Goal: Task Accomplishment & Management: Manage account settings

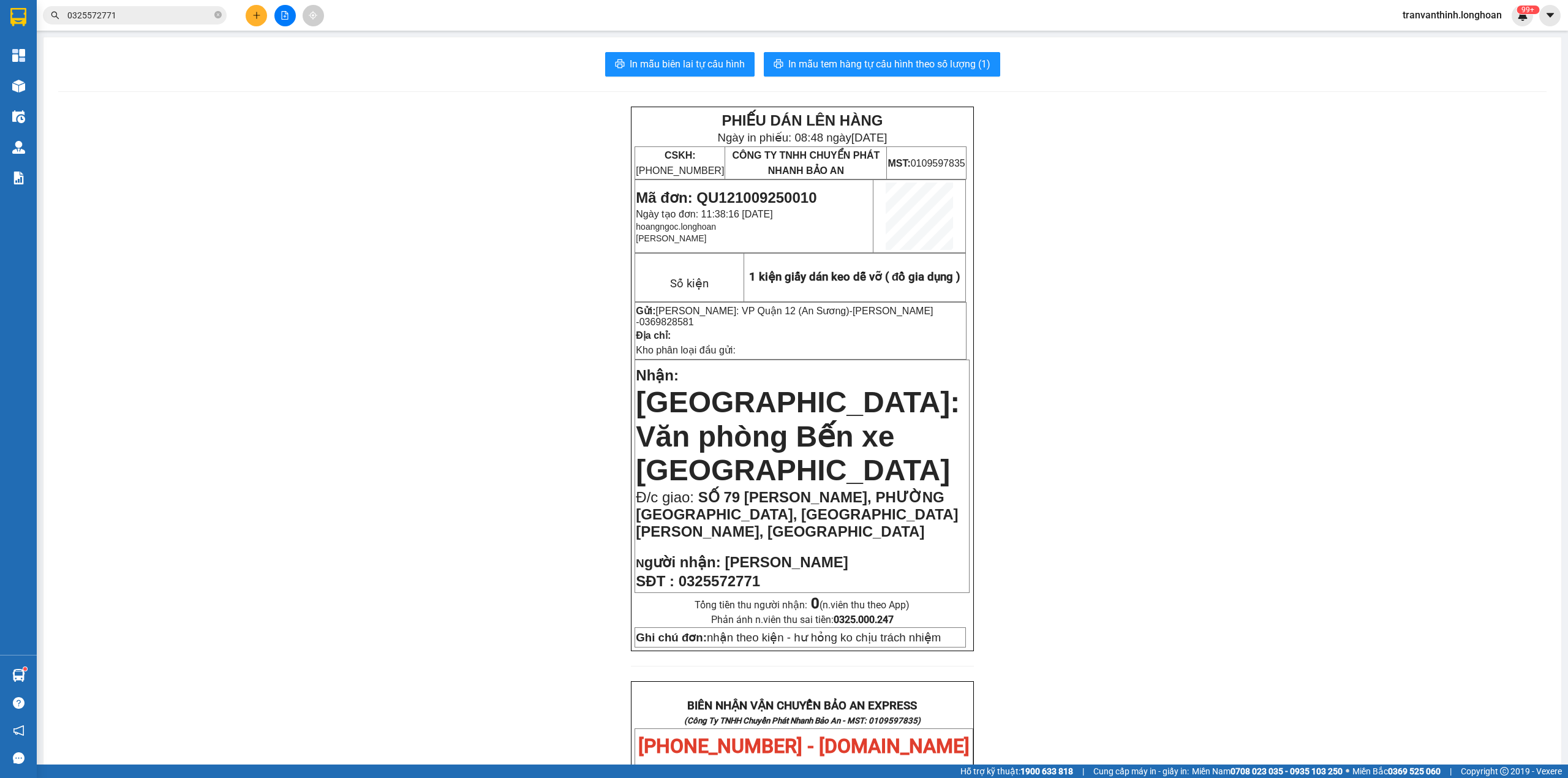
scroll to position [544, 0]
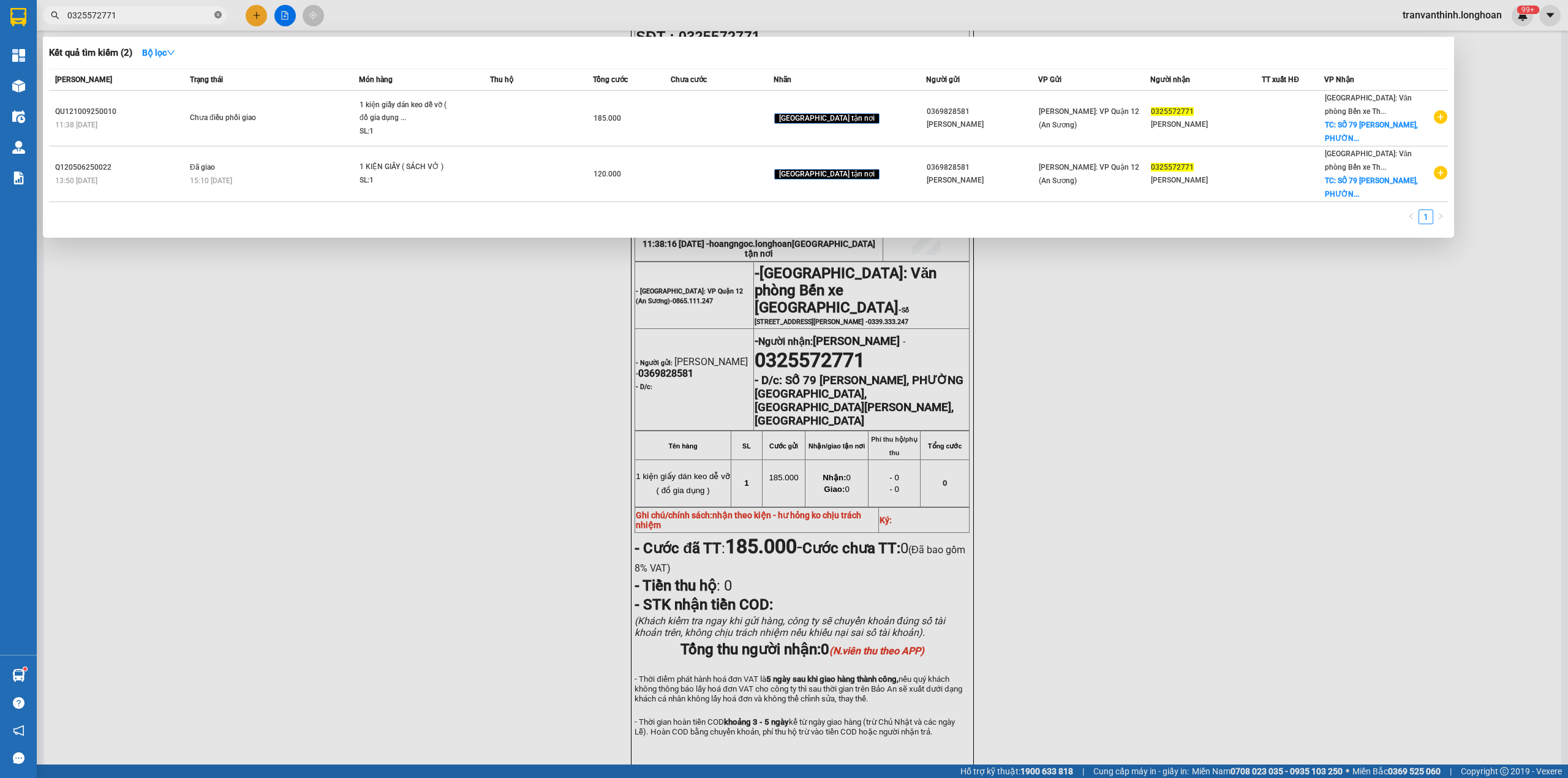
click at [215, 18] on icon "close-circle" at bounding box center [218, 15] width 7 height 7
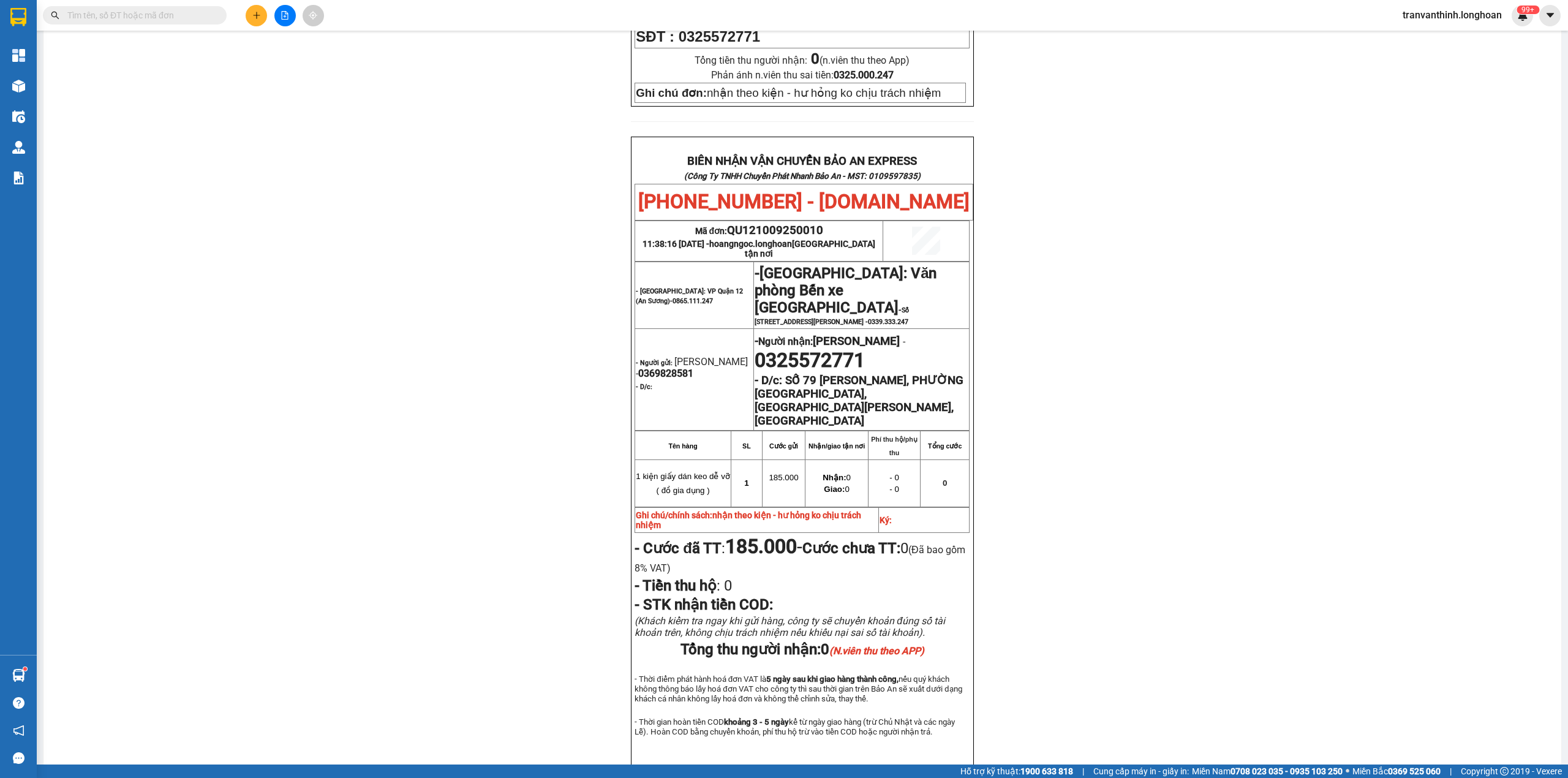
click at [130, 3] on div "Kết quả tìm kiếm ( 2 ) Bộ lọc Mã ĐH Trạng thái Món hàng Thu hộ Tổng cước Chưa c…" at bounding box center [784, 15] width 1568 height 31
click at [131, 17] on input "text" at bounding box center [139, 15] width 144 height 14
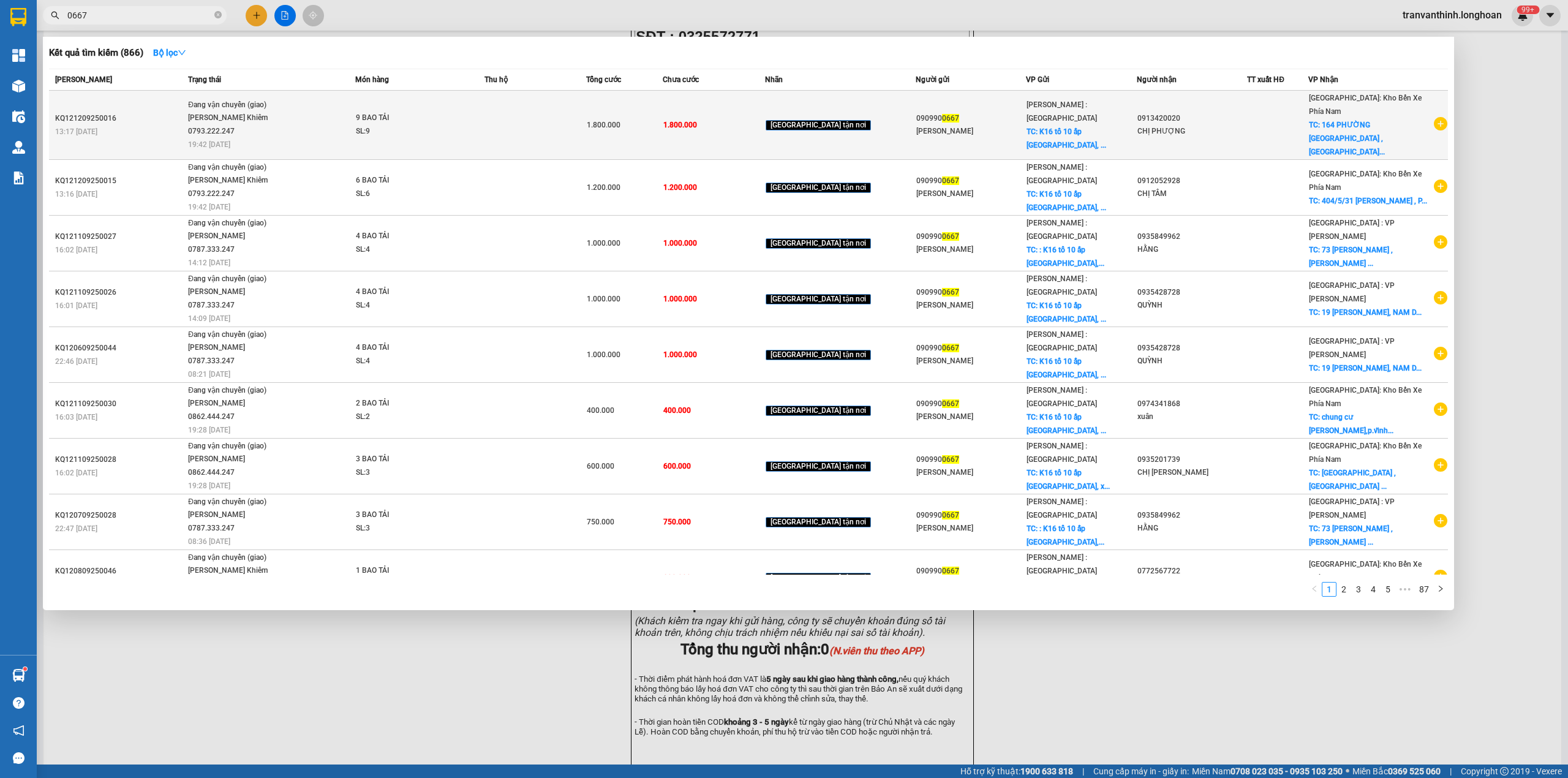
type input "0667"
click at [697, 121] on span "1.800.000" at bounding box center [680, 125] width 34 height 9
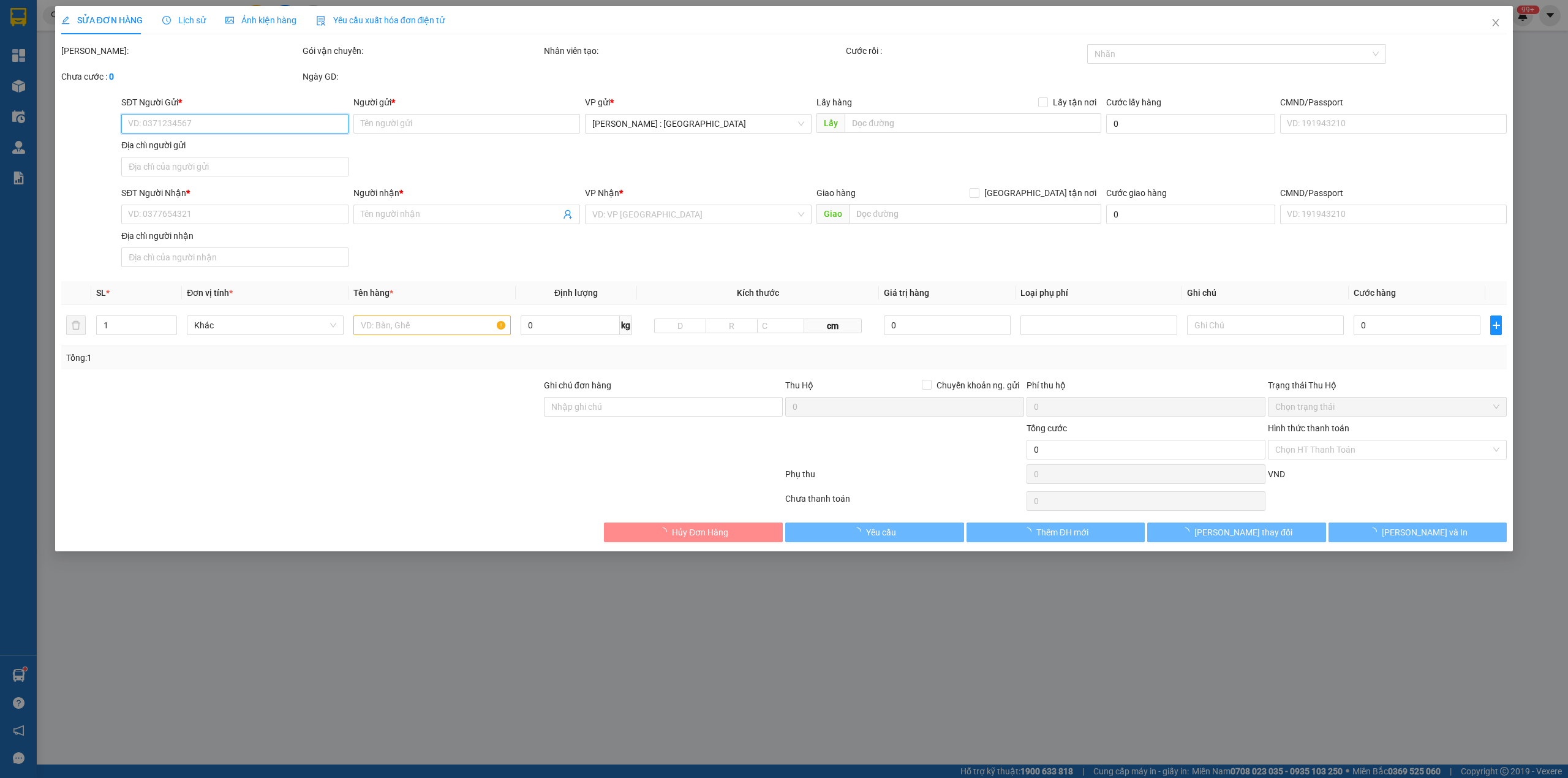
type input "0909900667"
type input "[PERSON_NAME]"
checkbox input "true"
type input "K16 tổ 10 ấp [GEOGRAPHIC_DATA], xã [GEOGRAPHIC_DATA] huyện [GEOGRAPHIC_DATA], […"
type input "0913420020"
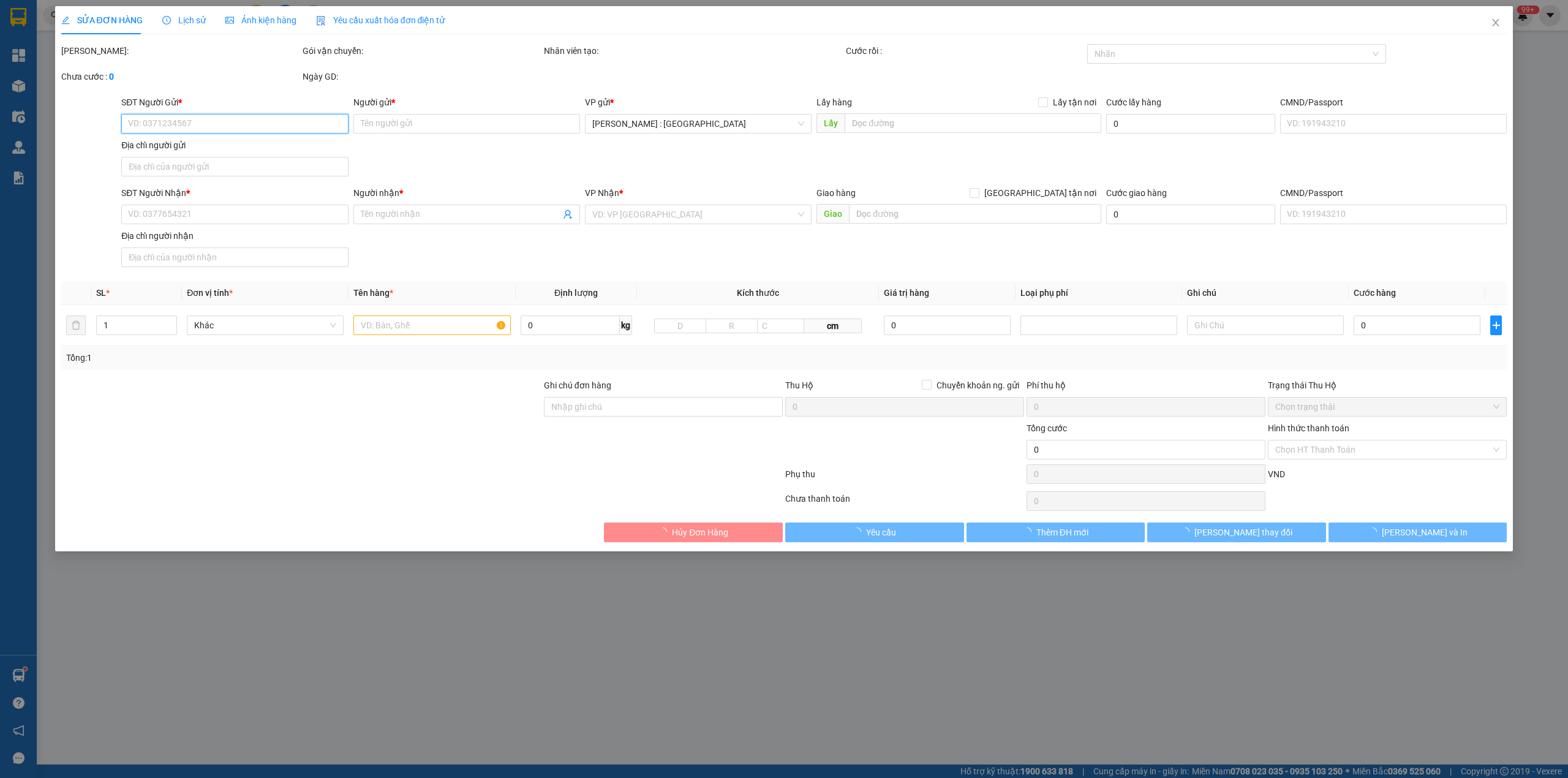
type input "CHỊ PHƯỢNG"
checkbox input "true"
type input "164 PHƯỜNG LỘC THỌ , NHA TRANG , KHÁNH HÒA"
type input "1.800.000"
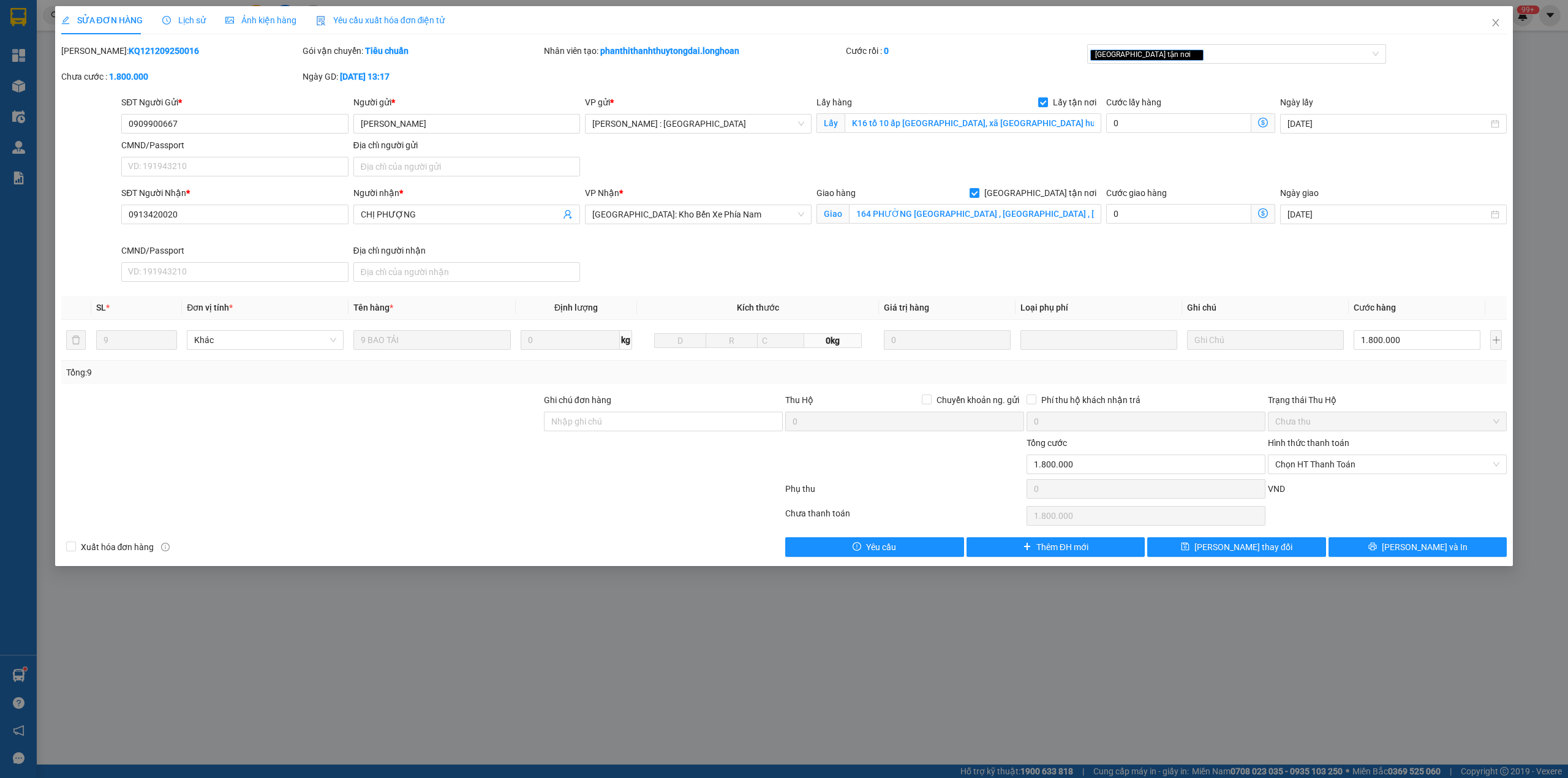
click at [129, 52] on b "KQ121209250016" at bounding box center [164, 51] width 70 height 10
click at [157, 129] on input "0909900667" at bounding box center [234, 123] width 227 height 19
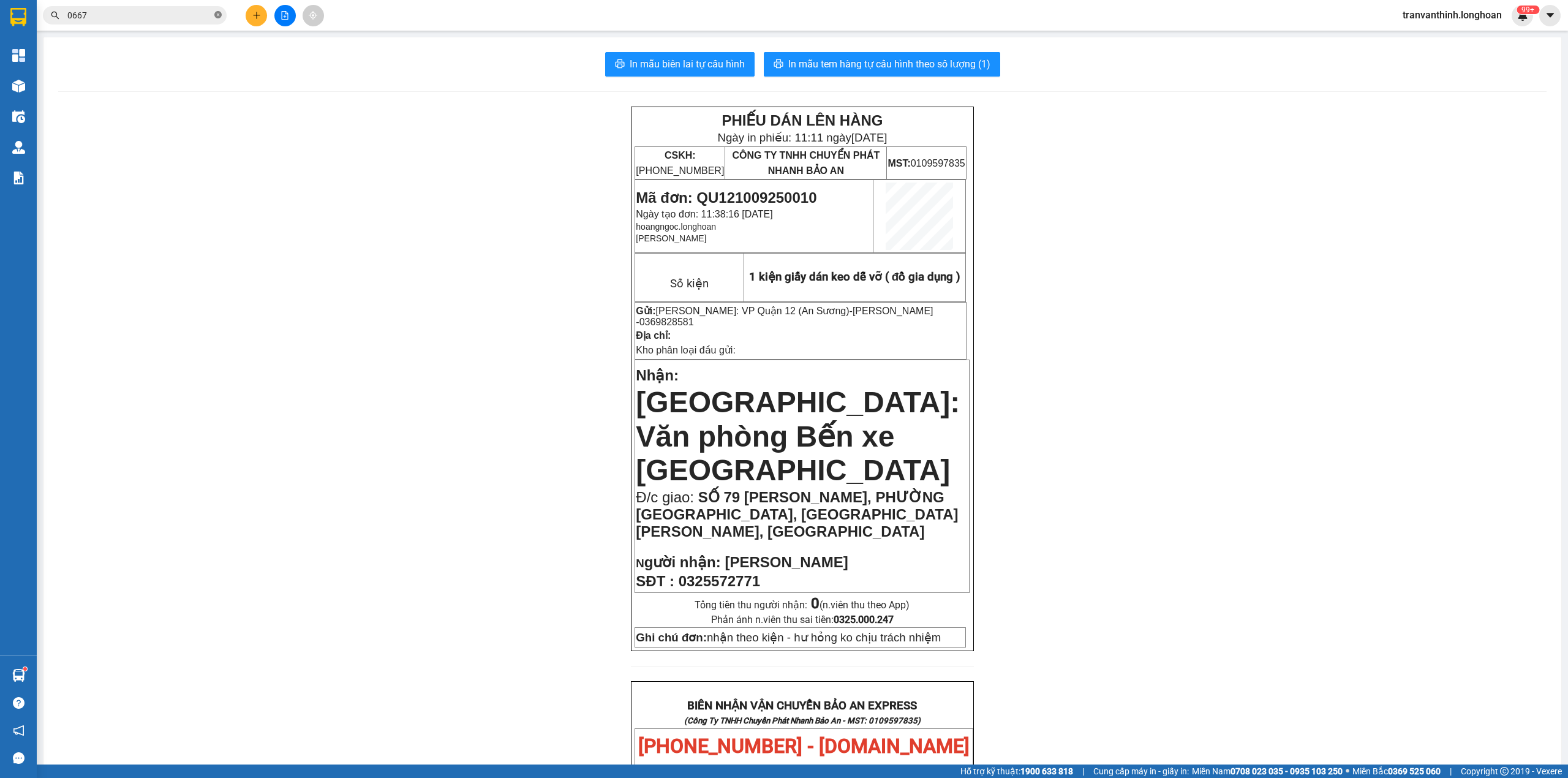
click at [216, 13] on icon "close-circle" at bounding box center [218, 15] width 7 height 7
paste input "0909900667"
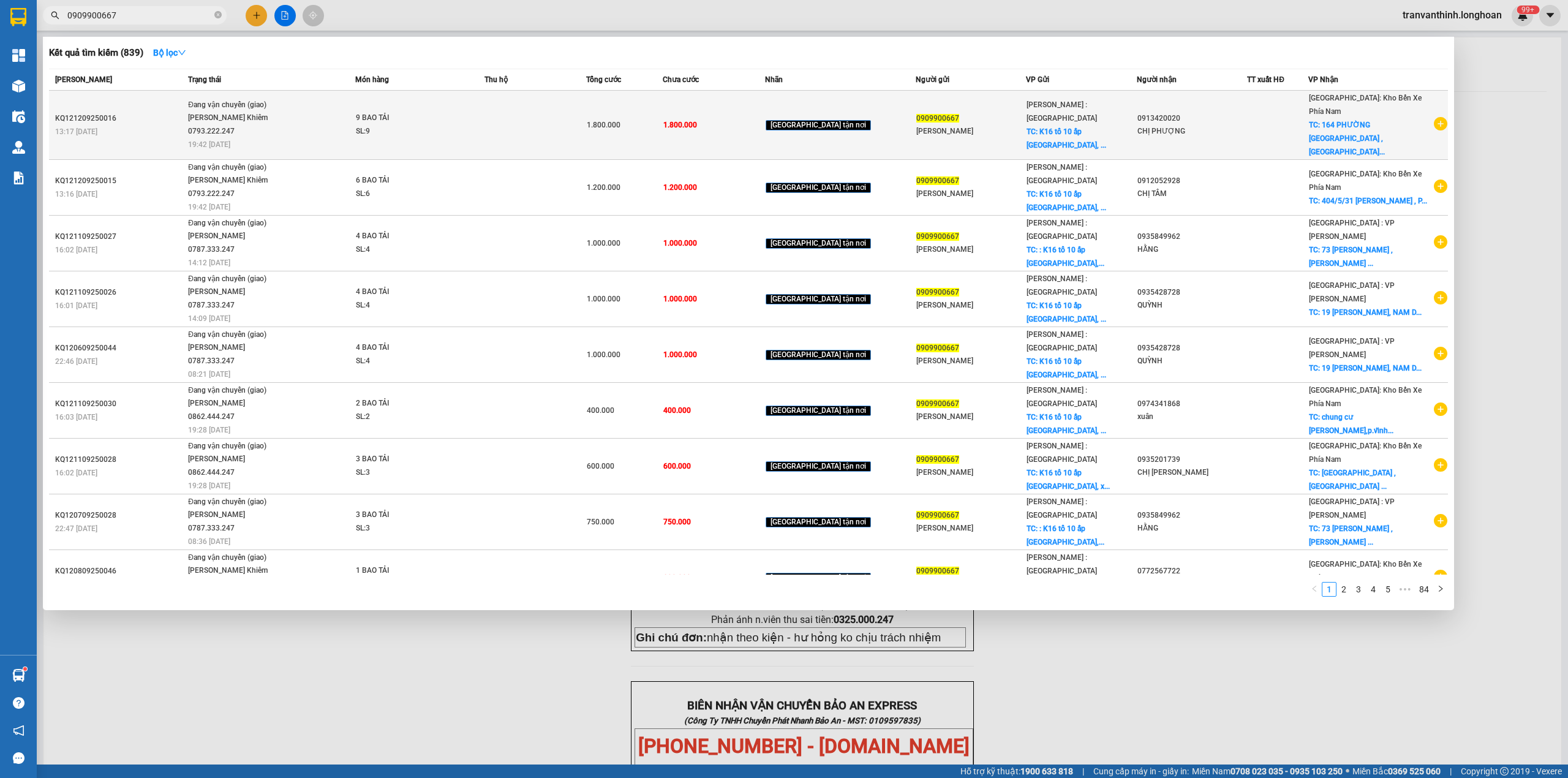
type input "0909900667"
click at [1182, 114] on div "0913420020" at bounding box center [1192, 119] width 109 height 13
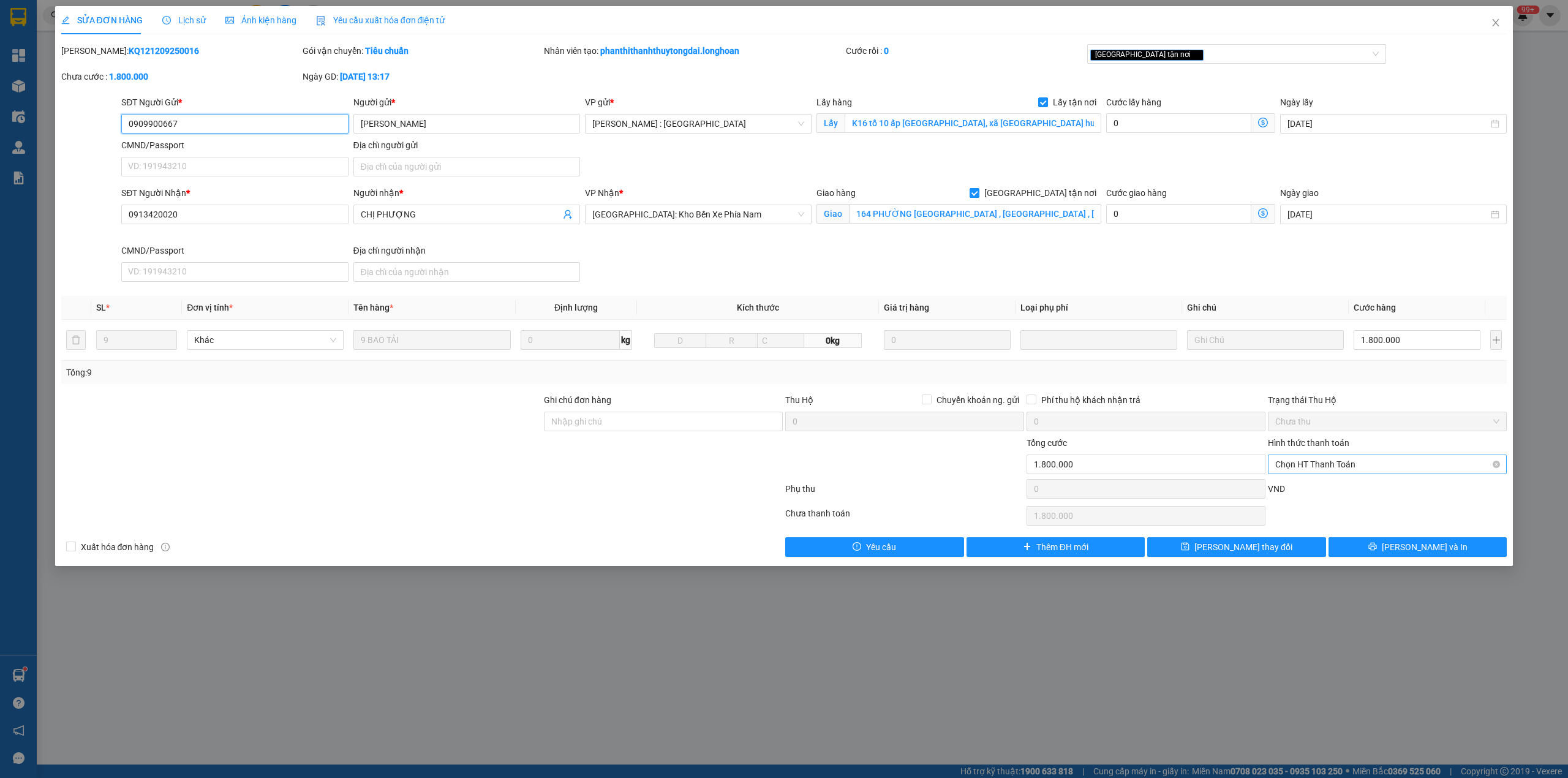
click at [1338, 472] on span "Chọn HT Thanh Toán" at bounding box center [1387, 464] width 224 height 19
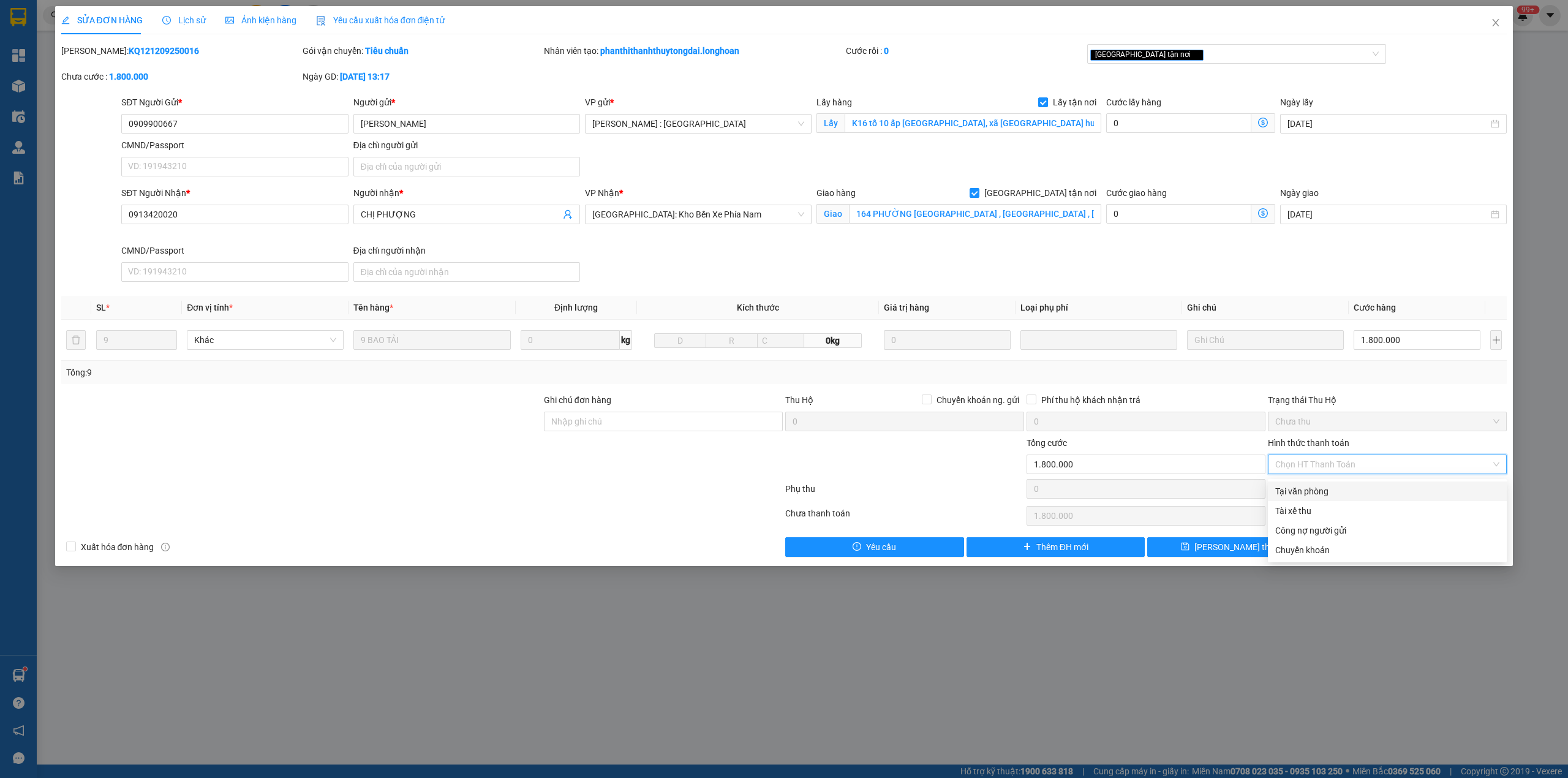
click at [1300, 496] on div "Tại văn phòng" at bounding box center [1387, 491] width 224 height 14
type input "0"
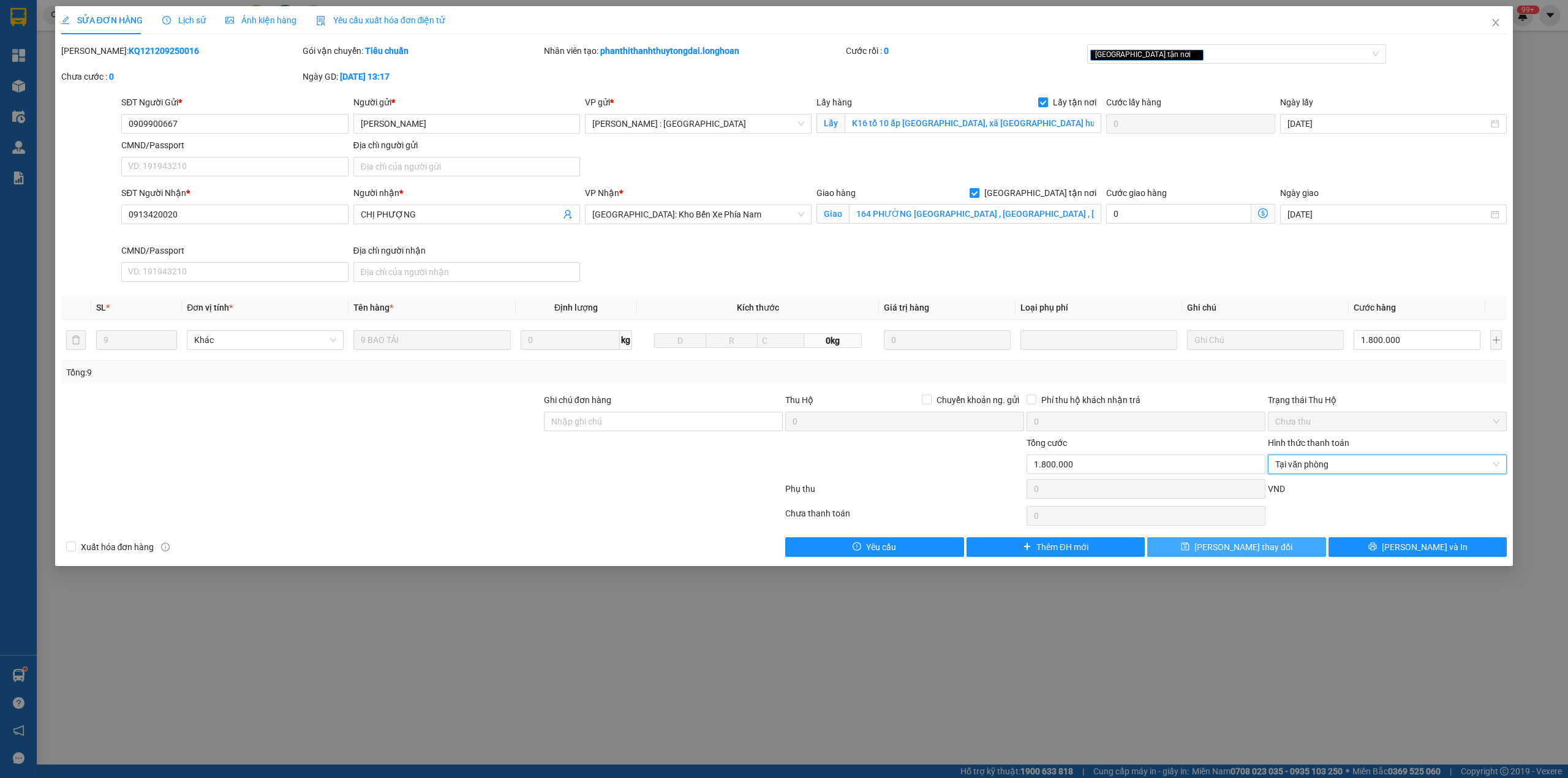
click at [1190, 547] on icon "save" at bounding box center [1186, 547] width 8 height 8
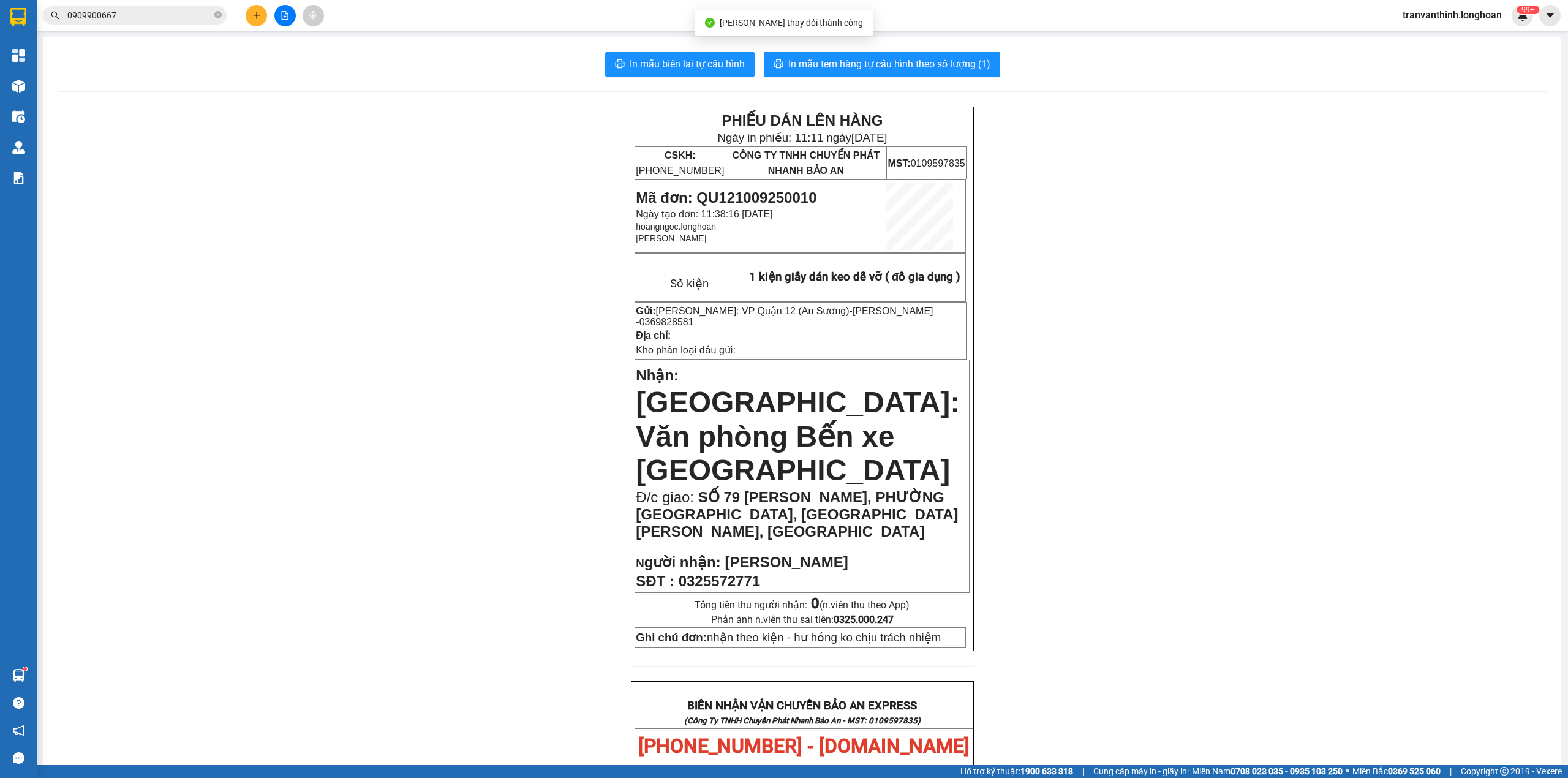
click at [185, 24] on div "Kết quả tìm kiếm ( 839 ) Bộ lọc Mã ĐH Trạng thái Món hàng Thu hộ Tổng cước Chưa…" at bounding box center [119, 15] width 239 height 22
click at [193, 17] on input "0909900667" at bounding box center [139, 15] width 144 height 14
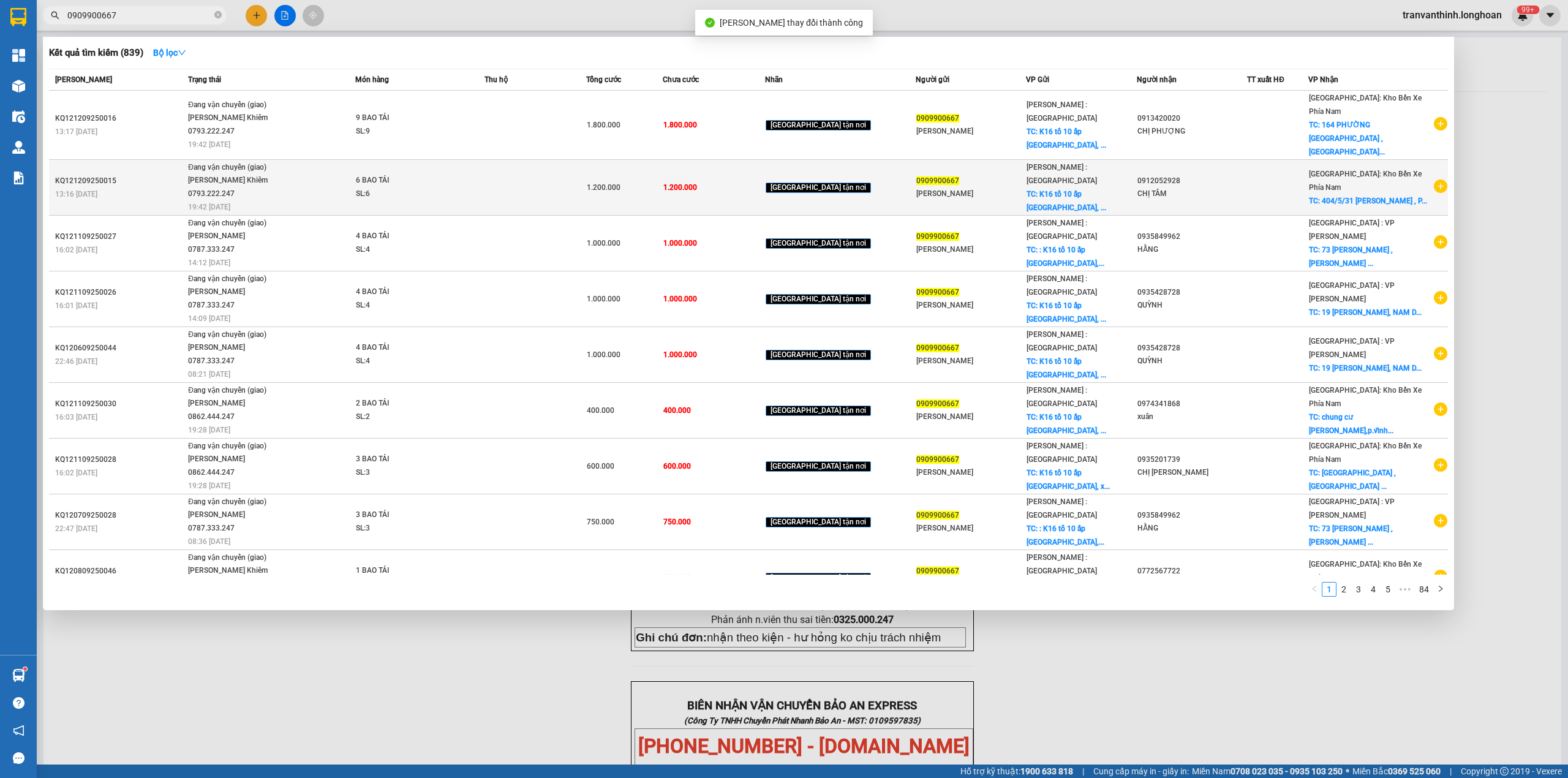
click at [963, 175] on div "0909900667" at bounding box center [971, 181] width 109 height 13
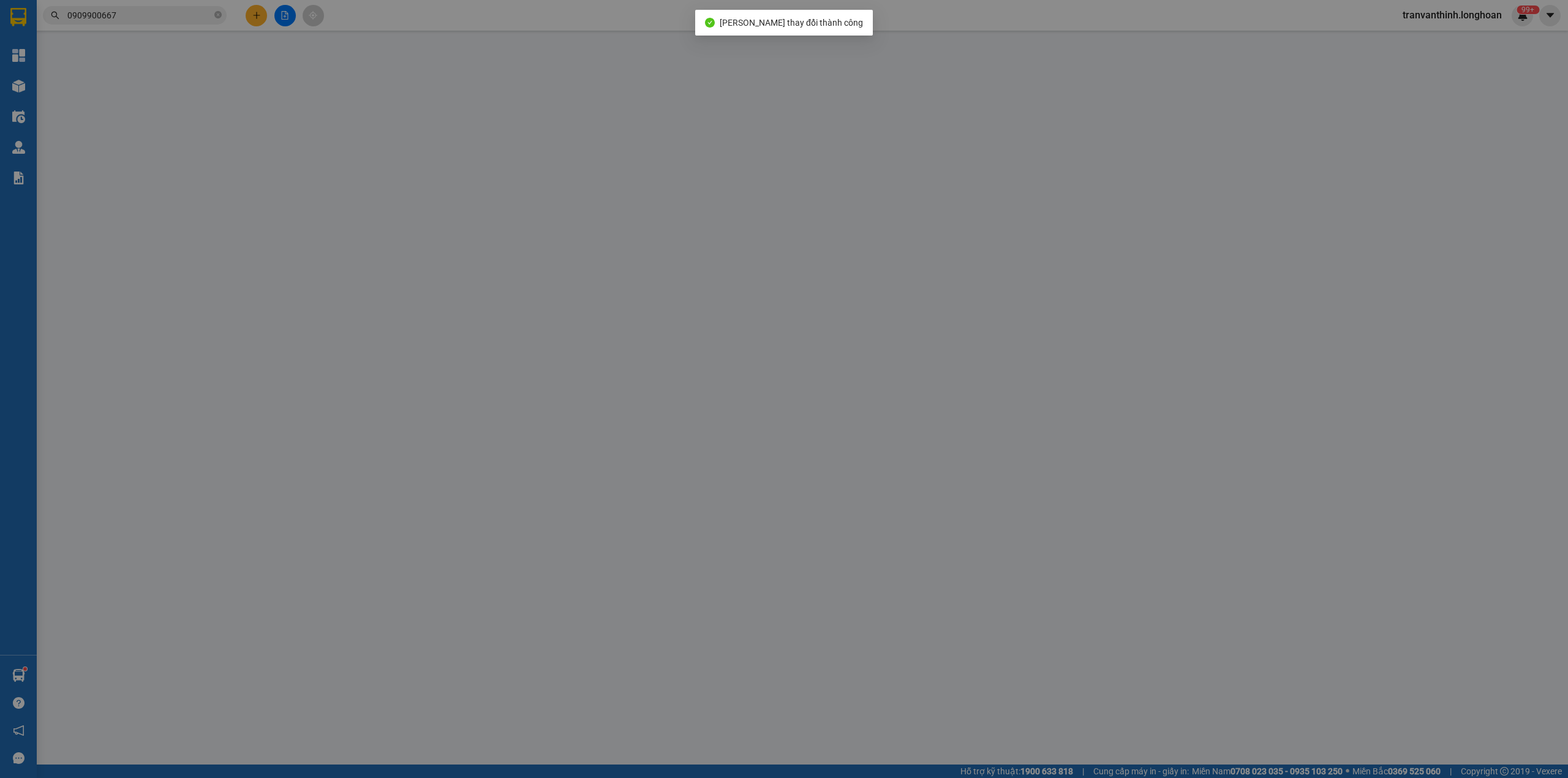
type input "0909900667"
type input "ANH BẢO"
checkbox input "true"
type input "K16 tổ 10 ấp Phước Hiệp, xã Phước Tỉnh huyện Long Điền, Bà Rịa Vũng Tau"
type input "0912052928"
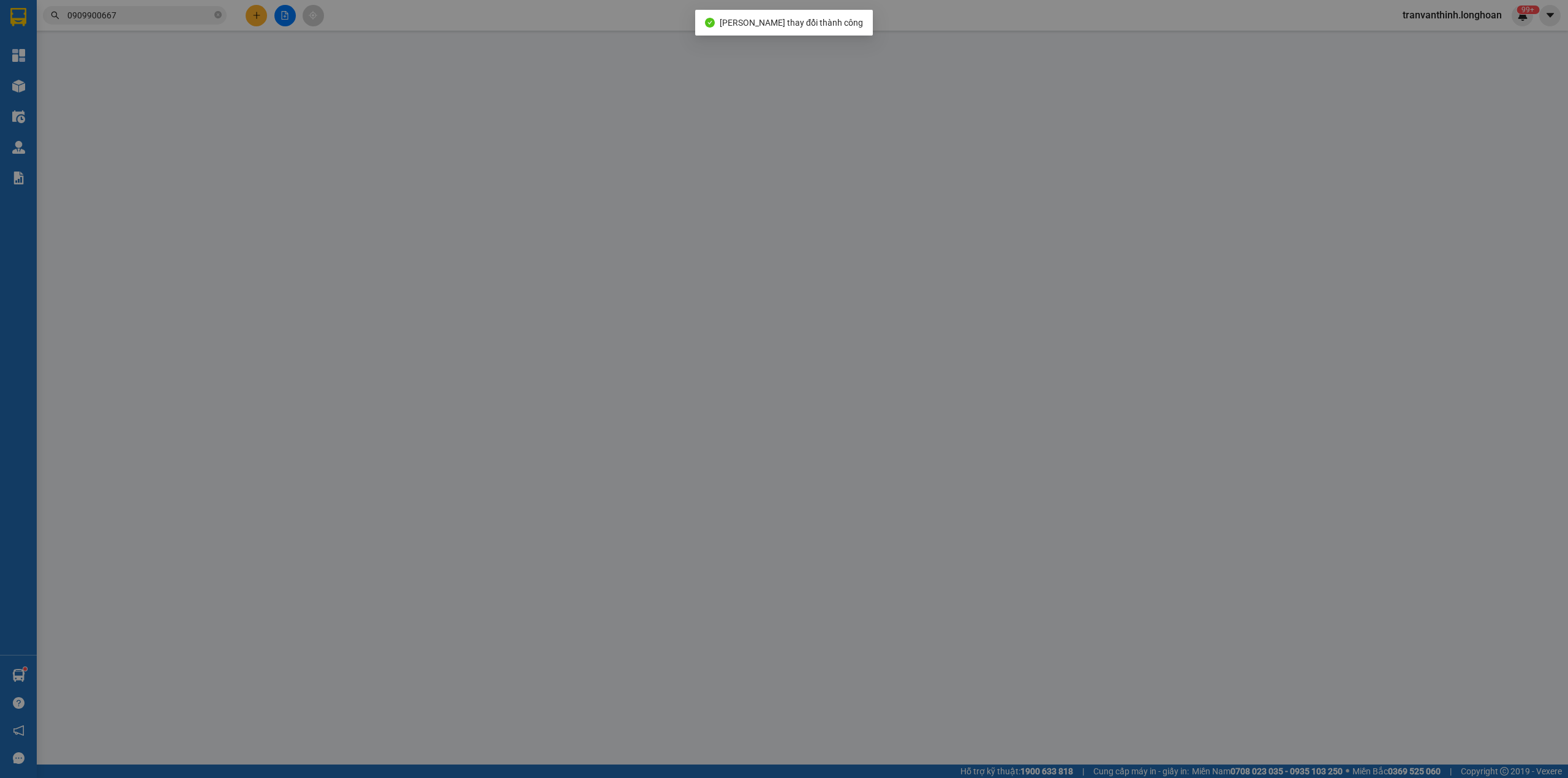
type input "CHỊ TÂM"
checkbox input "true"
type input "404/5/31 LÊ HỒNG PHONG , PHƯỚC LONG , NHA TRANG"
type input "1.200.000"
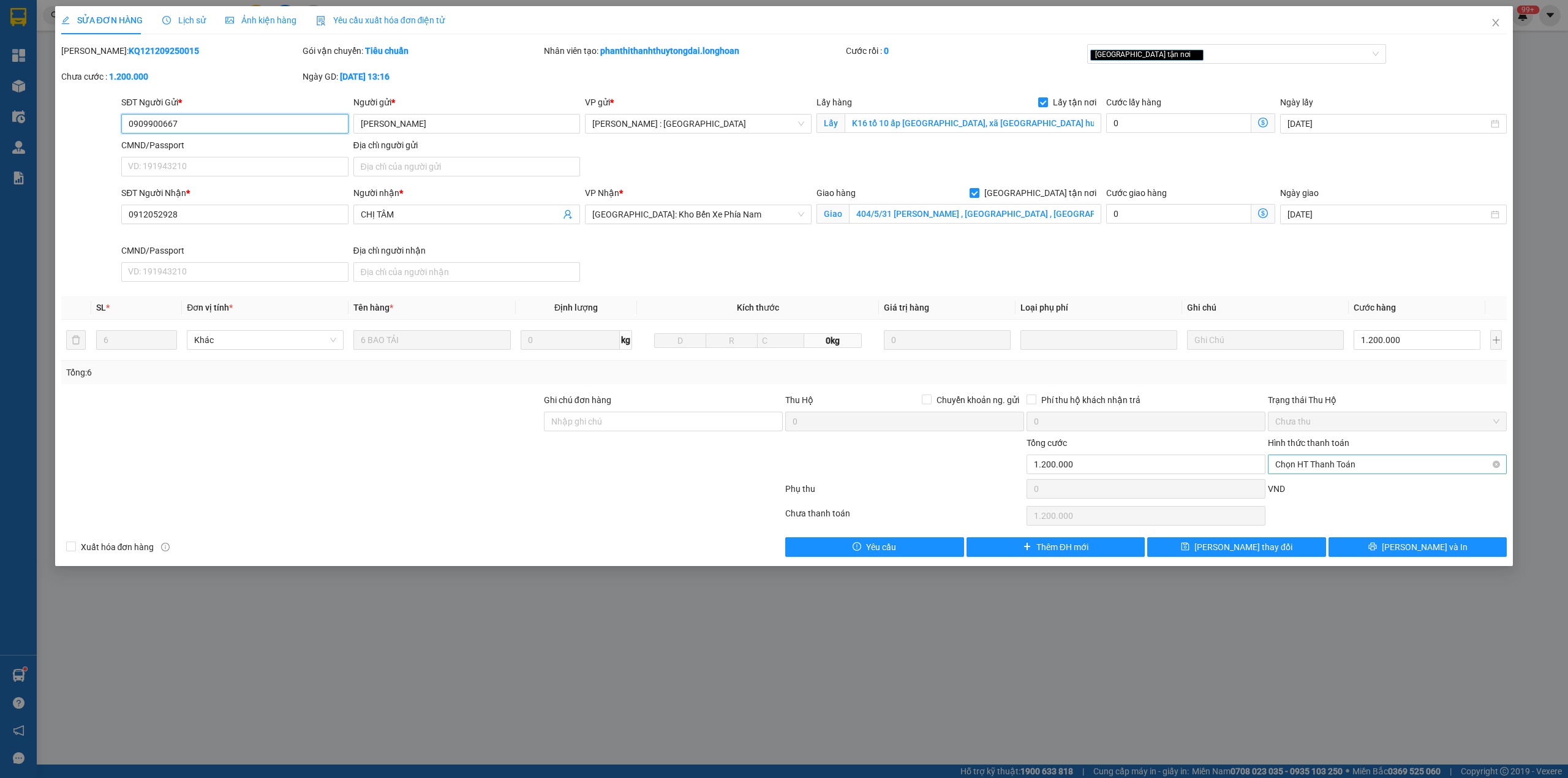
click at [1345, 468] on span "Chọn HT Thanh Toán" at bounding box center [1387, 464] width 224 height 19
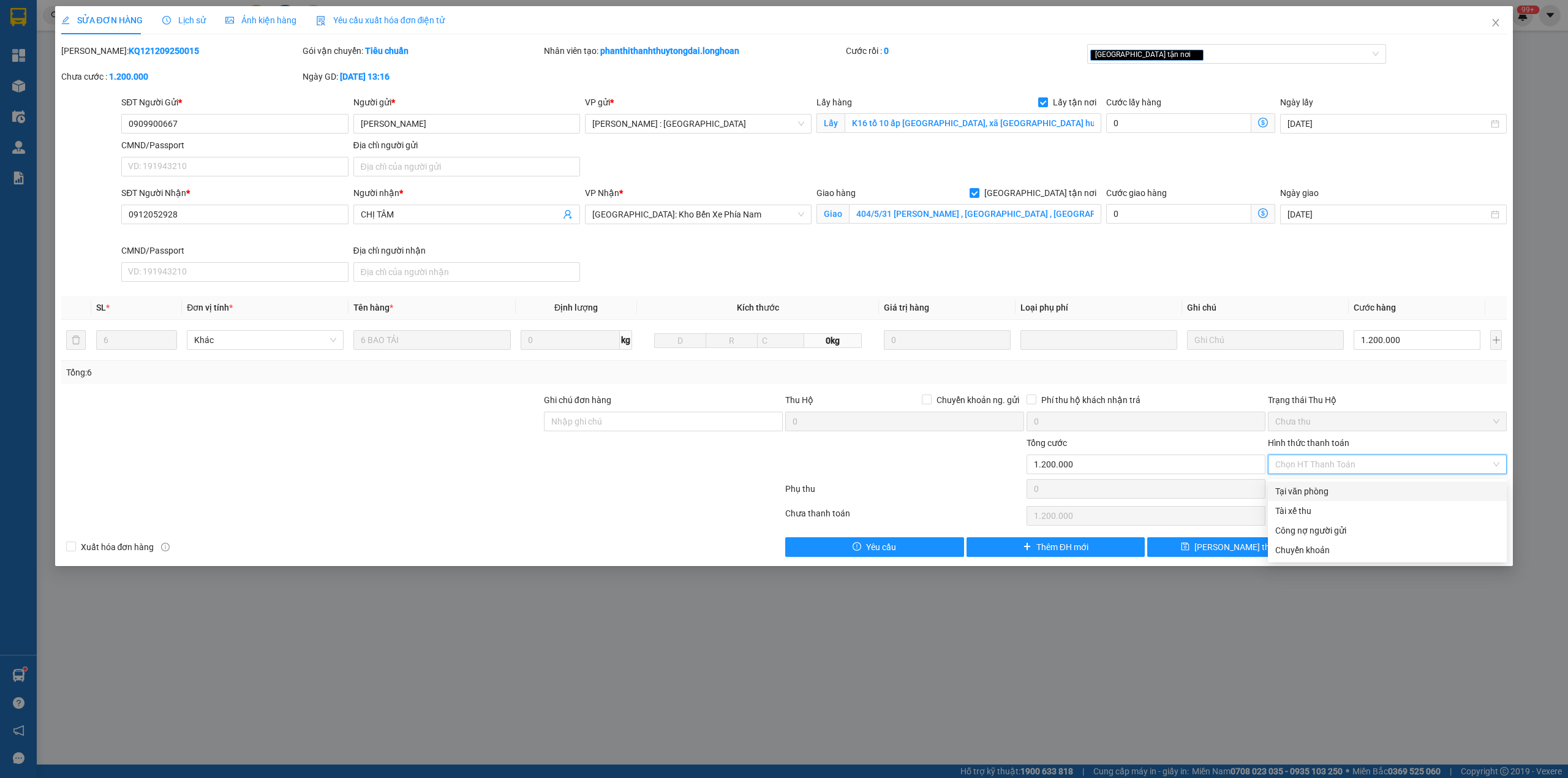
click at [1307, 493] on div "Tại văn phòng" at bounding box center [1387, 491] width 224 height 14
type input "0"
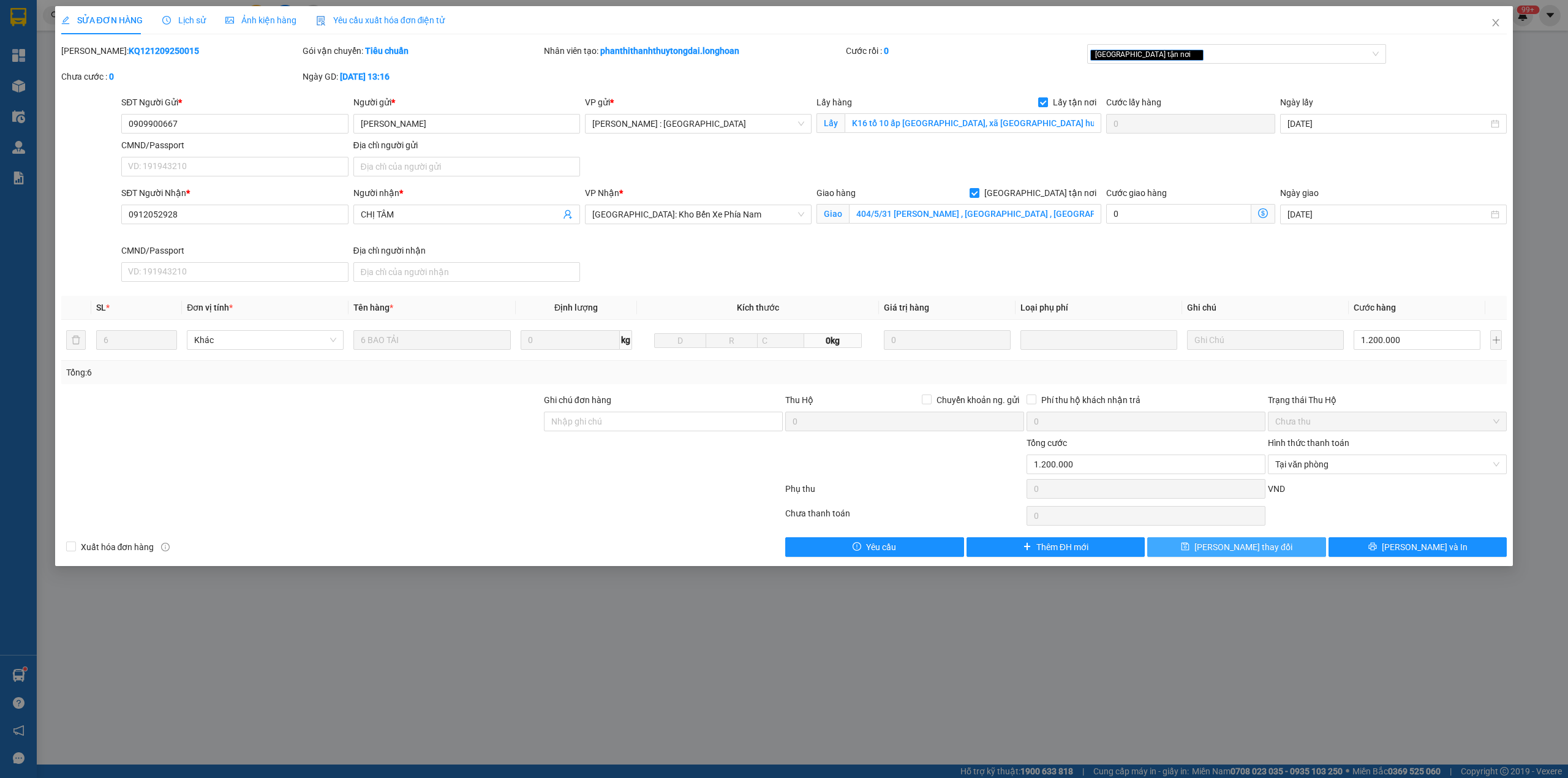
click at [1241, 545] on span "Lưu thay đổi" at bounding box center [1244, 547] width 98 height 14
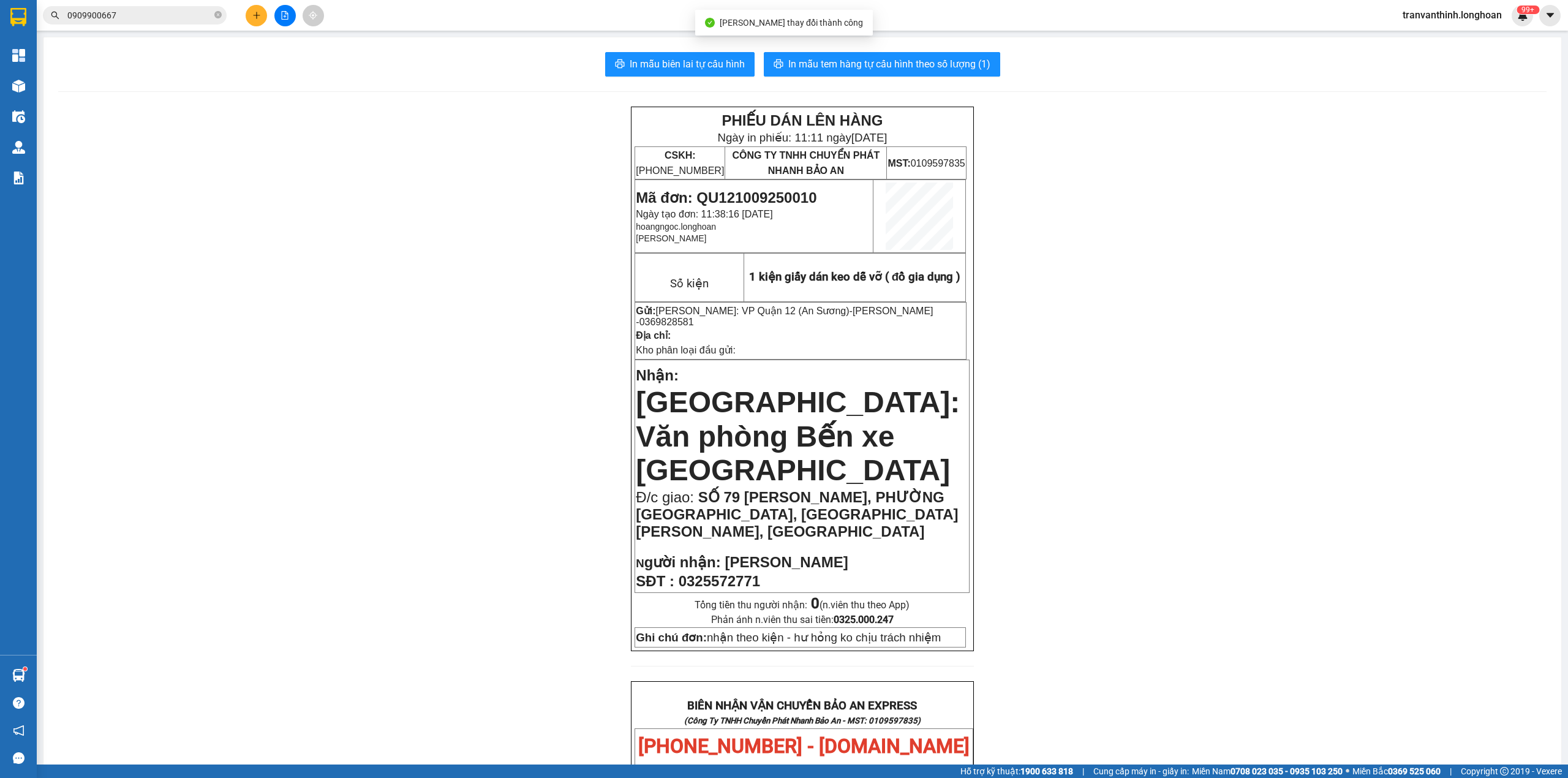
click at [172, 19] on input "0909900667" at bounding box center [139, 15] width 144 height 14
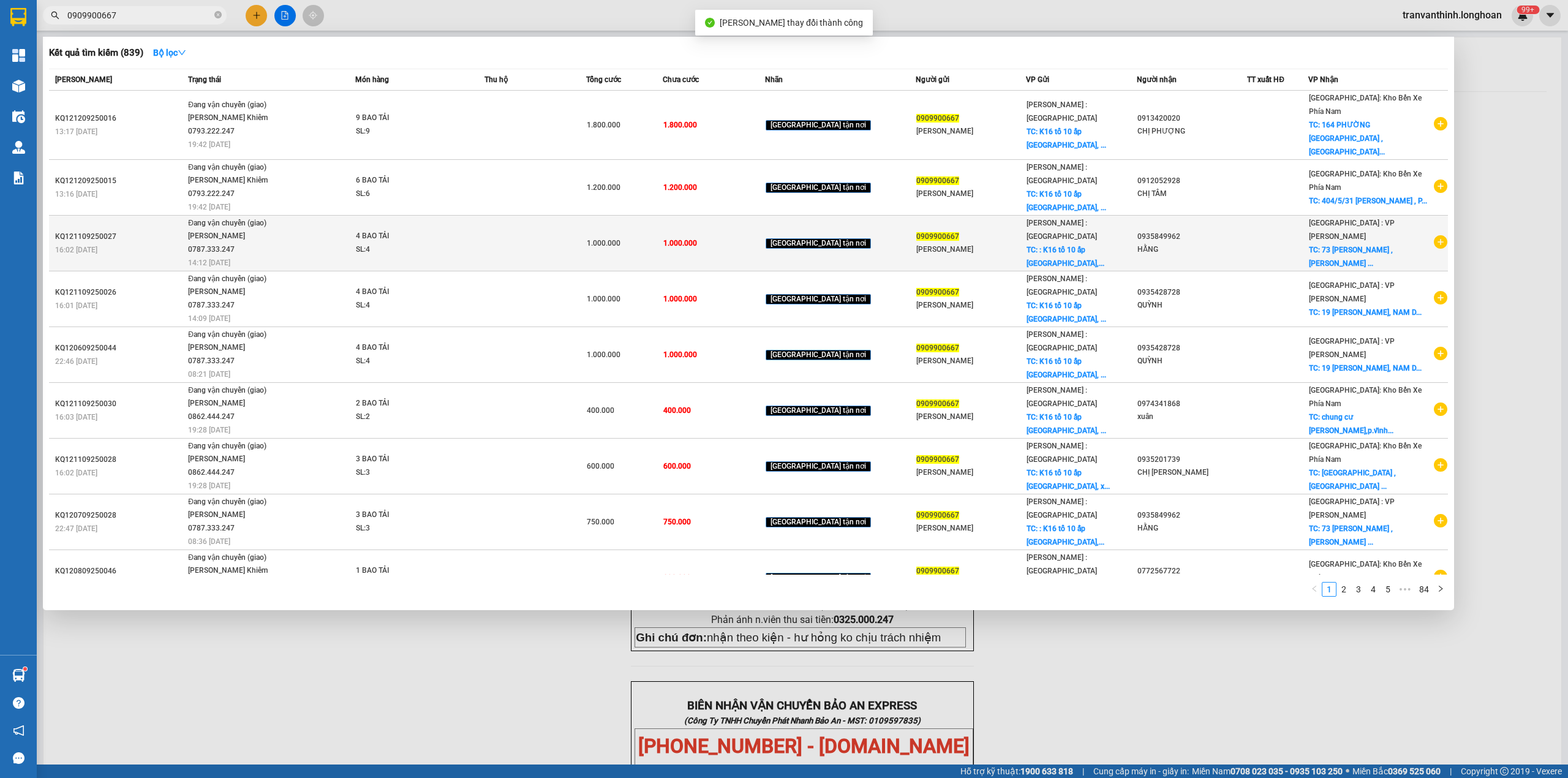
click at [1079, 221] on span "[PERSON_NAME] : [GEOGRAPHIC_DATA]" at bounding box center [1061, 229] width 70 height 22
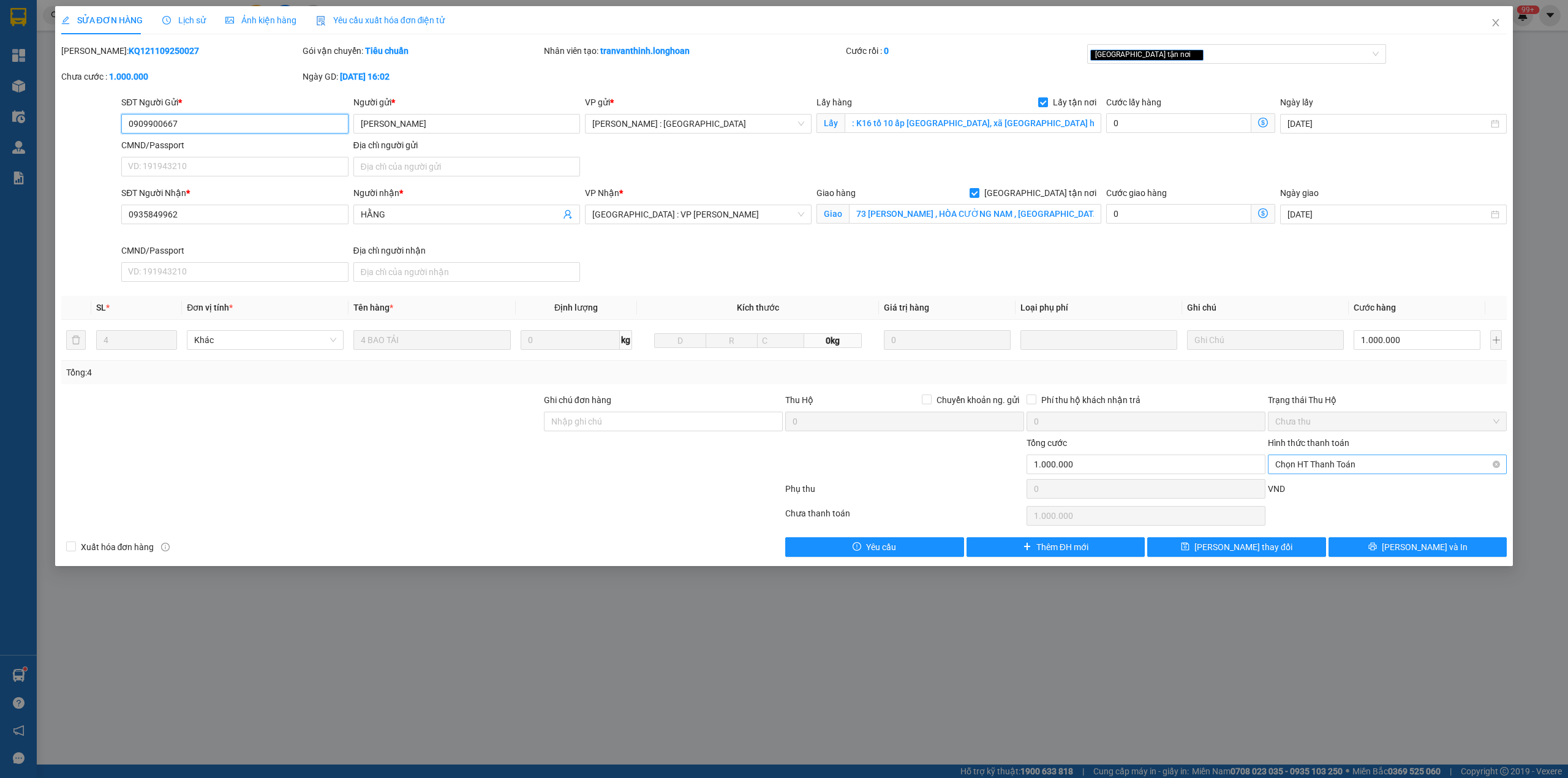
drag, startPoint x: 1329, startPoint y: 457, endPoint x: 1324, endPoint y: 476, distance: 19.6
click at [1329, 459] on span "Chọn HT Thanh Toán" at bounding box center [1387, 464] width 224 height 19
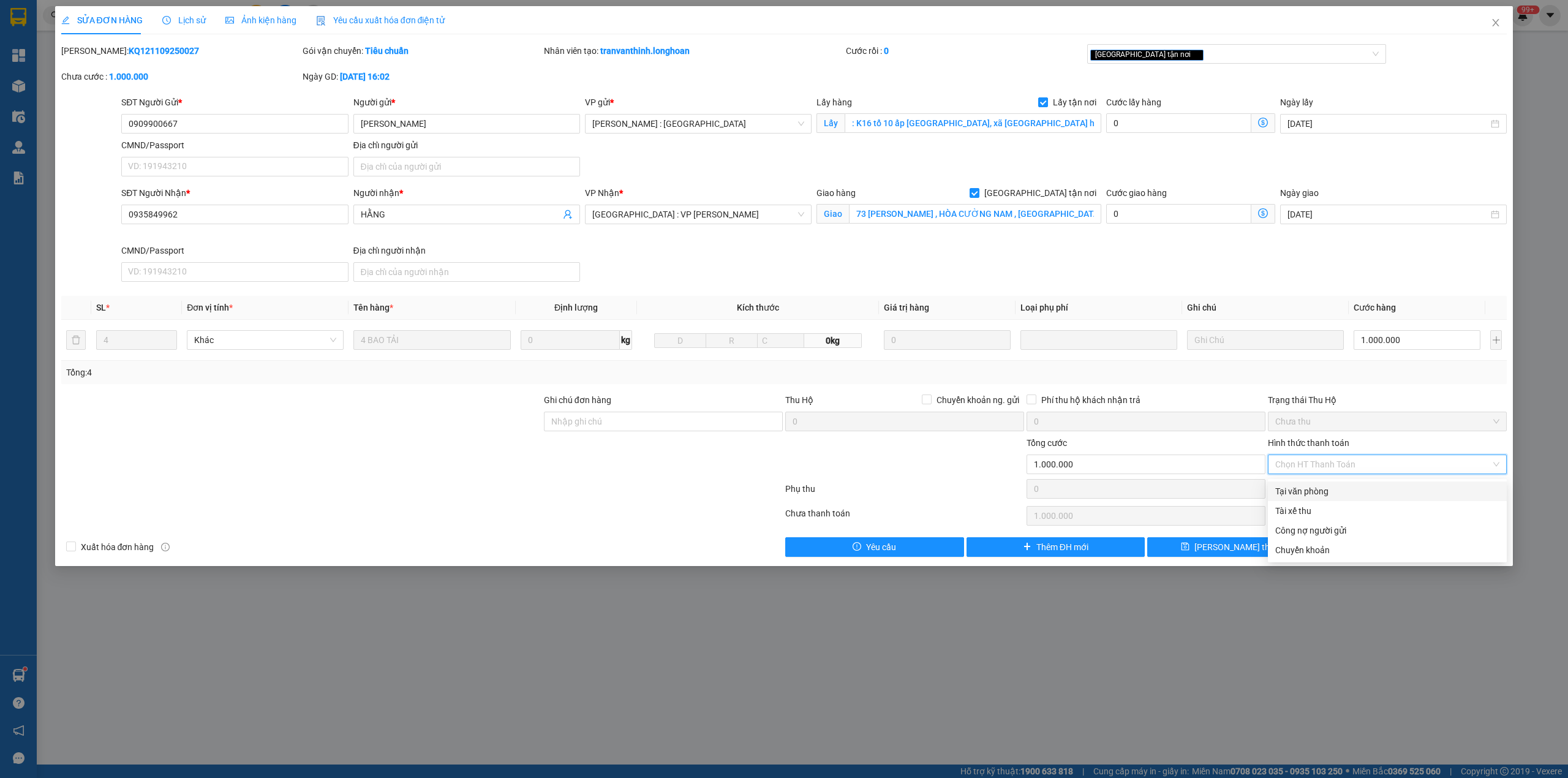
click at [1307, 490] on div "Tại văn phòng" at bounding box center [1387, 491] width 224 height 14
type input "0"
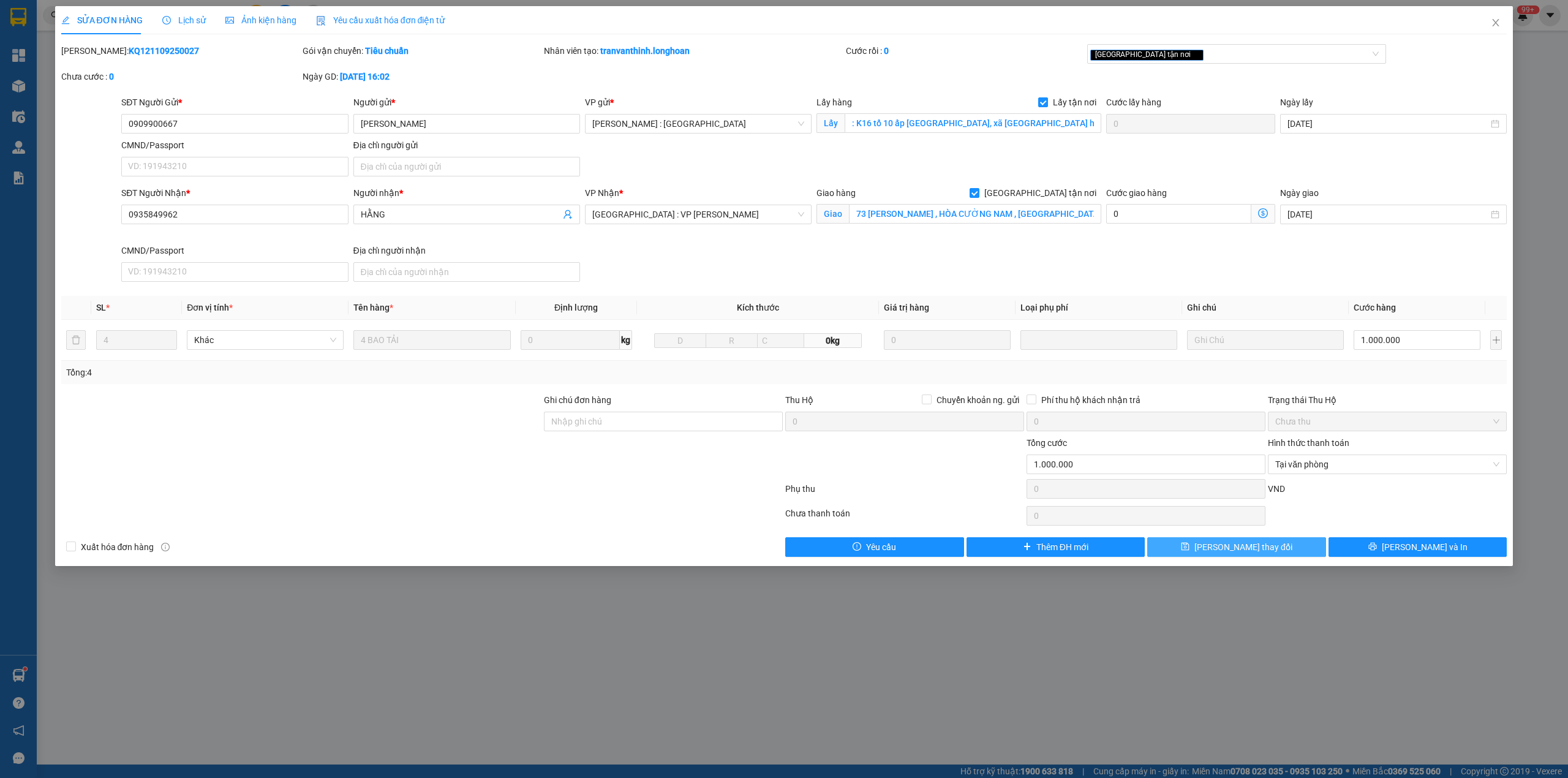
click at [1230, 547] on span "Lưu thay đổi" at bounding box center [1244, 547] width 98 height 14
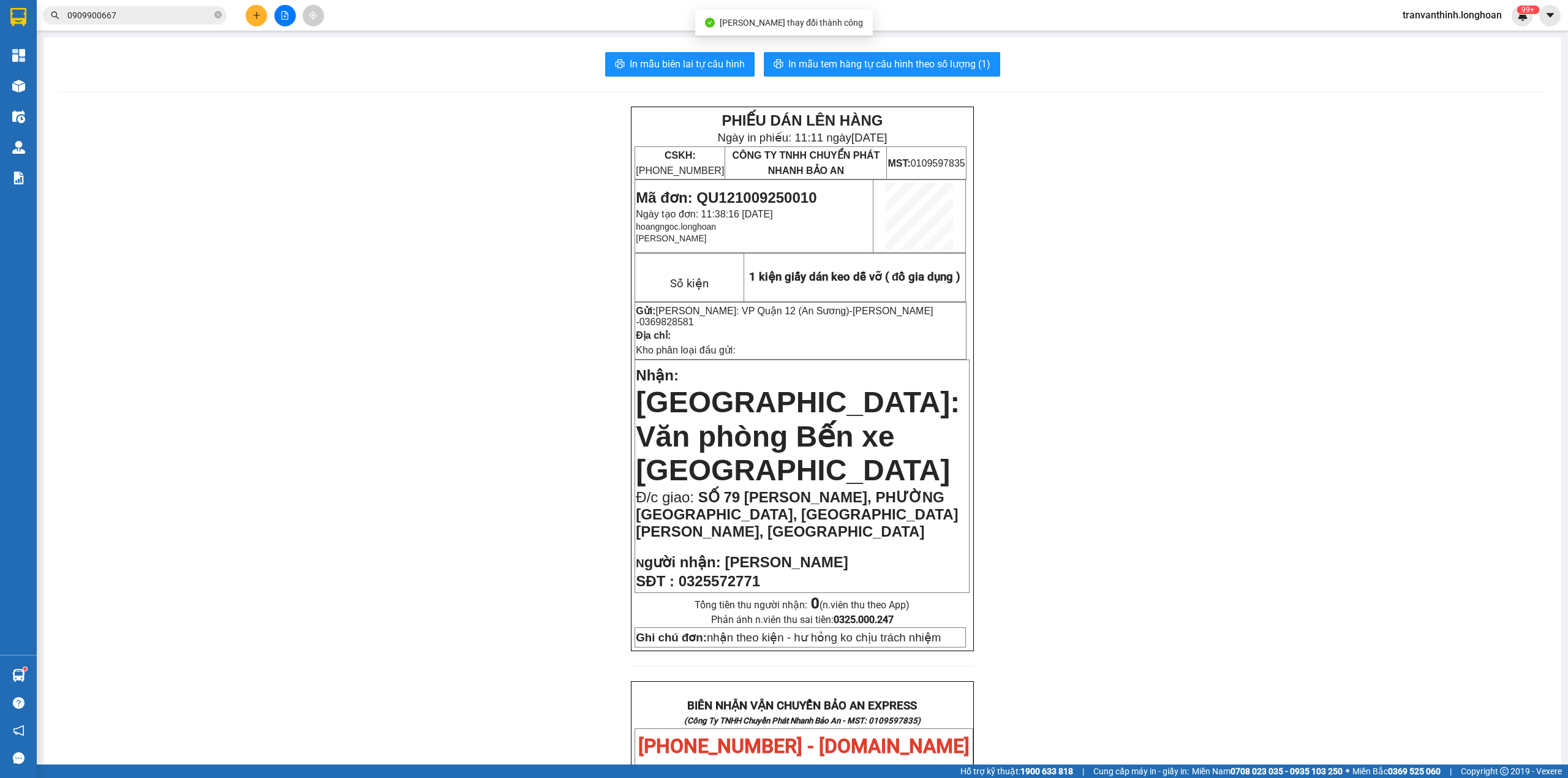
click at [135, 17] on input "0909900667" at bounding box center [139, 15] width 144 height 14
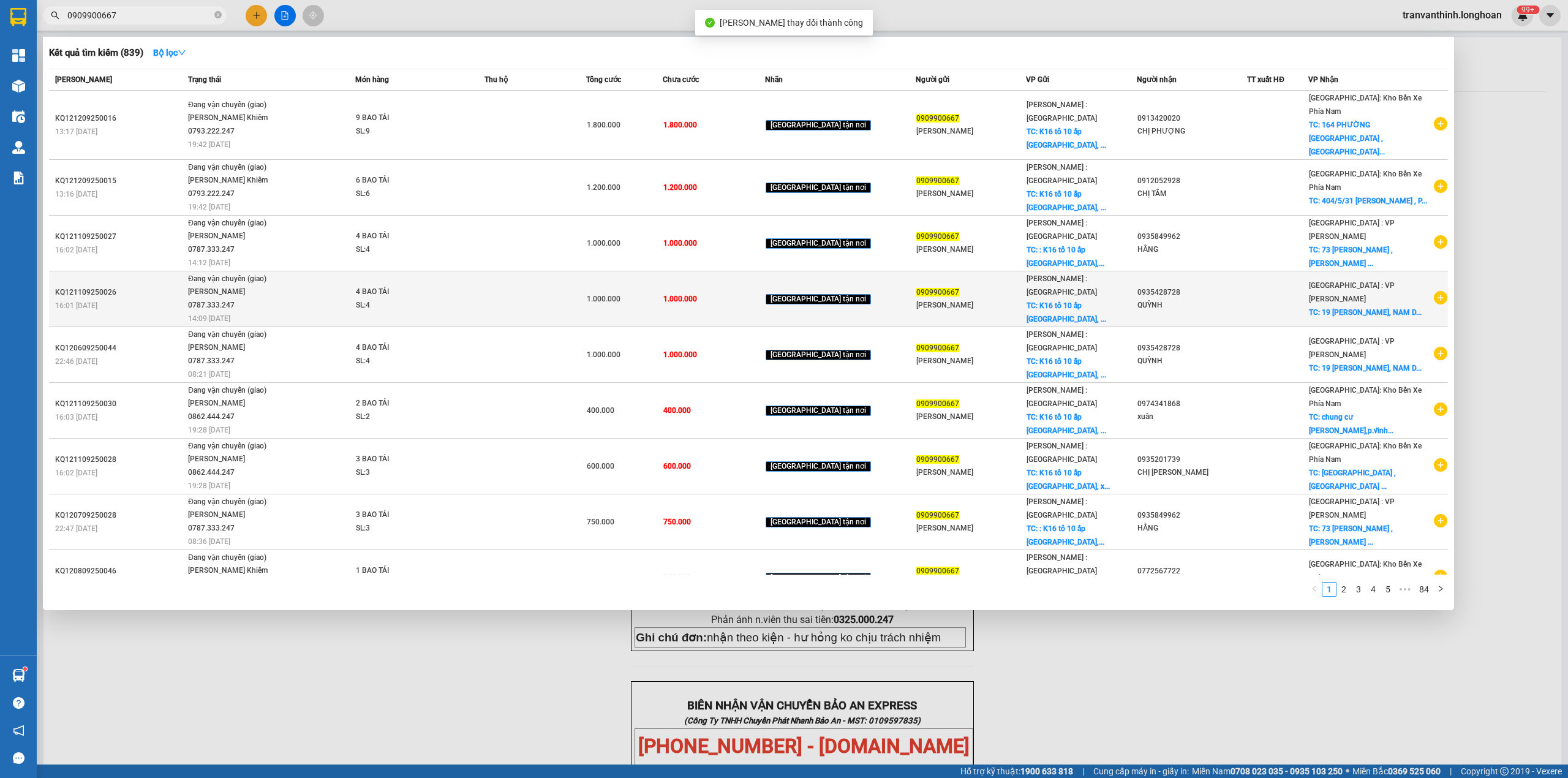
click at [1225, 299] on div "QUỲNH" at bounding box center [1192, 306] width 109 height 13
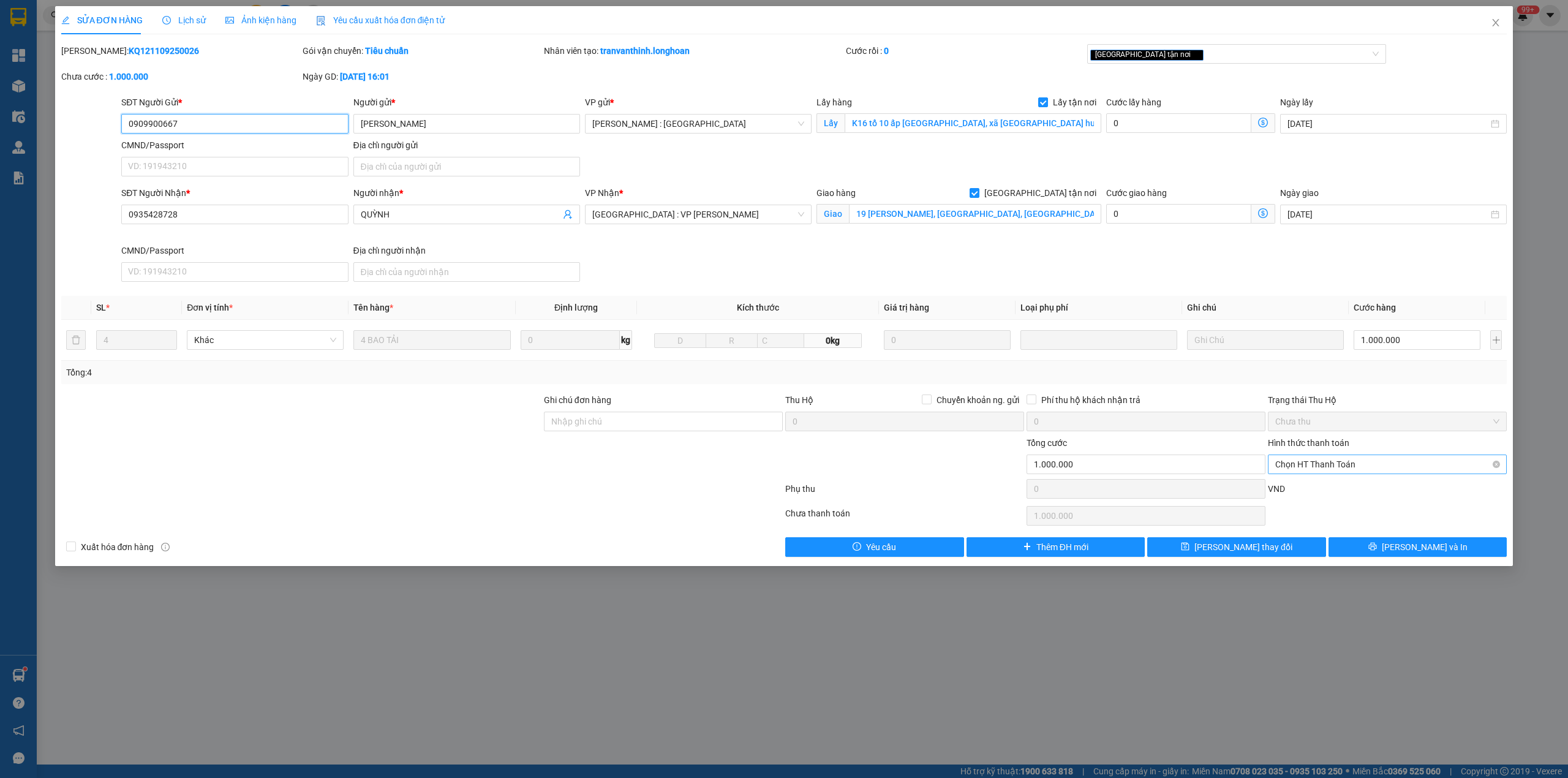
click at [1338, 466] on span "Chọn HT Thanh Toán" at bounding box center [1387, 464] width 224 height 19
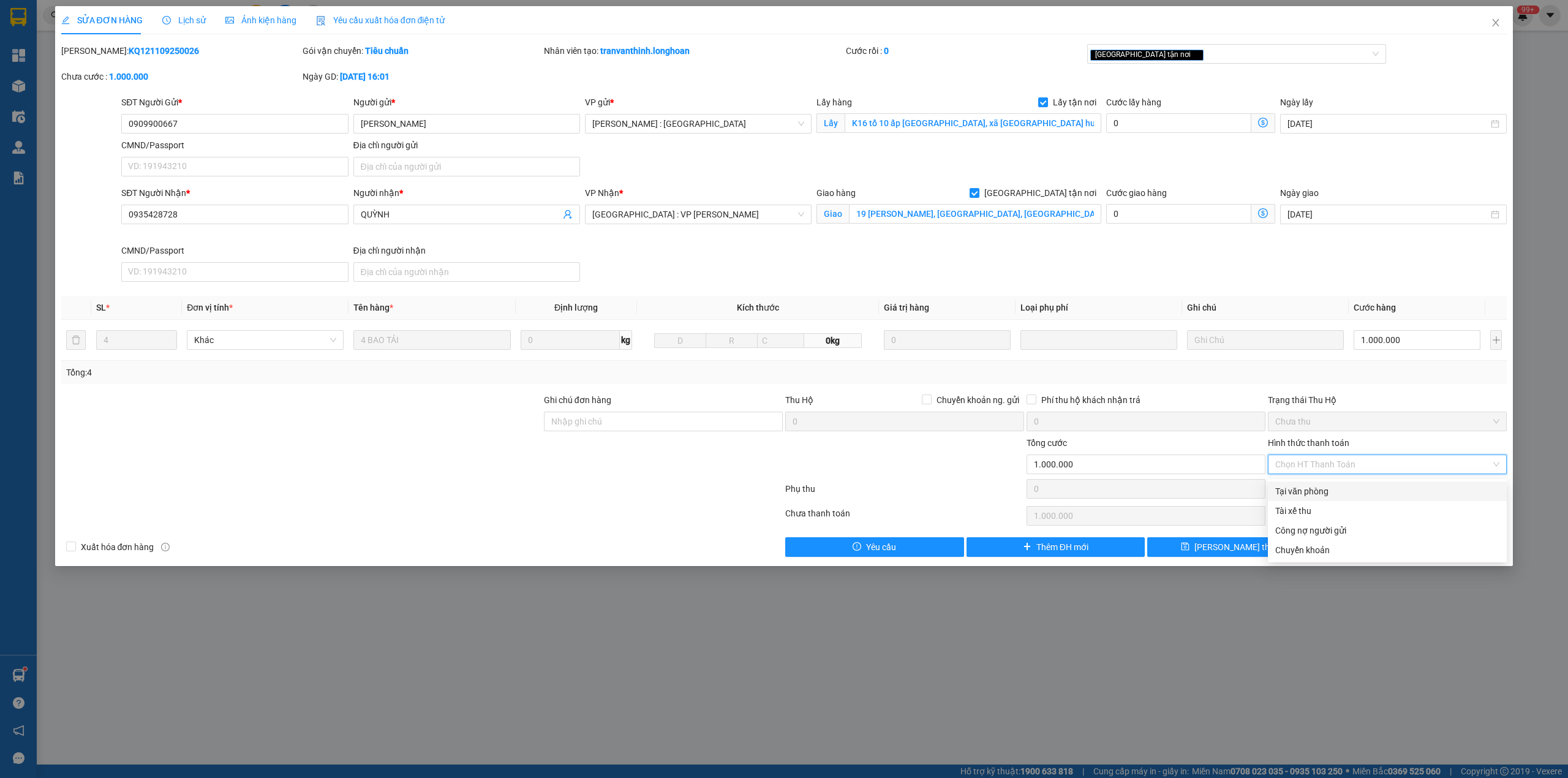
click at [1296, 493] on div "Tại văn phòng" at bounding box center [1387, 491] width 224 height 14
type input "0"
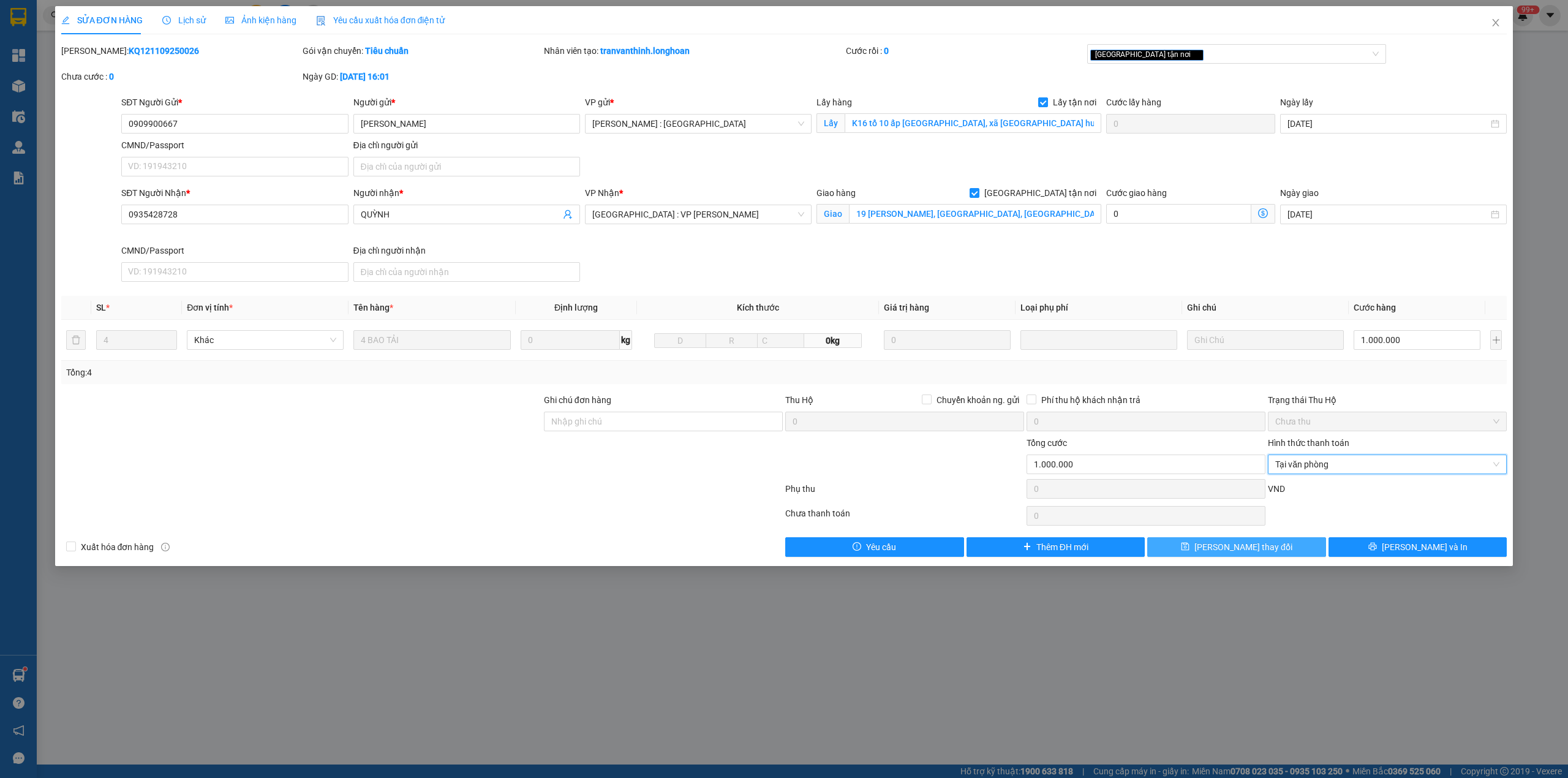
click at [1225, 557] on button "Lưu thay đổi" at bounding box center [1237, 547] width 179 height 19
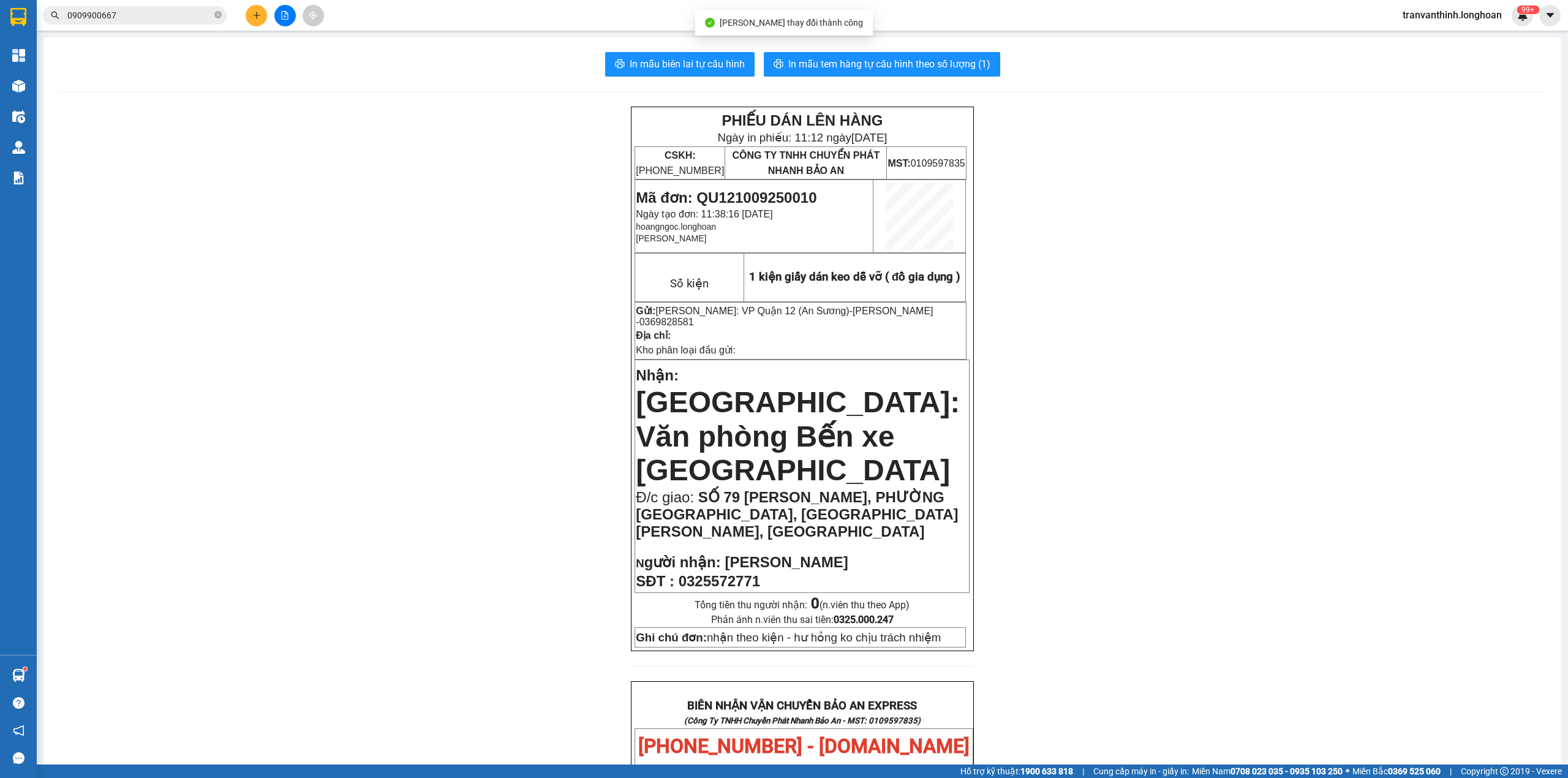
click at [157, 19] on input "0909900667" at bounding box center [139, 15] width 144 height 14
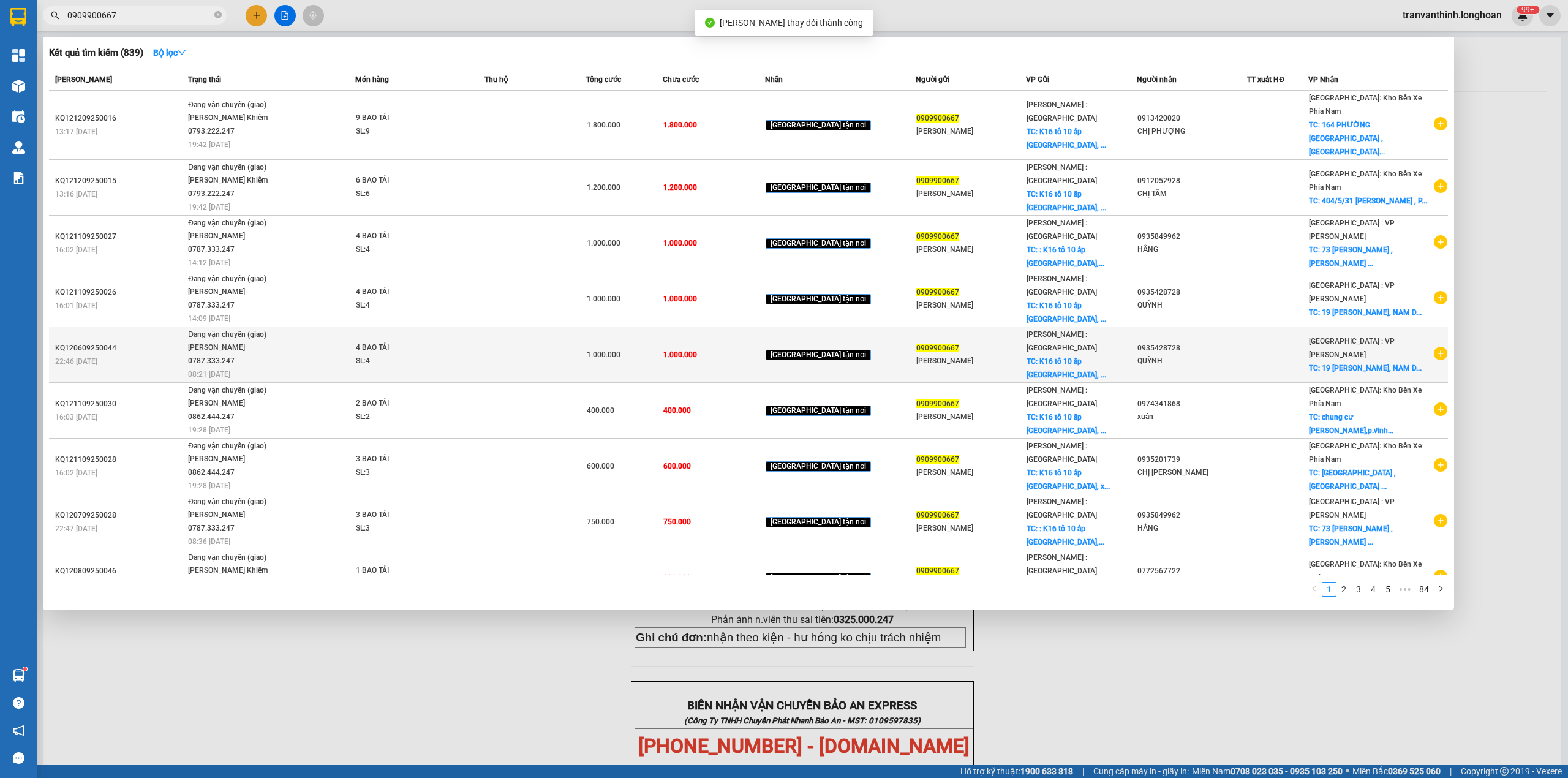
click at [1308, 348] on td at bounding box center [1278, 355] width 61 height 56
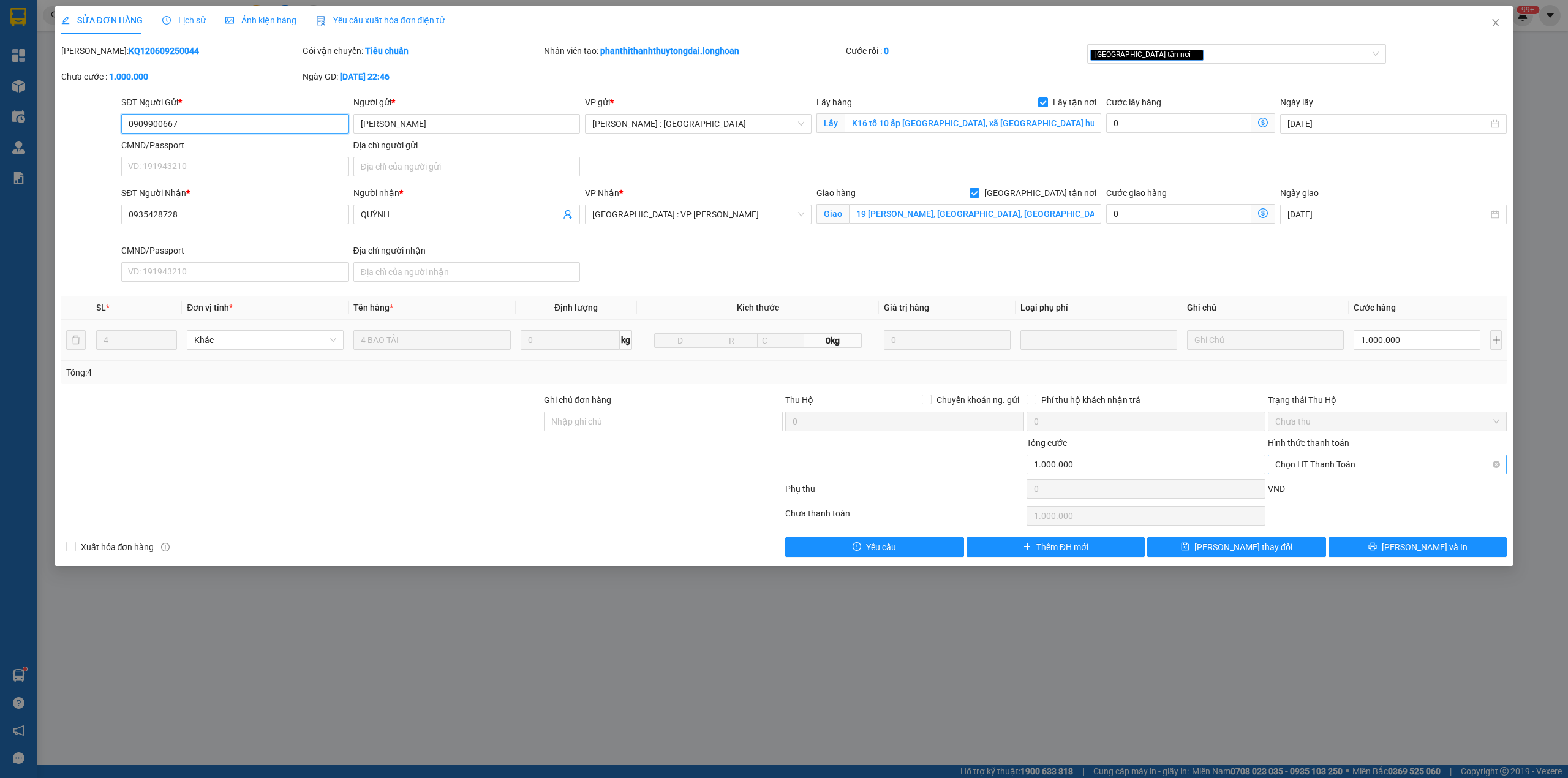
click at [1311, 462] on span "Chọn HT Thanh Toán" at bounding box center [1387, 464] width 224 height 19
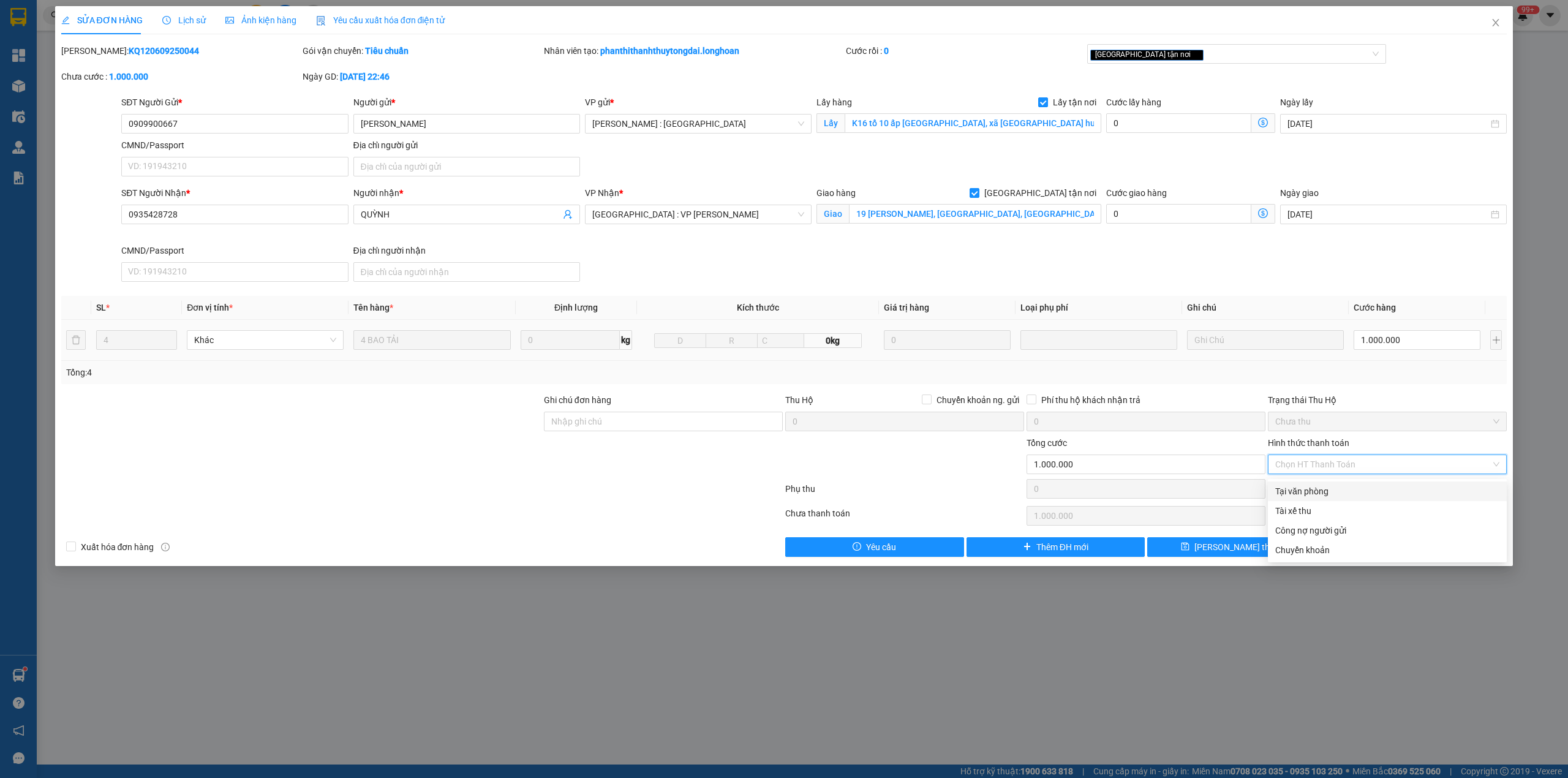
drag, startPoint x: 1307, startPoint y: 489, endPoint x: 1302, endPoint y: 524, distance: 35.4
click at [1307, 489] on div "Tại văn phòng" at bounding box center [1387, 491] width 224 height 14
type input "0"
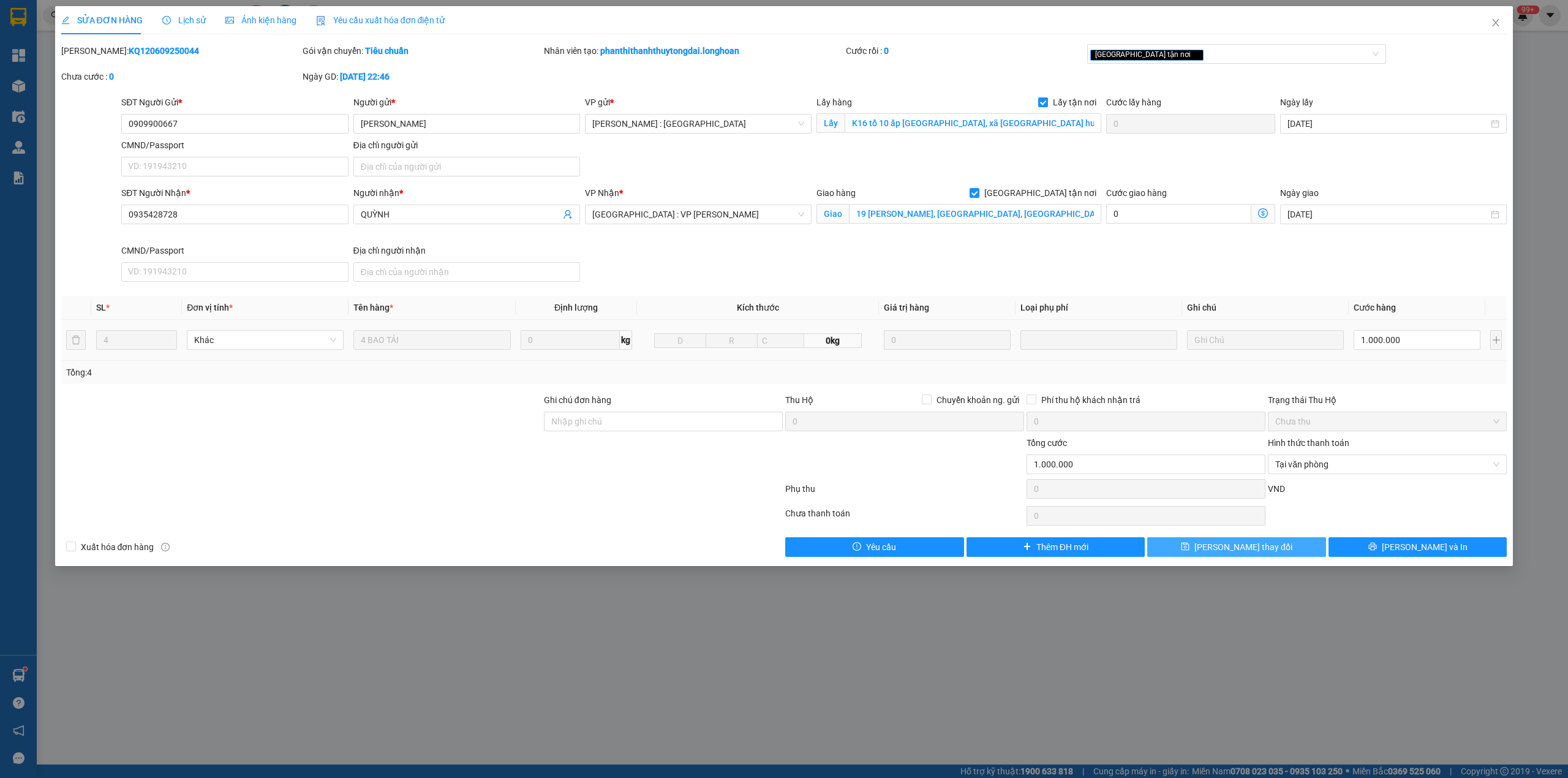
click at [1283, 550] on button "Lưu thay đổi" at bounding box center [1237, 547] width 179 height 19
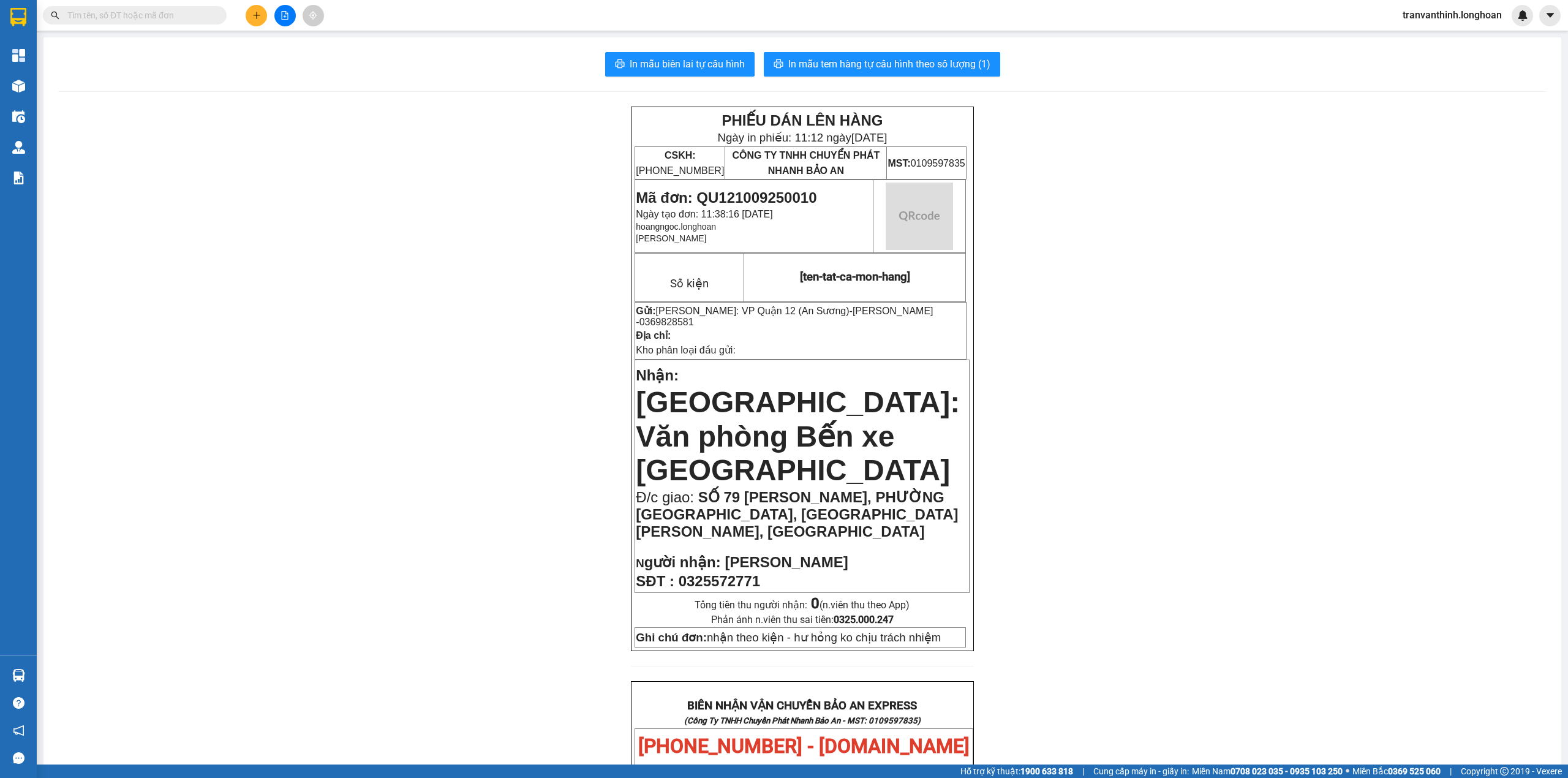
click at [98, 18] on input "text" at bounding box center [139, 15] width 144 height 14
click at [133, 18] on input "text" at bounding box center [139, 15] width 144 height 14
paste input "0909900667"
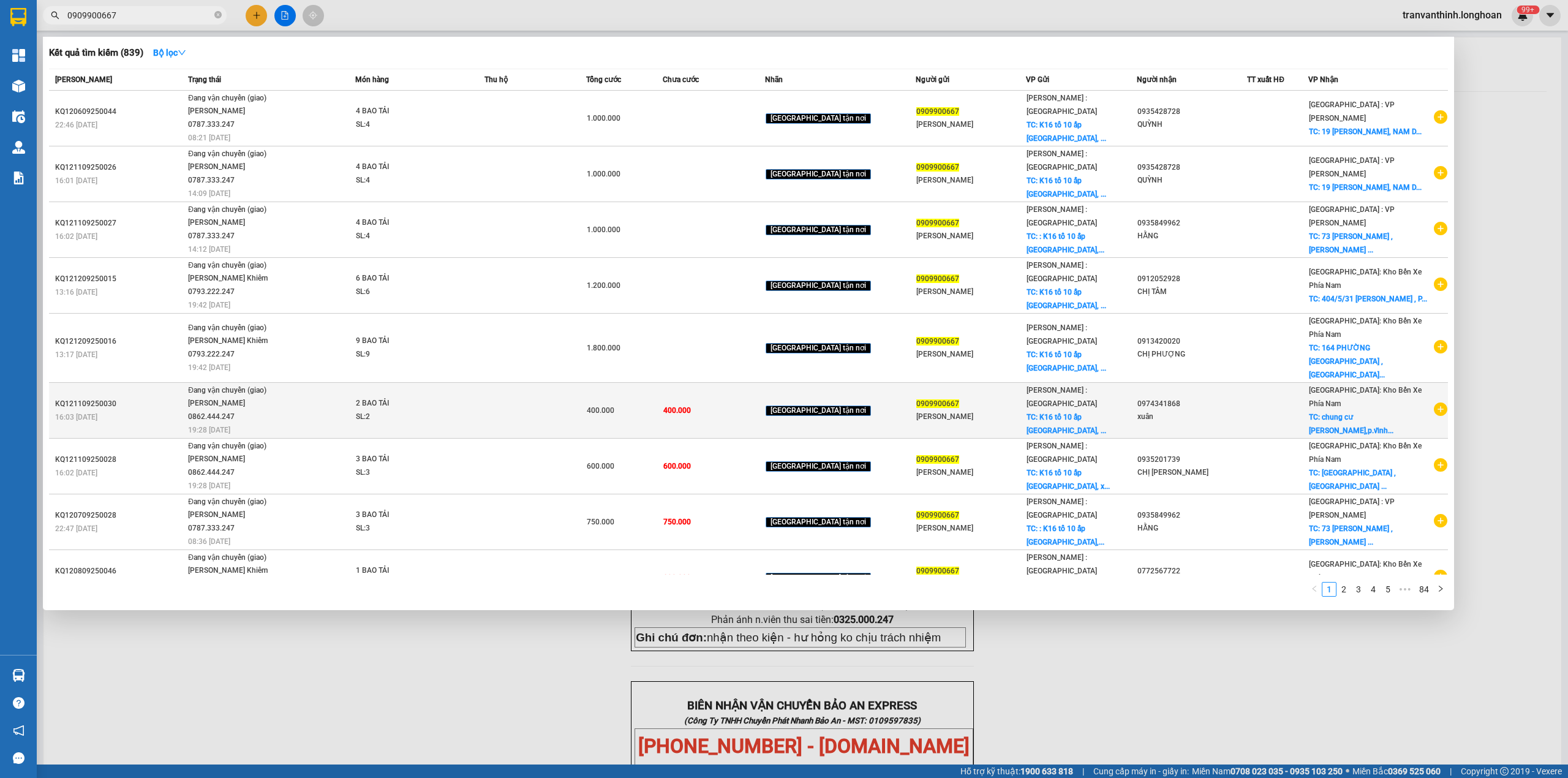
type input "0909900667"
click at [1164, 397] on div "0974341868" at bounding box center [1192, 404] width 109 height 13
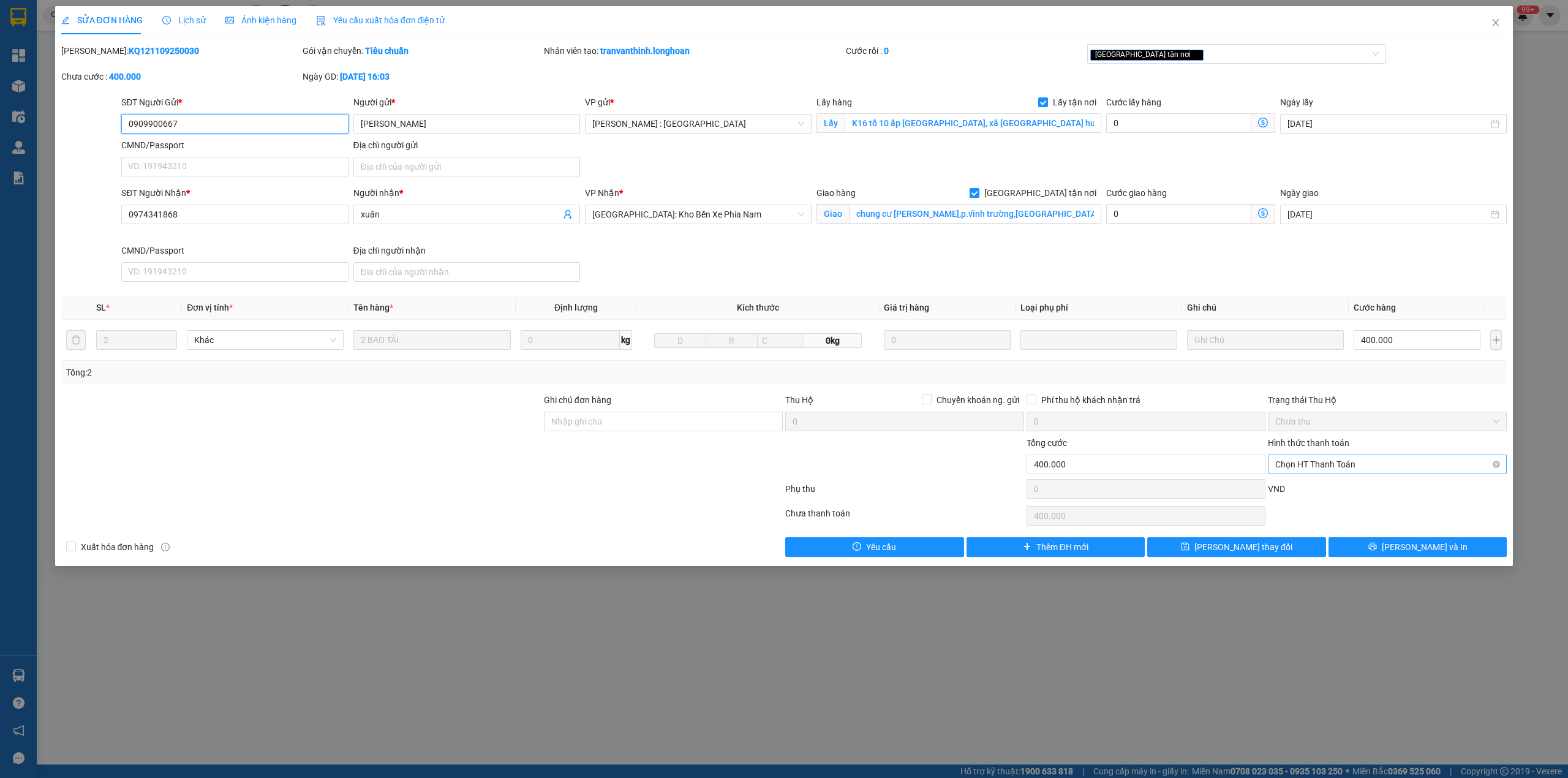
click at [1354, 473] on span "Chọn HT Thanh Toán" at bounding box center [1387, 464] width 224 height 19
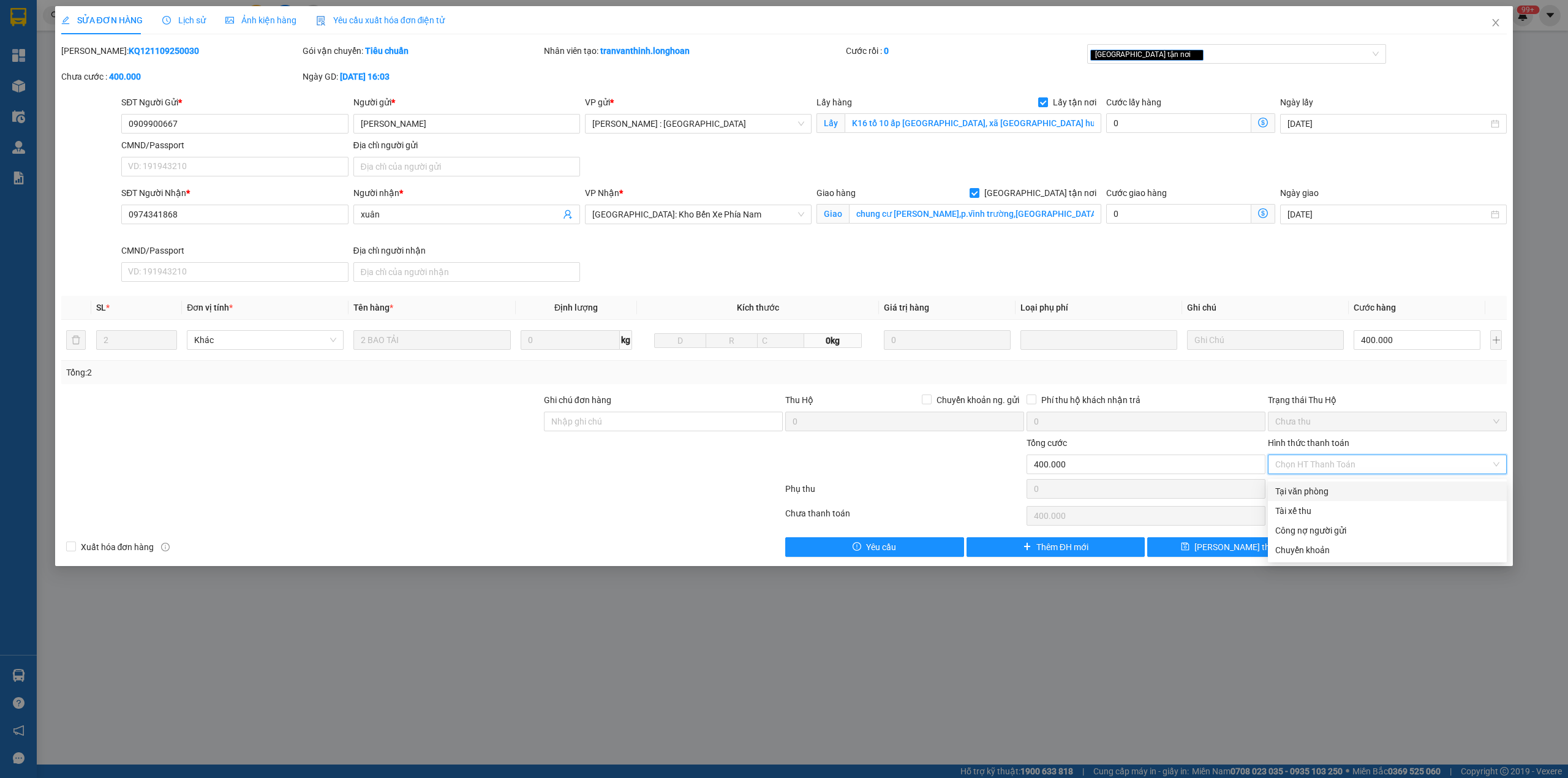
click at [1312, 491] on div "Tại văn phòng" at bounding box center [1387, 491] width 224 height 14
type input "0"
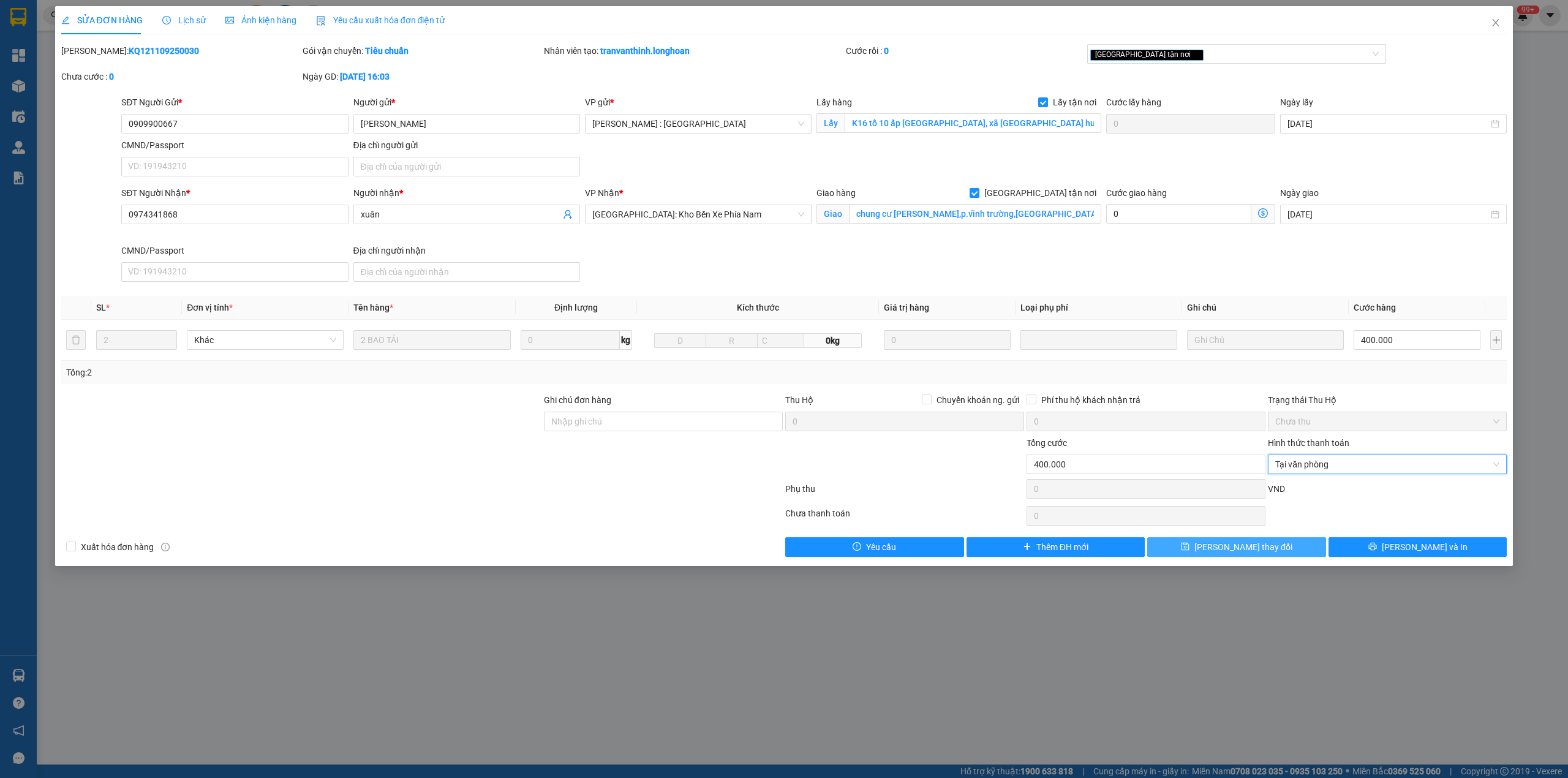
click at [1223, 539] on button "[PERSON_NAME] thay đổi" at bounding box center [1237, 547] width 179 height 19
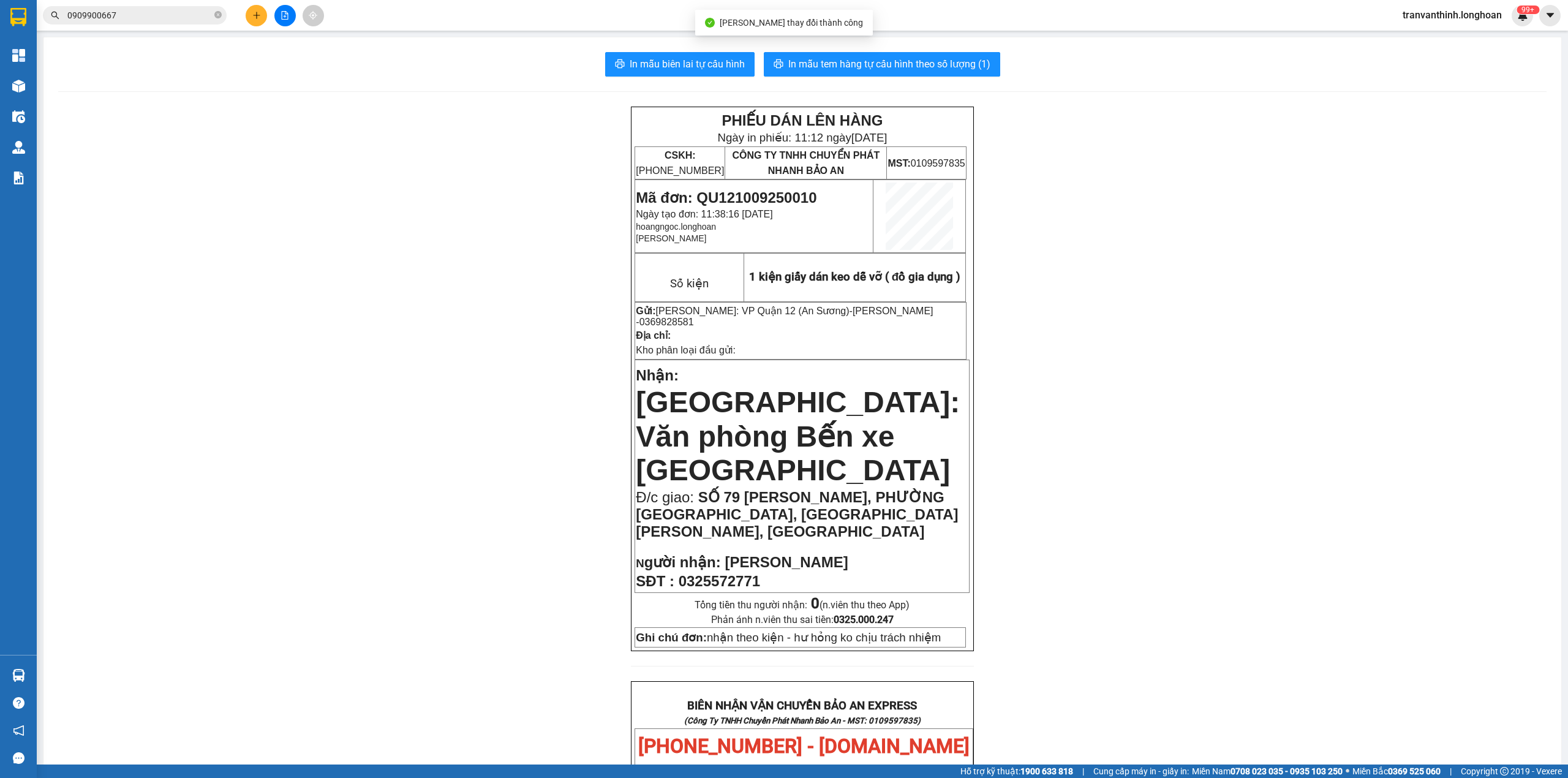
click at [160, 18] on input "0909900667" at bounding box center [139, 15] width 144 height 14
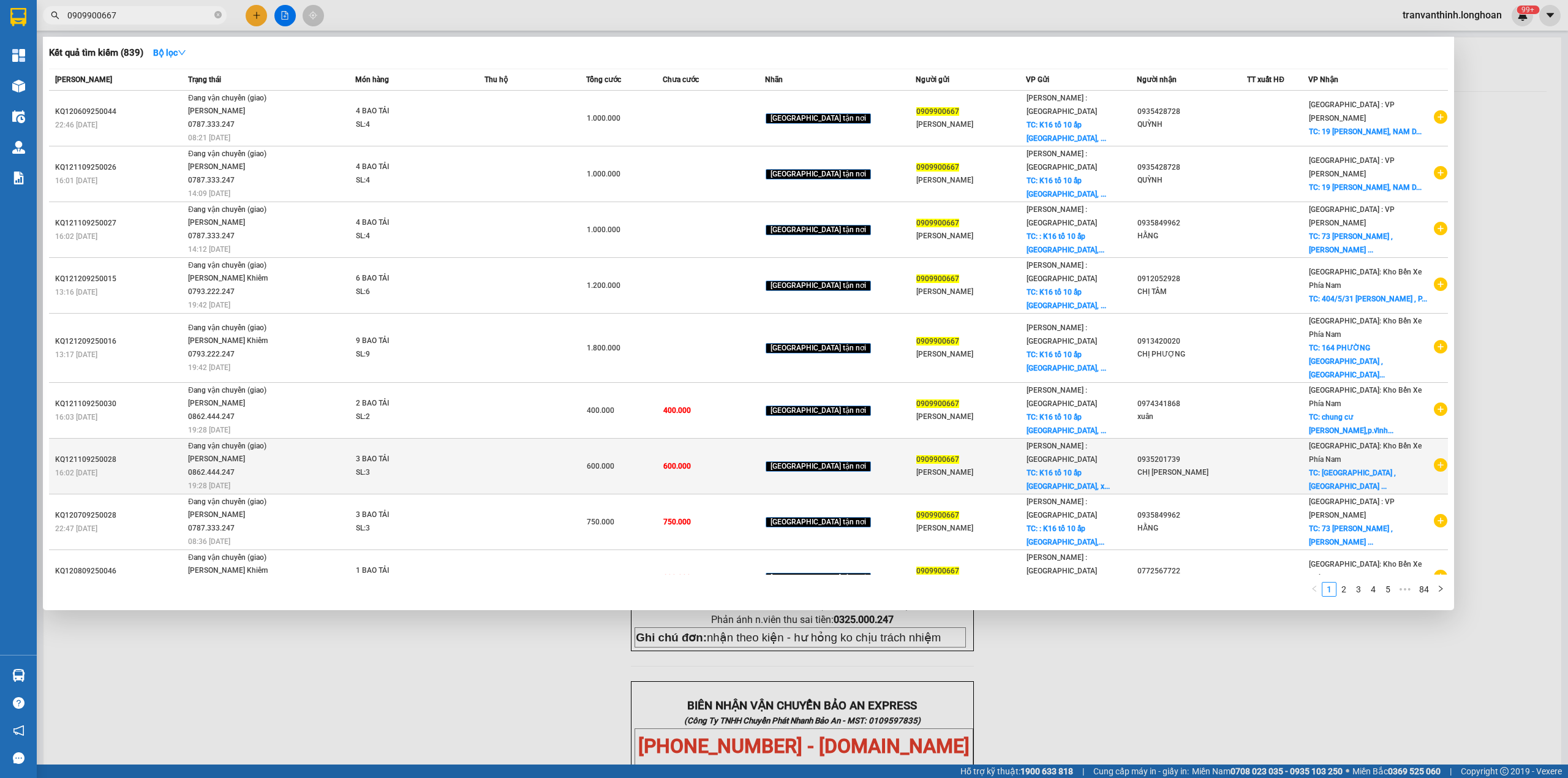
click at [1218, 453] on div "0935201739" at bounding box center [1192, 460] width 109 height 13
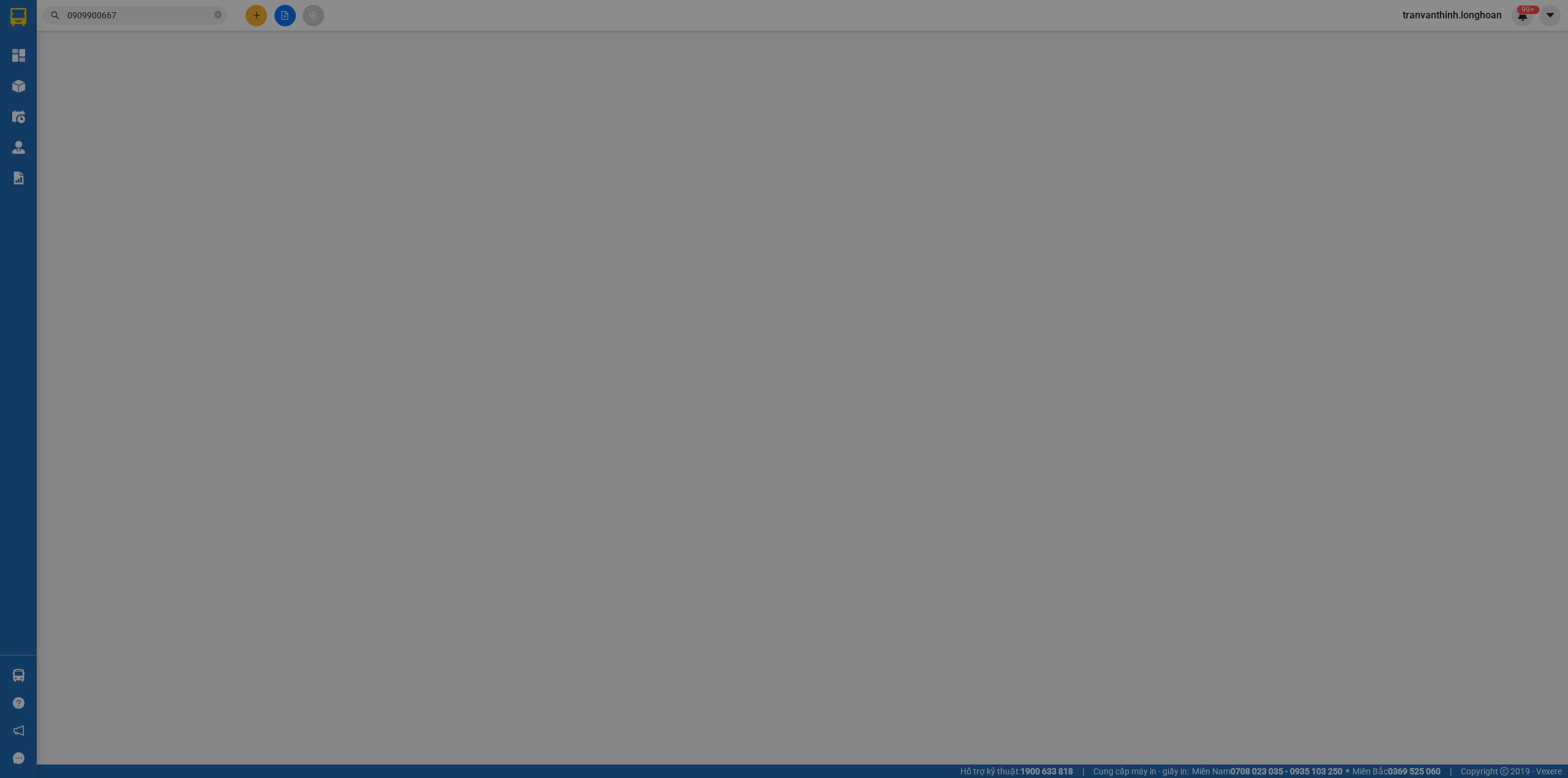
type input "0909900667"
type input "[PERSON_NAME]"
checkbox input "true"
type input "K16 tổ 10 ấp [GEOGRAPHIC_DATA], xã [GEOGRAPHIC_DATA] huyện [GEOGRAPHIC_DATA], […"
type input "0935201739"
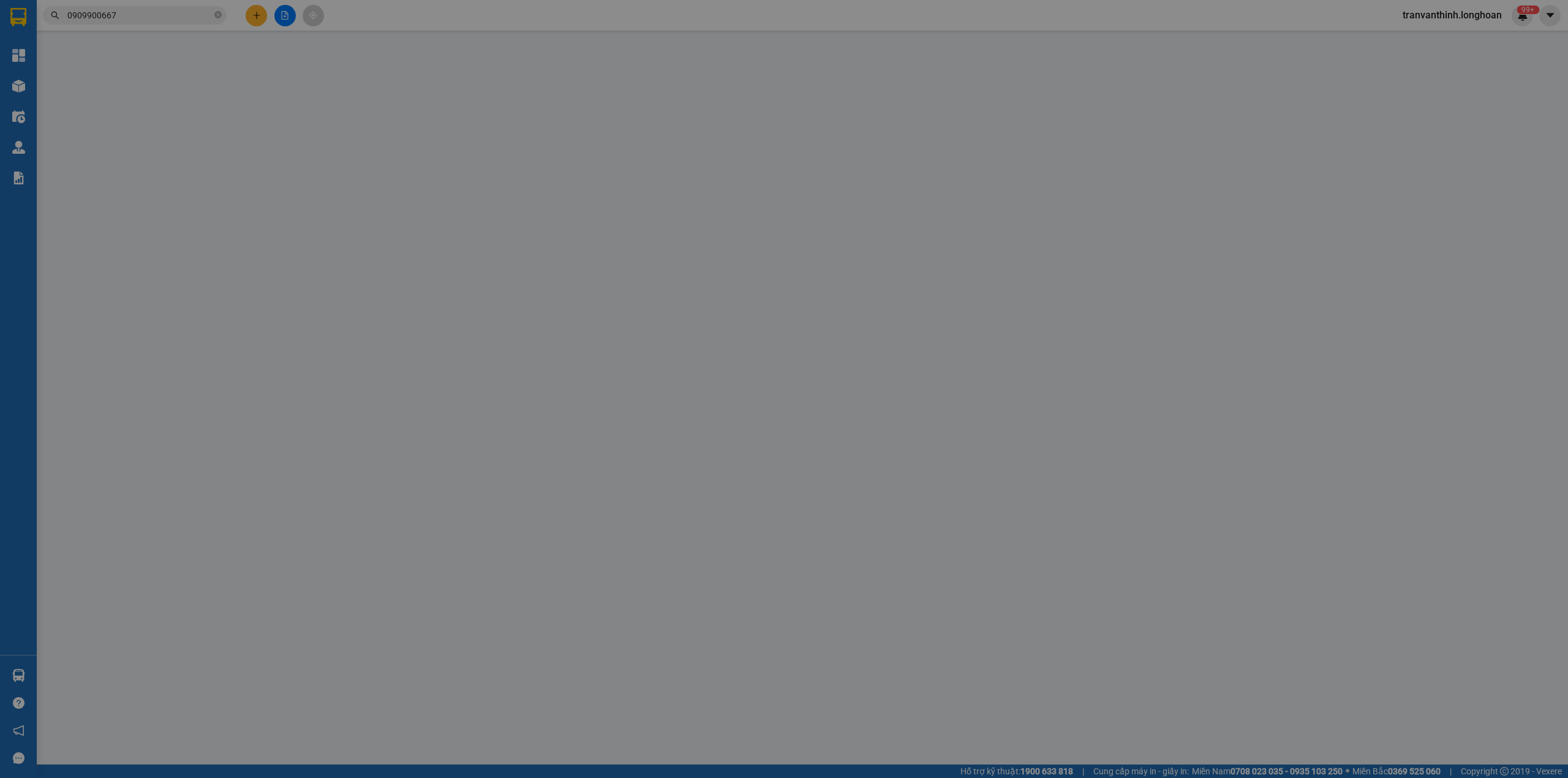
type input "CHỊ [PERSON_NAME]"
checkbox input "true"
type input "78 PHƯỜNG PHƯƠNG SÀI , TP NHA TRANG"
type input "600.000"
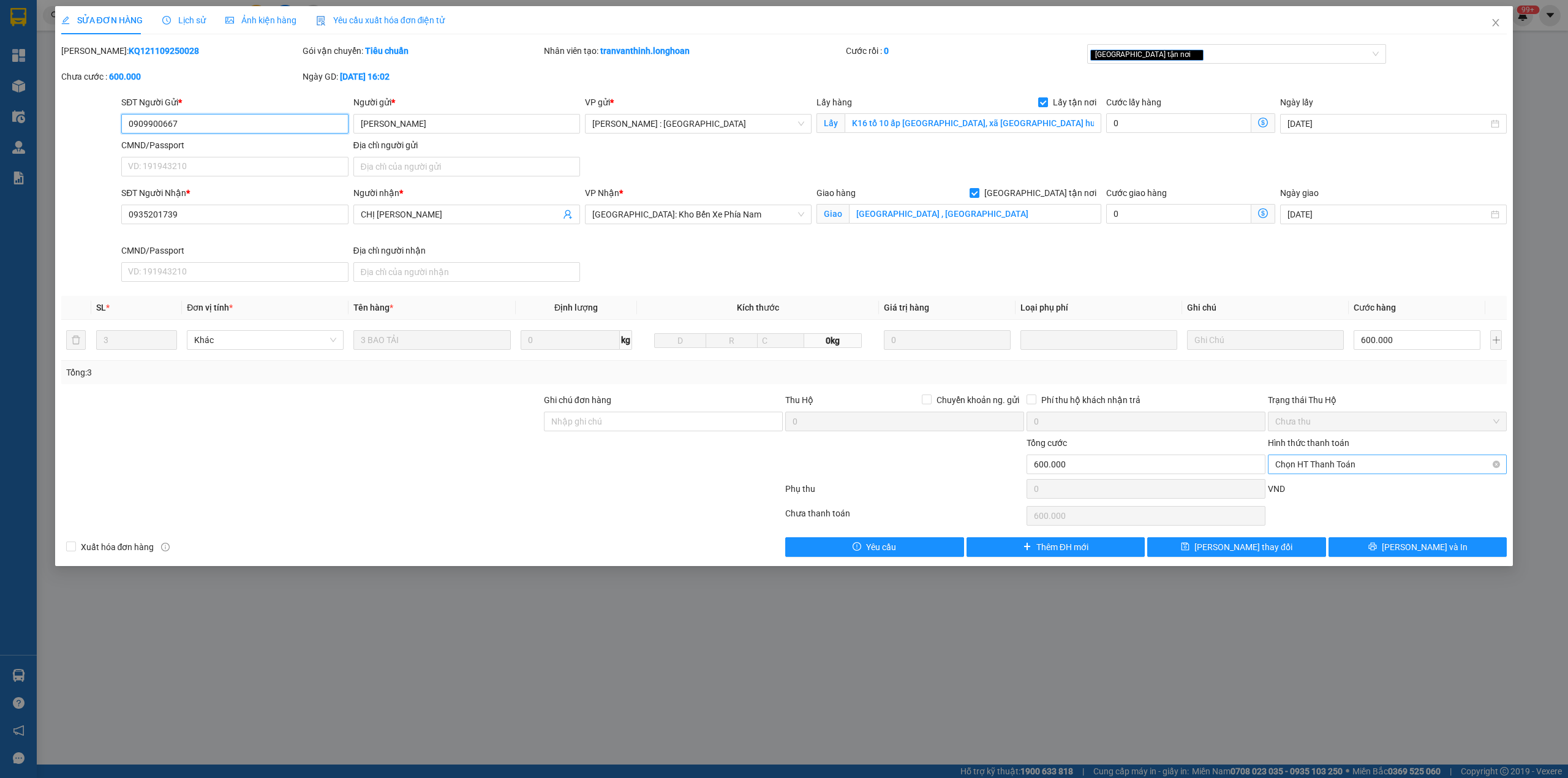
click at [1333, 465] on span "Chọn HT Thanh Toán" at bounding box center [1387, 464] width 224 height 19
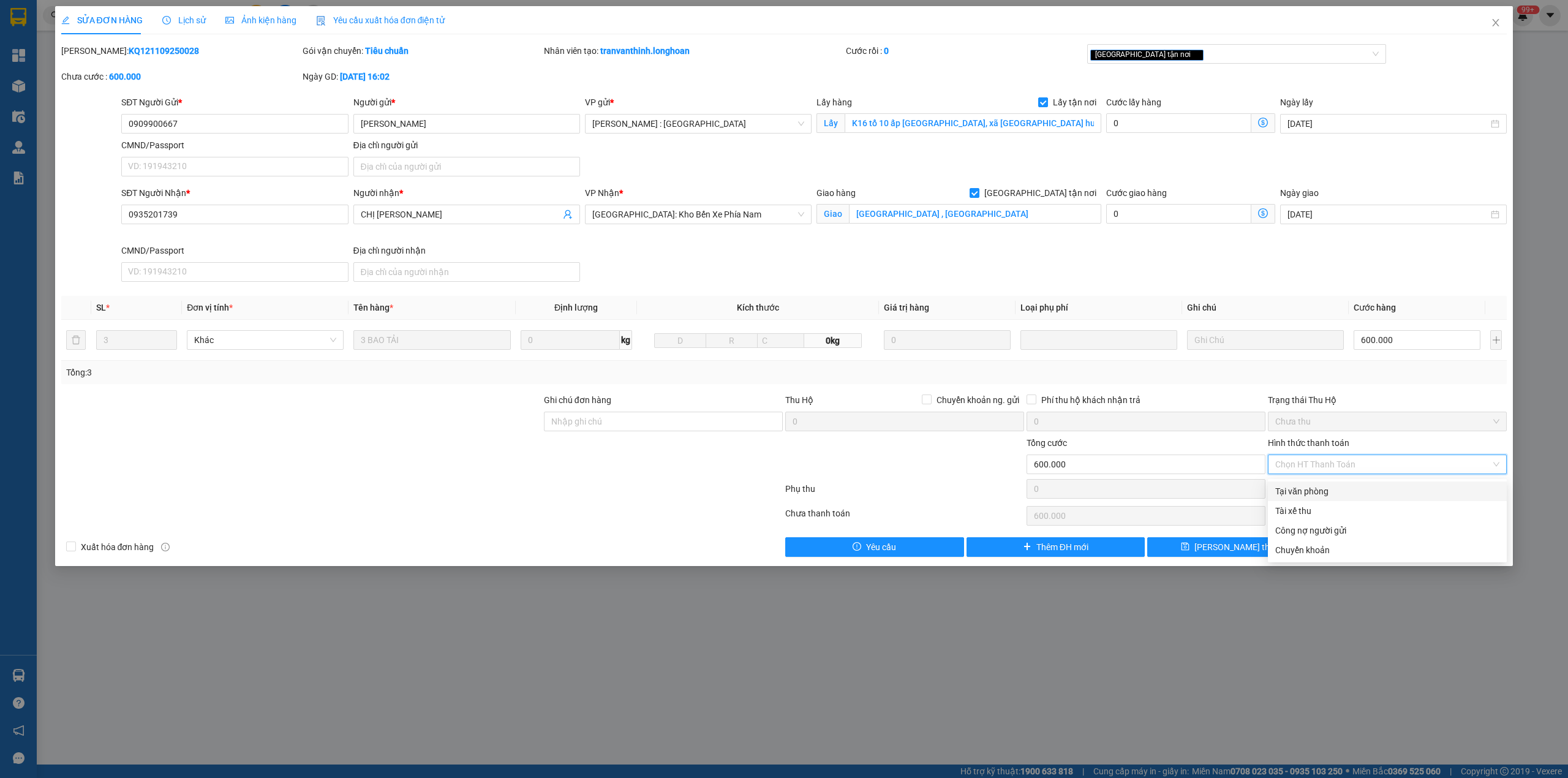
click at [1304, 489] on div "Tại văn phòng" at bounding box center [1387, 491] width 224 height 14
type input "0"
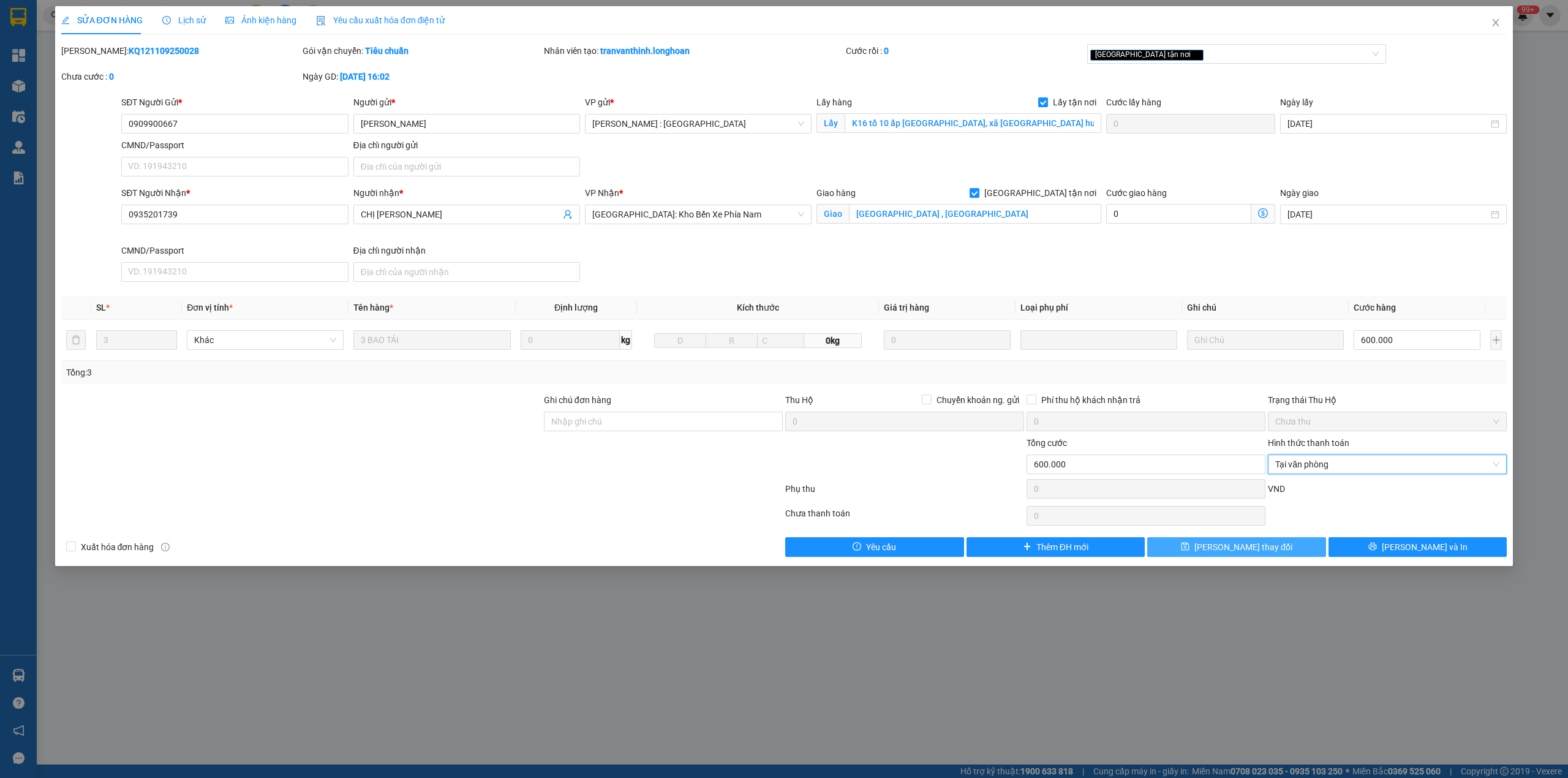
click at [1242, 544] on span "[PERSON_NAME] thay đổi" at bounding box center [1244, 547] width 98 height 14
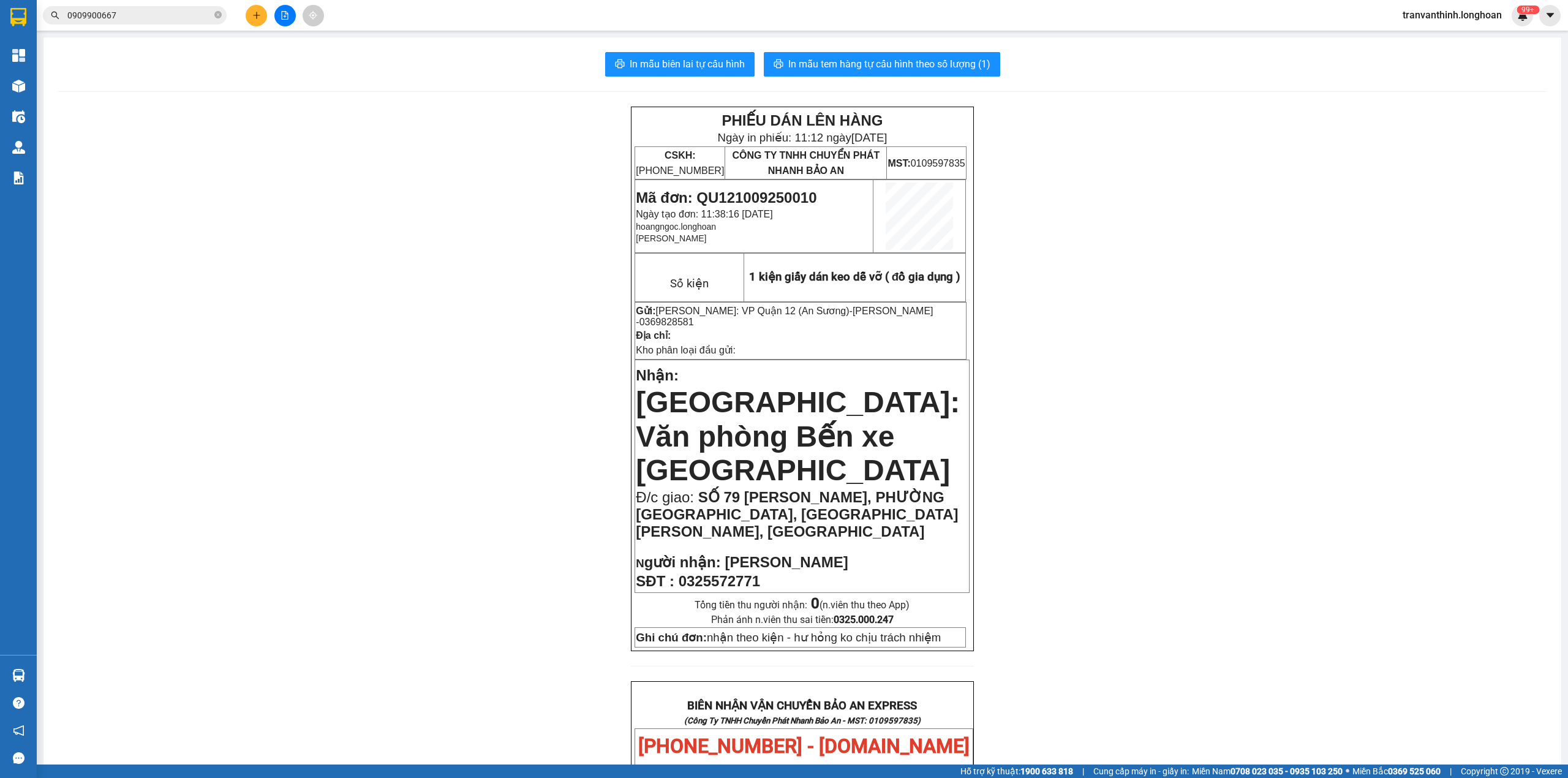
click at [139, 14] on input "0909900667" at bounding box center [139, 15] width 144 height 14
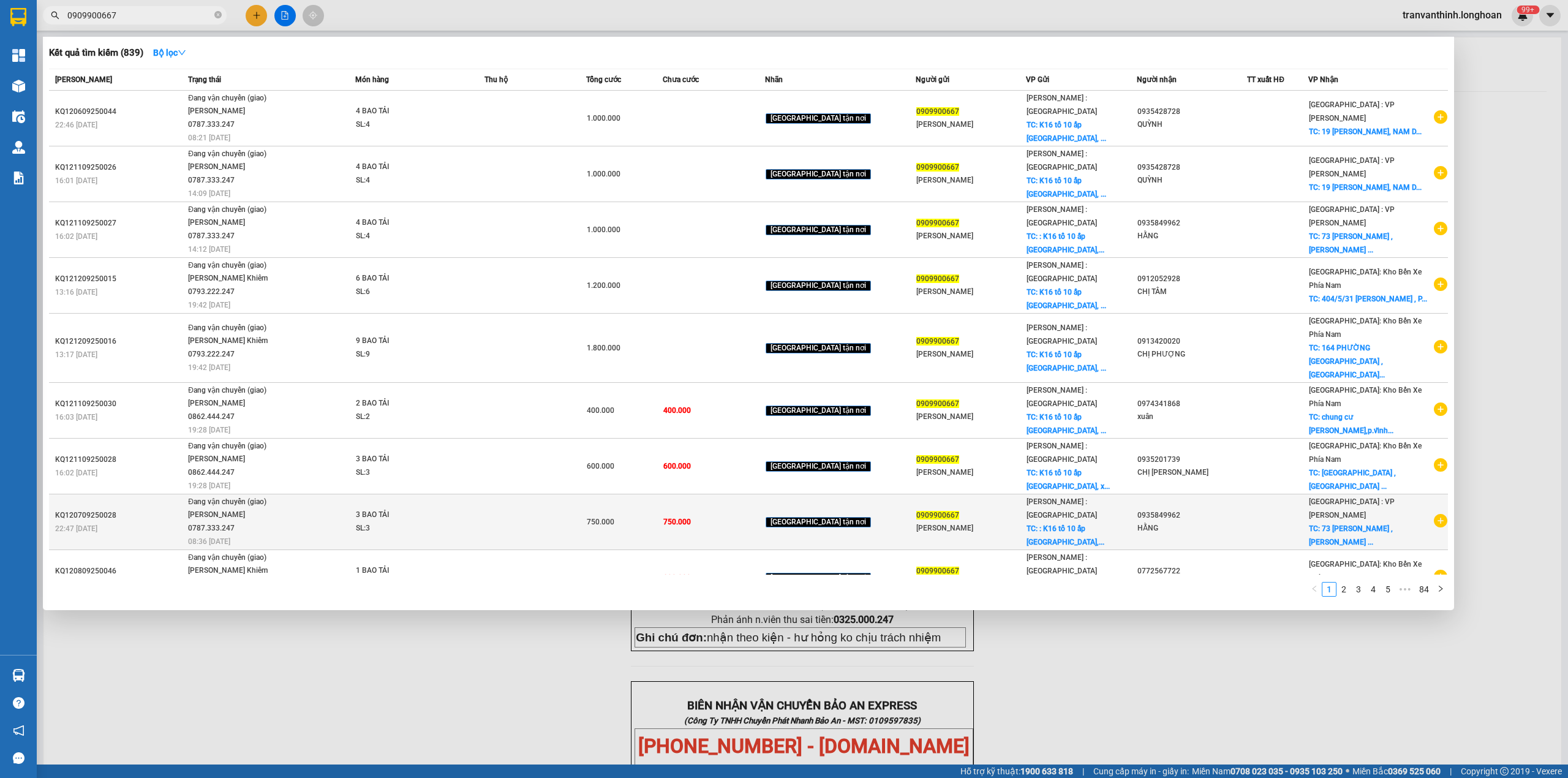
click at [1164, 522] on div "HẰNG" at bounding box center [1192, 528] width 109 height 13
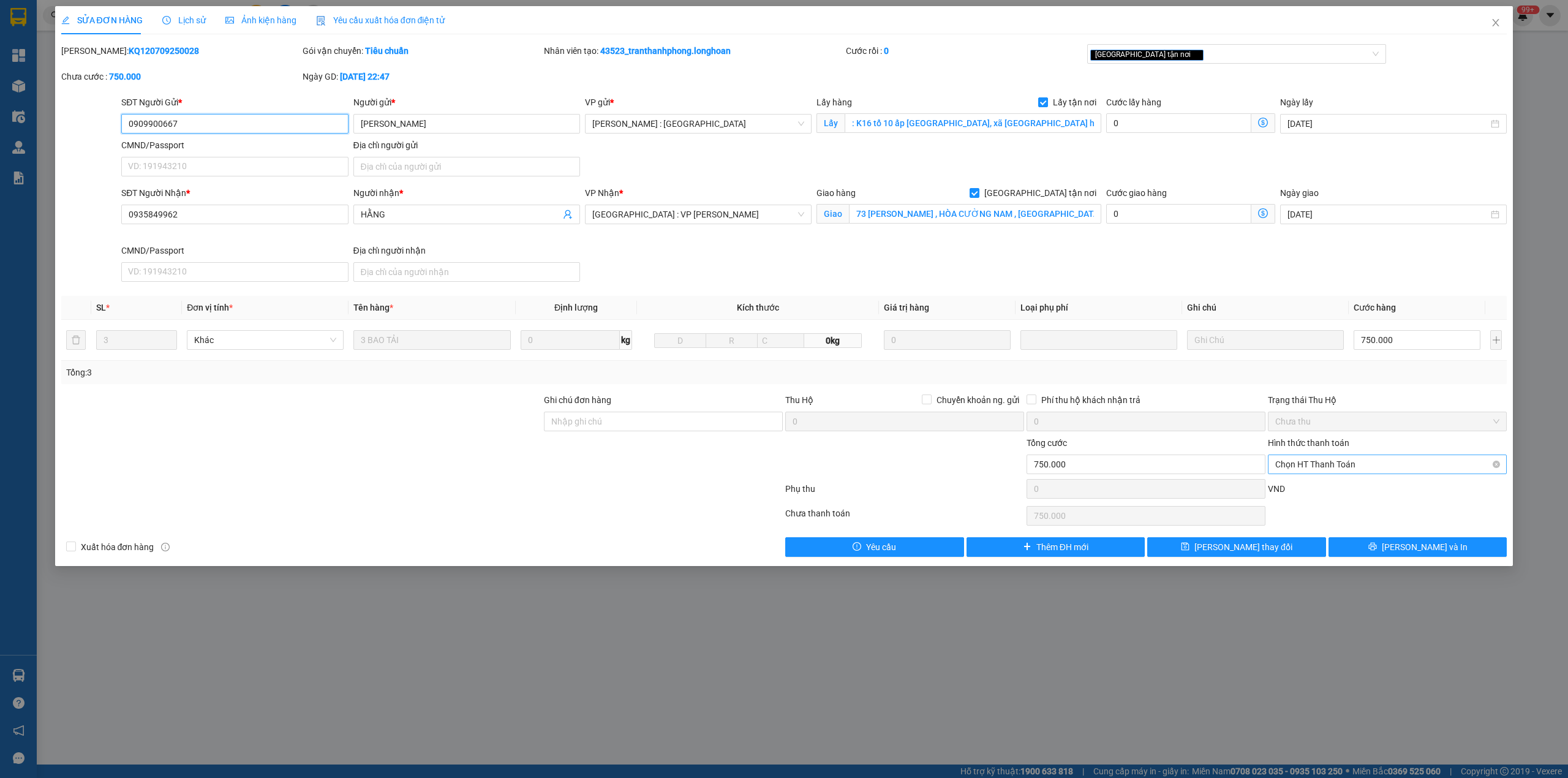
click at [1337, 471] on span "Chọn HT Thanh Toán" at bounding box center [1387, 464] width 224 height 19
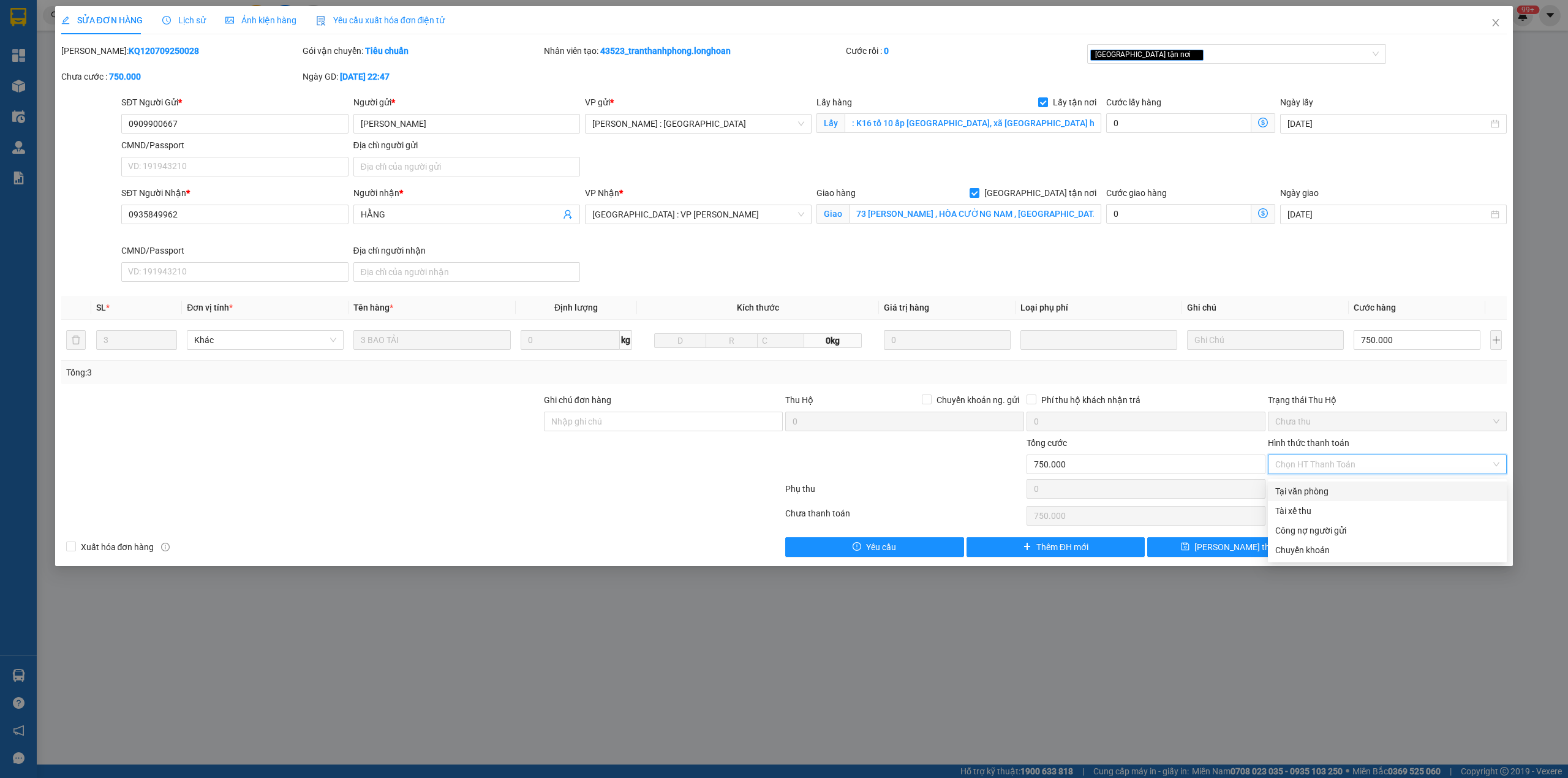
click at [1300, 493] on div "Tại văn phòng" at bounding box center [1387, 491] width 224 height 14
type input "0"
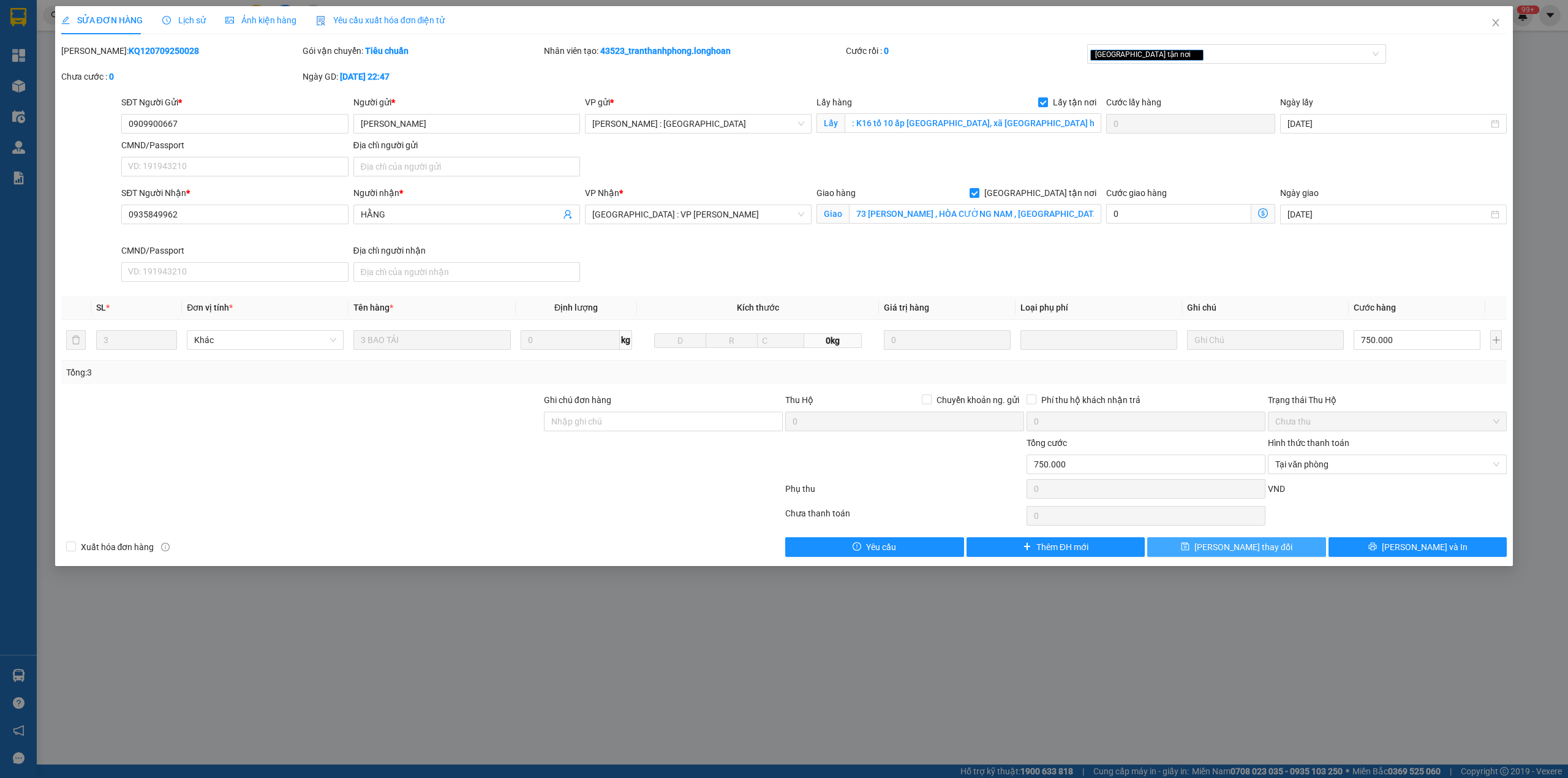
click at [1195, 547] on button "[PERSON_NAME] thay đổi" at bounding box center [1237, 547] width 179 height 19
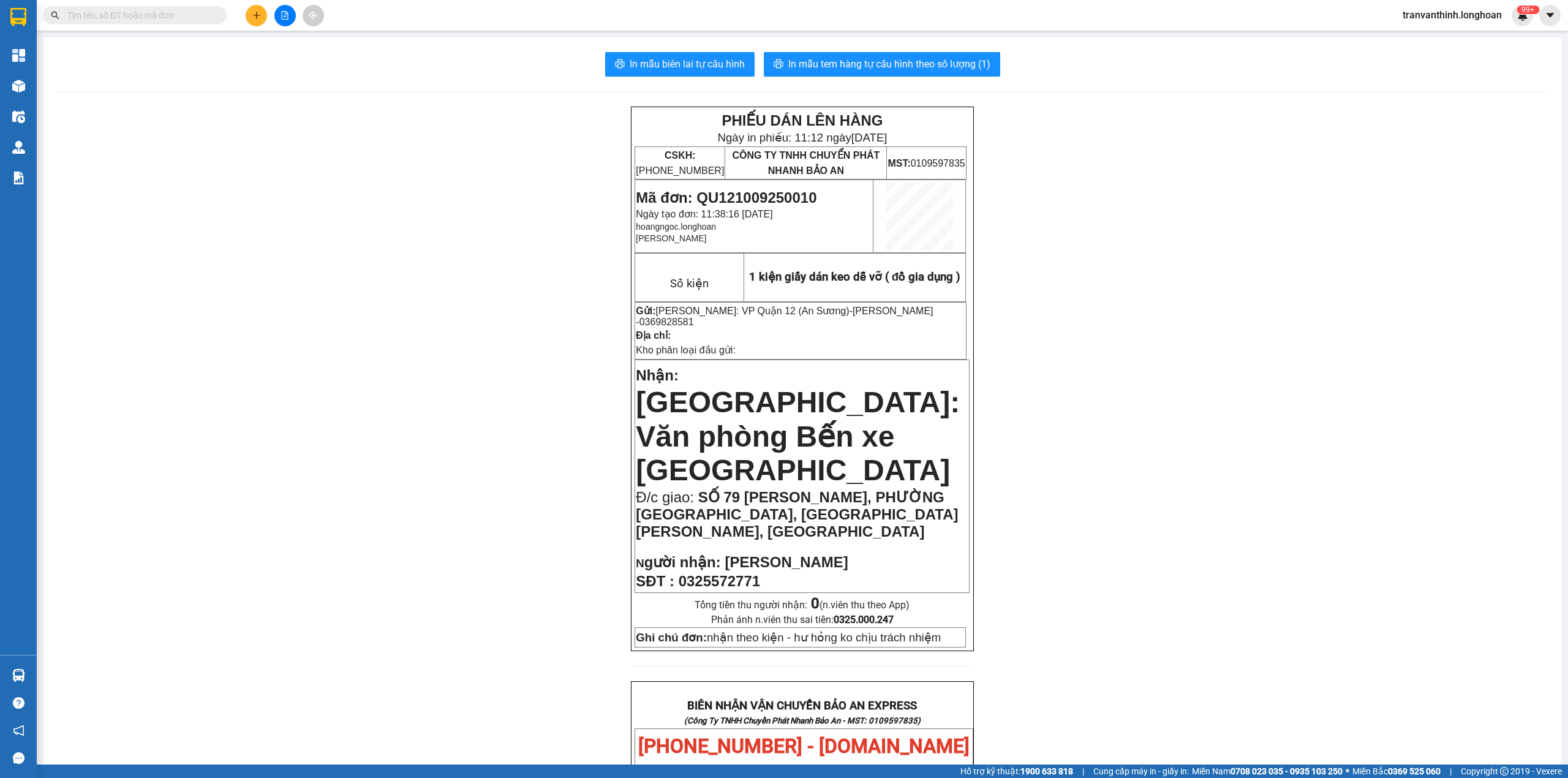
click at [157, 16] on input "text" at bounding box center [139, 15] width 144 height 14
paste input "0909900667"
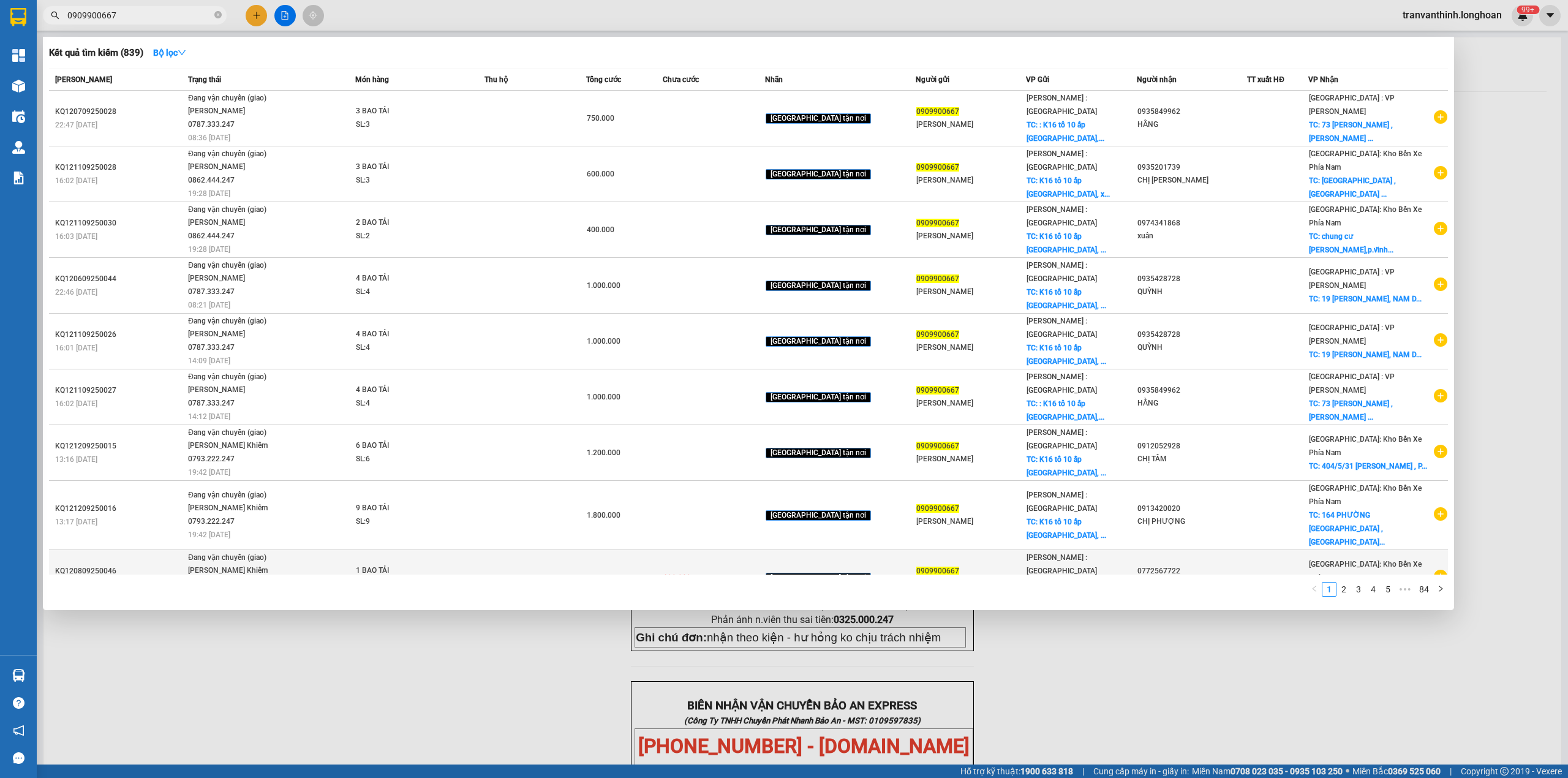
type input "0909900667"
click at [1354, 557] on div "Nha Trang: Kho Bến Xe Phía Nam TC: 207/3 BÙI HUY BÍCH , VĨNH ..." at bounding box center [1370, 577] width 123 height 40
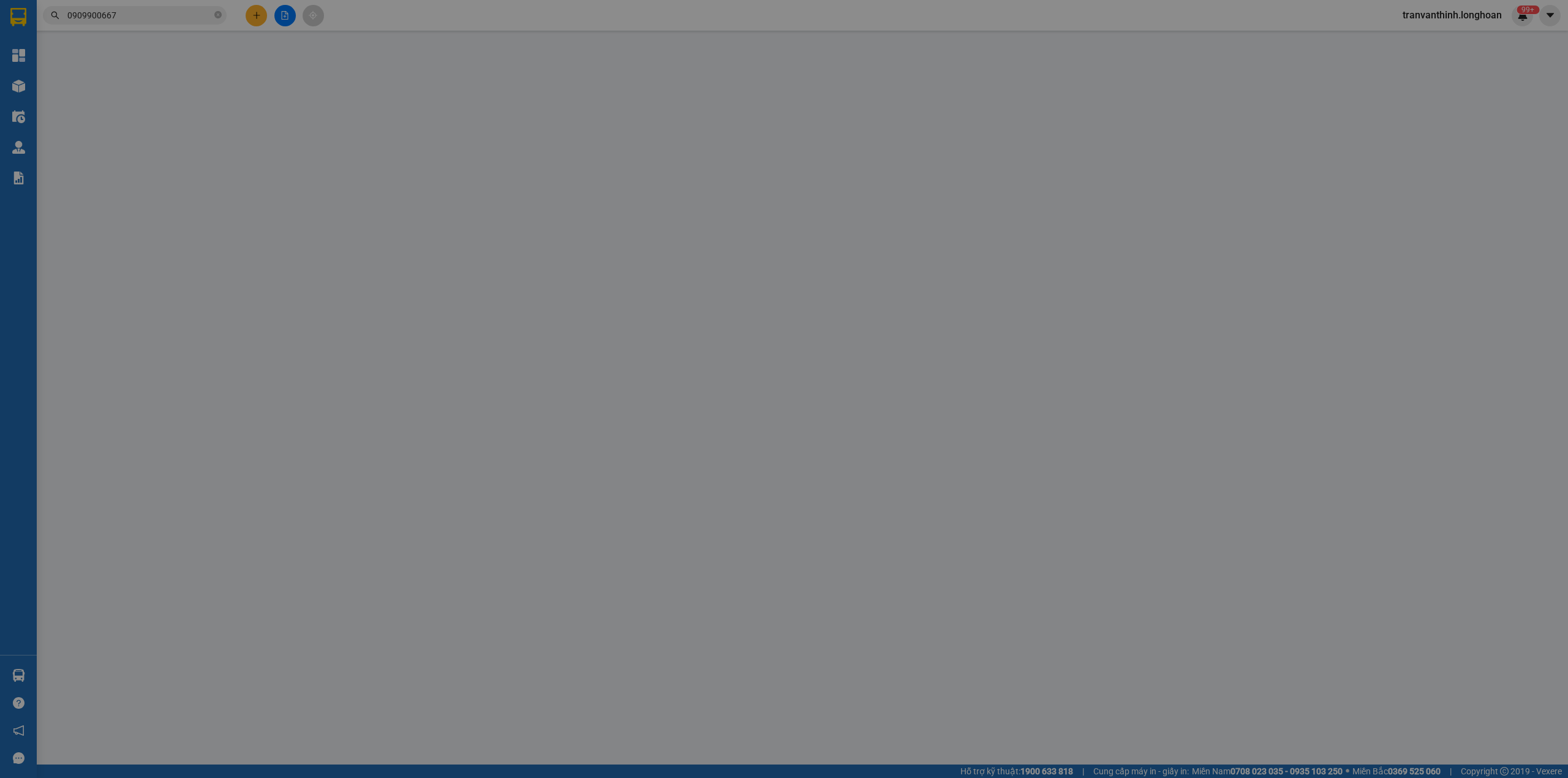
type input "0909900667"
type input "[PERSON_NAME]"
checkbox input "true"
type input "K16 tổ 10 ấp [GEOGRAPHIC_DATA], xã [GEOGRAPHIC_DATA] huyện [GEOGRAPHIC_DATA], […"
type input "0772567722"
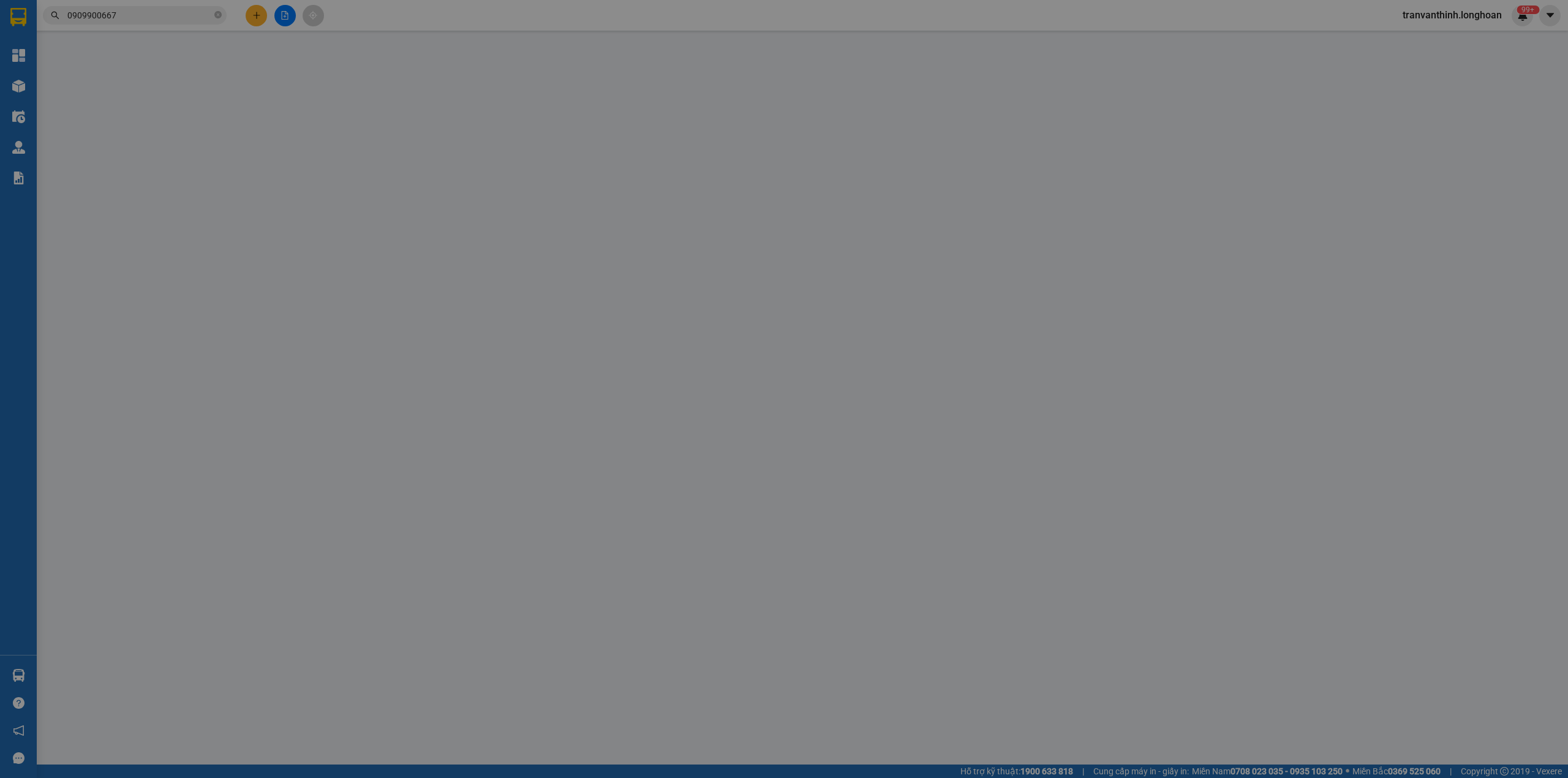
type input "[PERSON_NAME]"
checkbox input "true"
type input "207/3 BÙI HUY BÍCH , VĨNH HÒA , NHA TRANG"
type input "200.000"
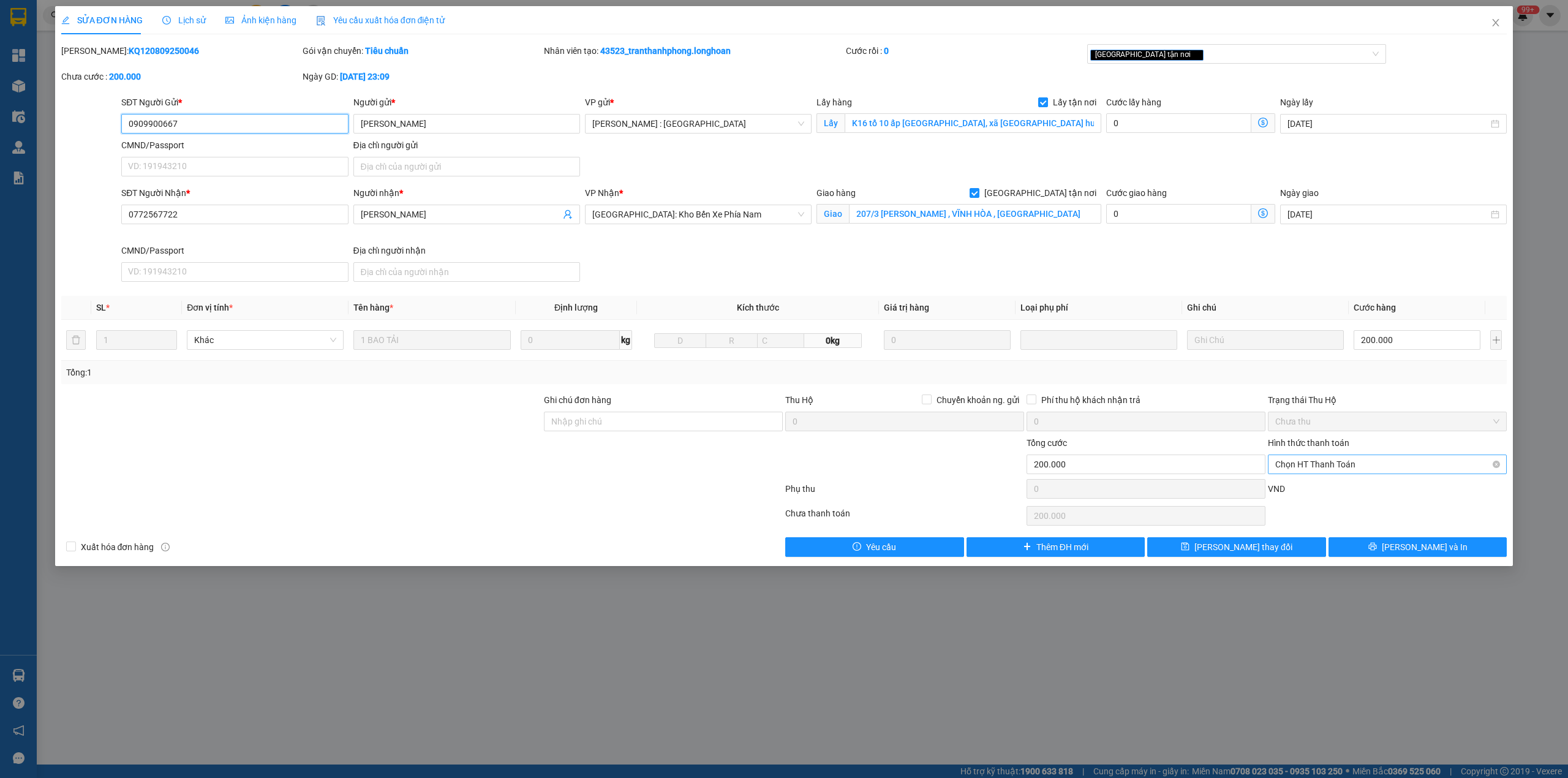
click at [1333, 461] on span "Chọn HT Thanh Toán" at bounding box center [1387, 464] width 224 height 19
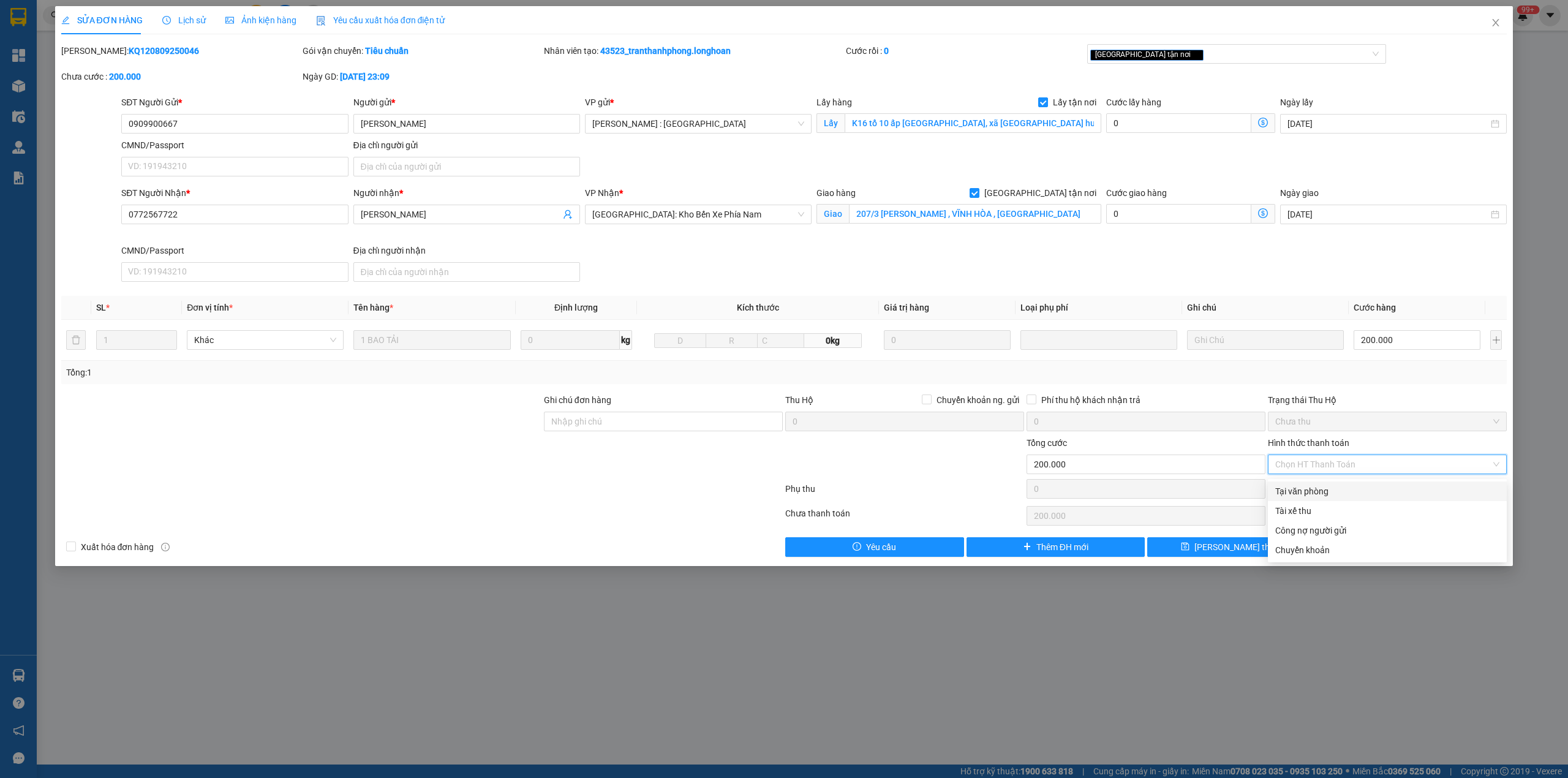
click at [1304, 491] on div "Tại văn phòng" at bounding box center [1387, 491] width 224 height 14
type input "0"
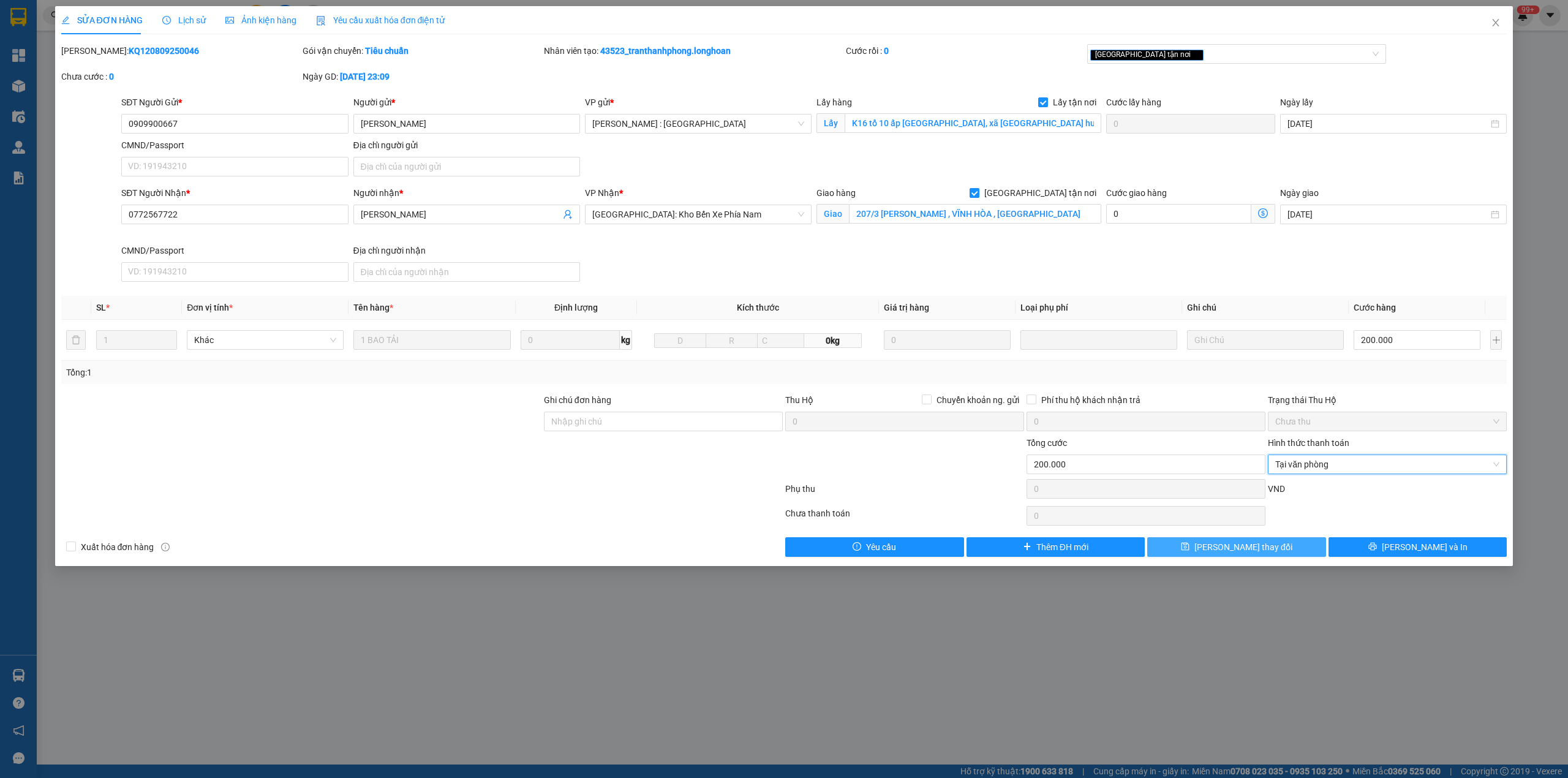
drag, startPoint x: 1233, startPoint y: 551, endPoint x: 1208, endPoint y: 568, distance: 30.2
click at [1231, 551] on span "[PERSON_NAME] thay đổi" at bounding box center [1244, 547] width 98 height 14
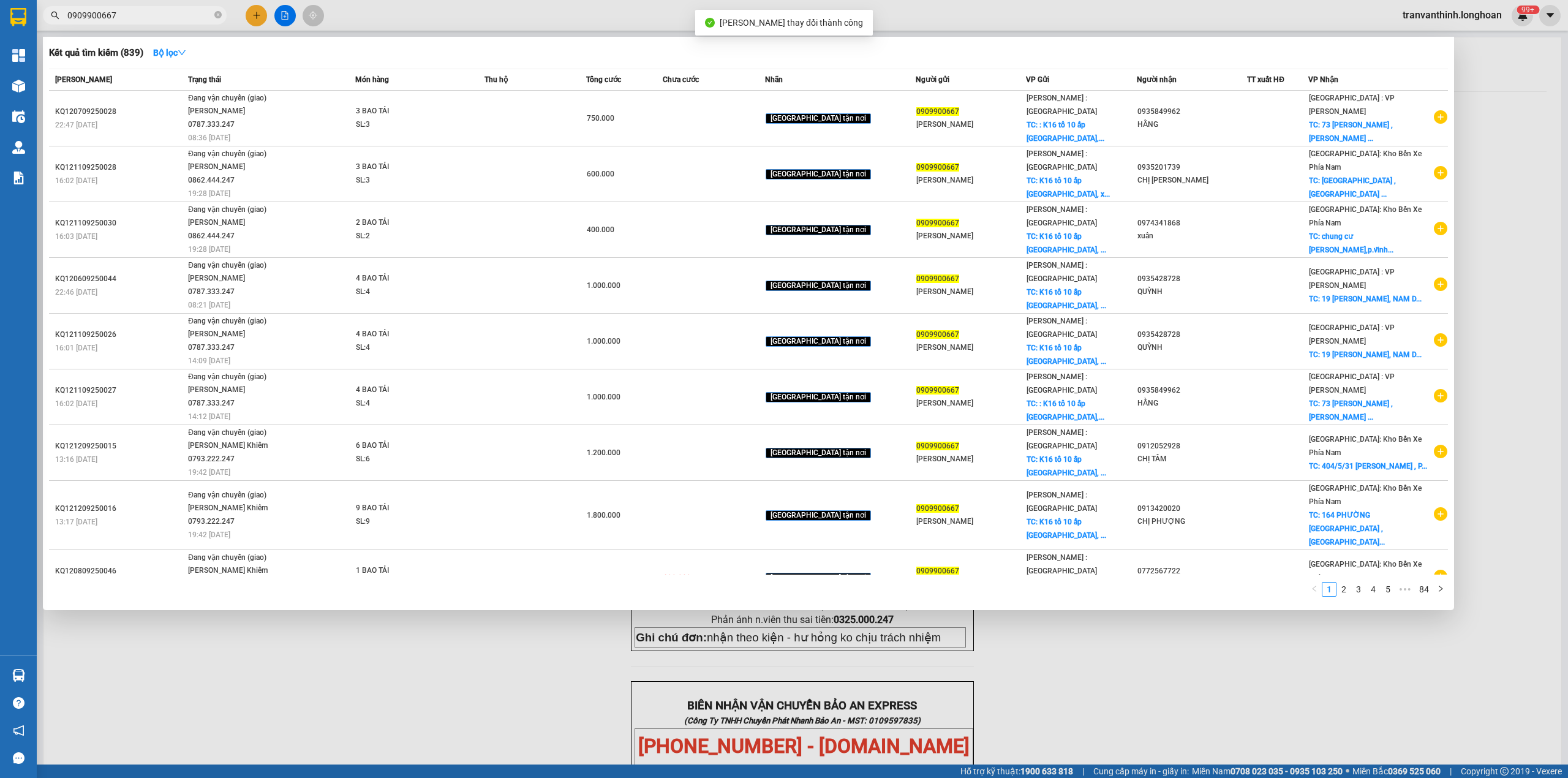
click at [142, 12] on input "0909900667" at bounding box center [139, 15] width 144 height 14
click at [1344, 593] on link "2" at bounding box center [1344, 589] width 14 height 14
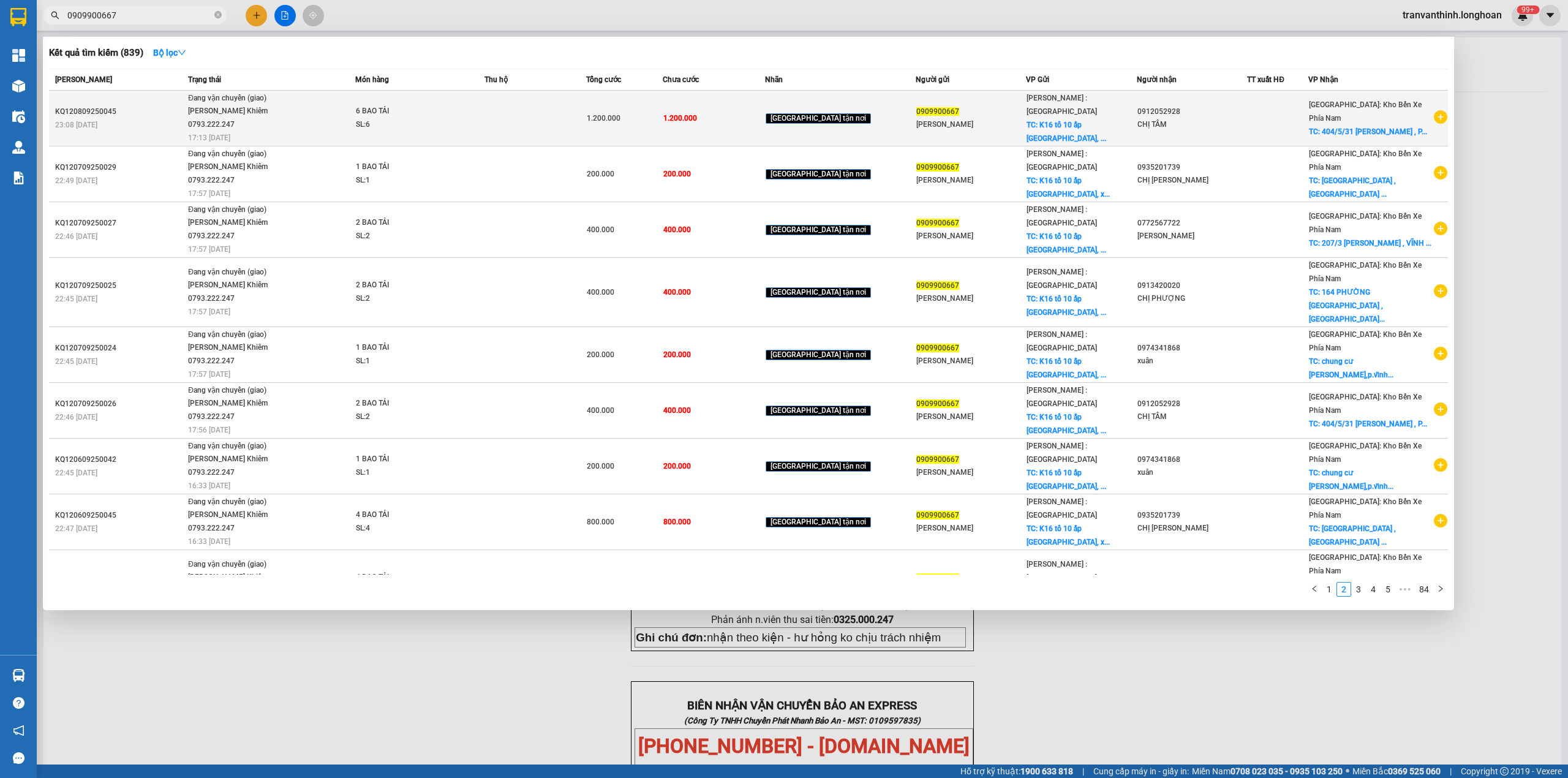
click at [1113, 103] on td "Hồ Chí Minh : Kho Quận 12 TC: K16 tổ 10 ấp Phước Hiệp, ..." at bounding box center [1081, 118] width 110 height 56
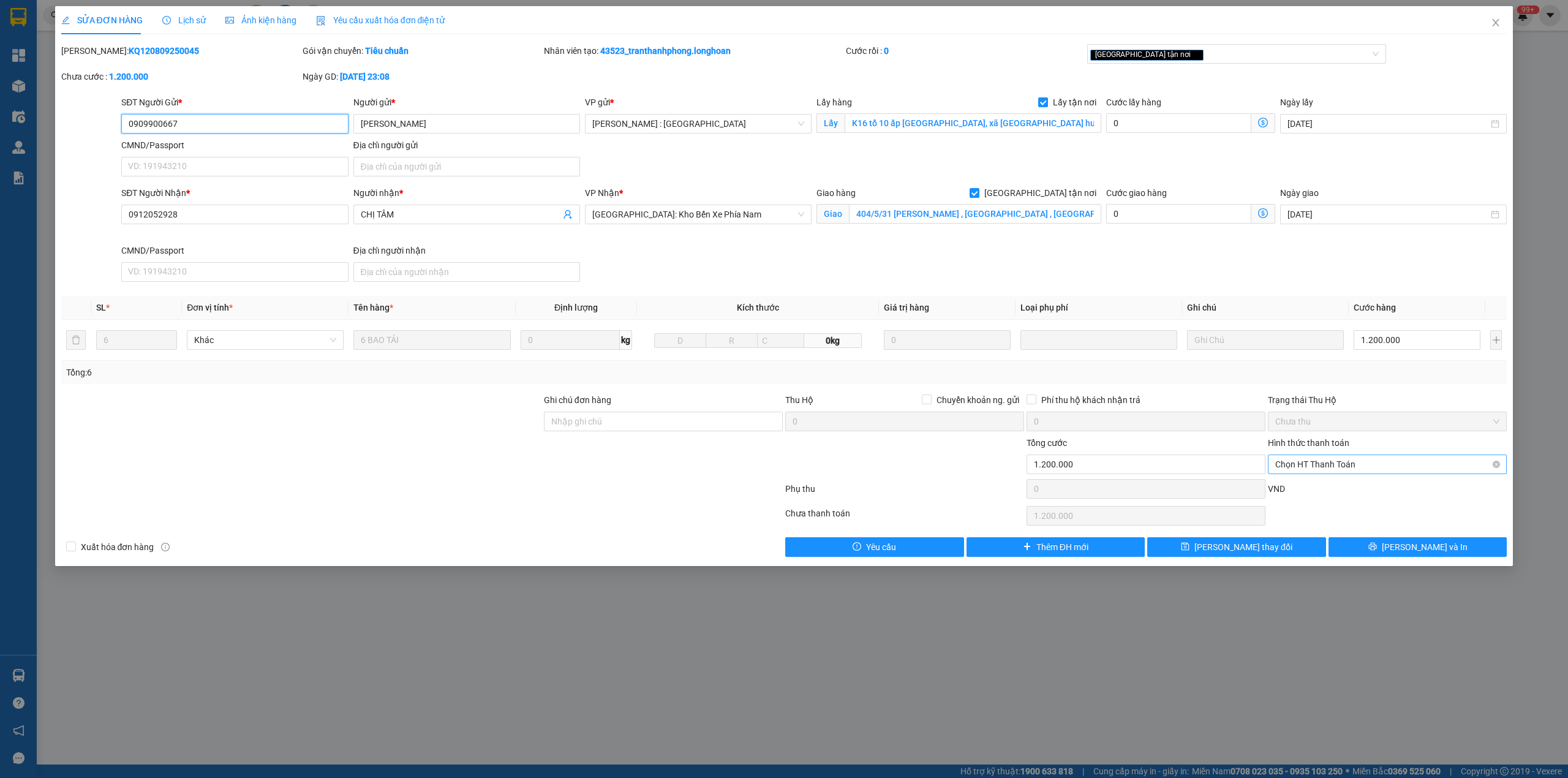
drag, startPoint x: 1321, startPoint y: 460, endPoint x: 1317, endPoint y: 473, distance: 13.6
click at [1320, 459] on span "Chọn HT Thanh Toán" at bounding box center [1387, 464] width 224 height 19
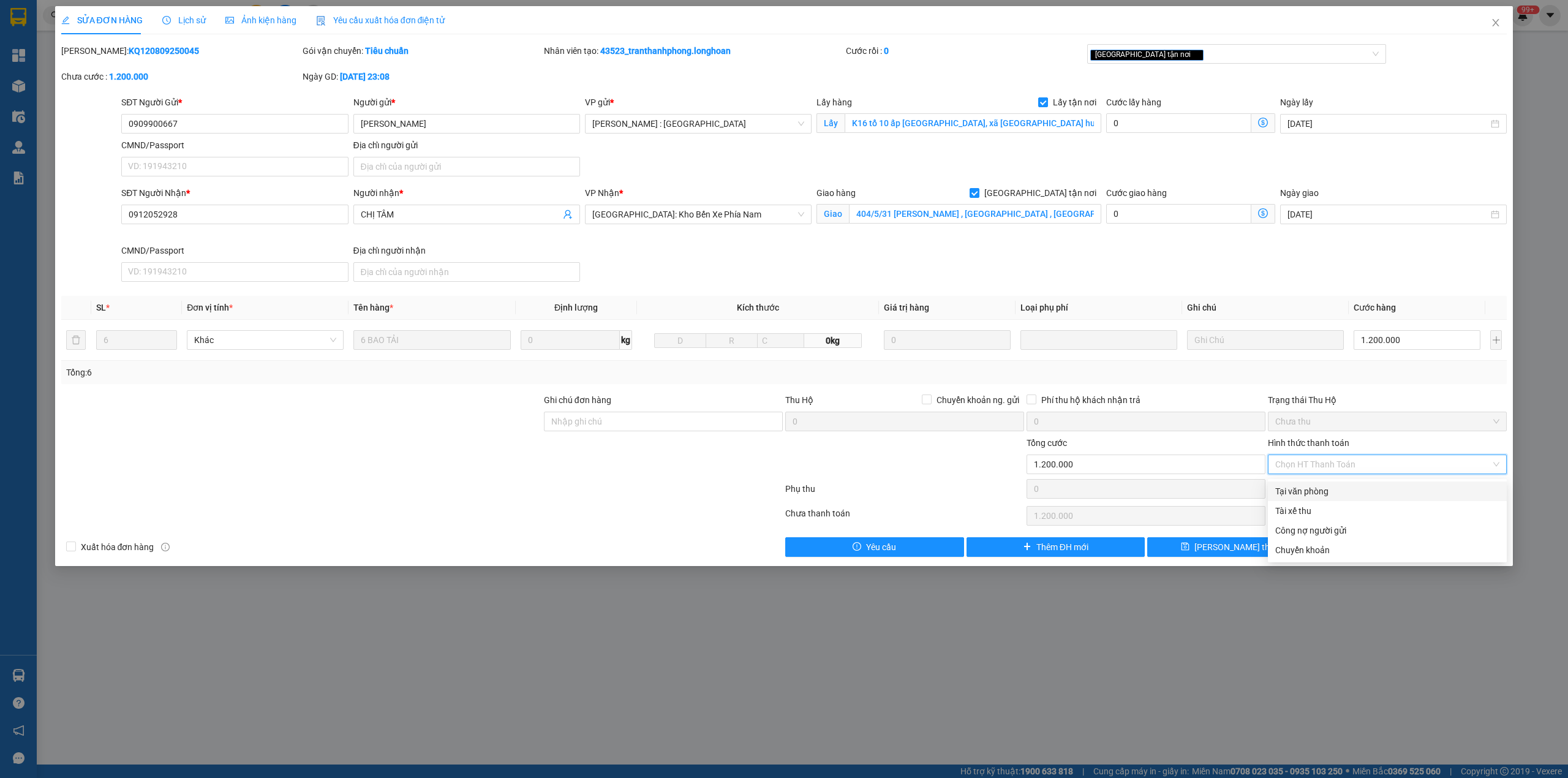
drag, startPoint x: 1302, startPoint y: 486, endPoint x: 1301, endPoint y: 496, distance: 10.0
click at [1302, 486] on div "Tại văn phòng" at bounding box center [1387, 491] width 224 height 14
type input "0"
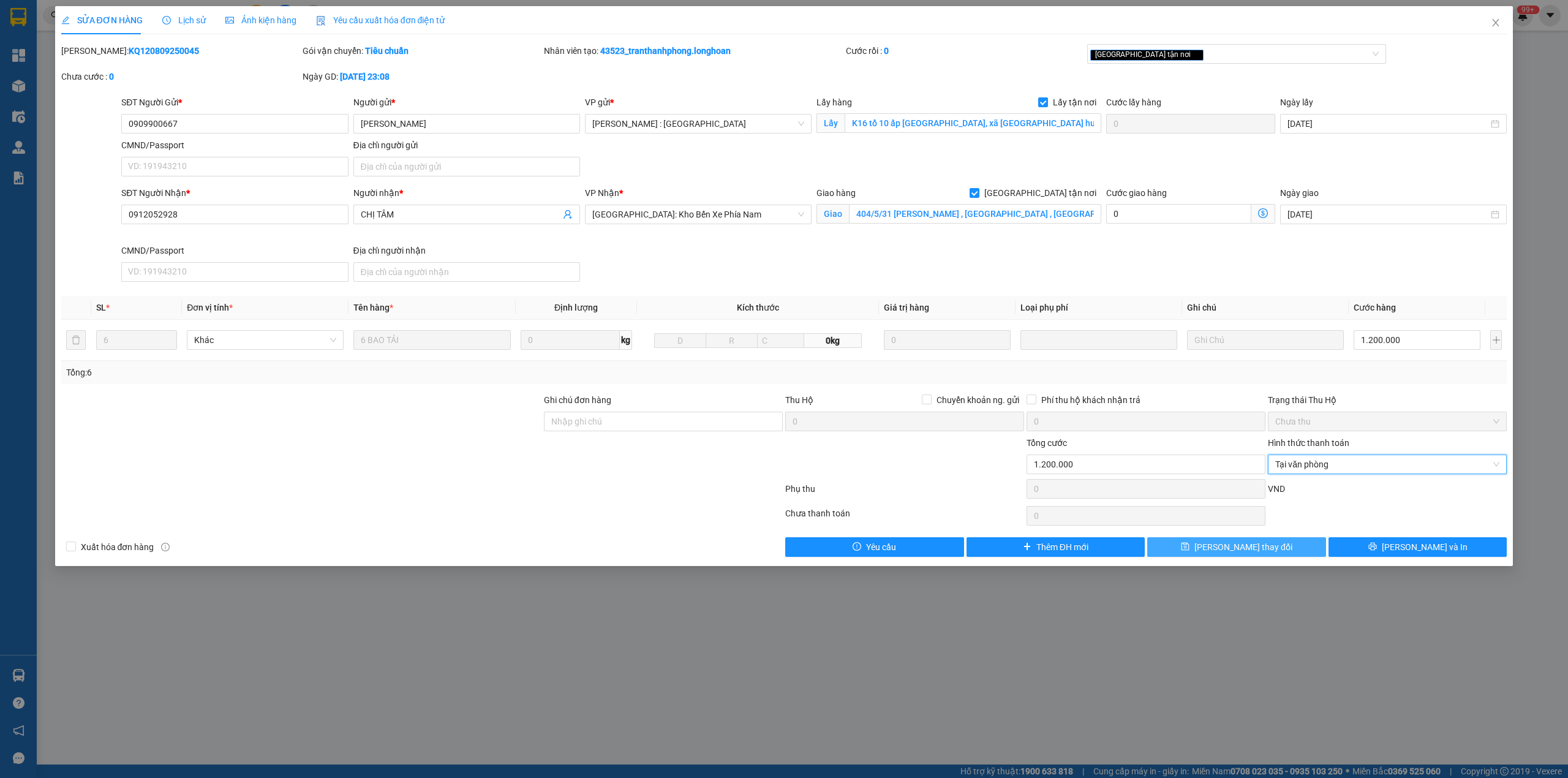
click at [1221, 545] on span "[PERSON_NAME] thay đổi" at bounding box center [1244, 547] width 98 height 14
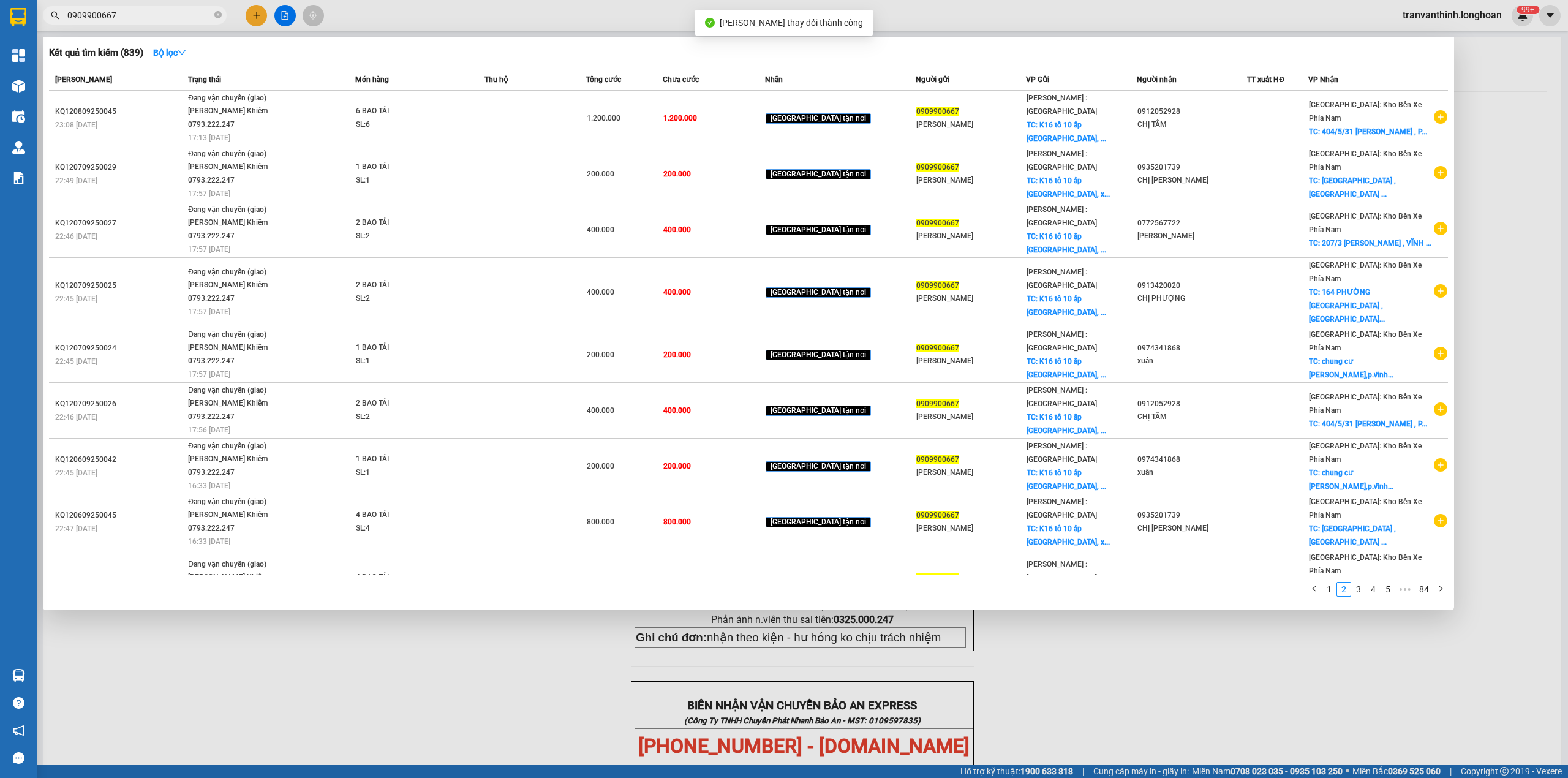
click at [146, 15] on input "0909900667" at bounding box center [139, 15] width 144 height 14
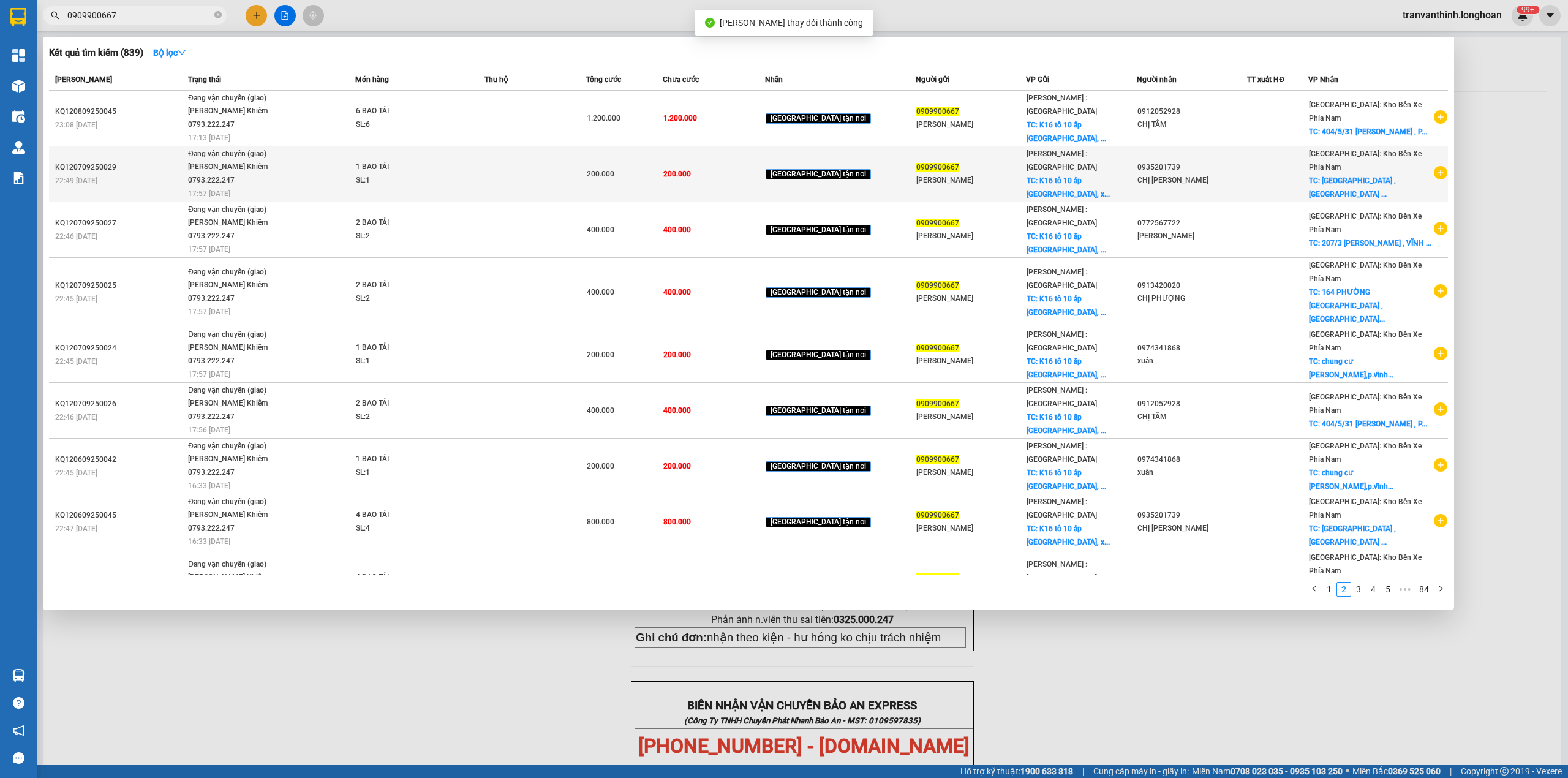
click at [1151, 161] on div "0935201739" at bounding box center [1192, 168] width 109 height 13
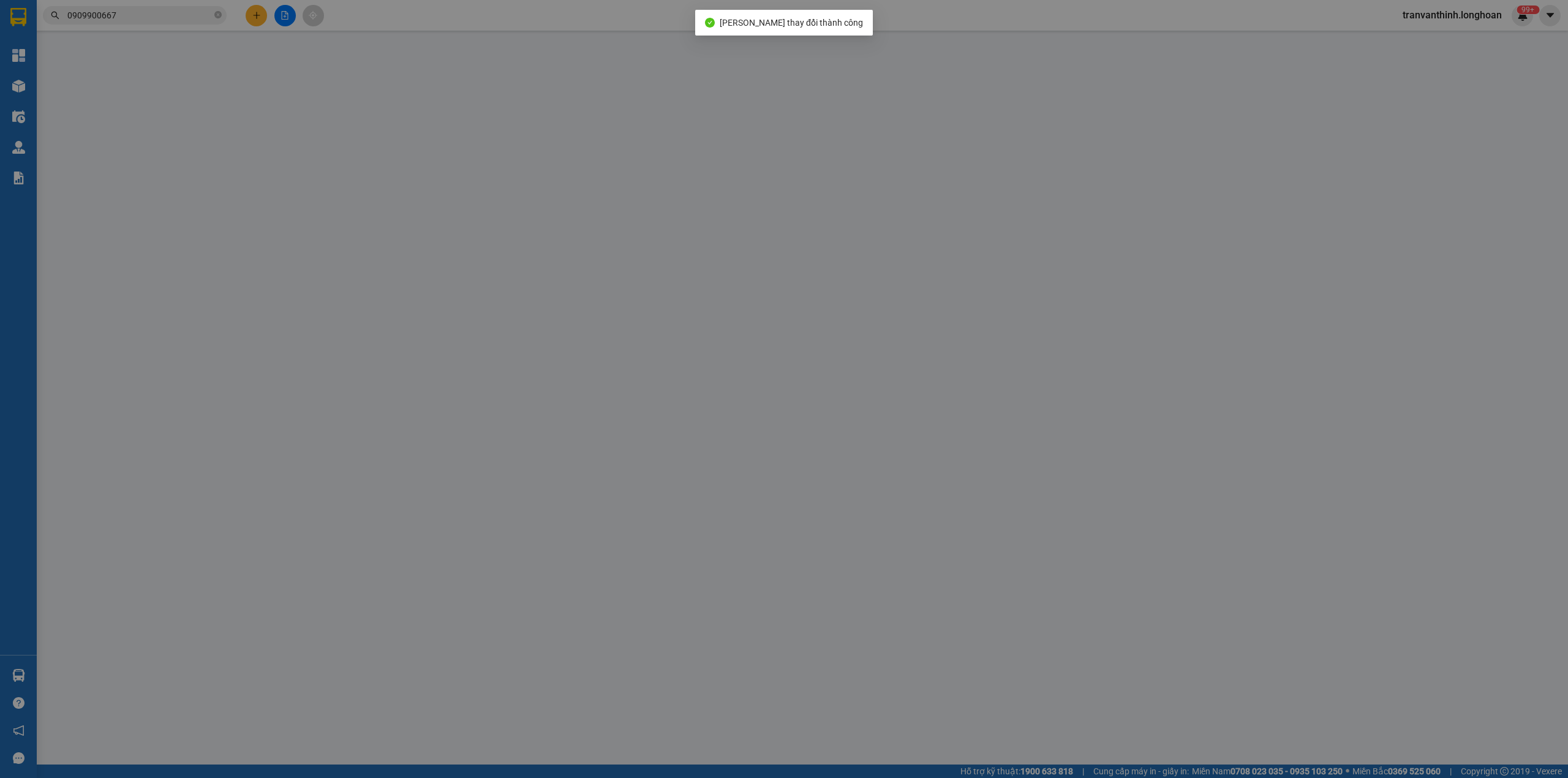
type input "0909900667"
type input "[PERSON_NAME]"
checkbox input "true"
type input "K16 tổ 10 ấp [GEOGRAPHIC_DATA], xã [GEOGRAPHIC_DATA] huyện [GEOGRAPHIC_DATA], […"
type input "0935201739"
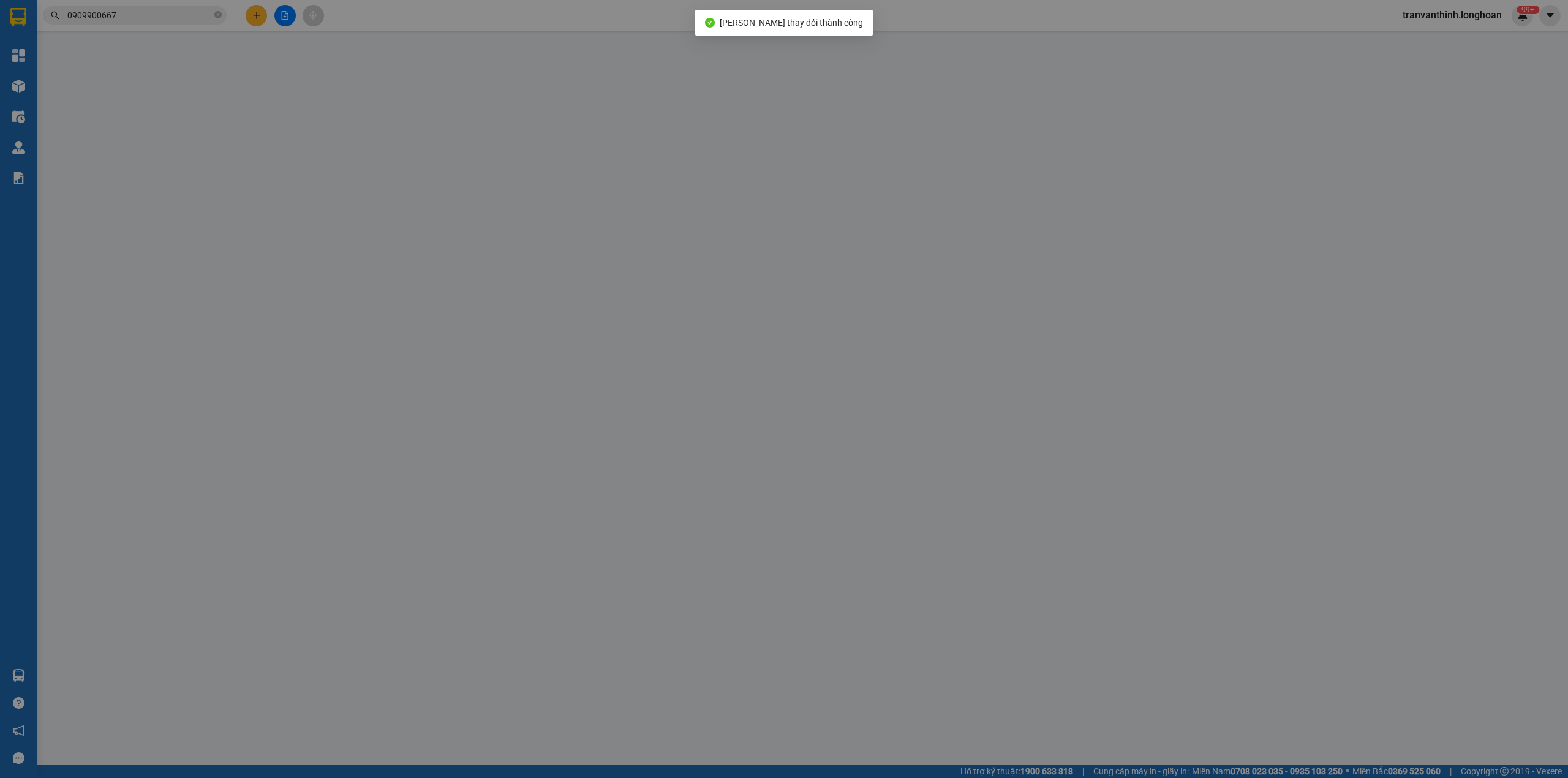
type input "CHỊ [PERSON_NAME]"
checkbox input "true"
type input "78 PHƯỜNG PHƯƠNG SÀI , TP NHA TRANG"
type input "200.000"
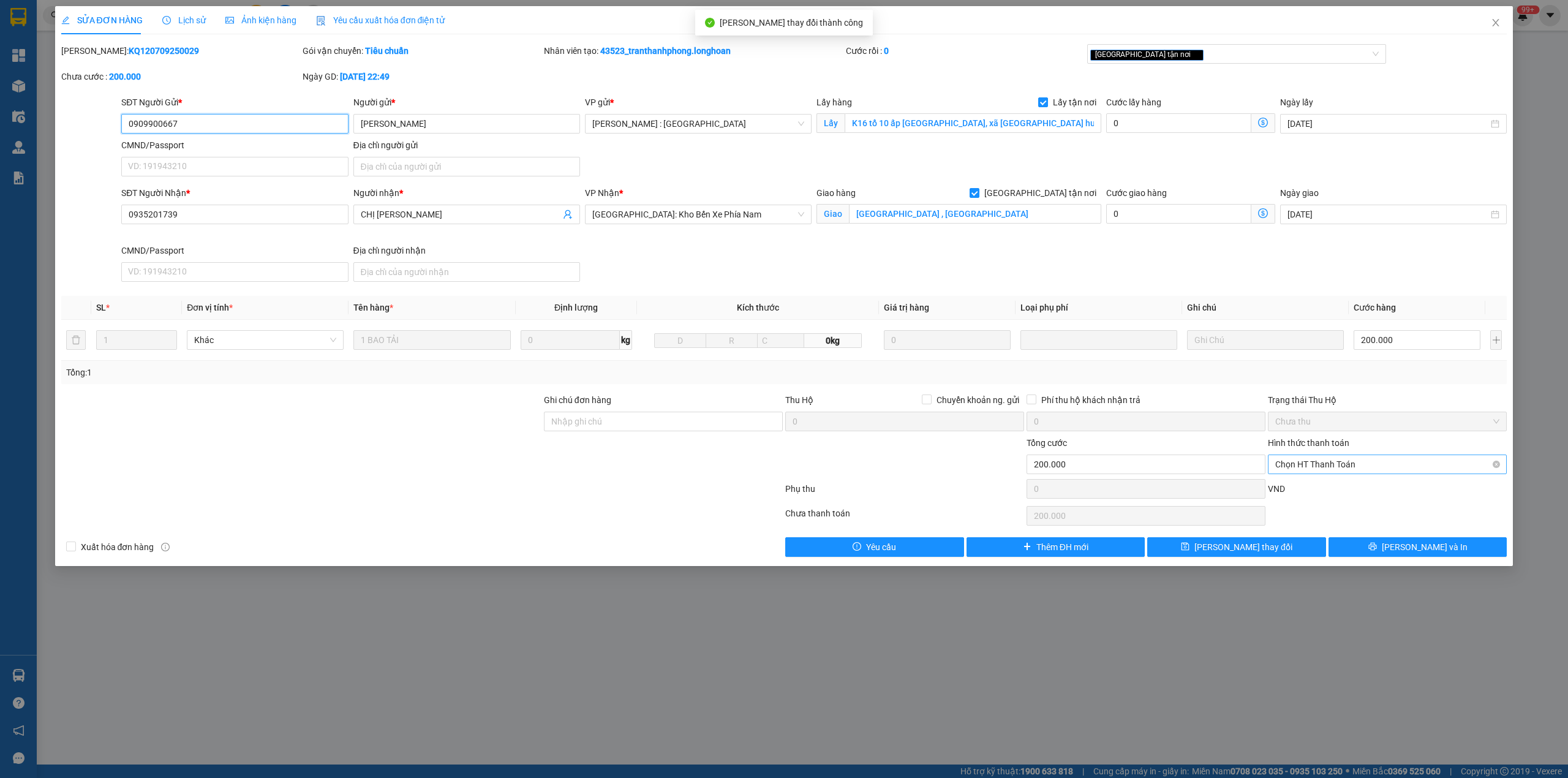
click at [1316, 464] on span "Chọn HT Thanh Toán" at bounding box center [1387, 464] width 224 height 19
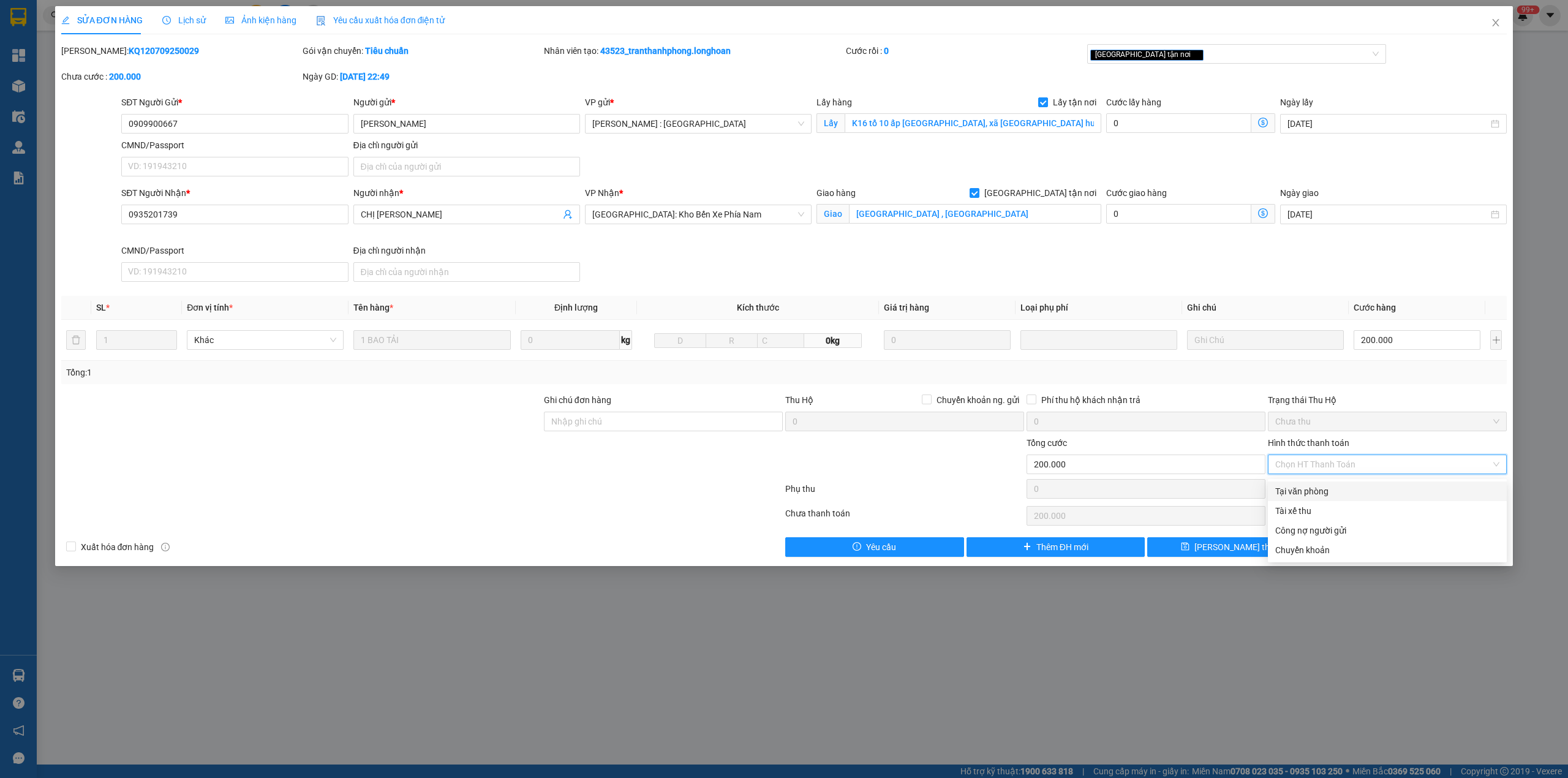
click at [1296, 485] on div "Tại văn phòng" at bounding box center [1387, 491] width 224 height 14
type input "0"
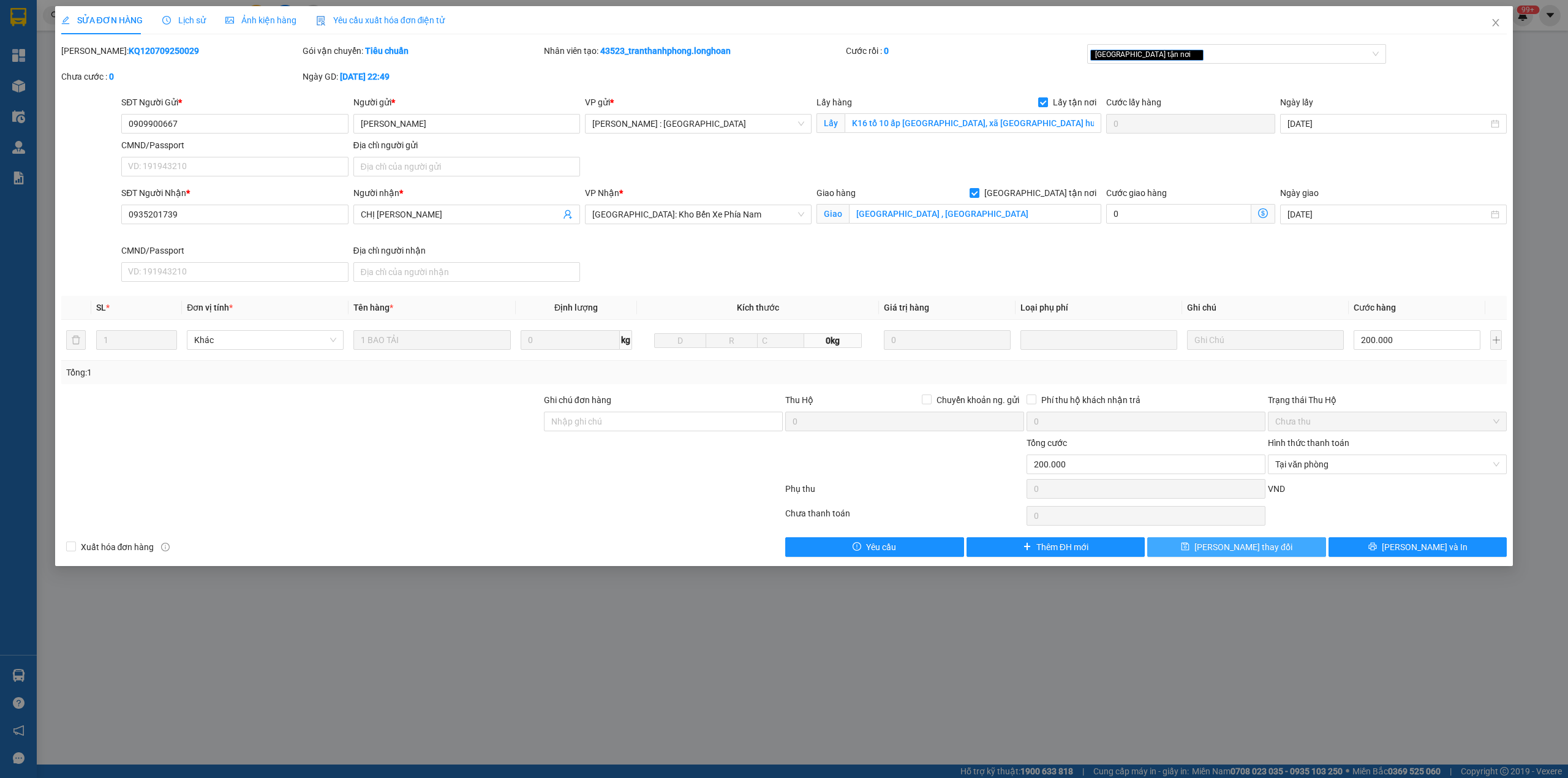
click at [1204, 552] on button "[PERSON_NAME] thay đổi" at bounding box center [1237, 547] width 179 height 19
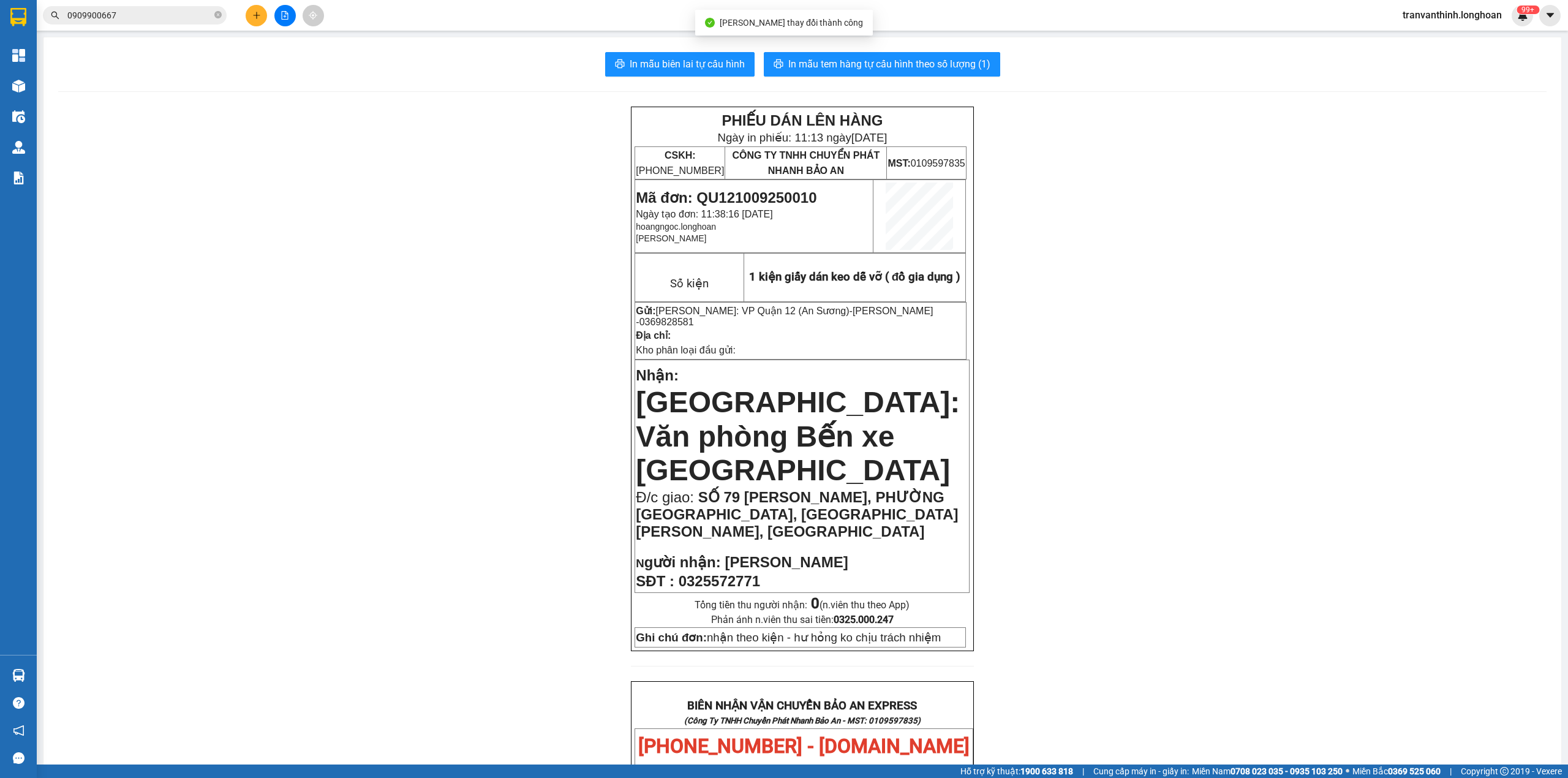
drag, startPoint x: 143, startPoint y: 25, endPoint x: 241, endPoint y: 44, distance: 99.8
click at [143, 23] on div "Kết quả tìm kiếm ( 839 ) Bộ lọc Mã ĐH Trạng thái Món hàng Thu hộ Tổng cước Chưa…" at bounding box center [119, 15] width 239 height 22
click at [158, 18] on input "0909900667" at bounding box center [139, 15] width 144 height 14
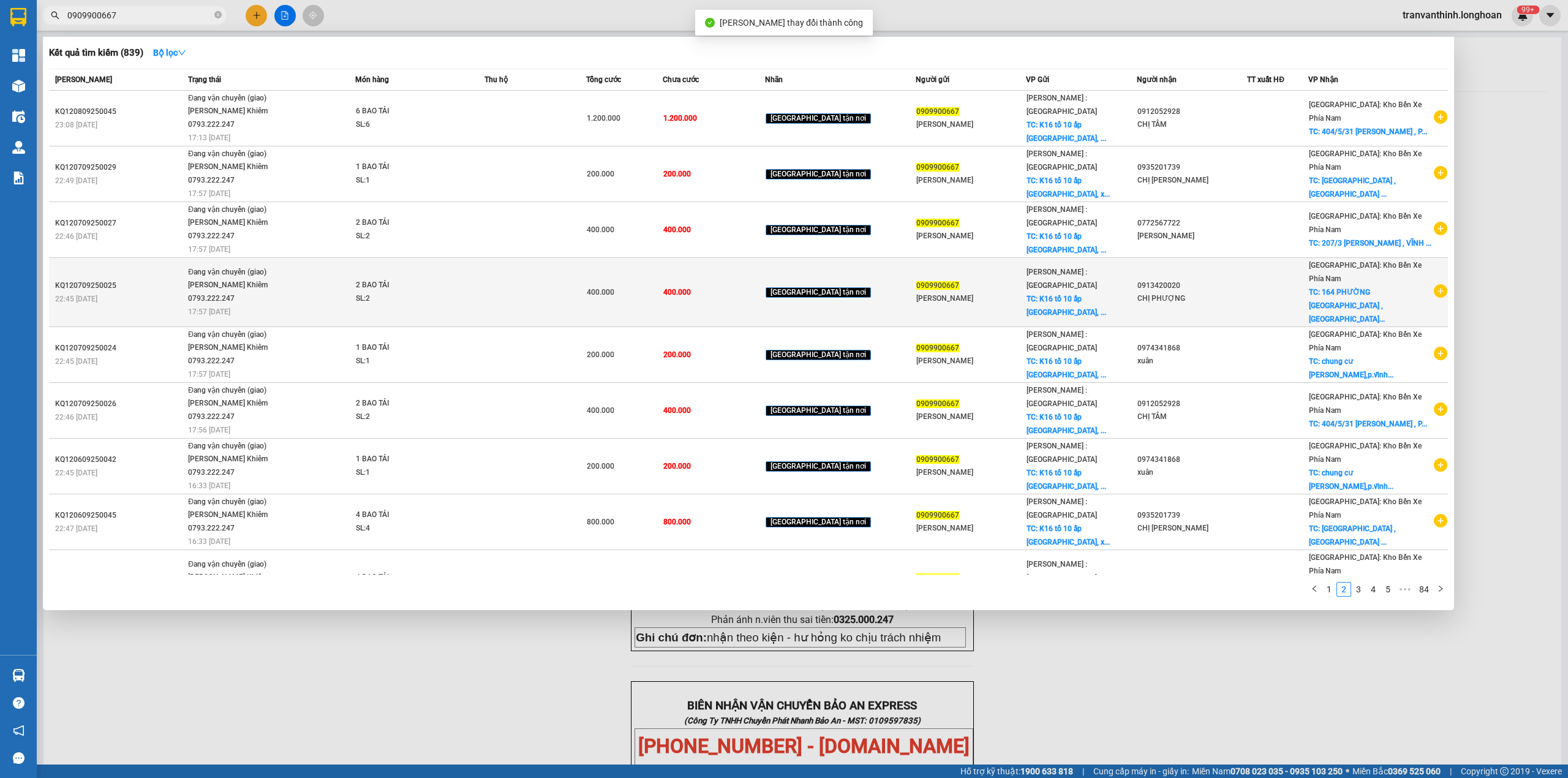
click at [1246, 292] on div "CHỊ PHƯỢNG" at bounding box center [1192, 298] width 109 height 13
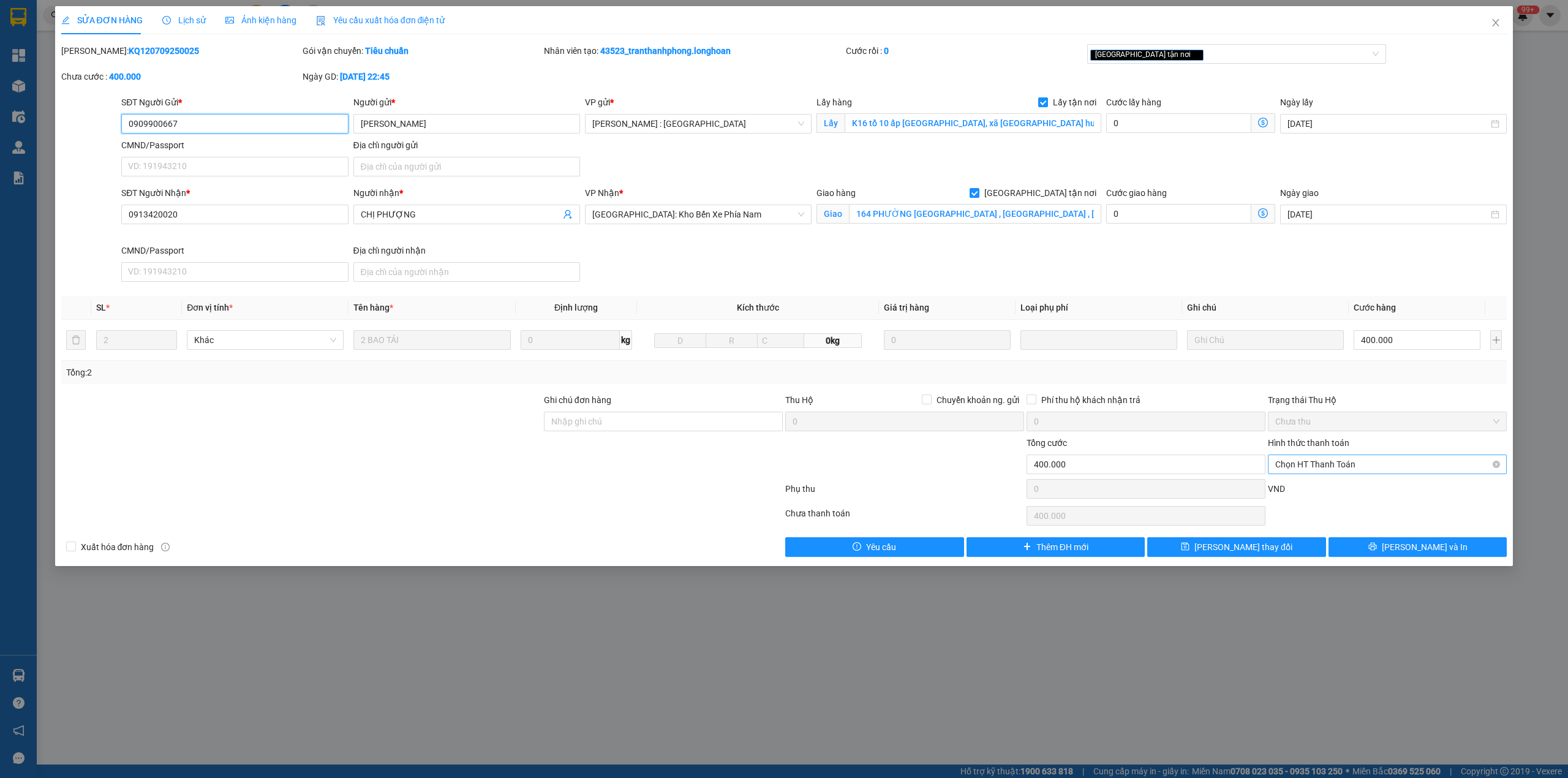
click at [1320, 467] on span "Chọn HT Thanh Toán" at bounding box center [1387, 464] width 224 height 19
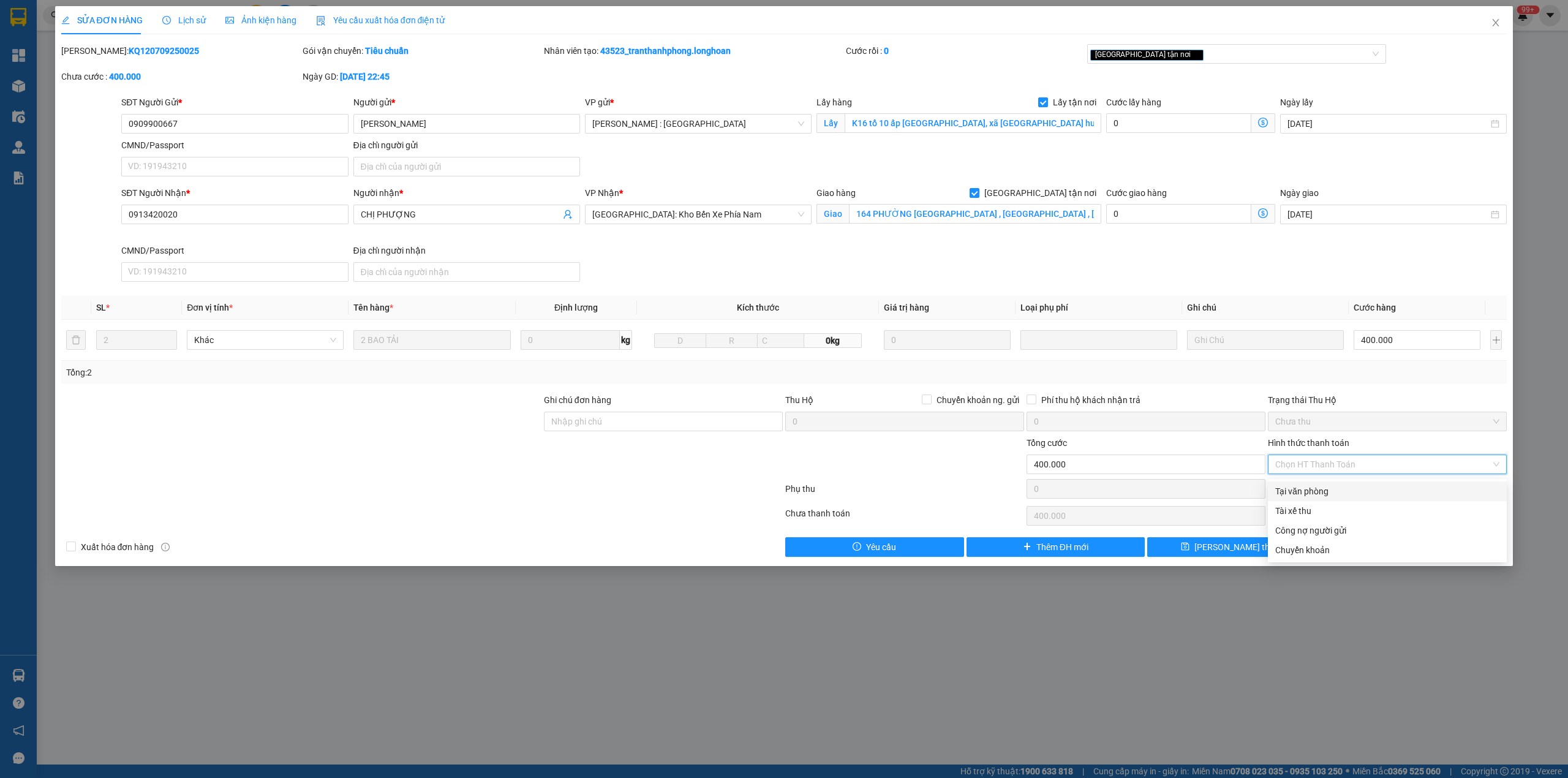
click at [1300, 489] on div "Tại văn phòng" at bounding box center [1387, 491] width 224 height 14
type input "0"
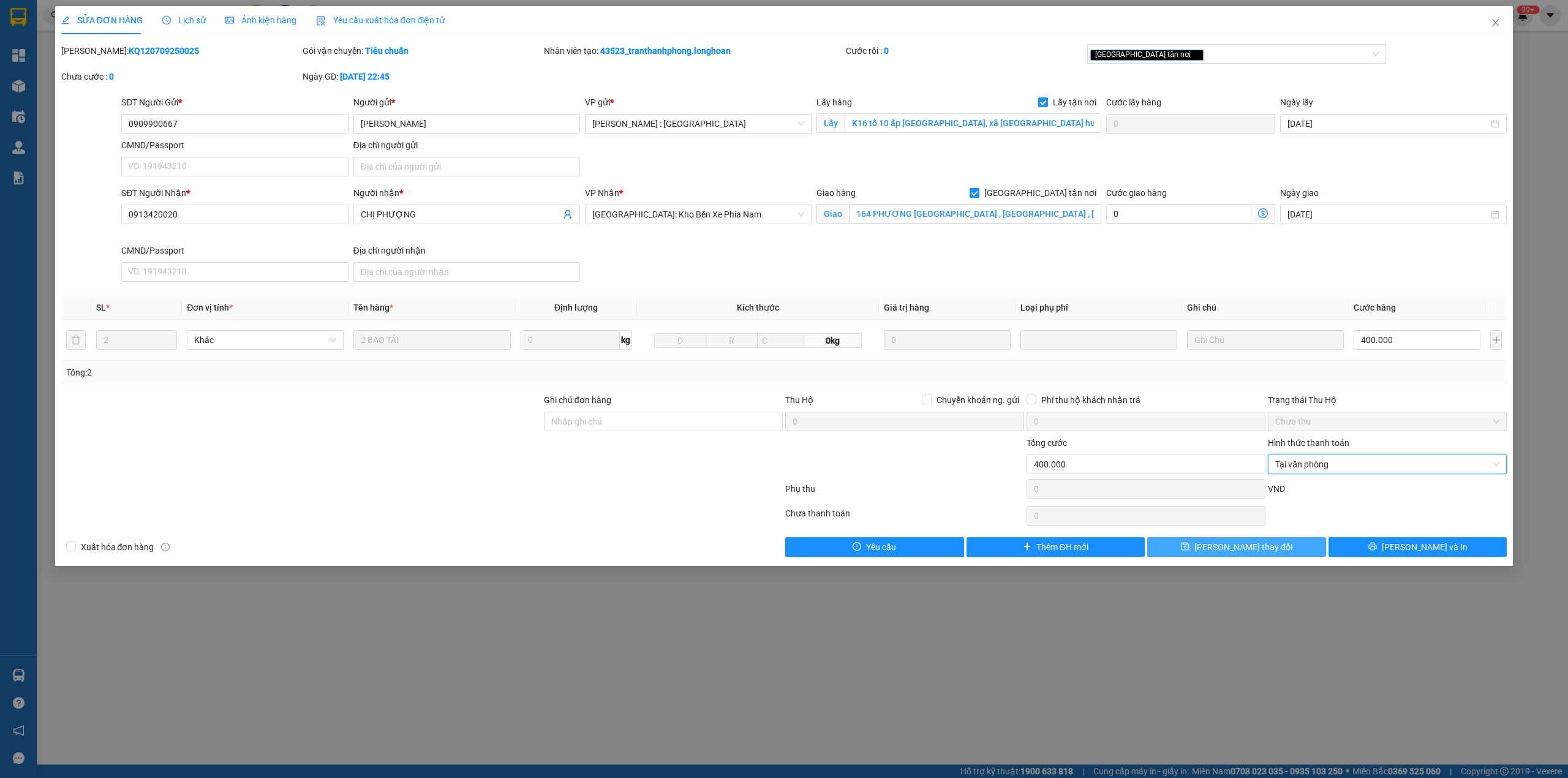
click at [1243, 547] on span "[PERSON_NAME] thay đổi" at bounding box center [1244, 547] width 98 height 14
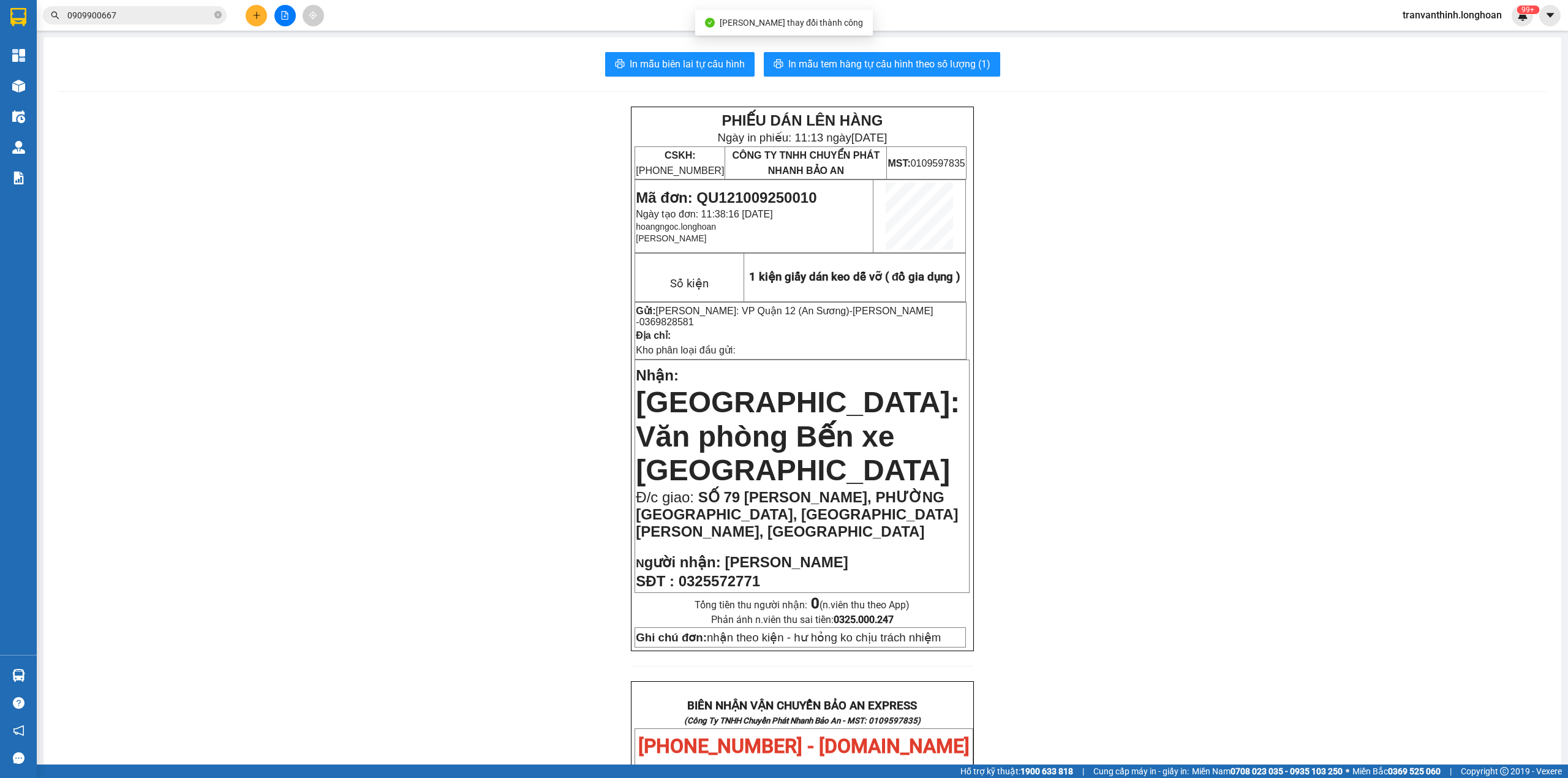
click at [163, 11] on input "0909900667" at bounding box center [139, 15] width 144 height 14
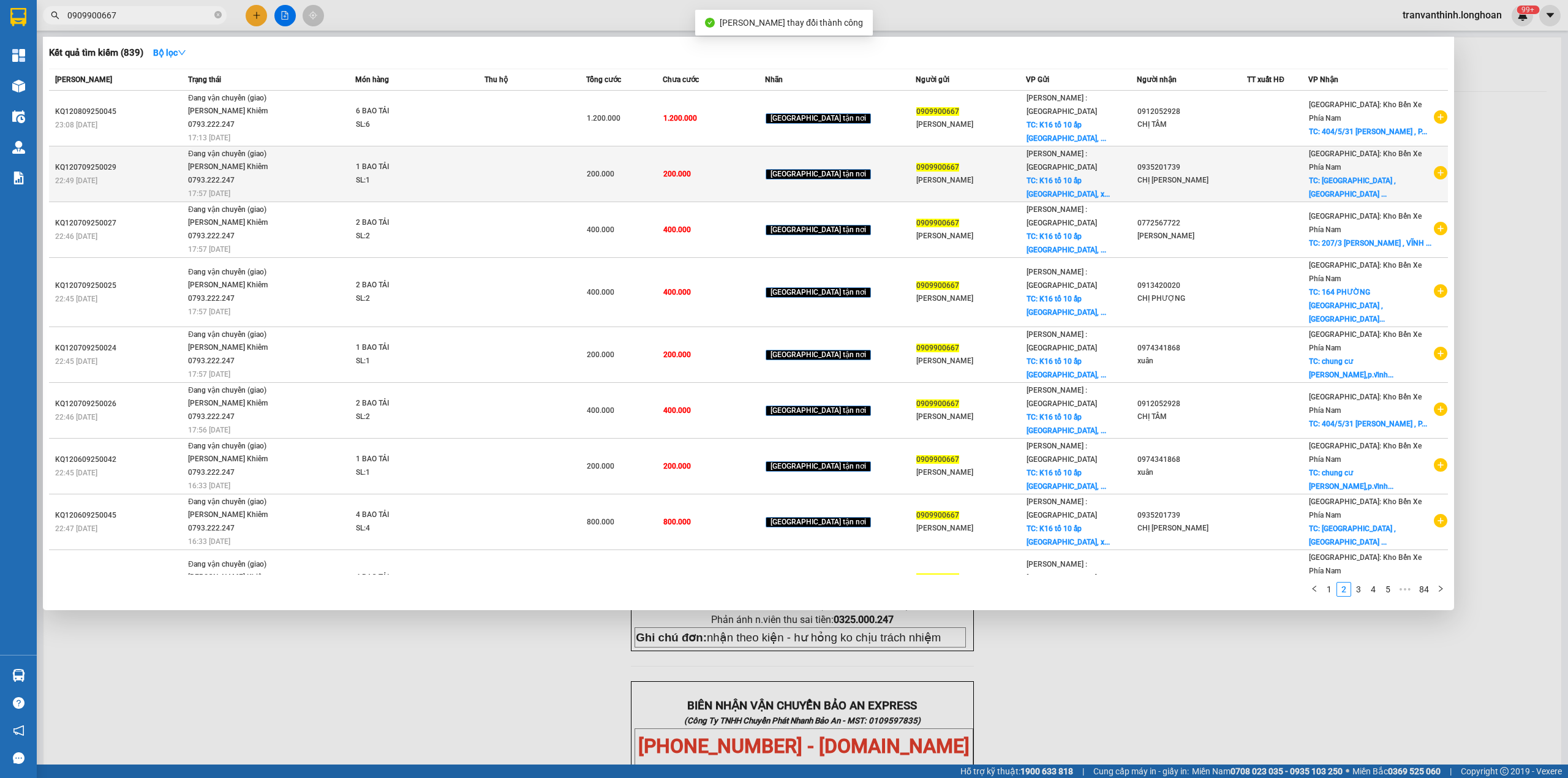
click at [1295, 164] on td at bounding box center [1278, 174] width 61 height 56
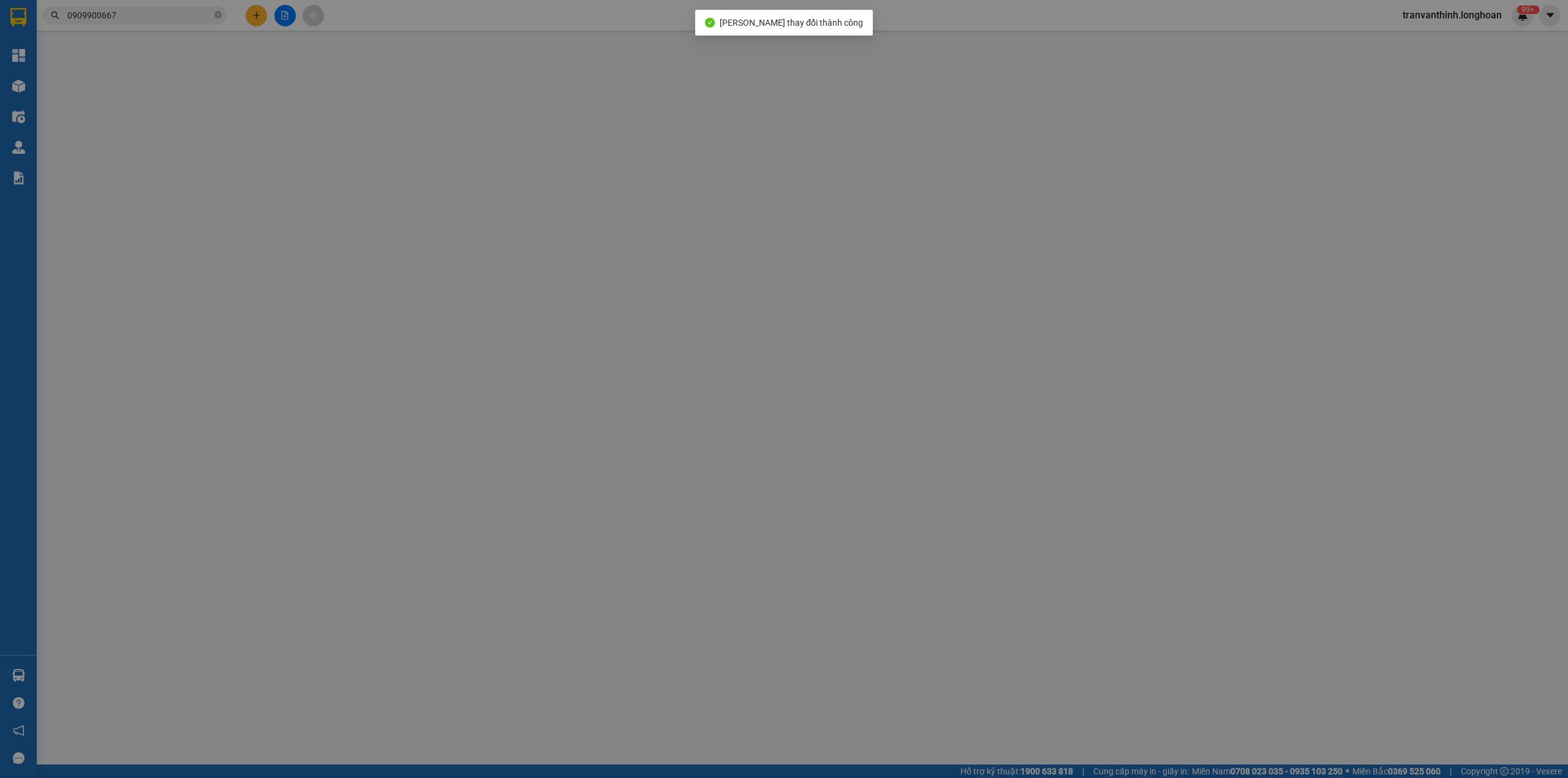
type input "0909900667"
type input "[PERSON_NAME]"
checkbox input "true"
type input "K16 tổ 10 ấp [GEOGRAPHIC_DATA], xã [GEOGRAPHIC_DATA] huyện [GEOGRAPHIC_DATA], […"
type input "0935201739"
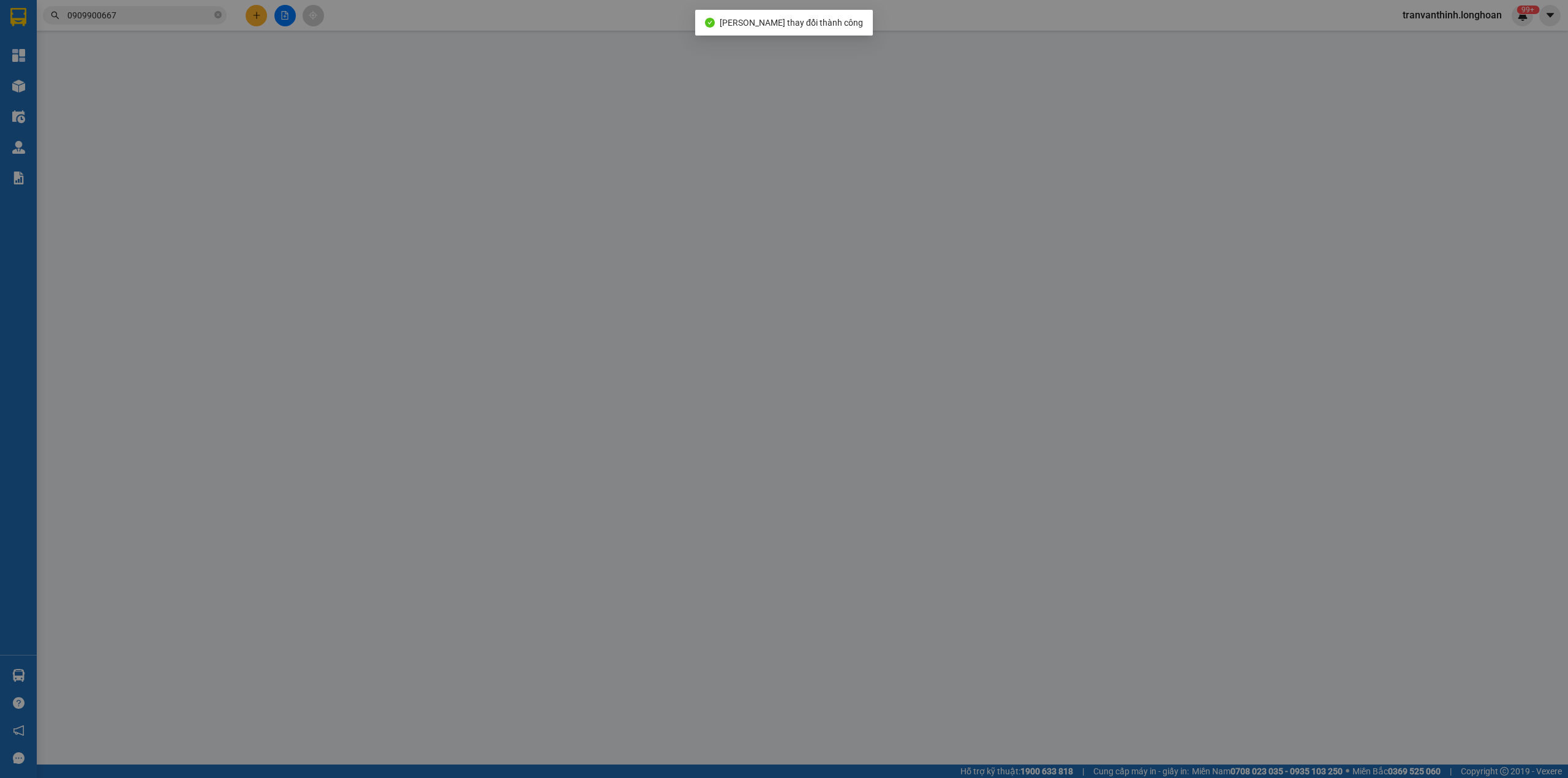
type input "CHỊ [PERSON_NAME]"
checkbox input "true"
type input "78 PHƯỜNG PHƯƠNG SÀI , TP NHA TRANG"
type input "200.000"
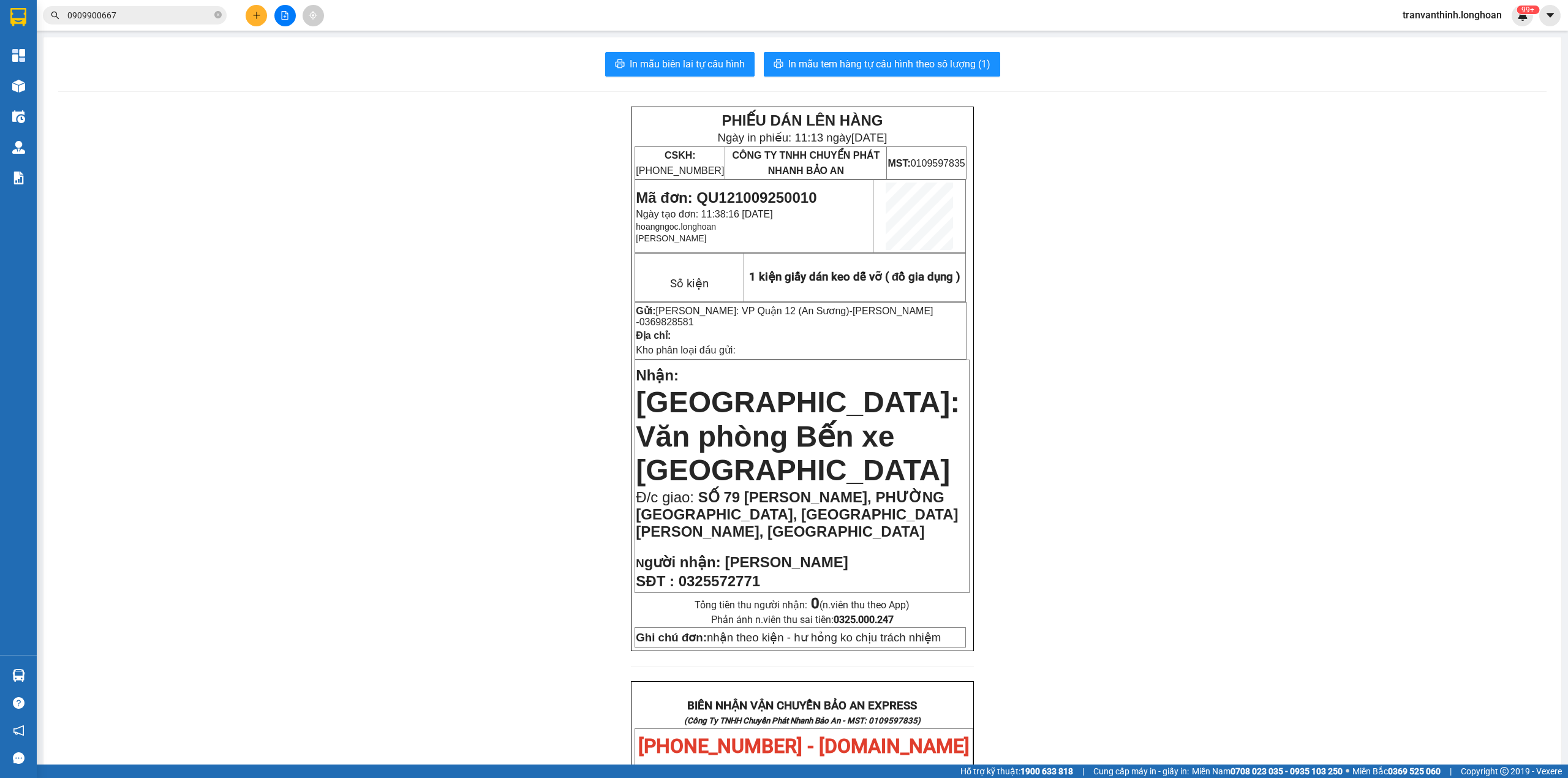
click at [144, 19] on input "0909900667" at bounding box center [139, 15] width 144 height 14
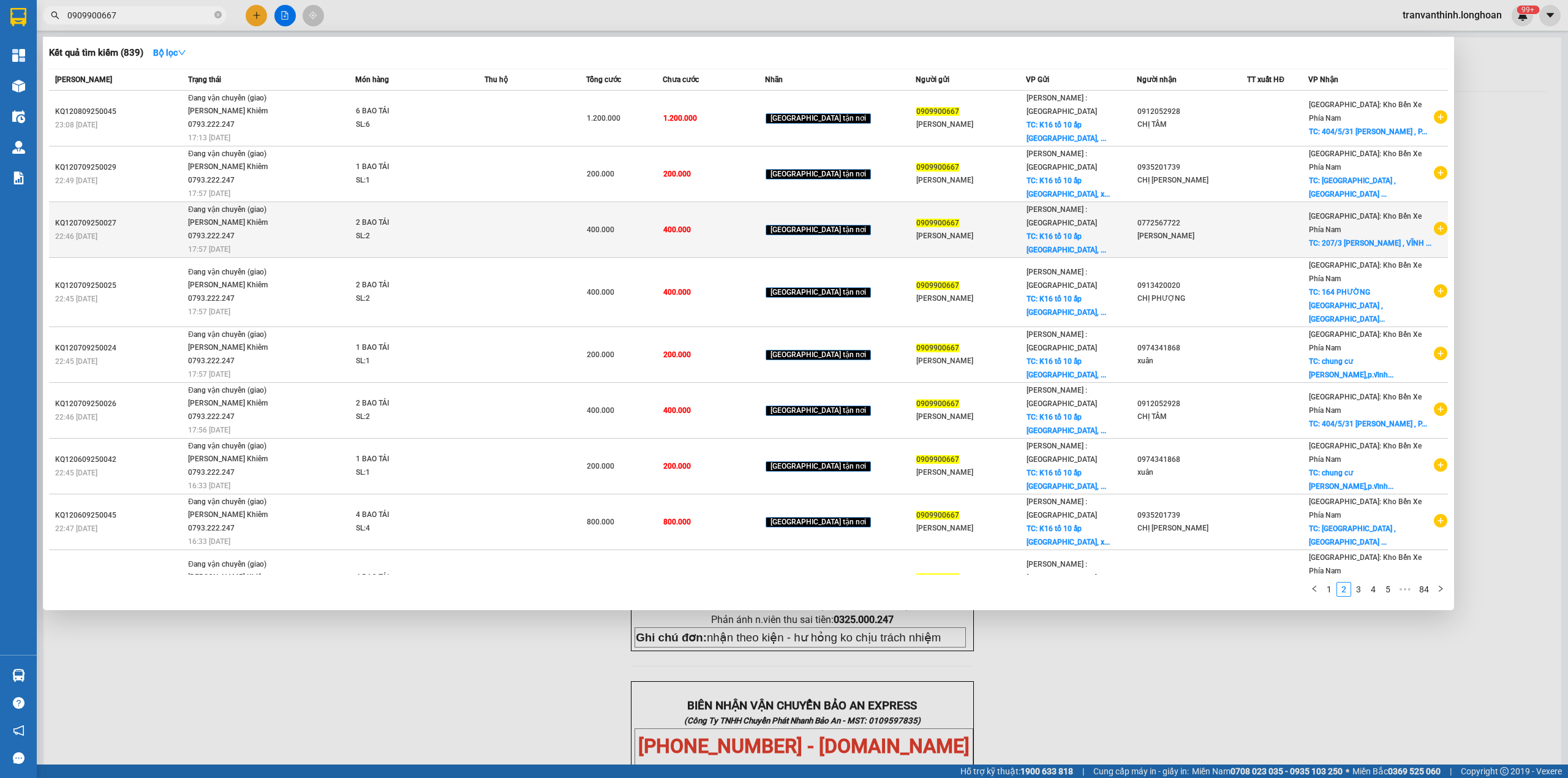
click at [1383, 239] on span "TC: 207/3 [PERSON_NAME] , VĨNH ..." at bounding box center [1370, 243] width 123 height 9
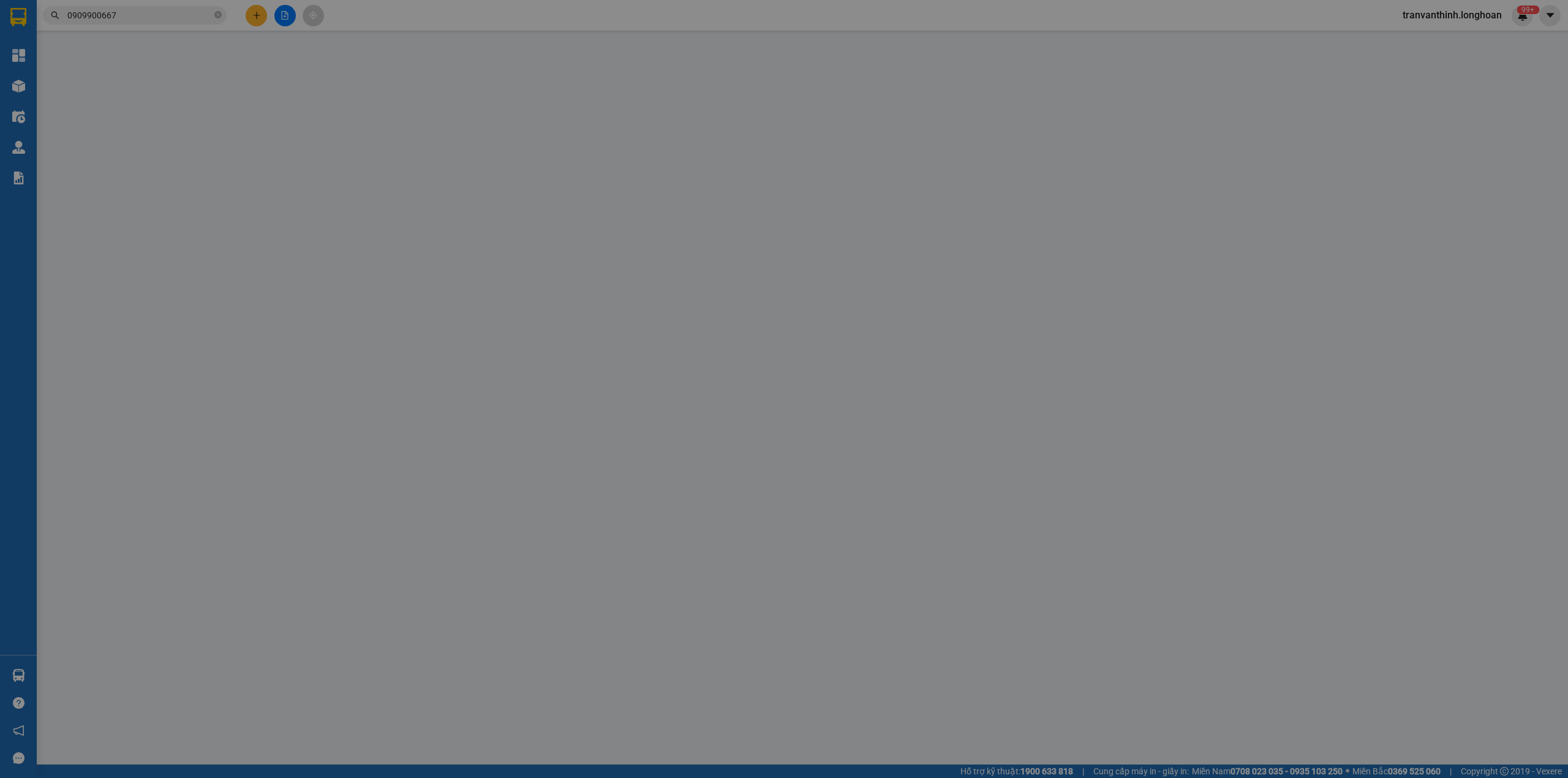
type input "0909900667"
type input "[PERSON_NAME]"
checkbox input "true"
type input "K16 tổ 10 ấp [GEOGRAPHIC_DATA], xã [GEOGRAPHIC_DATA] huyện [GEOGRAPHIC_DATA], […"
type input "0772567722"
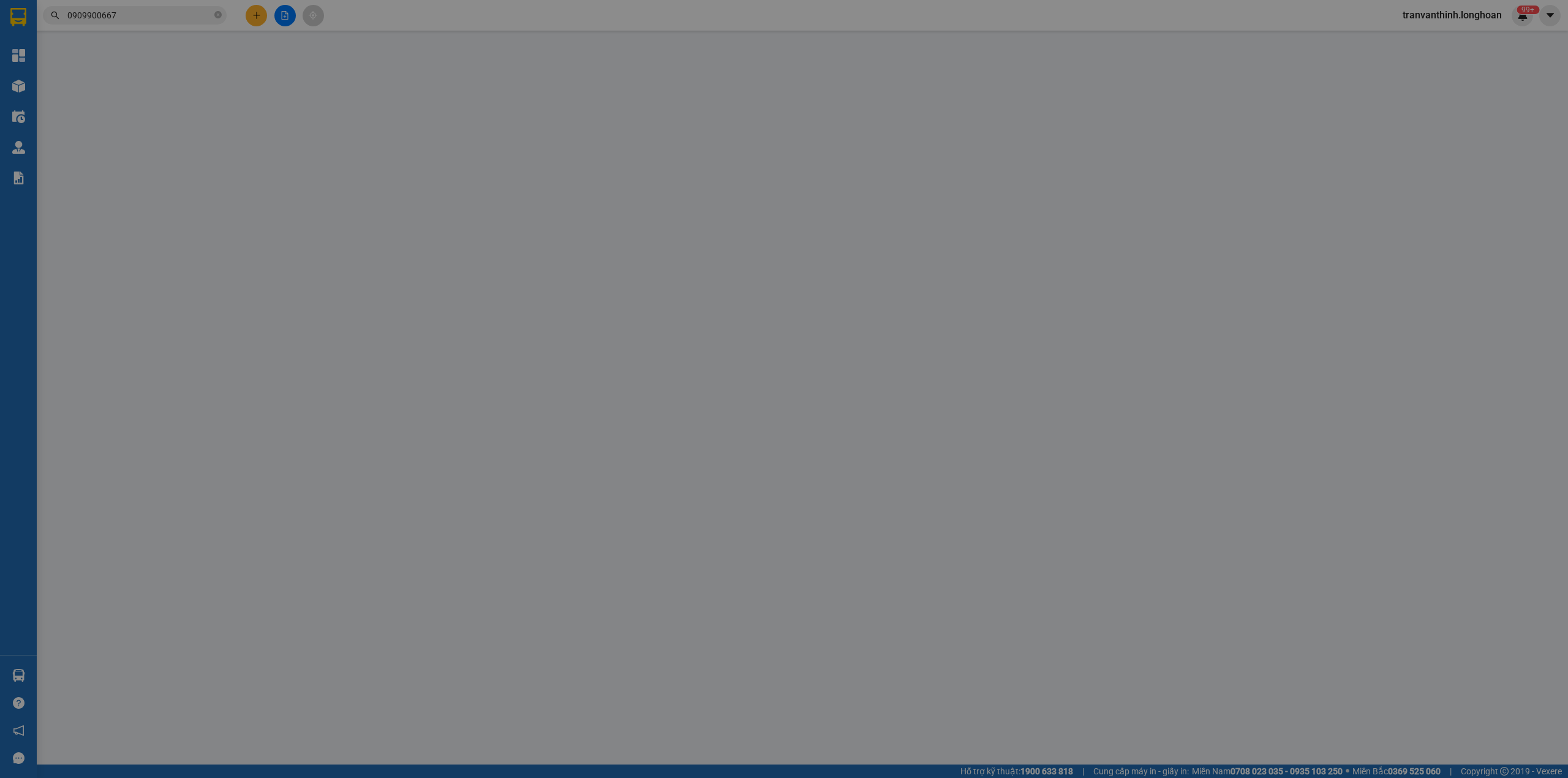
type input "[PERSON_NAME]"
checkbox input "true"
type input "207/3 BÙI HUY BÍCH , VĨNH HÒA , NHA TRANG"
type input "400.000"
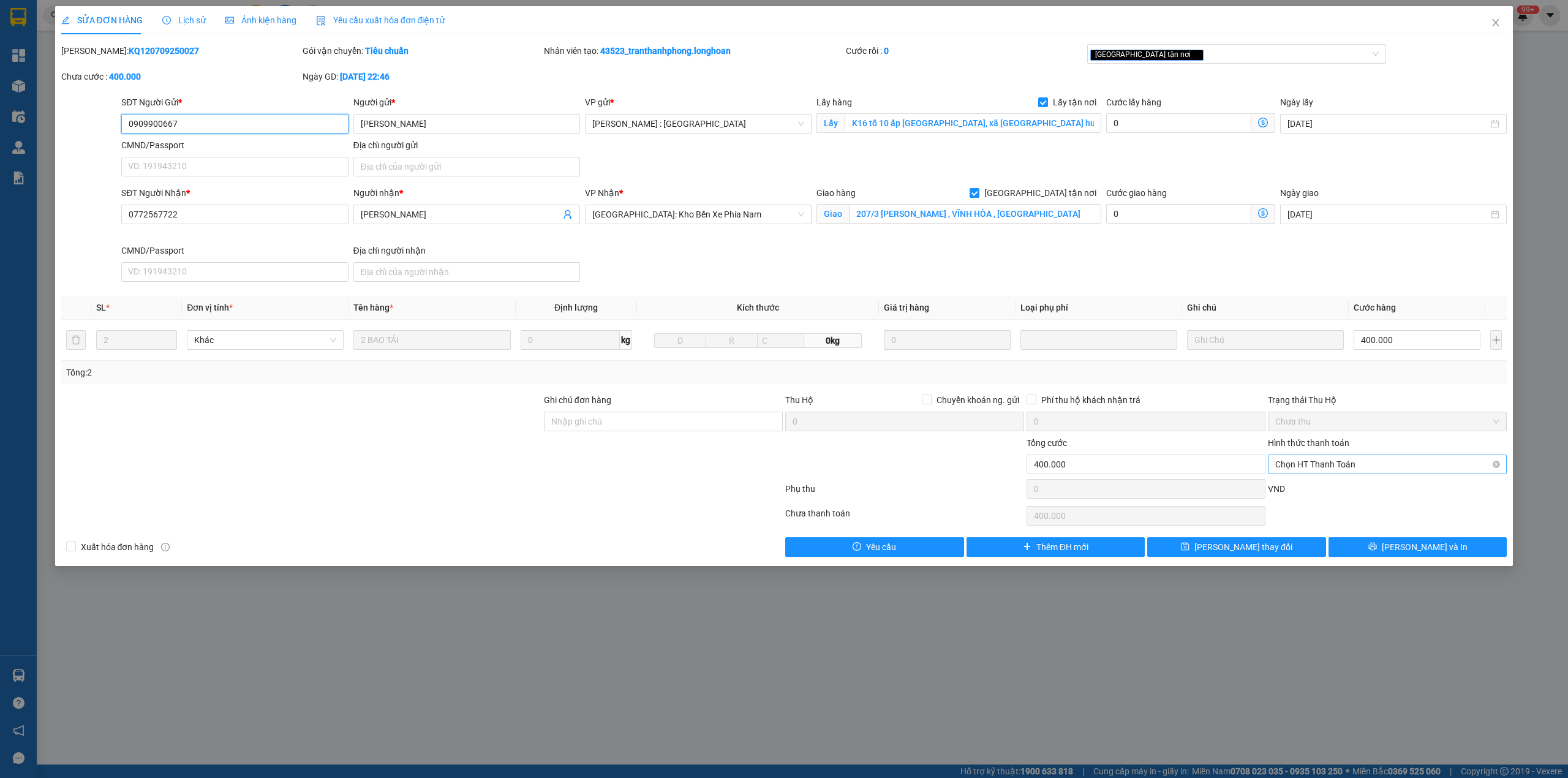
click at [1346, 466] on span "Chọn HT Thanh Toán" at bounding box center [1387, 464] width 224 height 19
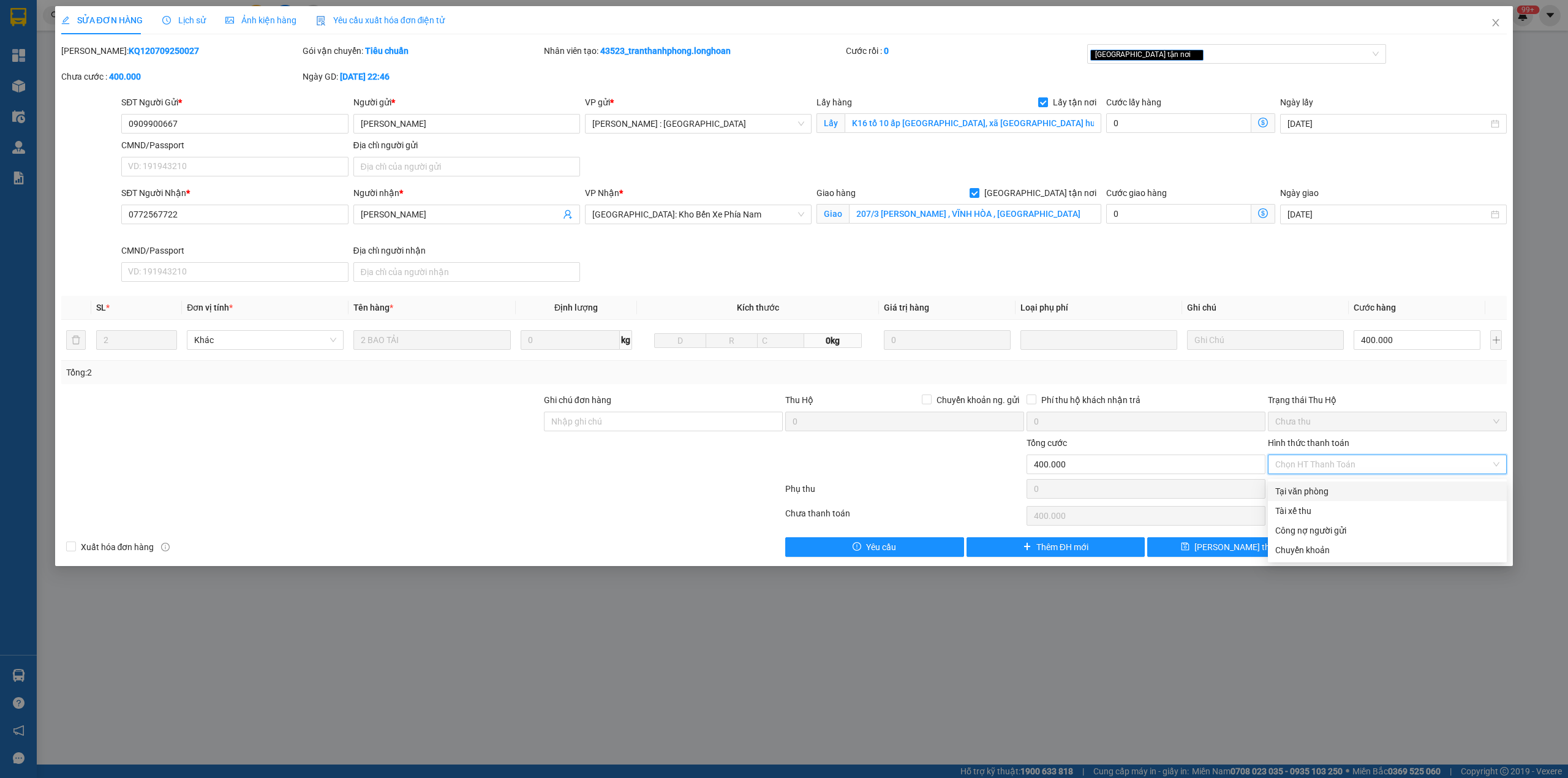
click at [1300, 490] on div "Tại văn phòng" at bounding box center [1387, 491] width 224 height 14
type input "0"
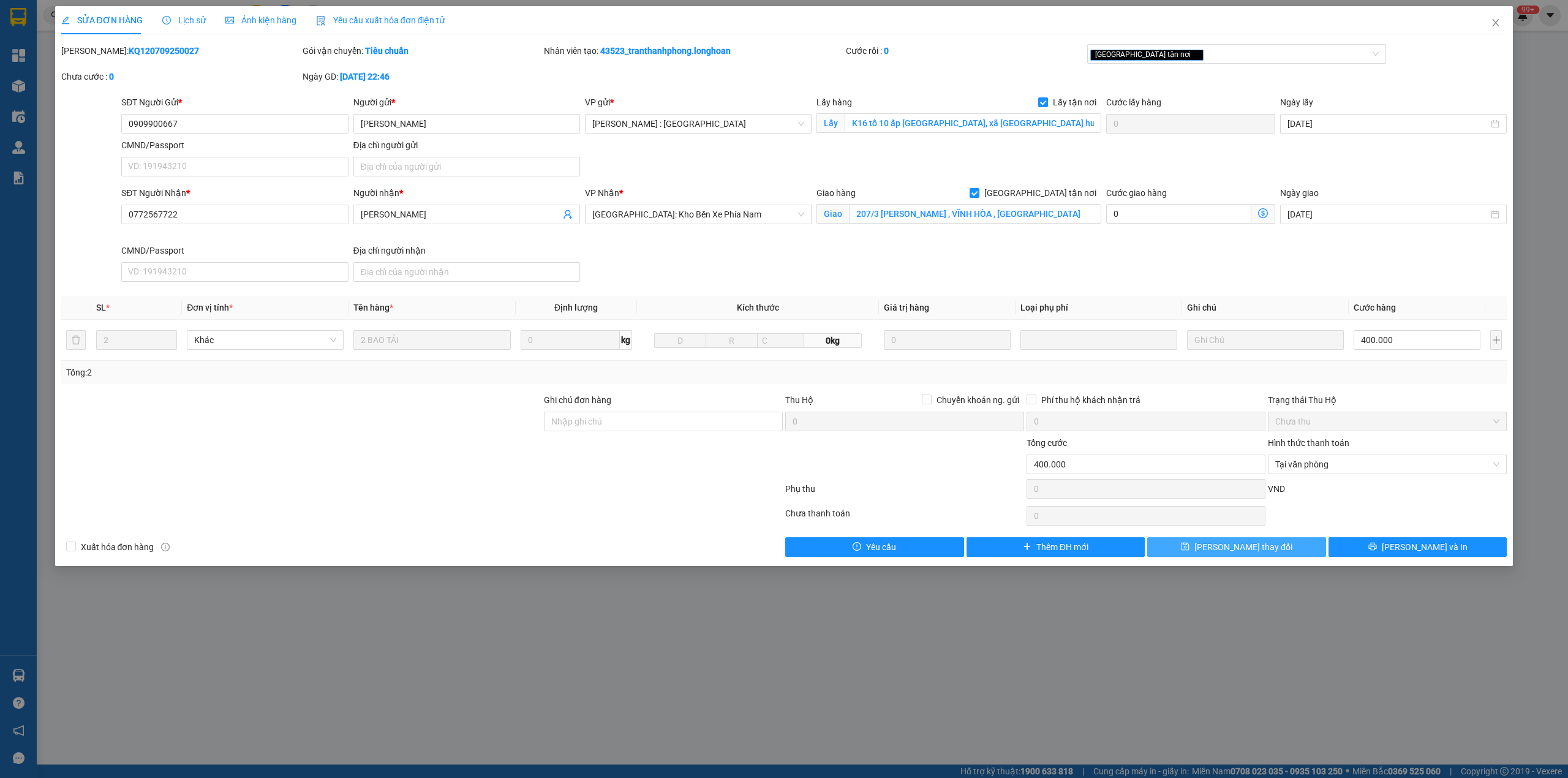
click at [1241, 550] on span "[PERSON_NAME] thay đổi" at bounding box center [1244, 547] width 98 height 14
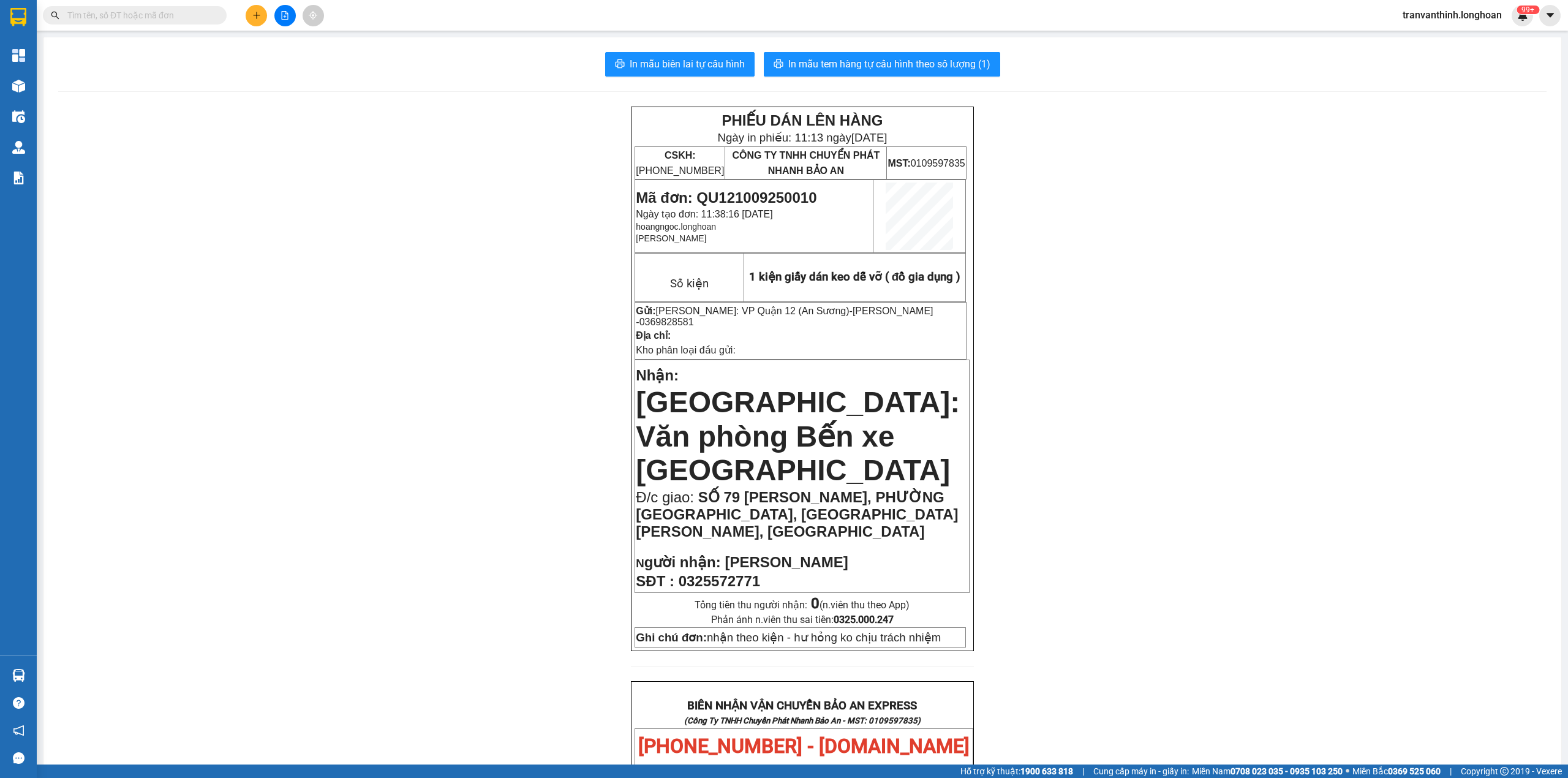
click at [127, 19] on input "text" at bounding box center [139, 15] width 144 height 14
paste input "0909900667"
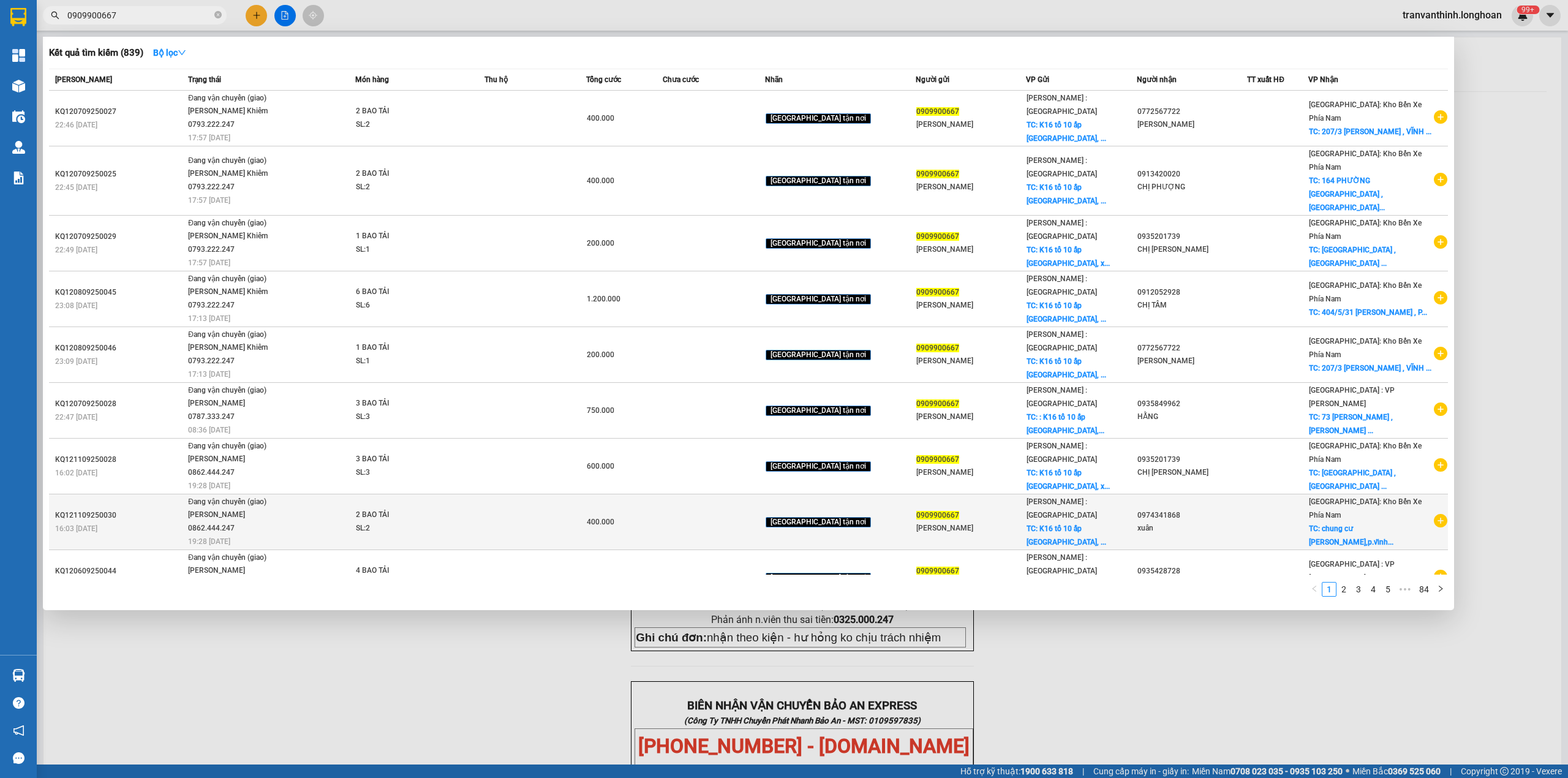
scroll to position [60, 0]
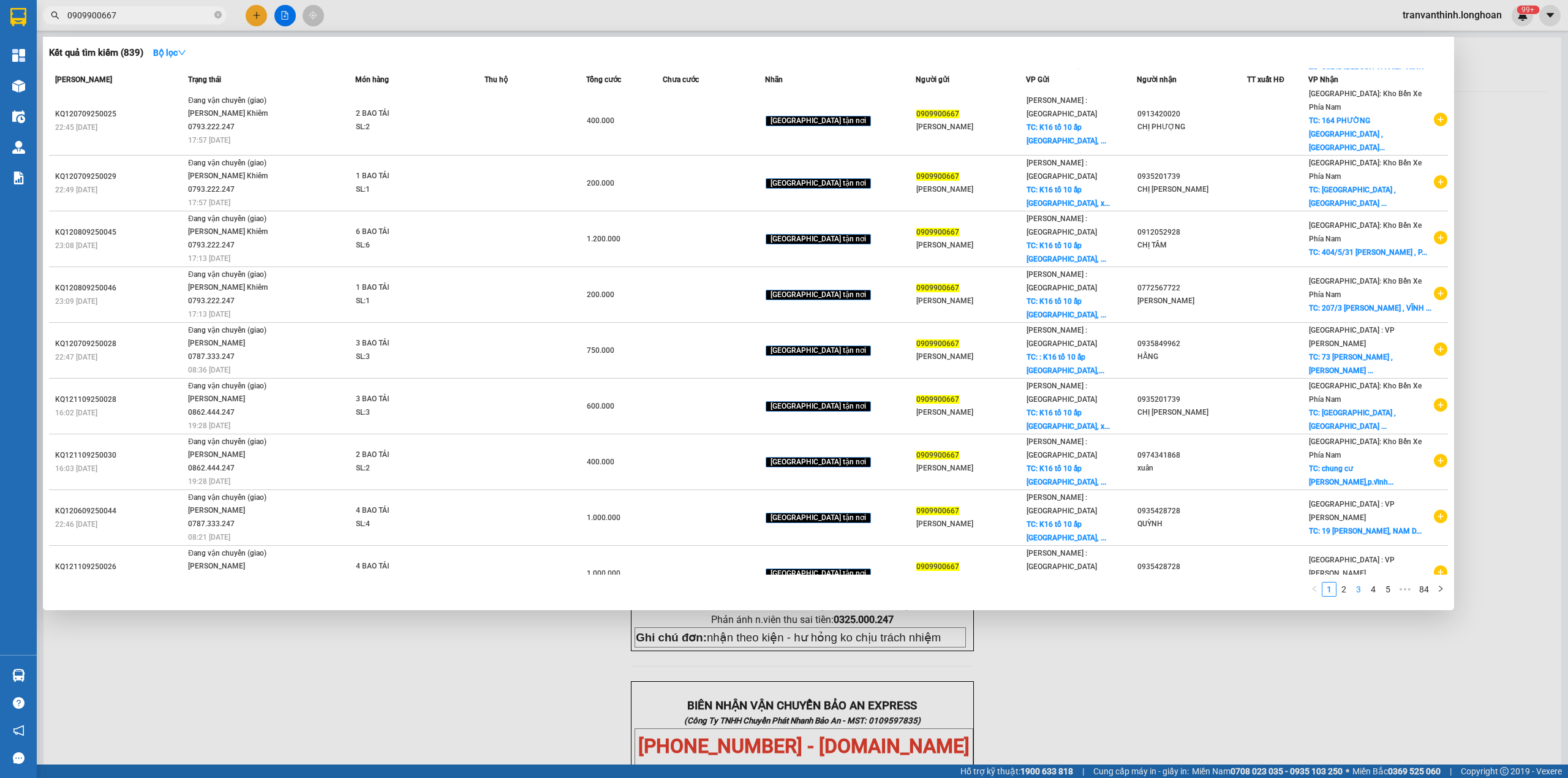
type input "0909900667"
click at [1351, 588] on li "3" at bounding box center [1358, 589] width 15 height 15
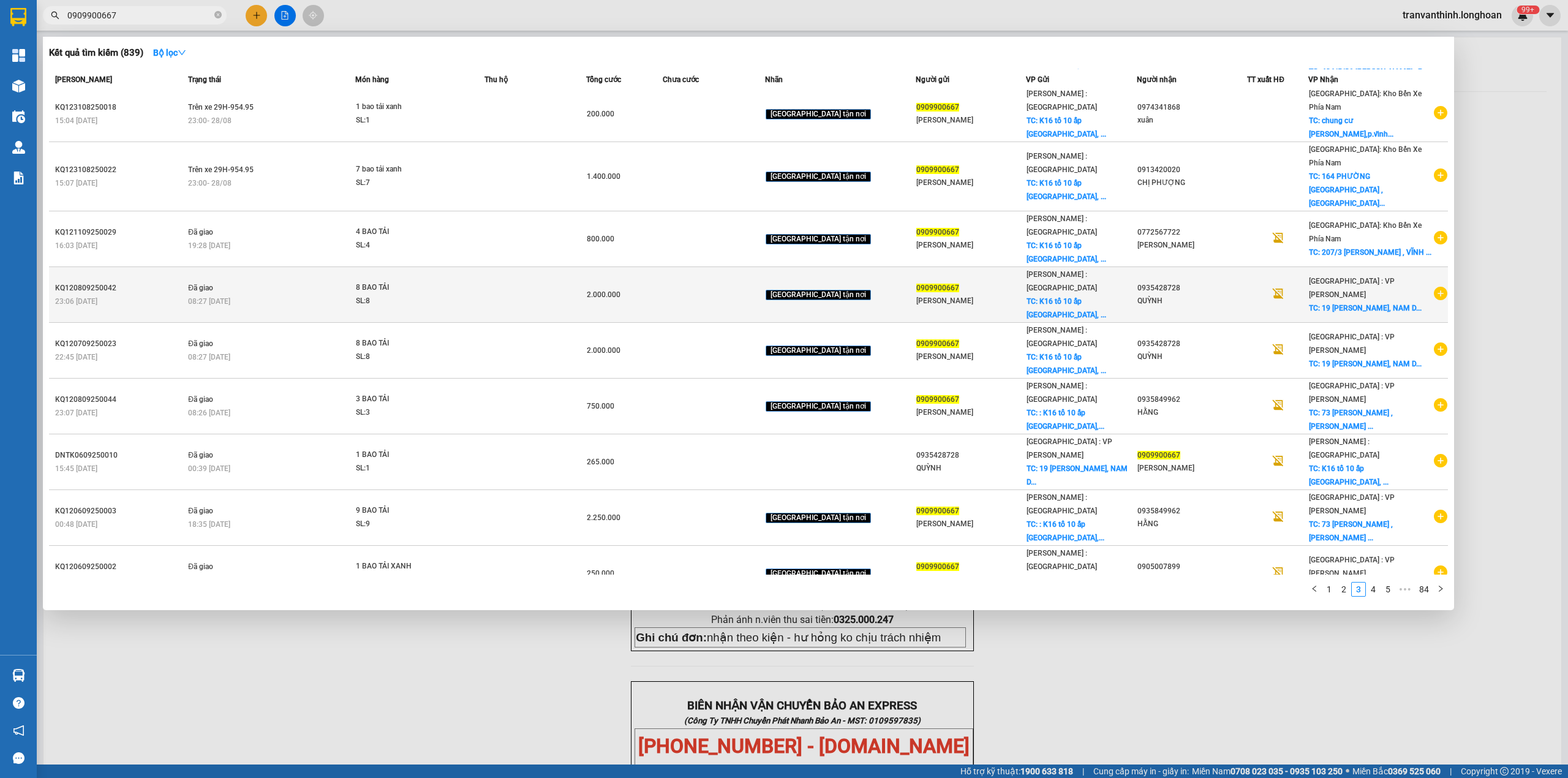
scroll to position [0, 0]
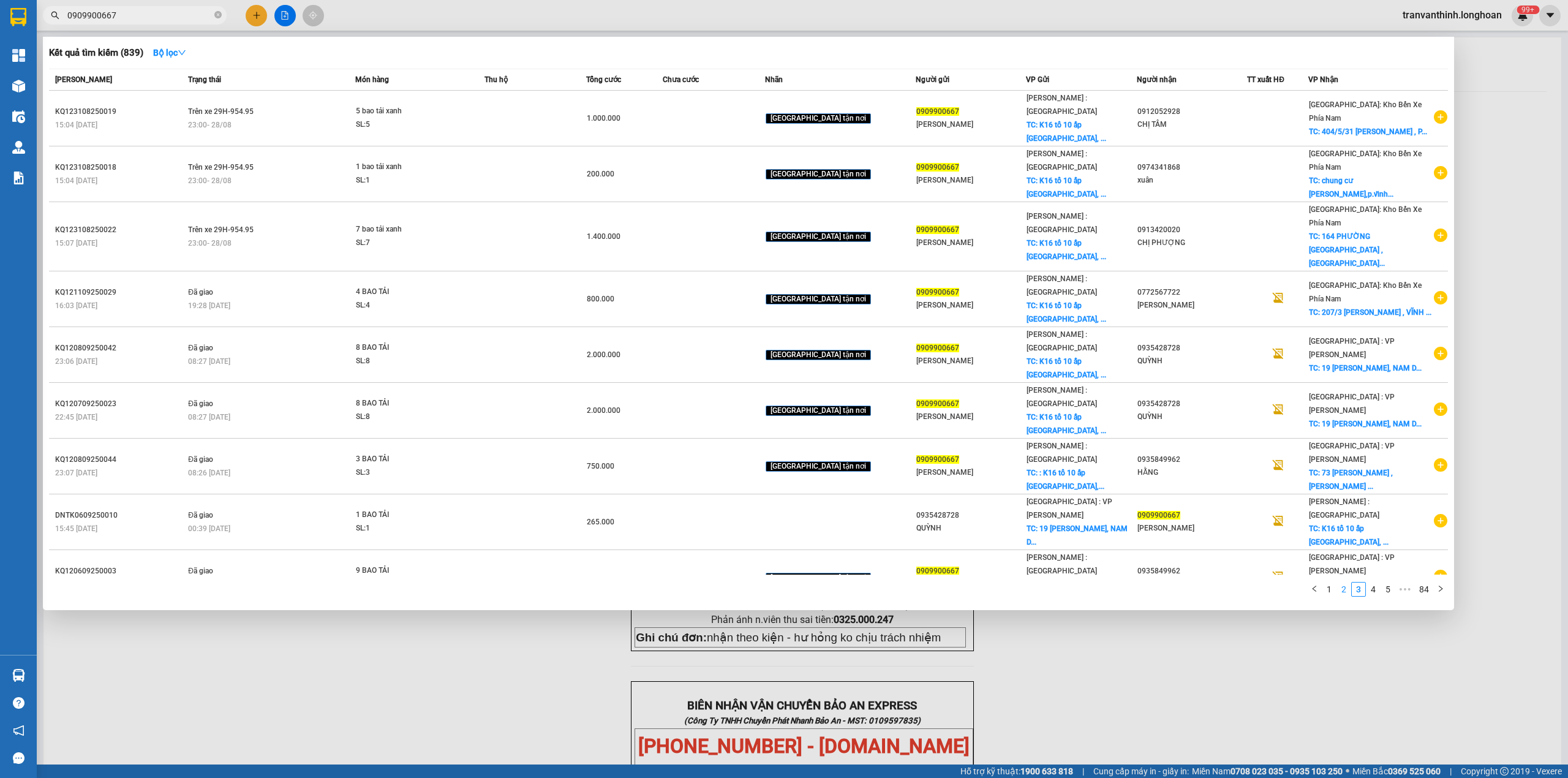
click at [1344, 583] on link "2" at bounding box center [1344, 589] width 14 height 14
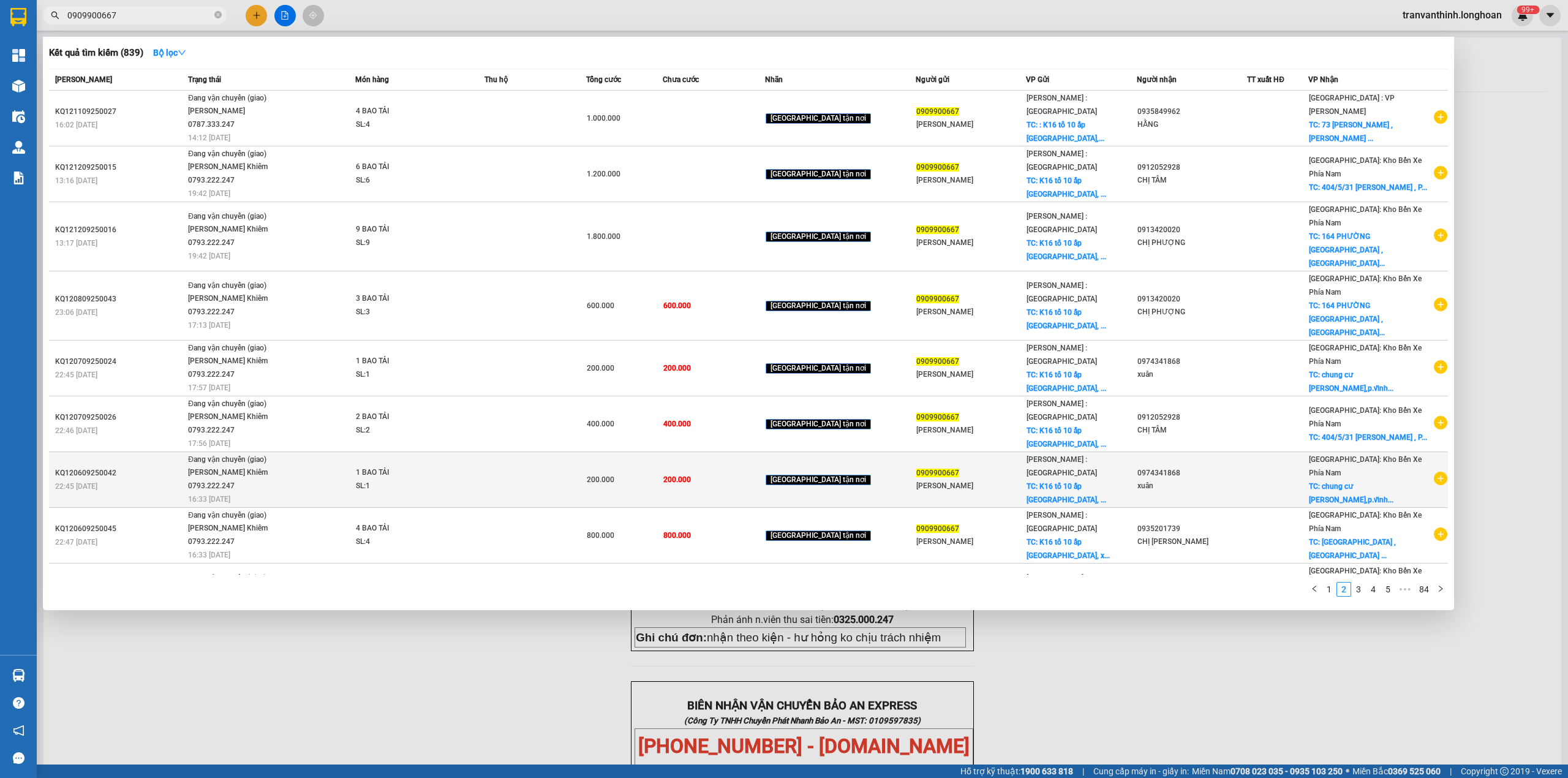
scroll to position [62, 0]
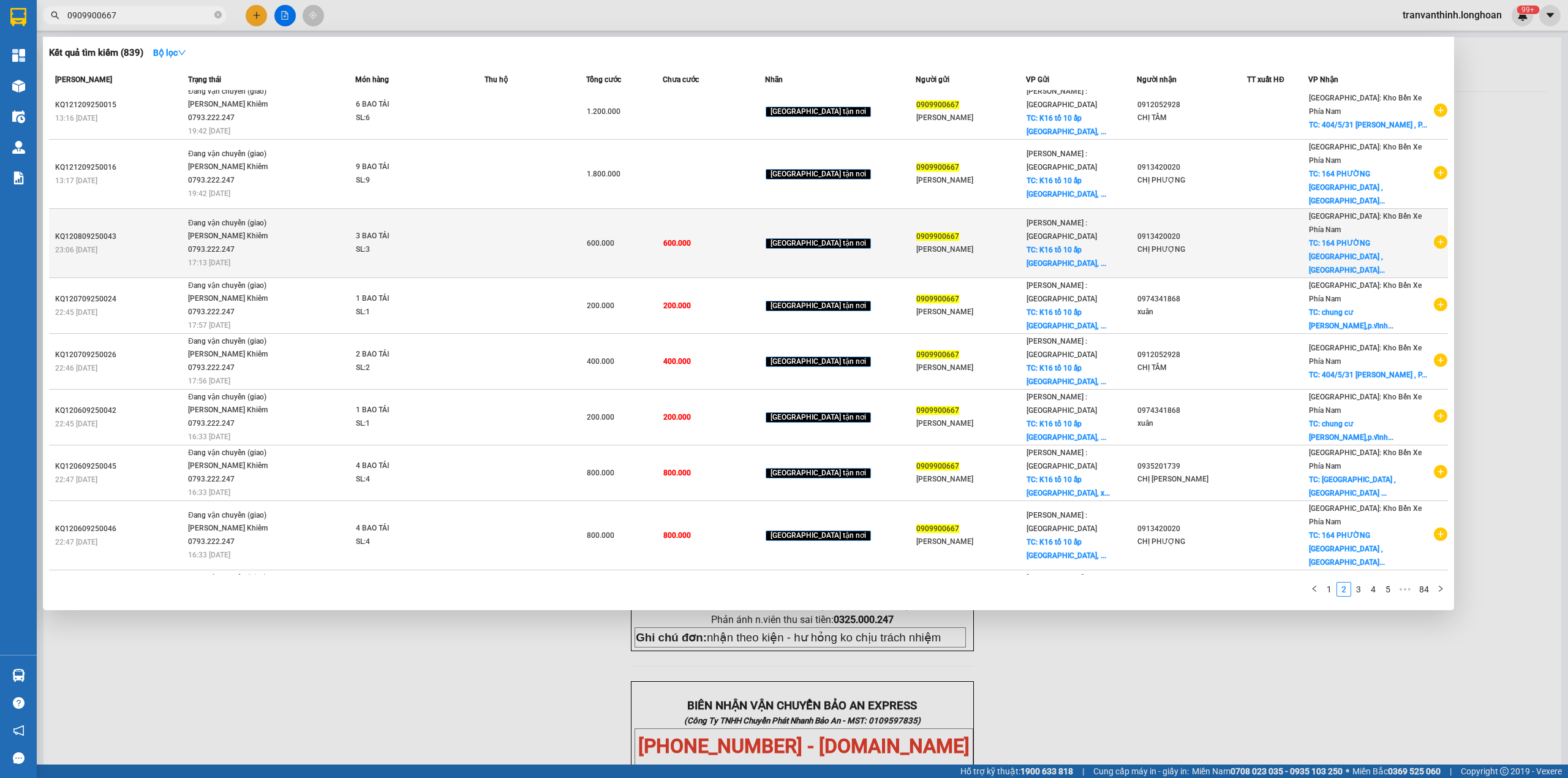
click at [1284, 209] on td at bounding box center [1278, 243] width 61 height 69
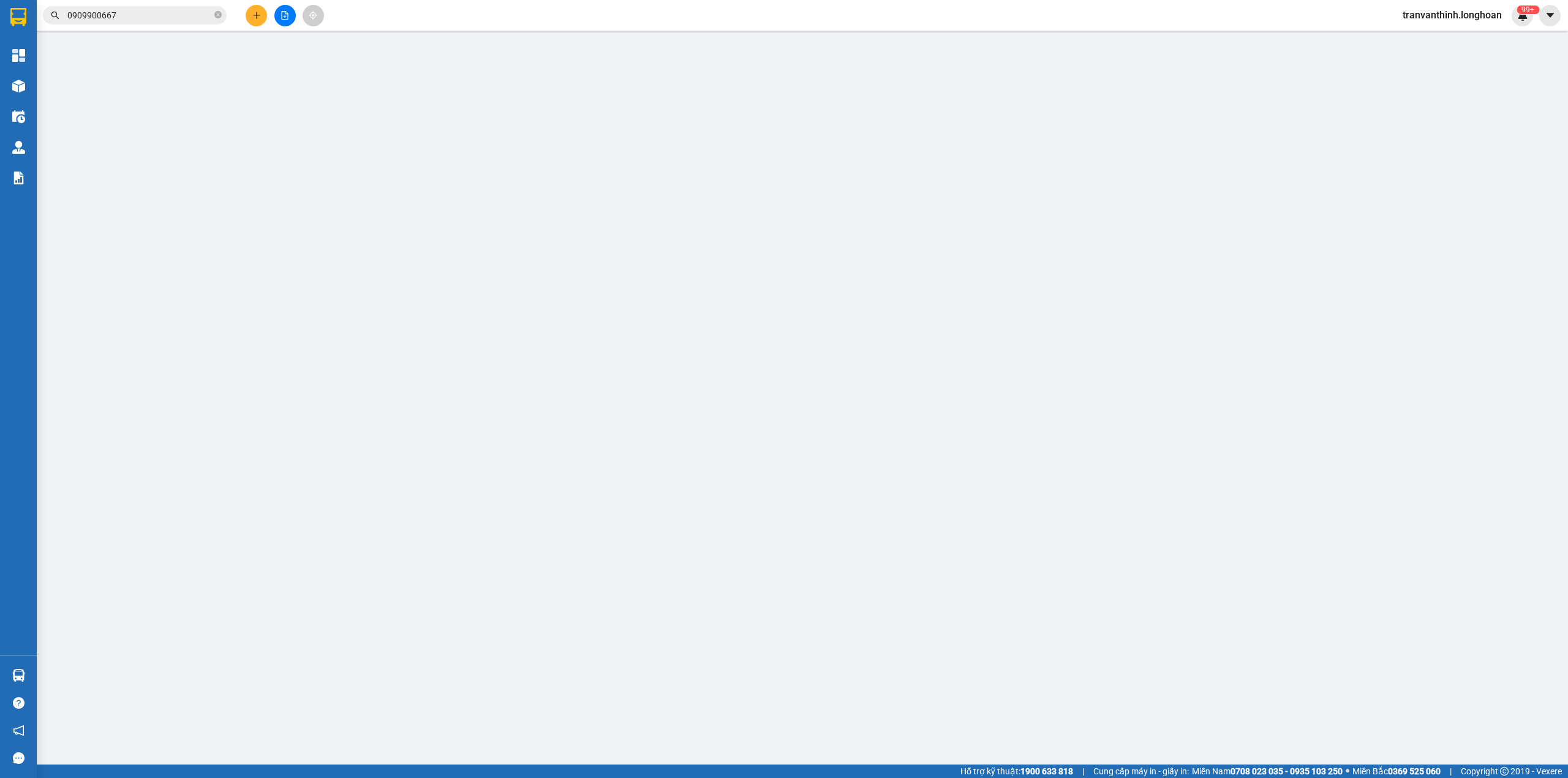
type input "0909900667"
type input "[PERSON_NAME]"
checkbox input "true"
type input "K16 tổ 10 ấp [GEOGRAPHIC_DATA], xã [GEOGRAPHIC_DATA] huyện [GEOGRAPHIC_DATA], […"
type input "0913420020"
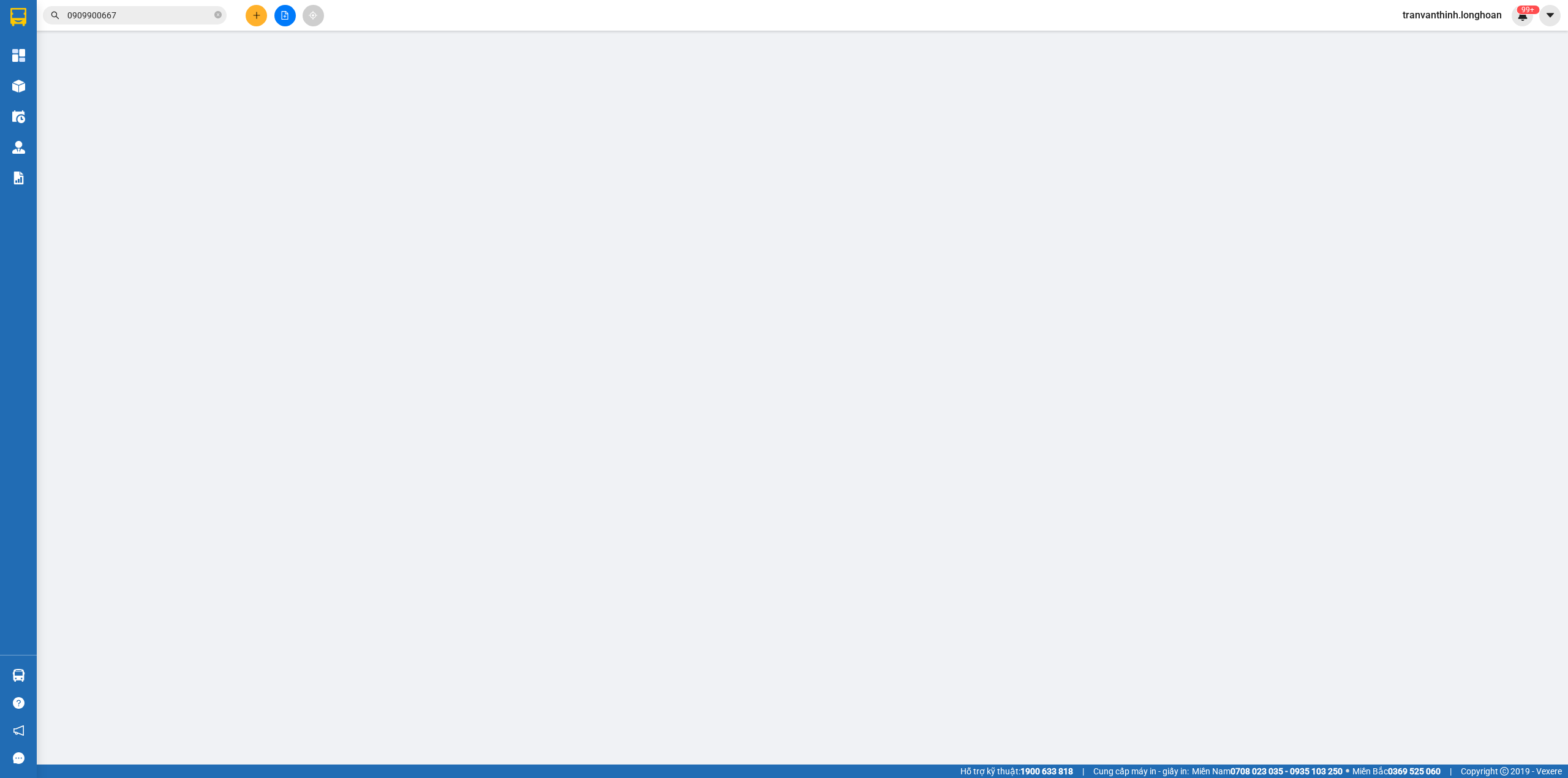
type input "CHỊ PHƯỢNG"
checkbox input "true"
type input "164 PHƯỜNG [GEOGRAPHIC_DATA] , [GEOGRAPHIC_DATA] , [GEOGRAPHIC_DATA]"
type input "600.000"
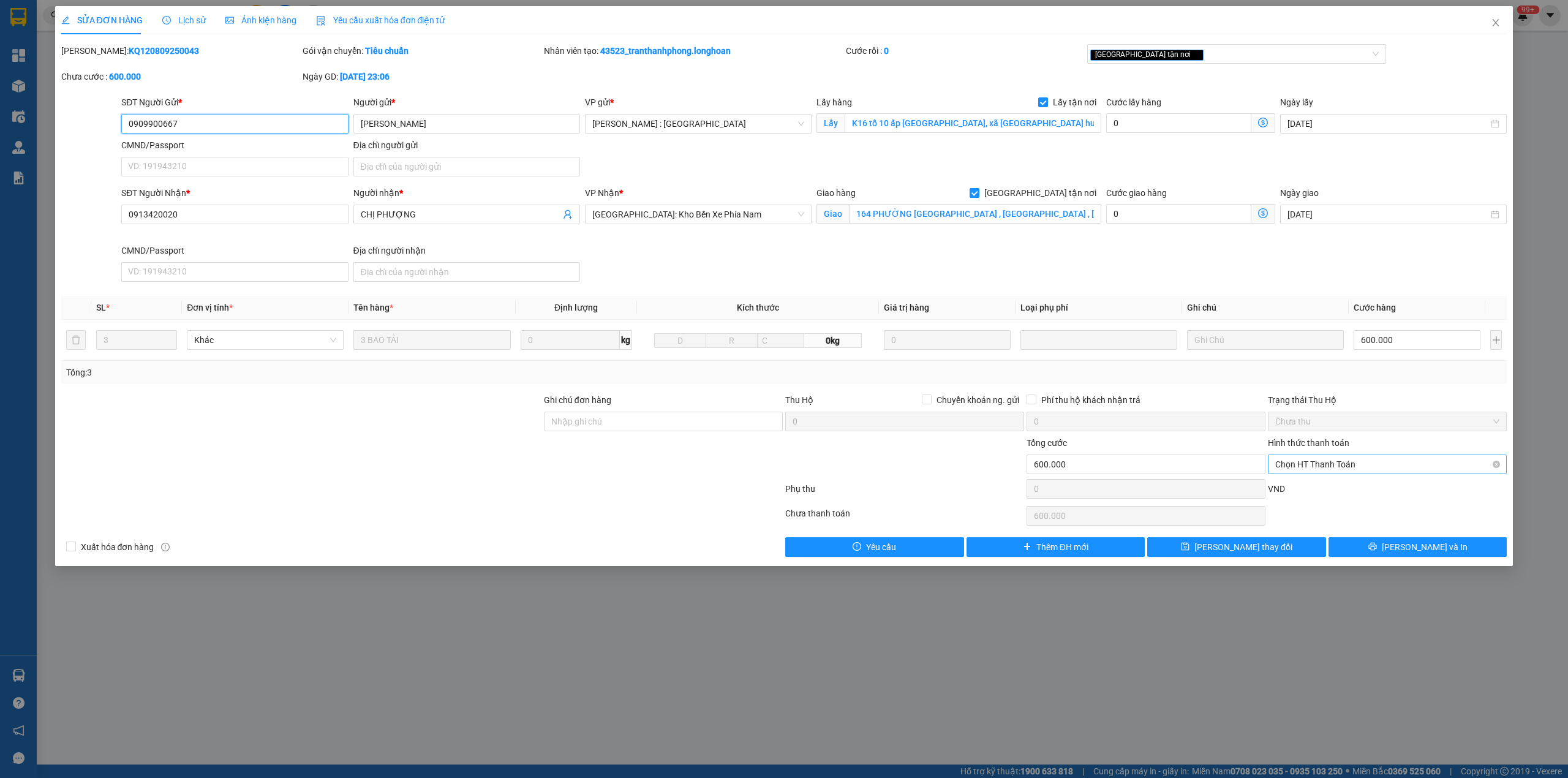
click at [1355, 462] on span "Chọn HT Thanh Toán" at bounding box center [1387, 464] width 224 height 19
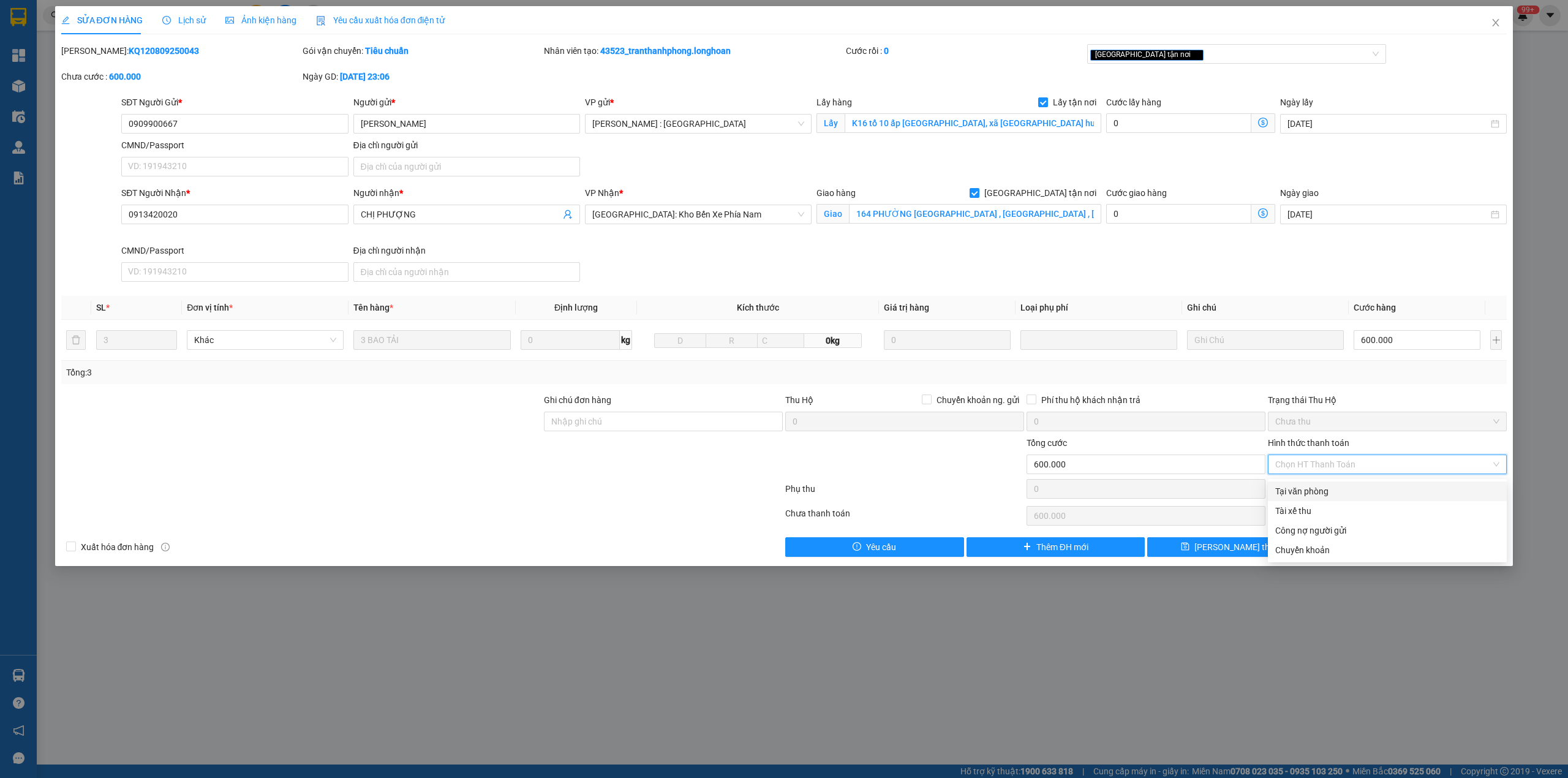
click at [1313, 490] on div "Tại văn phòng" at bounding box center [1387, 491] width 224 height 14
type input "0"
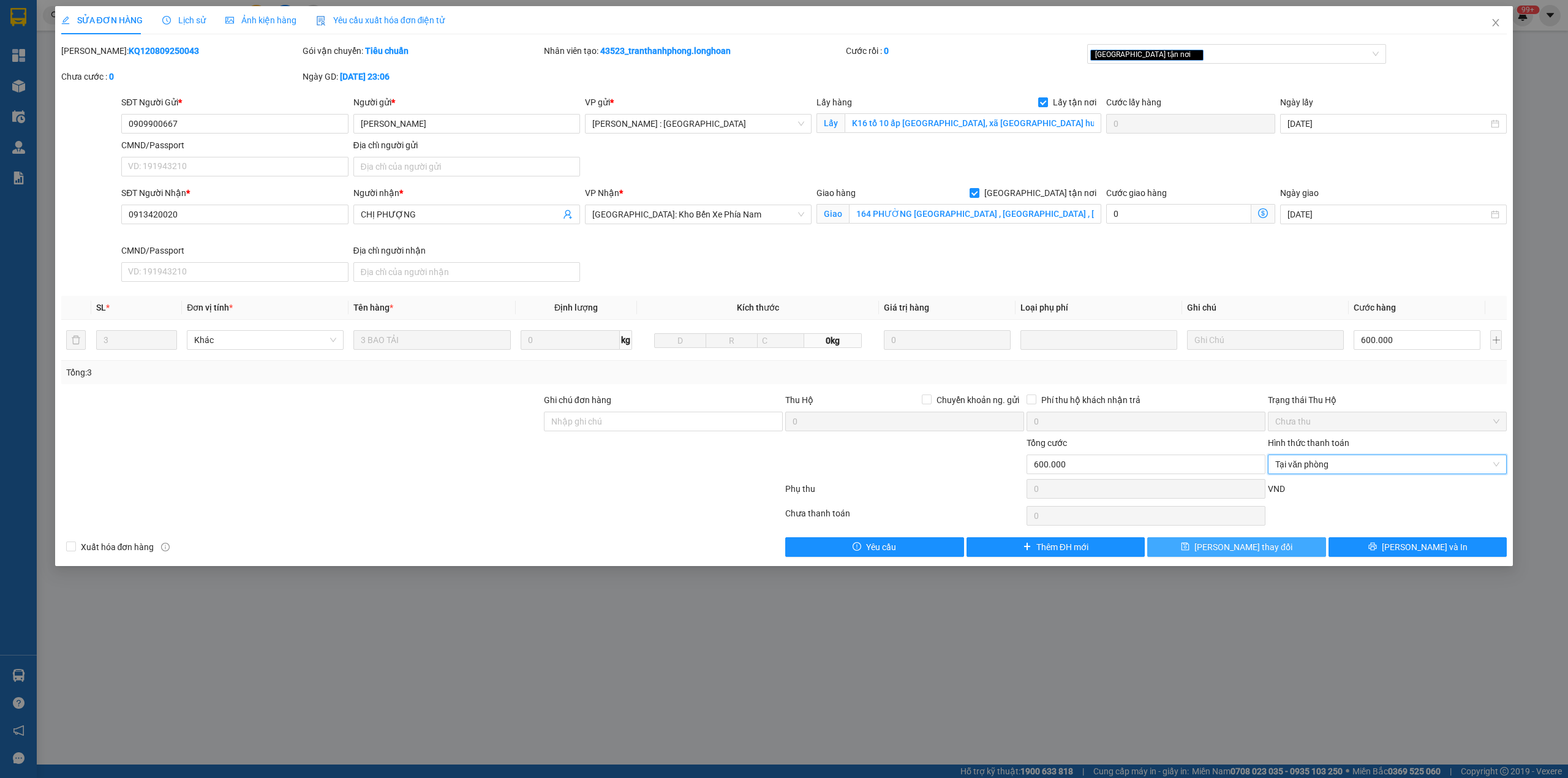
click at [1266, 554] on span "[PERSON_NAME] thay đổi" at bounding box center [1244, 547] width 98 height 14
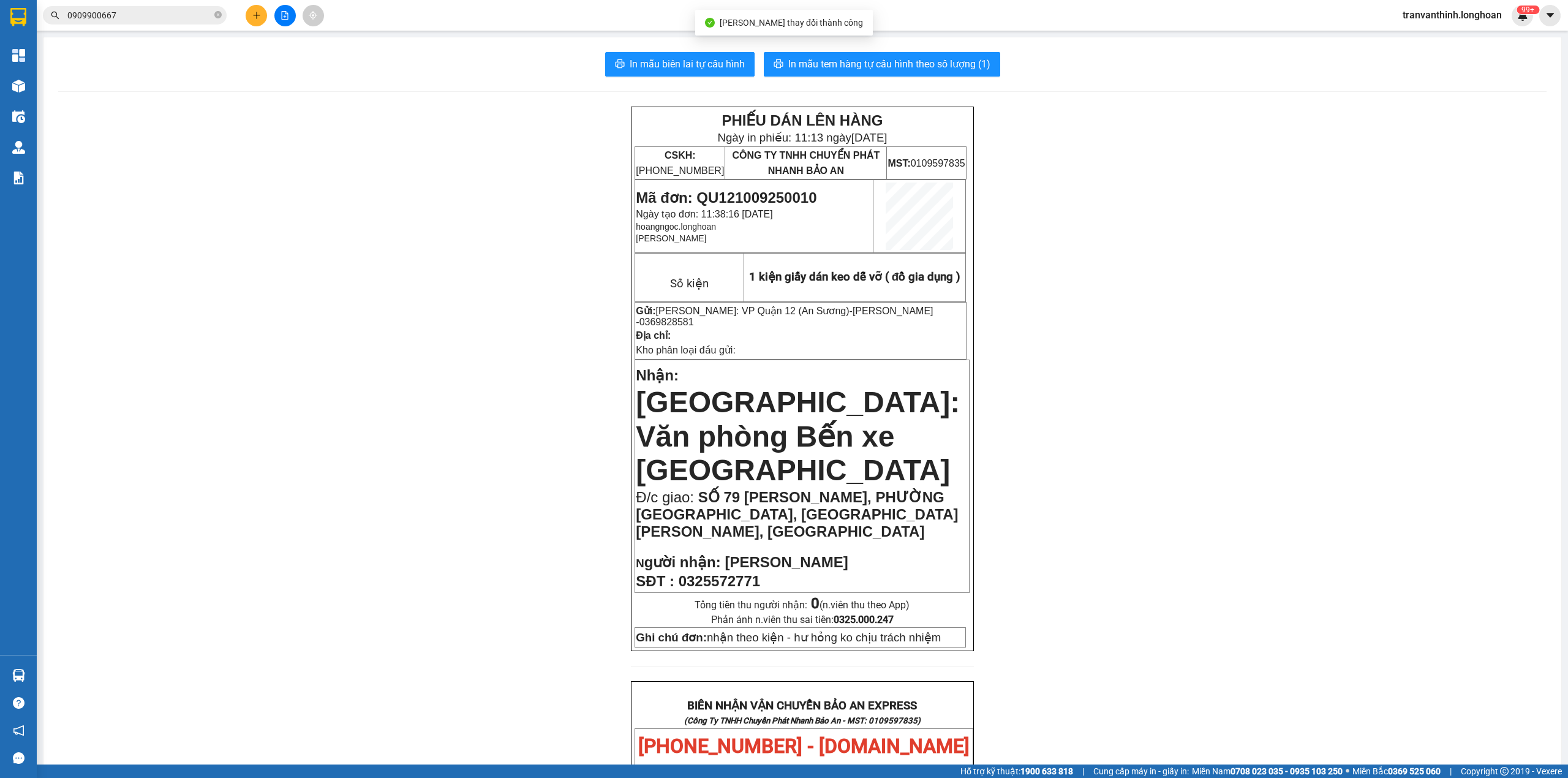
click at [157, 15] on input "0909900667" at bounding box center [139, 15] width 144 height 14
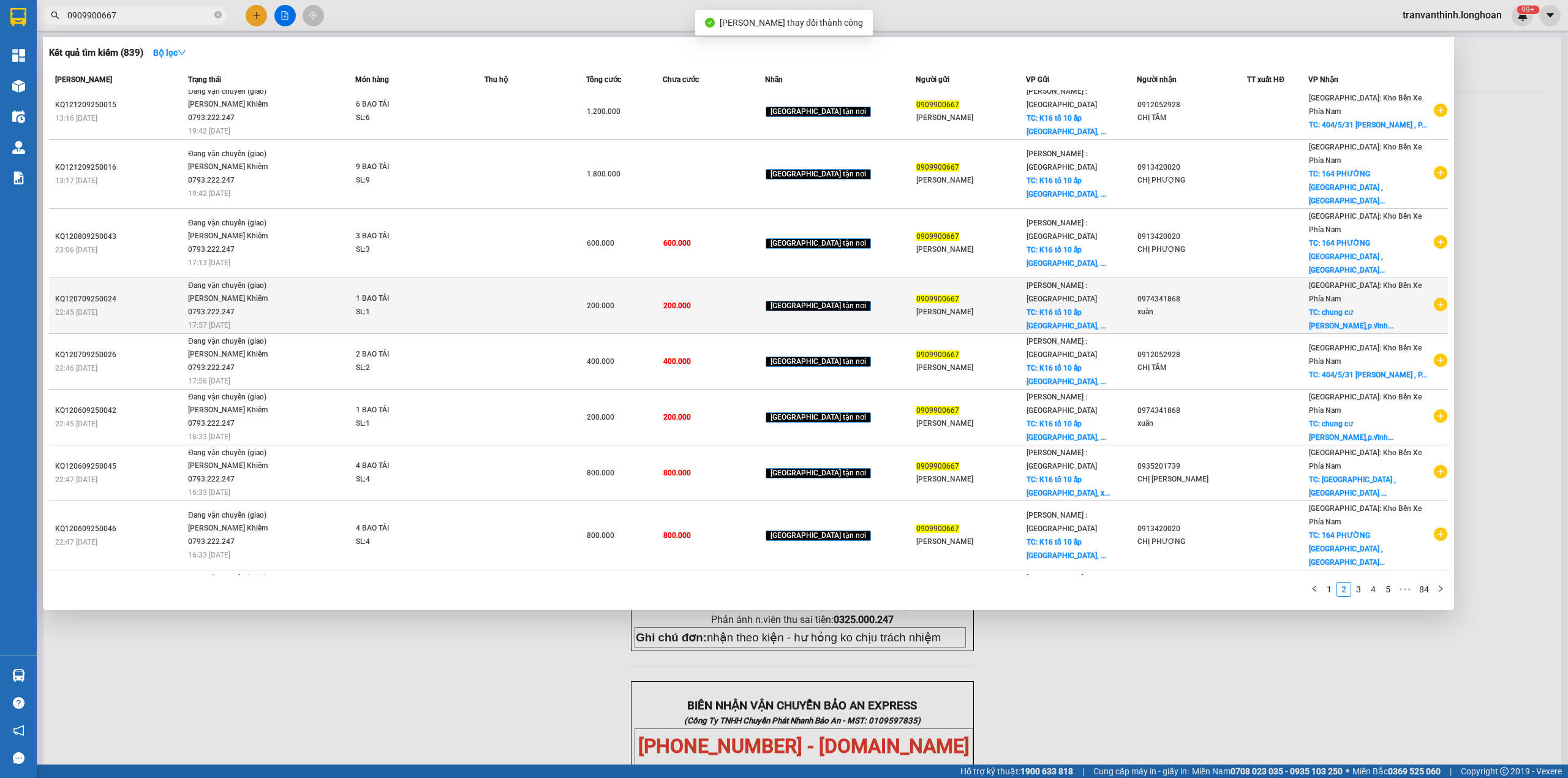
click at [1171, 306] on div "xuân" at bounding box center [1192, 312] width 109 height 13
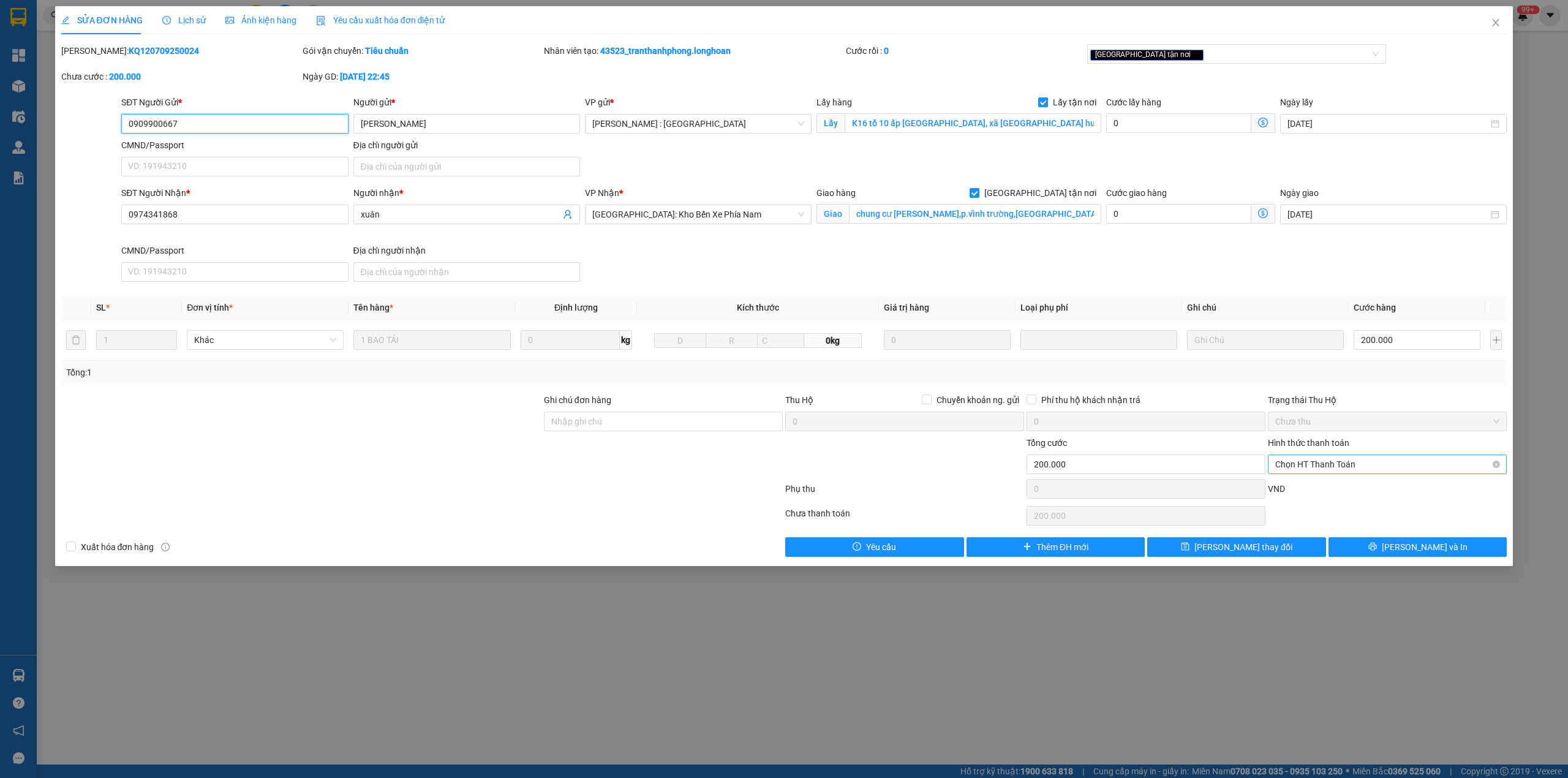
click at [1333, 473] on span "Chọn HT Thanh Toán" at bounding box center [1387, 464] width 224 height 19
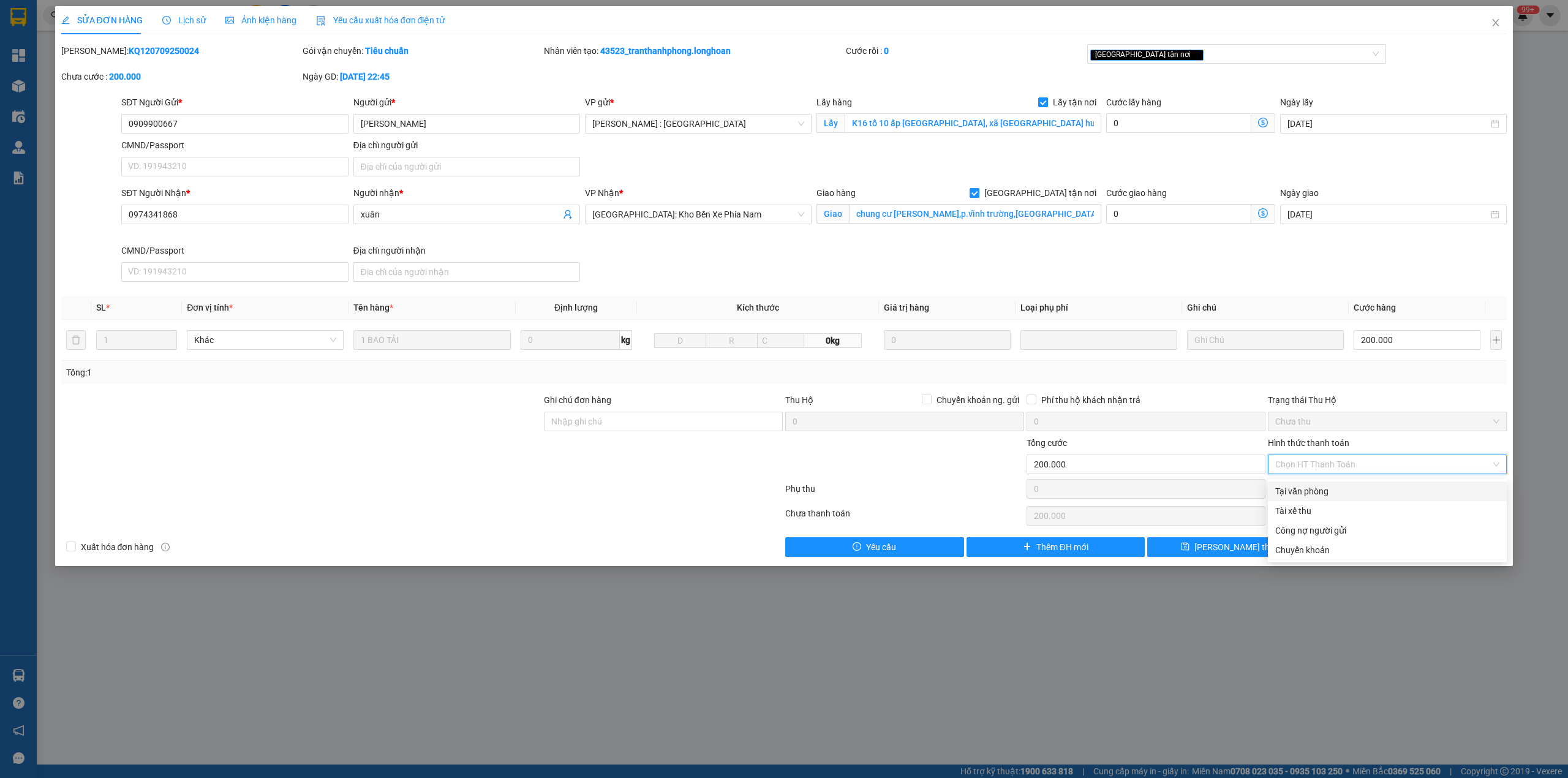
click at [1316, 485] on div "Tại văn phòng" at bounding box center [1387, 491] width 224 height 14
type input "0"
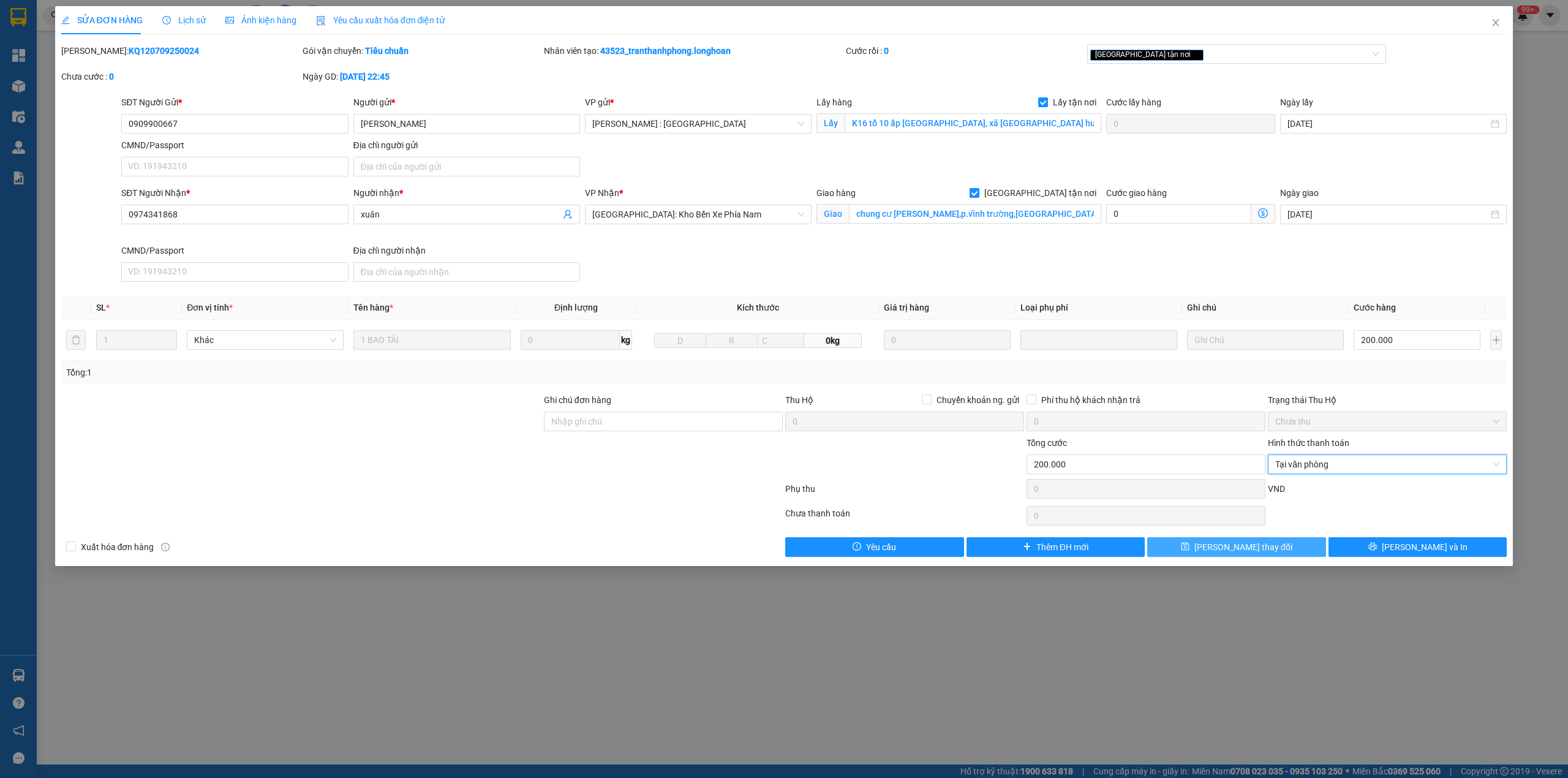
click at [1241, 545] on span "[PERSON_NAME] thay đổi" at bounding box center [1244, 547] width 98 height 14
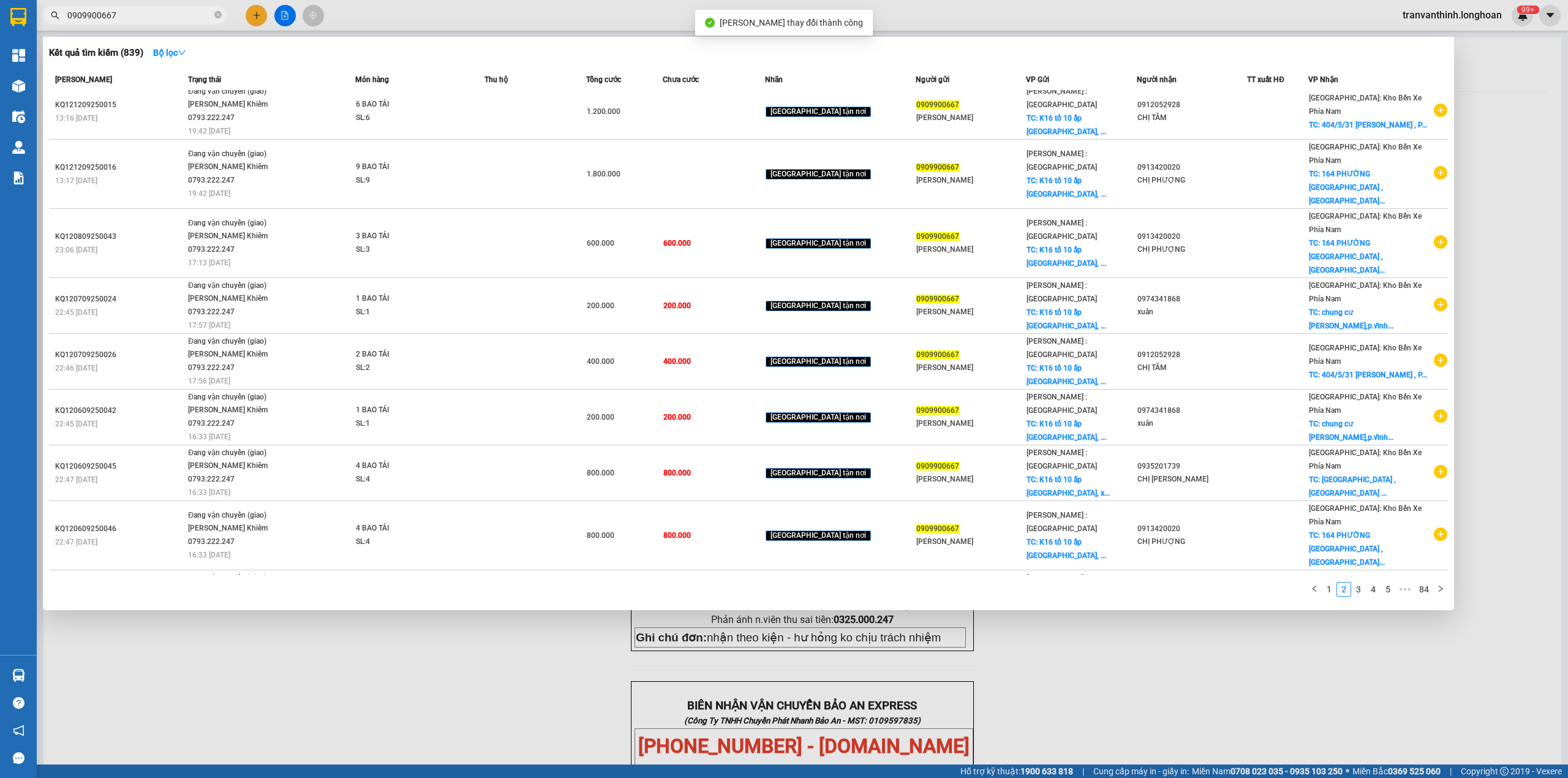
click at [143, 15] on input "0909900667" at bounding box center [139, 15] width 144 height 14
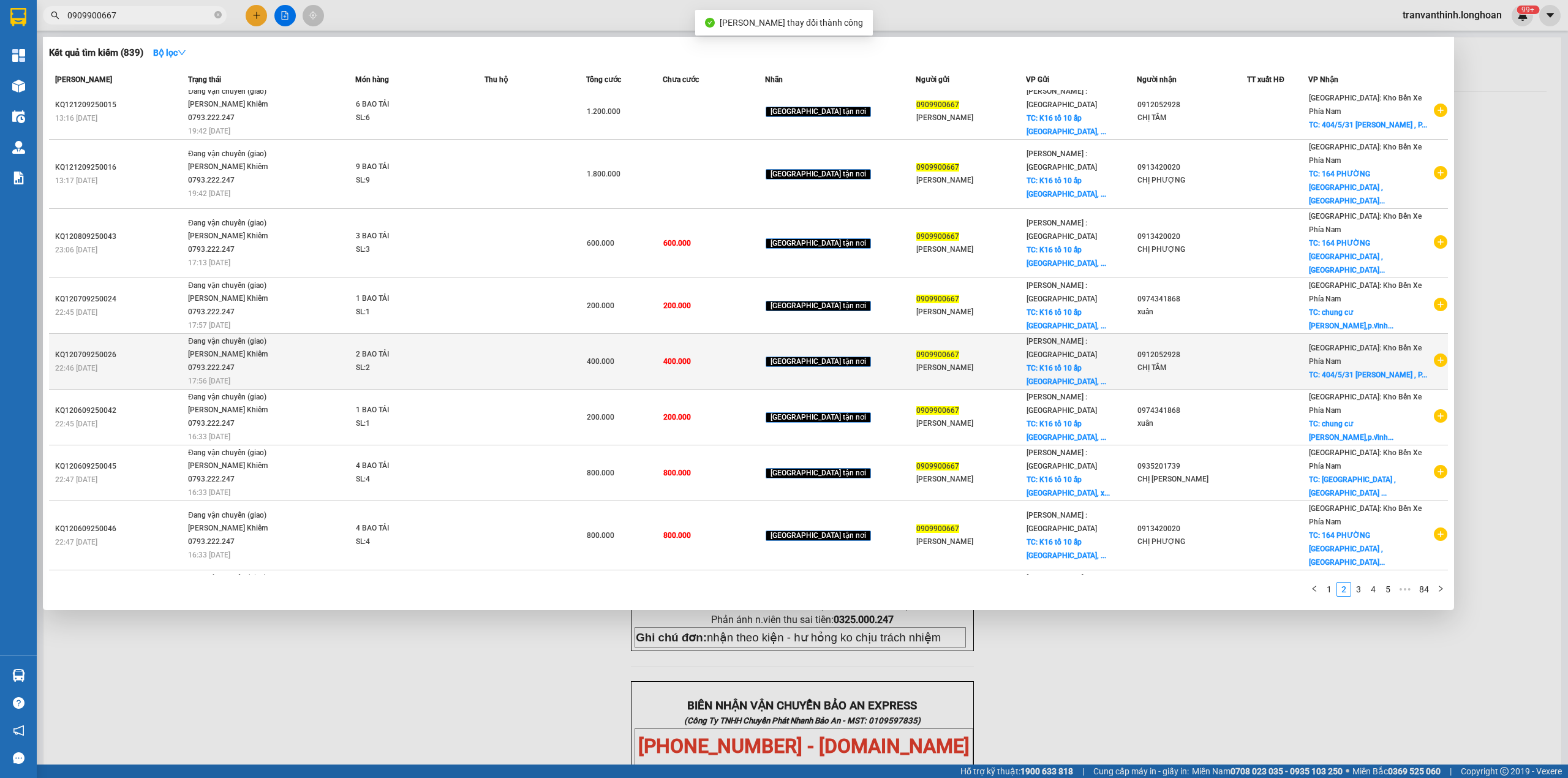
click at [1159, 361] on div "CHỊ TÂM" at bounding box center [1192, 368] width 109 height 13
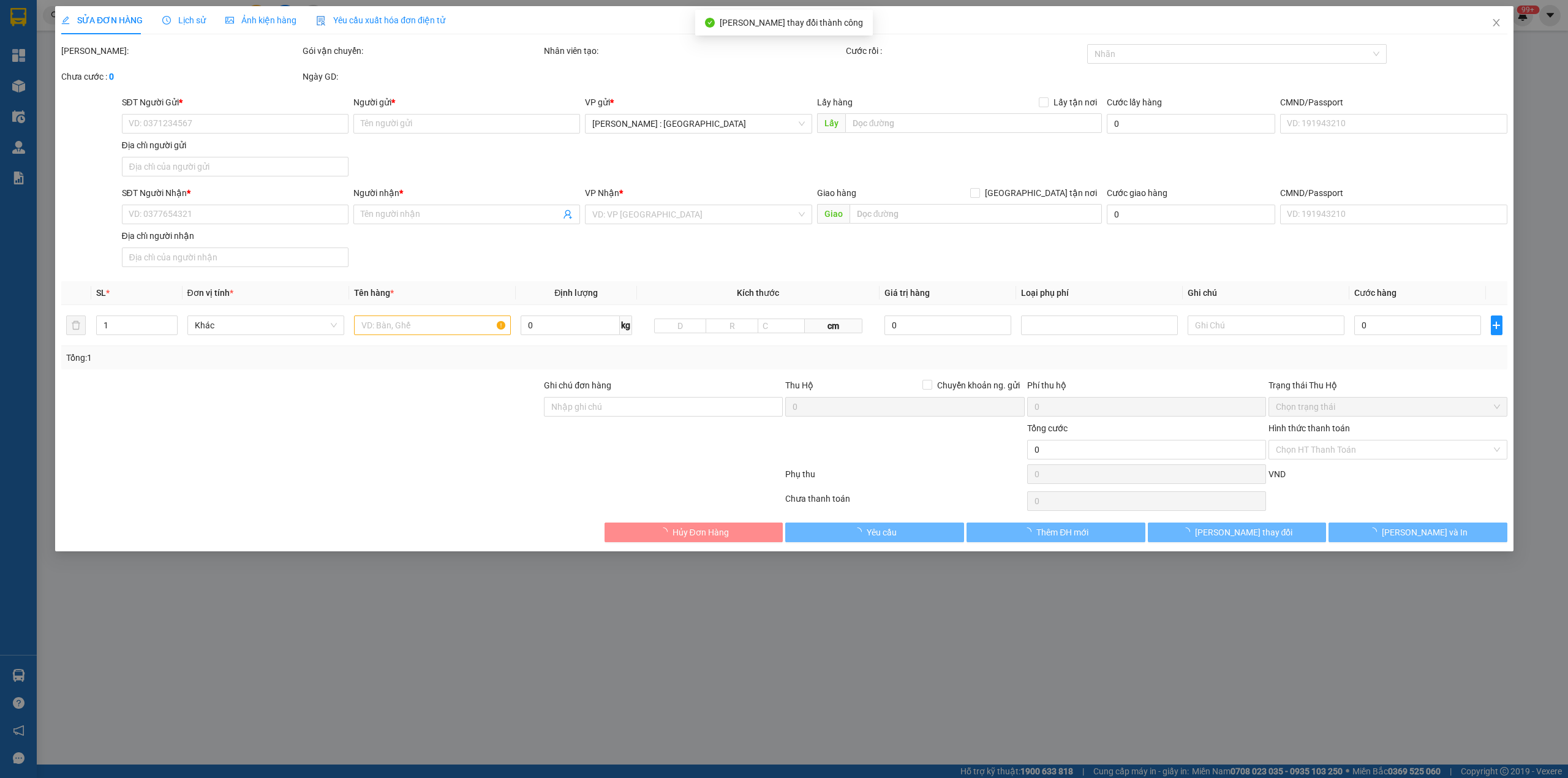
type input "0909900667"
type input "[PERSON_NAME]"
checkbox input "true"
type input "K16 tổ 10 ấp [GEOGRAPHIC_DATA], xã [GEOGRAPHIC_DATA] huyện [GEOGRAPHIC_DATA], […"
type input "0912052928"
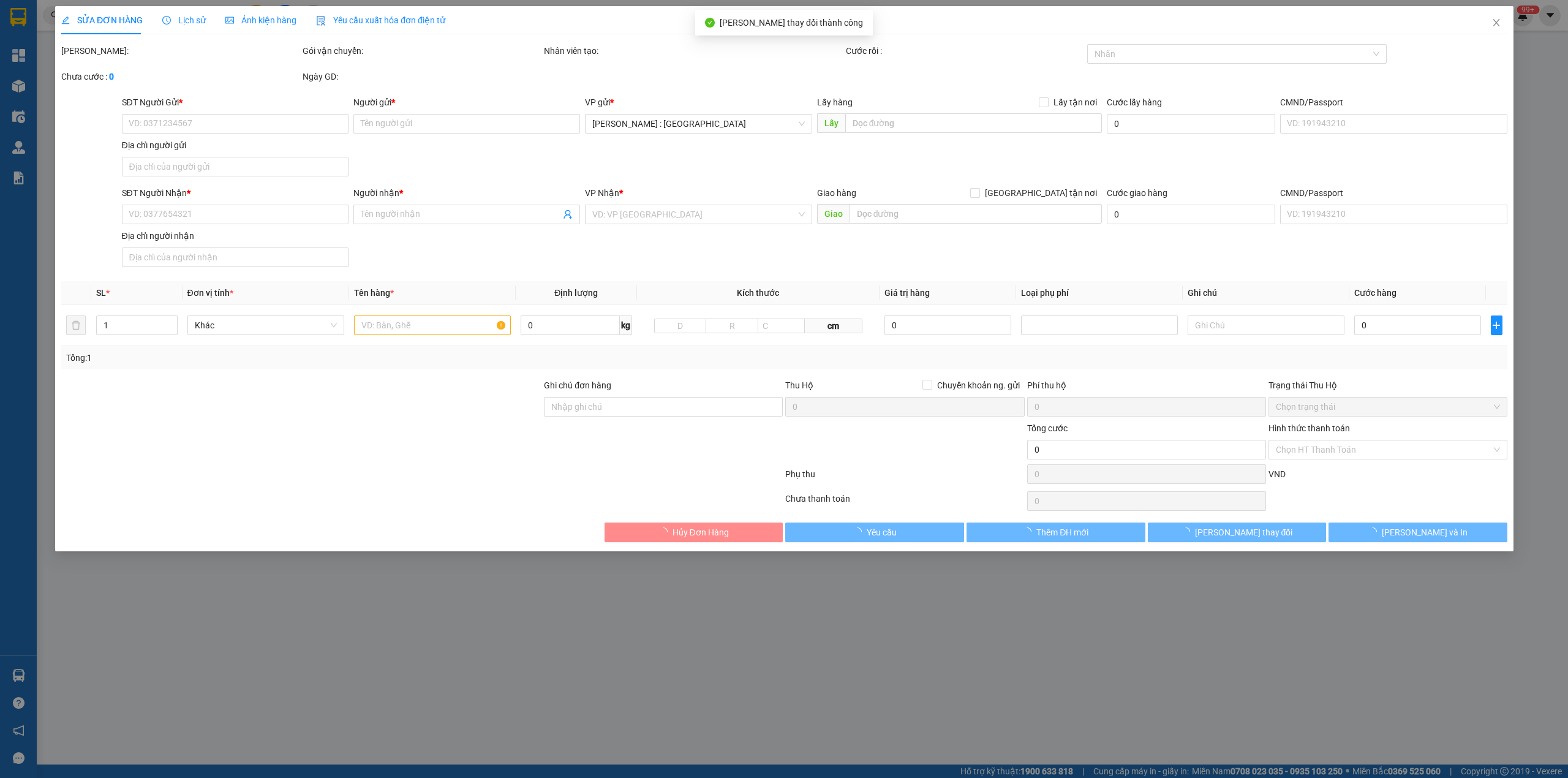
type input "CHỊ TÂM"
checkbox input "true"
type input "404/5/31 [PERSON_NAME] , [GEOGRAPHIC_DATA] , [GEOGRAPHIC_DATA]"
type input "400.000"
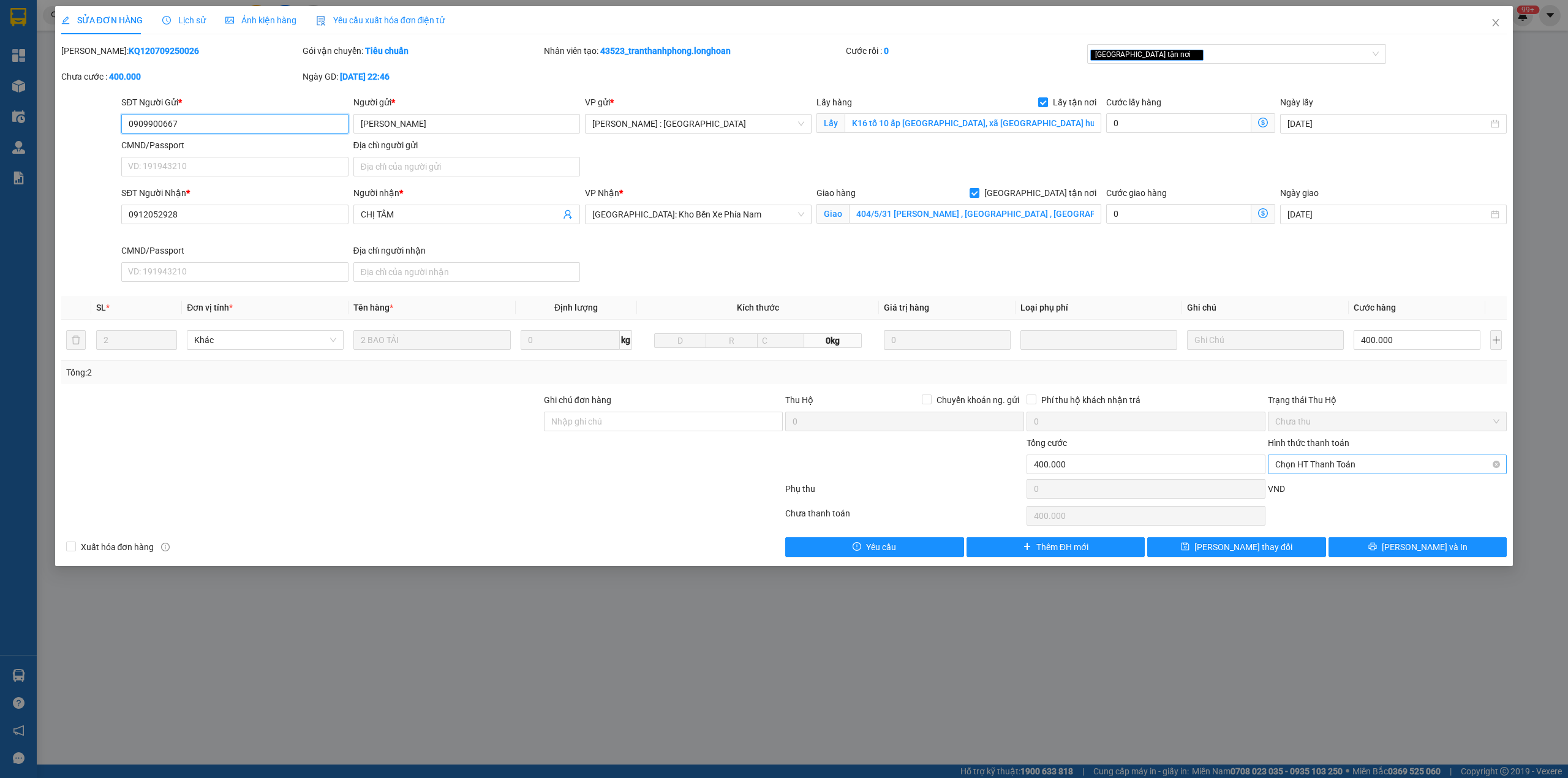
click at [1341, 468] on span "Chọn HT Thanh Toán" at bounding box center [1387, 464] width 224 height 19
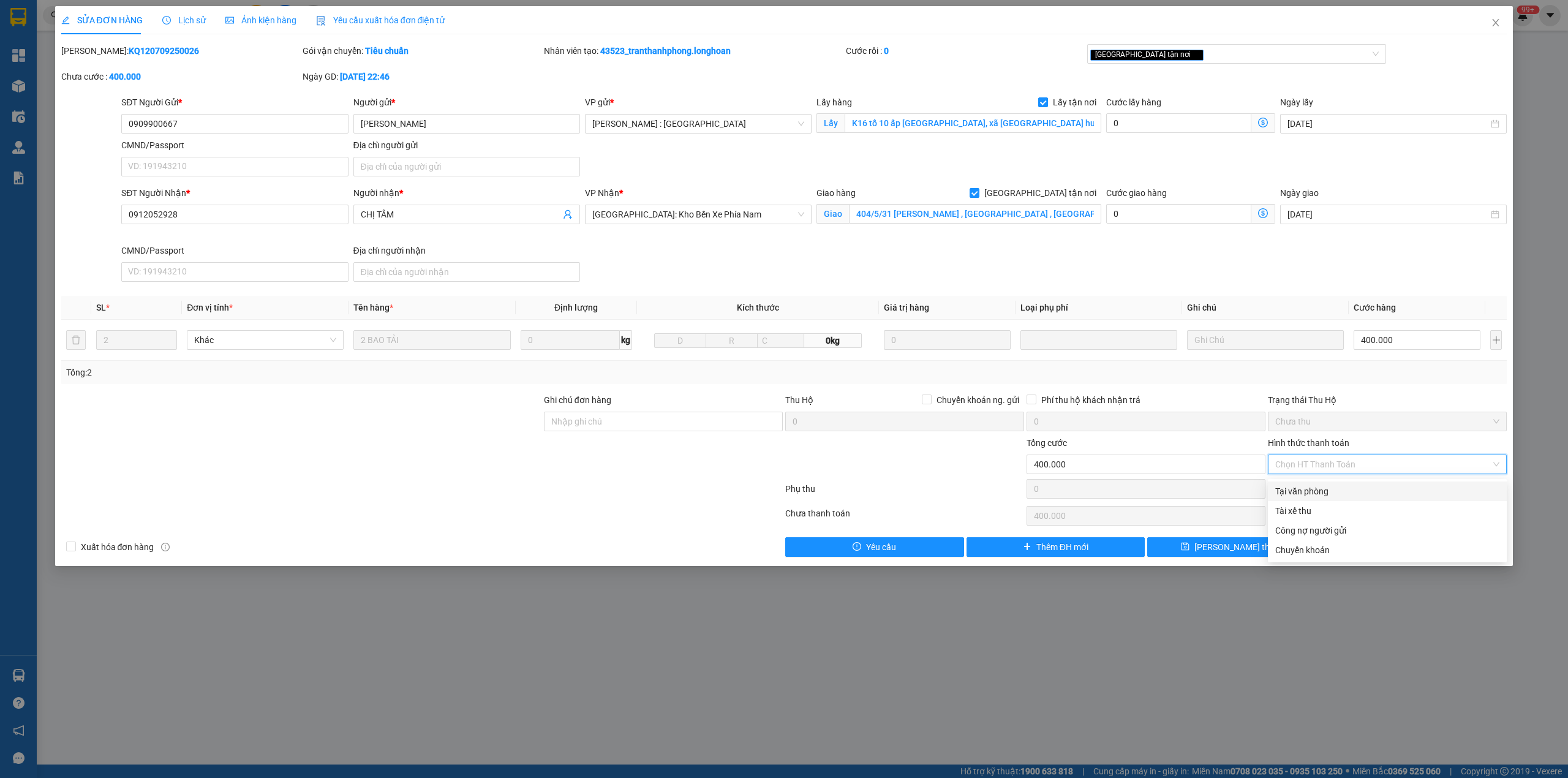
click at [1325, 479] on div "Total Paid Fee 0 Total UnPaid Fee 400.000 Cash Collection Total Fee Mã ĐH: KQ12…" at bounding box center [784, 301] width 1446 height 513
click at [1323, 468] on span "Chọn HT Thanh Toán" at bounding box center [1387, 464] width 224 height 19
click at [1287, 498] on div "Tại văn phòng" at bounding box center [1387, 491] width 239 height 19
type input "0"
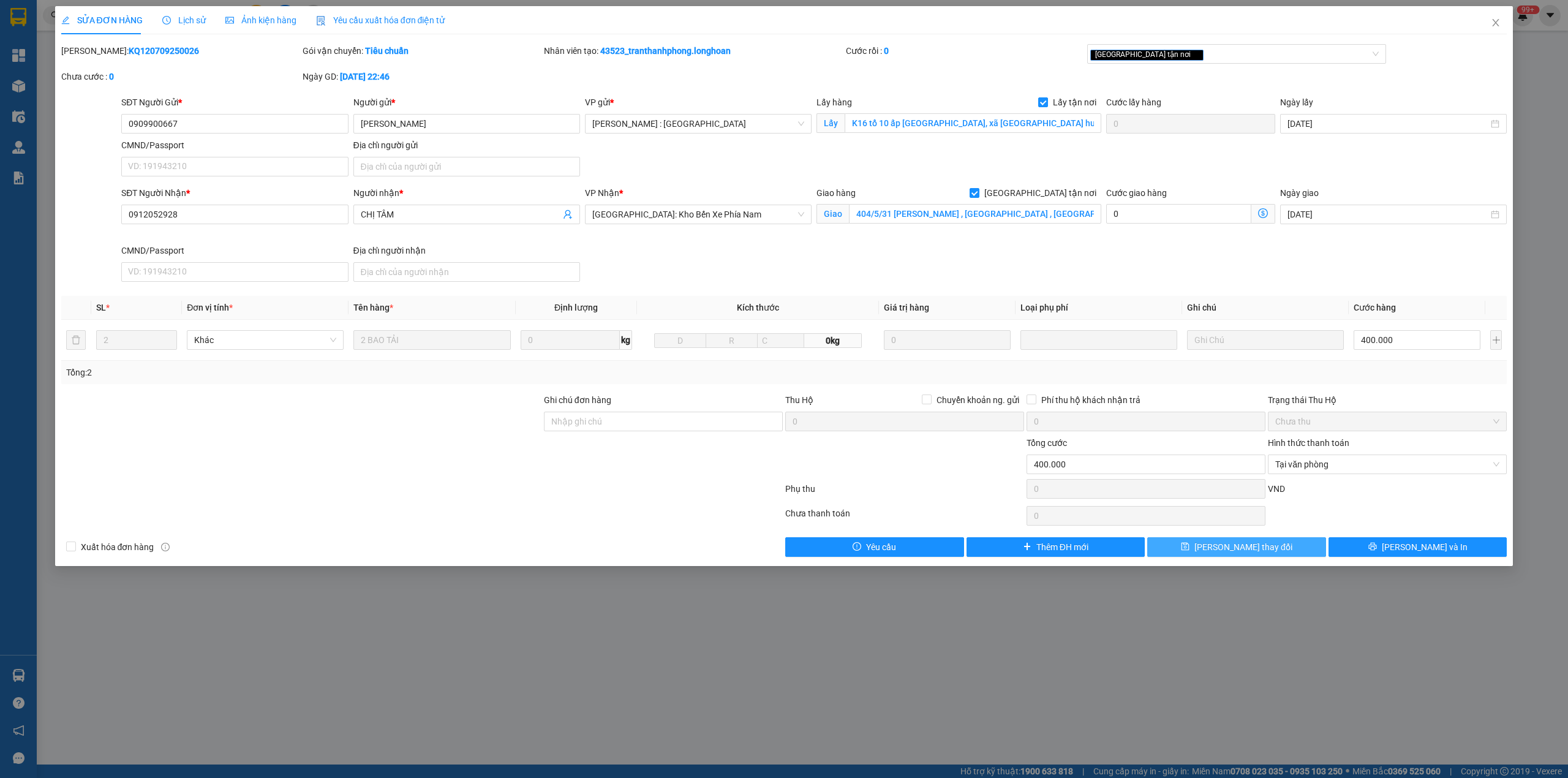
drag, startPoint x: 1269, startPoint y: 547, endPoint x: 1224, endPoint y: 550, distance: 45.1
click at [1266, 549] on button "[PERSON_NAME] thay đổi" at bounding box center [1237, 547] width 179 height 19
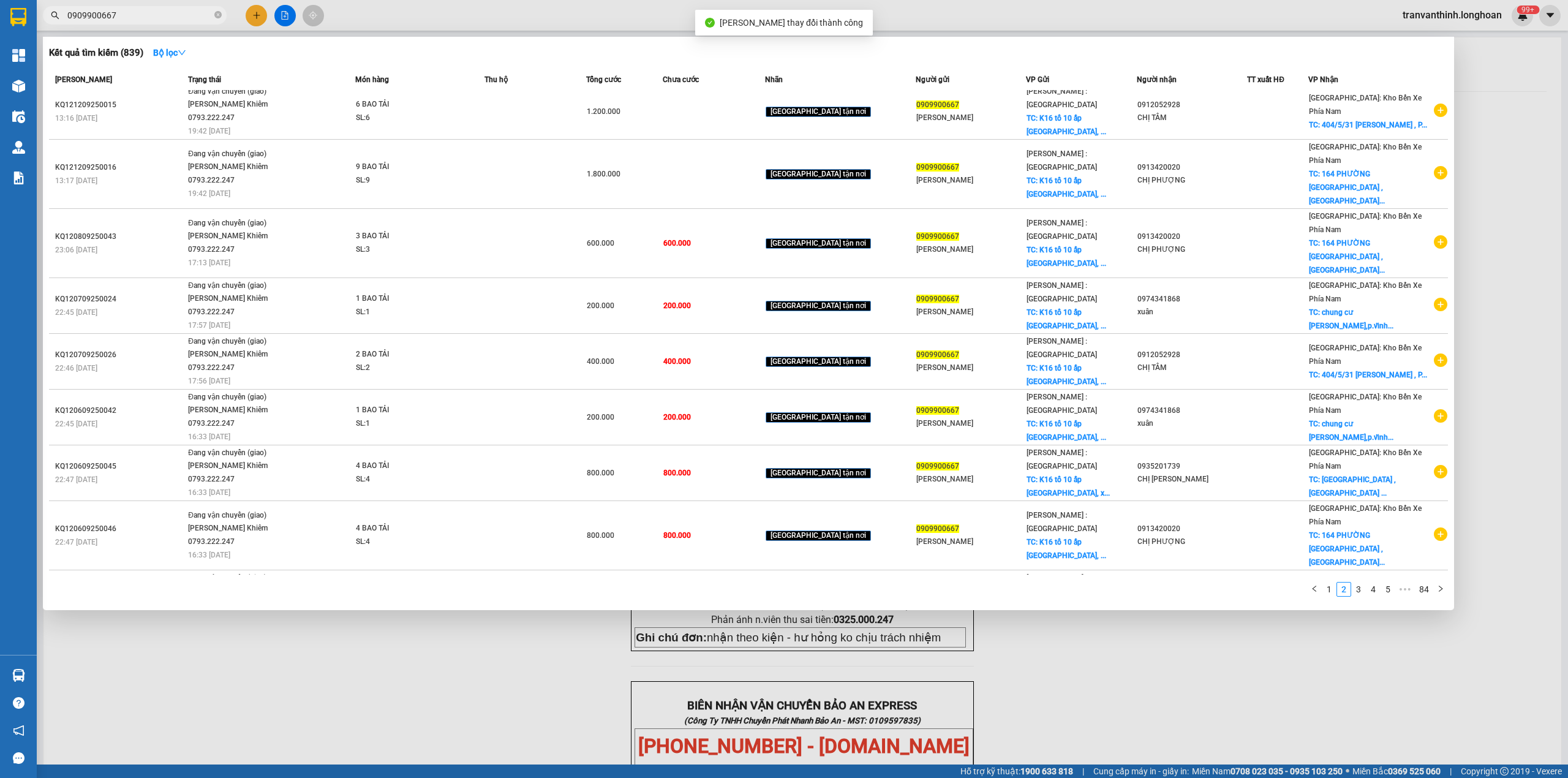
click at [132, 16] on input "0909900667" at bounding box center [139, 15] width 144 height 14
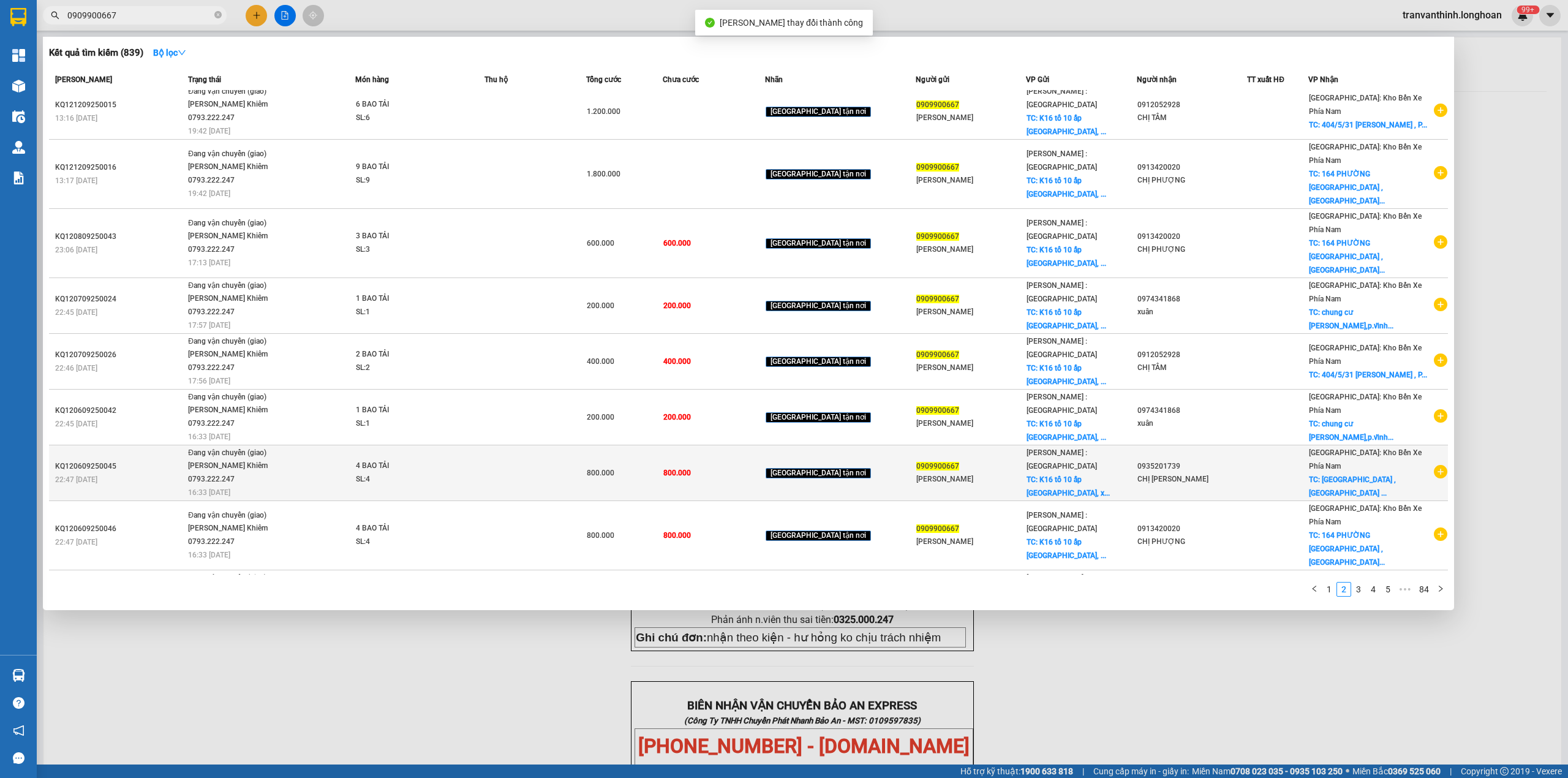
click at [1242, 460] on div "0935201739" at bounding box center [1192, 467] width 109 height 13
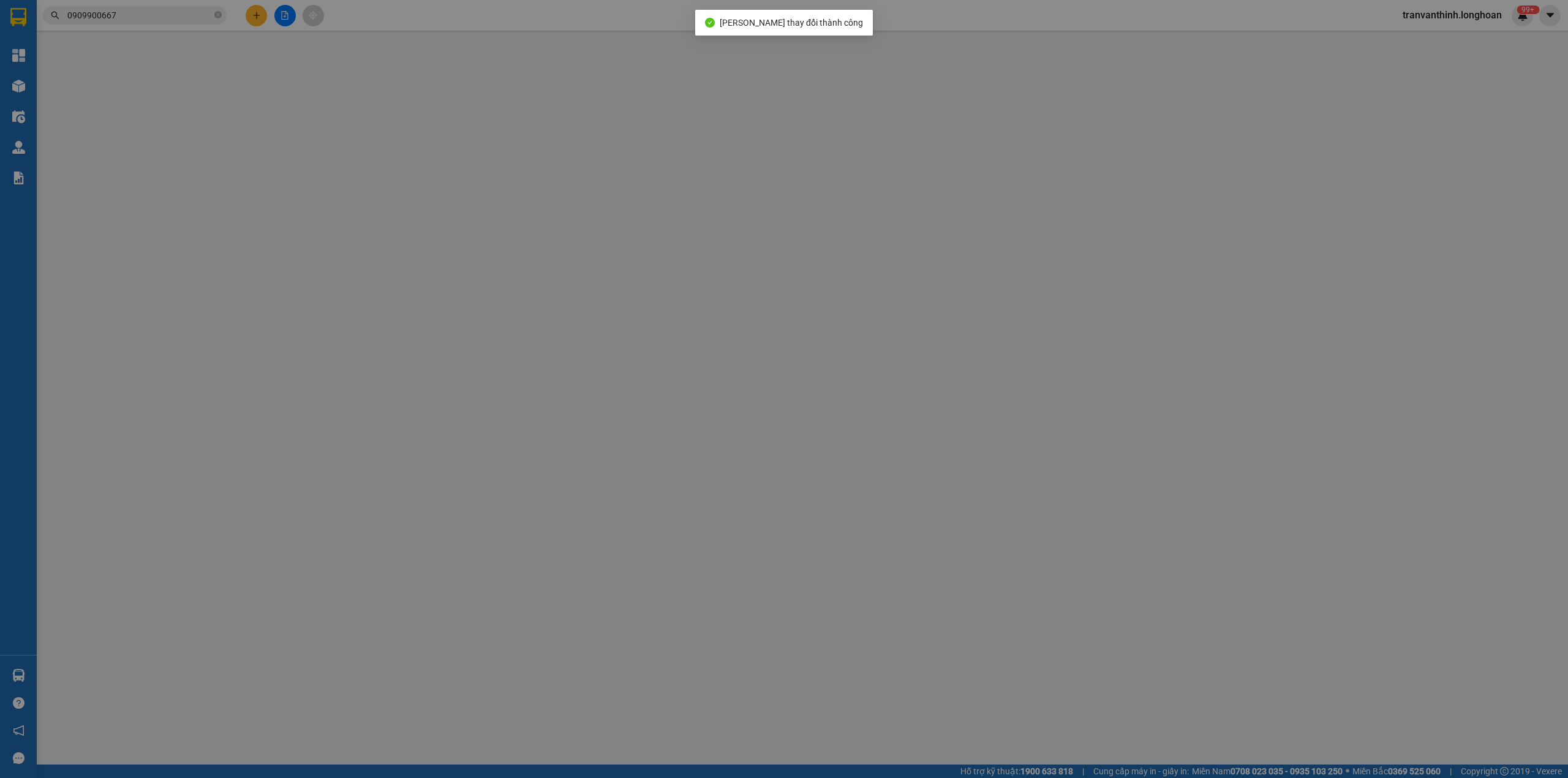
type input "0909900667"
type input "[PERSON_NAME]"
checkbox input "true"
type input "K16 tổ 10 ấp [GEOGRAPHIC_DATA], xã [GEOGRAPHIC_DATA] huyện [GEOGRAPHIC_DATA], […"
type input "0935201739"
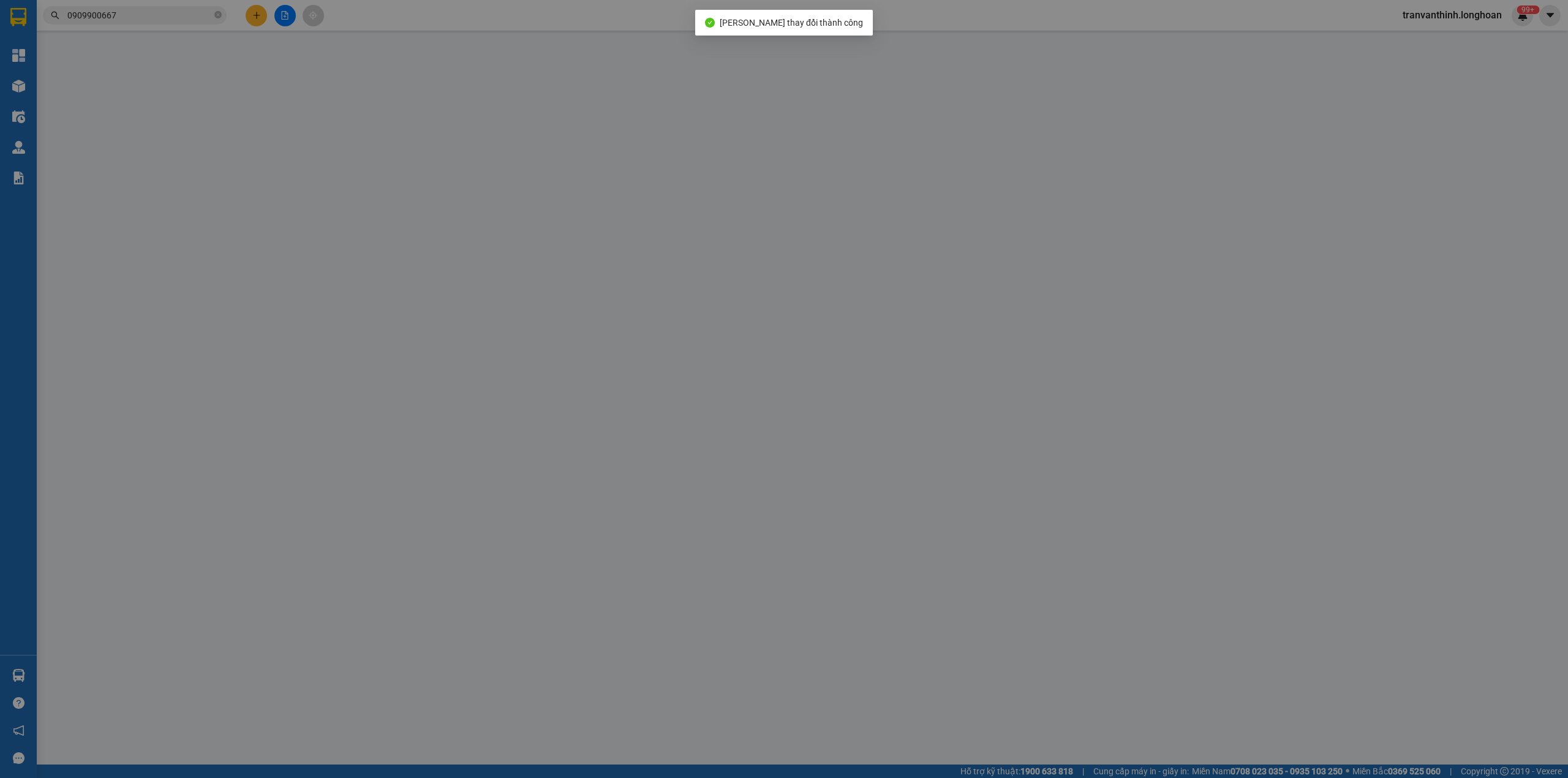
type input "CHỊ [PERSON_NAME]"
checkbox input "true"
type input "78 PHƯỜNG PHƯƠNG SÀI , TP NHA TRANG"
type input "800.000"
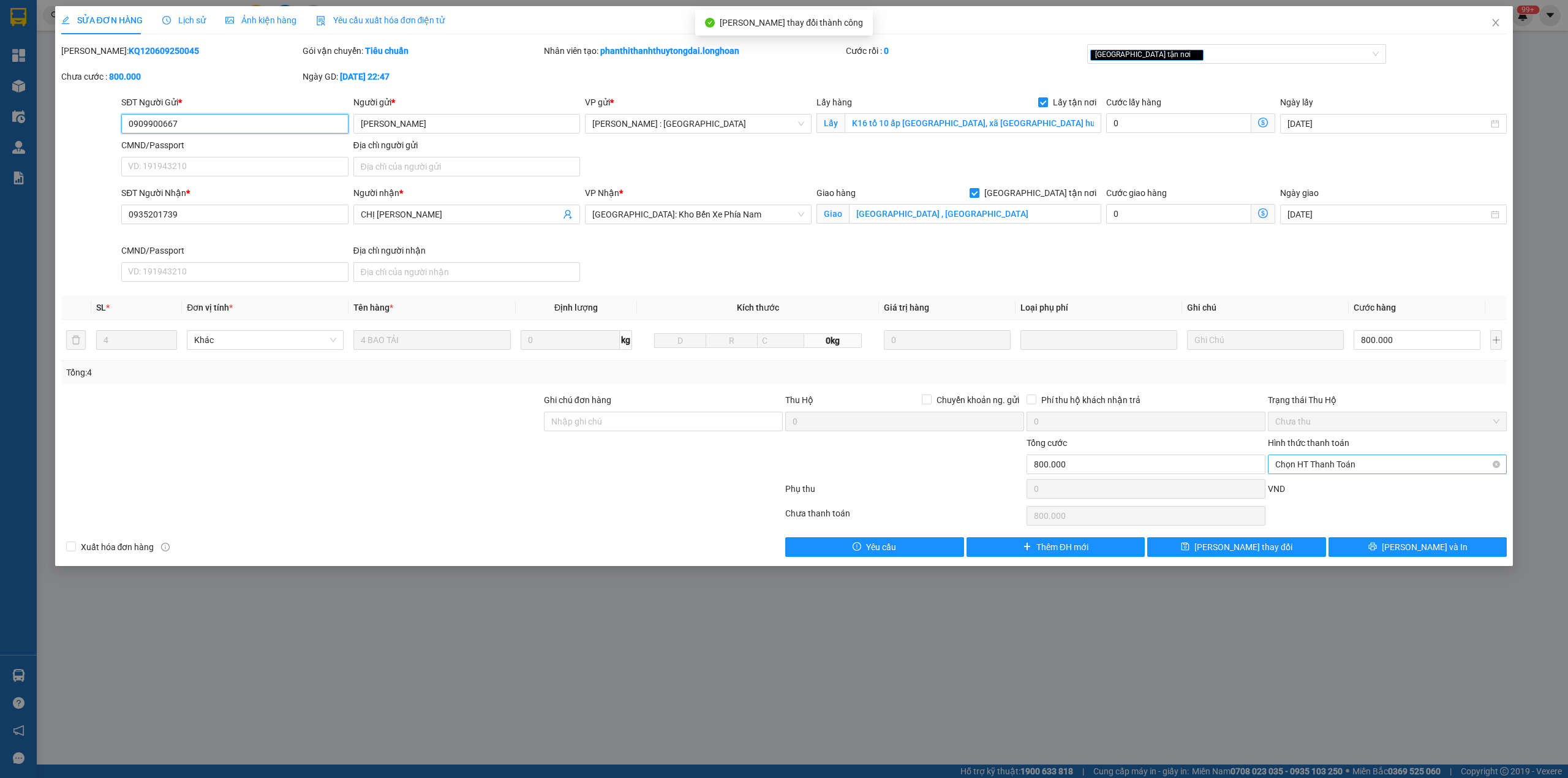
click at [1329, 466] on span "Chọn HT Thanh Toán" at bounding box center [1387, 464] width 224 height 19
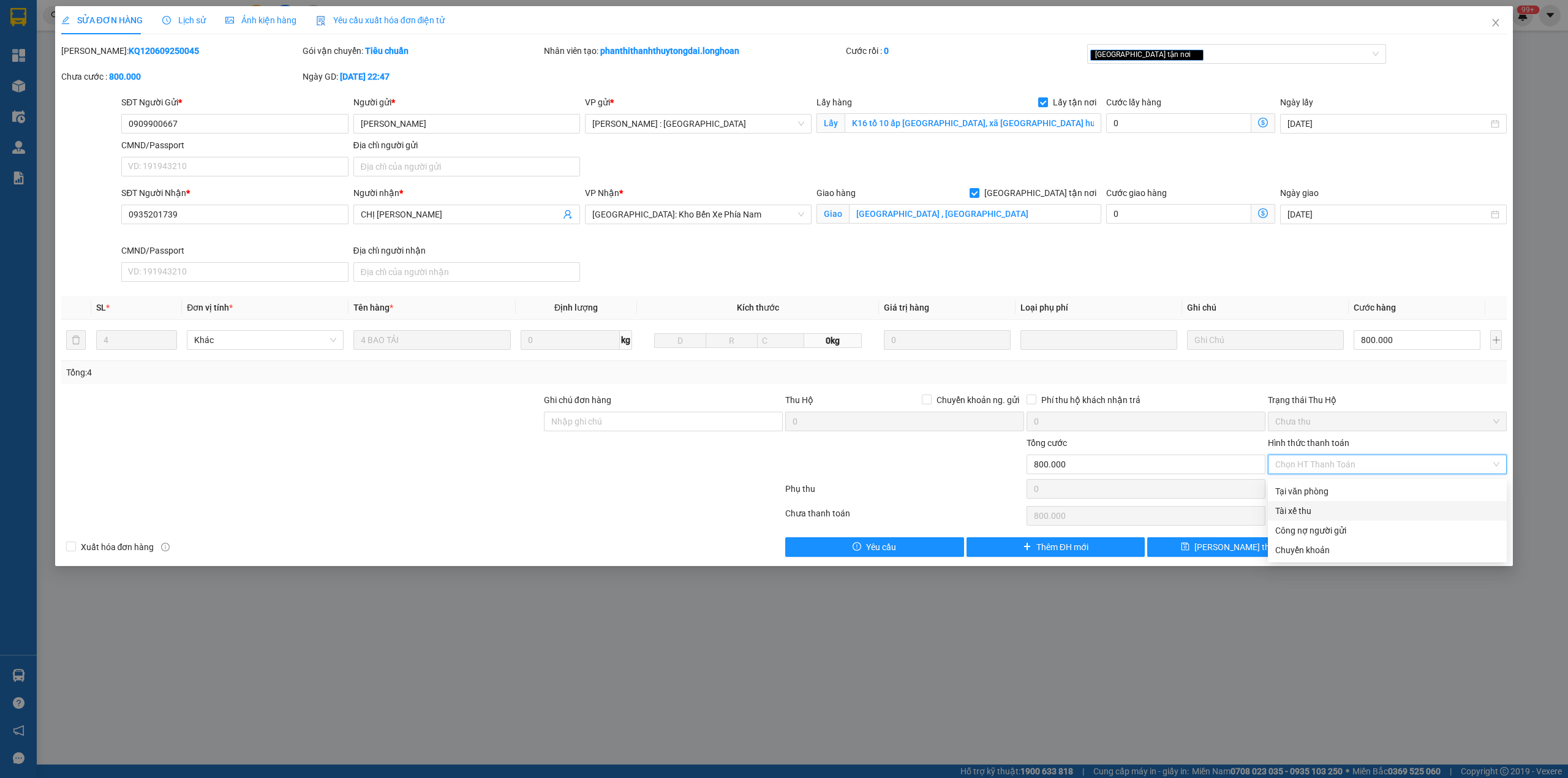
click at [1321, 496] on div "Tại văn phòng" at bounding box center [1387, 491] width 224 height 14
type input "0"
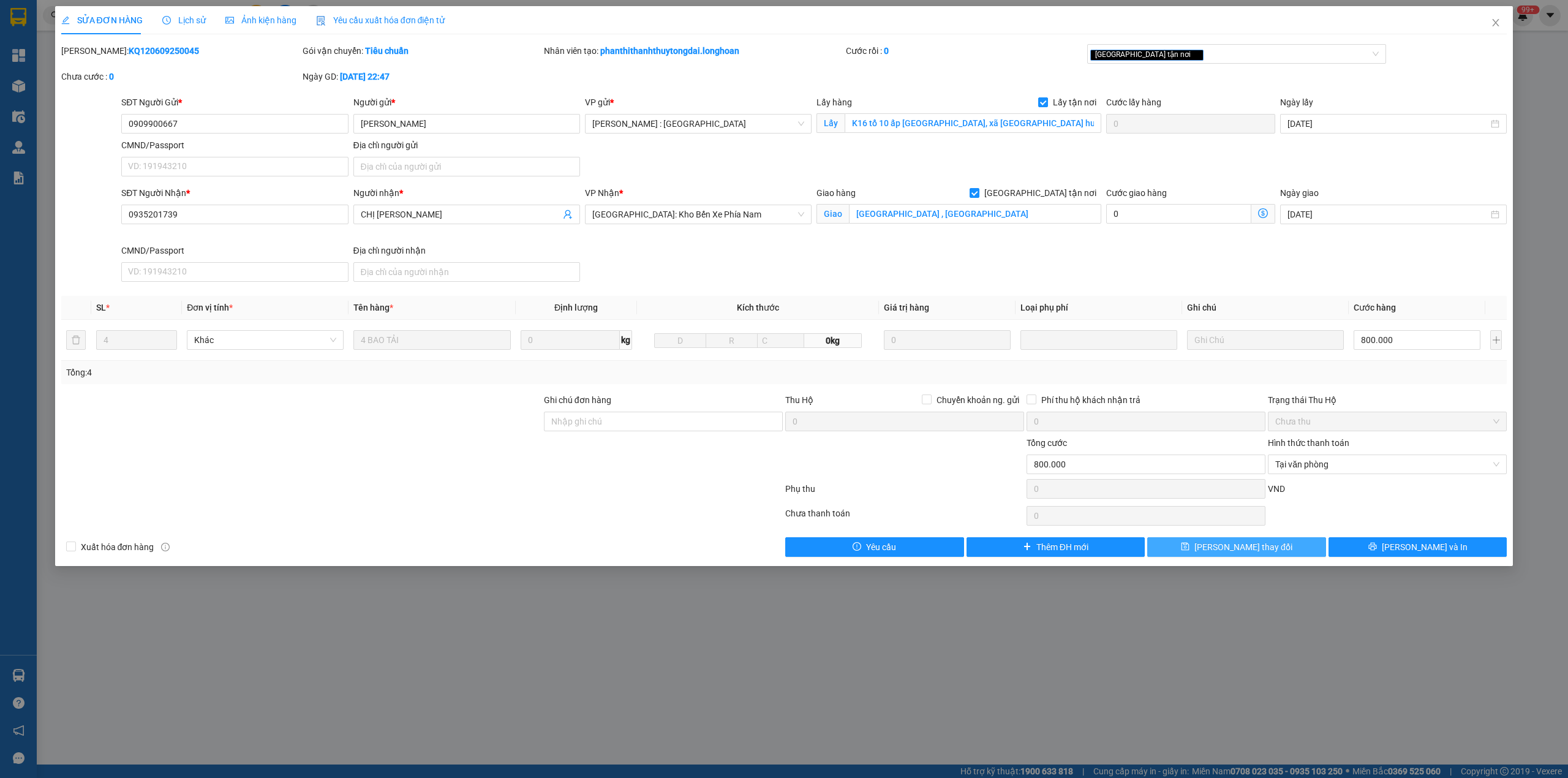
click at [1214, 556] on button "[PERSON_NAME] thay đổi" at bounding box center [1237, 547] width 179 height 19
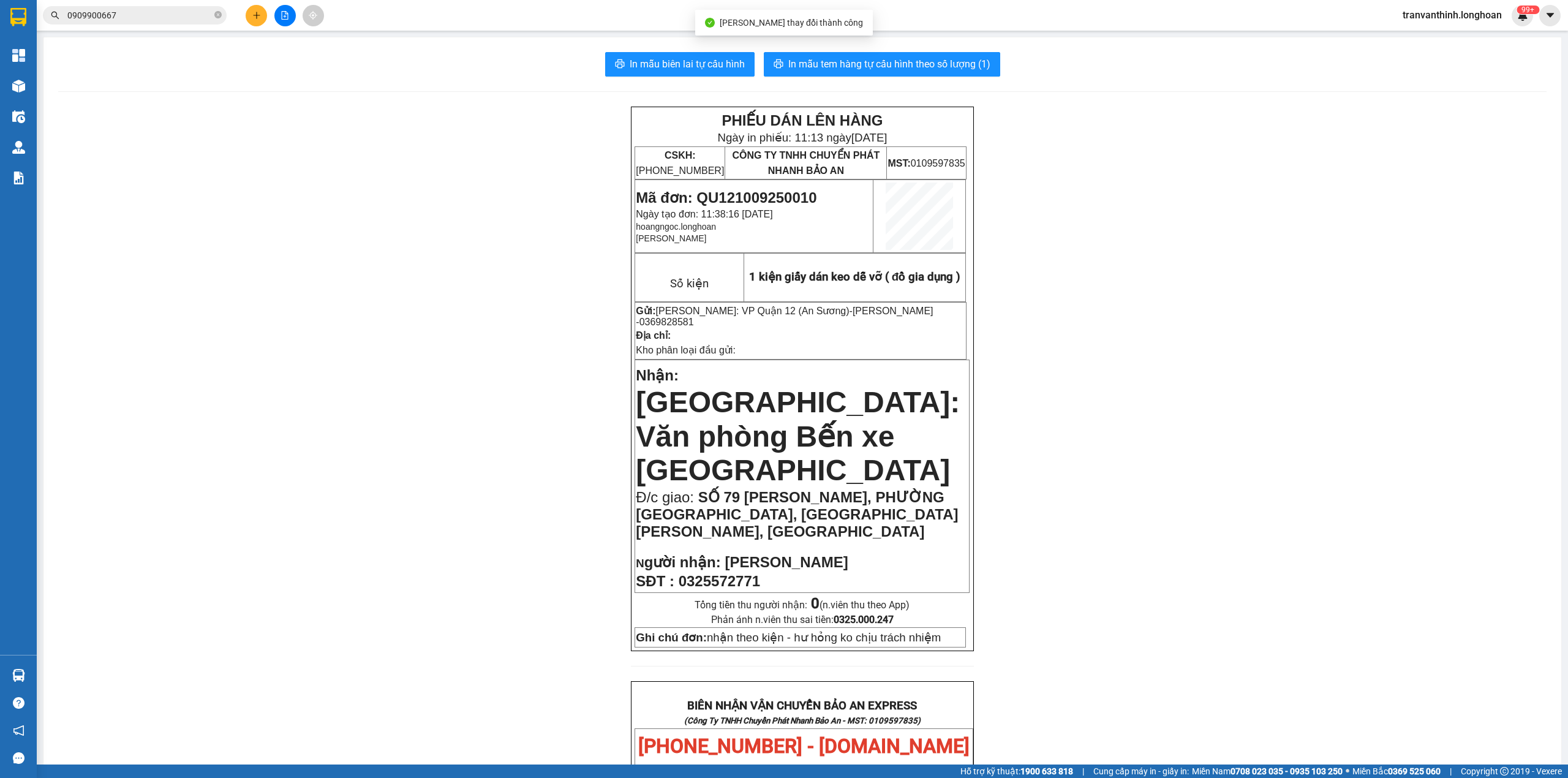
click at [125, 6] on span "0909900667" at bounding box center [135, 15] width 184 height 19
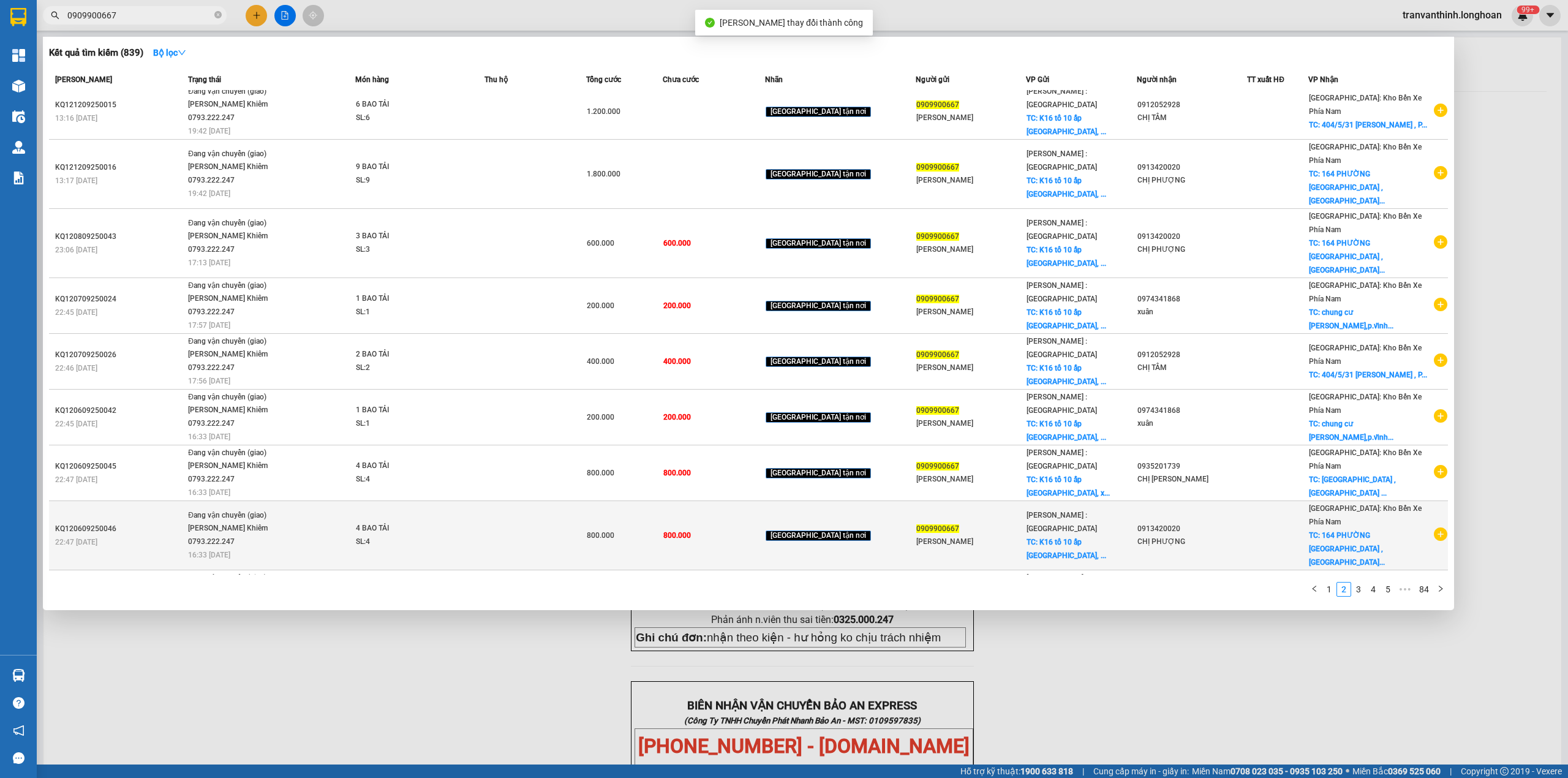
click at [1243, 512] on td "0913420020 CHỊ PHƯỢNG" at bounding box center [1192, 536] width 110 height 69
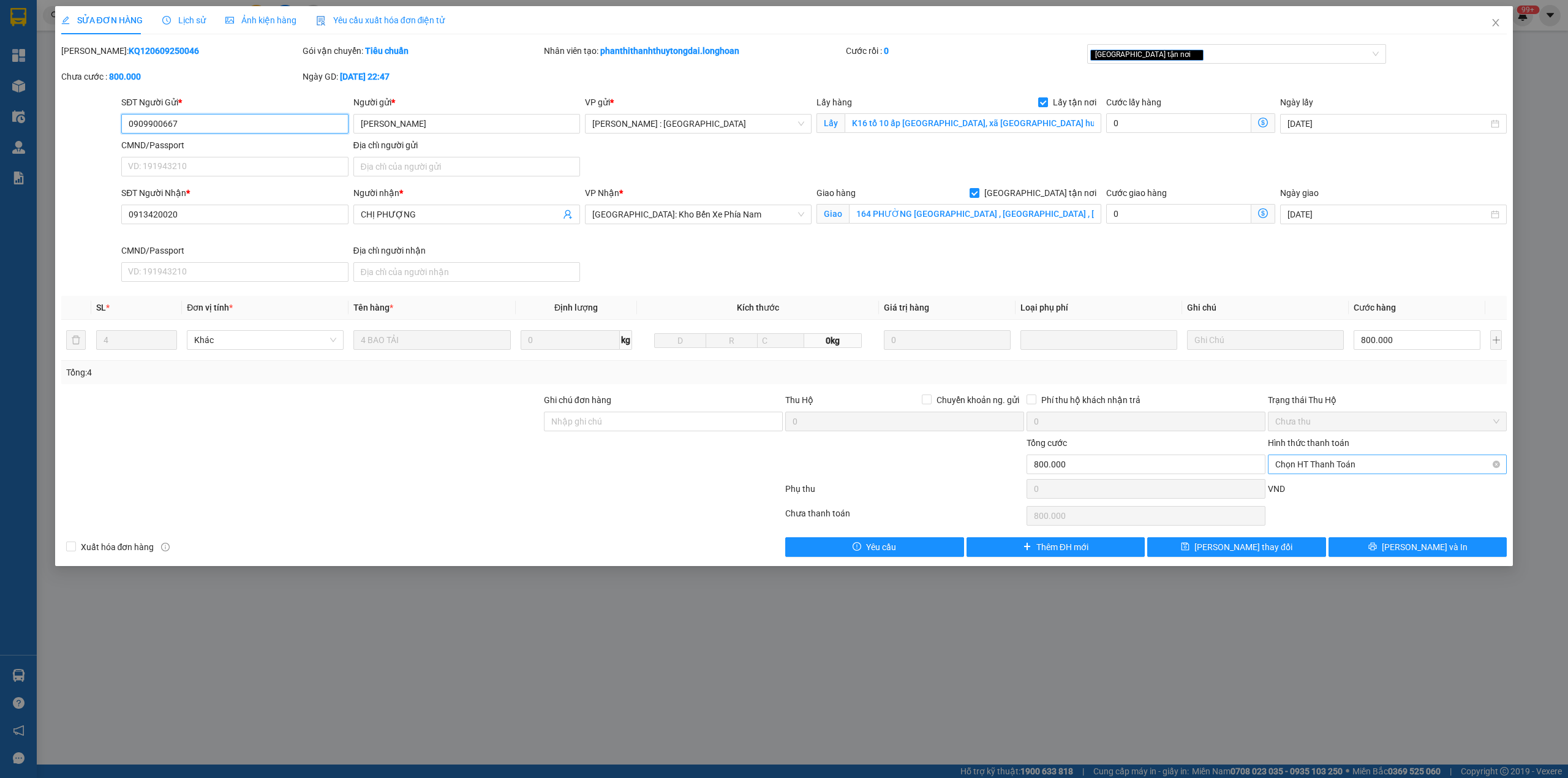
click at [1339, 472] on span "Chọn HT Thanh Toán" at bounding box center [1387, 464] width 224 height 19
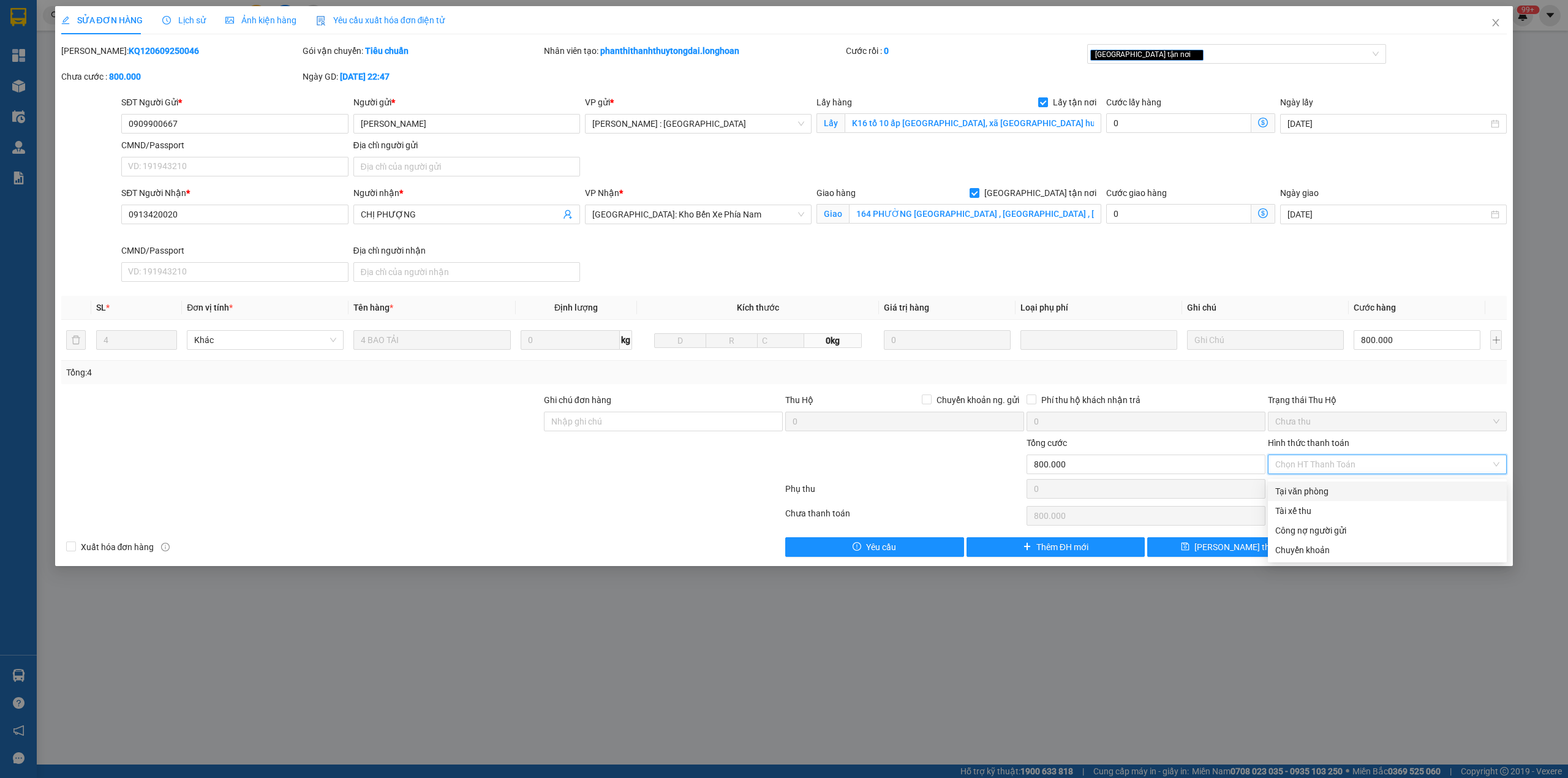
click at [1287, 489] on div "Tại văn phòng" at bounding box center [1387, 491] width 224 height 14
type input "0"
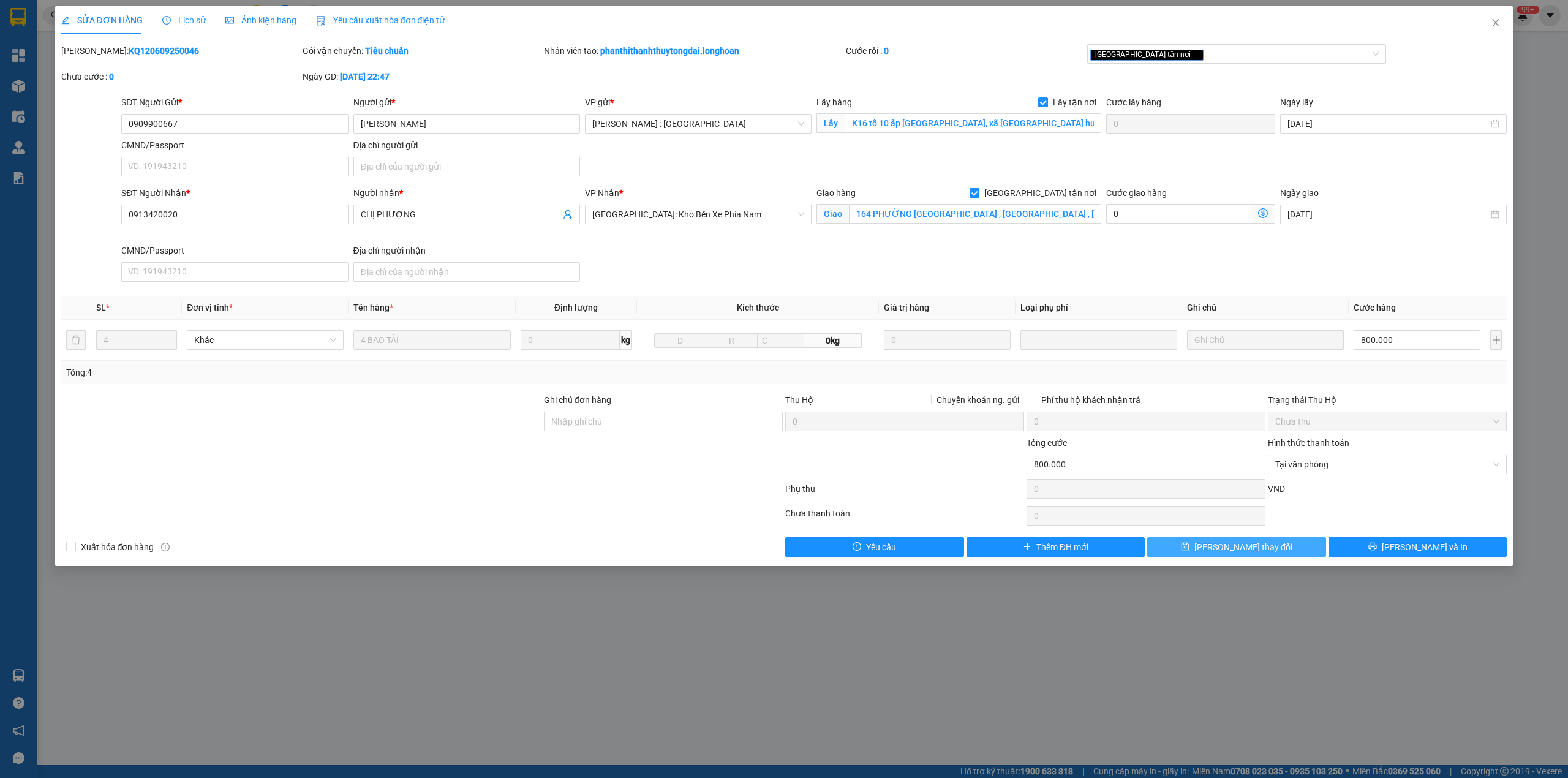
click at [1196, 549] on button "[PERSON_NAME] thay đổi" at bounding box center [1237, 547] width 179 height 19
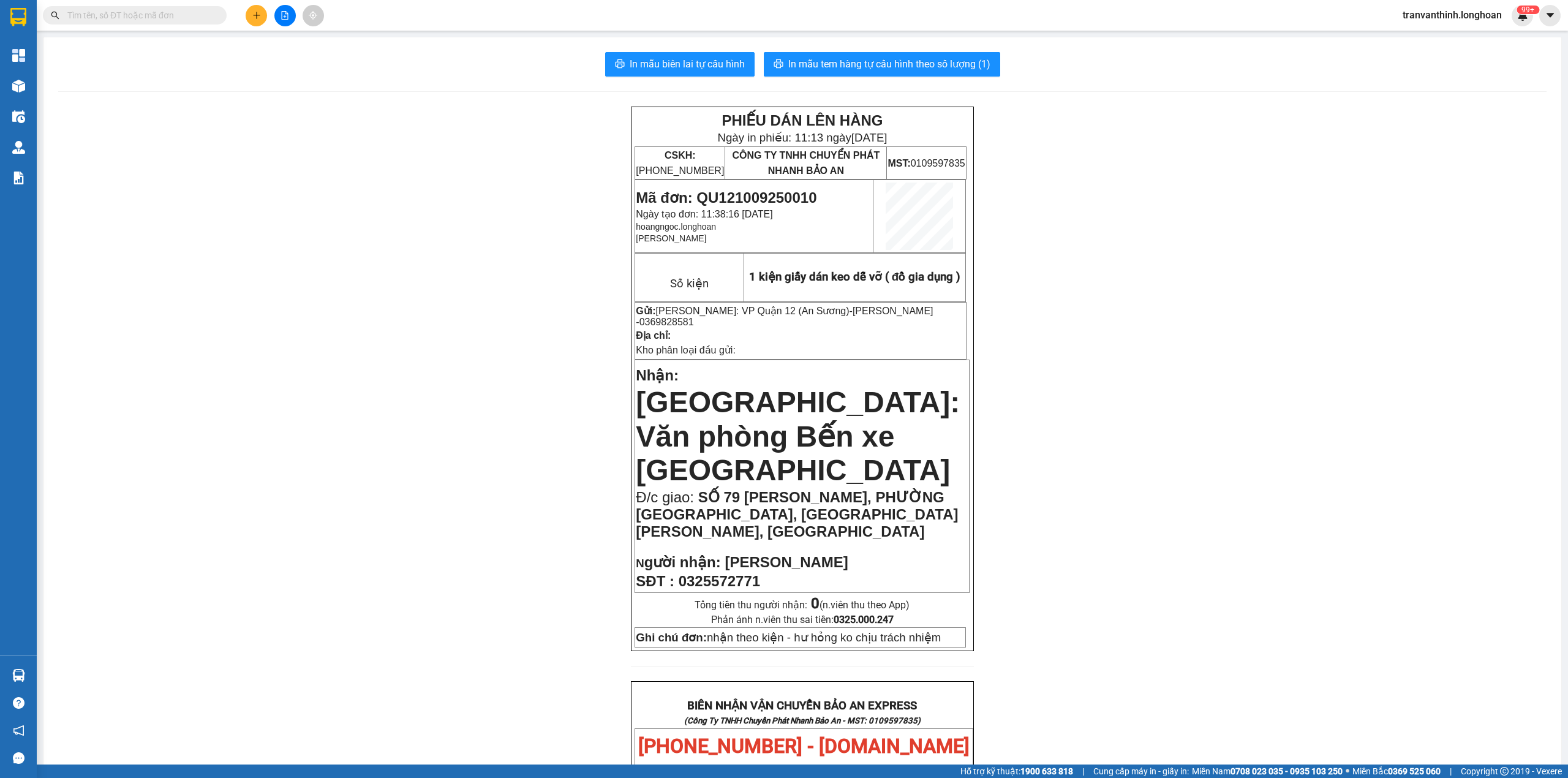
click at [103, 16] on input "text" at bounding box center [139, 15] width 144 height 14
paste input "0909900667"
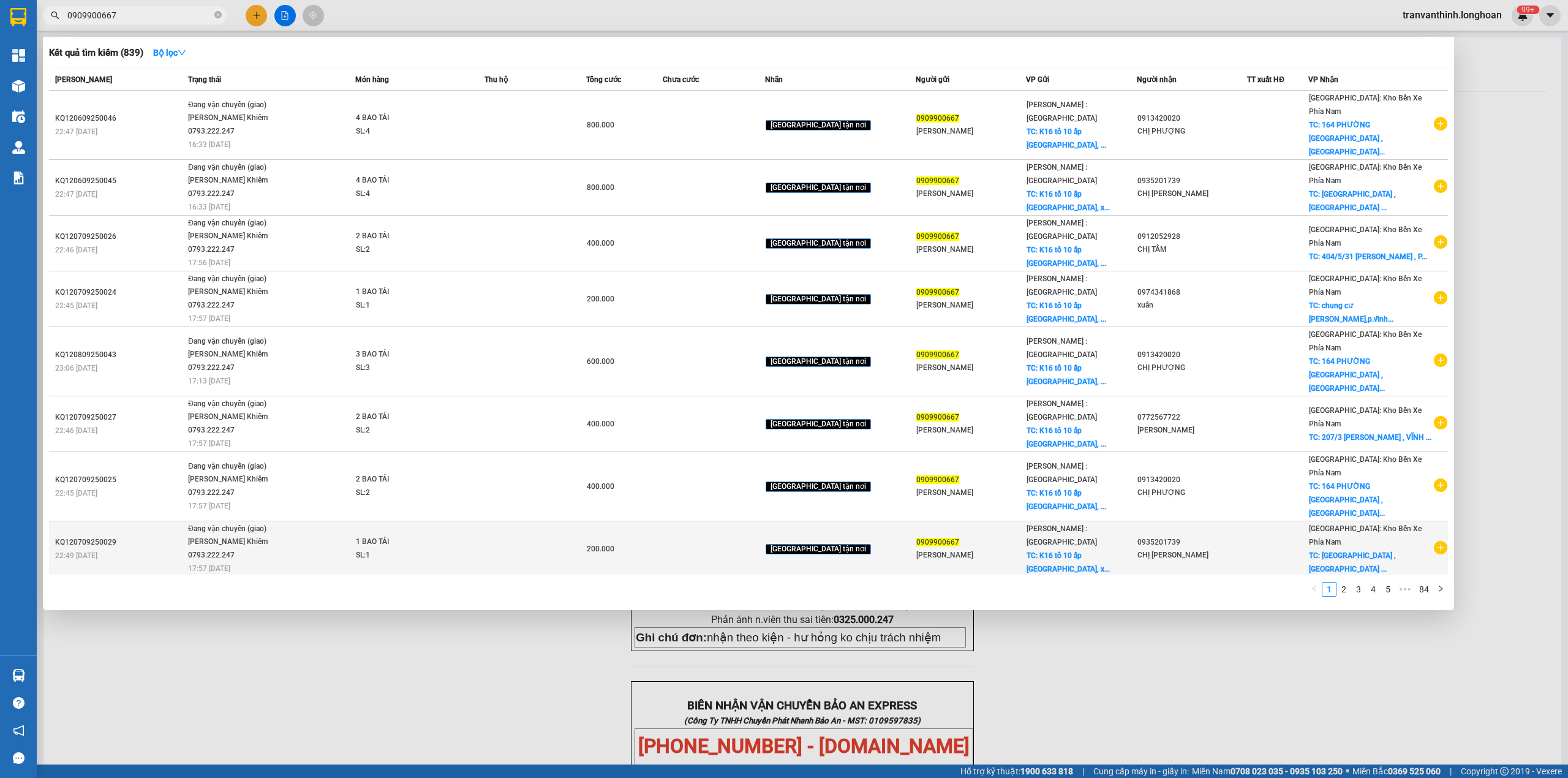
scroll to position [62, 0]
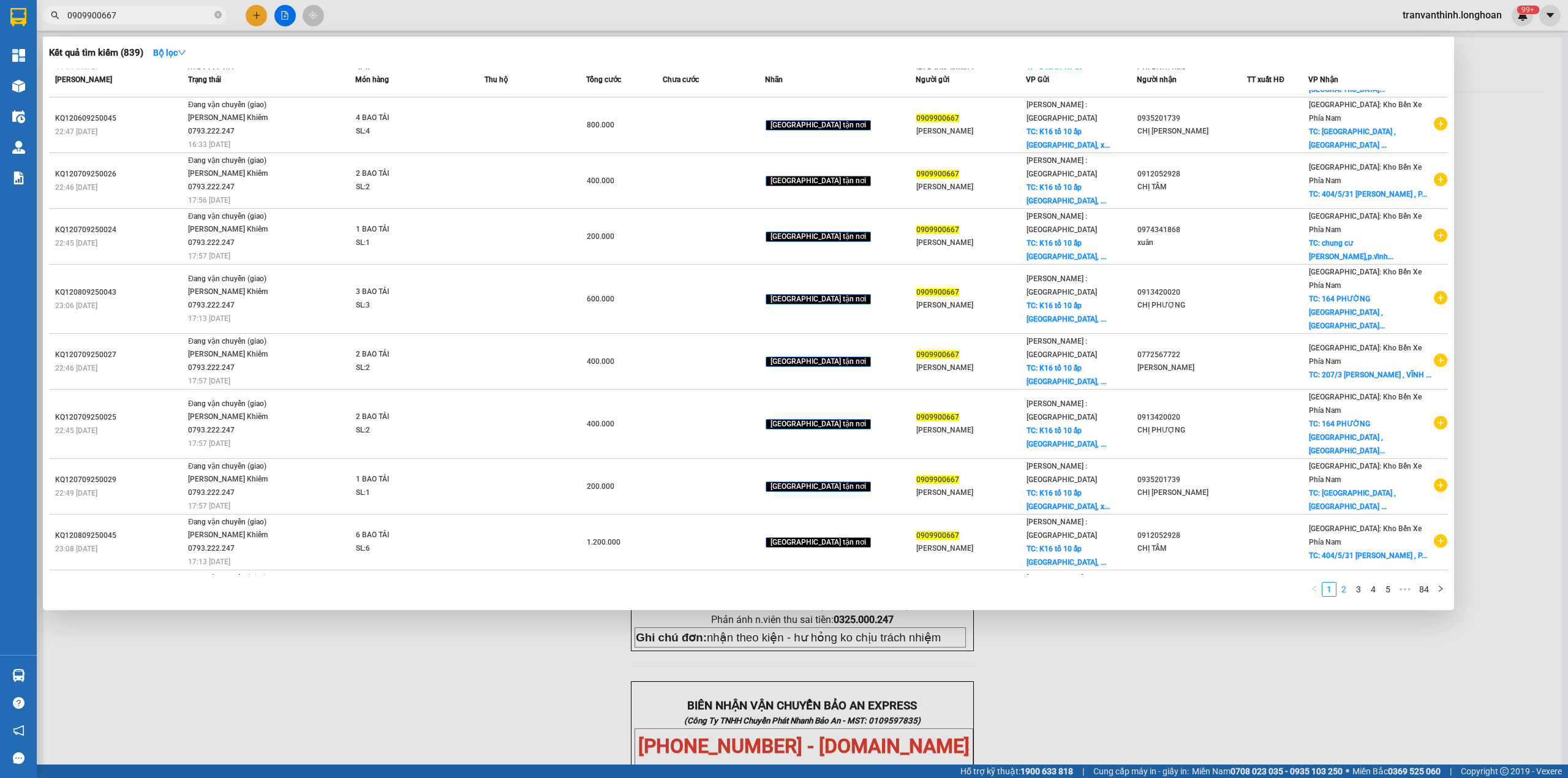
type input "0909900667"
click at [1341, 588] on link "2" at bounding box center [1344, 589] width 14 height 14
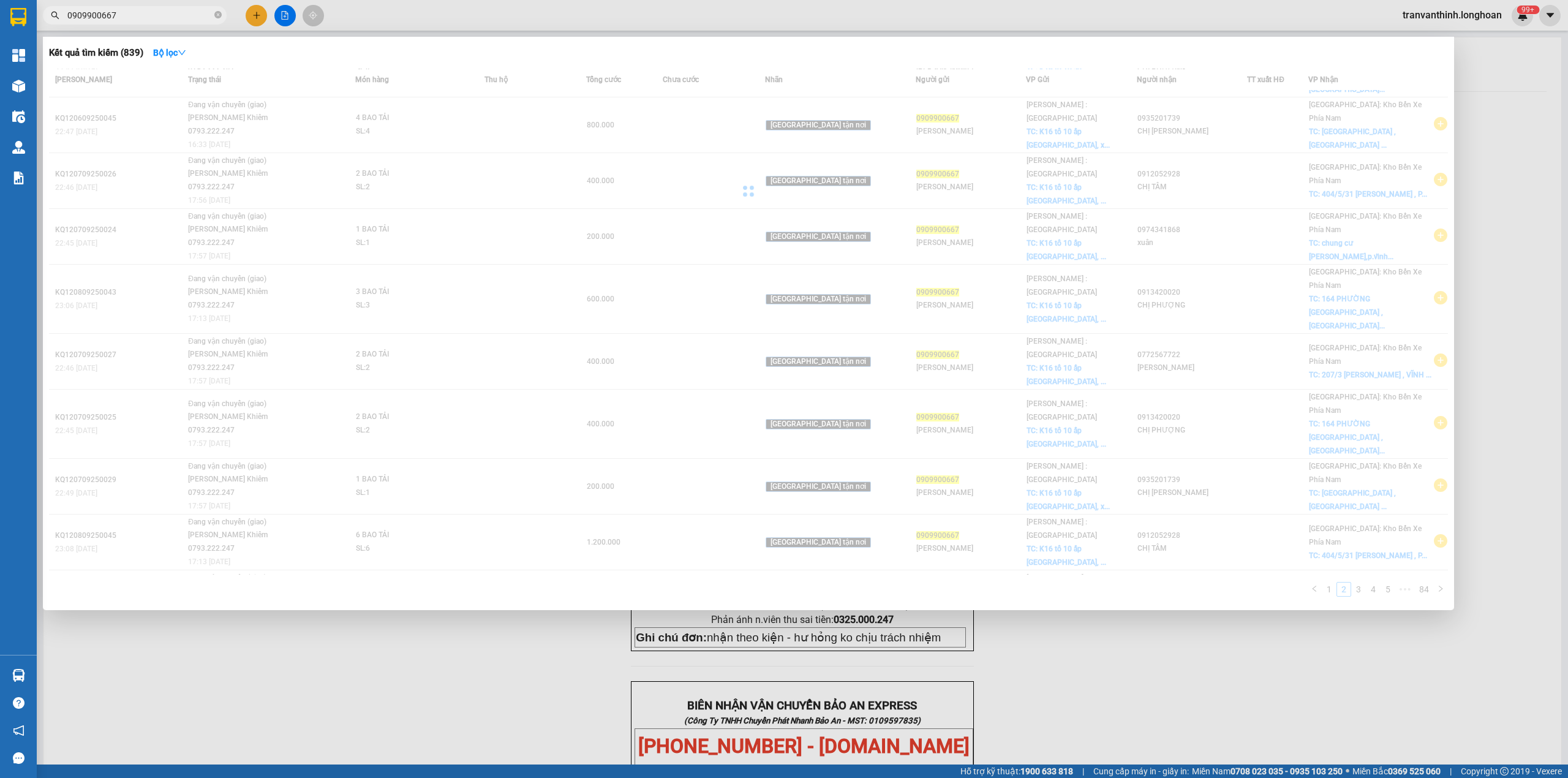
scroll to position [60, 0]
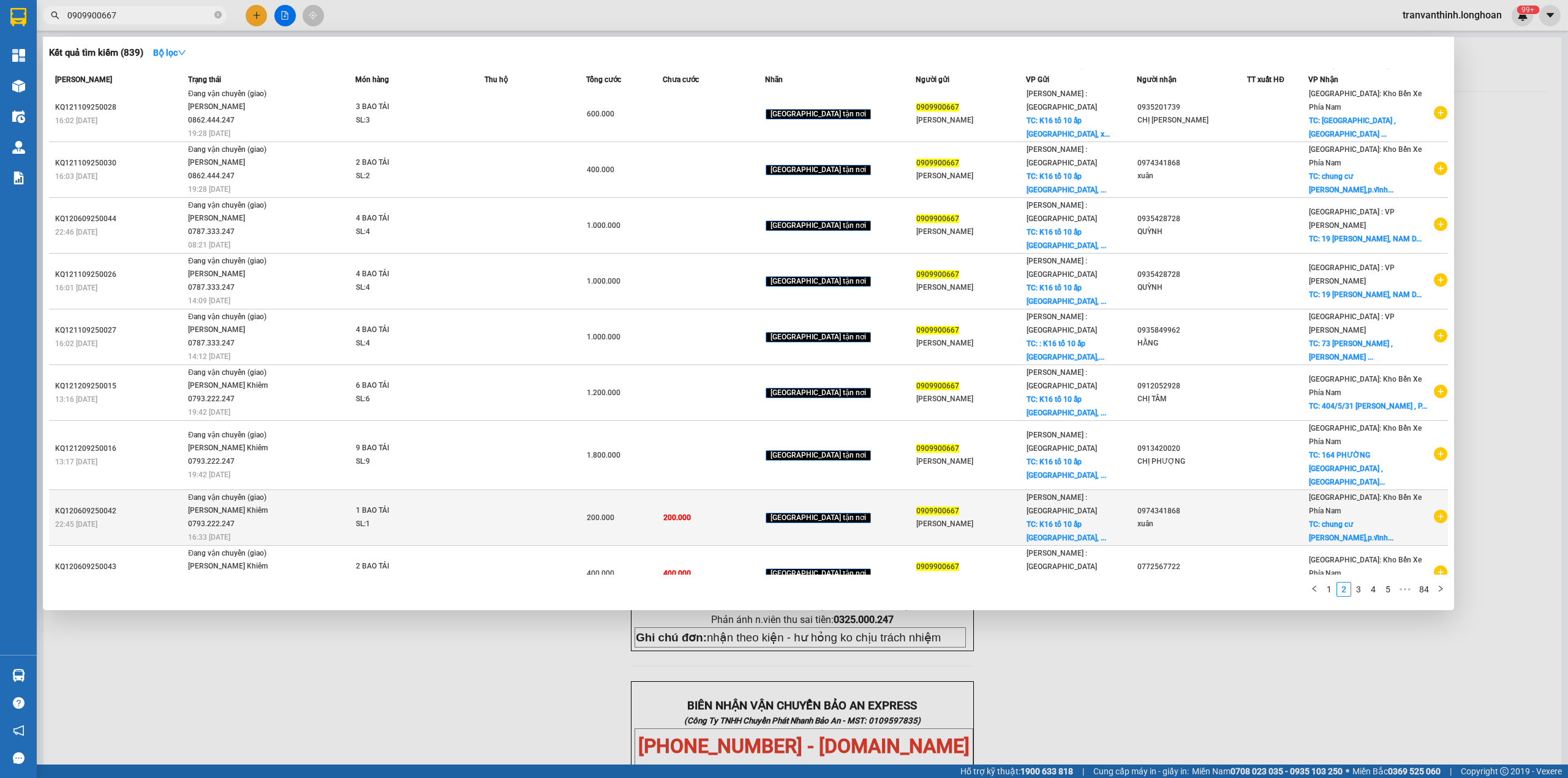
click at [1323, 501] on td "[GEOGRAPHIC_DATA]: Kho Bến Xe Phía Nam TC: chung cư võ thị sáu,p.vĩnh..." at bounding box center [1378, 518] width 139 height 56
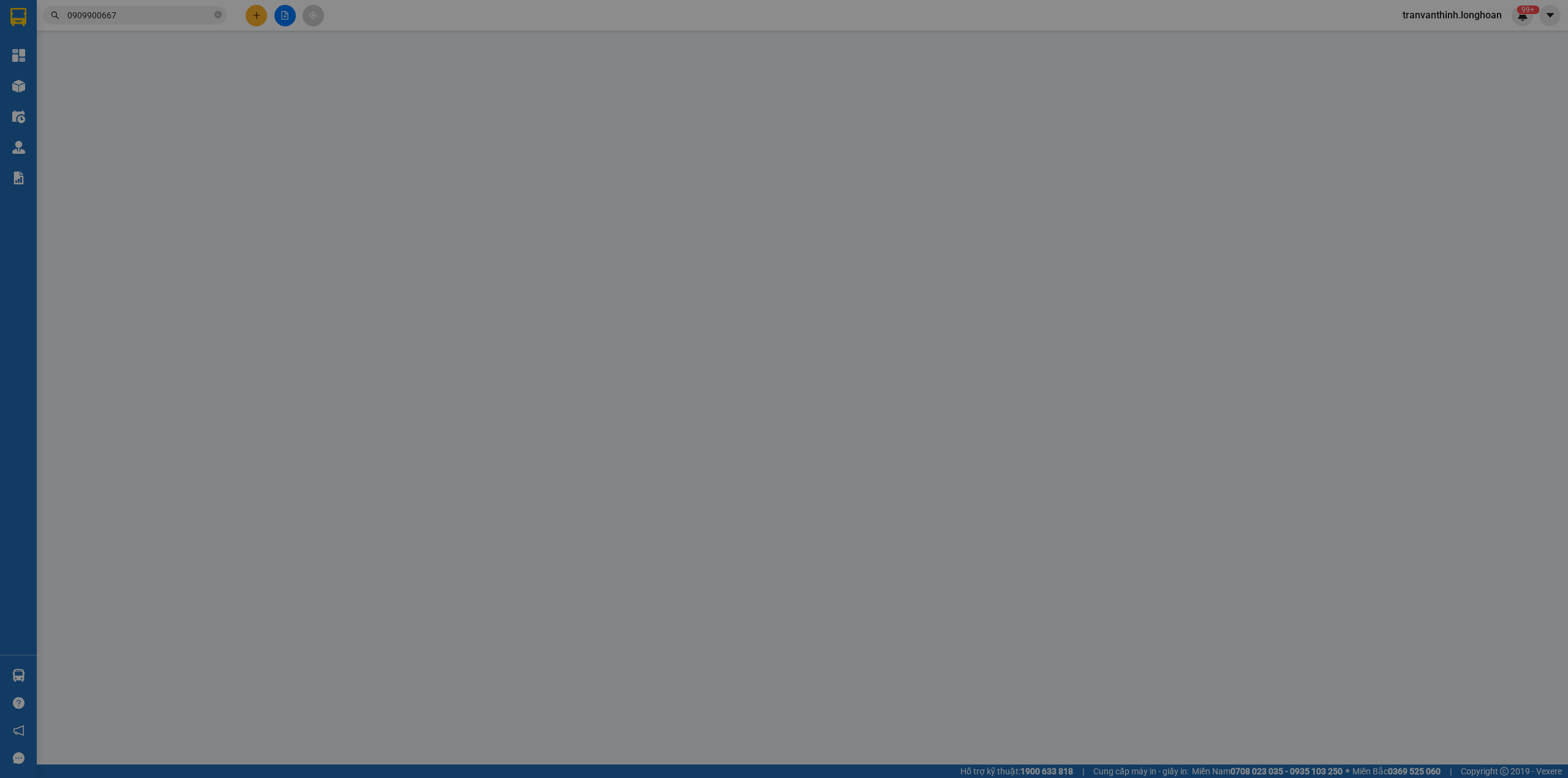
type input "0909900667"
type input "[PERSON_NAME]"
checkbox input "true"
type input "K16 tổ 10 ấp [GEOGRAPHIC_DATA], xã [GEOGRAPHIC_DATA] huyện [GEOGRAPHIC_DATA], […"
type input "0974341868"
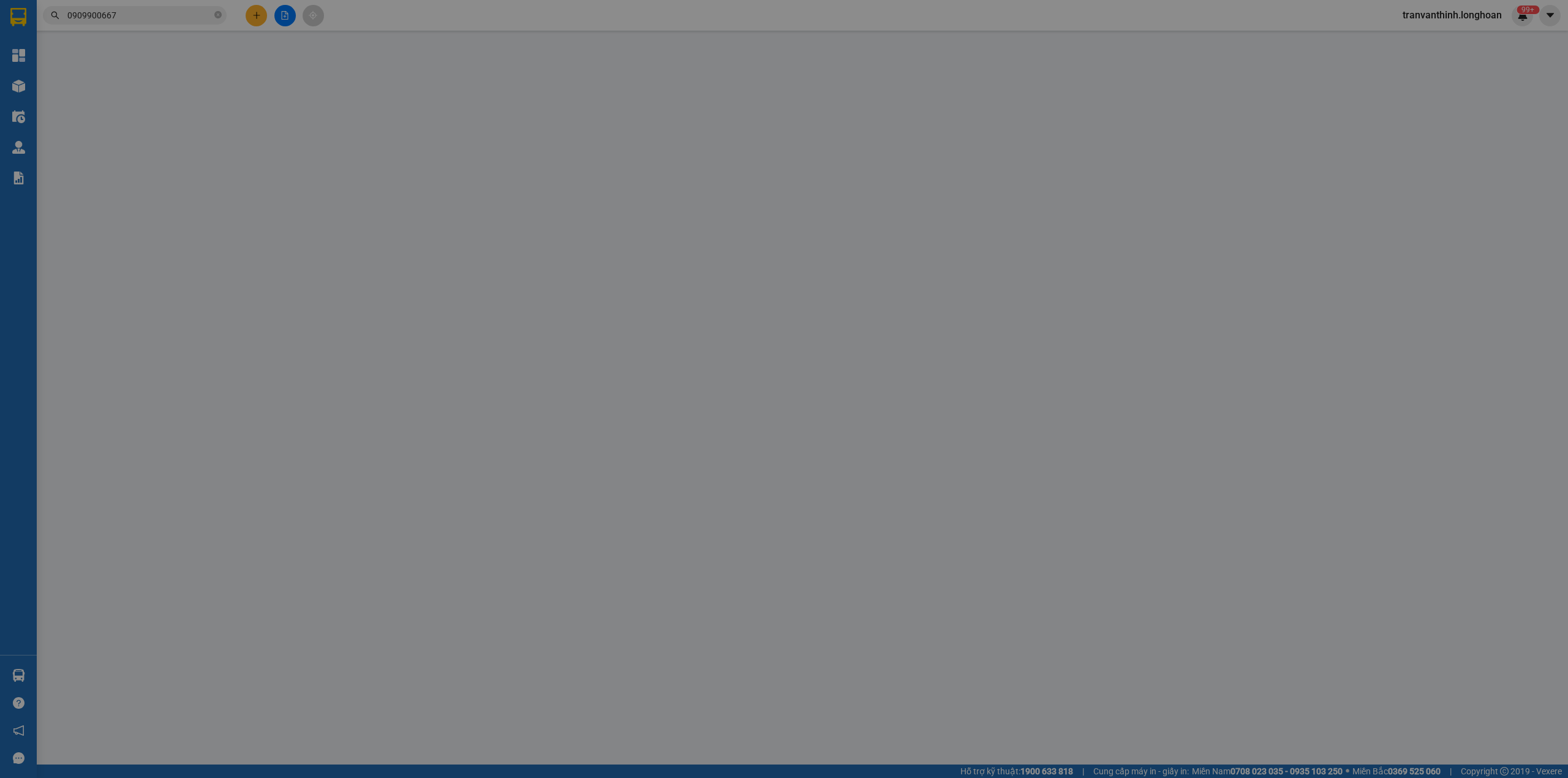
type input "xuân"
checkbox input "true"
type input "chung cư [PERSON_NAME],p.vĩnh trường,[GEOGRAPHIC_DATA]"
type input "200.000"
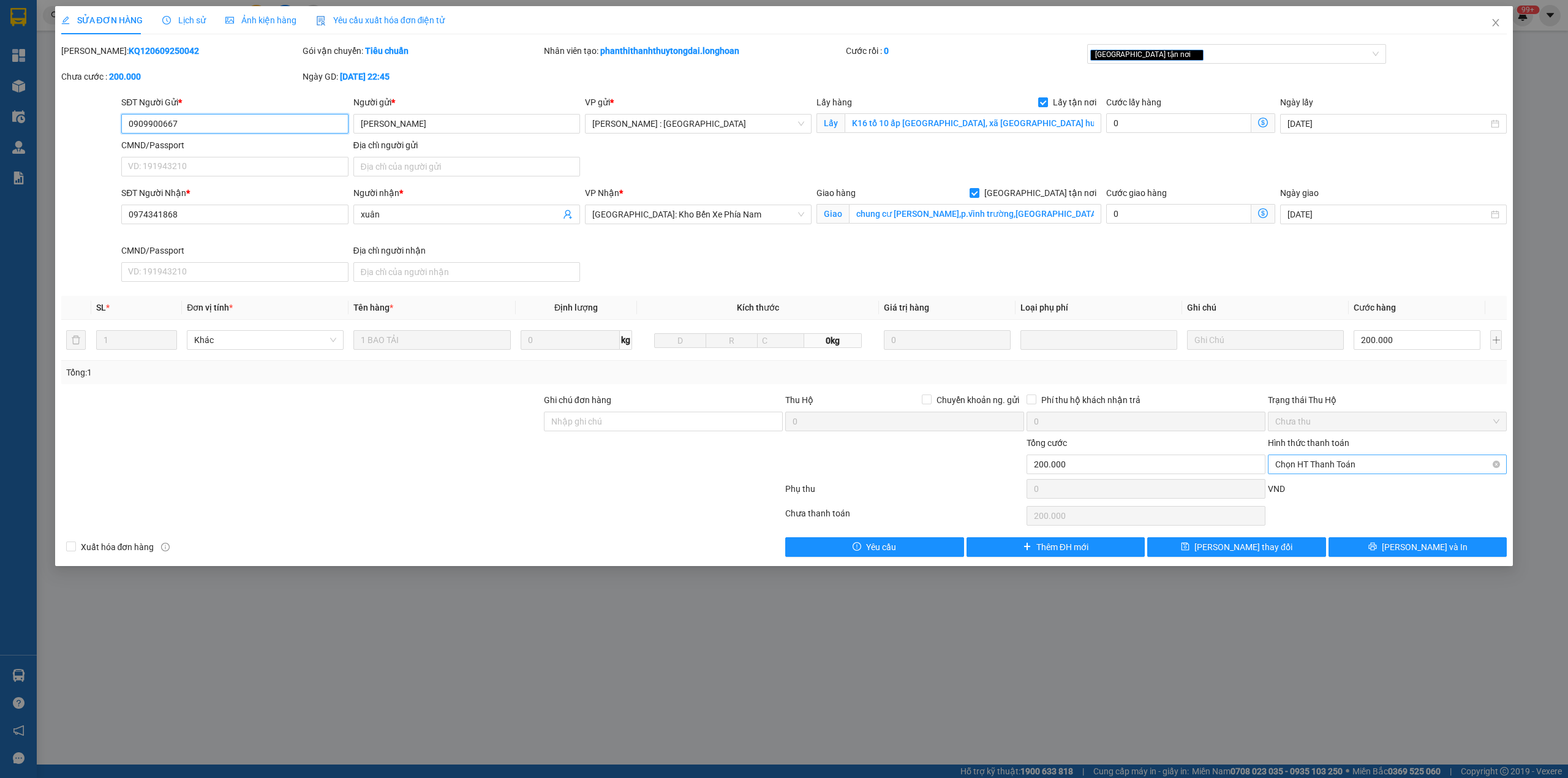
click at [1355, 464] on span "Chọn HT Thanh Toán" at bounding box center [1387, 464] width 224 height 19
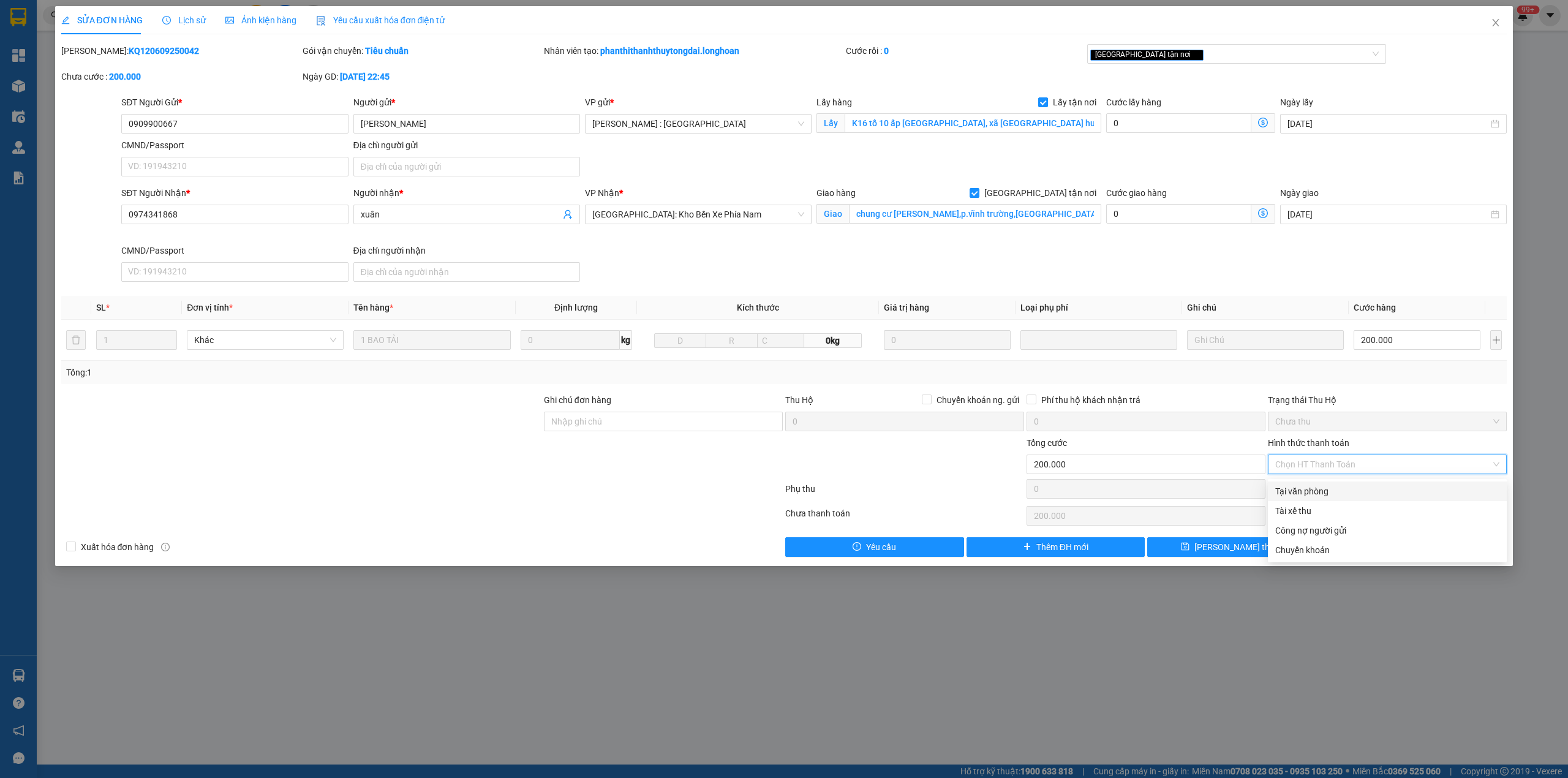
click at [1322, 483] on div "Tại văn phòng" at bounding box center [1387, 491] width 239 height 19
type input "0"
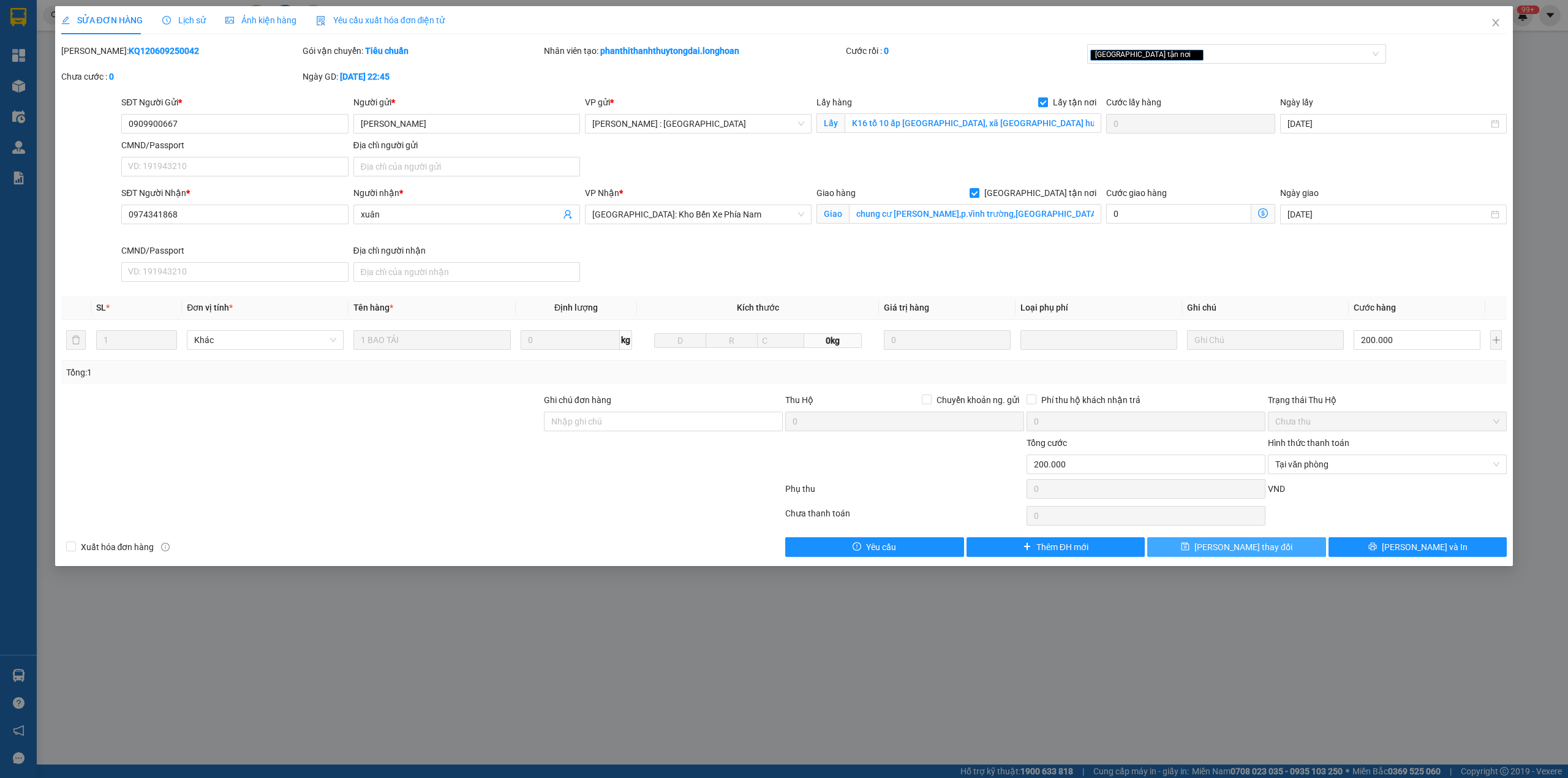
click at [1265, 554] on span "[PERSON_NAME] thay đổi" at bounding box center [1244, 547] width 98 height 14
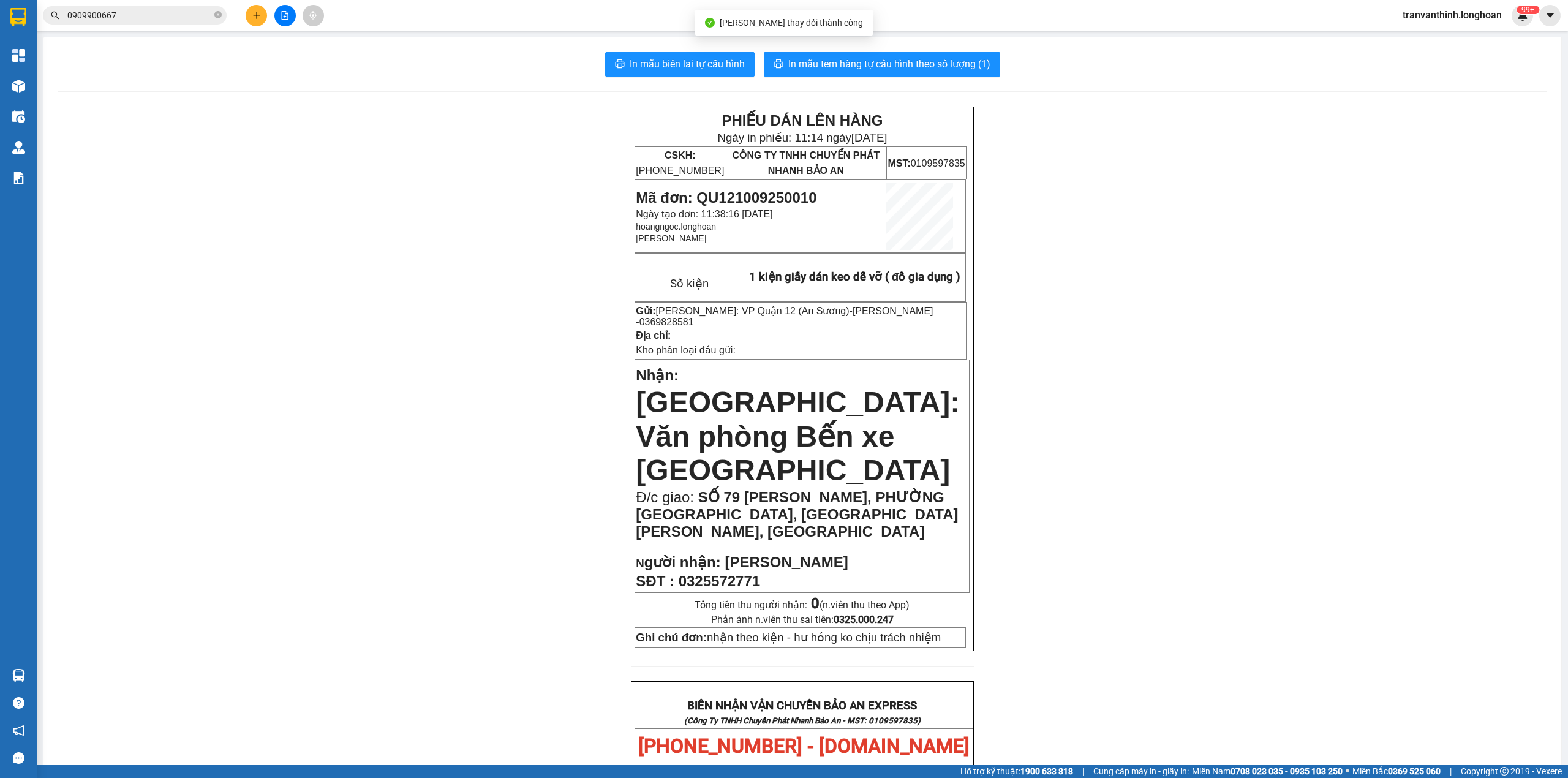
click at [142, 21] on input "0909900667" at bounding box center [139, 15] width 144 height 14
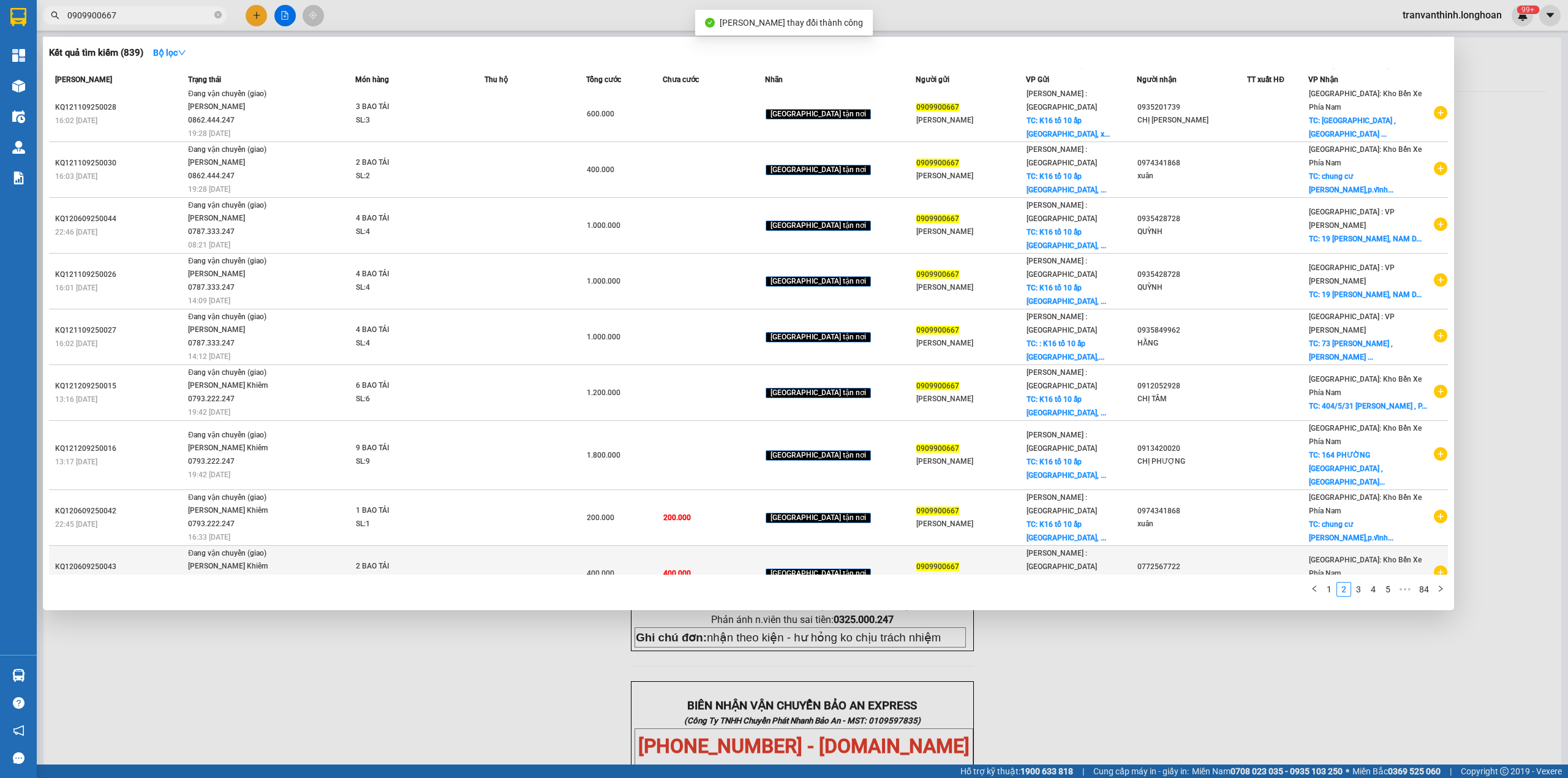
click at [1365, 555] on span "[GEOGRAPHIC_DATA]: Kho Bến Xe Phía Nam" at bounding box center [1366, 566] width 113 height 22
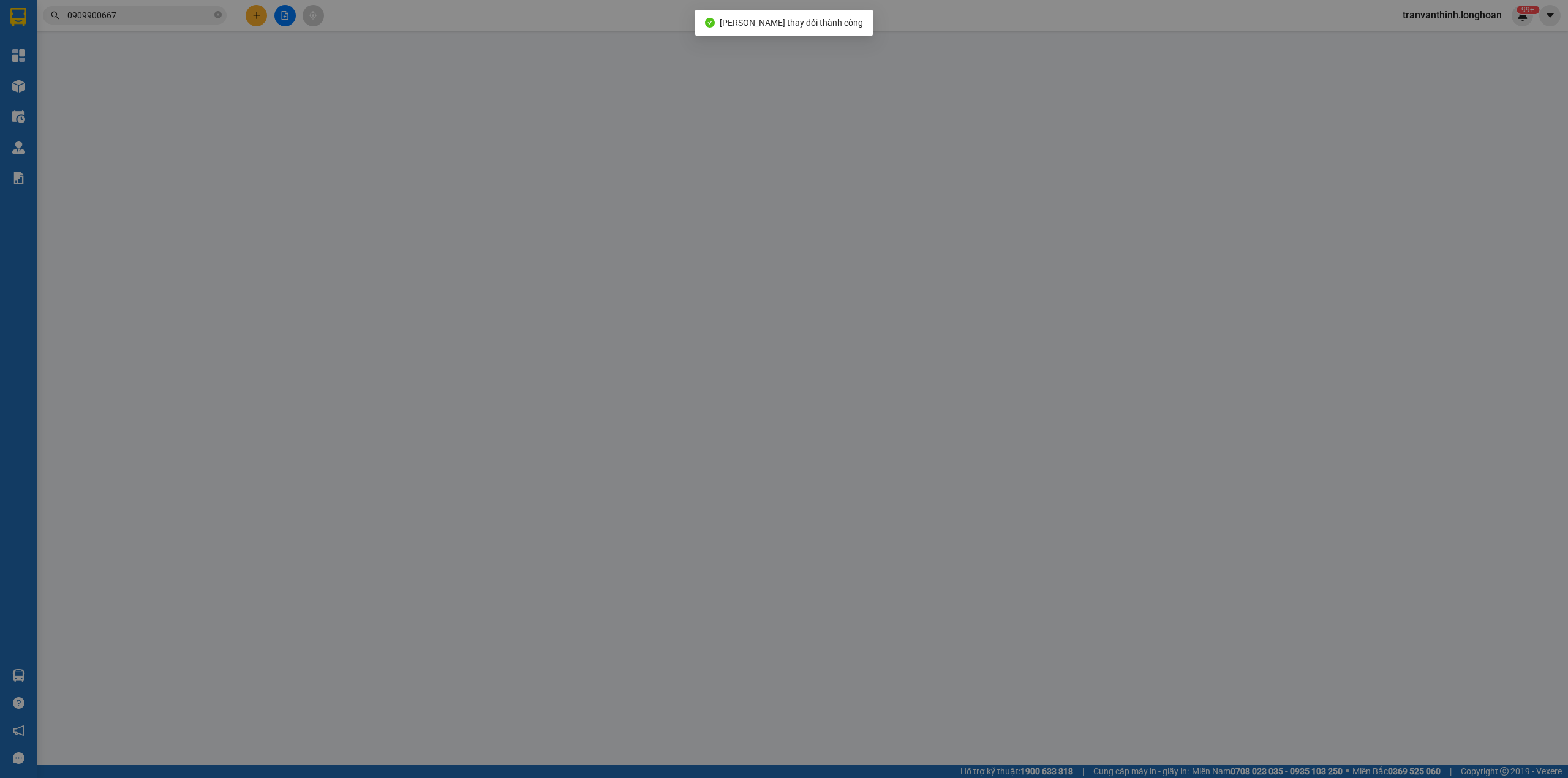
type input "0909900667"
type input "[PERSON_NAME]"
checkbox input "true"
type input "K16 tổ 10 ấp [GEOGRAPHIC_DATA], xã [GEOGRAPHIC_DATA] huyện [GEOGRAPHIC_DATA], […"
type input "0772567722"
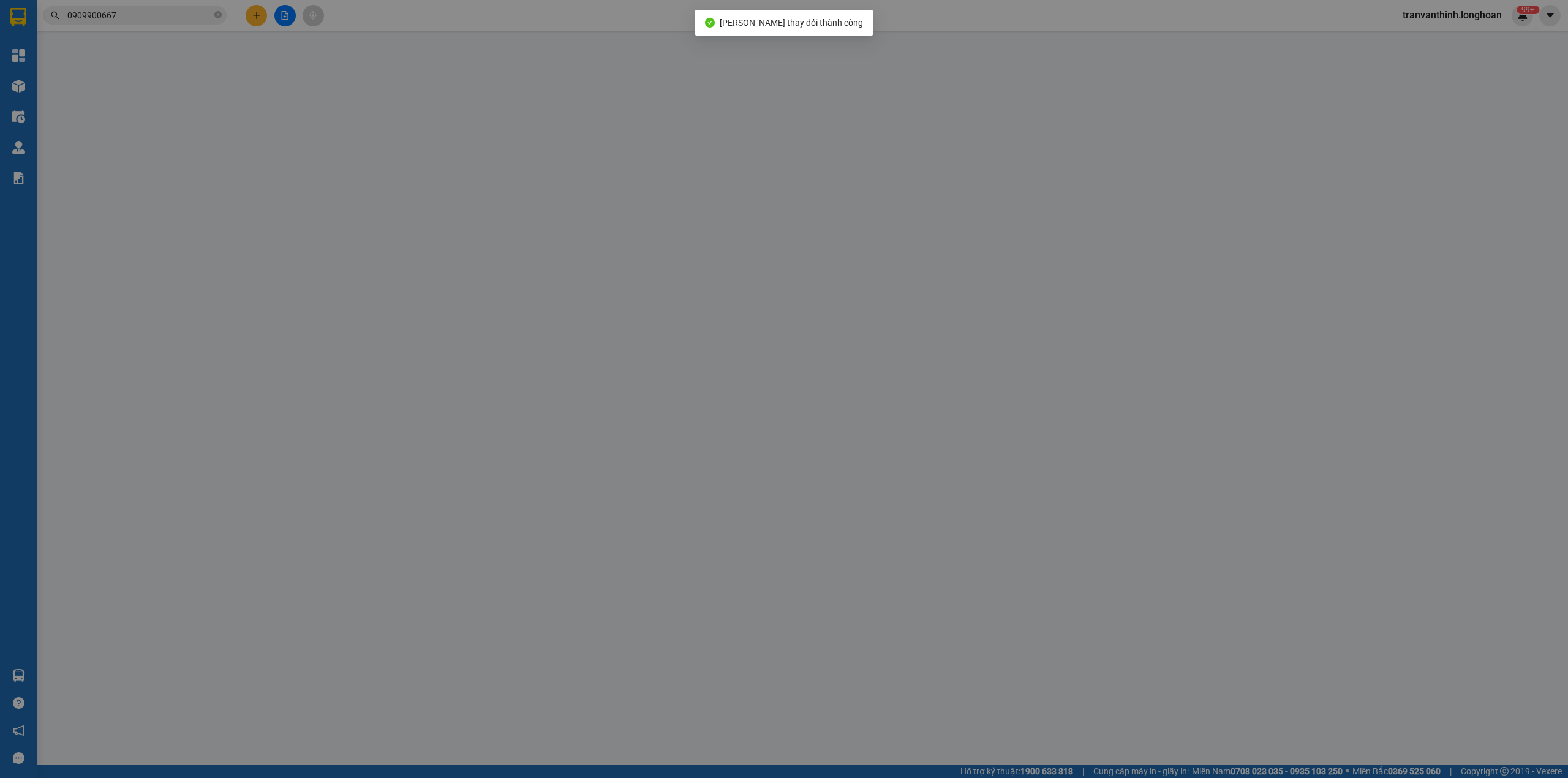
type input "[PERSON_NAME]"
checkbox input "true"
type input "207/3 [PERSON_NAME] , VĨNH HÒA , [GEOGRAPHIC_DATA]"
type input "400.000"
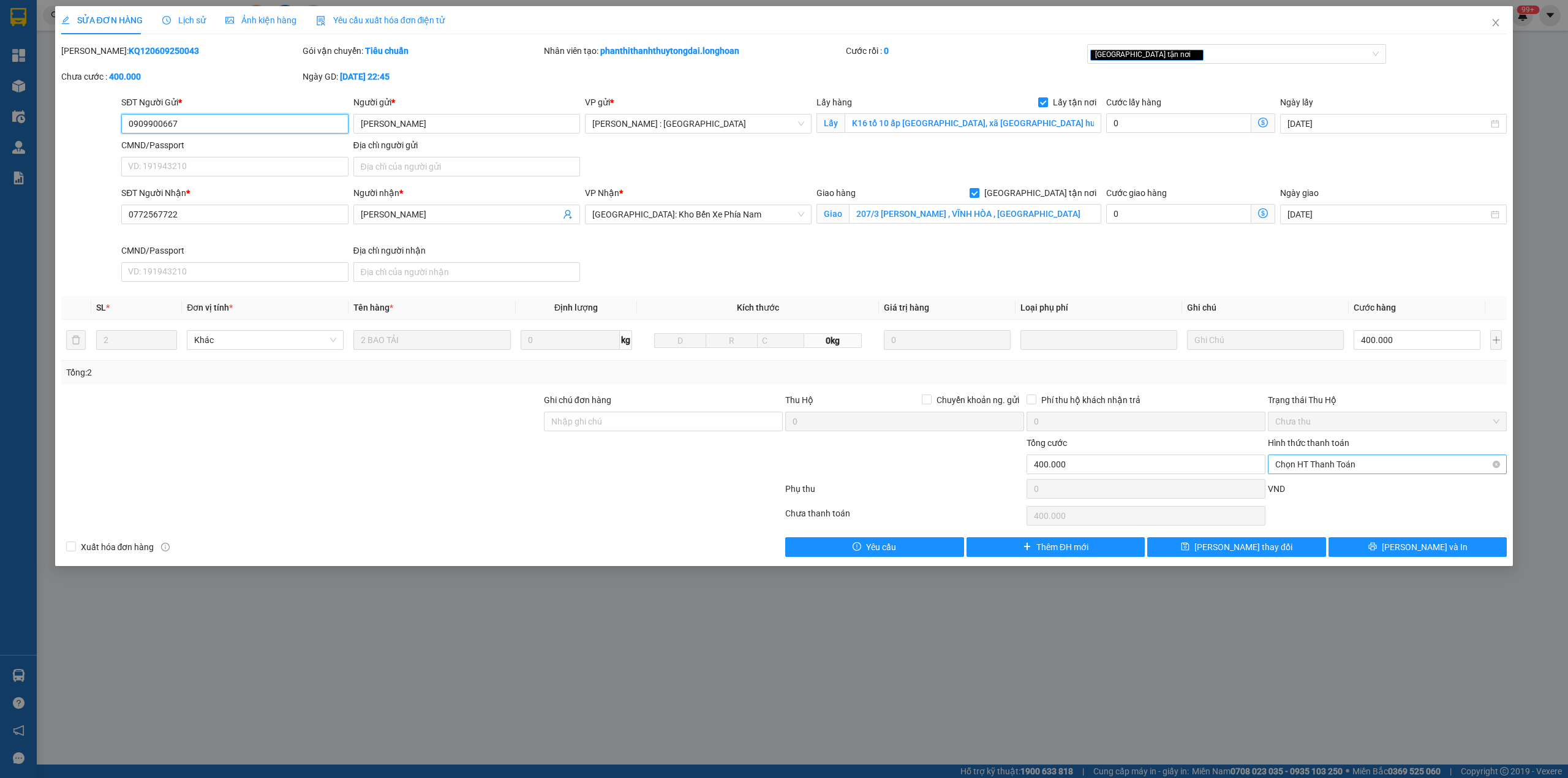
click at [1300, 465] on span "Chọn HT Thanh Toán" at bounding box center [1387, 464] width 224 height 19
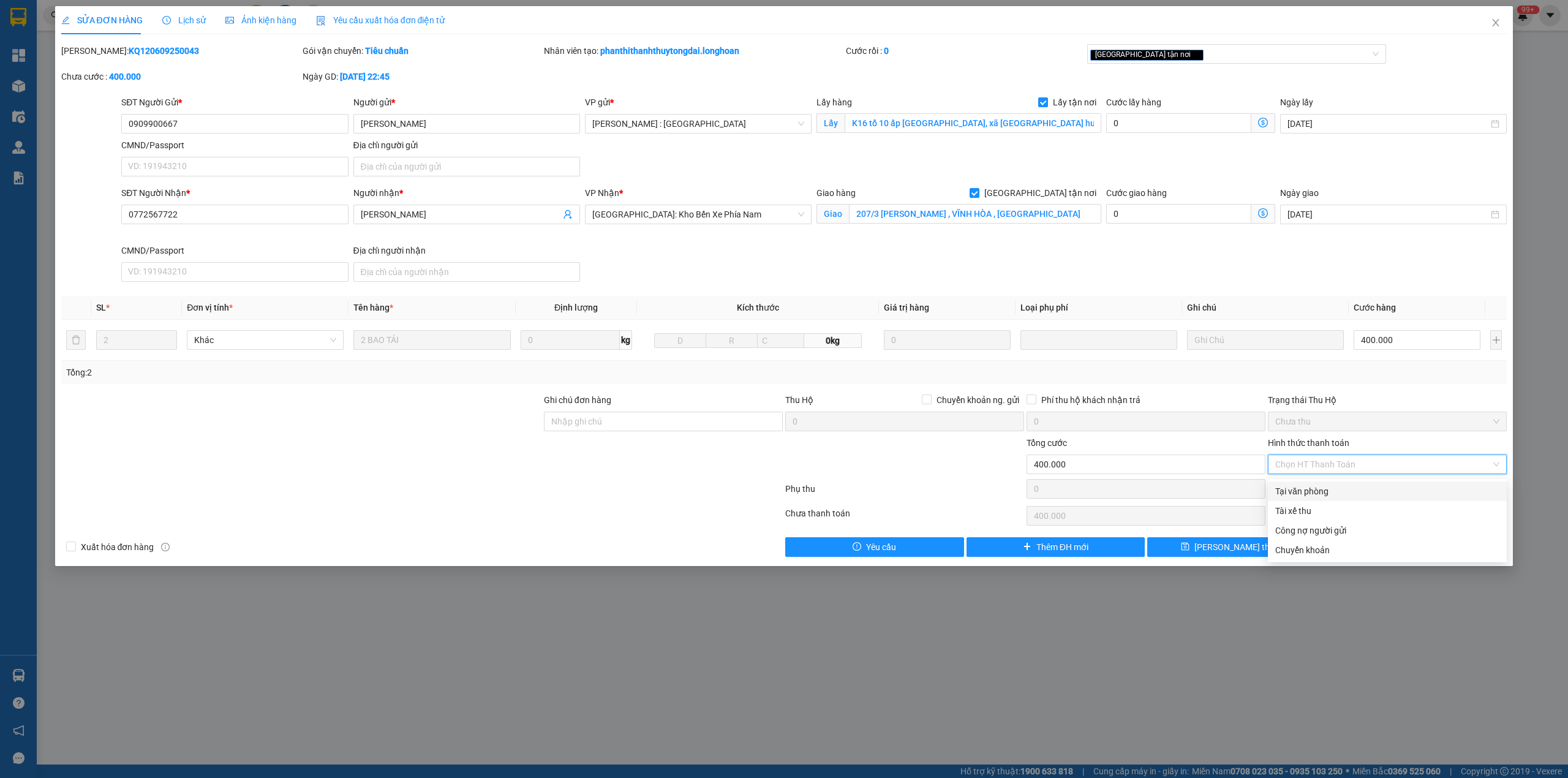
click at [1296, 491] on div "Tại văn phòng" at bounding box center [1387, 491] width 224 height 14
type input "0"
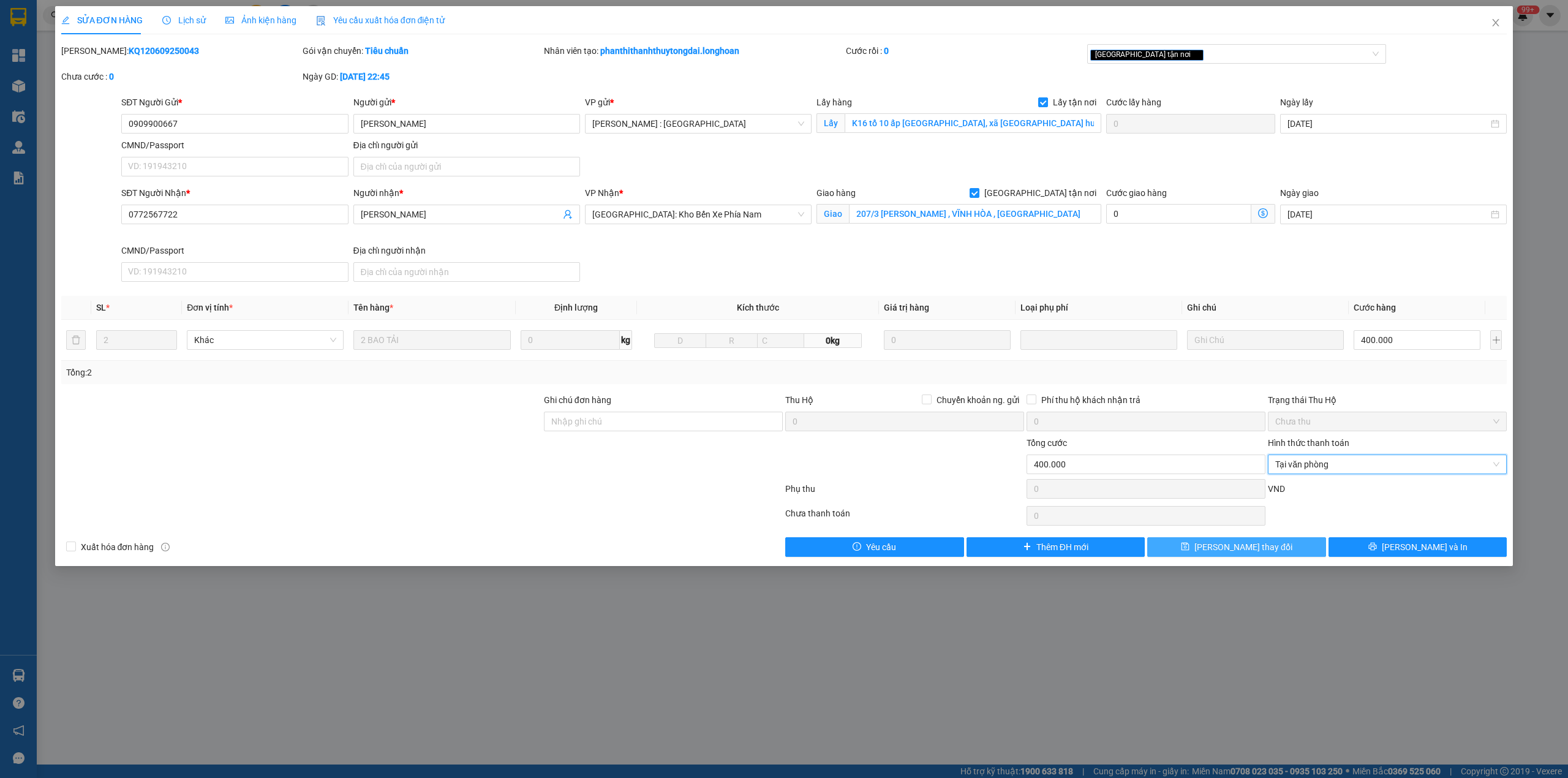
click at [1201, 550] on button "[PERSON_NAME] thay đổi" at bounding box center [1237, 547] width 179 height 19
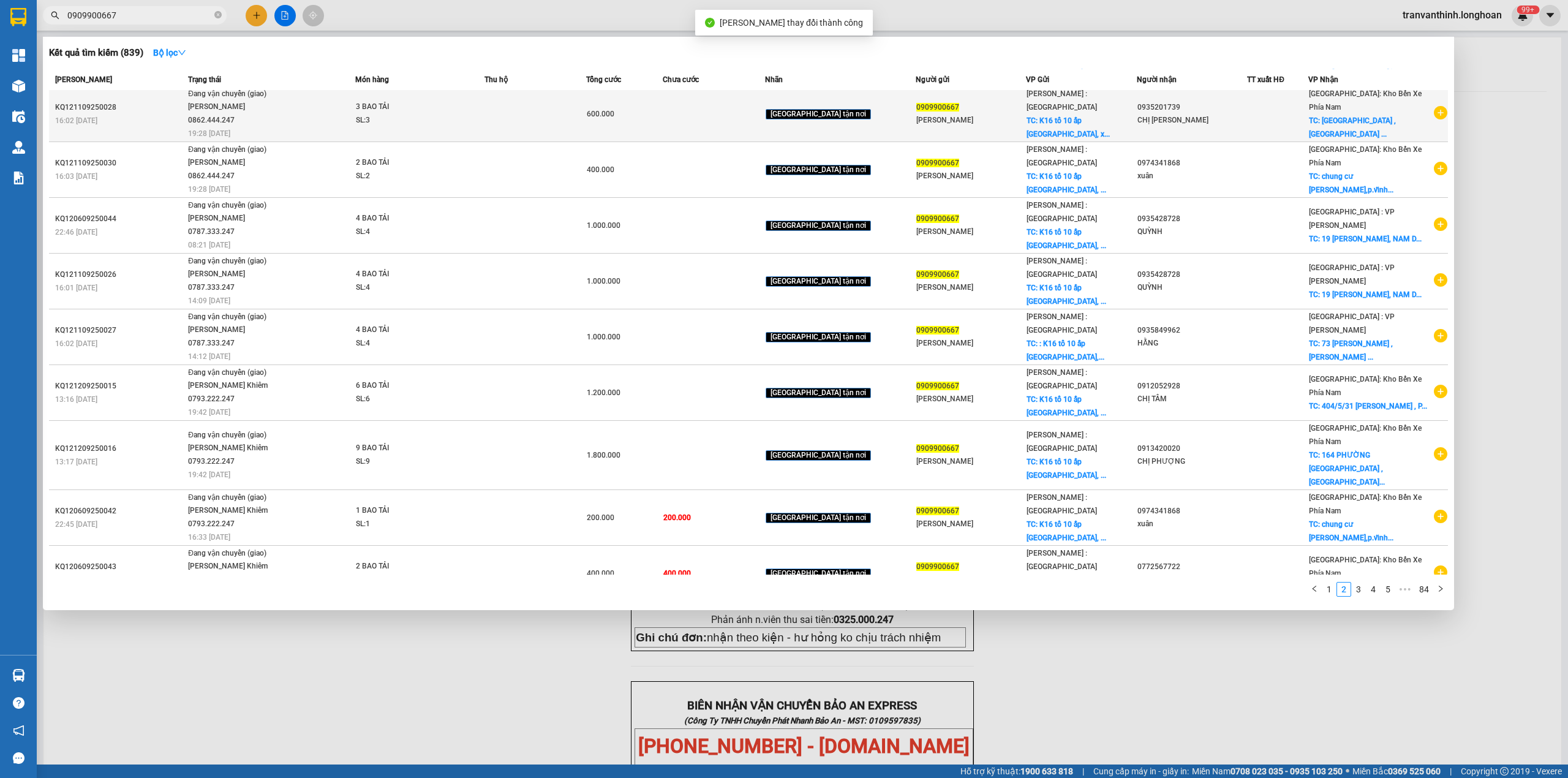
drag, startPoint x: 162, startPoint y: 22, endPoint x: 306, endPoint y: 108, distance: 167.7
click at [162, 23] on span "0909900667" at bounding box center [135, 15] width 184 height 19
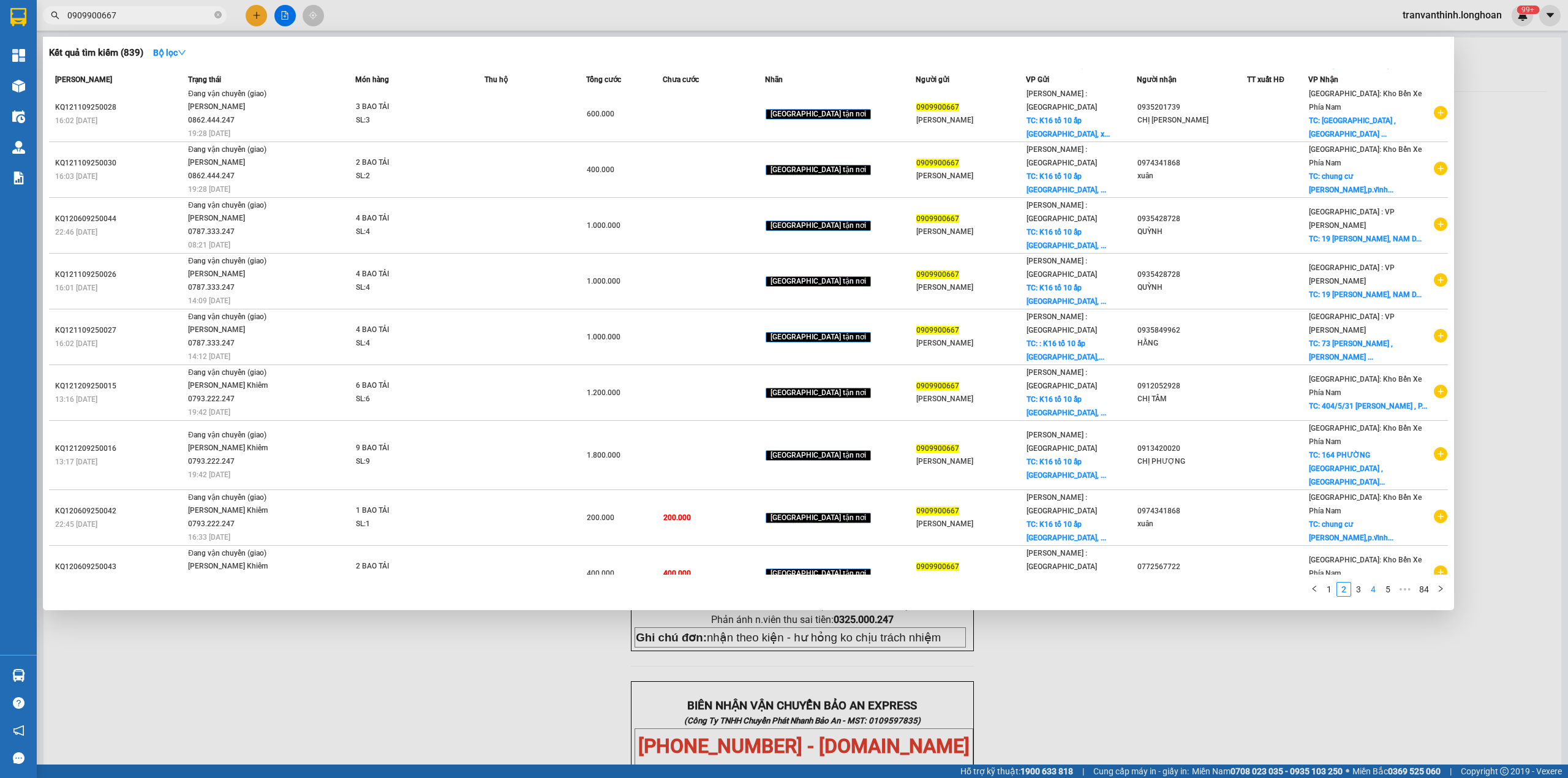
click at [1366, 585] on link "4" at bounding box center [1373, 589] width 14 height 14
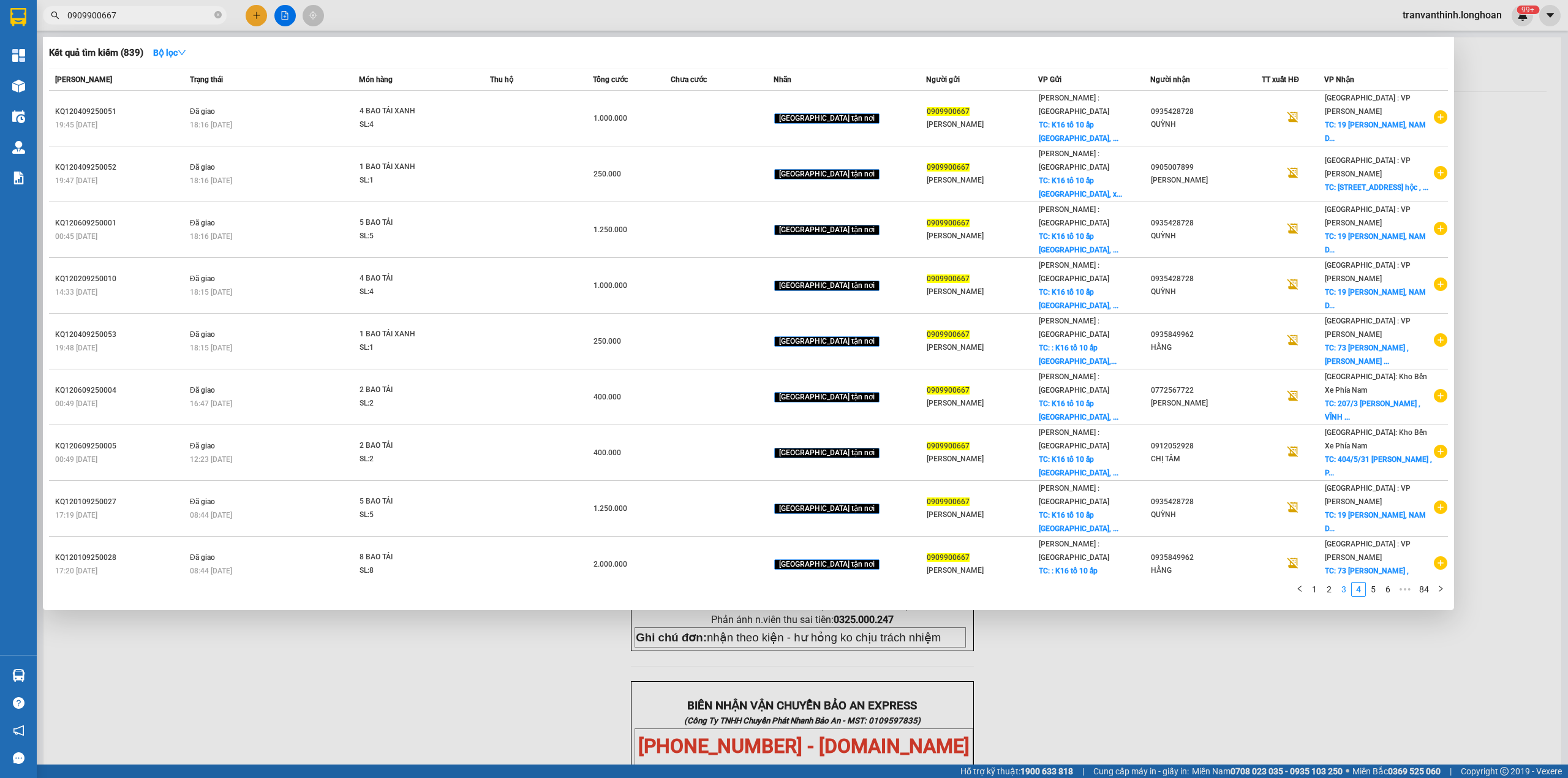
click at [1344, 583] on link "3" at bounding box center [1344, 589] width 14 height 14
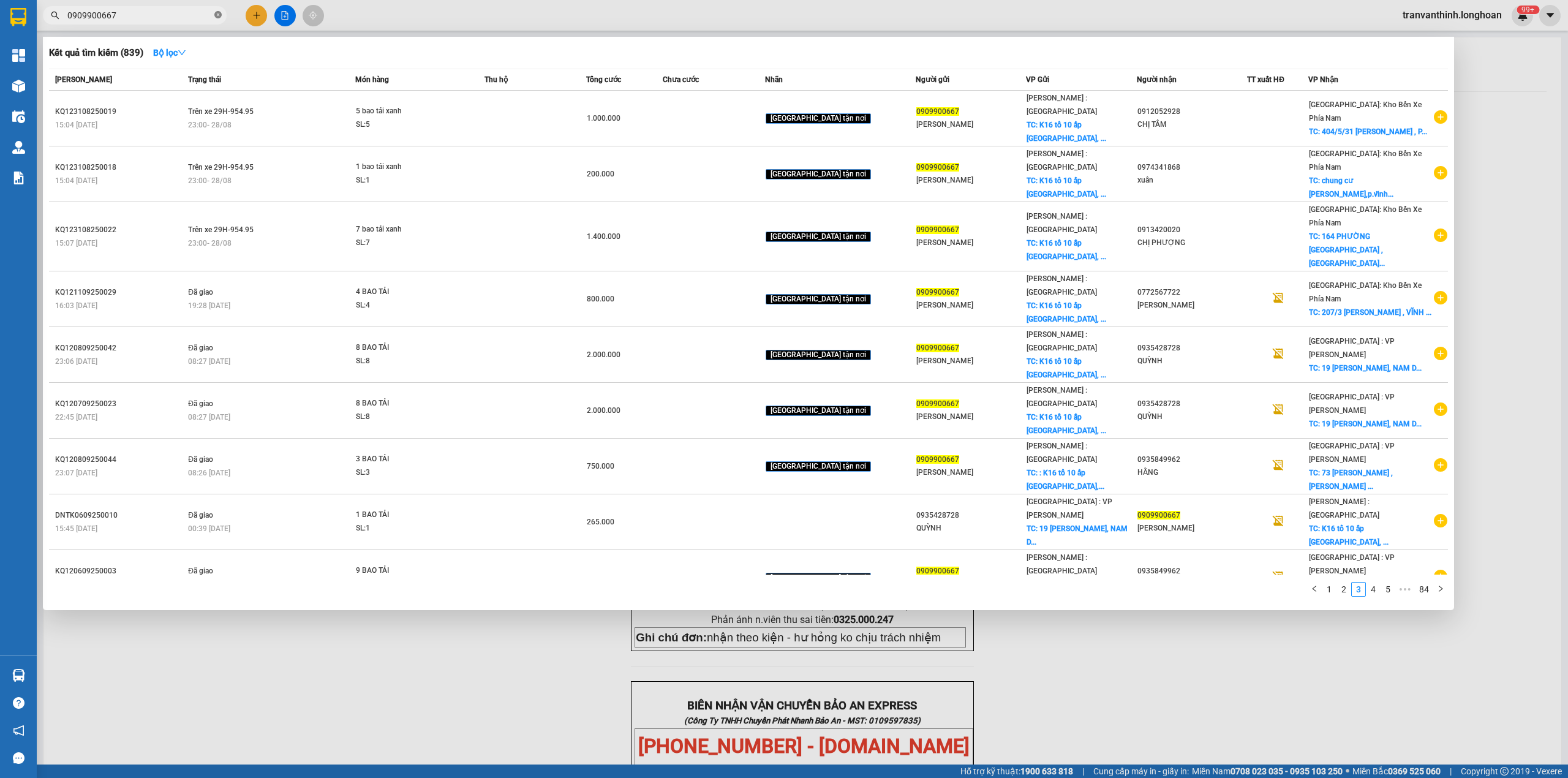
click at [218, 15] on icon "close-circle" at bounding box center [218, 15] width 7 height 7
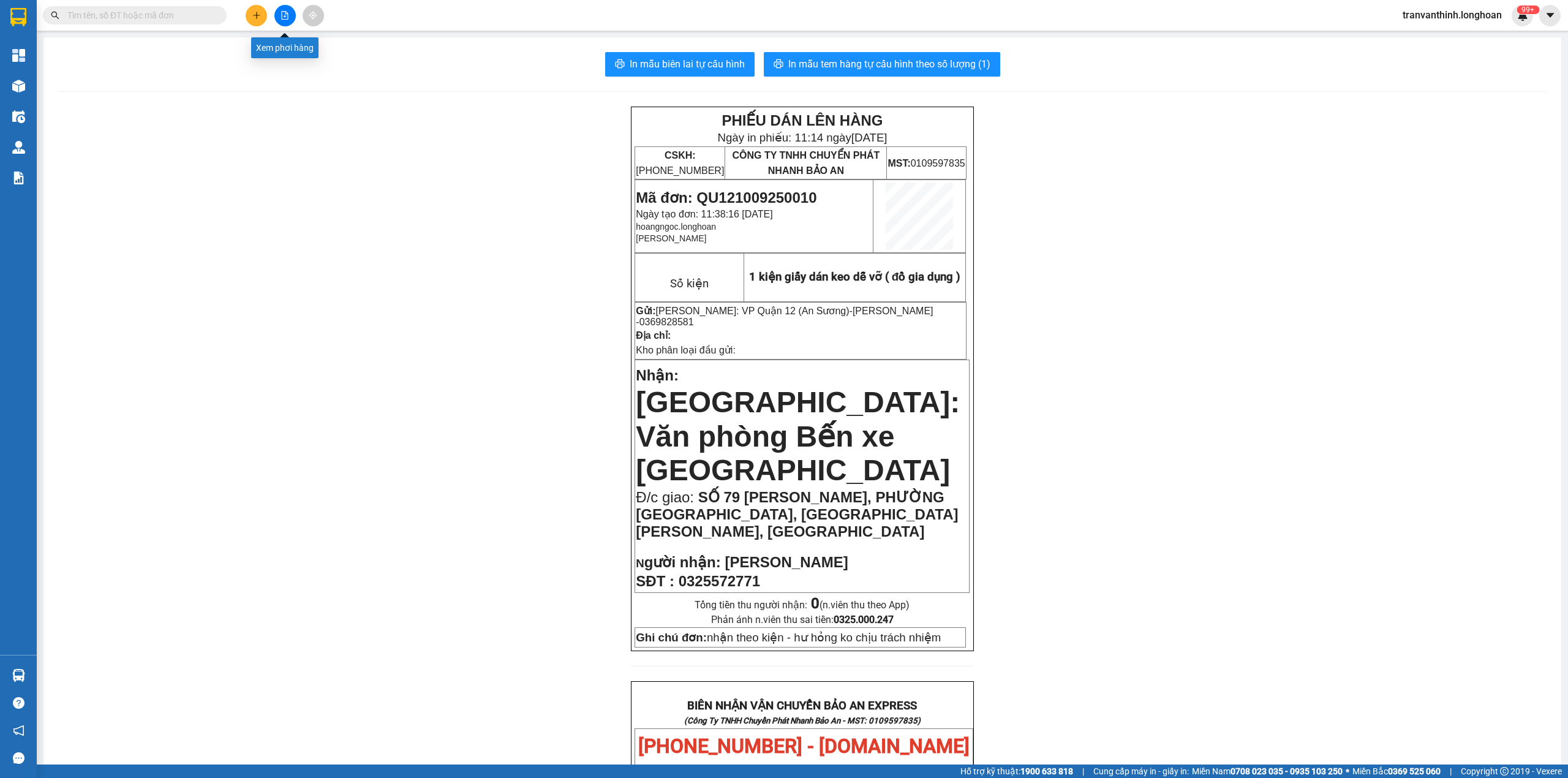
click at [288, 11] on icon "file-add" at bounding box center [285, 15] width 9 height 9
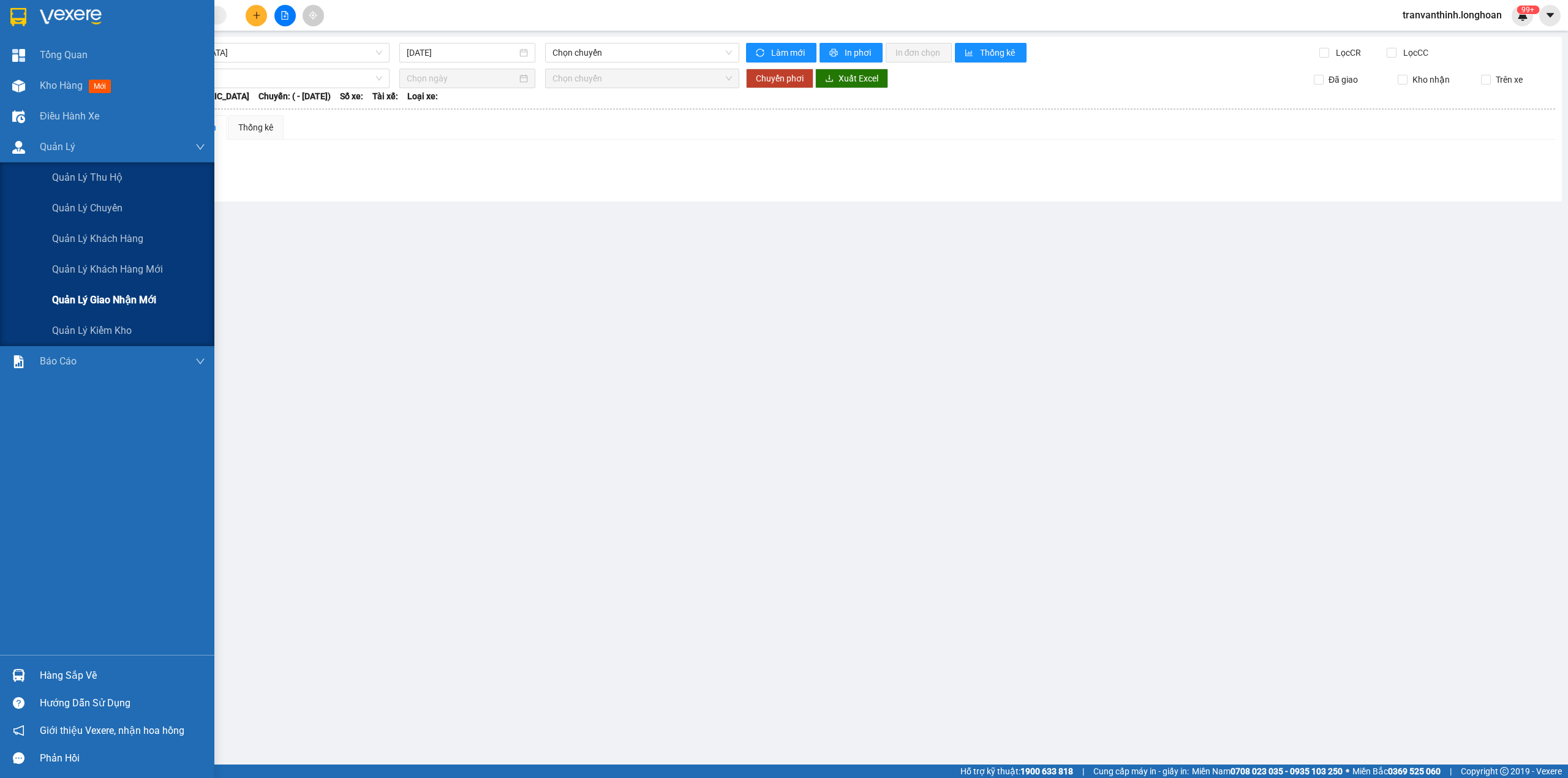
click at [142, 305] on span "Quản lý giao nhận mới" at bounding box center [104, 299] width 104 height 15
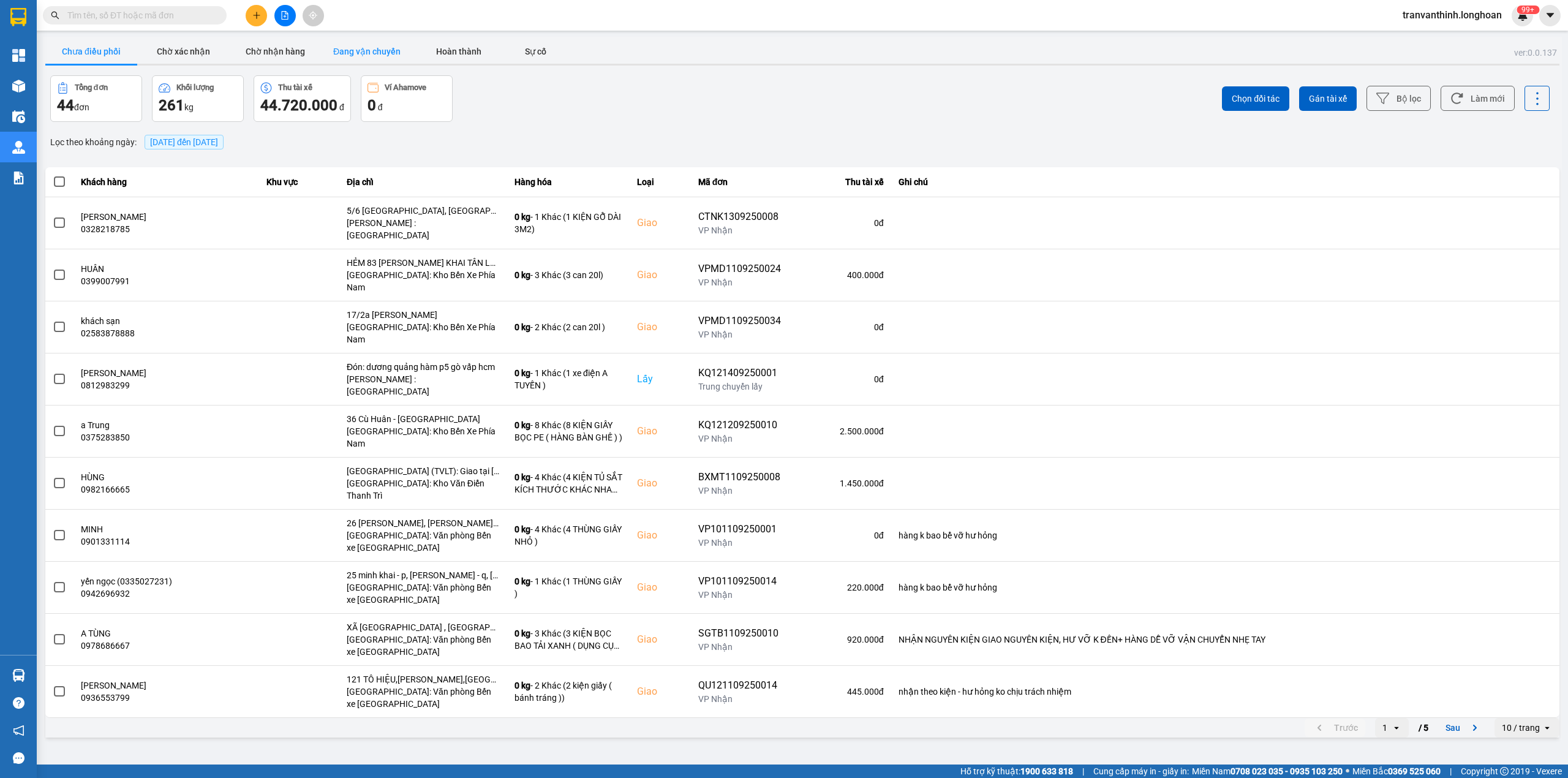
click at [368, 52] on button "Đang vận chuyển" at bounding box center [367, 52] width 92 height 24
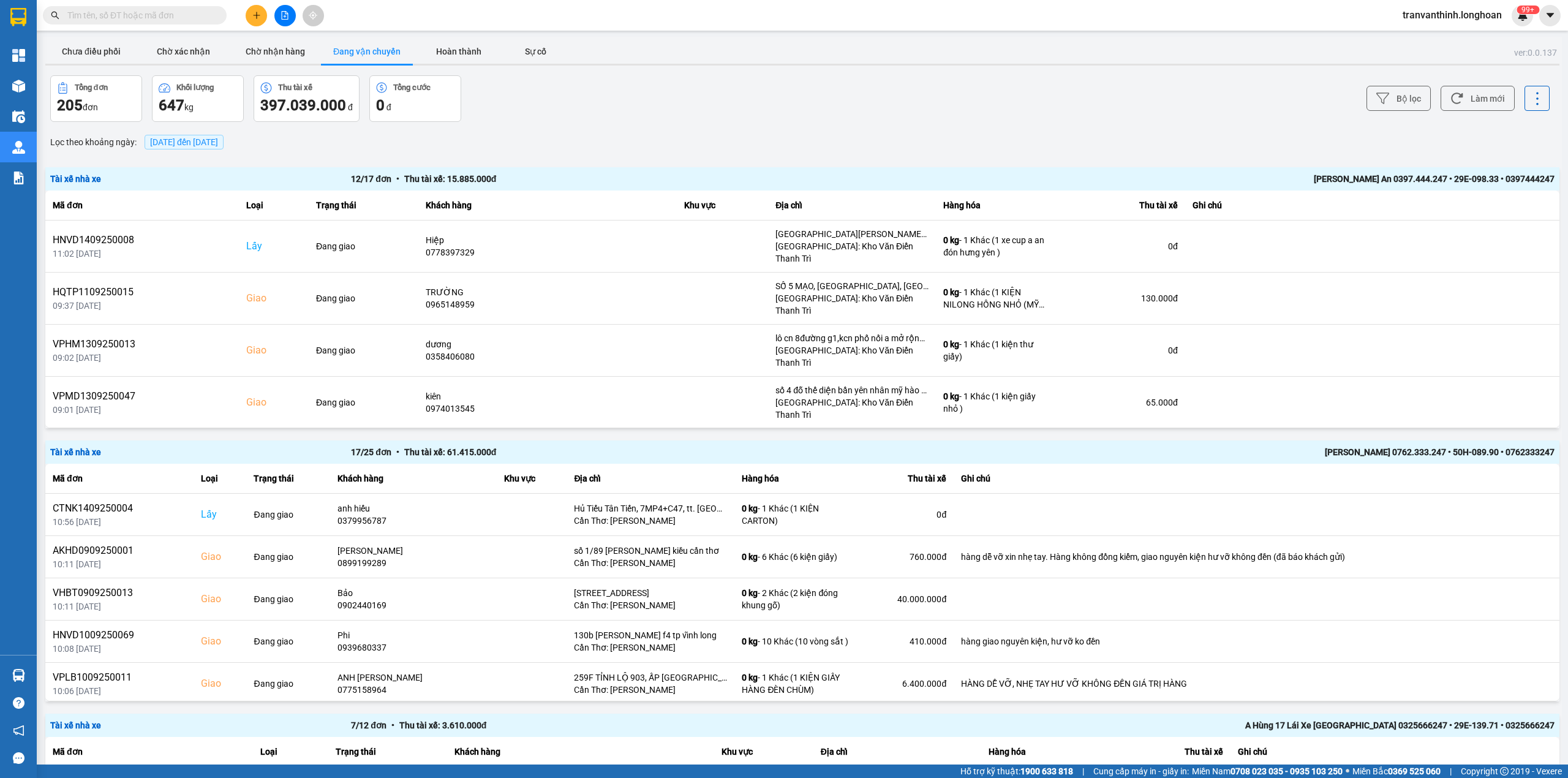
click at [202, 147] on span "14/09/2025 đến 14/09/2025" at bounding box center [184, 142] width 68 height 10
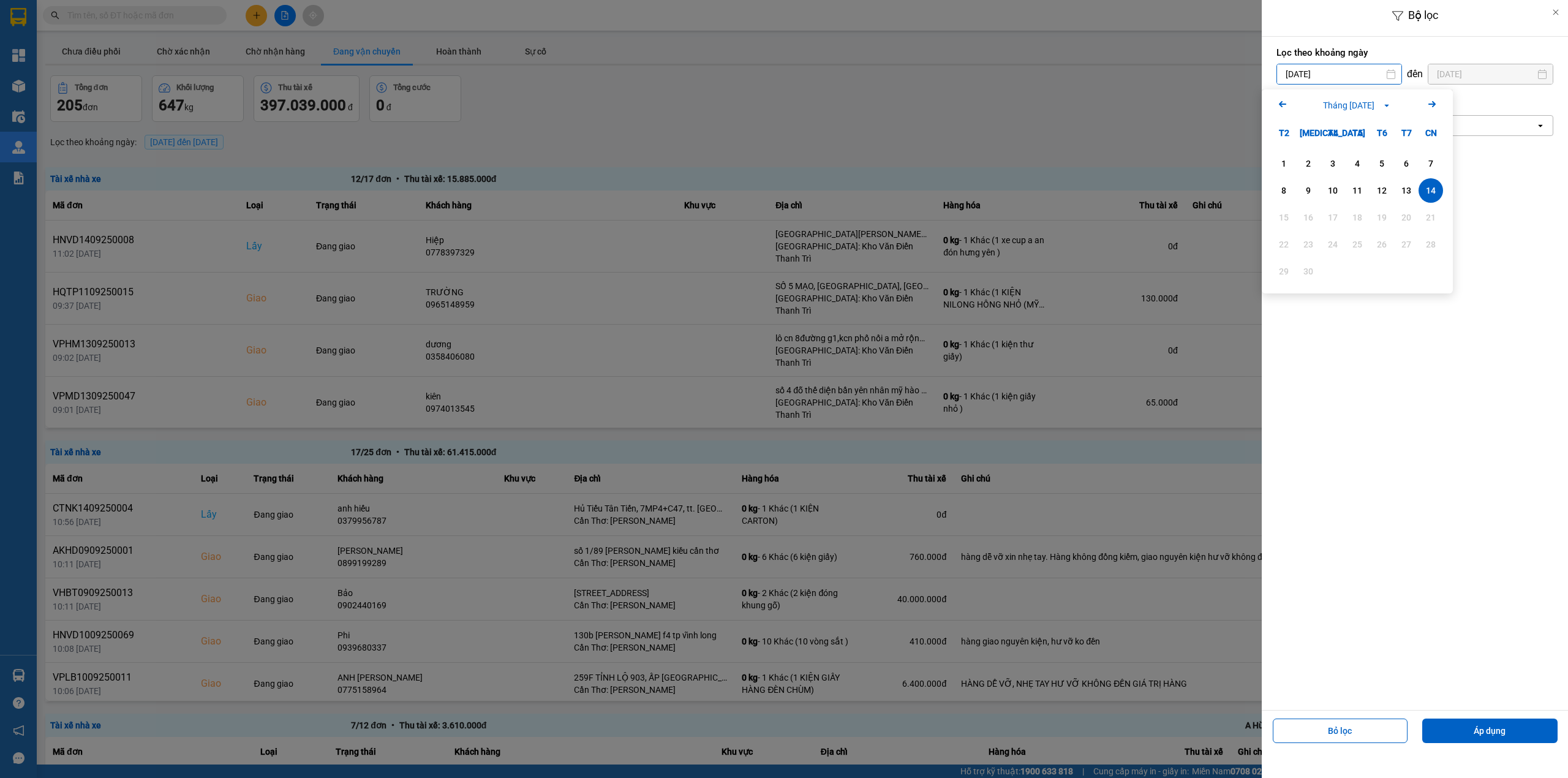
click at [1339, 79] on input "[DATE]" at bounding box center [1339, 74] width 124 height 19
click at [1275, 162] on div "1" at bounding box center [1283, 164] width 17 height 15
type input "01/09/2025"
drag, startPoint x: 1348, startPoint y: 123, endPoint x: 1345, endPoint y: 135, distance: 12.4
click at [1349, 121] on div "Chọn văn phòng" at bounding box center [1406, 126] width 259 height 19
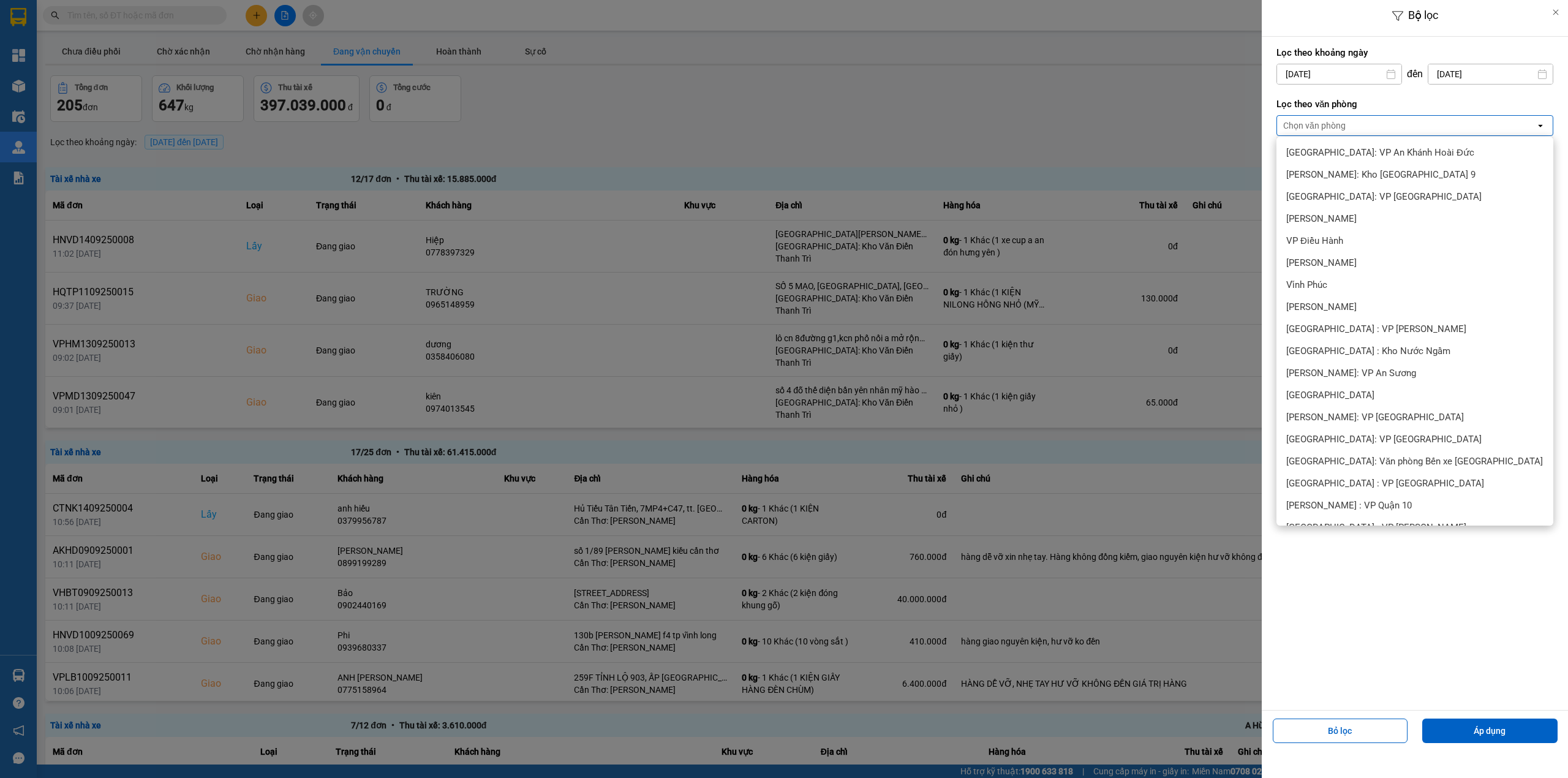
scroll to position [272, 0]
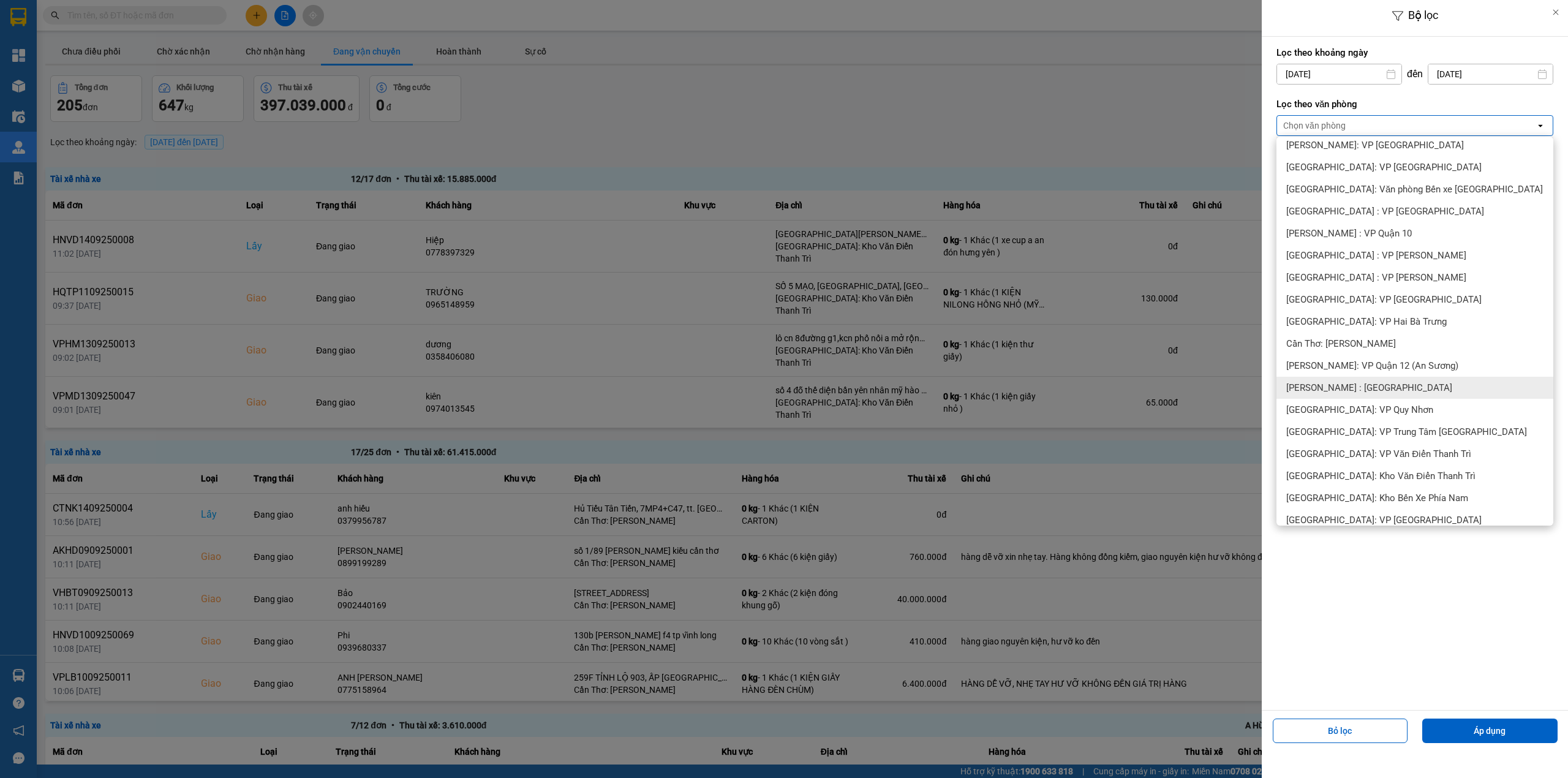
click at [1366, 383] on span "[PERSON_NAME] : [GEOGRAPHIC_DATA]" at bounding box center [1370, 387] width 166 height 12
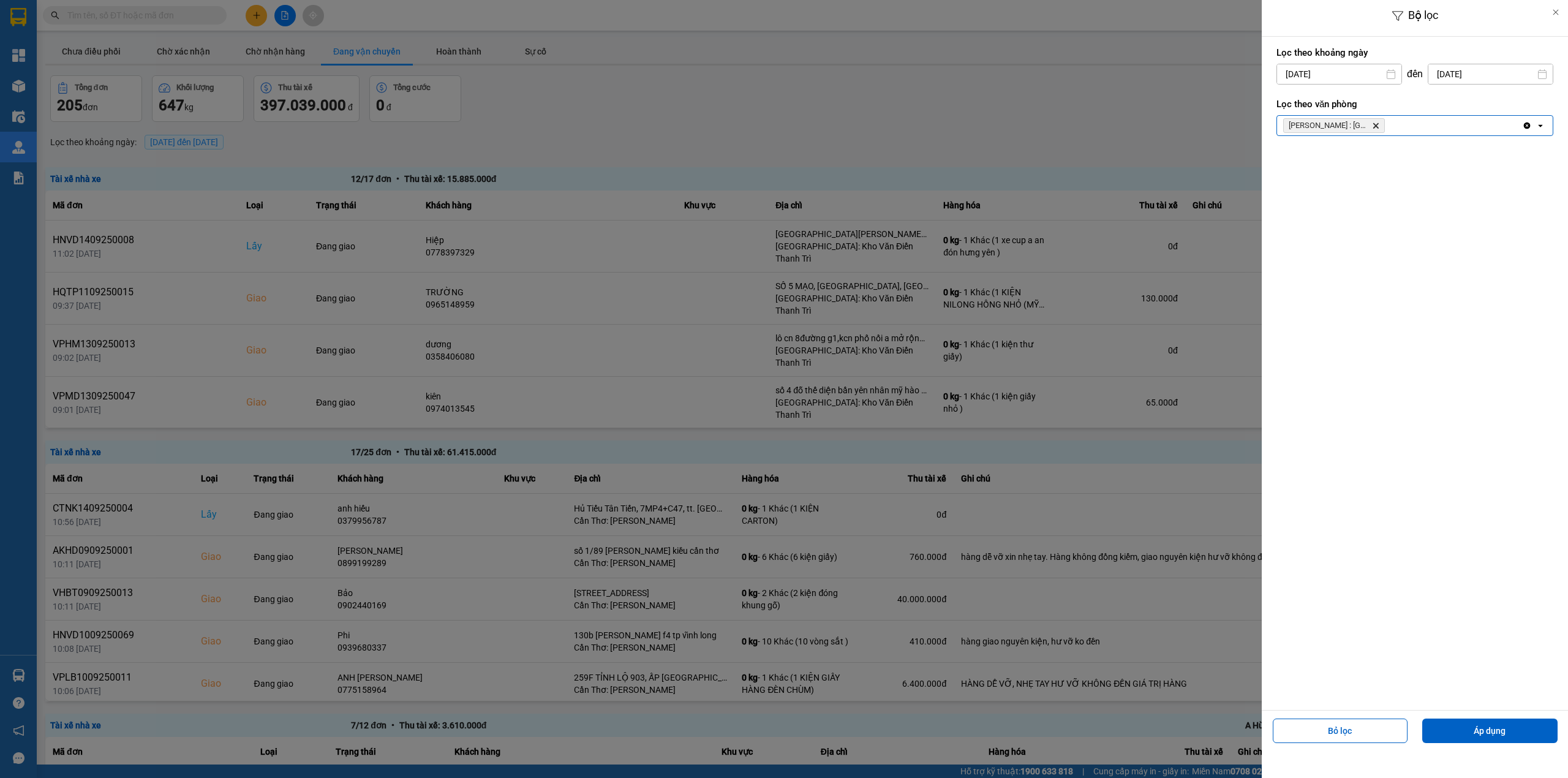
drag, startPoint x: 1507, startPoint y: 724, endPoint x: 1408, endPoint y: 738, distance: 100.0
click at [1504, 723] on button "Áp dụng" at bounding box center [1490, 730] width 135 height 24
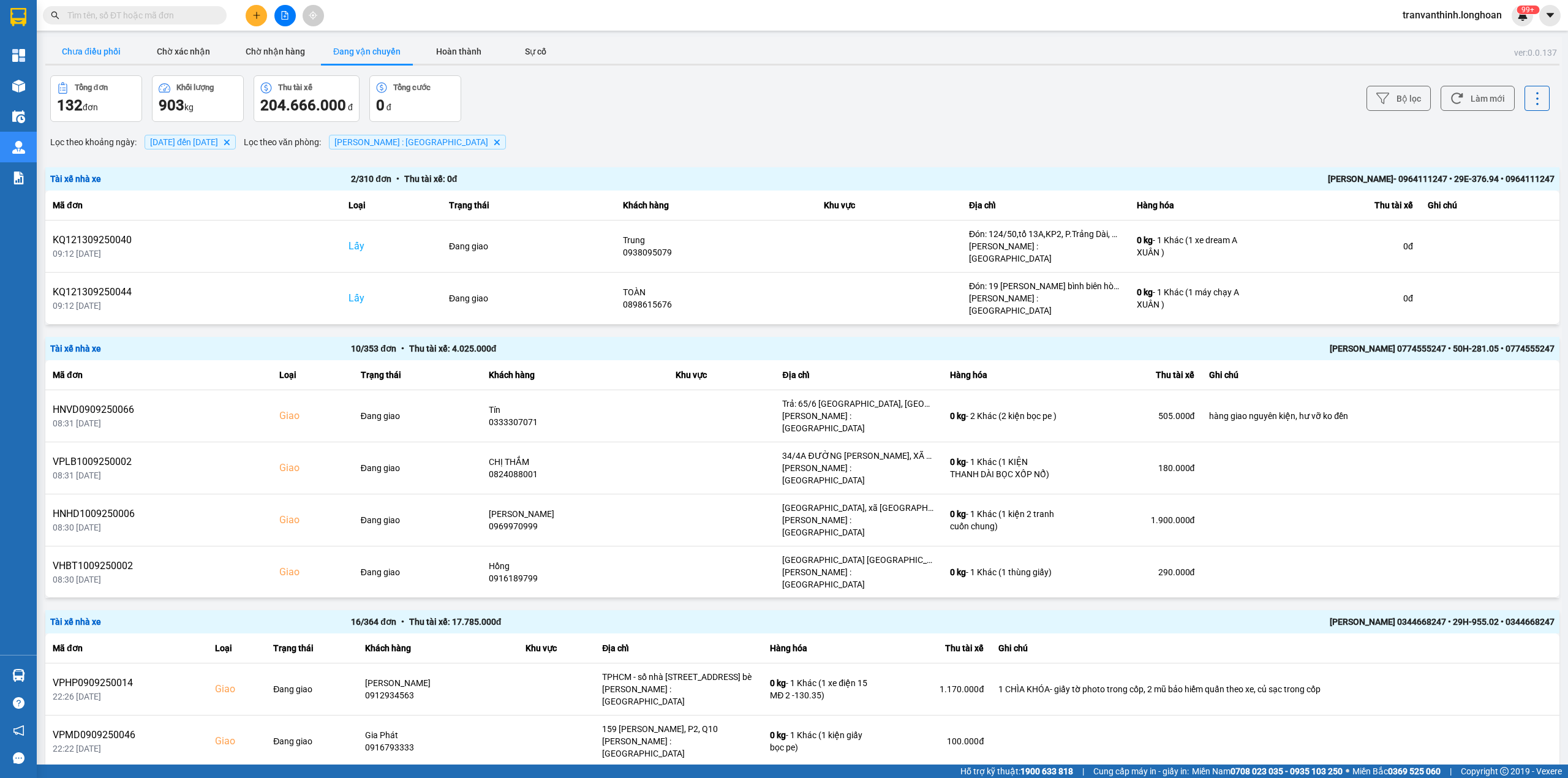
click at [91, 45] on button "Chưa điều phối" at bounding box center [91, 52] width 92 height 24
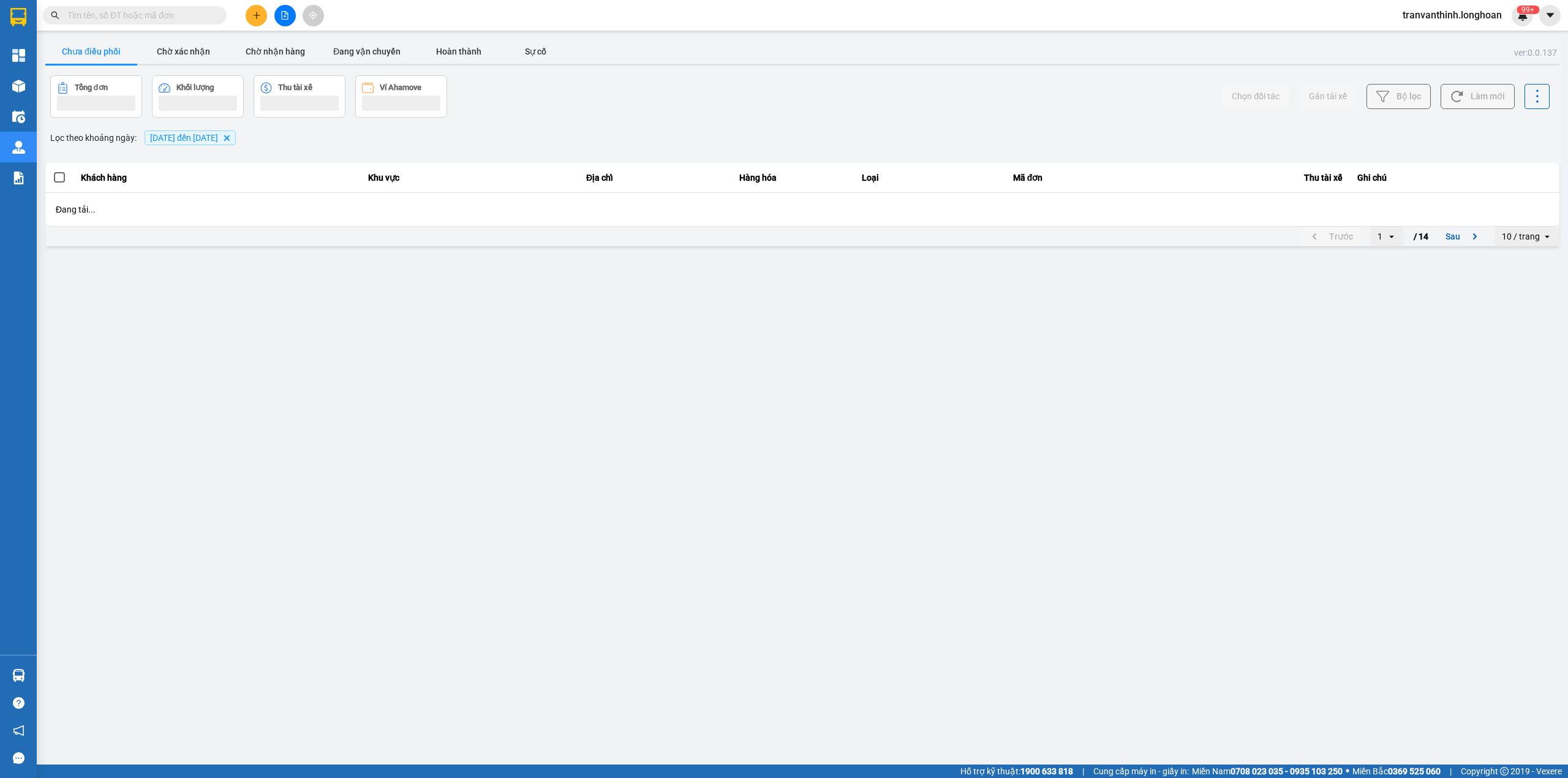
click at [194, 139] on span "01/09/2025 đến 14/09/2025" at bounding box center [184, 138] width 68 height 10
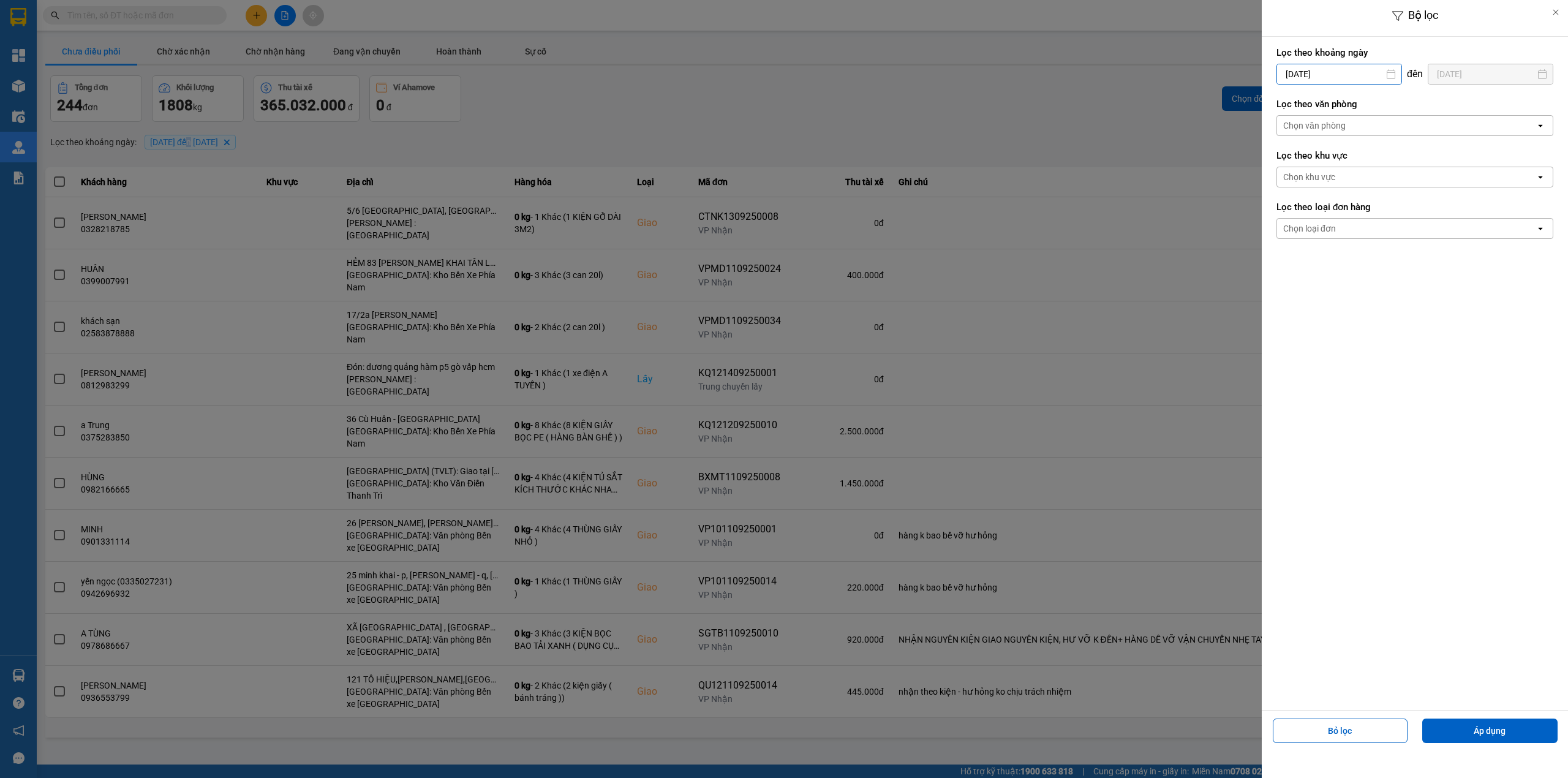
click at [1370, 740] on div "Bộ lọc Lọc theo khoảng ngày 01/09/2025 Press the down arrow key to interact wit…" at bounding box center [802, 740] width 1519 height 0
click at [1279, 103] on icon "Arrow Left" at bounding box center [1283, 104] width 15 height 15
click at [1375, 160] on div "1" at bounding box center [1381, 164] width 17 height 15
type input "01/08/2025"
drag, startPoint x: 1379, startPoint y: 123, endPoint x: 1366, endPoint y: 135, distance: 17.7
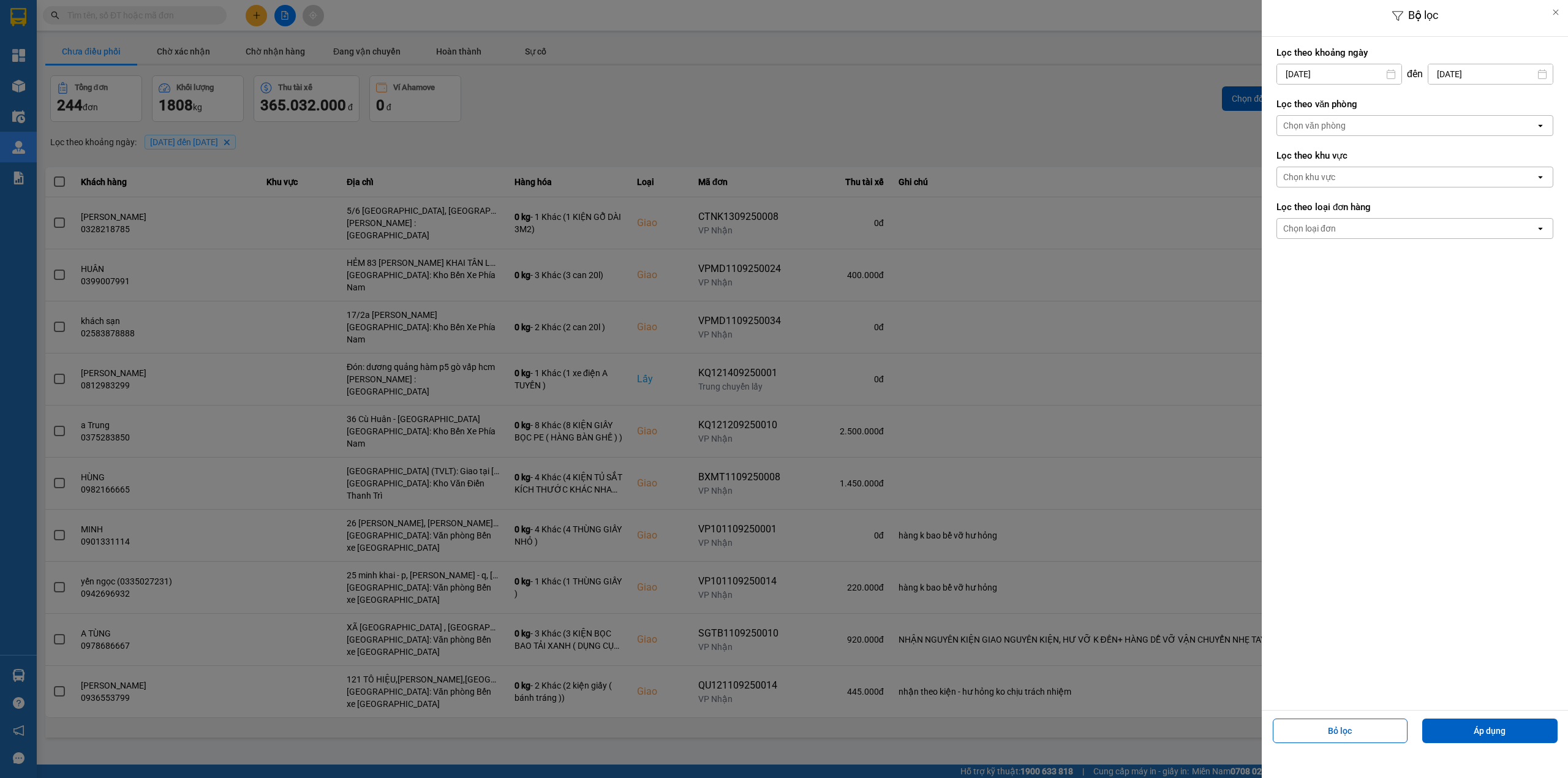
click at [1378, 126] on div "Chọn văn phòng" at bounding box center [1406, 126] width 259 height 19
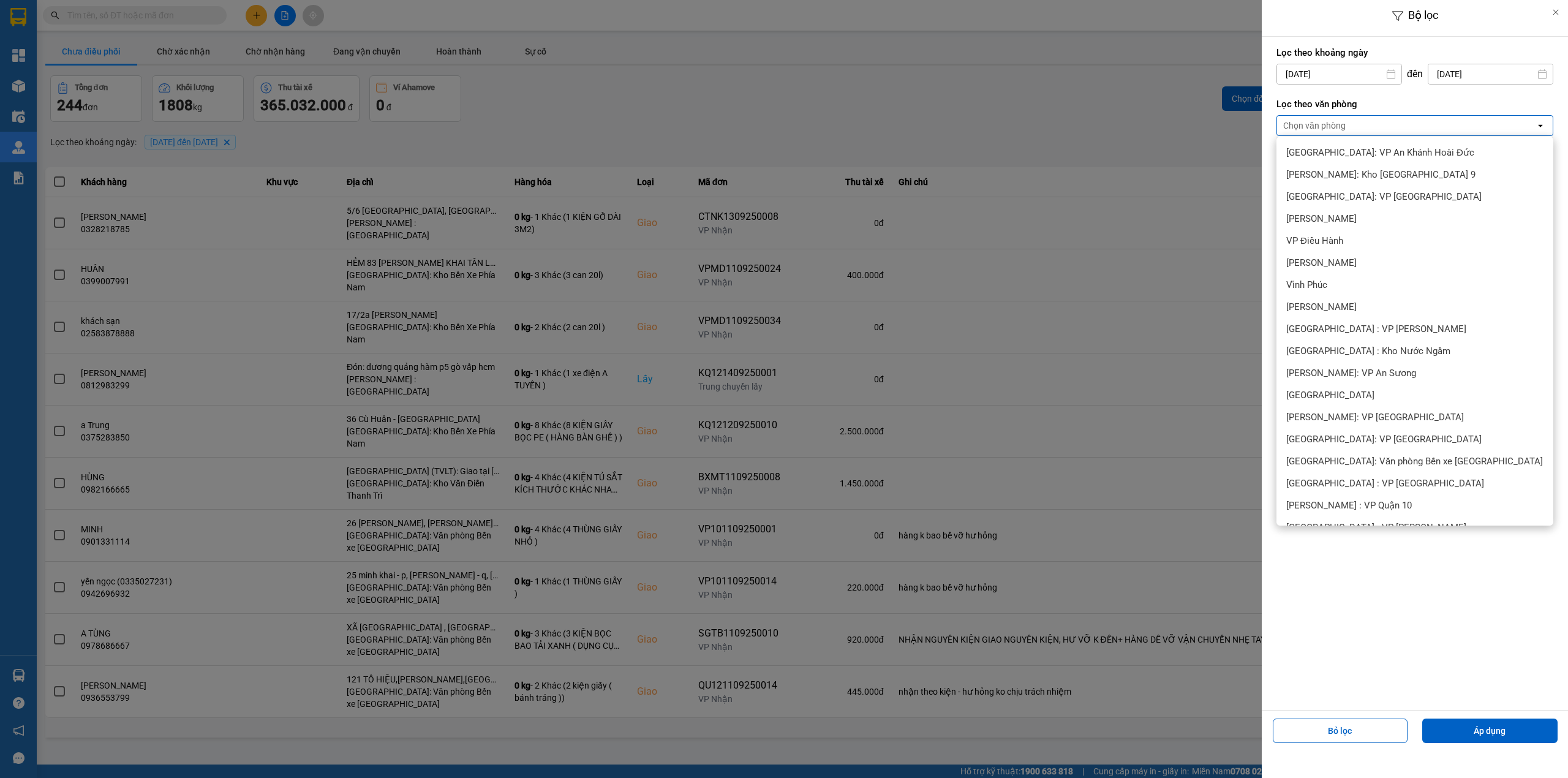
scroll to position [272, 0]
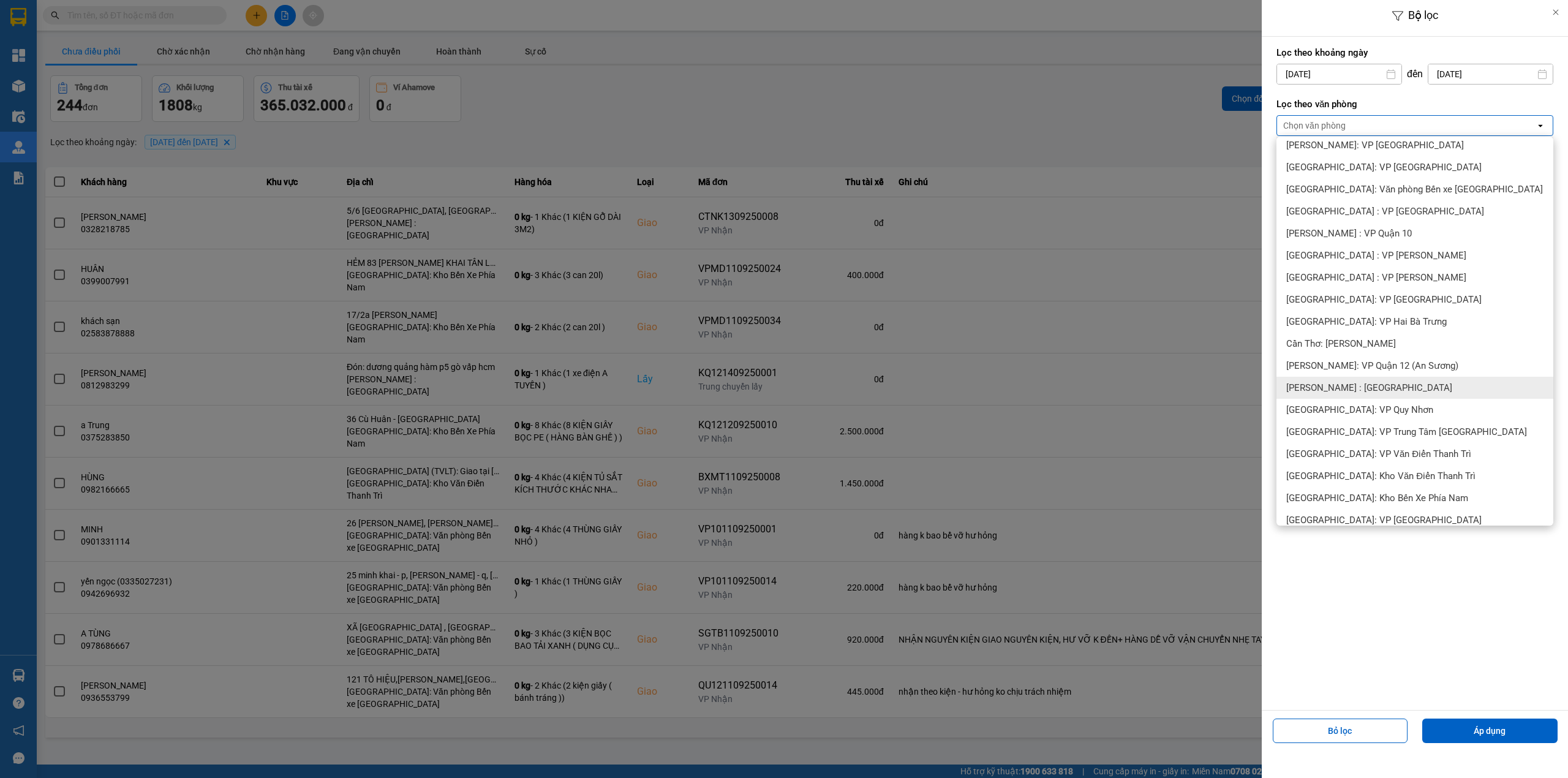
click at [1419, 389] on div "[PERSON_NAME] : [GEOGRAPHIC_DATA]" at bounding box center [1414, 387] width 277 height 22
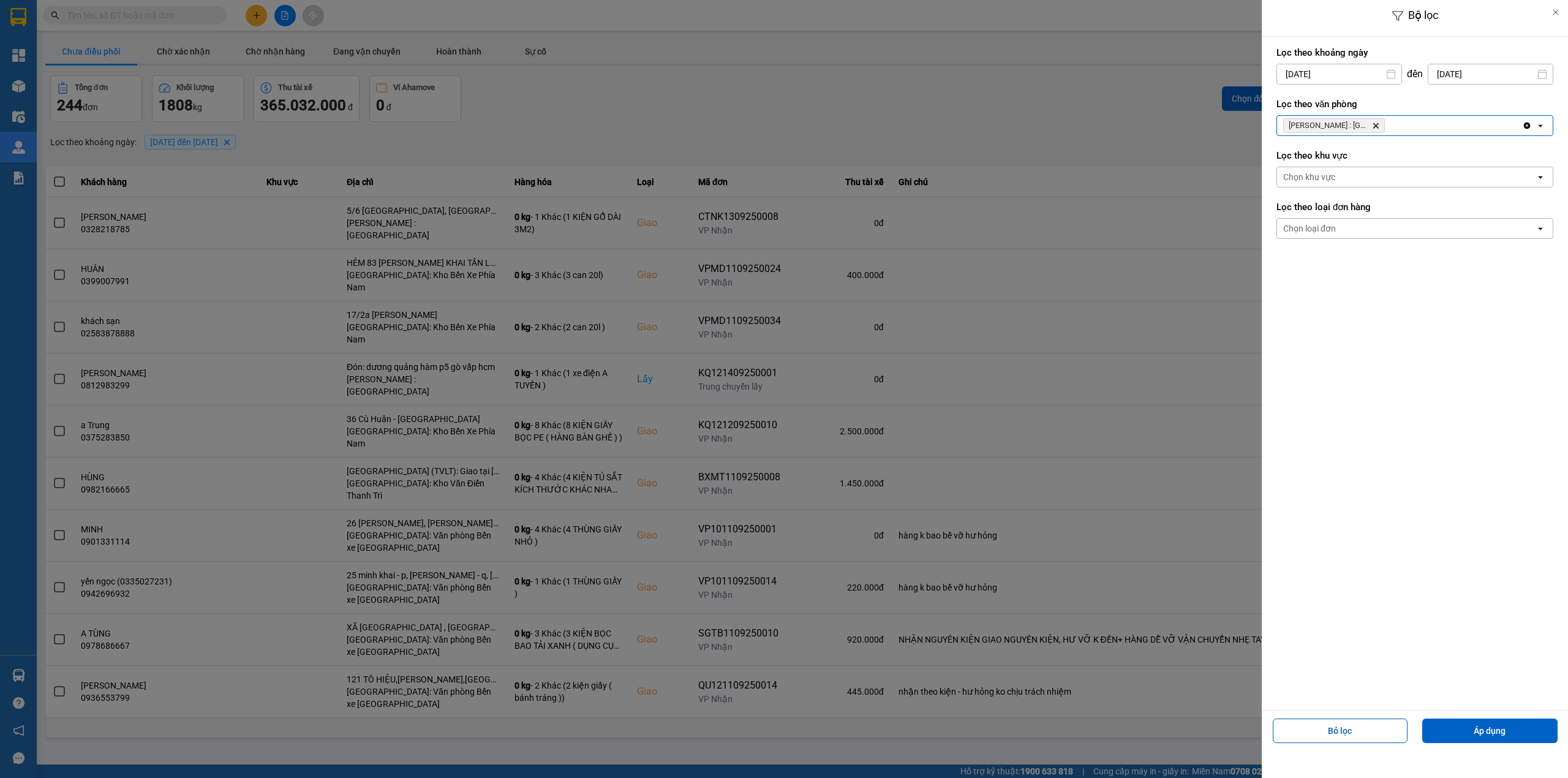
click at [1416, 221] on div "Chọn loại đơn" at bounding box center [1406, 228] width 259 height 19
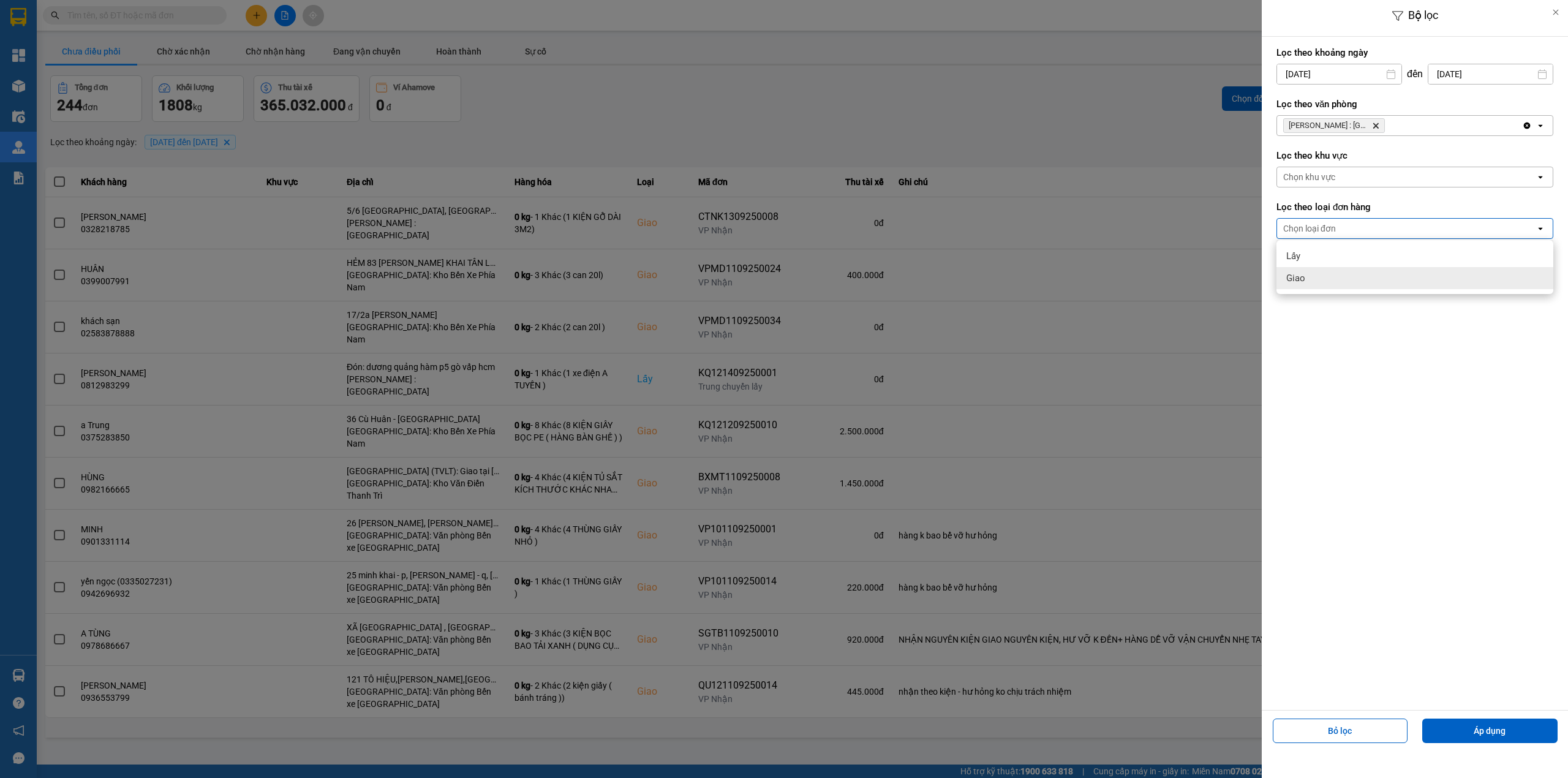
click at [1326, 265] on div "Lấy" at bounding box center [1414, 256] width 277 height 22
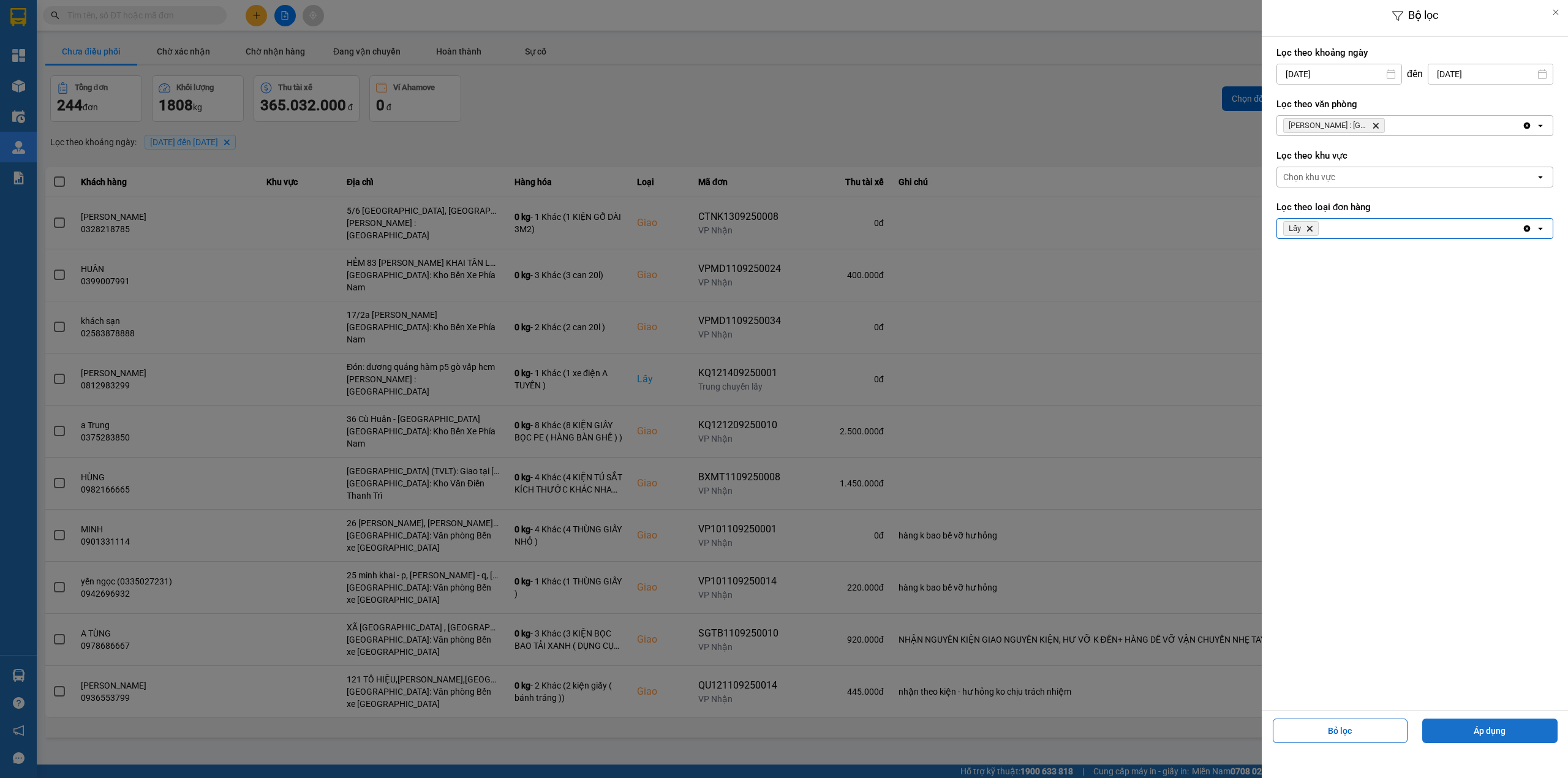
click at [1495, 730] on button "Áp dụng" at bounding box center [1490, 730] width 135 height 24
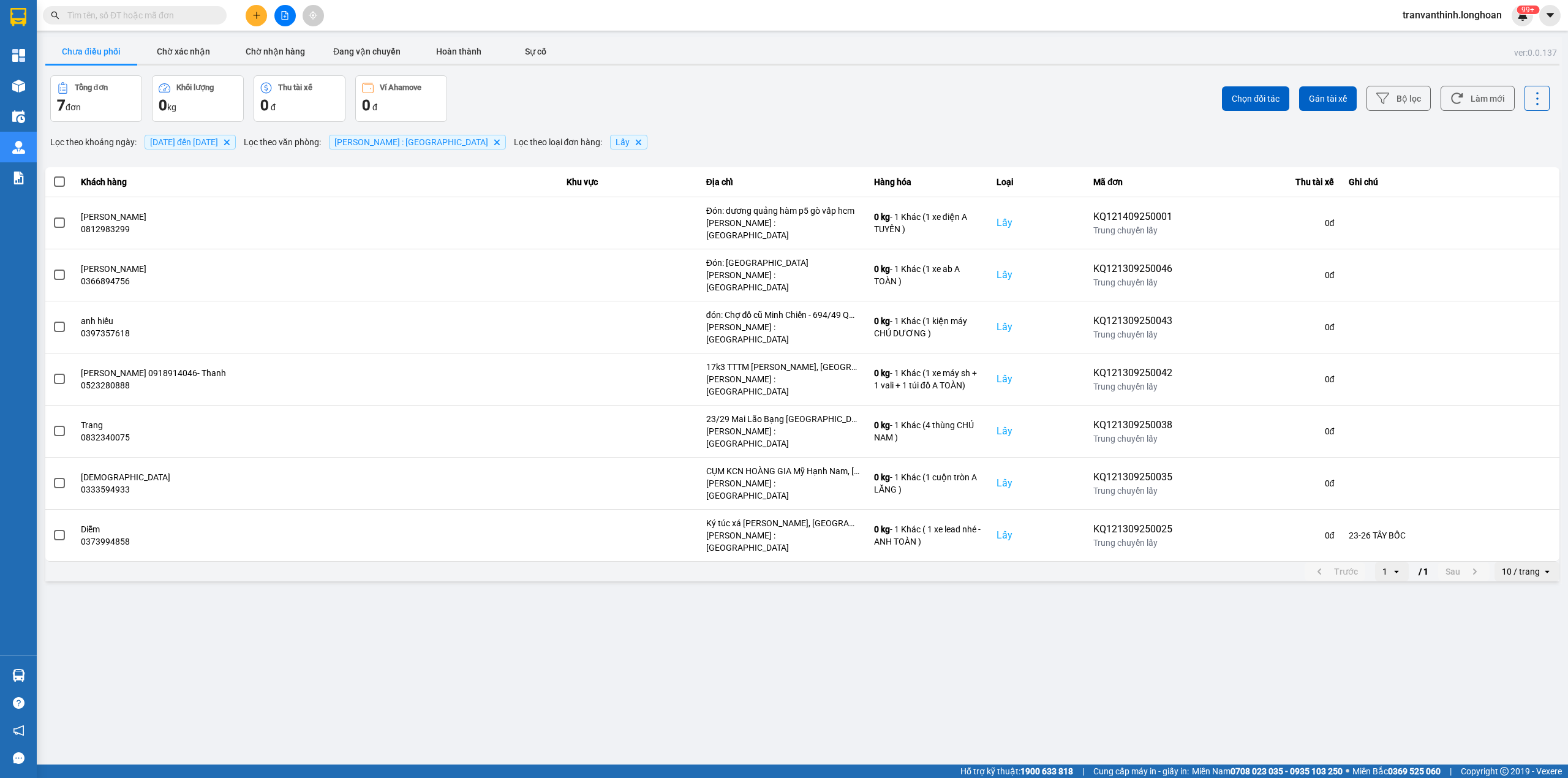
click at [1527, 565] on div "10 / trang" at bounding box center [1520, 571] width 38 height 12
click at [1517, 630] on ul "10 / trang 20 / trang 50 / trang 80 / trang 100 / trang" at bounding box center [1528, 574] width 64 height 120
click at [1522, 618] on div "100 / trang" at bounding box center [1527, 618] width 44 height 12
click at [182, 9] on input "text" at bounding box center [139, 15] width 144 height 14
type input "0"
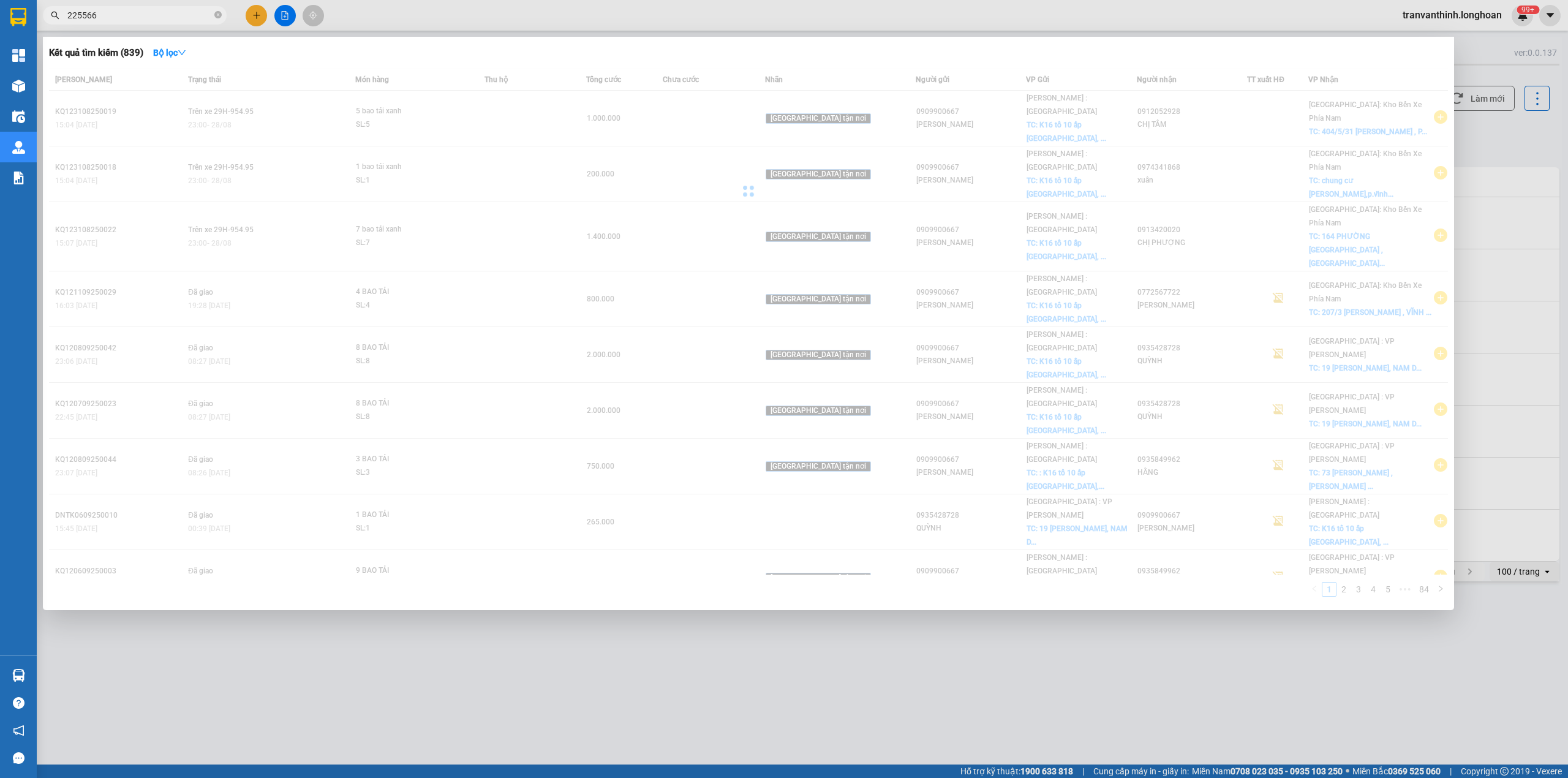
type input "2255664"
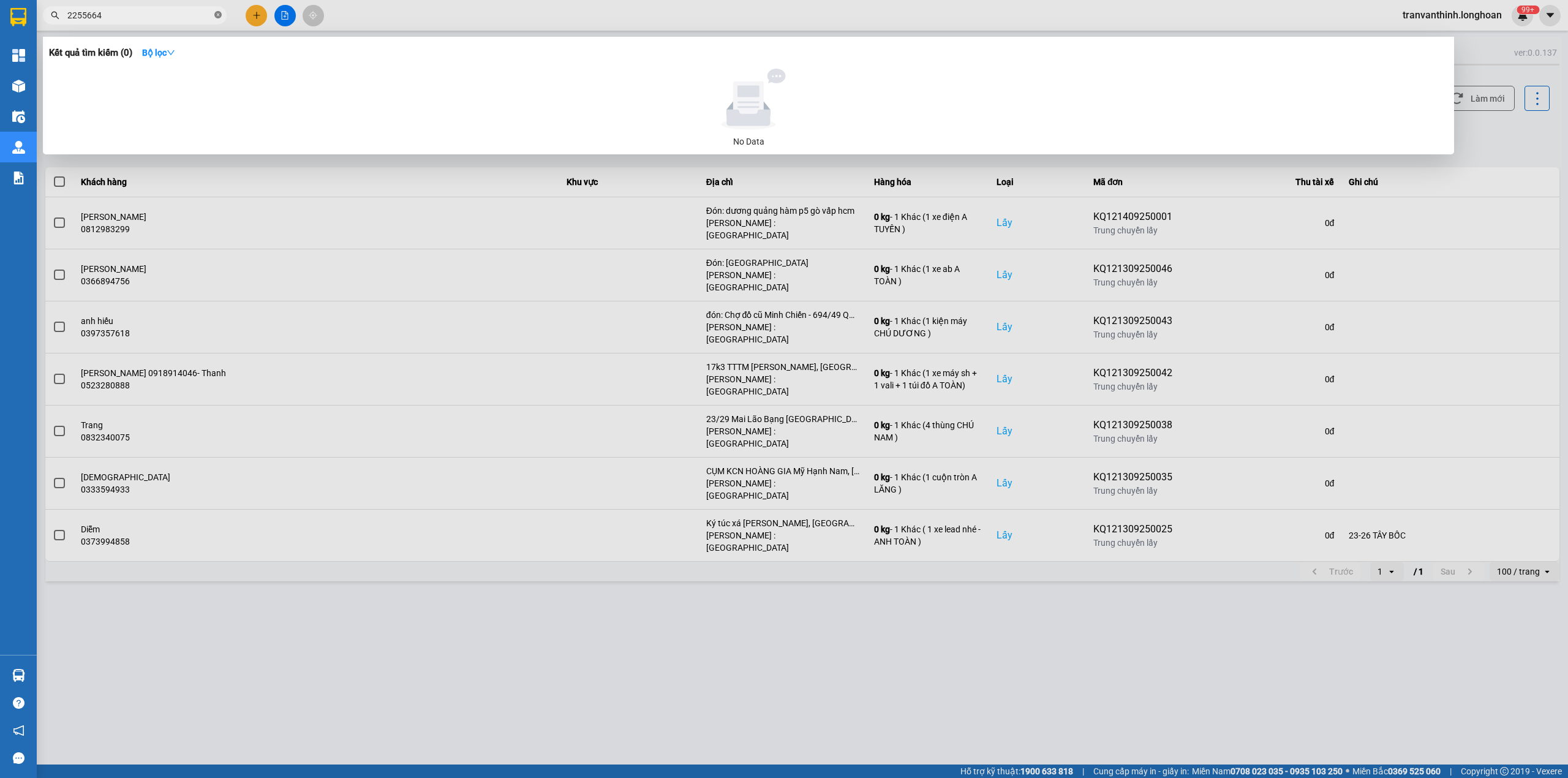
click at [217, 15] on icon "close-circle" at bounding box center [218, 15] width 7 height 7
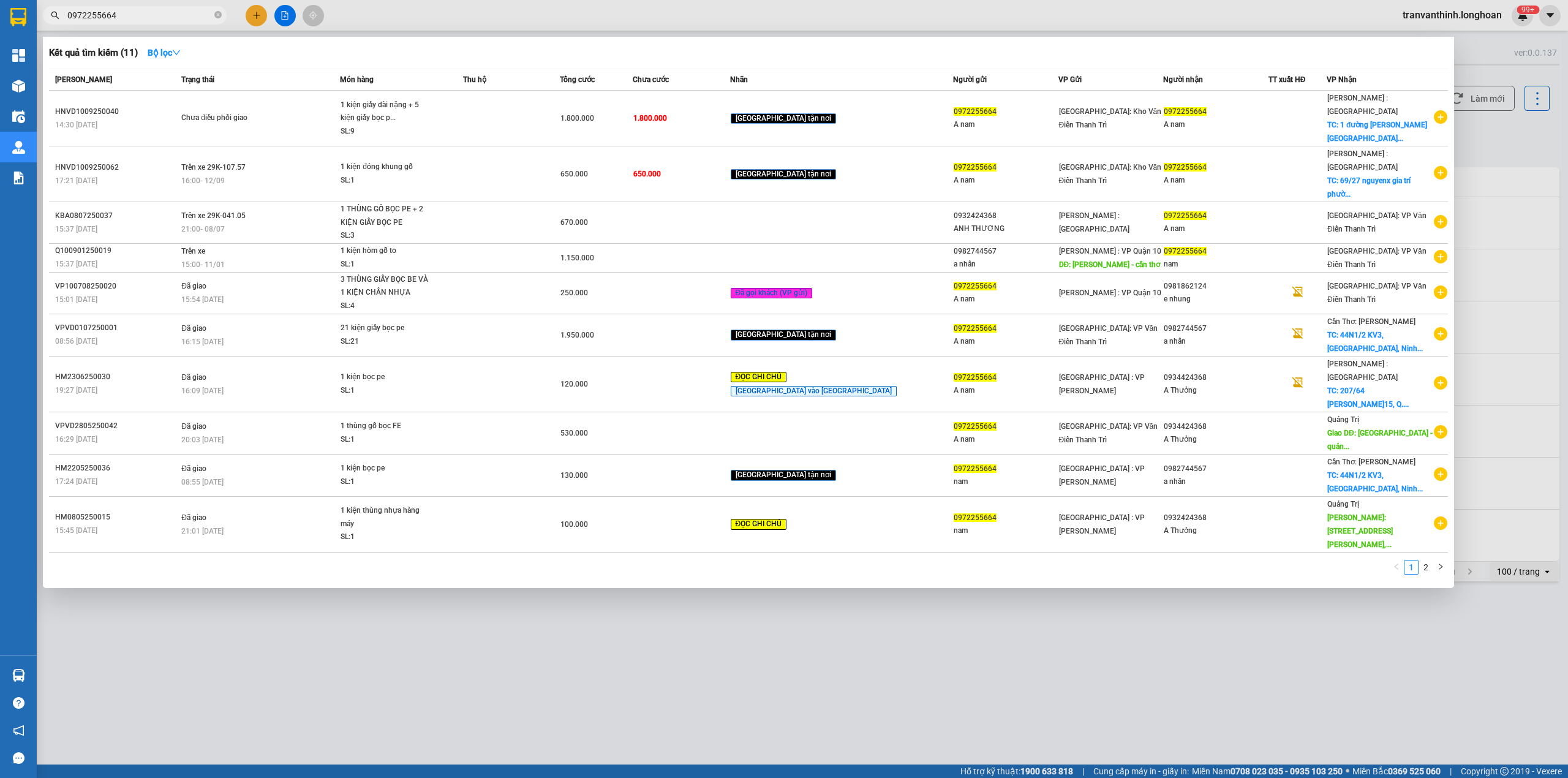
type input "0972255664"
click at [217, 14] on icon "close-circle" at bounding box center [218, 15] width 7 height 7
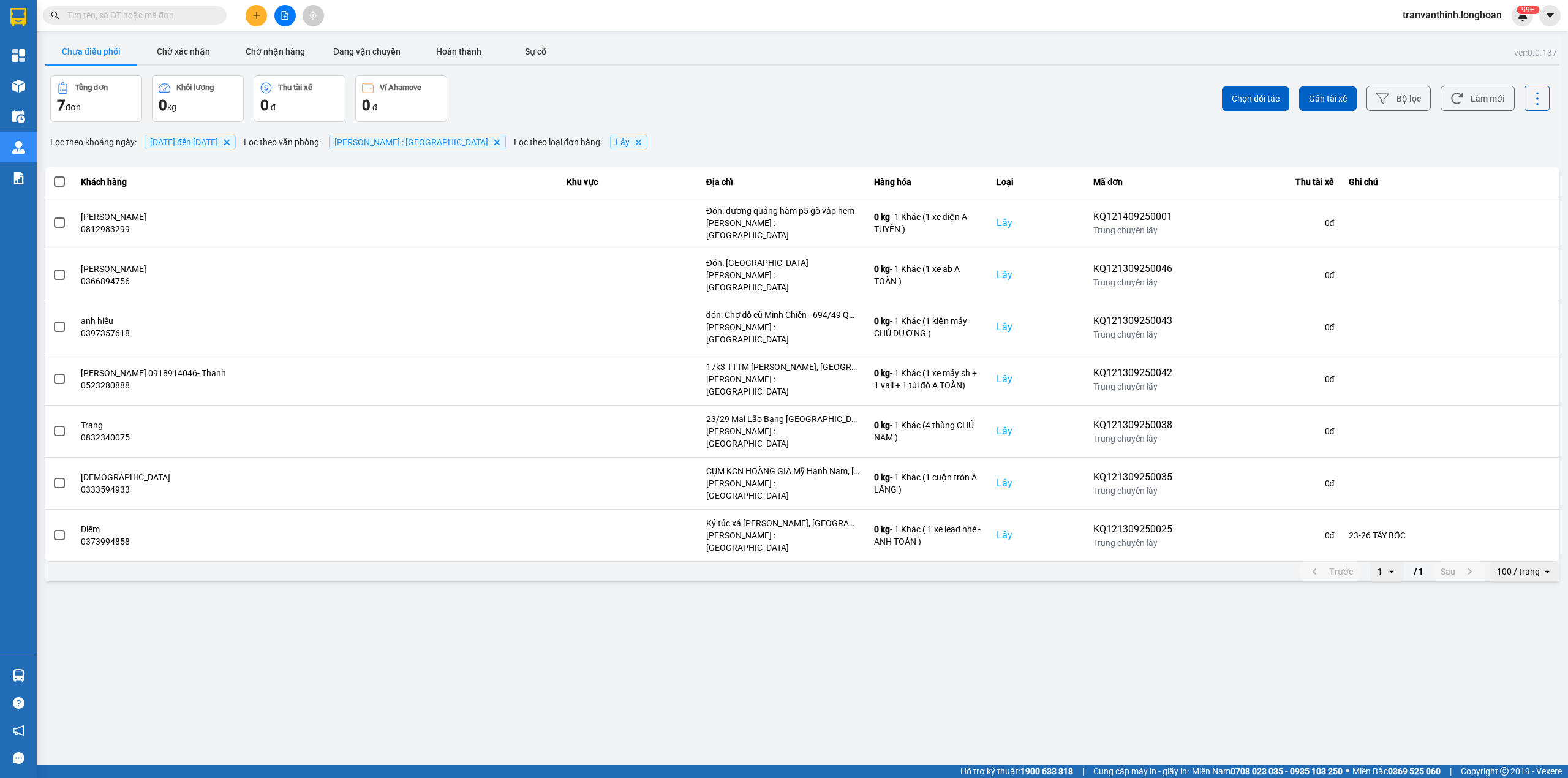
click at [1529, 565] on div "100 / trang" at bounding box center [1518, 571] width 43 height 12
click at [1528, 616] on div "100 / trang" at bounding box center [1525, 618] width 50 height 12
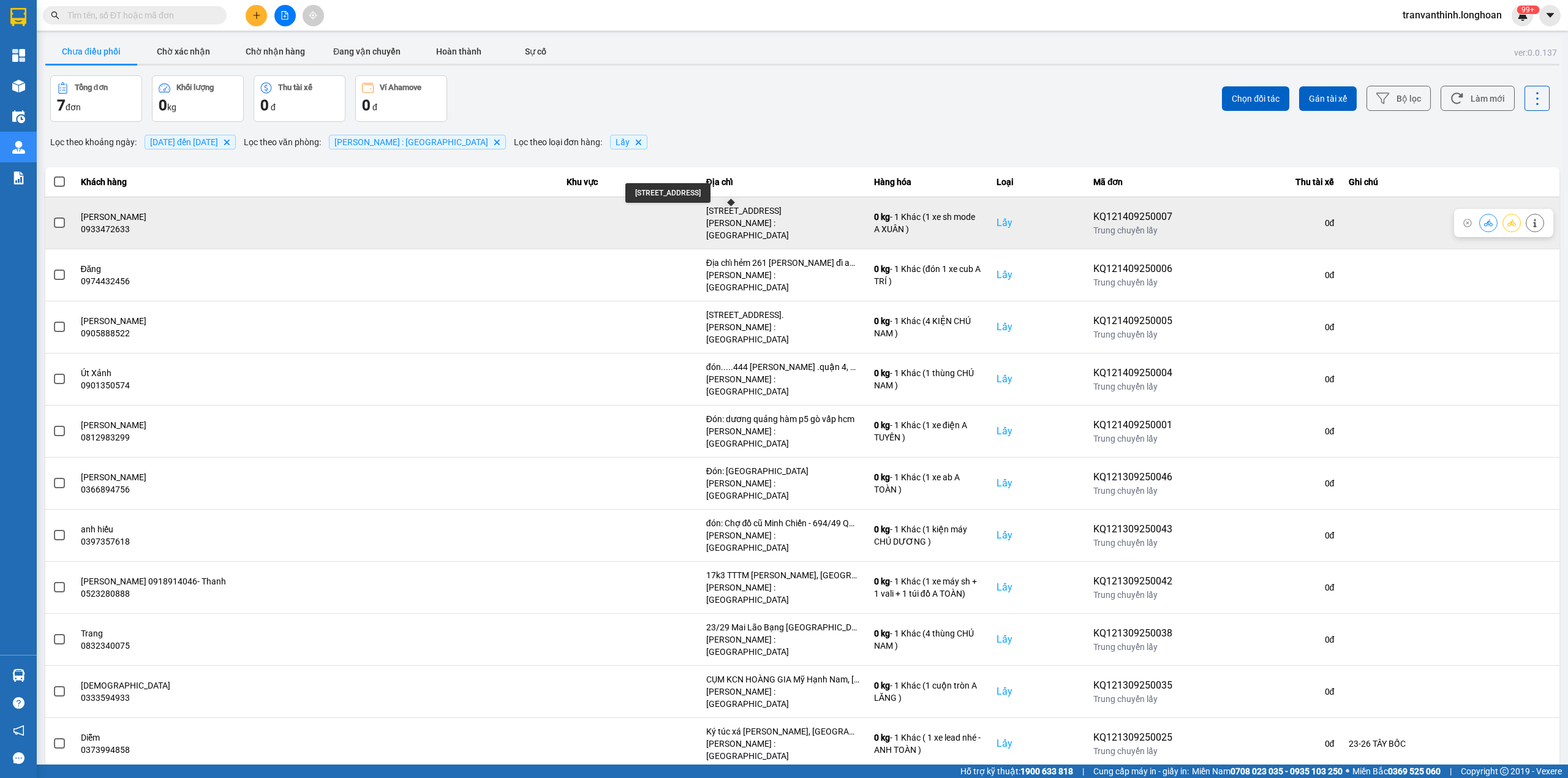
click at [752, 212] on div "[STREET_ADDRESS]" at bounding box center [783, 210] width 153 height 12
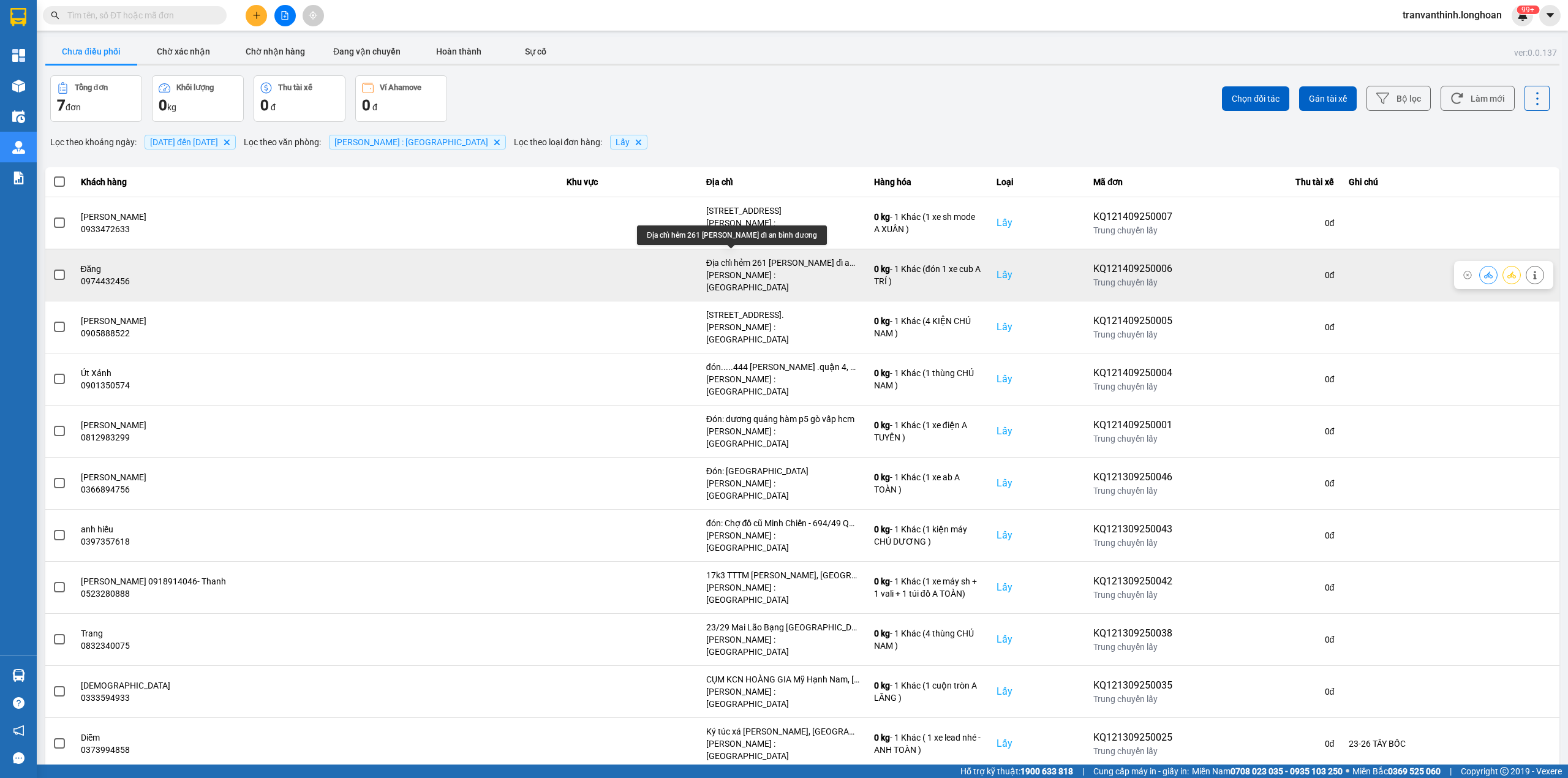
click at [754, 256] on div "Địa chỉ hẻm 261 nguyễn đức thiệu dĩ an bình dương" at bounding box center [783, 262] width 153 height 12
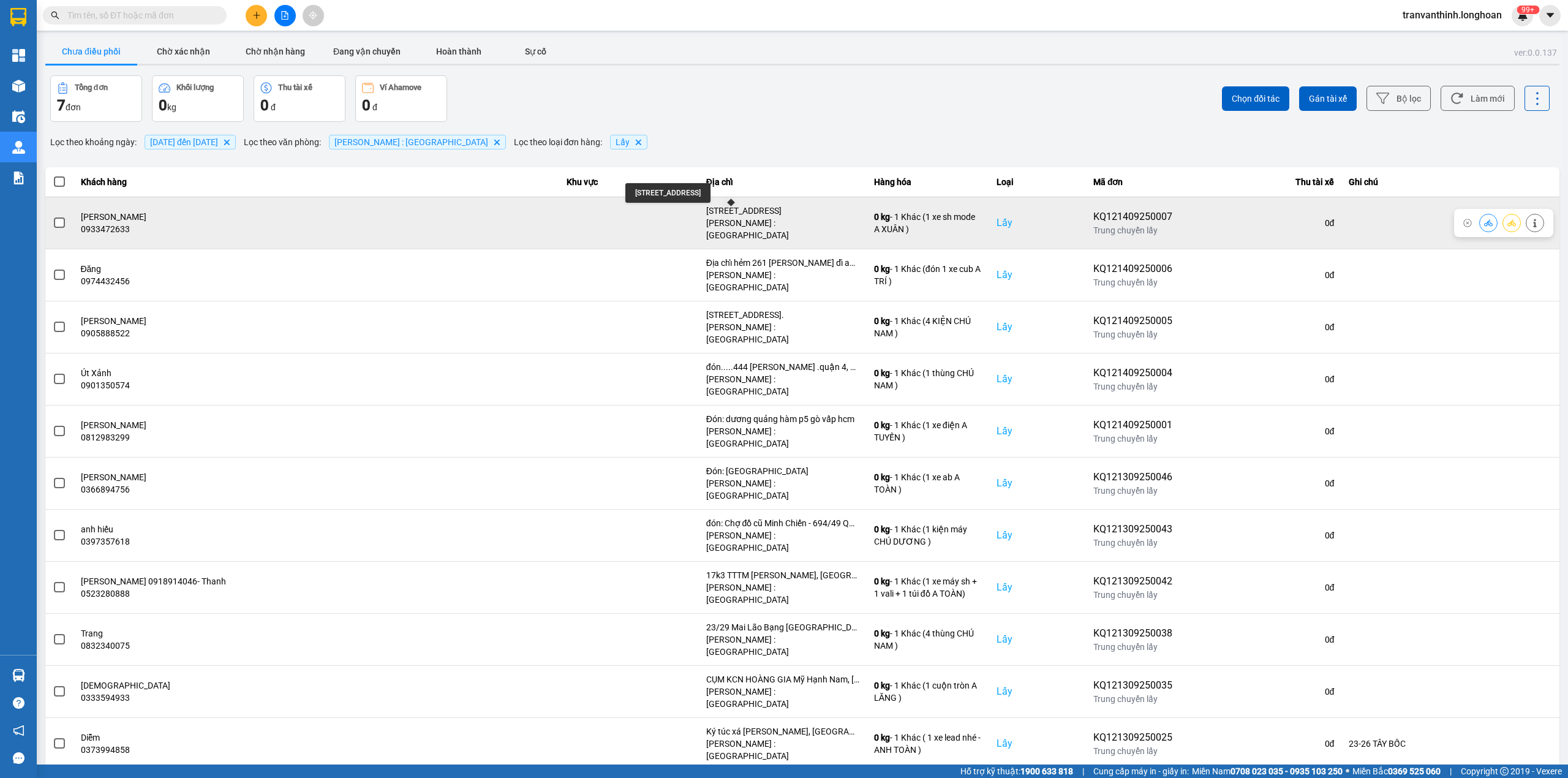
click at [751, 206] on div "[STREET_ADDRESS]" at bounding box center [783, 210] width 153 height 12
click at [55, 219] on span at bounding box center [60, 223] width 11 height 11
click at [52, 216] on input "checkbox" at bounding box center [52, 216] width 0 height 0
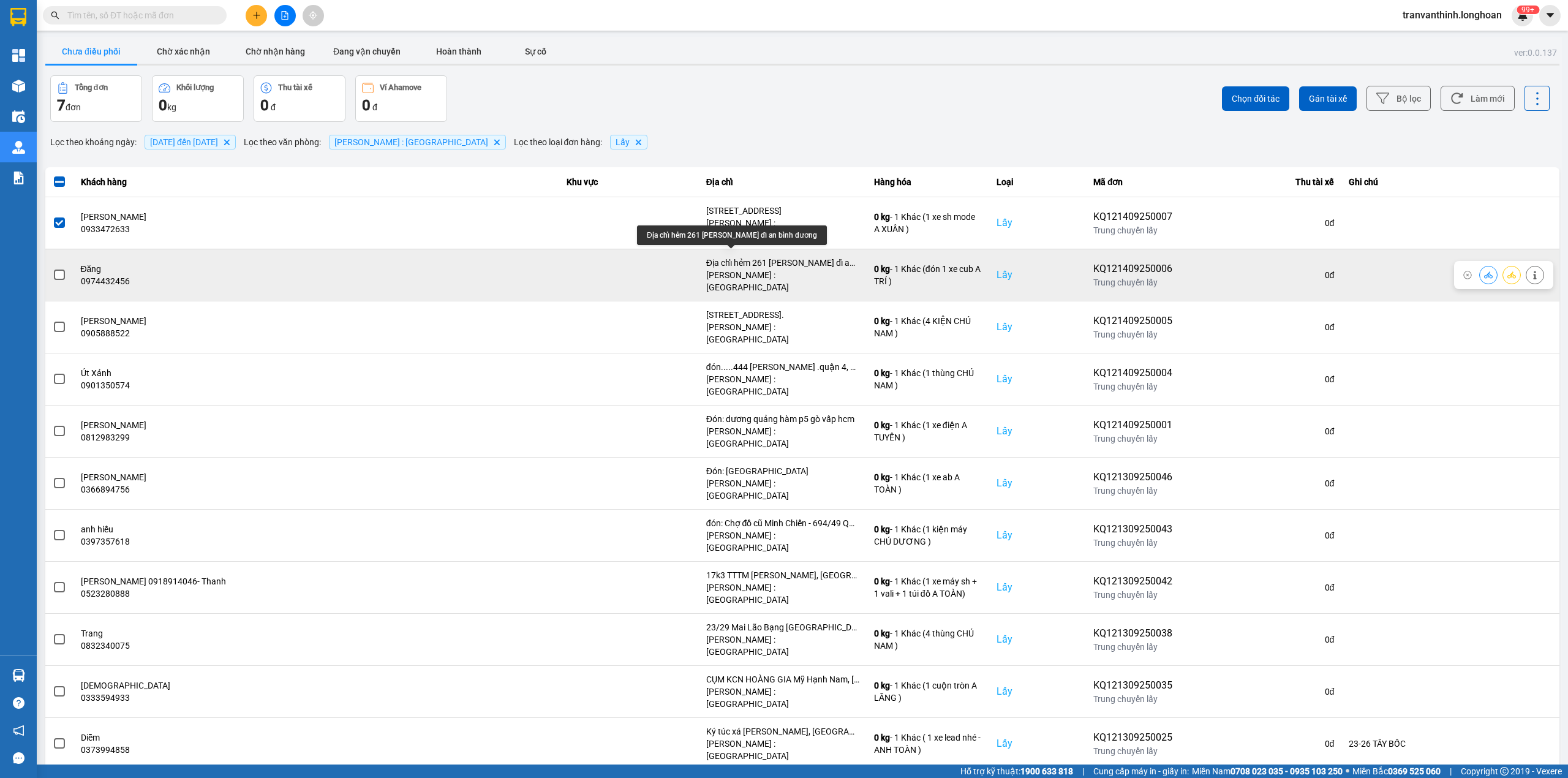
click at [738, 256] on div "Địa chỉ hẻm 261 nguyễn đức thiệu dĩ an bình dương" at bounding box center [783, 262] width 153 height 12
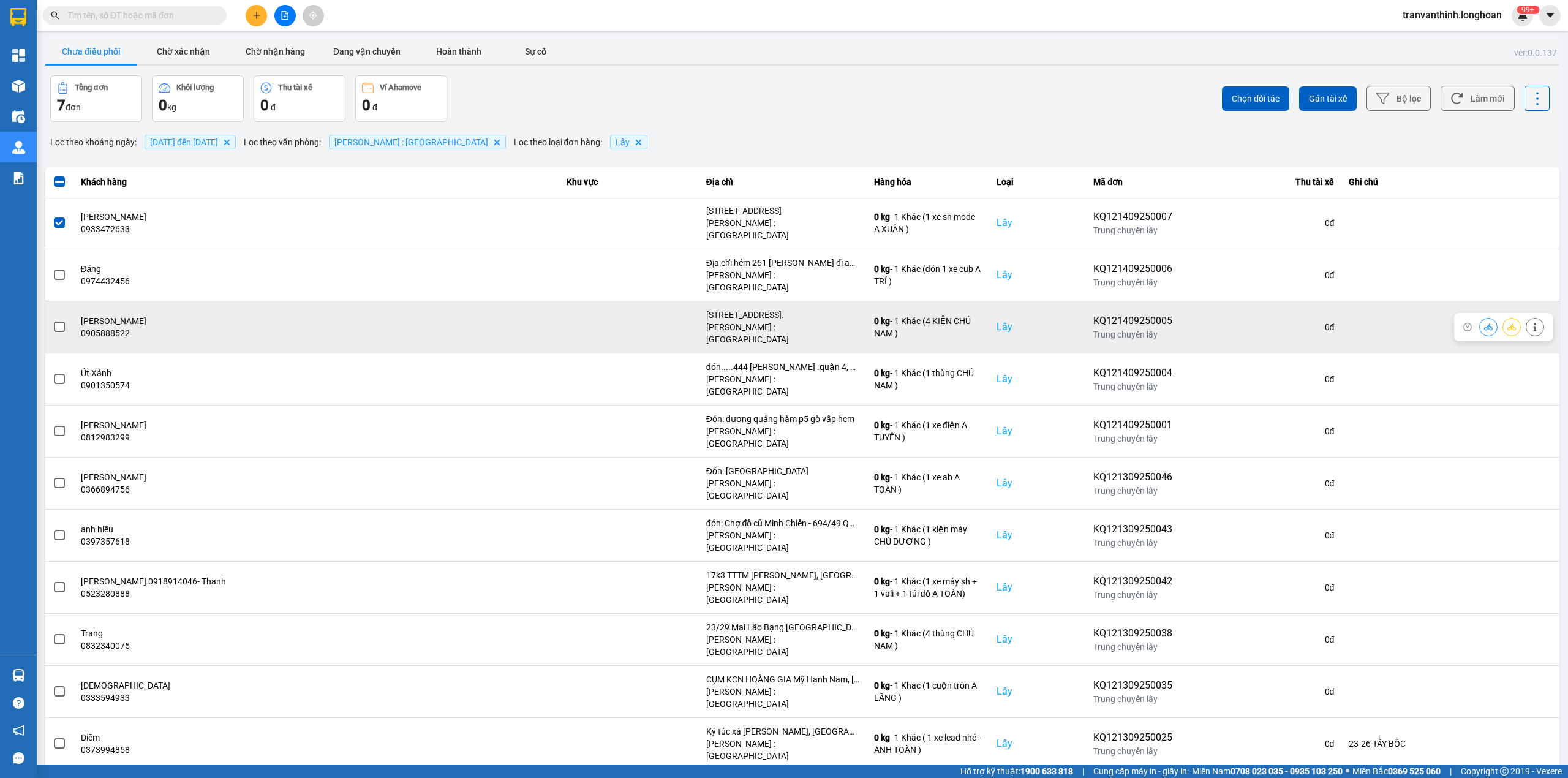
click at [760, 301] on td "02 đường số 16, Tân Hưng, Q7, HCM. Hồ Chí Minh : Kho Quận 12" at bounding box center [783, 327] width 168 height 52
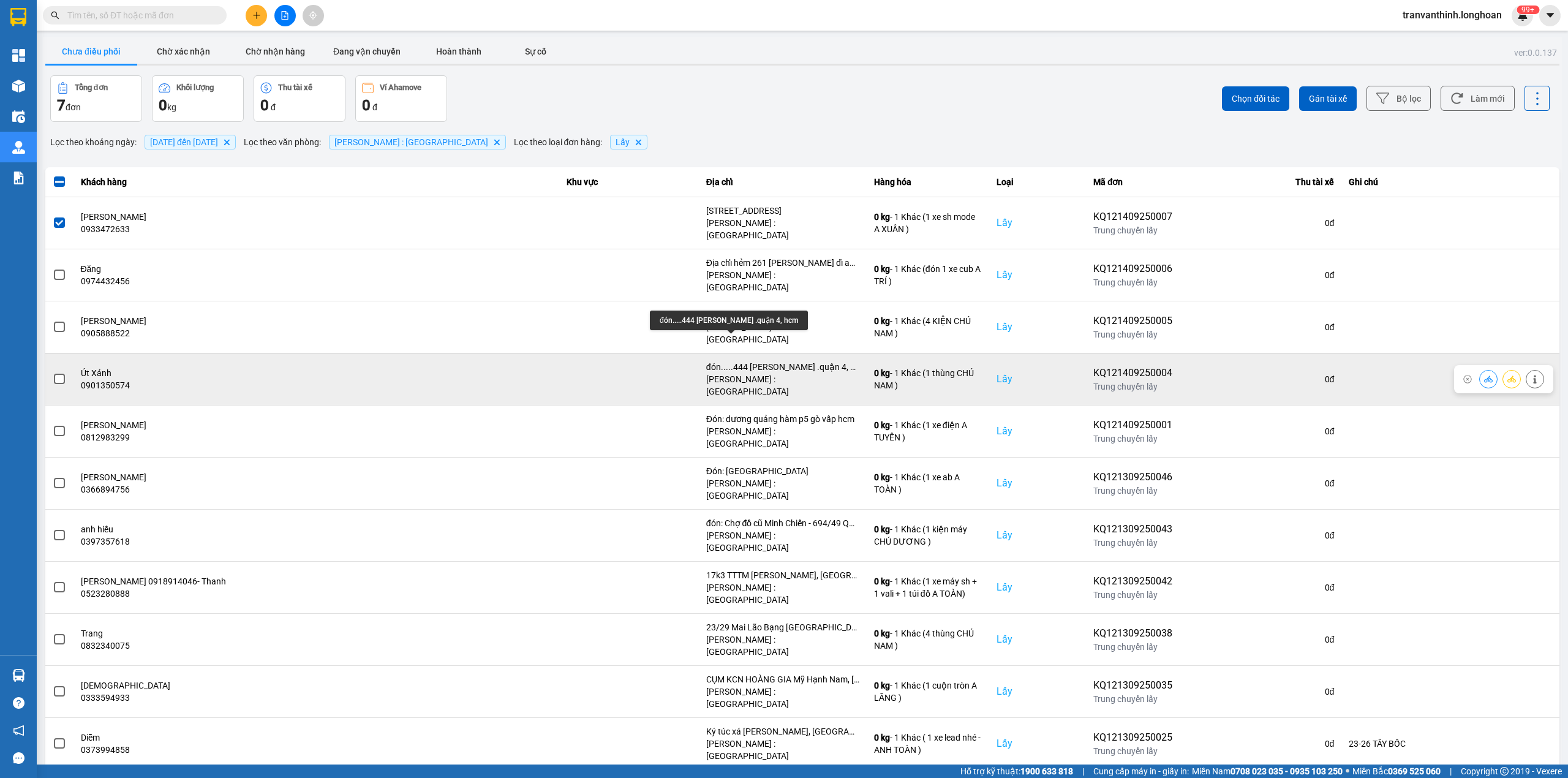
click at [761, 361] on div "đón.....444 Nguyễn đình chiểu .quận 4, hcm" at bounding box center [783, 367] width 153 height 12
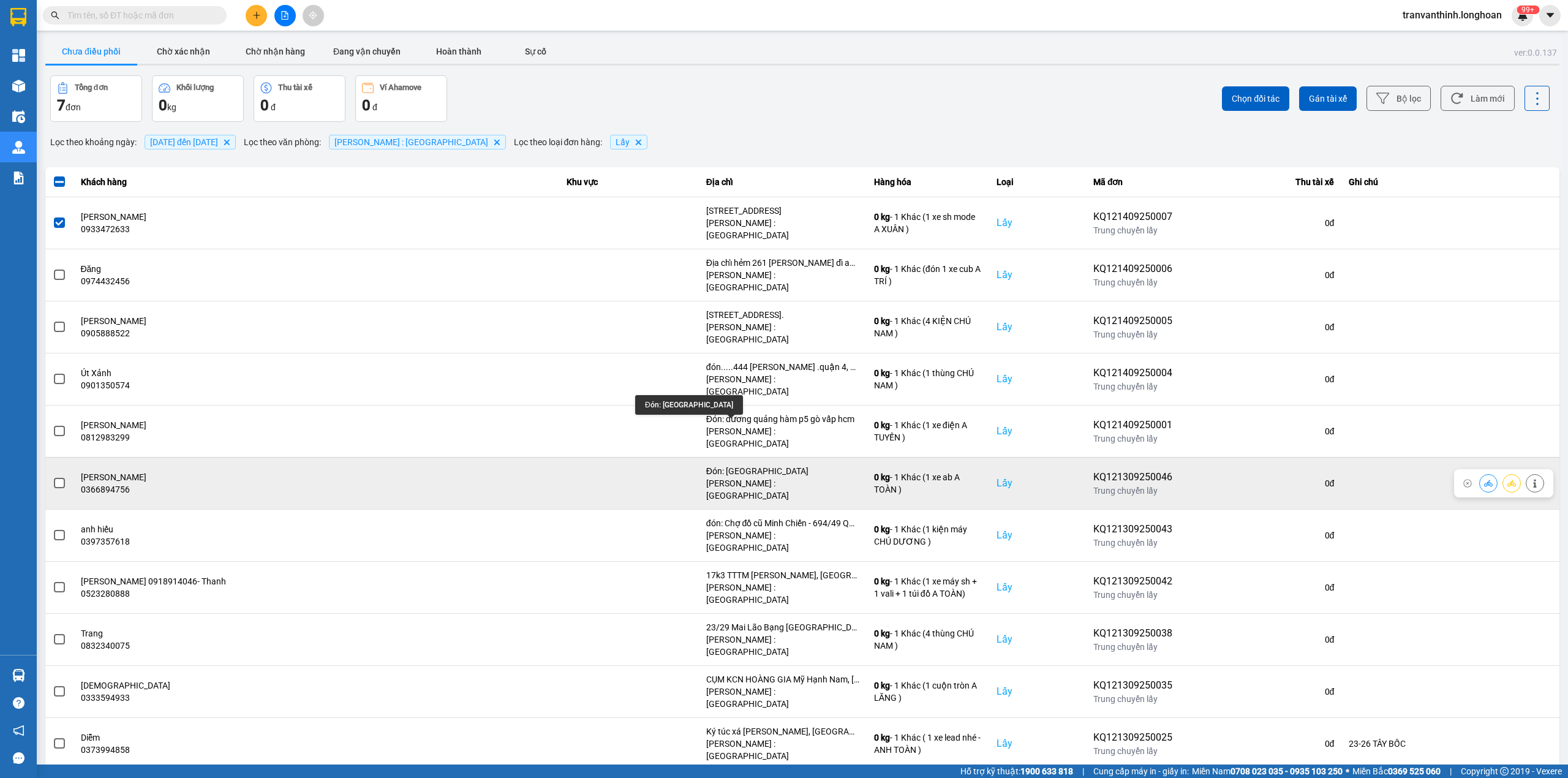
click at [764, 465] on div "Đón: Chợ bến cam phước thiền Nhơn Trạch đồng nai" at bounding box center [783, 471] width 153 height 12
click at [765, 465] on div "Đón: Chợ bến cam phước thiền Nhơn Trạch đồng nai" at bounding box center [783, 471] width 153 height 12
drag, startPoint x: 765, startPoint y: 422, endPoint x: 765, endPoint y: 429, distance: 7.0
click at [765, 465] on div "Đón: Chợ bến cam phước thiền Nhơn Trạch đồng nai" at bounding box center [783, 471] width 153 height 12
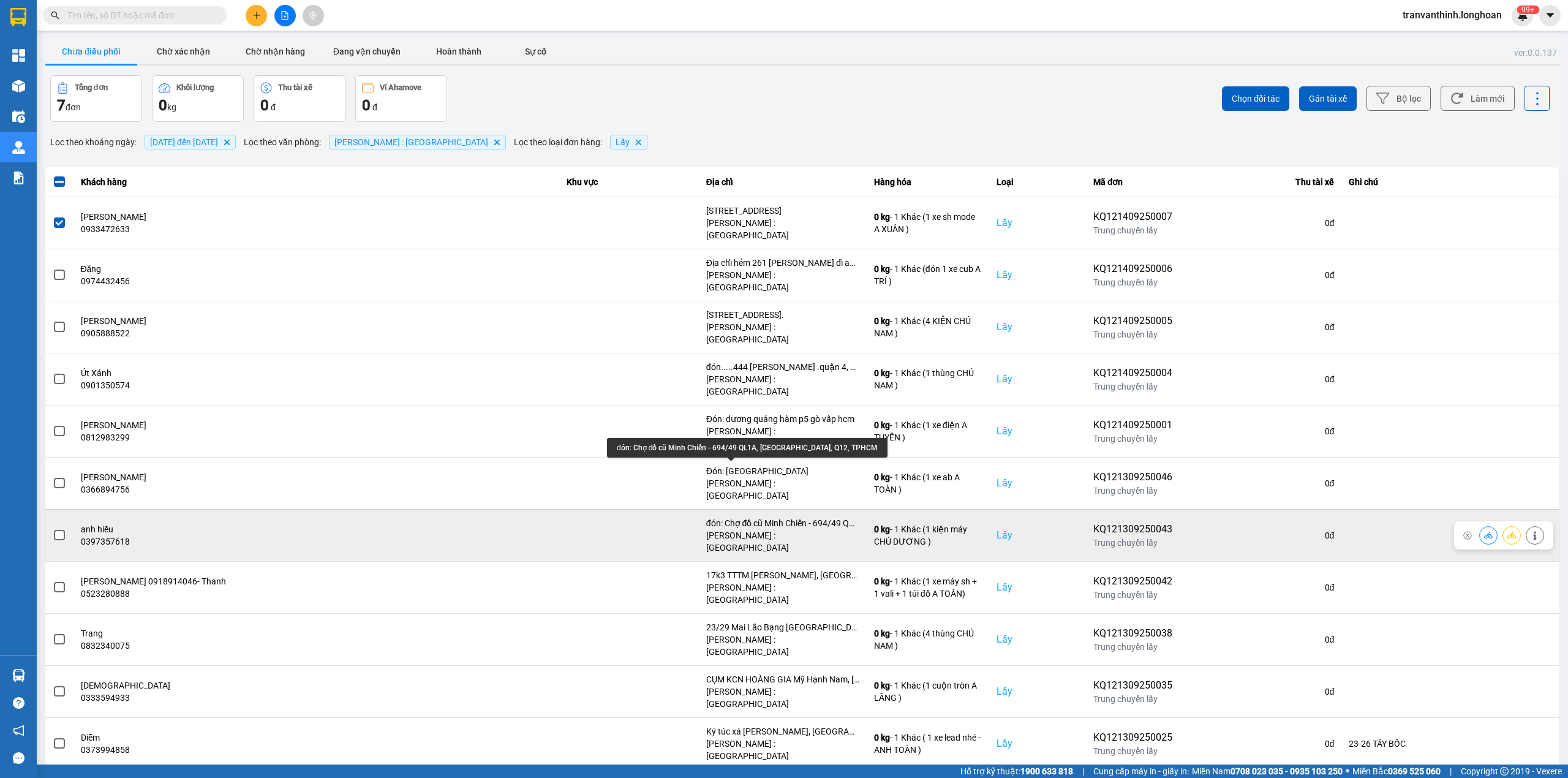
click at [774, 517] on div "đón: Chợ đồ cũ Minh Chiến - 694/49 QL1A, P.Thạnh Lộc, Q12, TPHCM" at bounding box center [783, 522] width 153 height 12
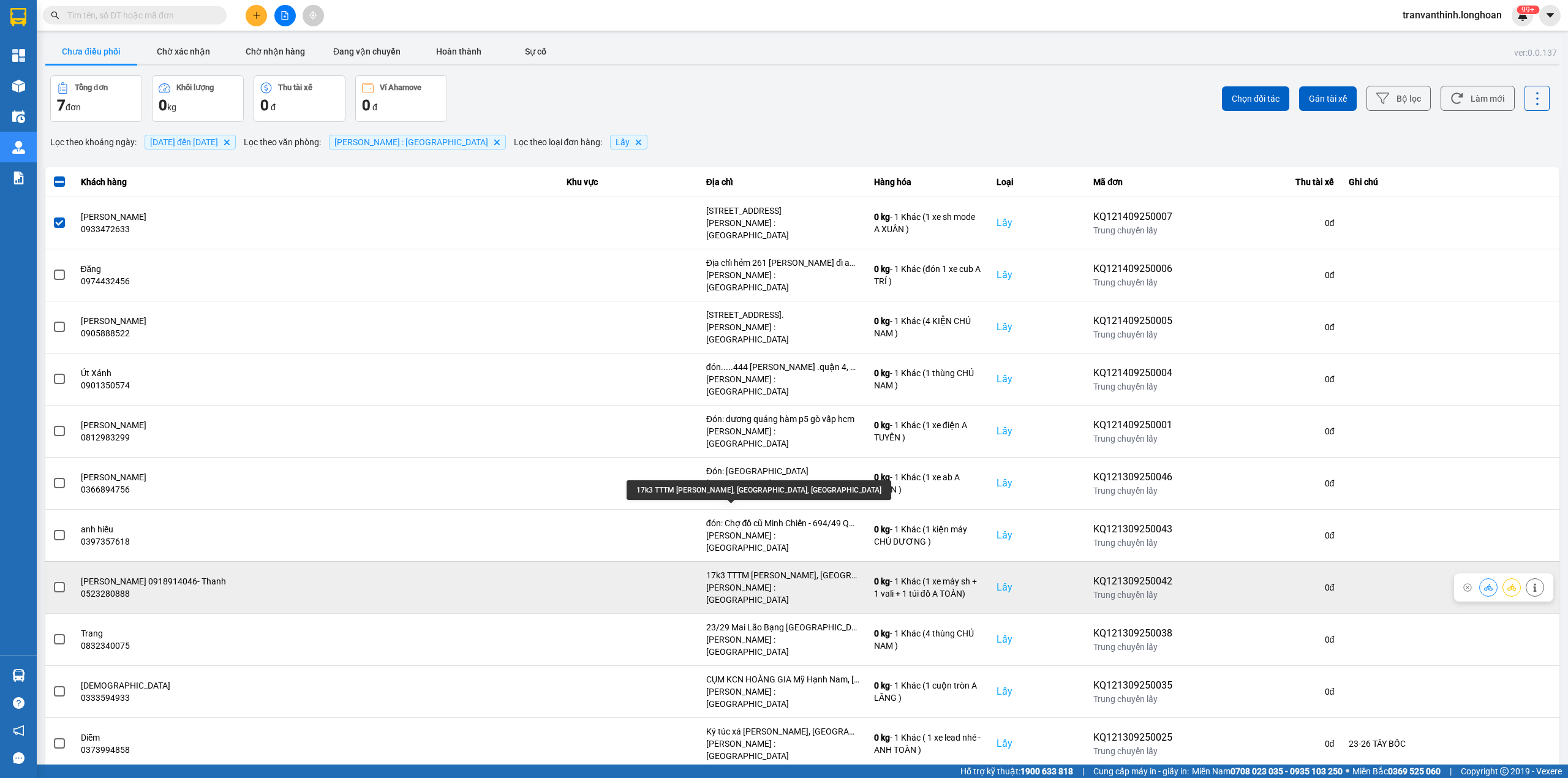
click at [784, 569] on div "17k3 TTTM NGUYỄN THÁI HỌC, Phường 7, TP VŨNG TÀU" at bounding box center [783, 575] width 153 height 12
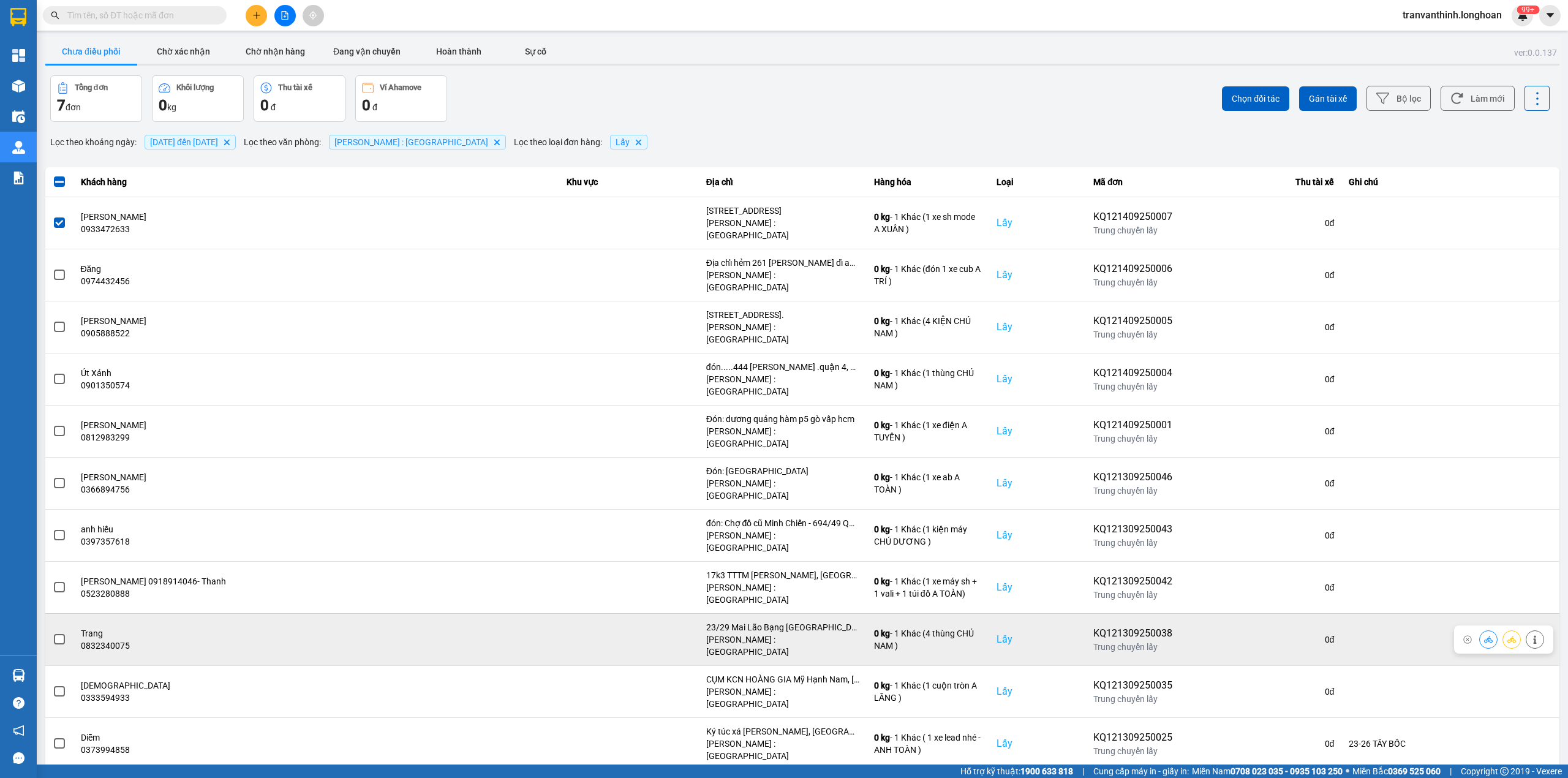
click at [770, 621] on div "23/29 Mai Lão Bạng phường Tân Bình, HCM" at bounding box center [783, 626] width 153 height 12
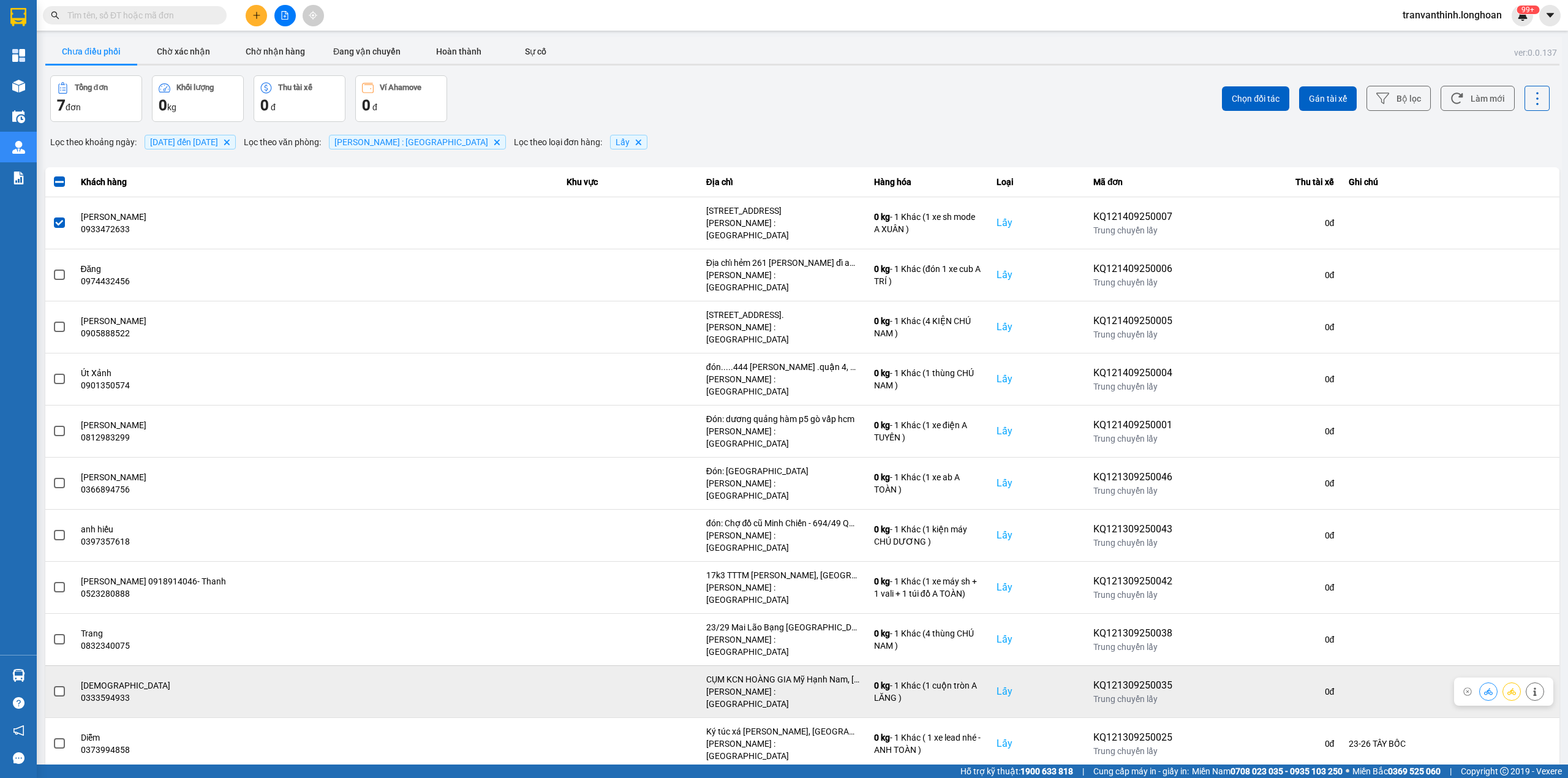
click at [771, 673] on div "CỤM KCN HOÀNG GIA Mỹ Hạnh Nam, Đức Hòa, Long An, Việt Nam" at bounding box center [783, 679] width 153 height 12
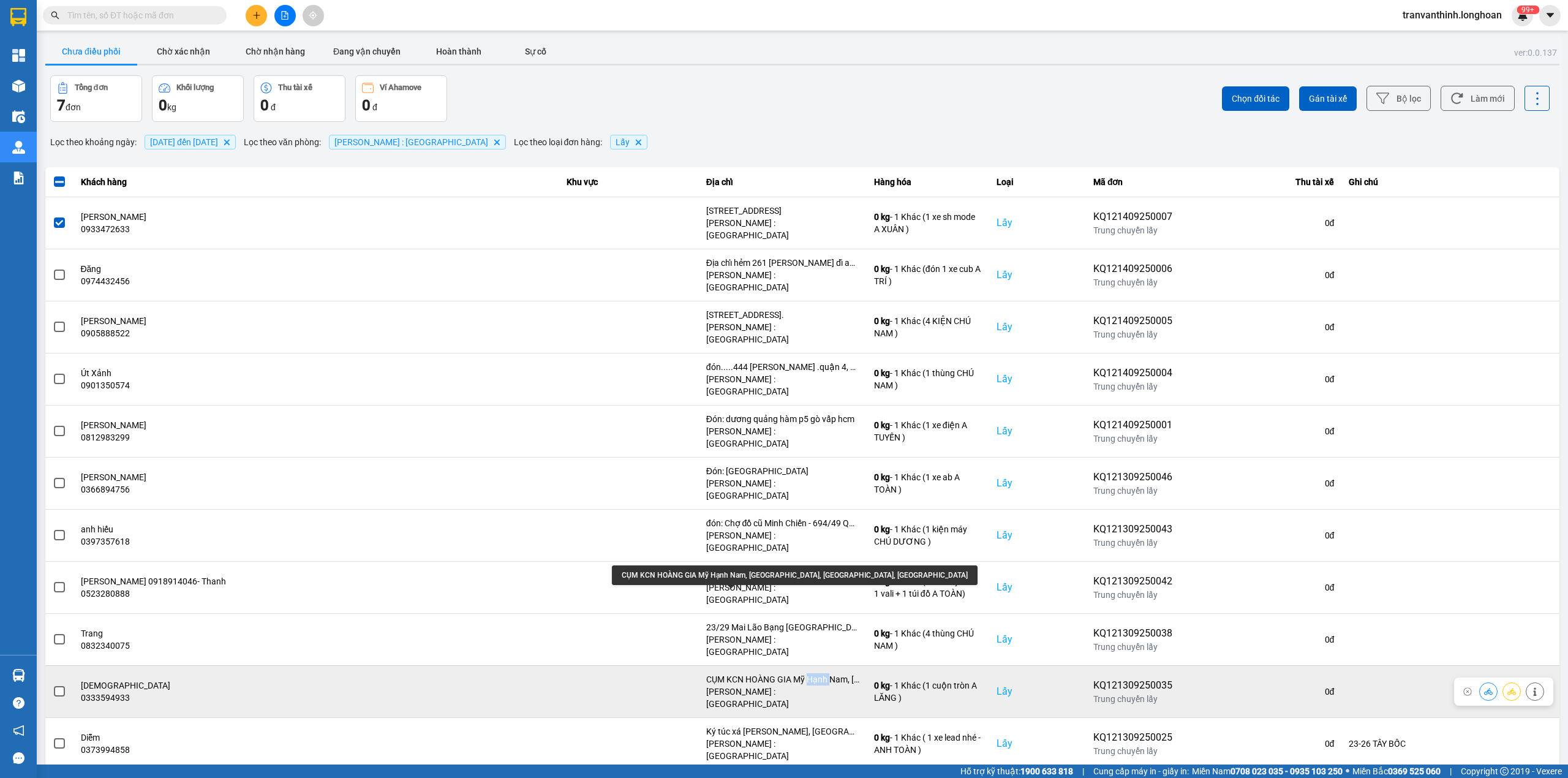
click at [771, 673] on div "CỤM KCN HOÀNG GIA Mỹ Hạnh Nam, Đức Hòa, Long An, Việt Nam" at bounding box center [783, 679] width 153 height 12
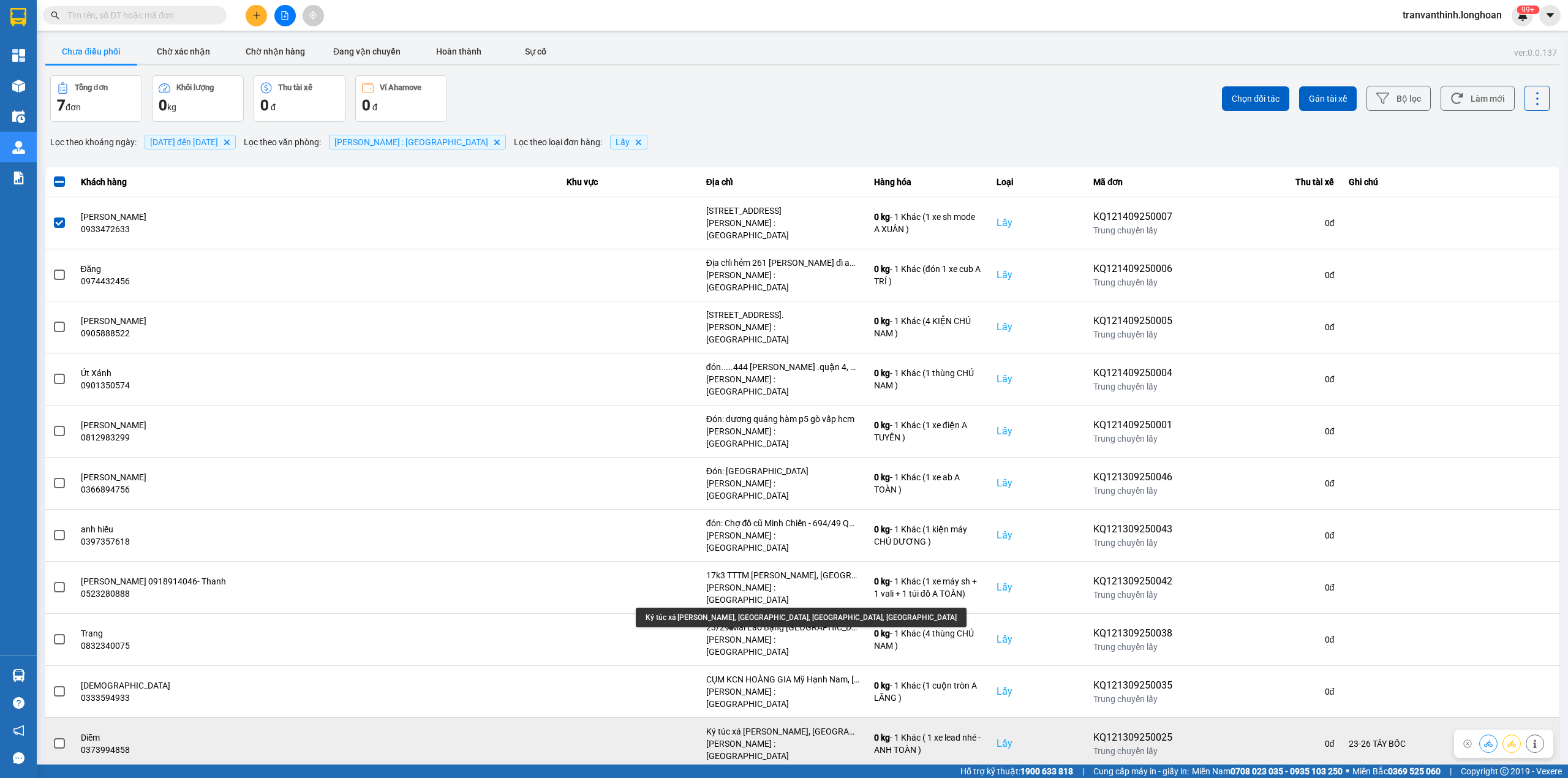
click at [776, 726] on div "Ký túc xá Hyosung, Long Thọ, Nhơn Trạch, Đồng Nai" at bounding box center [783, 731] width 153 height 12
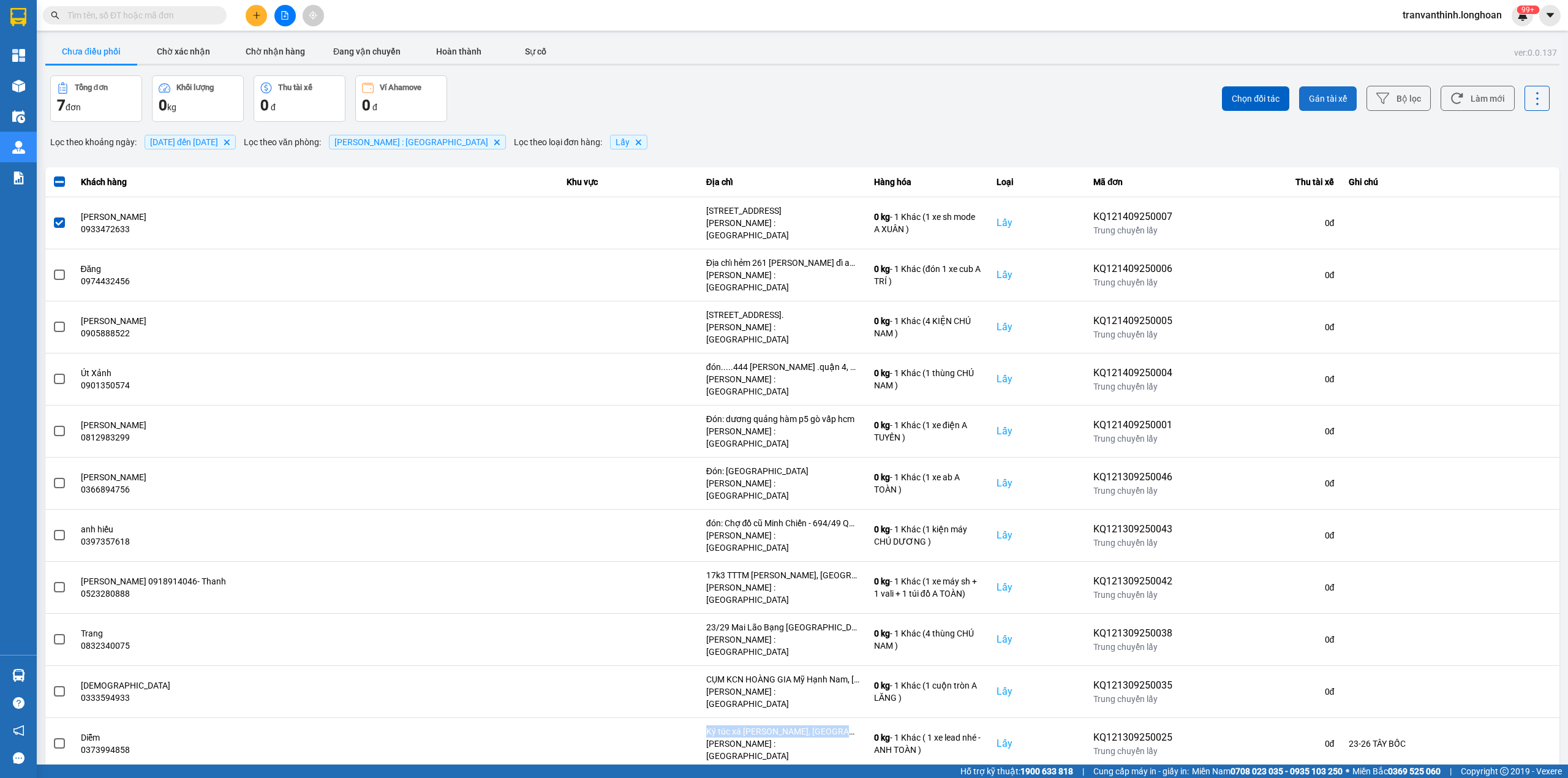
click at [1337, 102] on span "Gán tài xế" at bounding box center [1328, 98] width 38 height 12
click at [1338, 90] on button "Gán tài xế" at bounding box center [1328, 98] width 57 height 24
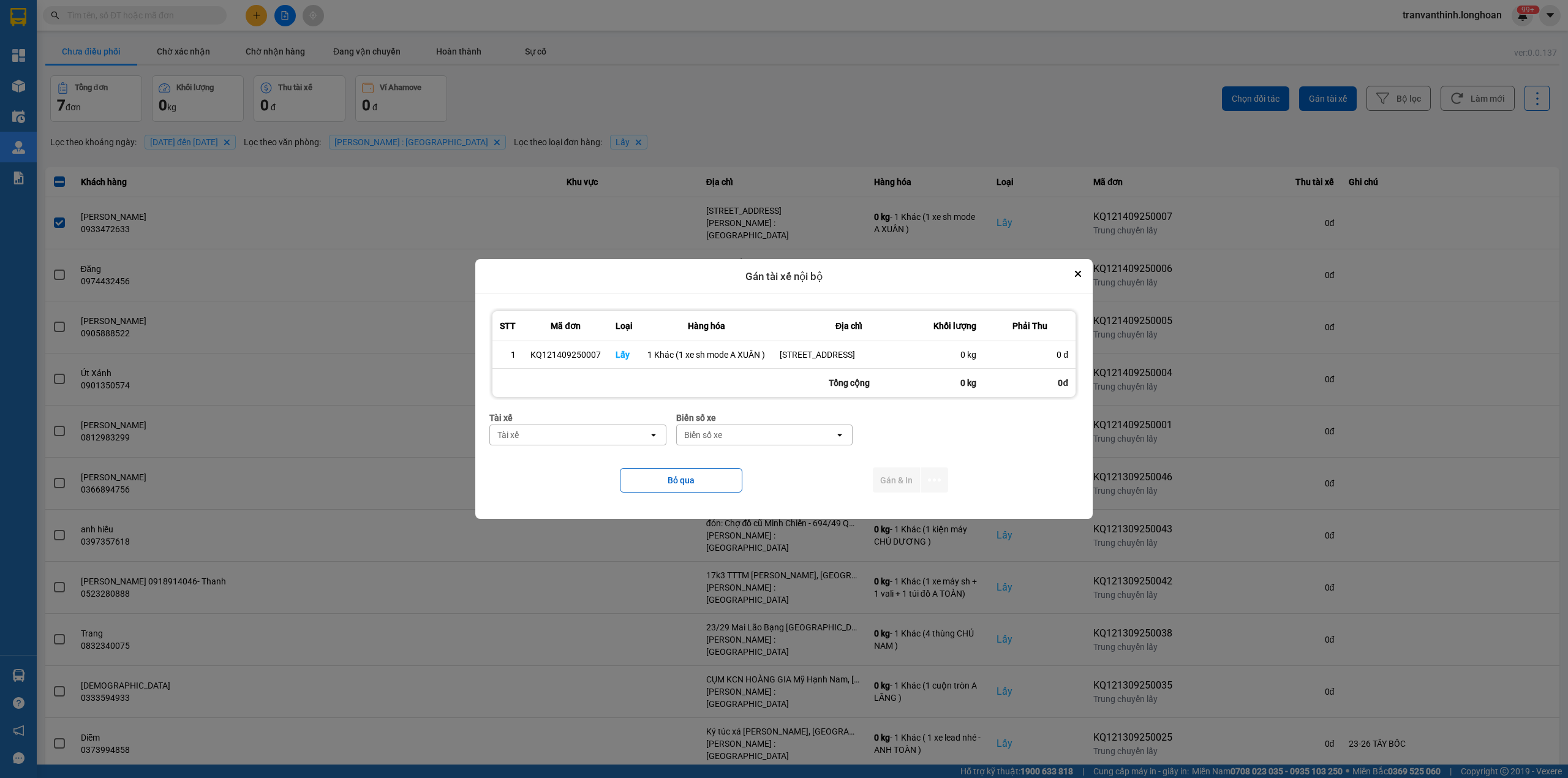
click at [565, 445] on div "Tài xế" at bounding box center [569, 435] width 159 height 19
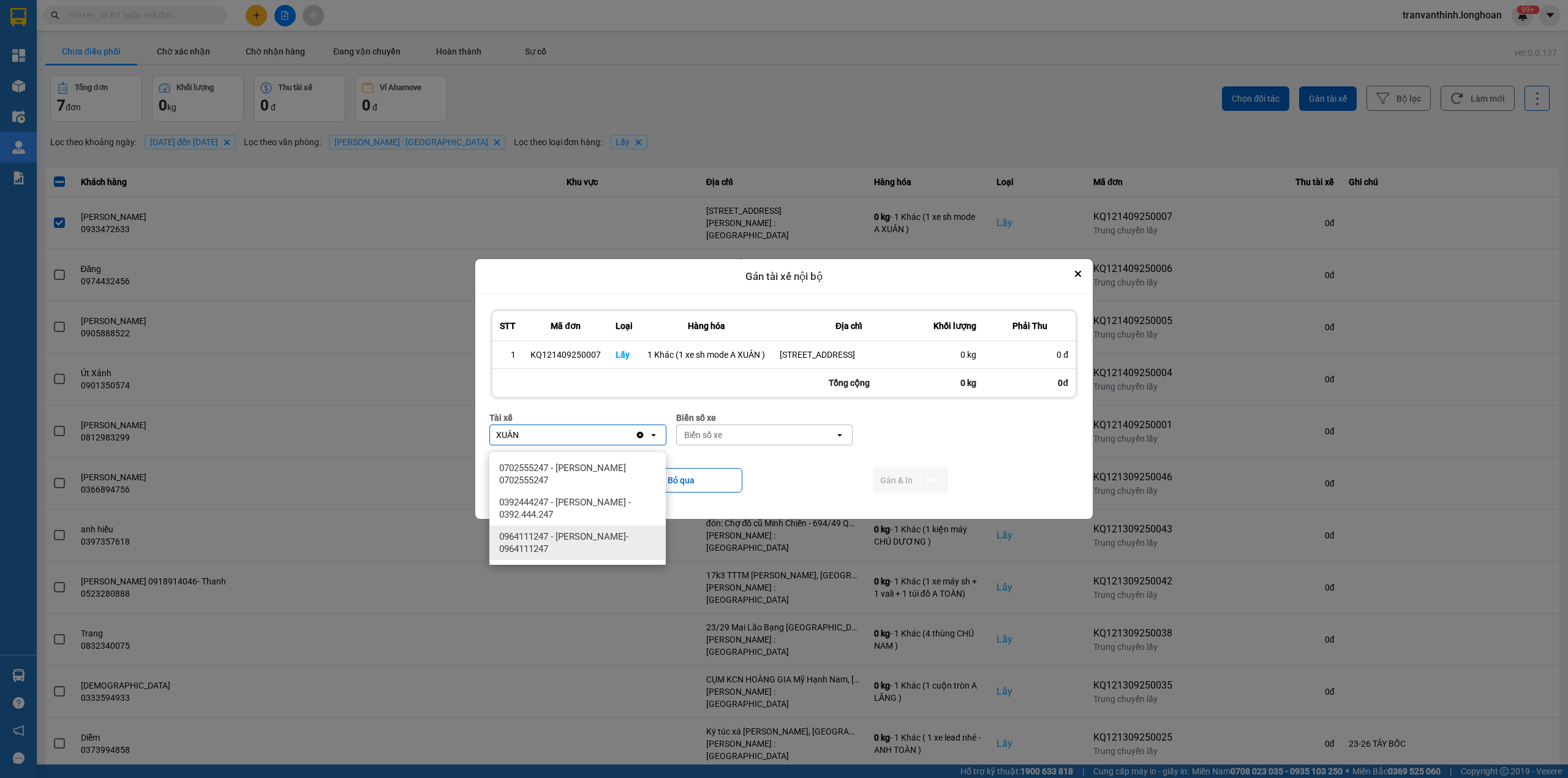
type input "XUÂN"
click at [601, 542] on span "0964111247 - TRẦN THANH XUÂN- 0964111247" at bounding box center [580, 543] width 162 height 24
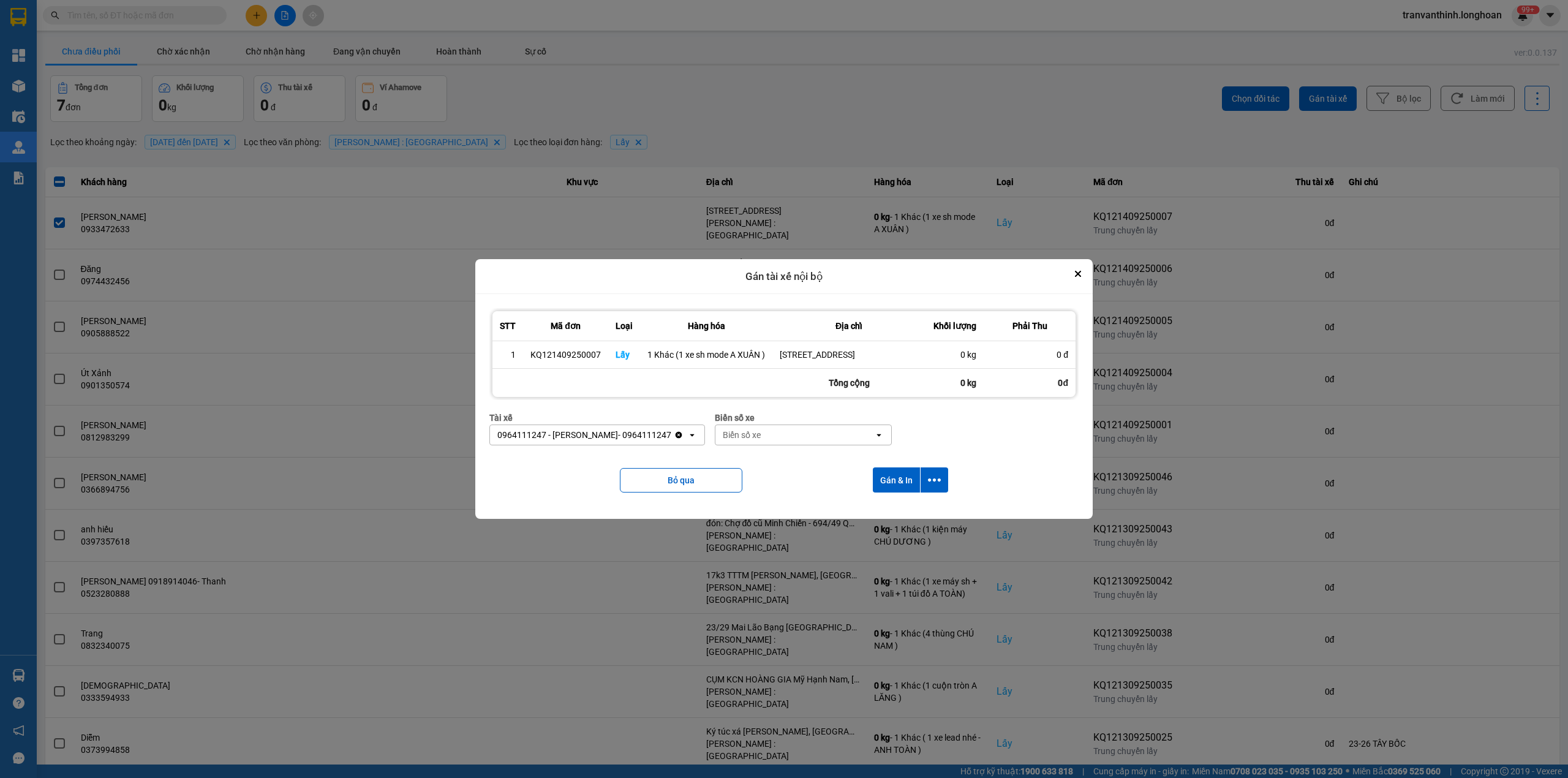
click at [761, 441] on div "Biển số xe" at bounding box center [742, 435] width 38 height 12
type input "94"
click at [787, 467] on div "29E-376.94" at bounding box center [814, 468] width 177 height 22
click at [941, 481] on button "dialog" at bounding box center [934, 480] width 27 height 25
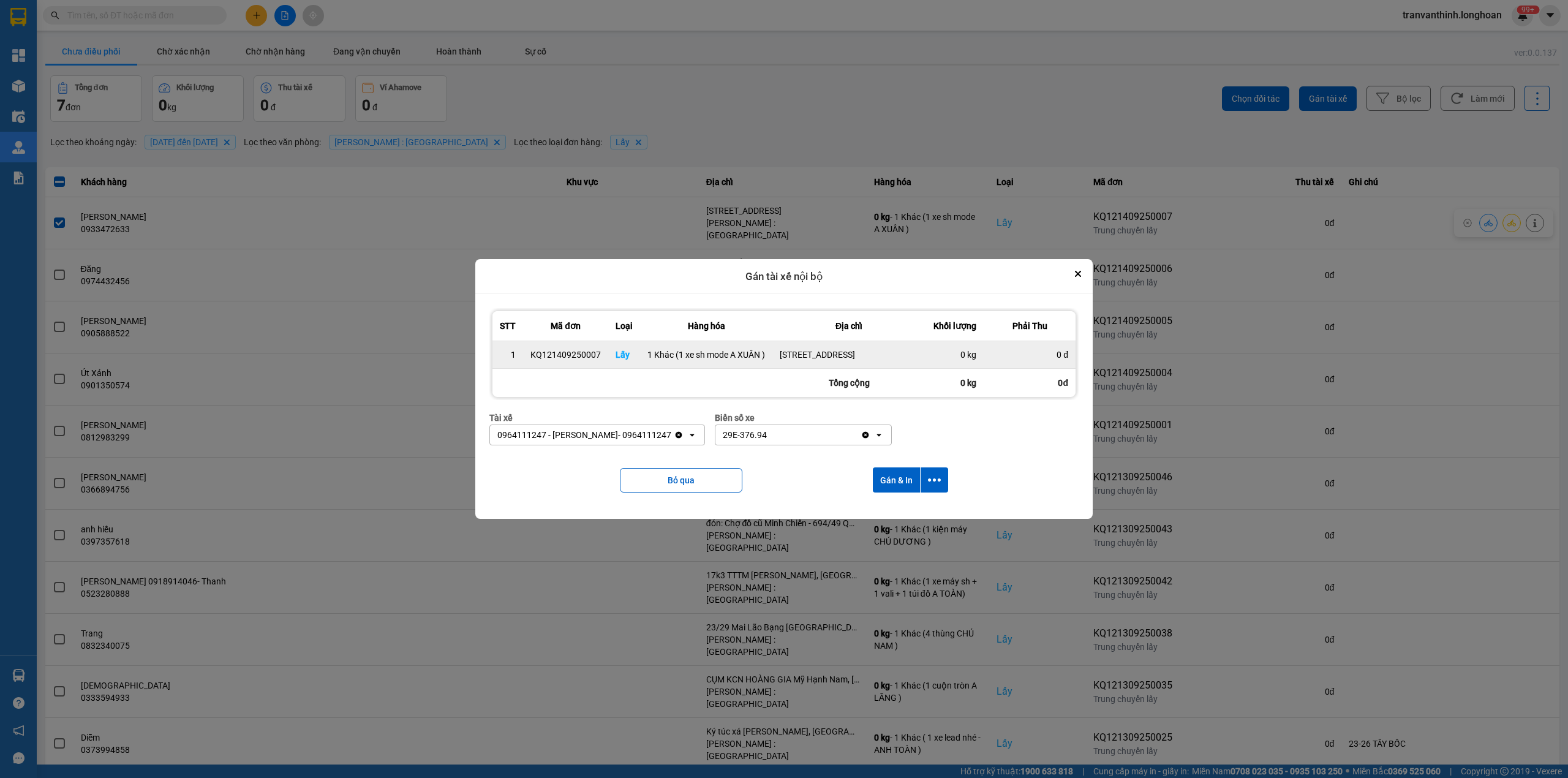
click at [557, 348] on div "KQ121409250007" at bounding box center [565, 354] width 70 height 12
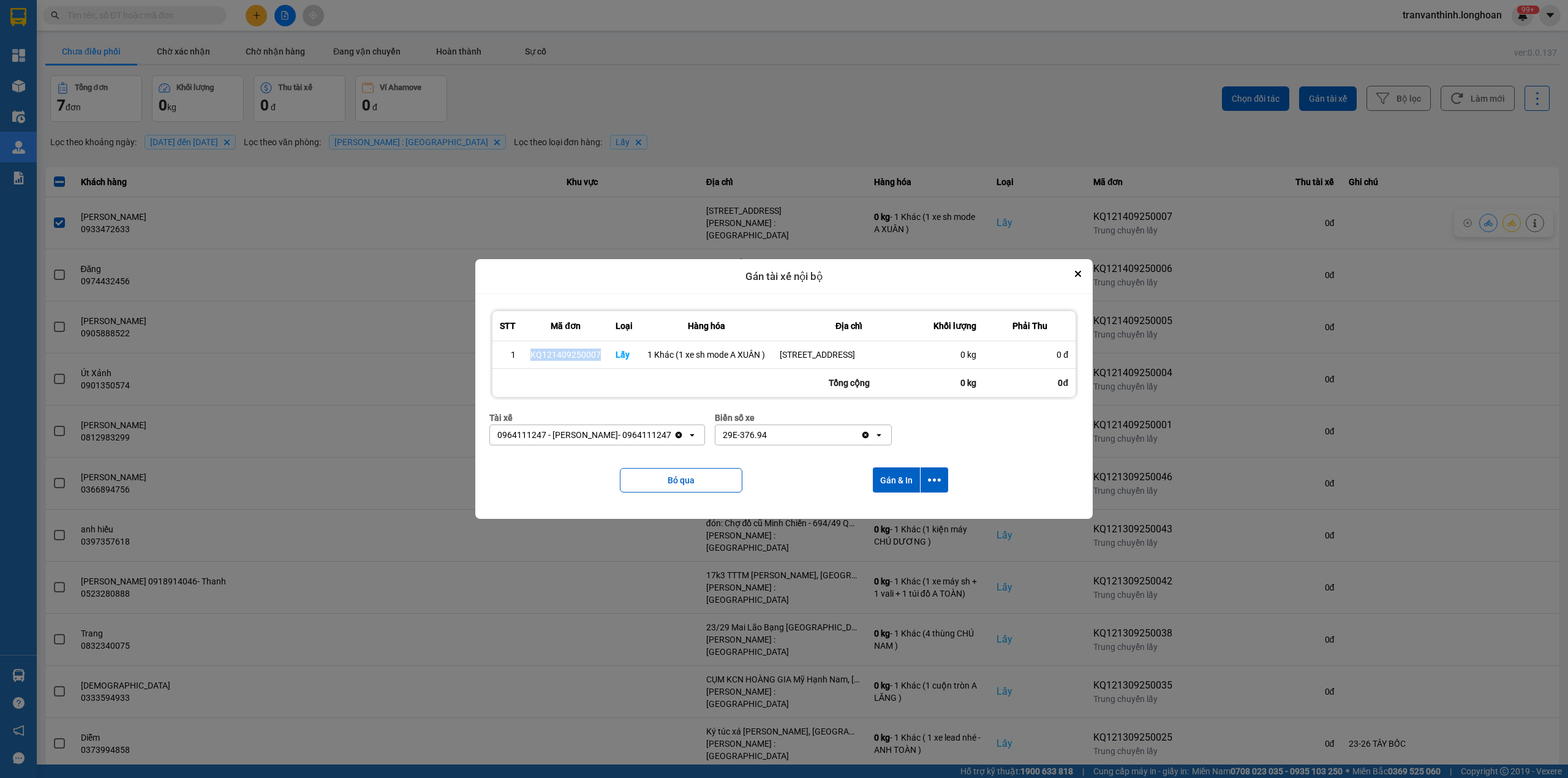
copy div "KQ121409250007"
click at [943, 483] on button "dialog" at bounding box center [934, 480] width 27 height 25
drag, startPoint x: 890, startPoint y: 516, endPoint x: 846, endPoint y: 594, distance: 89.6
click at [889, 516] on span "Chỉ gán tài" at bounding box center [886, 519] width 40 height 12
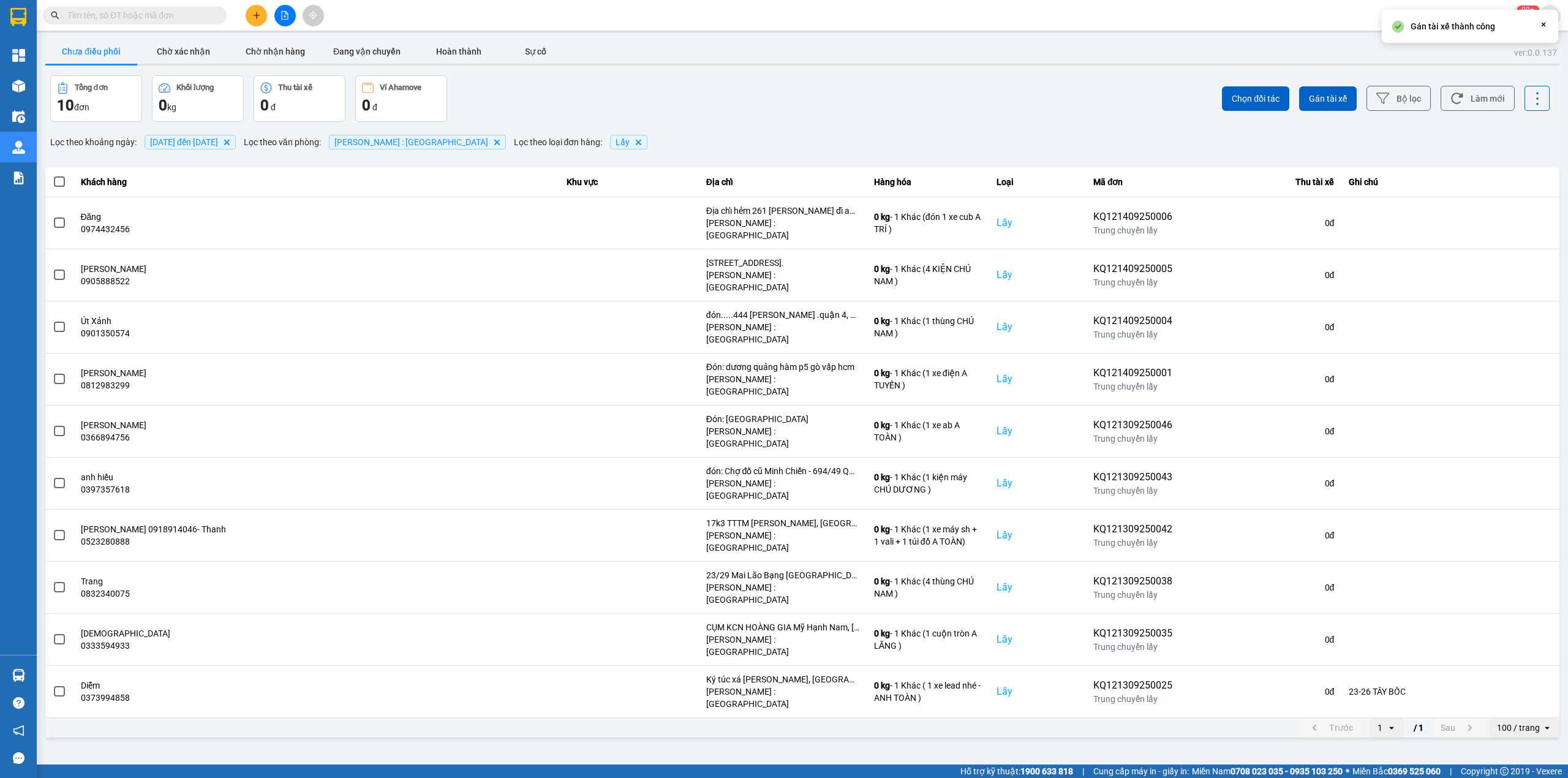
click at [139, 11] on input "text" at bounding box center [139, 15] width 144 height 14
paste input "KQ121409250007"
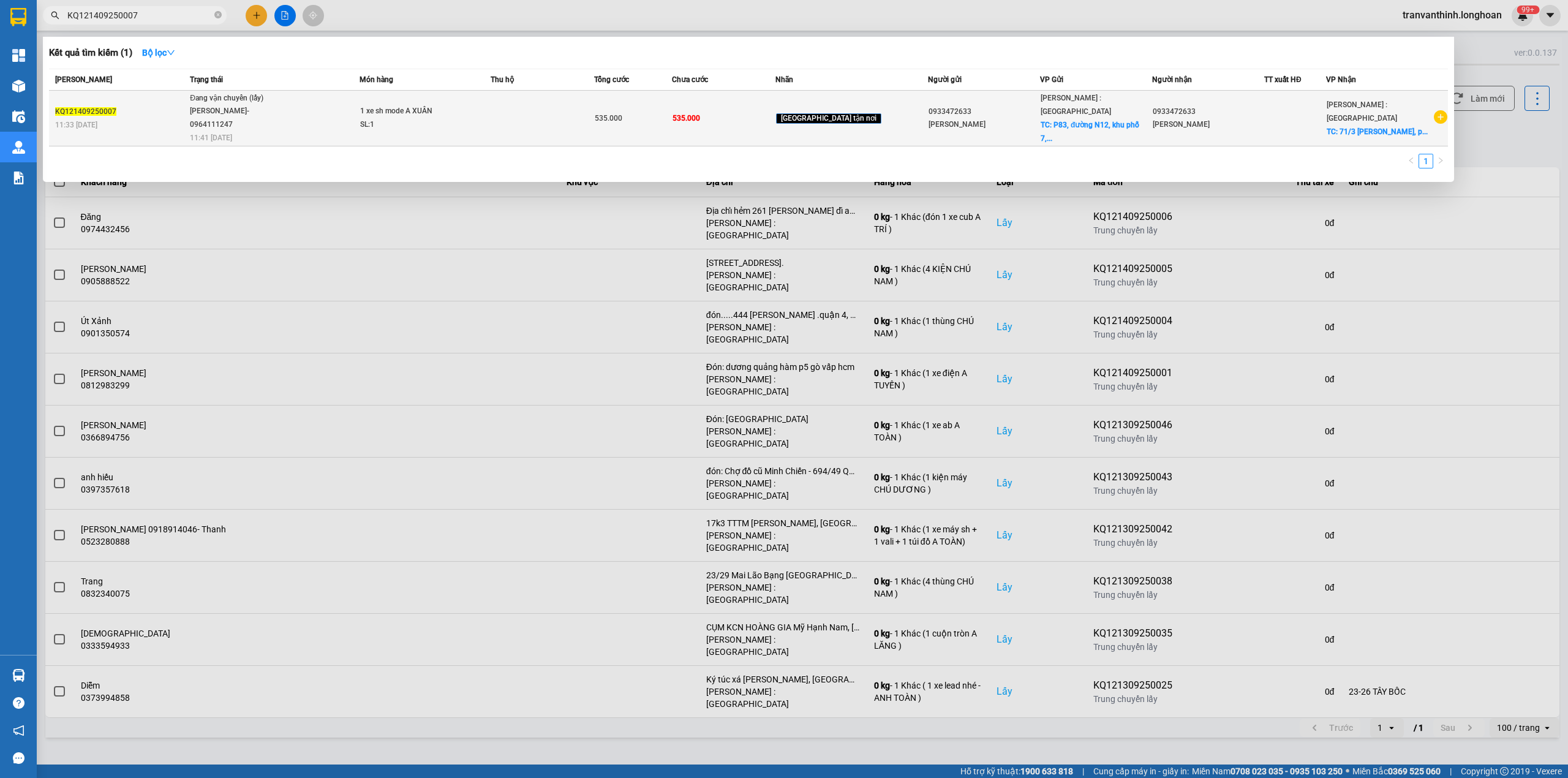
type input "KQ121409250007"
click at [1233, 111] on div "0933472633" at bounding box center [1208, 112] width 111 height 13
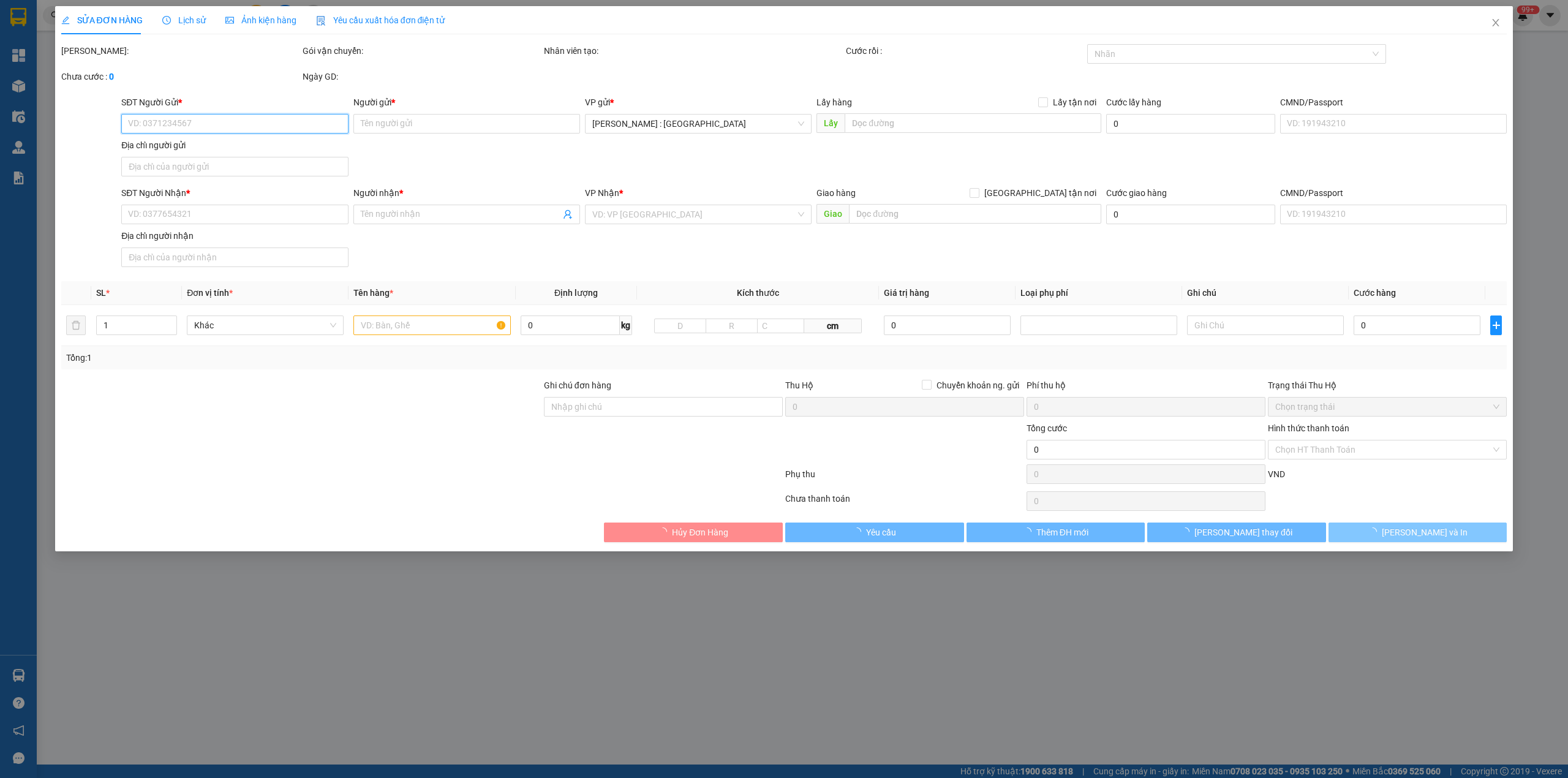
type input "0933472633"
type input "[PERSON_NAME]"
checkbox input "true"
type input "[STREET_ADDRESS]"
type input "0933472633"
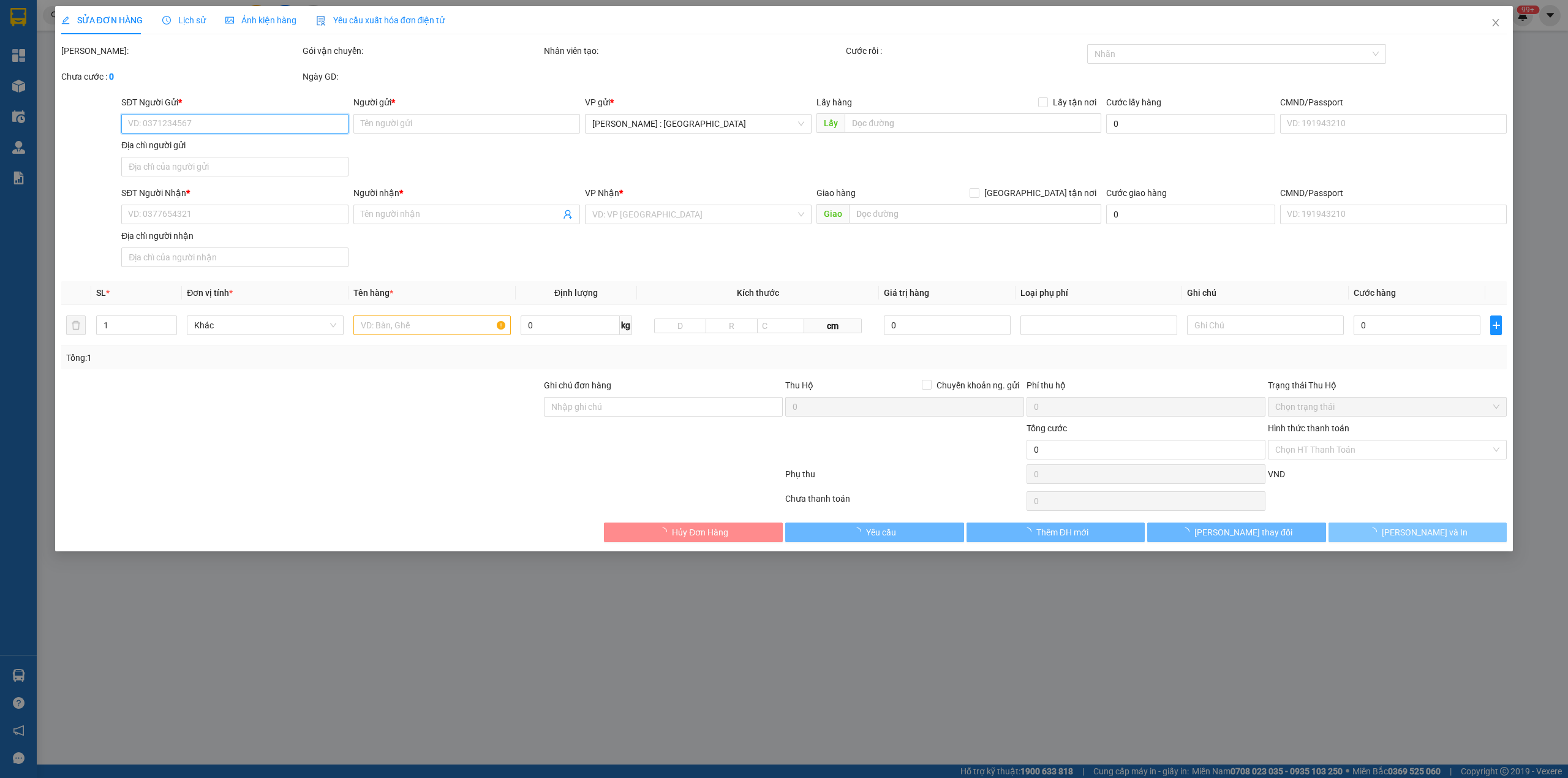
type input "[PERSON_NAME]"
checkbox input "true"
type input "[STREET_ADDRESS][PERSON_NAME] ([GEOGRAPHIC_DATA] sảnh WT1)"
type input "535.000"
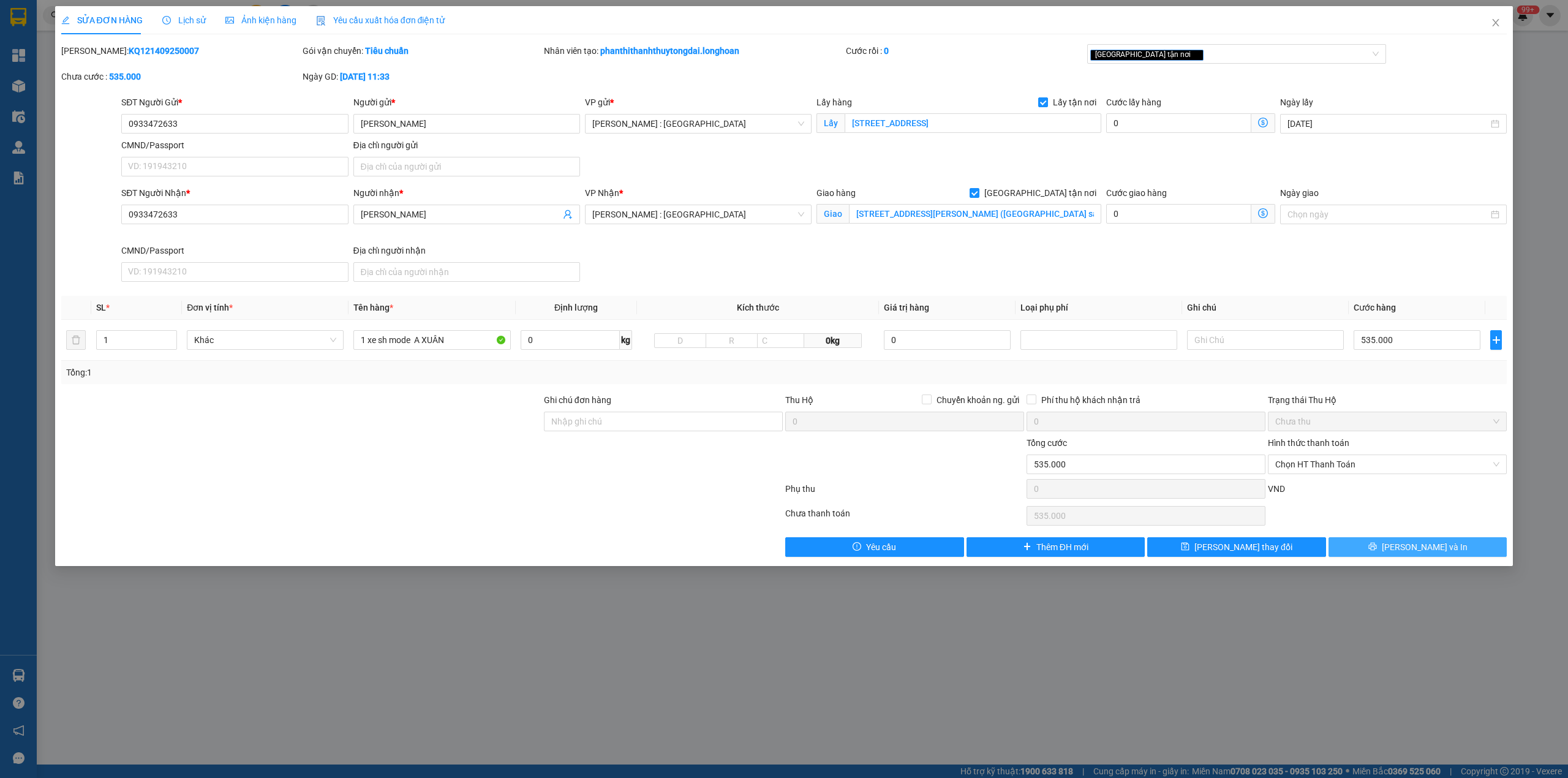
click at [1417, 544] on span "[PERSON_NAME] và In" at bounding box center [1425, 547] width 85 height 14
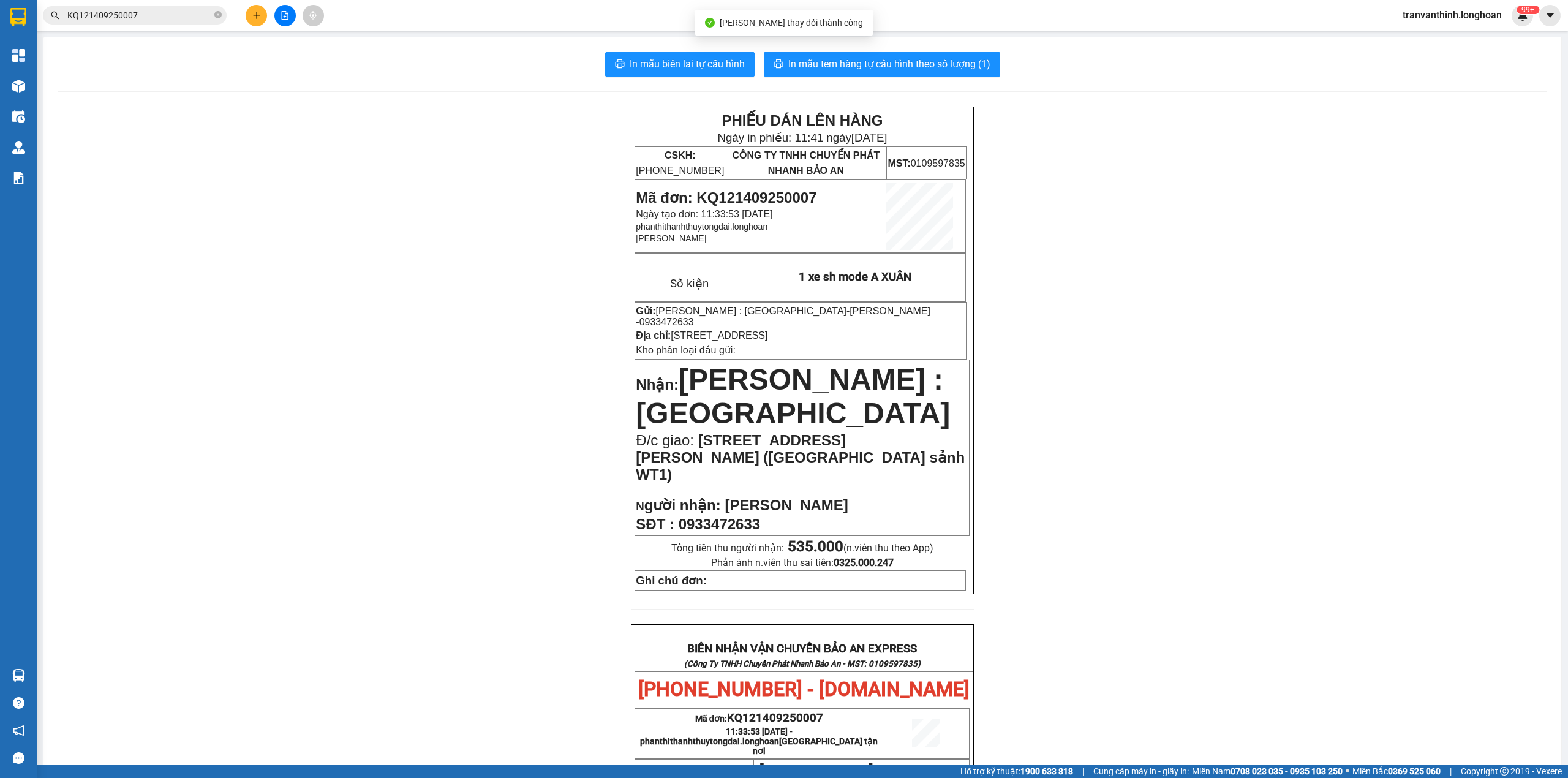
scroll to position [516, 0]
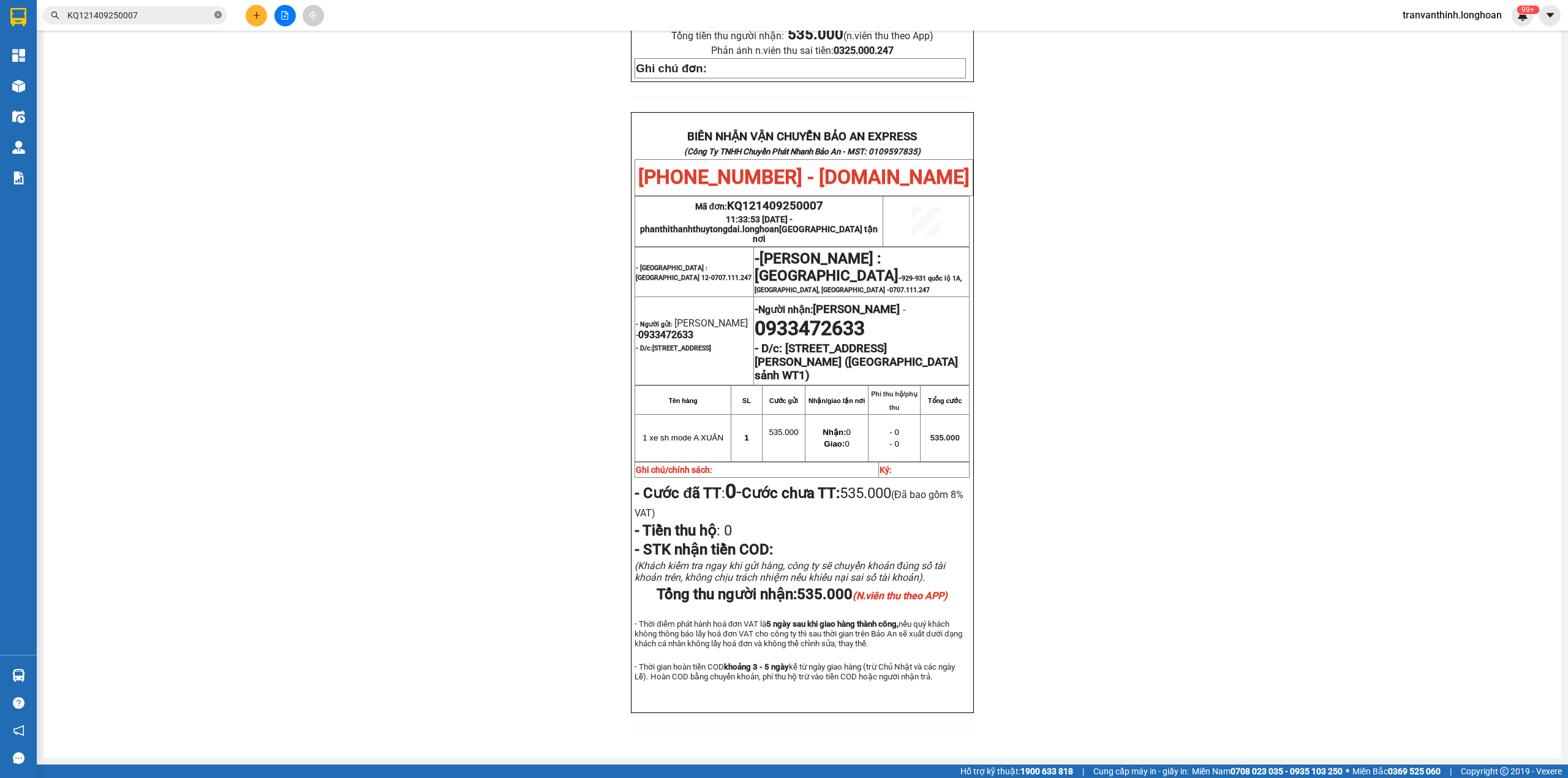
click at [218, 19] on icon "close-circle" at bounding box center [218, 15] width 7 height 7
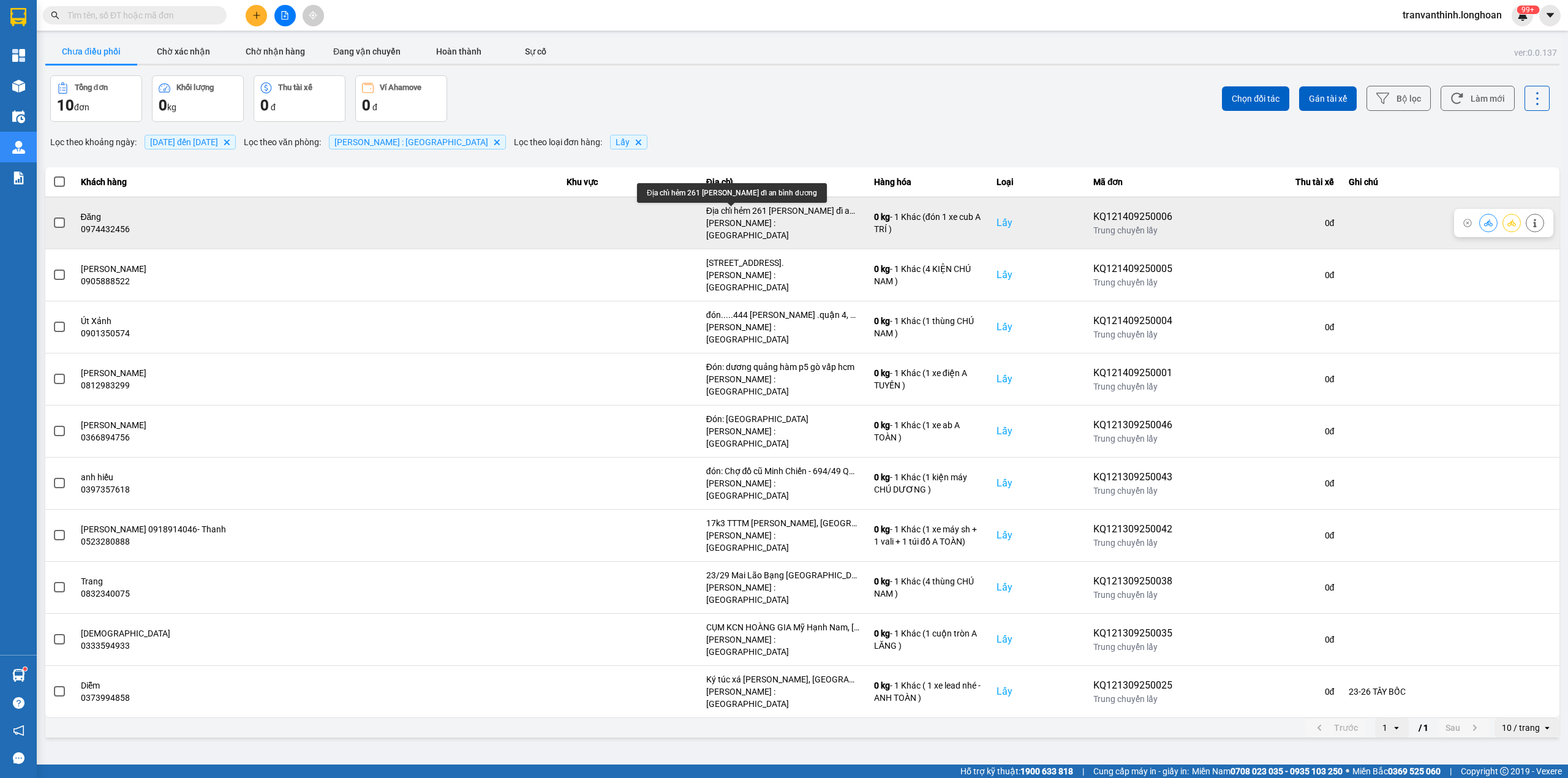
click at [750, 214] on div "Địa chỉ hẻm 261 nguyễn đức thiệu dĩ an bình dương" at bounding box center [783, 210] width 153 height 12
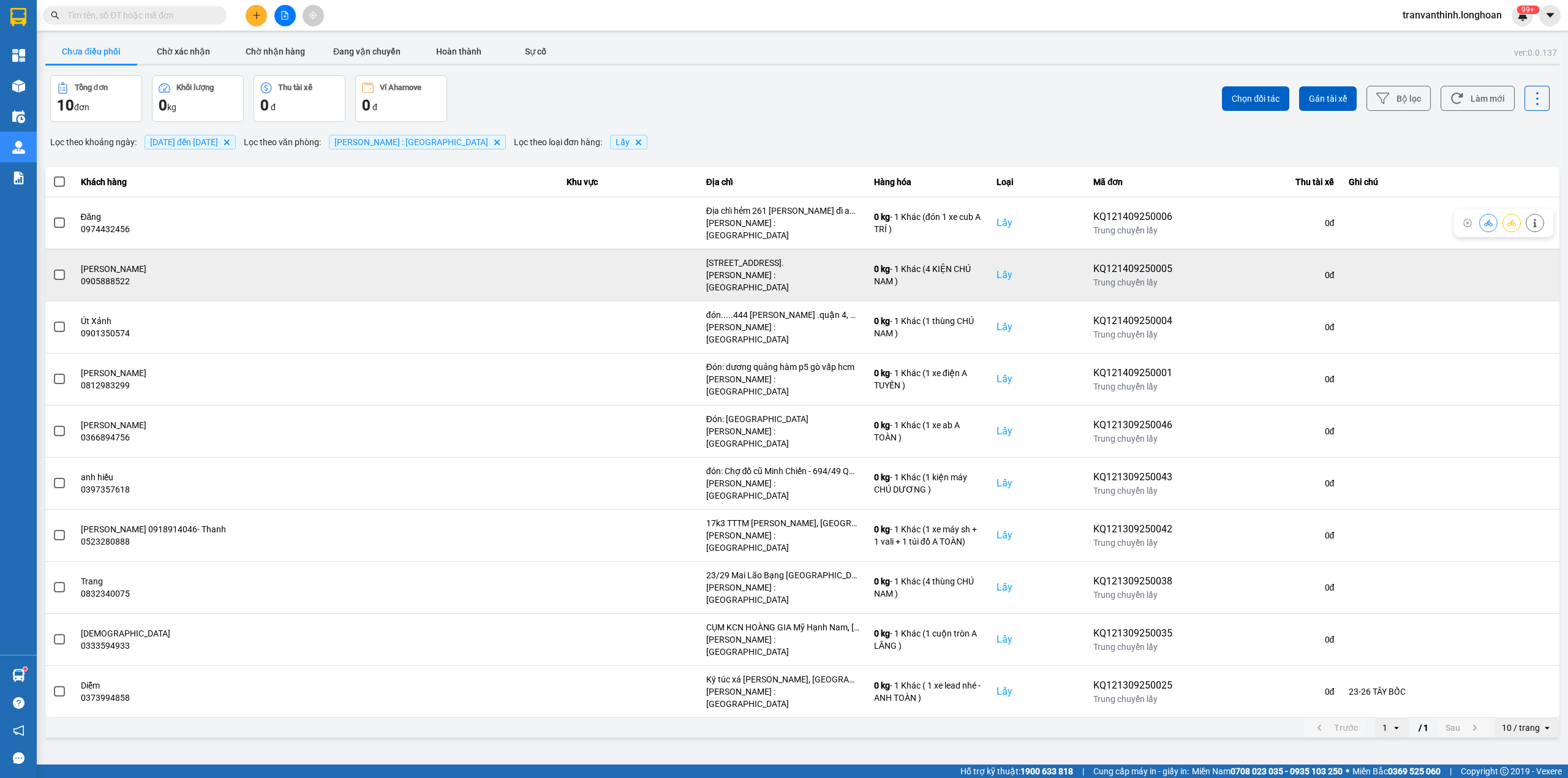
click at [759, 256] on div "02 đường số 16, Tân Hưng, Q7, HCM." at bounding box center [783, 262] width 153 height 12
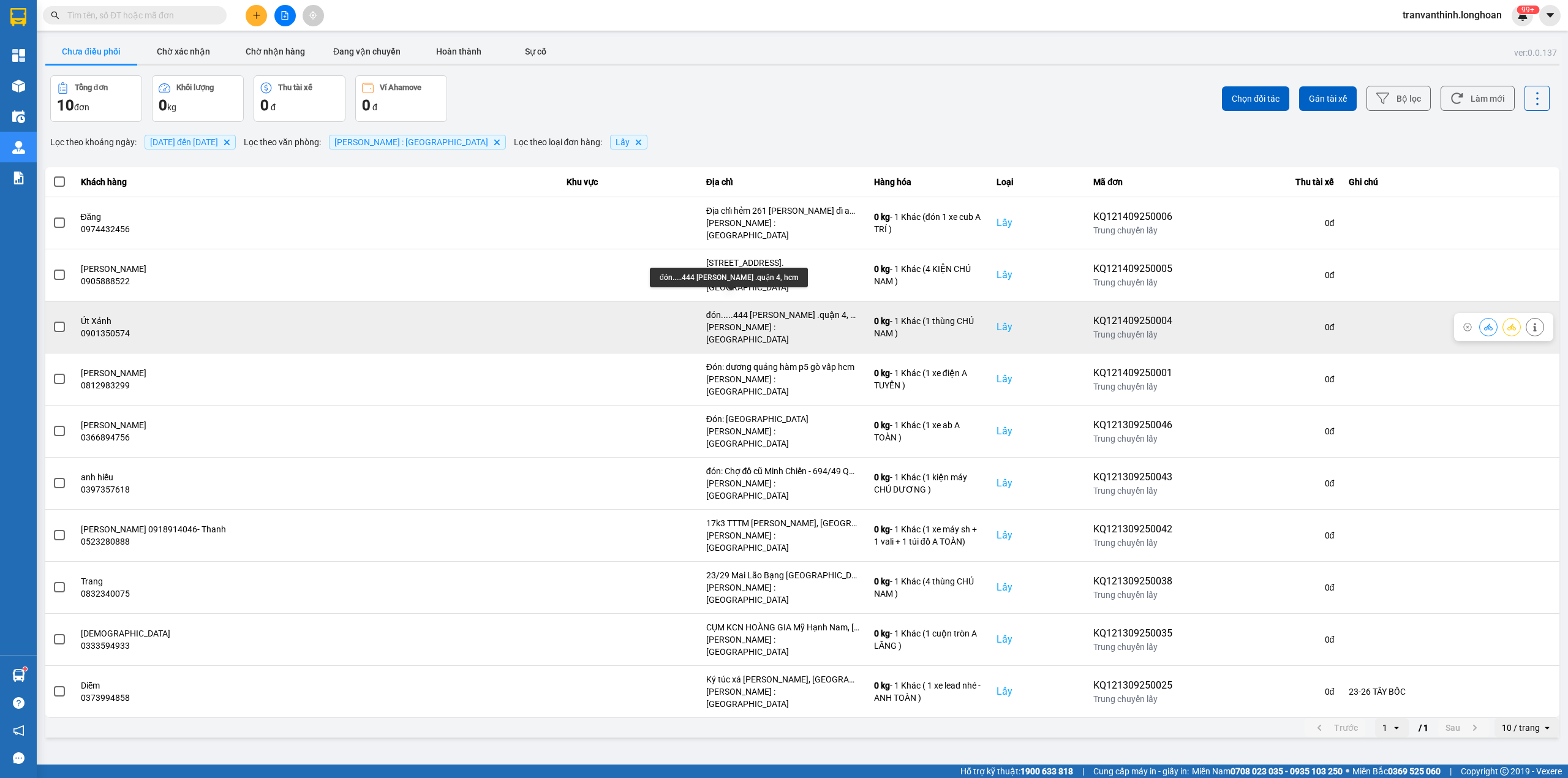
click at [768, 309] on div "đón.....444 Nguyễn đình chiểu .quận 4, hcm" at bounding box center [783, 314] width 153 height 12
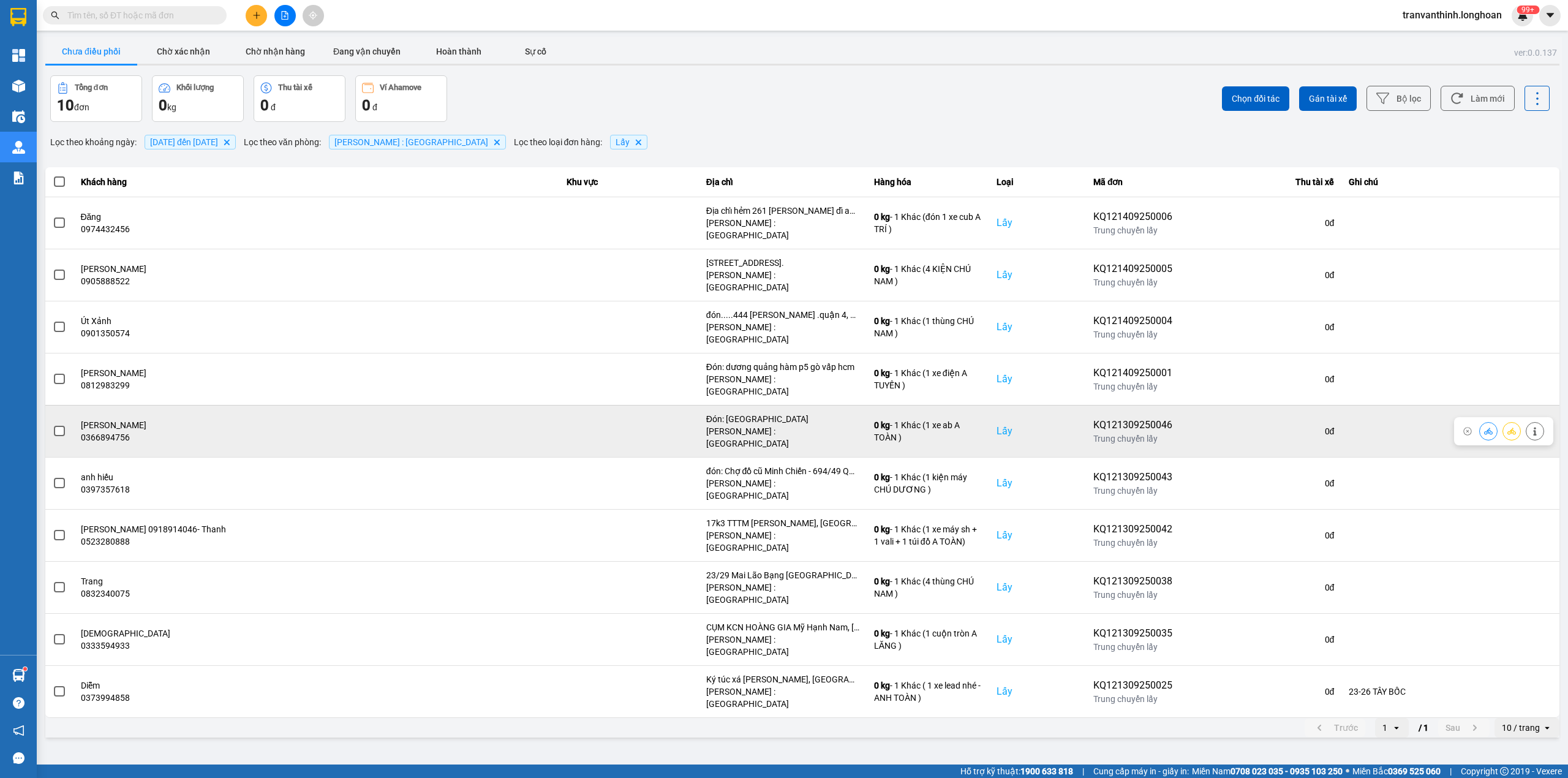
click at [767, 413] on div "Đón: Chợ bến cam phước thiền Nhơn Trạch đồng nai" at bounding box center [783, 418] width 153 height 12
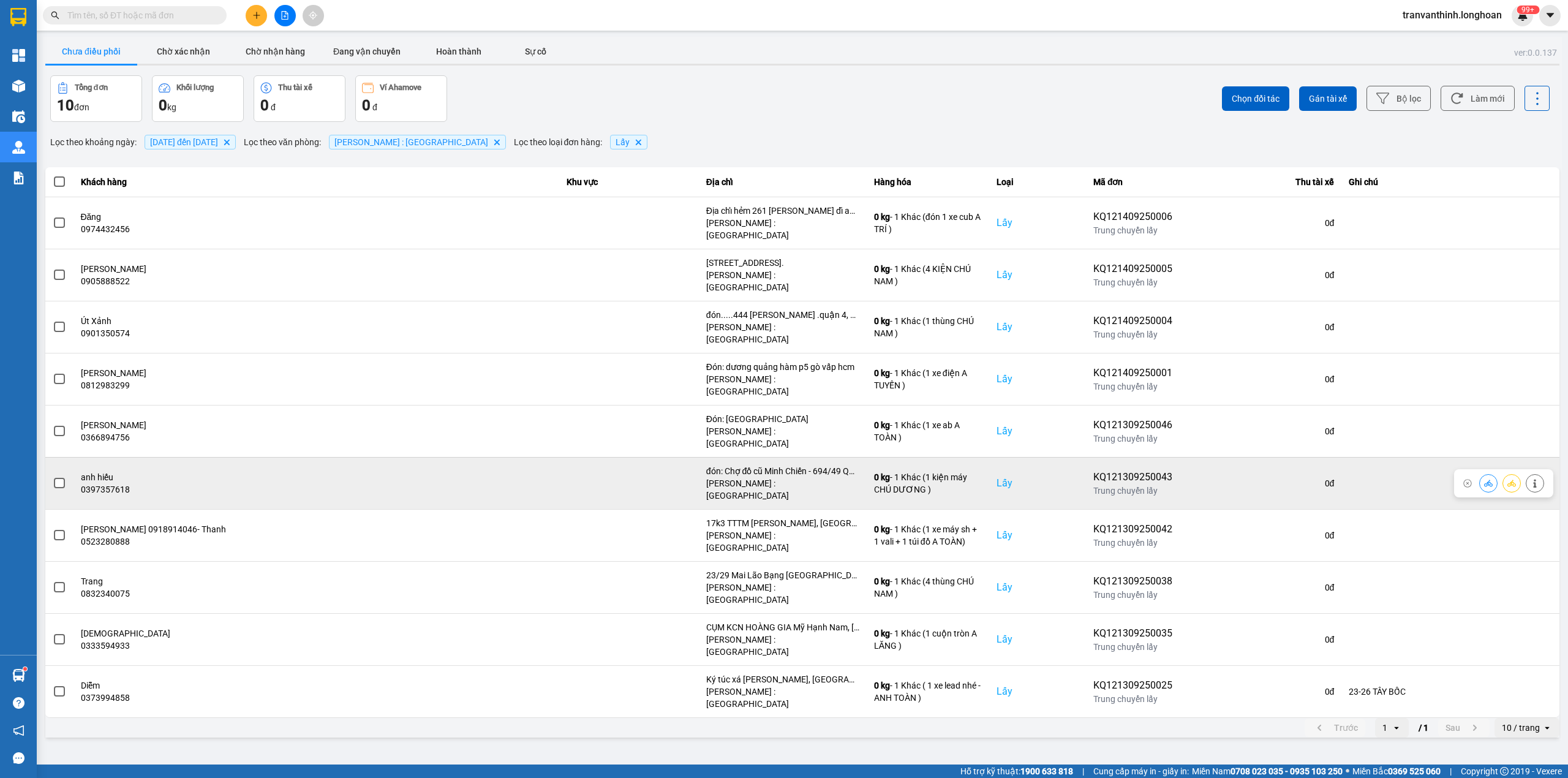
click at [780, 465] on div "đón: Chợ đồ cũ Minh Chiến - 694/49 QL1A, P.Thạnh Lộc, Q12, TPHCM" at bounding box center [783, 471] width 153 height 12
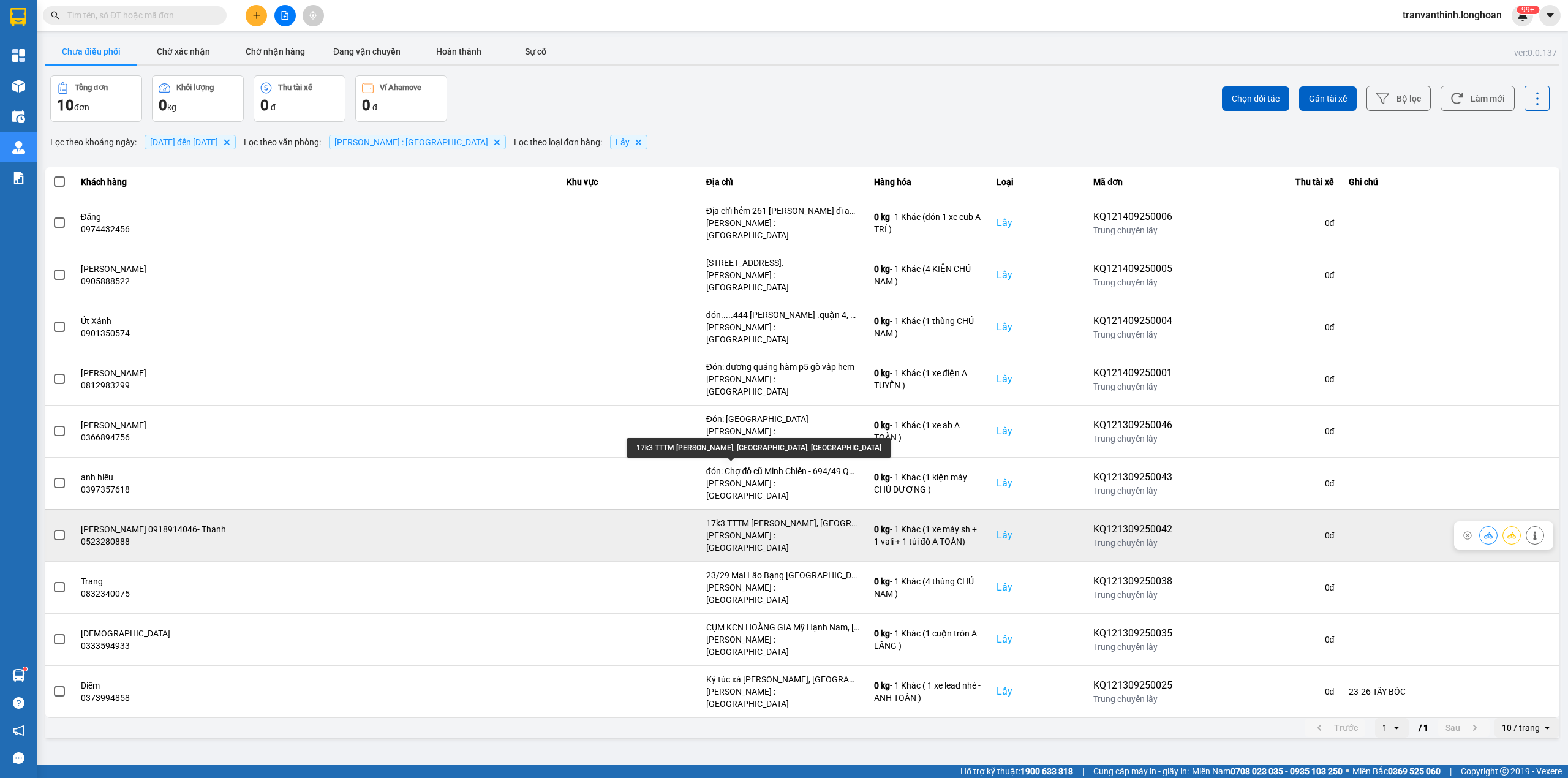
click at [780, 517] on div "17k3 TTTM NGUYỄN THÁI HỌC, Phường 7, TP VŨNG TÀU" at bounding box center [783, 522] width 153 height 12
drag, startPoint x: 780, startPoint y: 464, endPoint x: 782, endPoint y: 486, distance: 22.1
click at [780, 517] on div "17k3 TTTM NGUYỄN THÁI HỌC, Phường 7, TP VŨNG TÀU" at bounding box center [783, 522] width 153 height 12
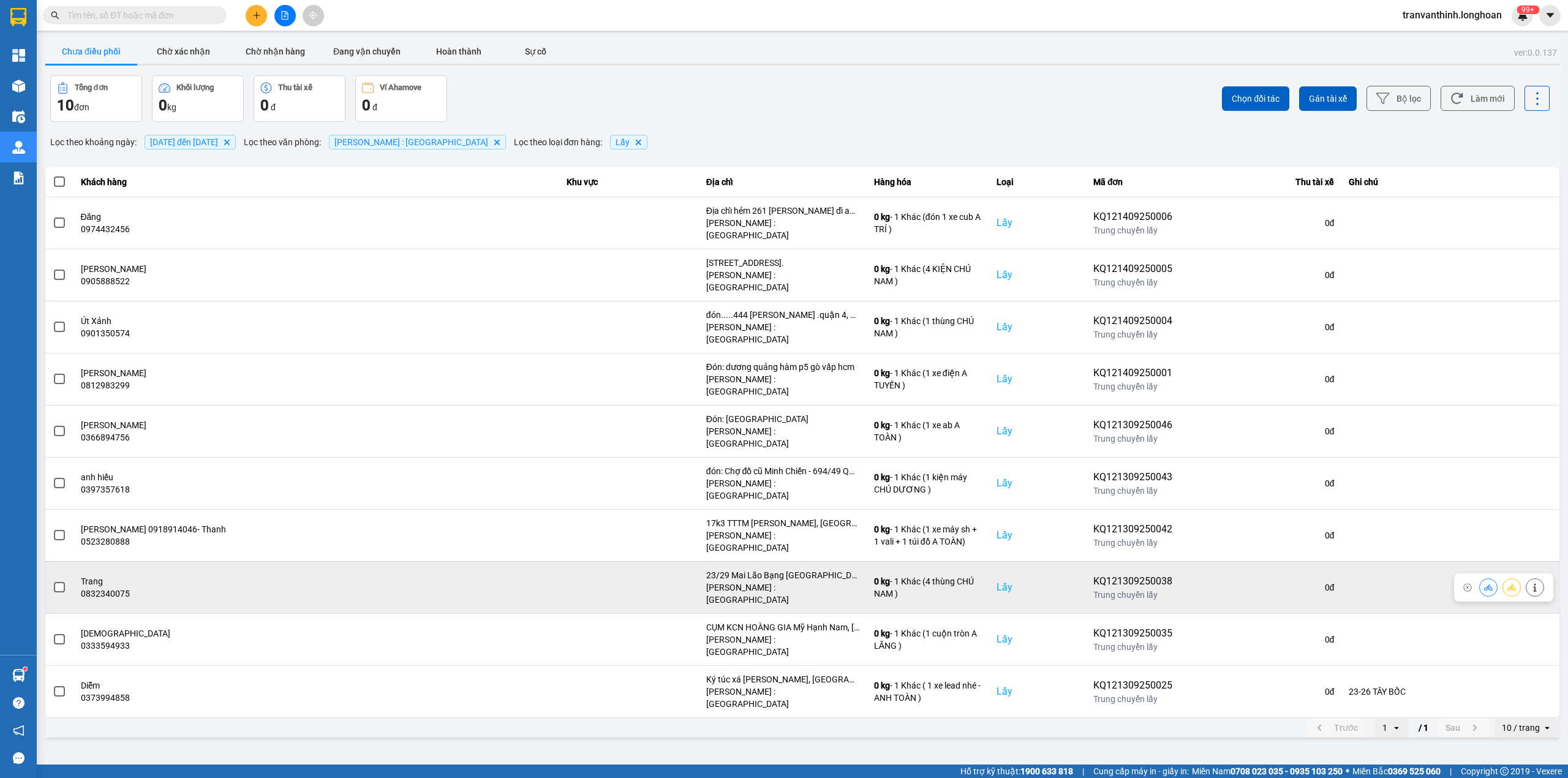
click at [782, 569] on div "23/29 Mai Lão Bạng phường Tân Bình, HCM" at bounding box center [783, 575] width 153 height 12
click at [782, 569] on div "23/29 Mai Lão Bạng phường Tân Bình, HCM Hồ Chí Minh : Kho Quận 12" at bounding box center [783, 588] width 153 height 37
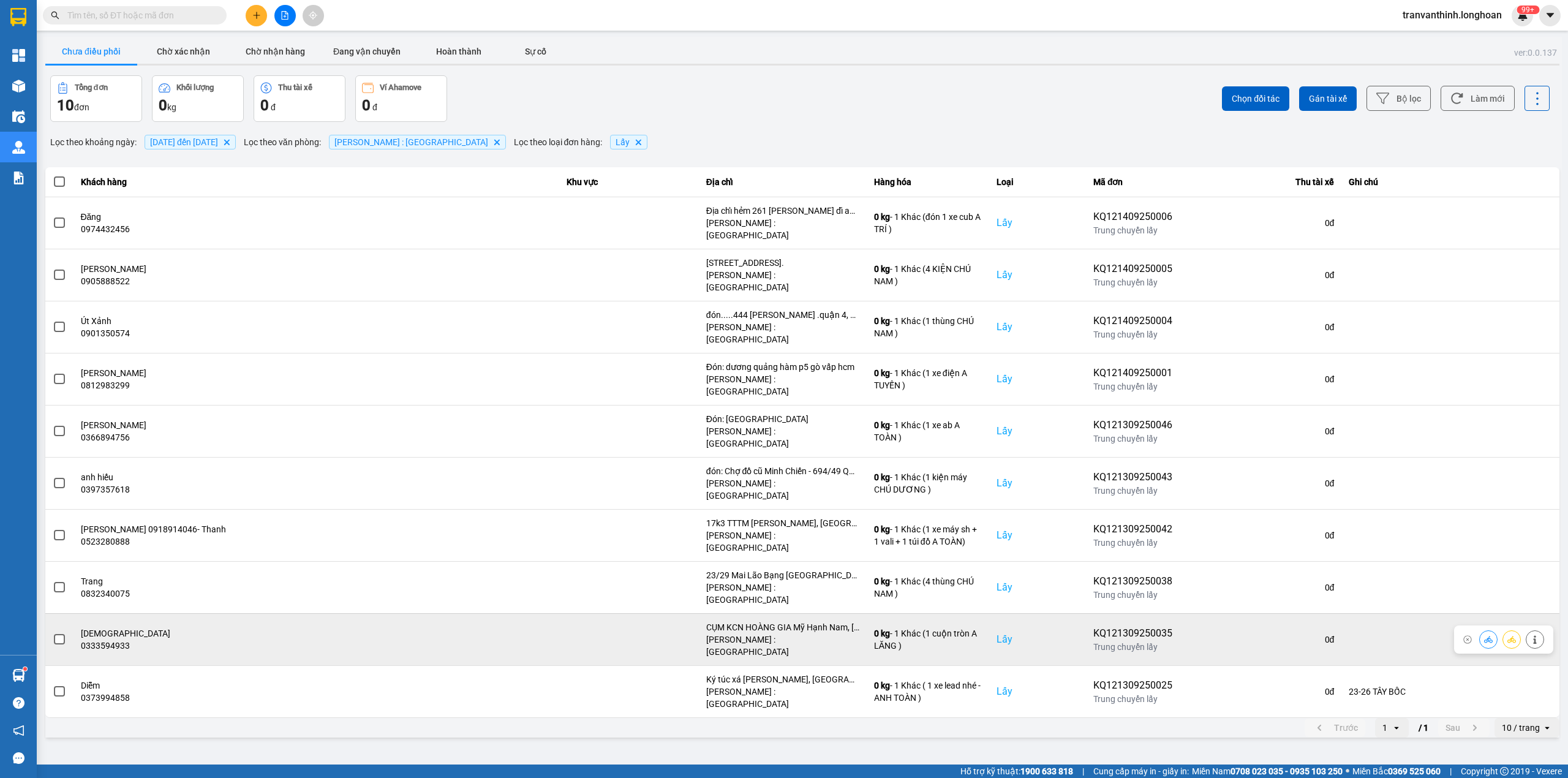
click at [778, 621] on div "CỤM KCN HOÀNG GIA Mỹ Hạnh Nam, Đức Hòa, Long An, Việt Nam" at bounding box center [783, 626] width 153 height 12
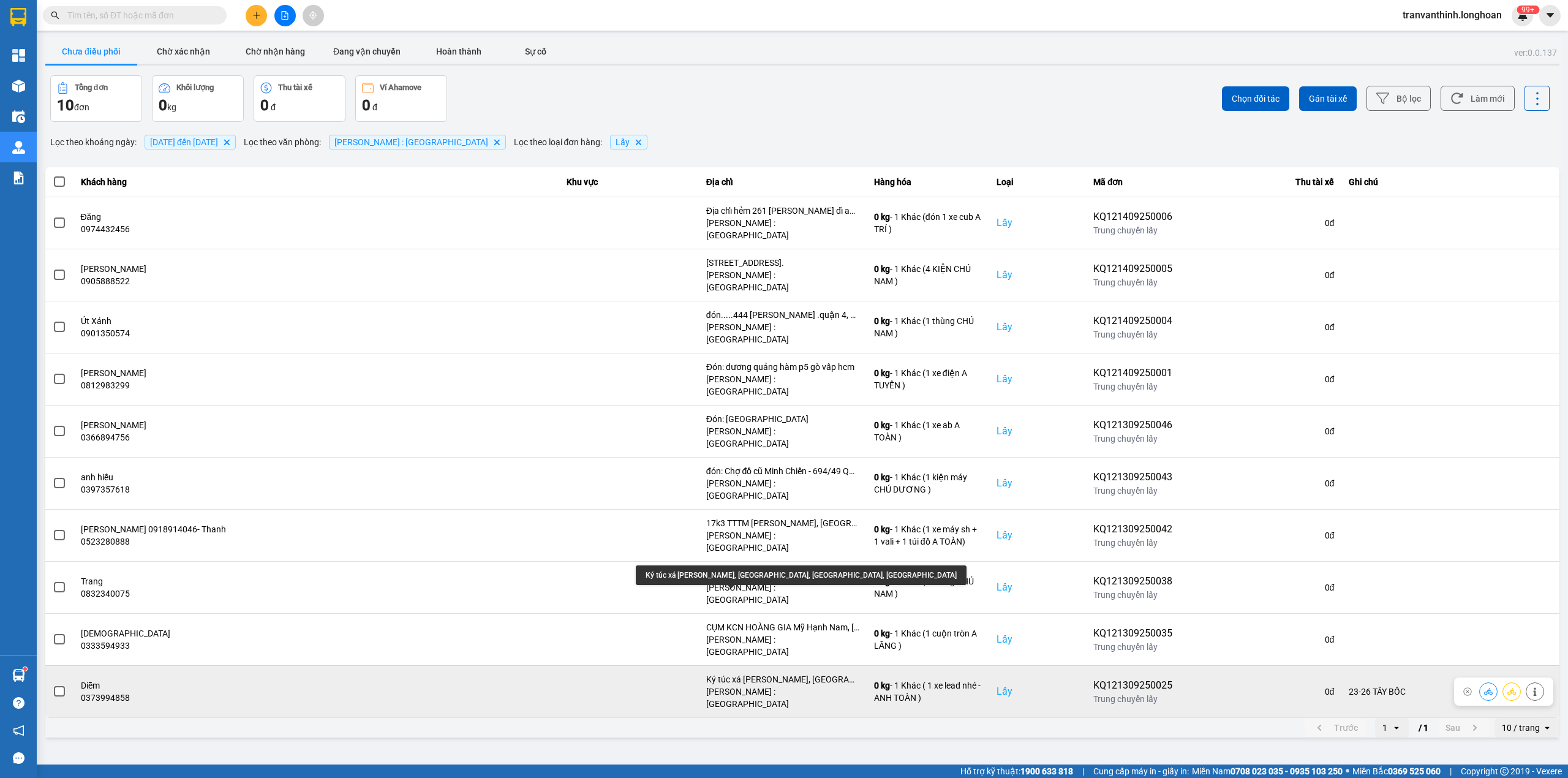
click at [776, 673] on div "Ký túc xá Hyosung, Long Thọ, Nhơn Trạch, Đồng Nai" at bounding box center [783, 679] width 153 height 12
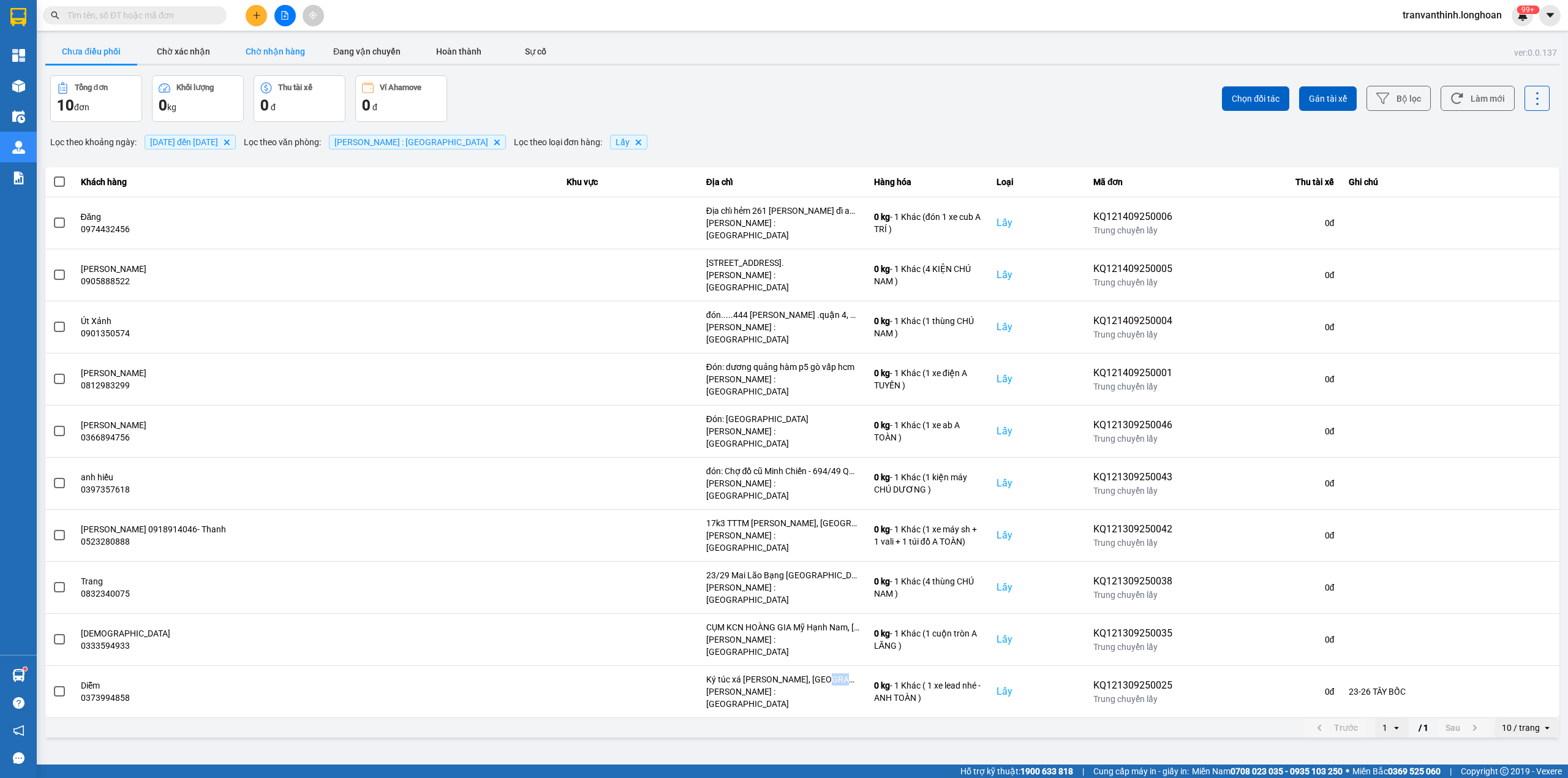
click at [272, 50] on button "Chờ nhận hàng" at bounding box center [275, 52] width 92 height 24
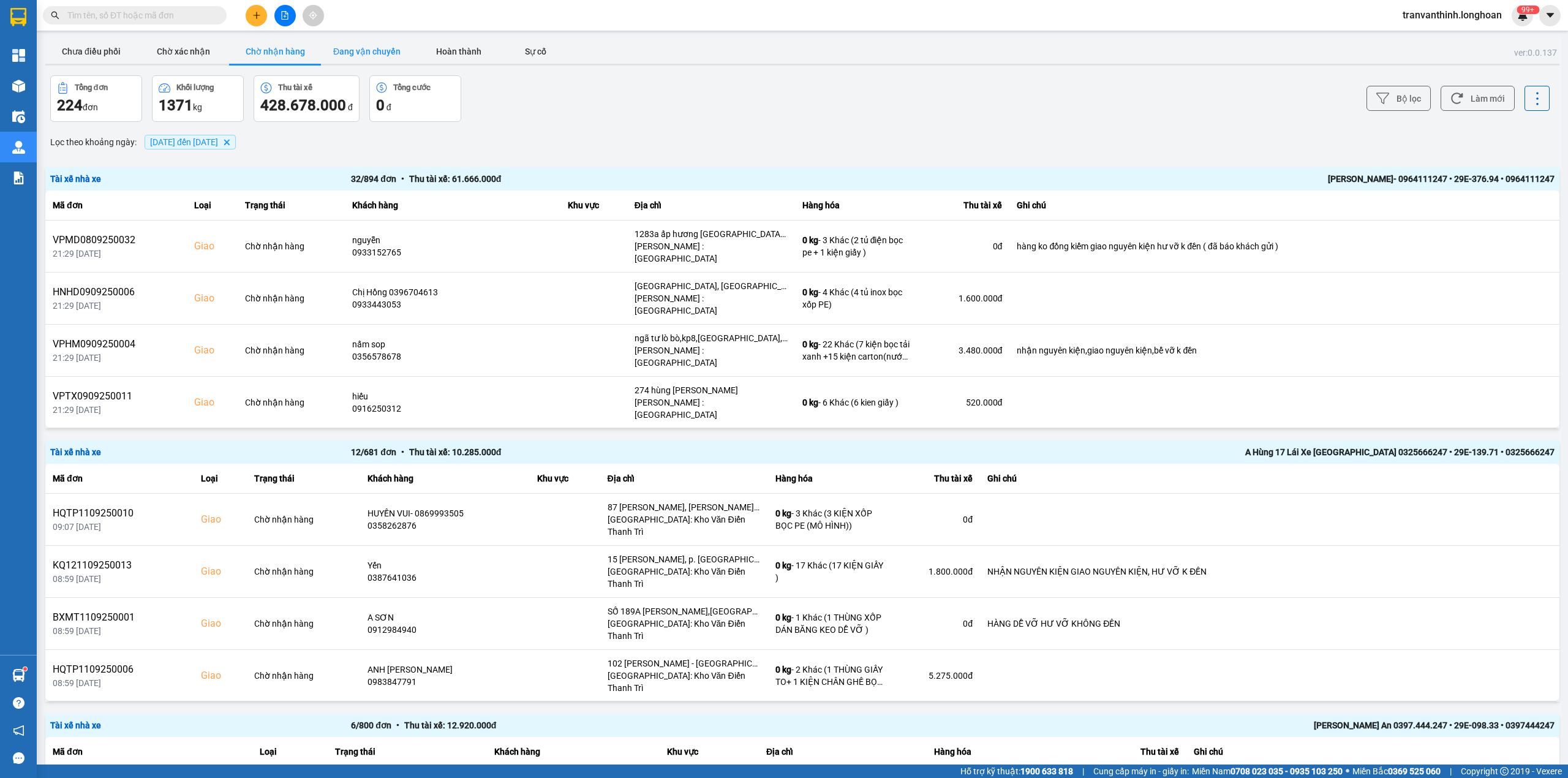
click at [364, 52] on button "Đang vận chuyển" at bounding box center [367, 52] width 92 height 24
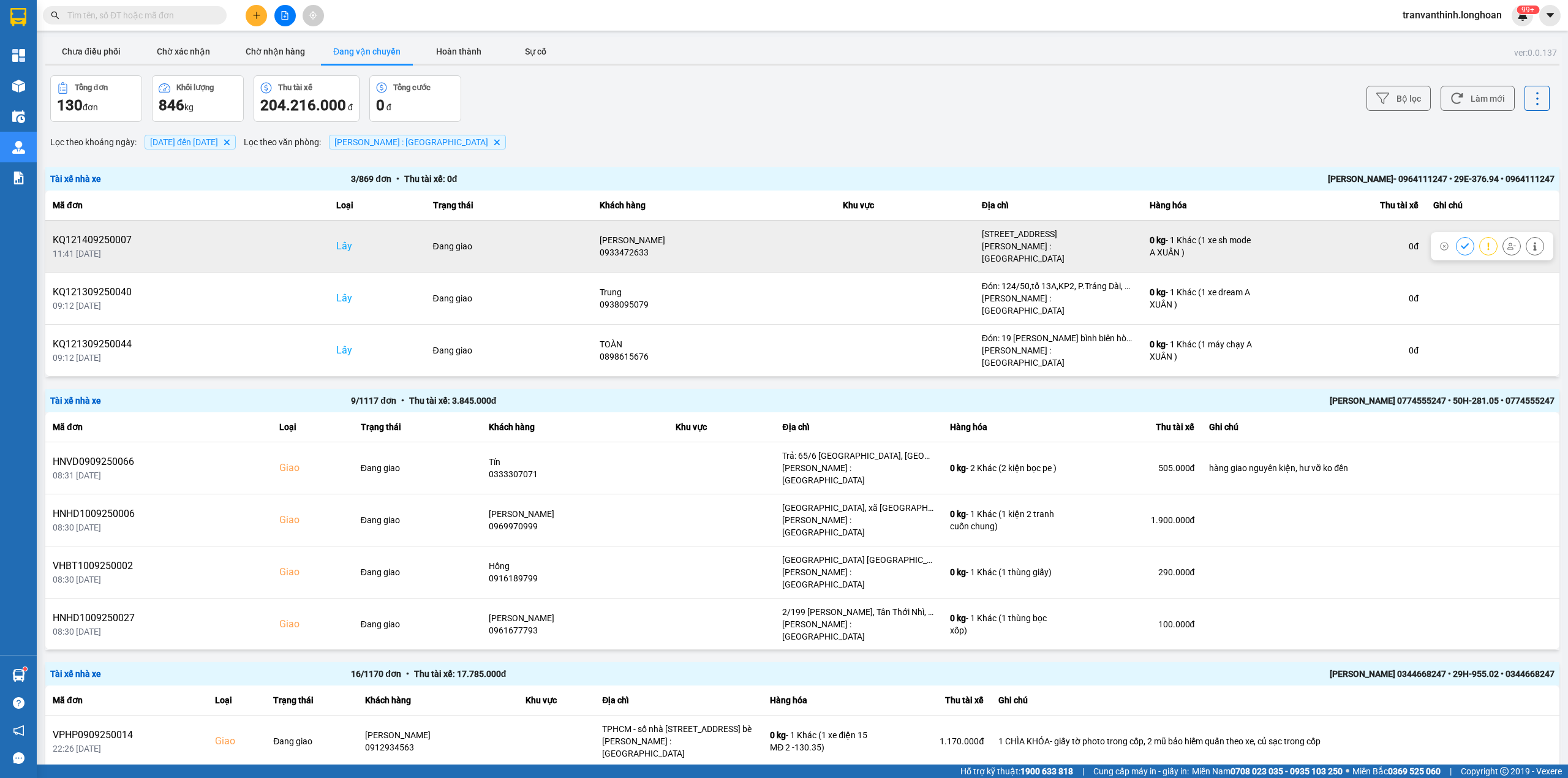
click at [111, 233] on div "KQ121409250007" at bounding box center [187, 240] width 269 height 15
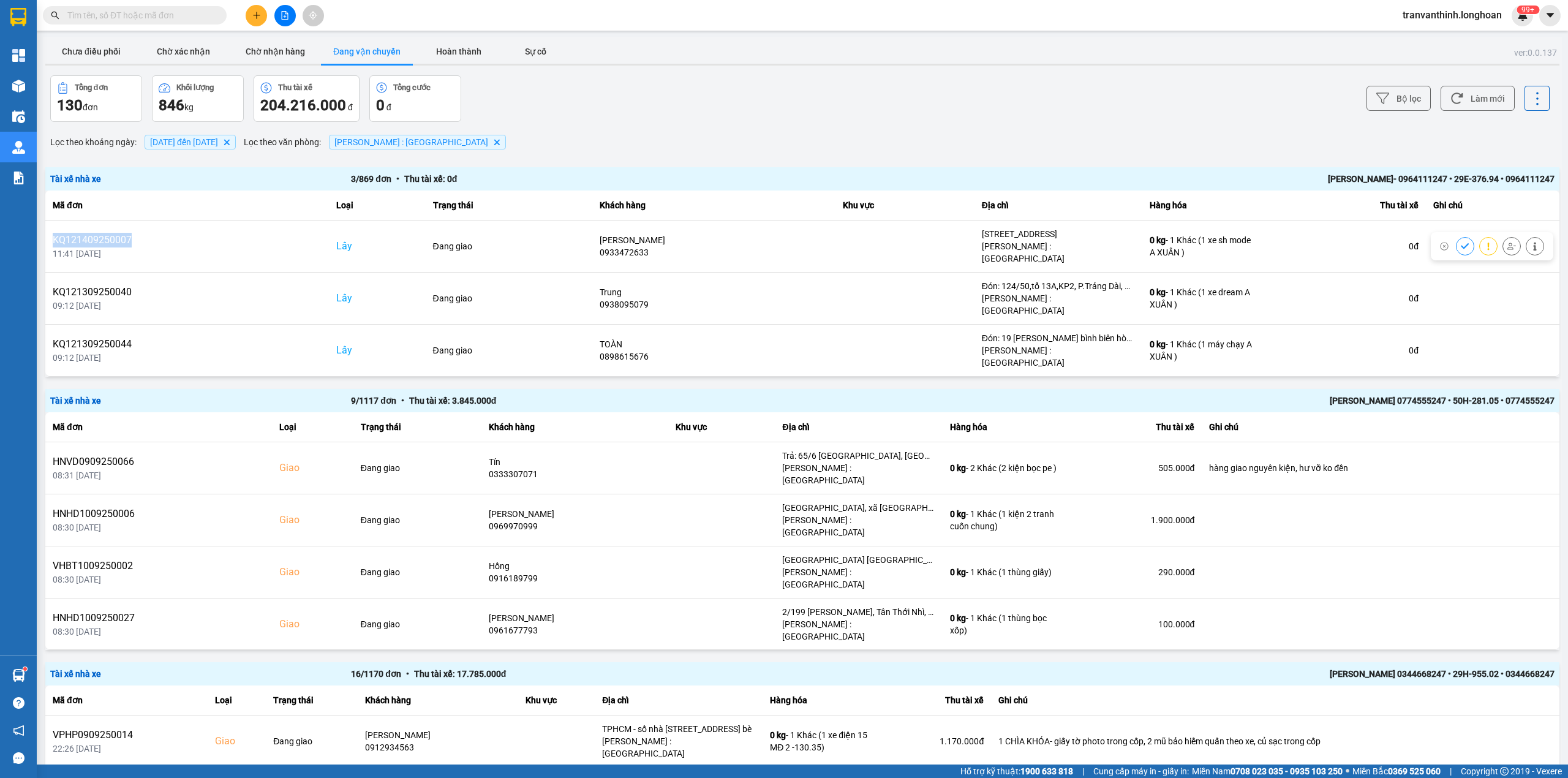
copy div "KQ121409250007"
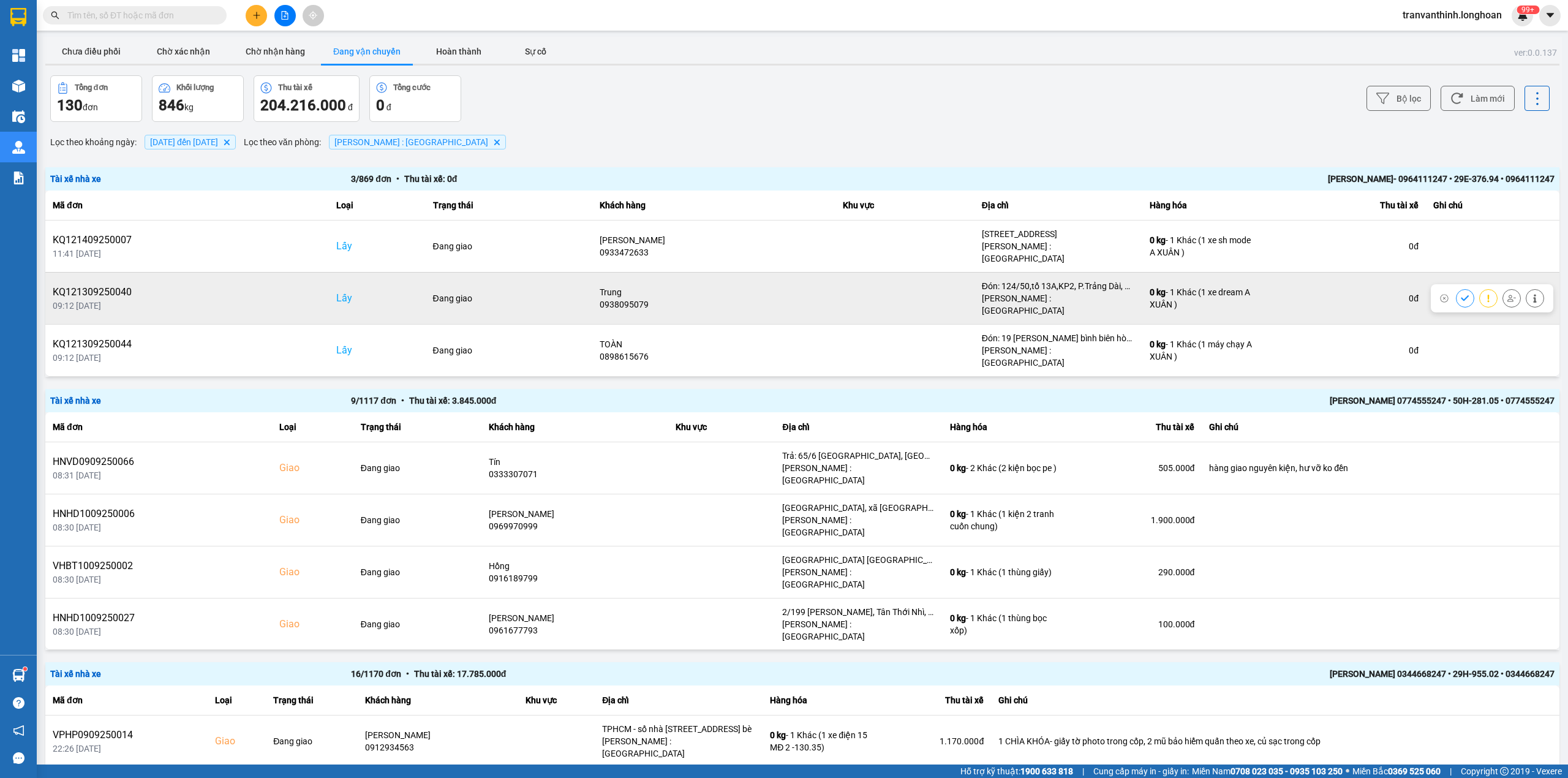
click at [94, 285] on div "KQ121309250040" at bounding box center [187, 292] width 269 height 15
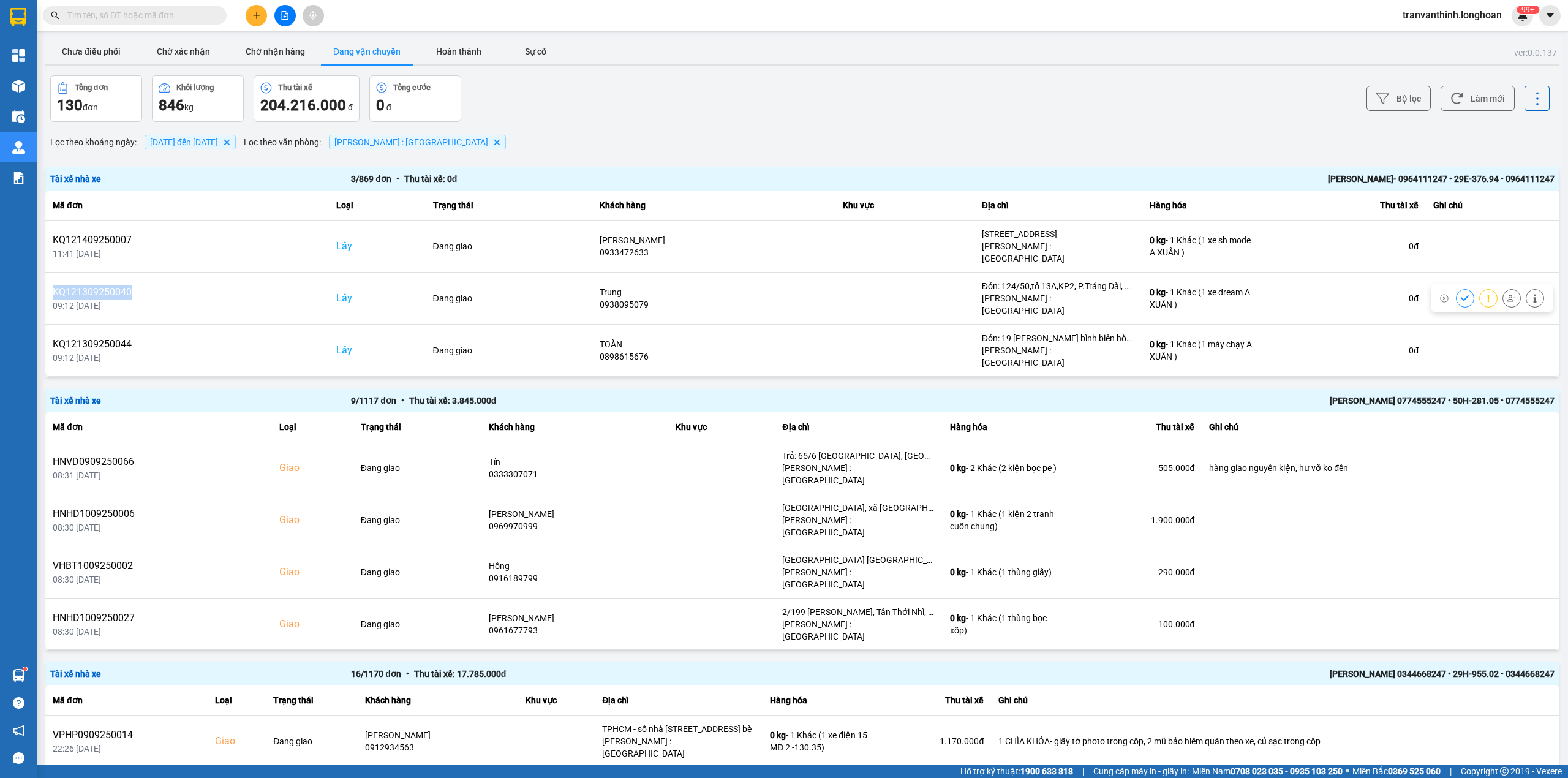
copy div "KQ121309250040"
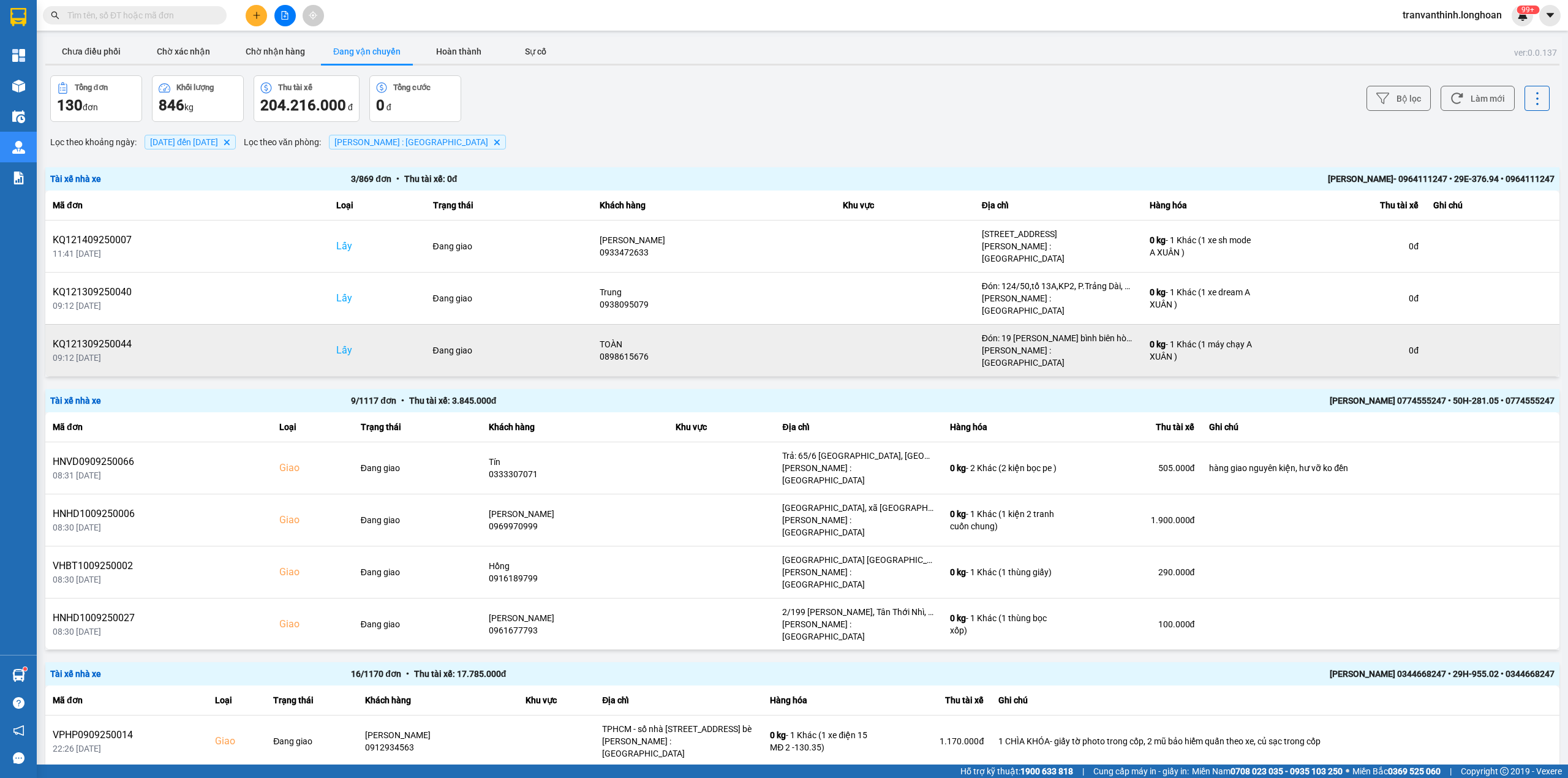
click at [101, 337] on div "KQ121309250044" at bounding box center [187, 344] width 269 height 15
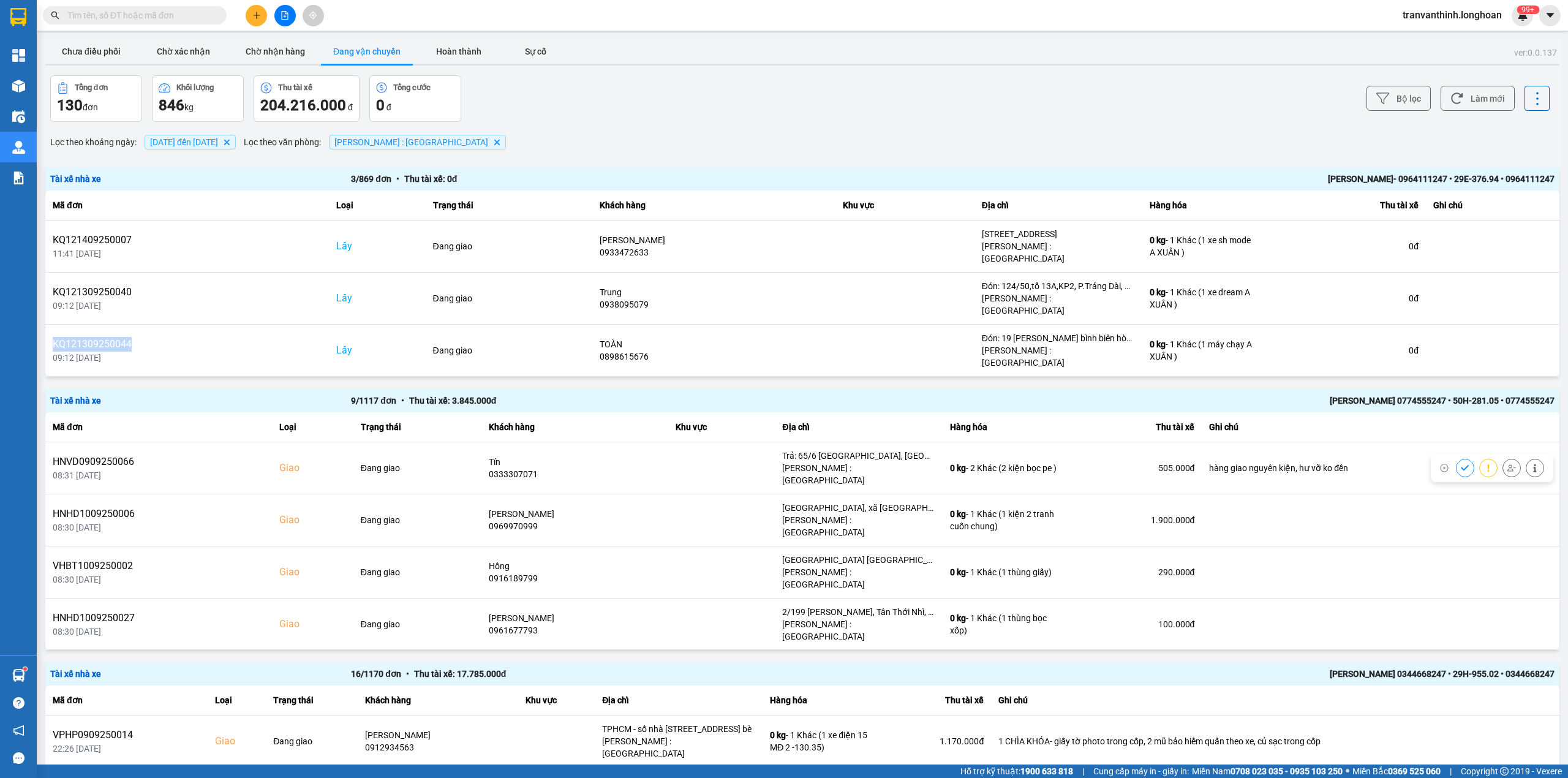
copy div "KQ121309250044"
click at [92, 47] on button "Chưa điều phối" at bounding box center [91, 52] width 92 height 24
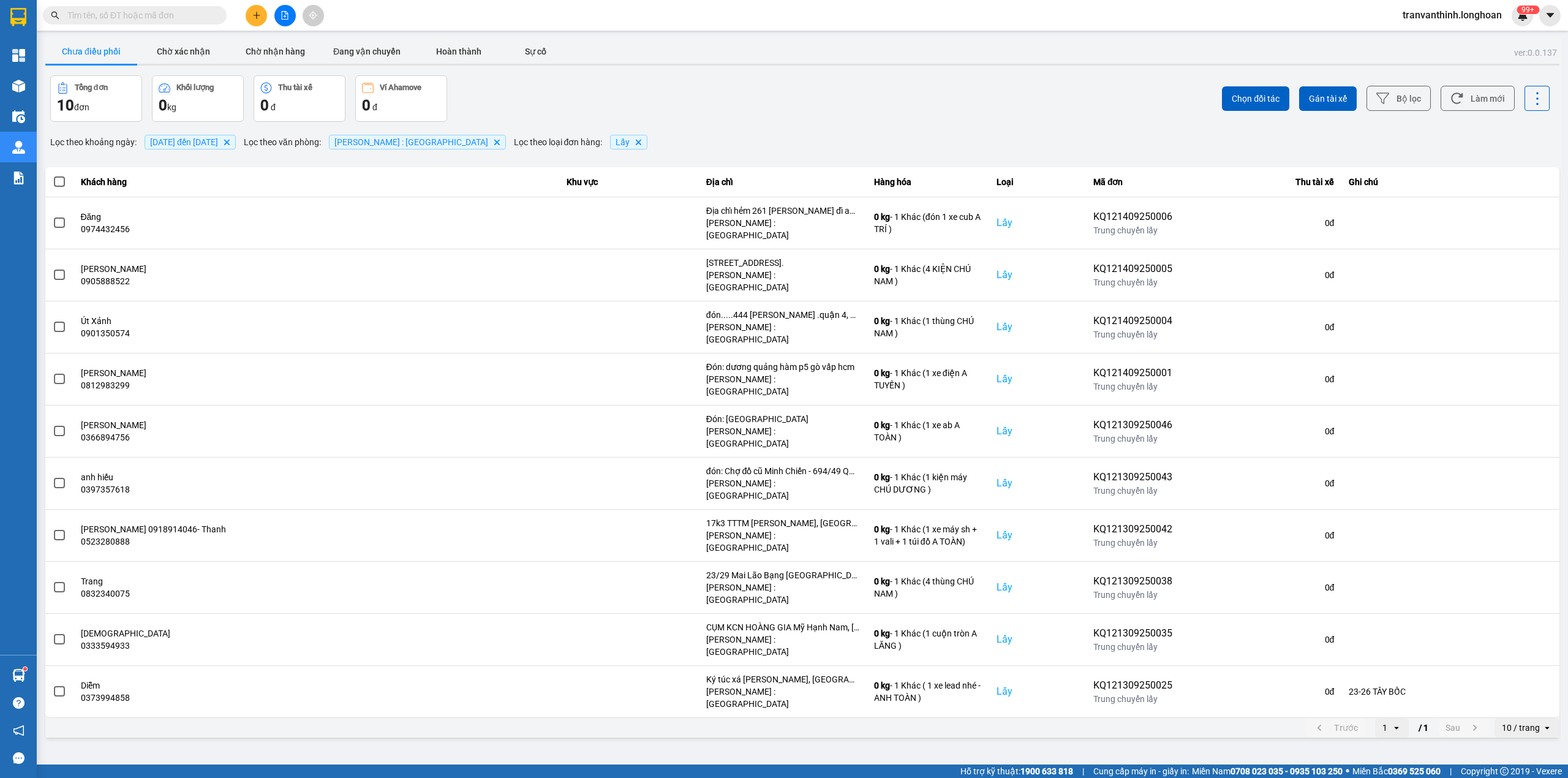
click at [1520, 722] on div "10 / trang" at bounding box center [1520, 727] width 38 height 12
click at [1527, 743] on div "100 / trang" at bounding box center [1527, 746] width 44 height 12
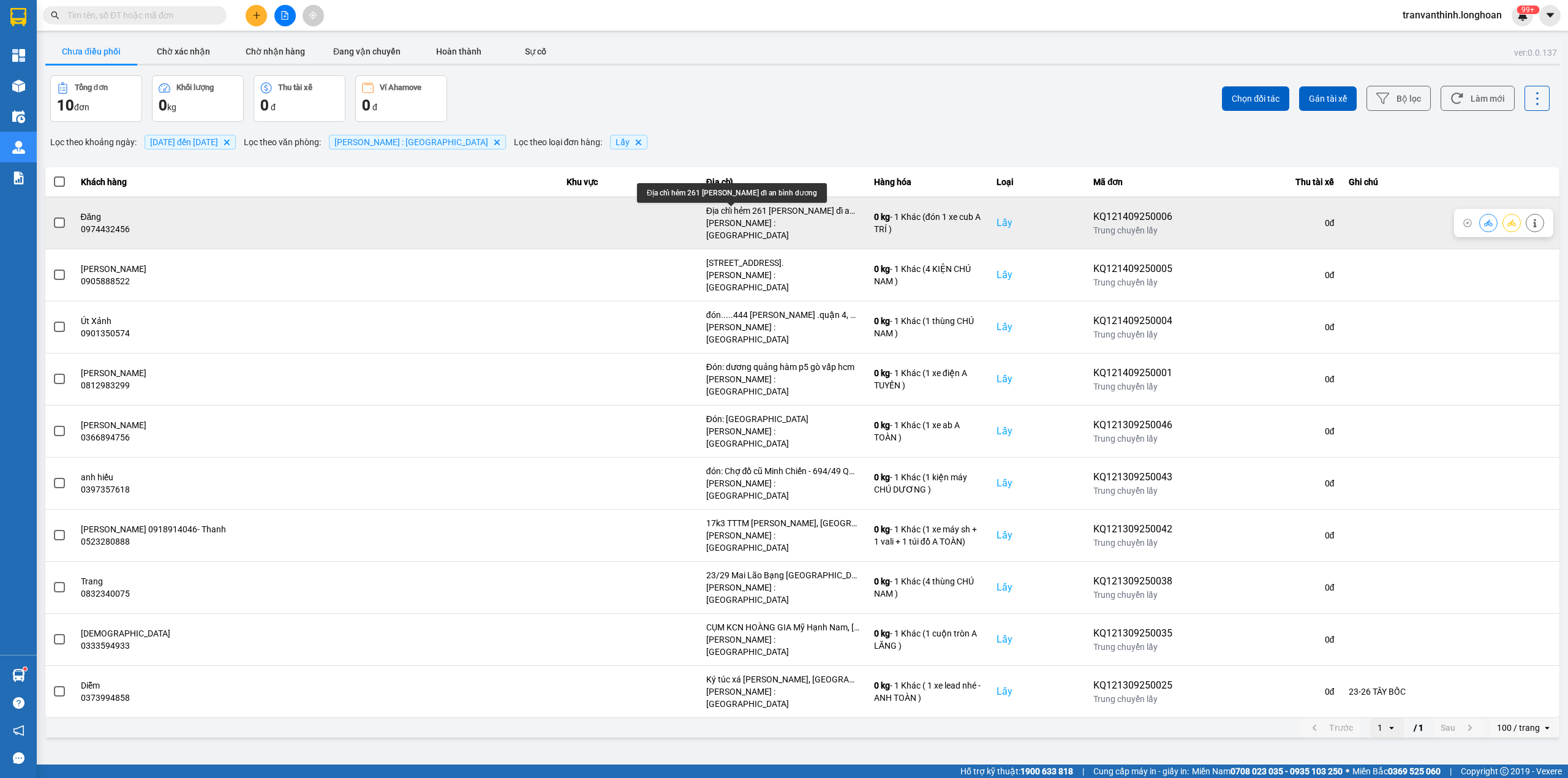
click at [759, 207] on div "Địa chỉ hẻm 261 nguyễn đức thiệu dĩ an bình dương" at bounding box center [783, 210] width 153 height 12
click at [59, 218] on span at bounding box center [60, 223] width 11 height 11
click at [52, 216] on input "checkbox" at bounding box center [52, 216] width 0 height 0
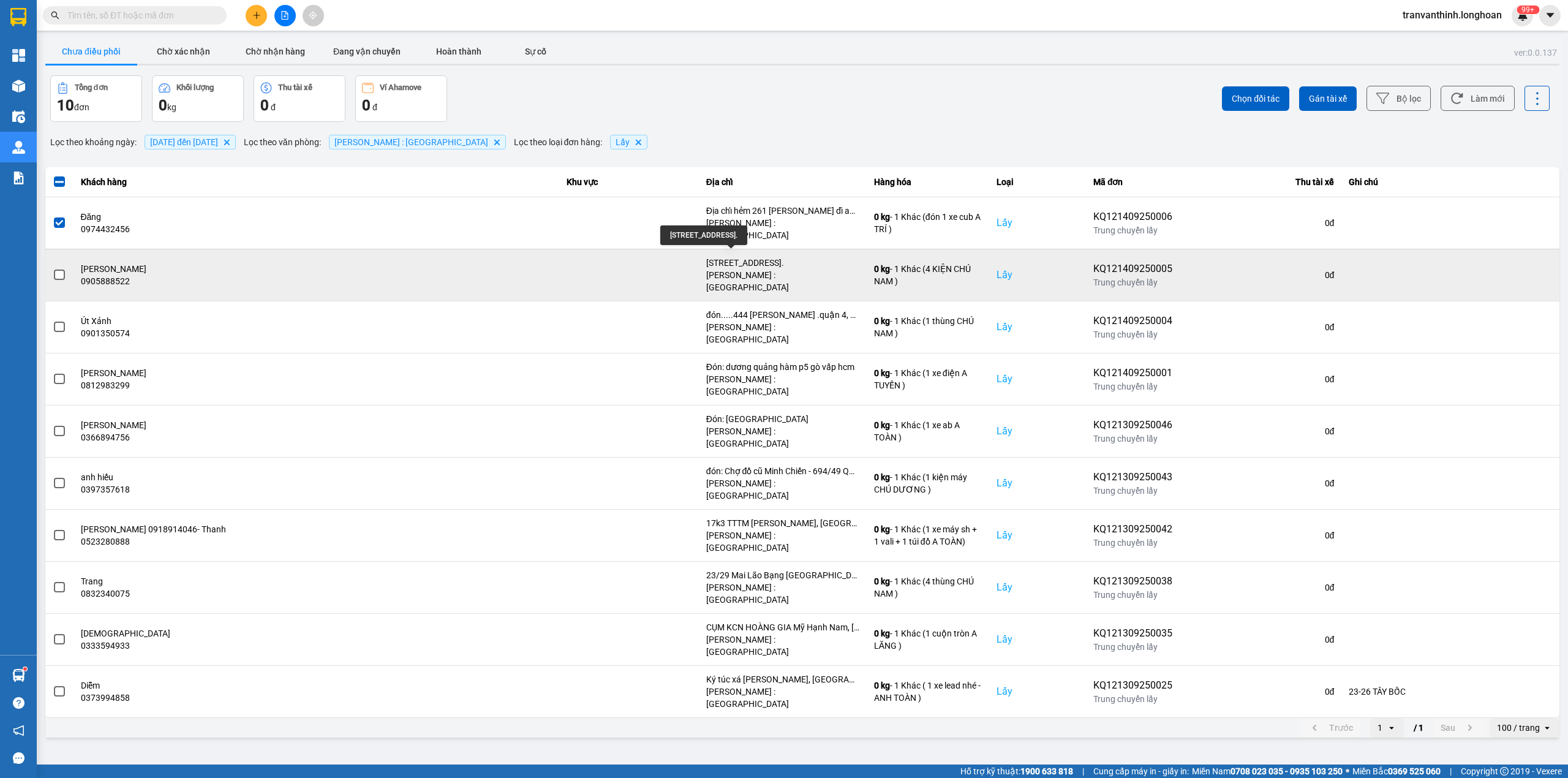
click at [770, 256] on div "02 đường số 16, Tân Hưng, Q7, HCM." at bounding box center [783, 262] width 153 height 12
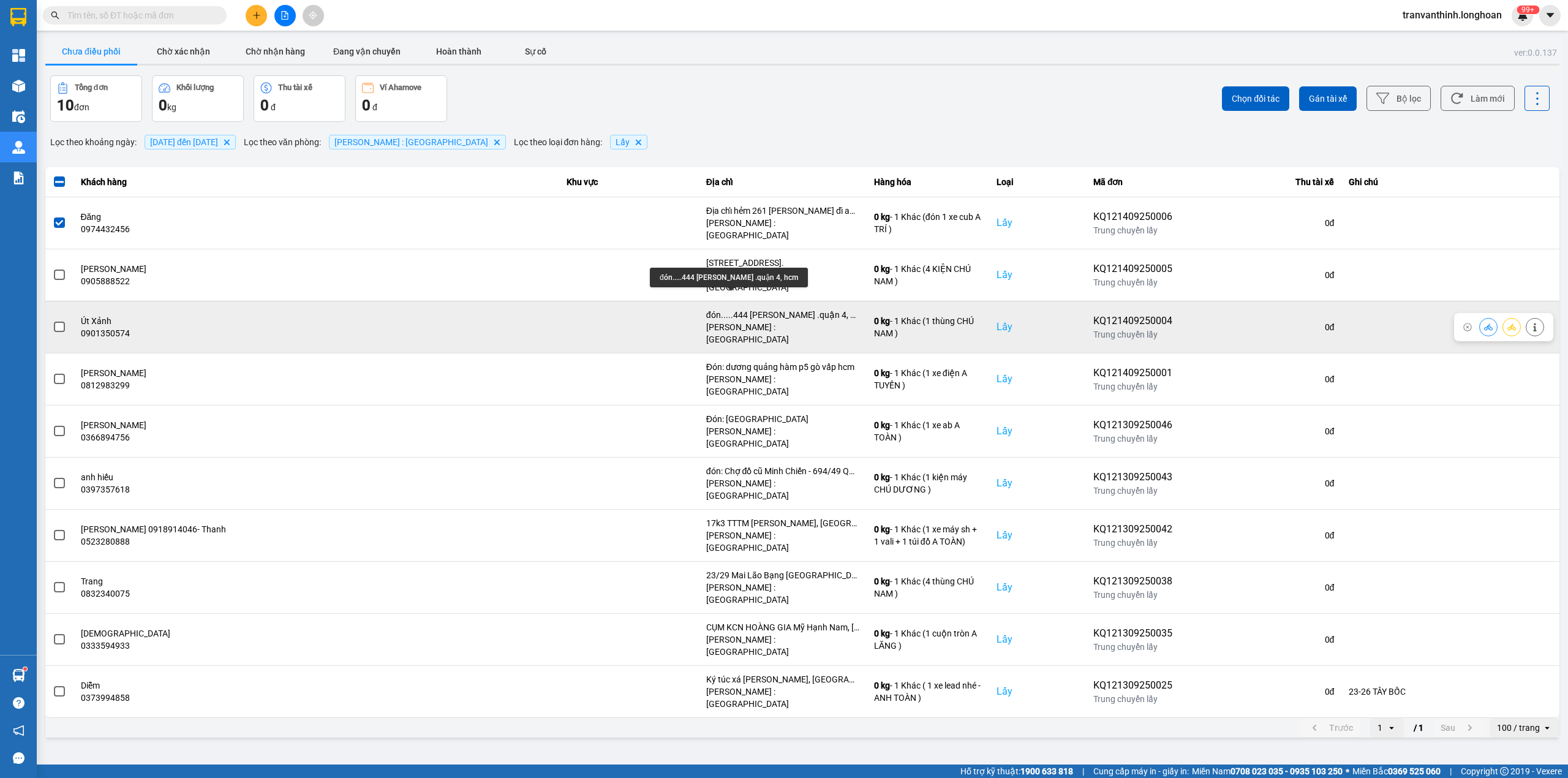
click at [771, 309] on div "đón.....444 Nguyễn đình chiểu .quận 4, hcm" at bounding box center [783, 314] width 153 height 12
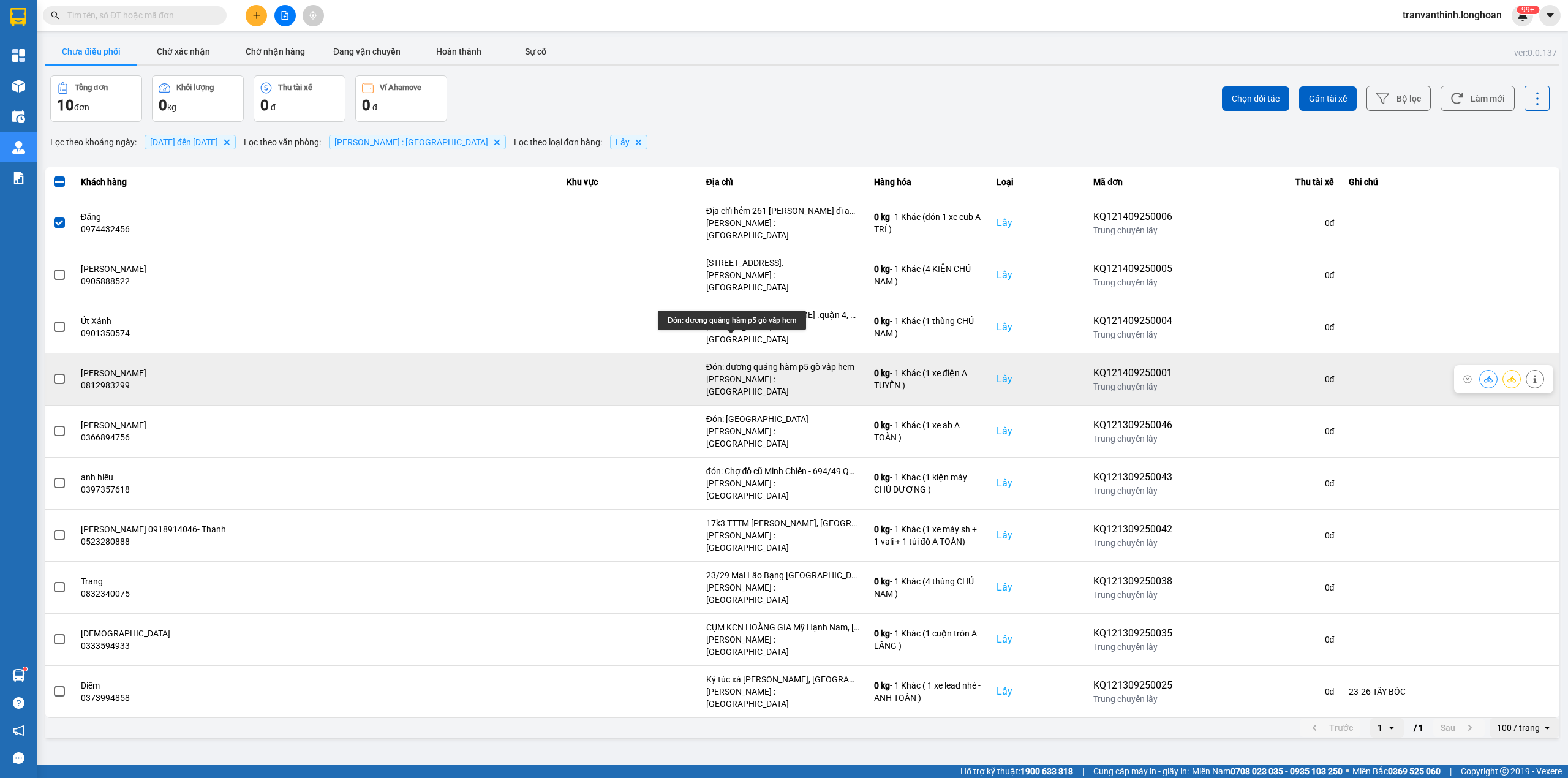
click at [772, 361] on div "Đón: dương quảng hàm p5 gò vấp hcm" at bounding box center [783, 367] width 153 height 12
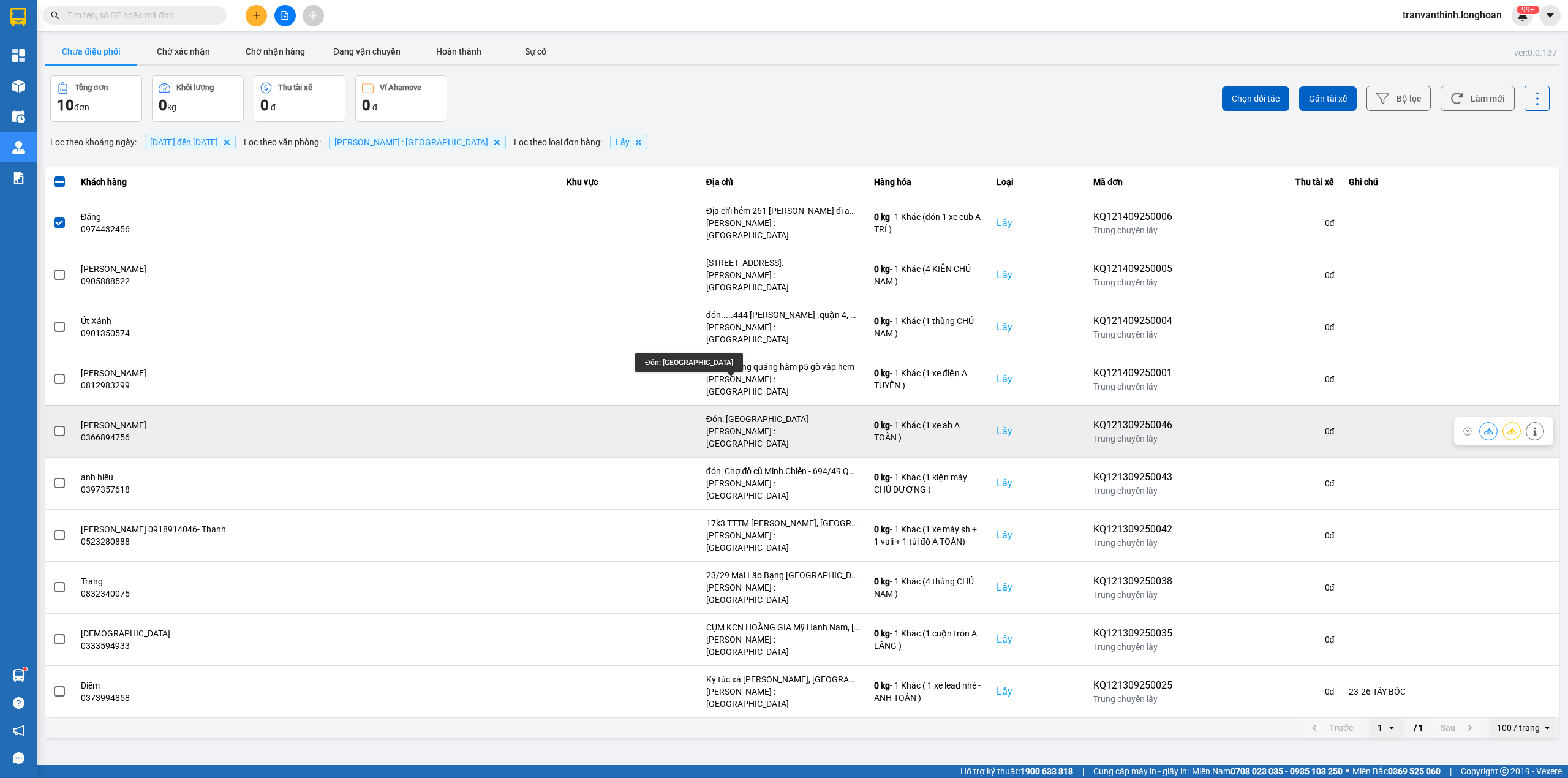
click at [769, 413] on div "Đón: Chợ bến cam phước thiền Nhơn Trạch đồng nai" at bounding box center [783, 418] width 153 height 12
drag, startPoint x: 769, startPoint y: 377, endPoint x: 761, endPoint y: 395, distance: 19.7
click at [771, 413] on div "Đón: Chợ bến cam phước thiền Nhơn Trạch đồng nai" at bounding box center [783, 418] width 153 height 12
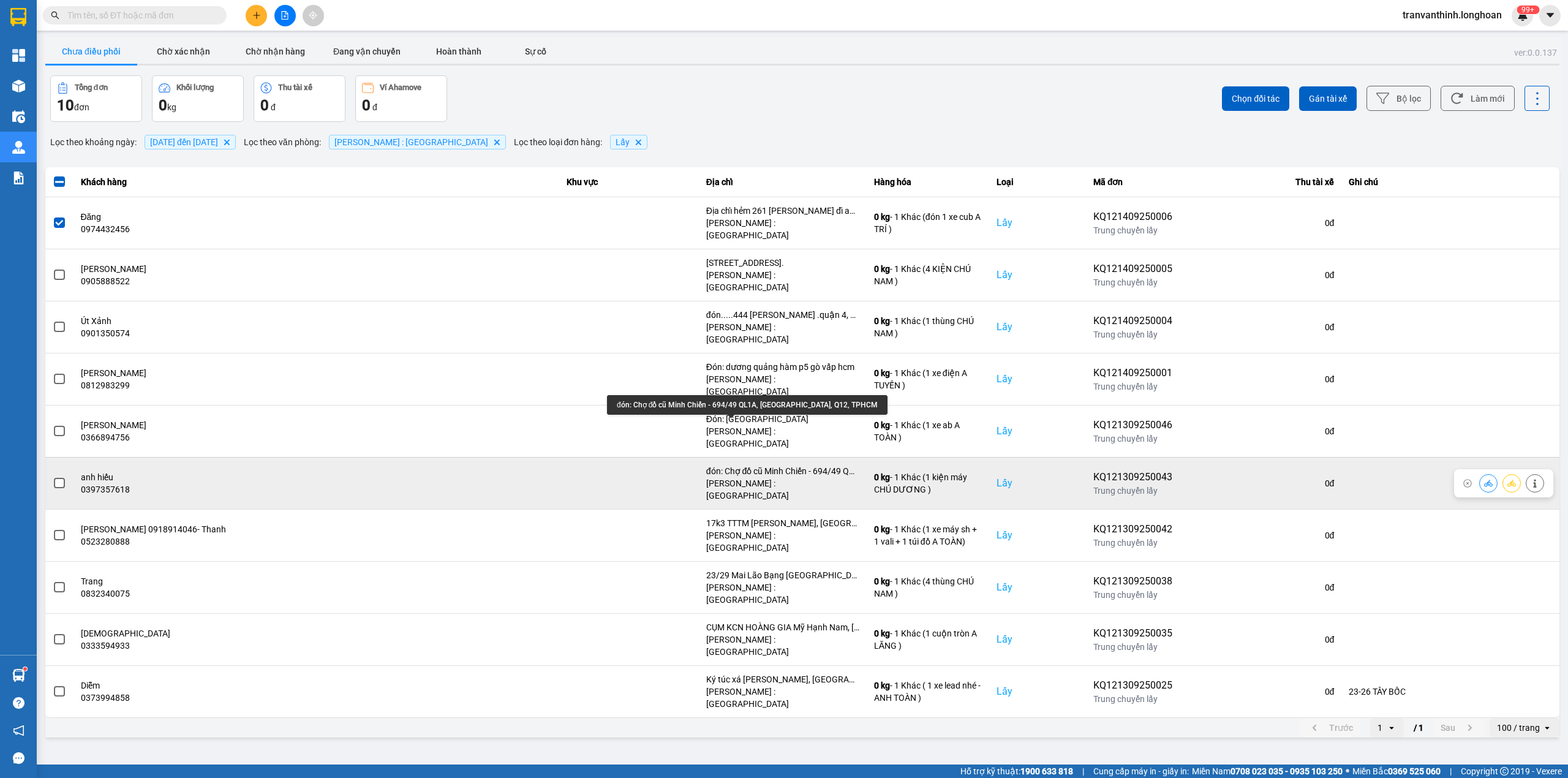
click at [767, 465] on div "đón: Chợ đồ cũ Minh Chiến - 694/49 QL1A, P.Thạnh Lộc, Q12, TPHCM" at bounding box center [783, 471] width 153 height 12
click at [770, 465] on div "đón: Chợ đồ cũ Minh Chiến - 694/49 QL1A, P.Thạnh Lộc, Q12, TPHCM" at bounding box center [783, 471] width 153 height 12
click at [772, 465] on div "đón: Chợ đồ cũ Minh Chiến - 694/49 QL1A, P.Thạnh Lộc, Q12, TPHCM" at bounding box center [783, 471] width 153 height 12
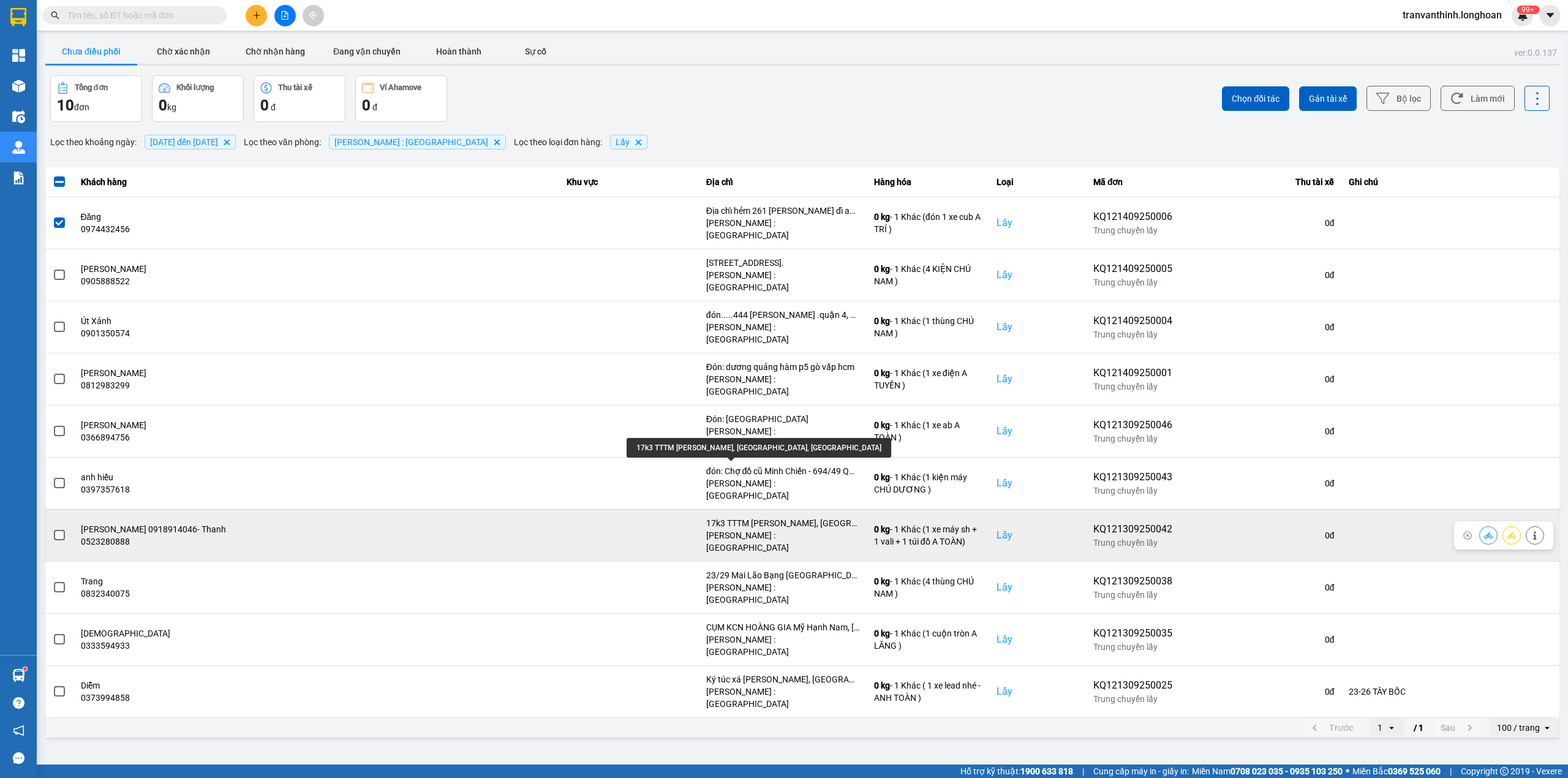
click at [769, 517] on div "17k3 TTTM NGUYỄN THÁI HỌC, Phường 7, TP VŨNG TÀU" at bounding box center [783, 522] width 153 height 12
click at [767, 517] on div "17k3 TTTM NGUYỄN THÁI HỌC, Phường 7, TP VŨNG TÀU" at bounding box center [783, 522] width 153 height 12
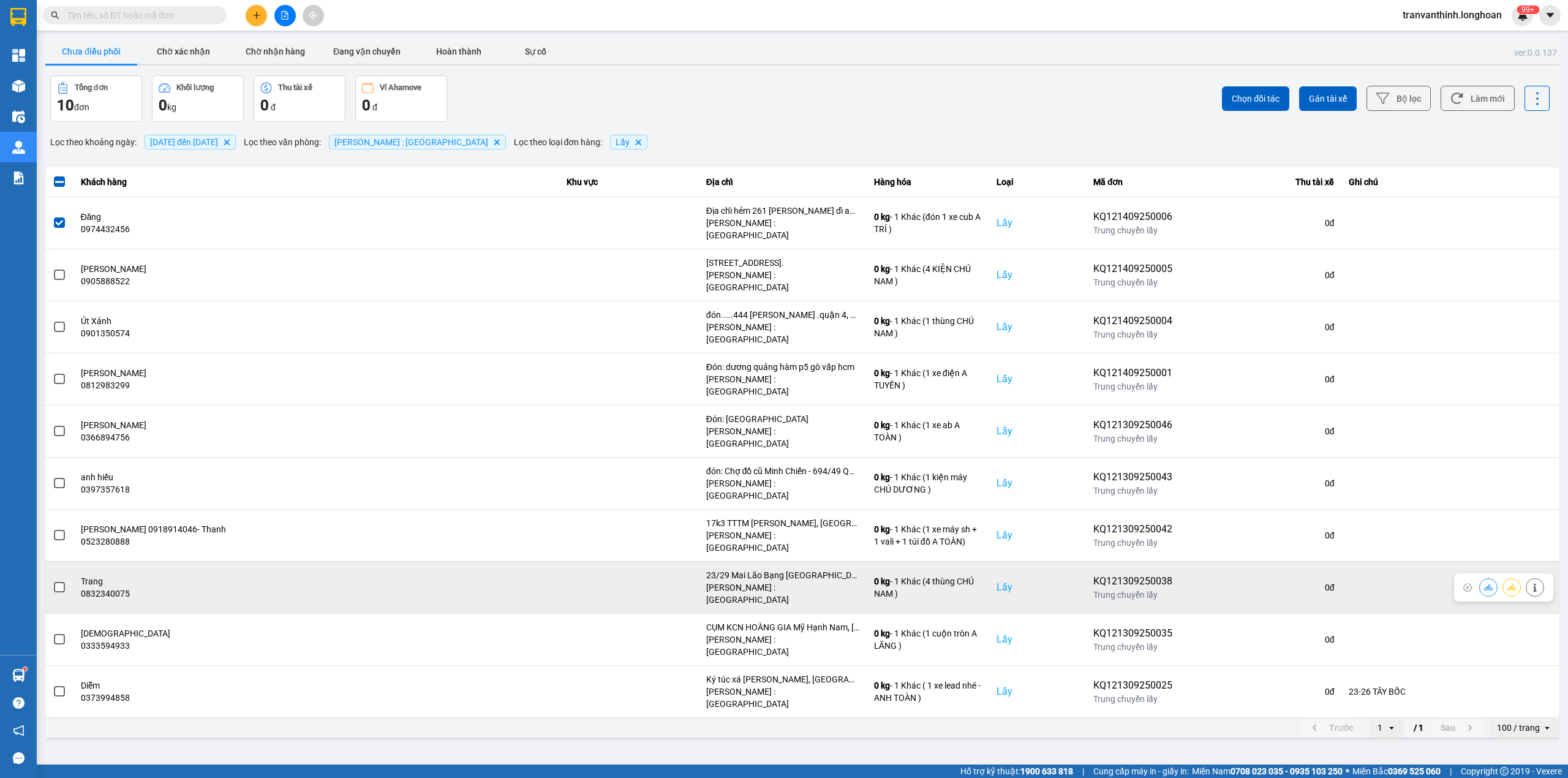
click at [767, 569] on div "23/29 Mai Lão Bạng phường Tân Bình, HCM" at bounding box center [783, 575] width 153 height 12
click at [766, 569] on div "23/29 Mai Lão Bạng phường Tân Bình, HCM" at bounding box center [783, 575] width 153 height 12
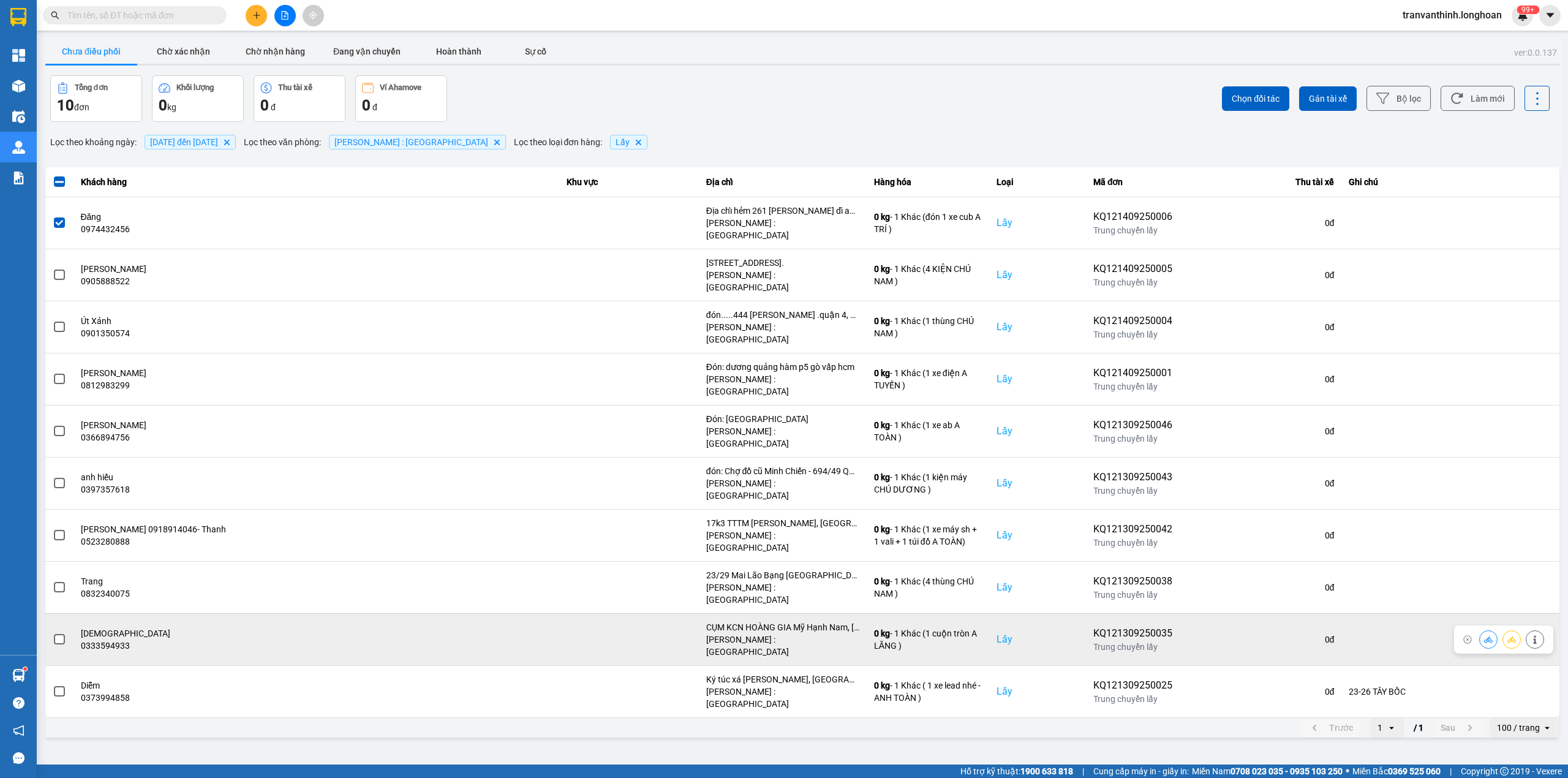
click at [768, 621] on div "CỤM KCN HOÀNG GIA Mỹ Hạnh Nam, Đức Hòa, Long An, Việt Nam" at bounding box center [783, 626] width 153 height 12
click at [767, 621] on div "CỤM KCN HOÀNG GIA Mỹ Hạnh Nam, Đức Hòa, Long An, Việt Nam" at bounding box center [783, 626] width 153 height 12
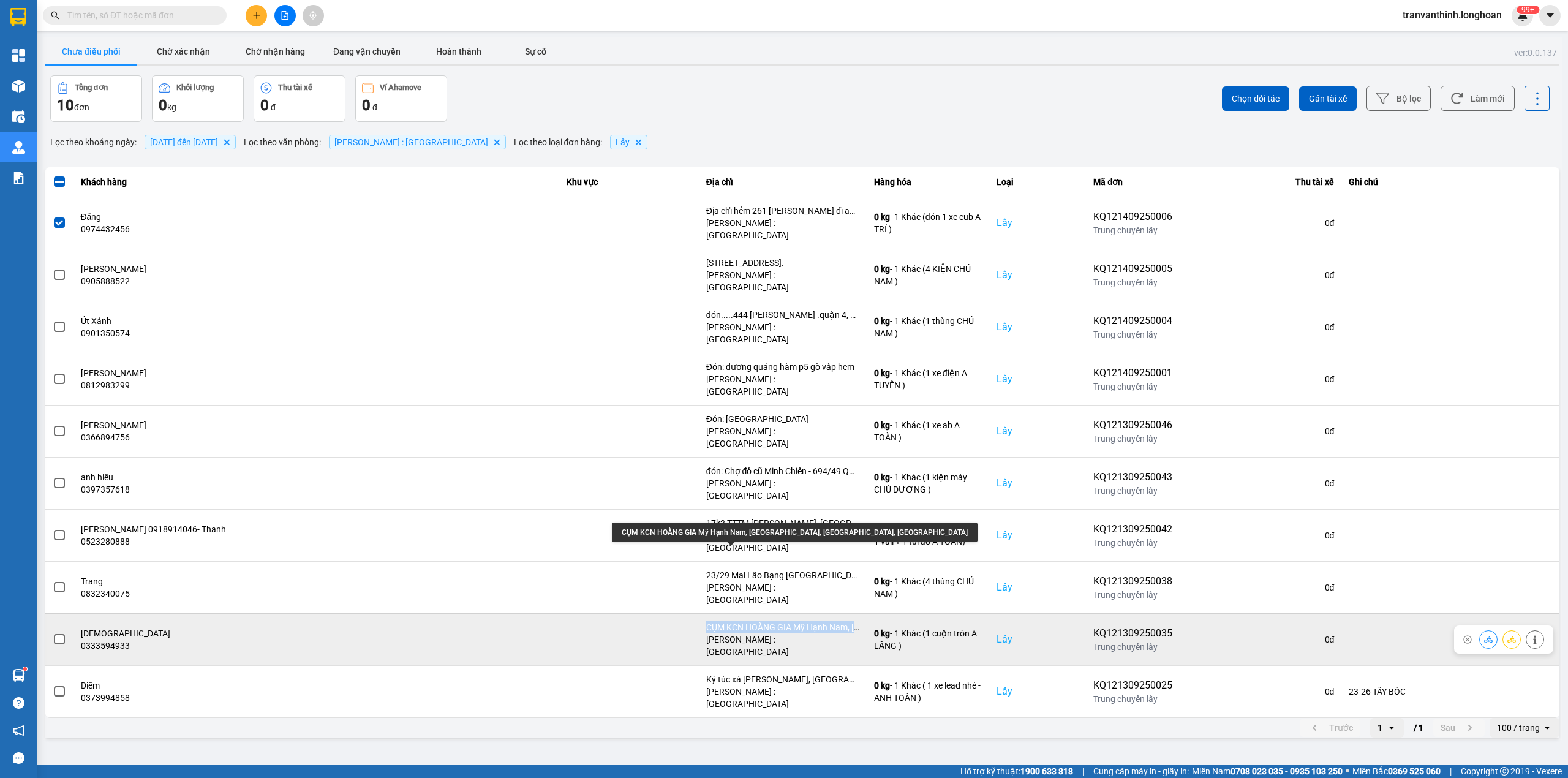
click at [766, 621] on div "CỤM KCN HOÀNG GIA Mỹ Hạnh Nam, Đức Hòa, Long An, Việt Nam" at bounding box center [783, 626] width 153 height 12
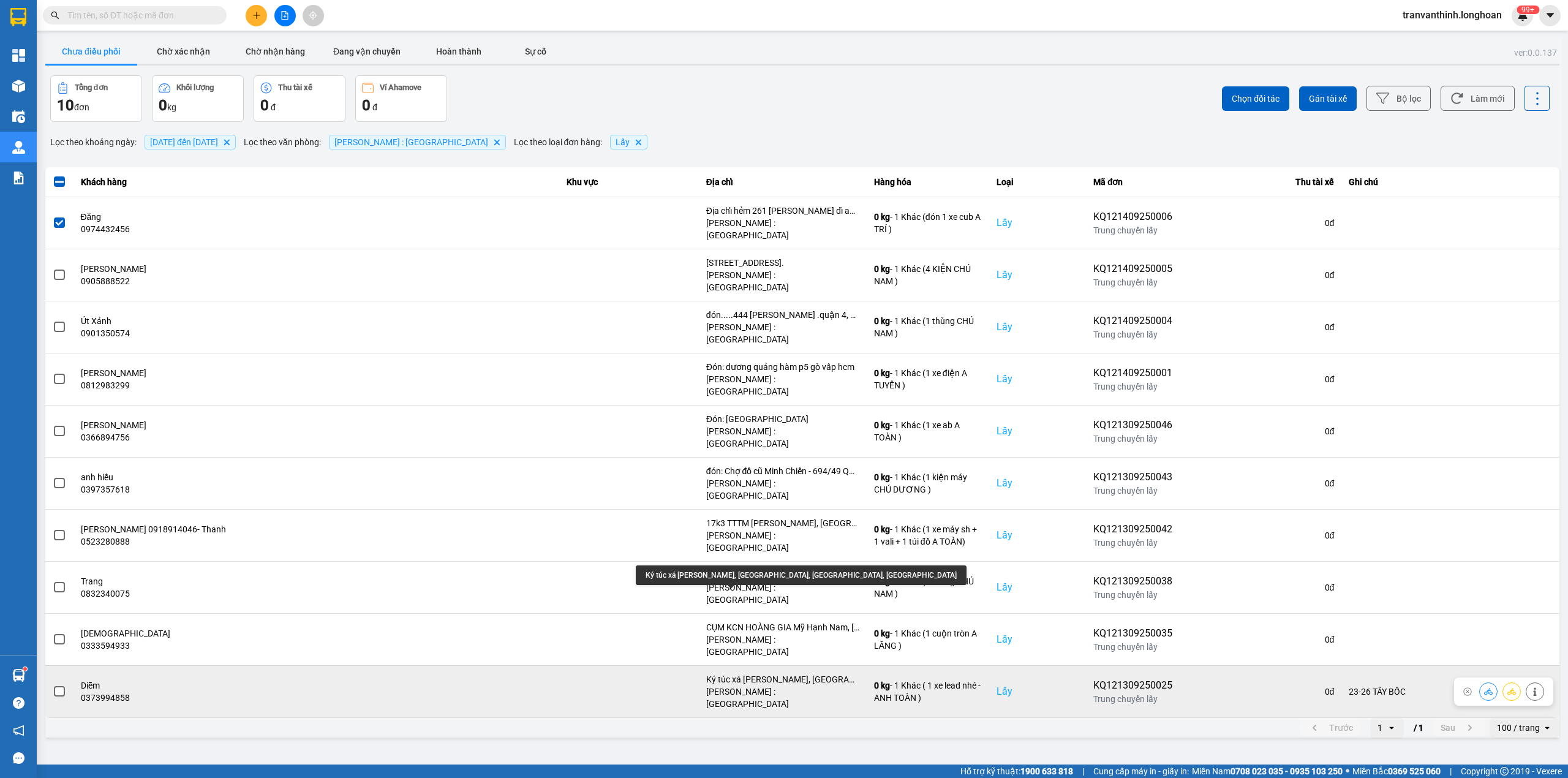
click at [769, 673] on div "Ký túc xá Hyosung, Long Thọ, Nhơn Trạch, Đồng Nai" at bounding box center [783, 679] width 153 height 12
click at [768, 673] on div "Ký túc xá Hyosung, Long Thọ, Nhơn Trạch, Đồng Nai" at bounding box center [783, 679] width 153 height 12
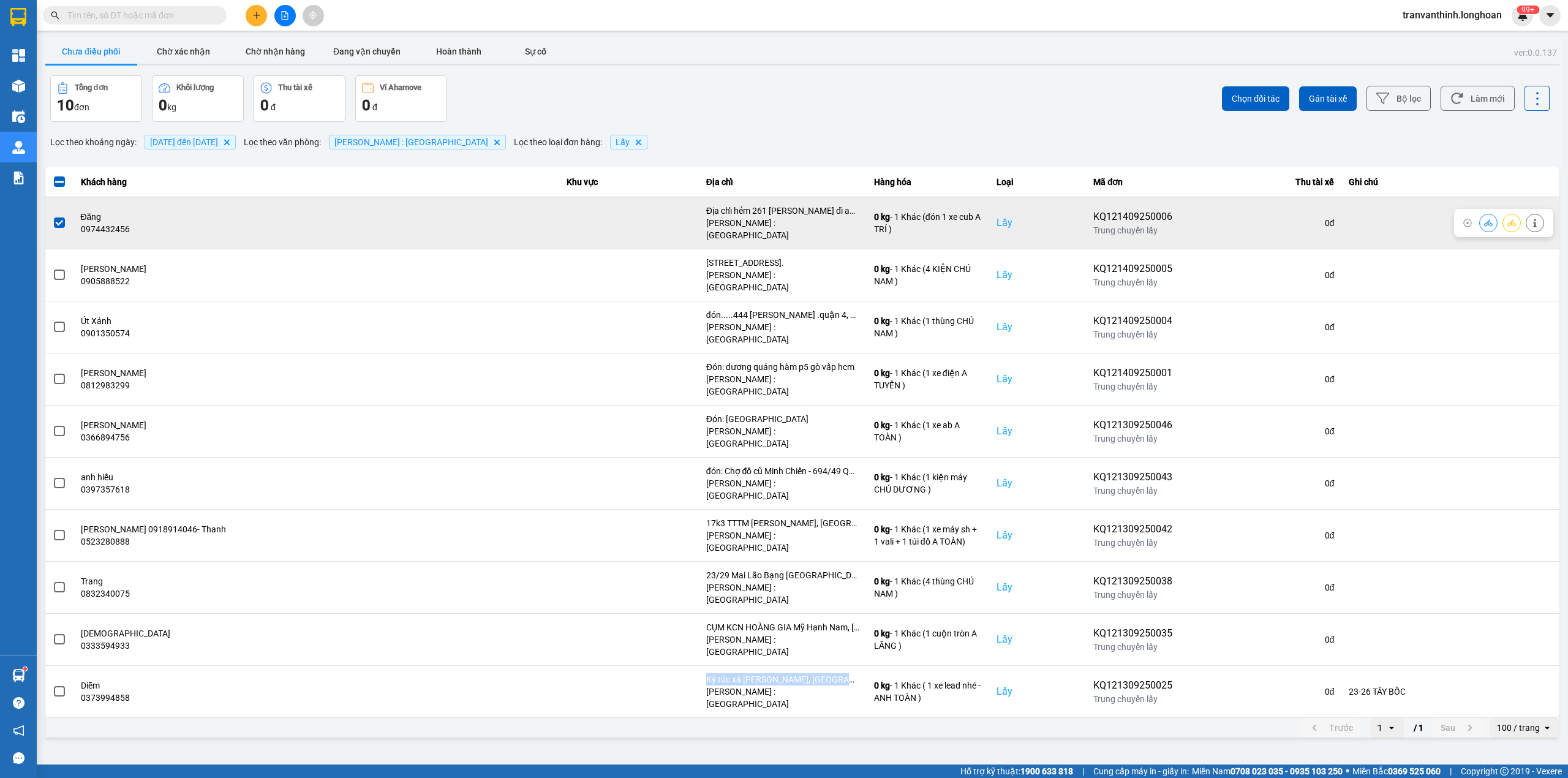
click at [1506, 218] on button at bounding box center [1512, 223] width 17 height 22
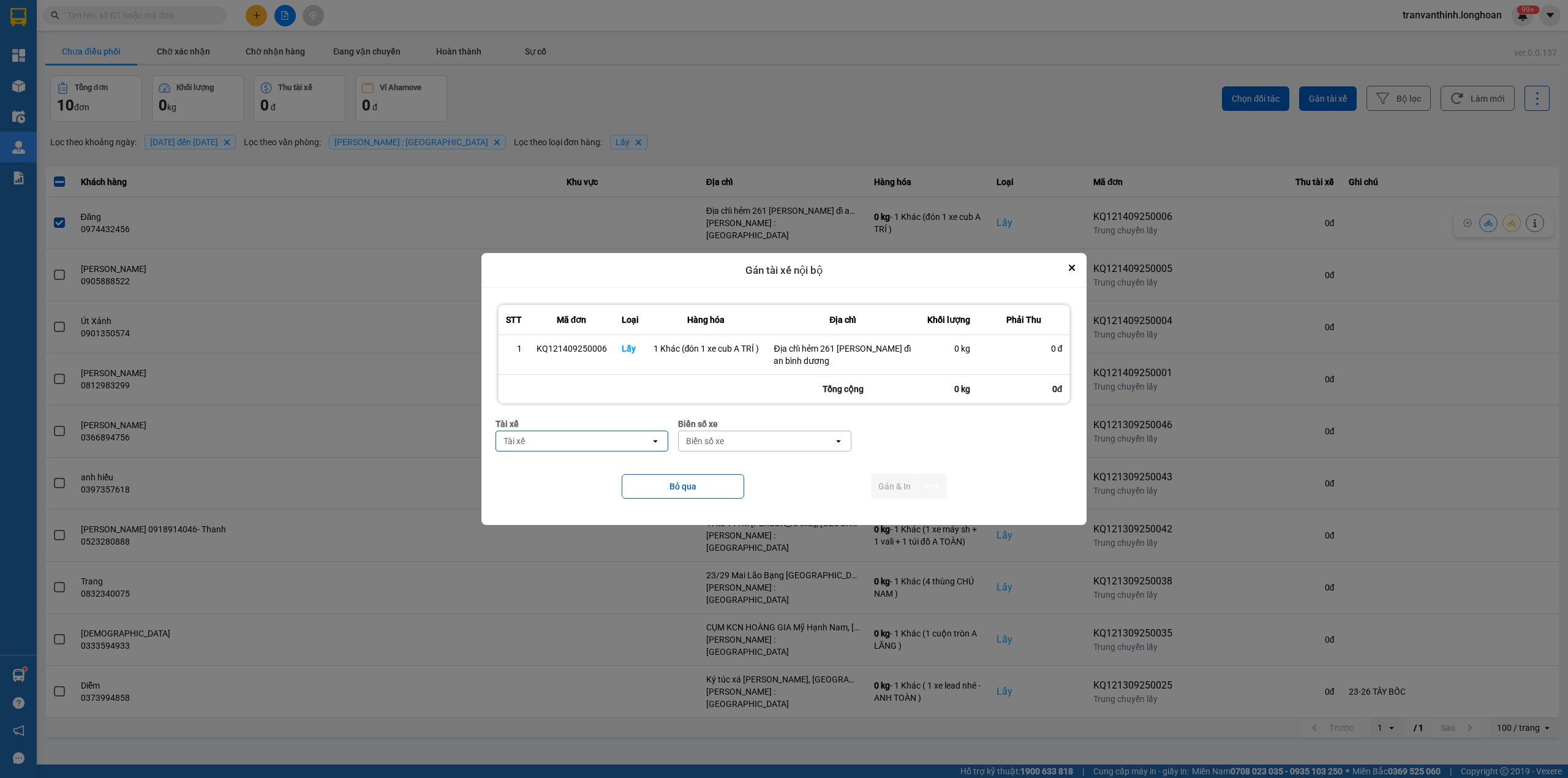
click at [577, 440] on div "Tài xế" at bounding box center [573, 441] width 155 height 19
type input "TRÍ"
click at [613, 496] on span "0762111247 - ĐINH HÒA TRÍ 0762111247" at bounding box center [584, 496] width 158 height 24
click at [794, 439] on div "Biển số xe" at bounding box center [796, 441] width 155 height 19
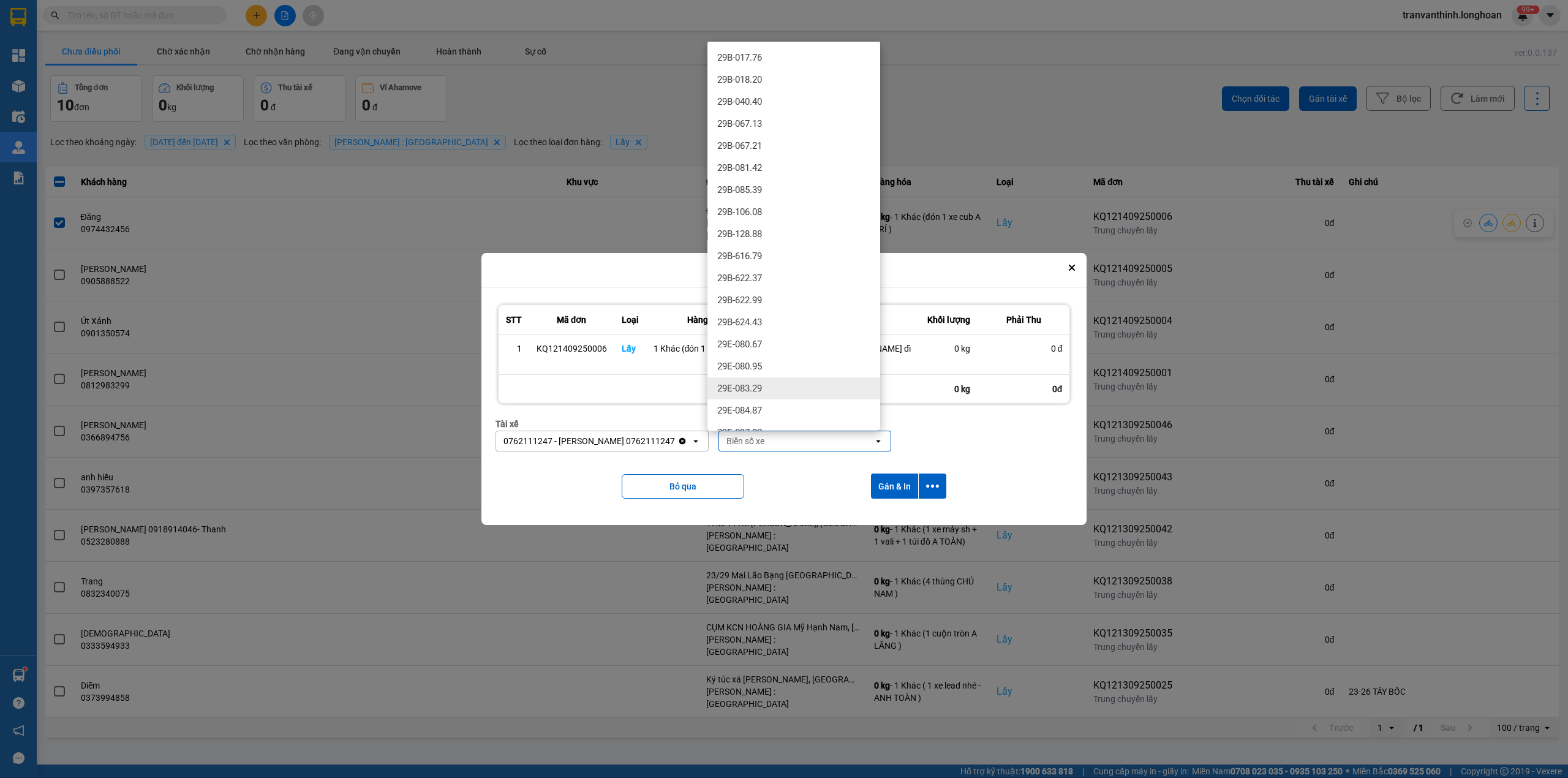
click at [772, 386] on div "29E-083.29" at bounding box center [794, 388] width 173 height 22
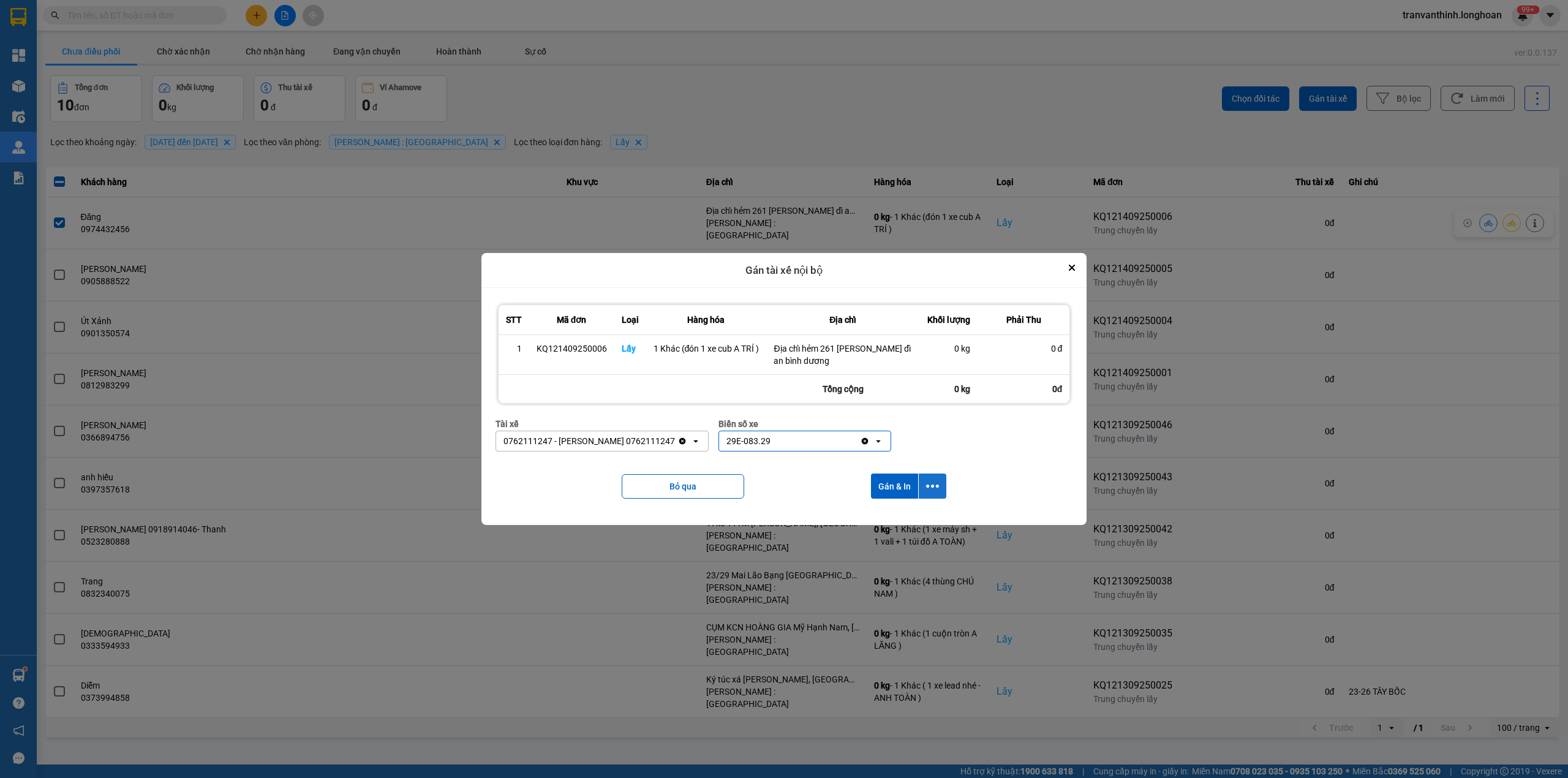
drag, startPoint x: 924, startPoint y: 488, endPoint x: 932, endPoint y: 490, distance: 8.2
click at [925, 488] on button "dialog" at bounding box center [933, 485] width 27 height 25
click at [889, 517] on span "Chỉ gán tài" at bounding box center [884, 519] width 40 height 12
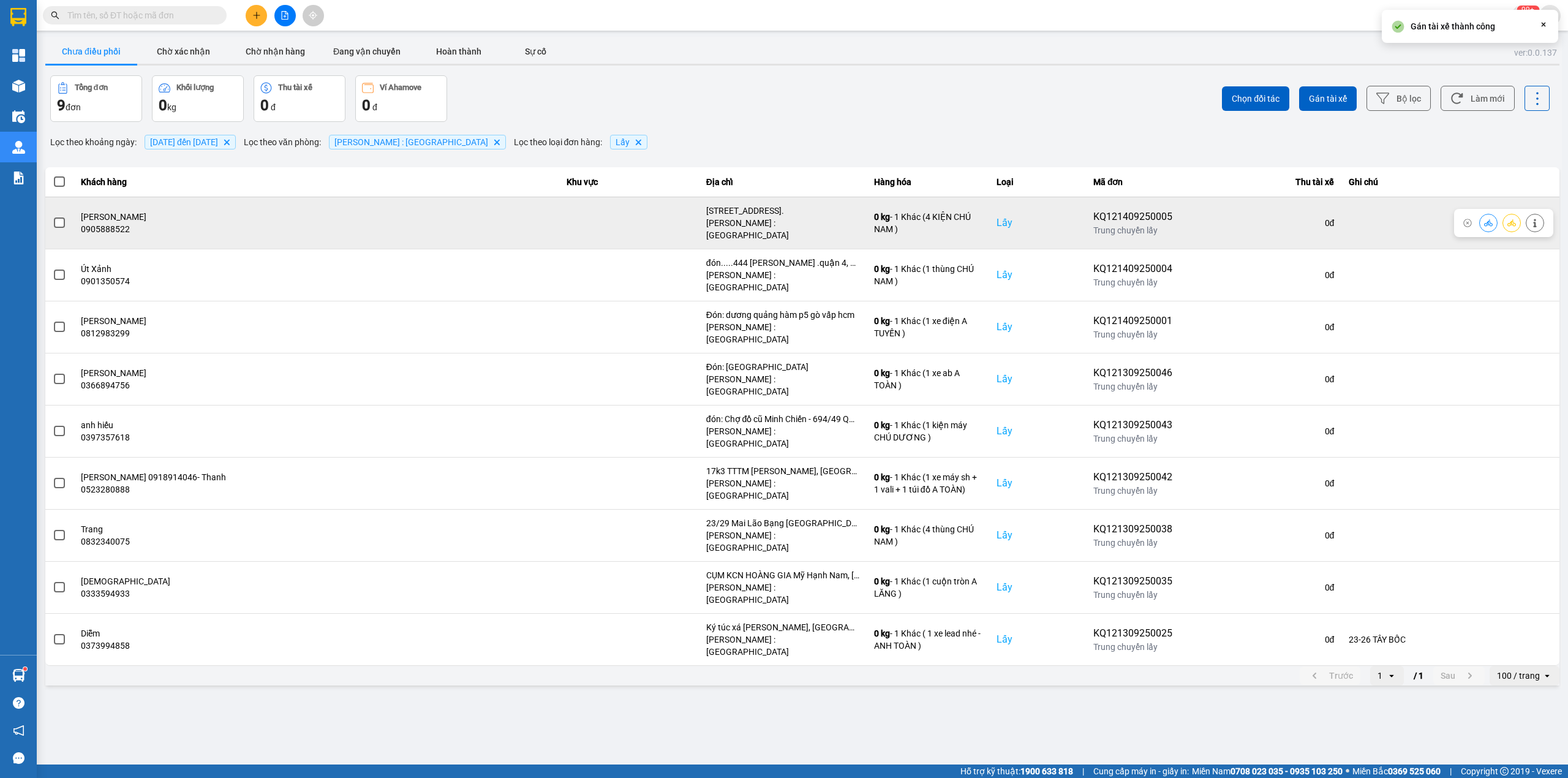
click at [746, 207] on div "02 đường số 16, Tân Hưng, Q7, HCM." at bounding box center [783, 210] width 153 height 12
click at [60, 218] on span at bounding box center [60, 223] width 11 height 11
click at [52, 216] on input "checkbox" at bounding box center [52, 216] width 0 height 0
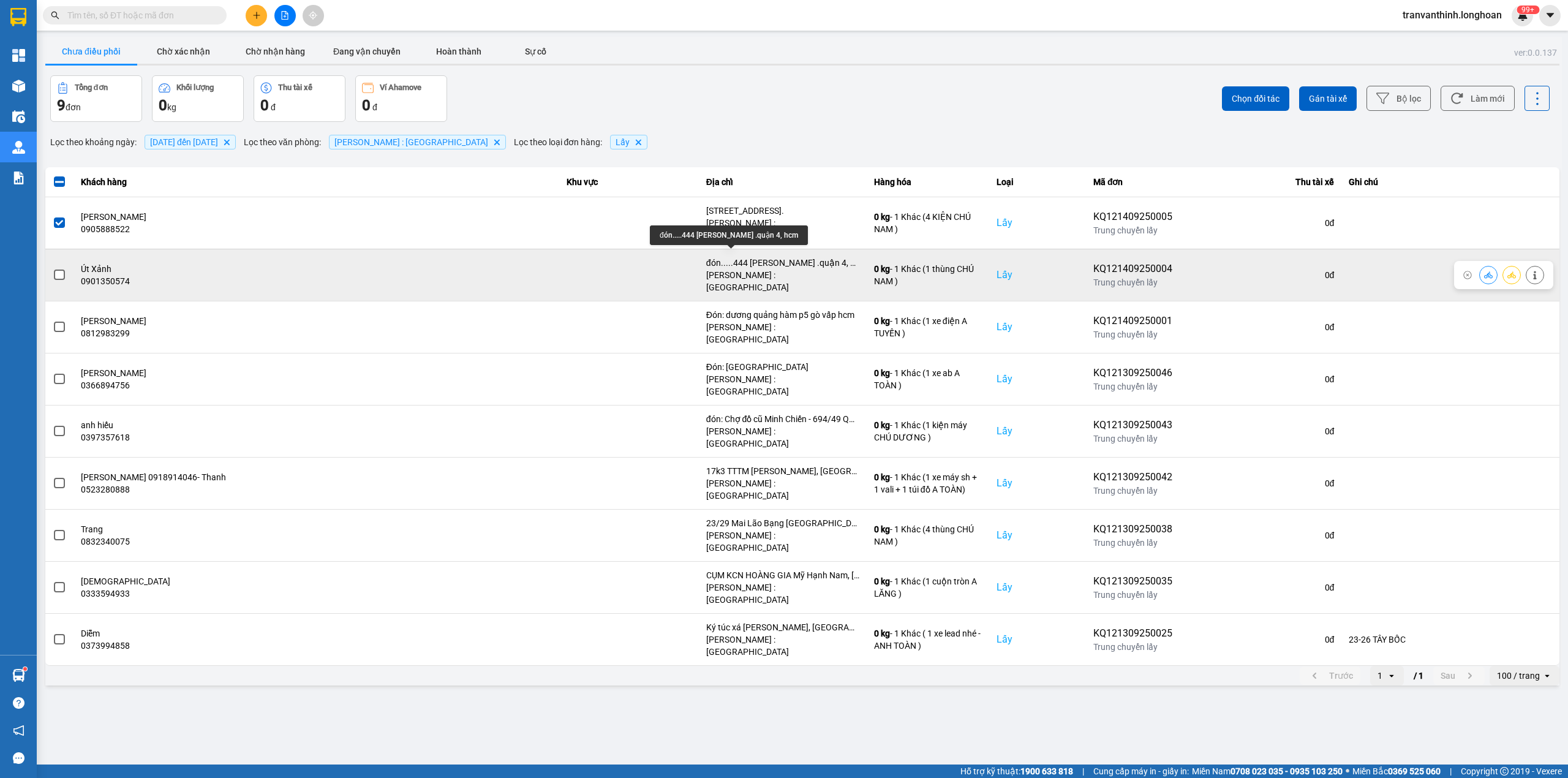
click at [779, 256] on div "đón.....444 Nguyễn đình chiểu .quận 4, hcm" at bounding box center [783, 262] width 153 height 12
click at [777, 256] on div "đón.....444 Nguyễn đình chiểu .quận 4, hcm" at bounding box center [783, 262] width 153 height 12
drag, startPoint x: 776, startPoint y: 248, endPoint x: 484, endPoint y: 280, distance: 293.7
click at [774, 248] on td "đón.....444 Nguyễn đình chiểu .quận 4, hcm Hồ Chí Minh : Kho Quận 12" at bounding box center [783, 274] width 168 height 52
click at [64, 269] on span at bounding box center [60, 275] width 11 height 11
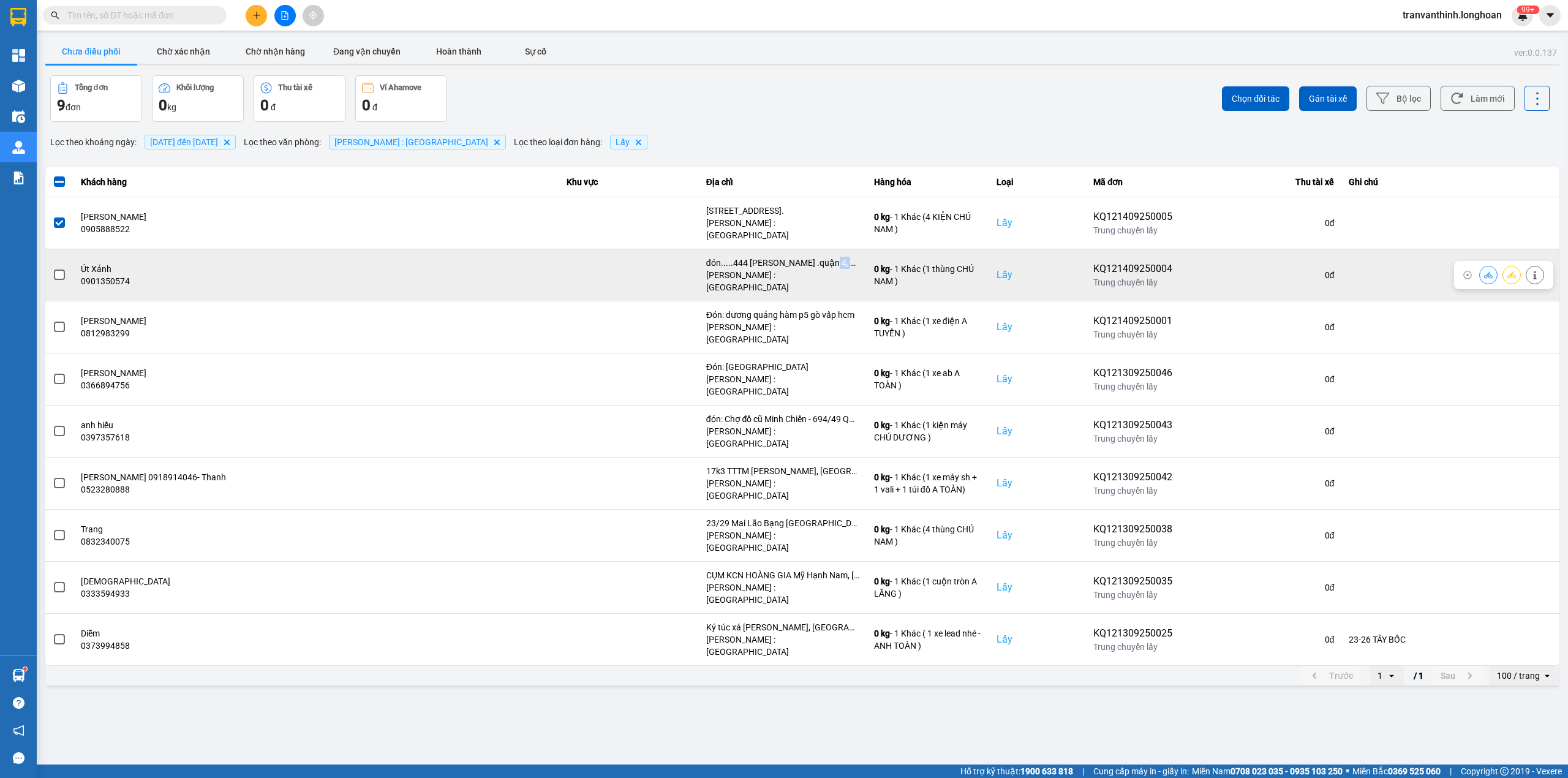
click at [52, 268] on input "checkbox" at bounding box center [52, 268] width 0 height 0
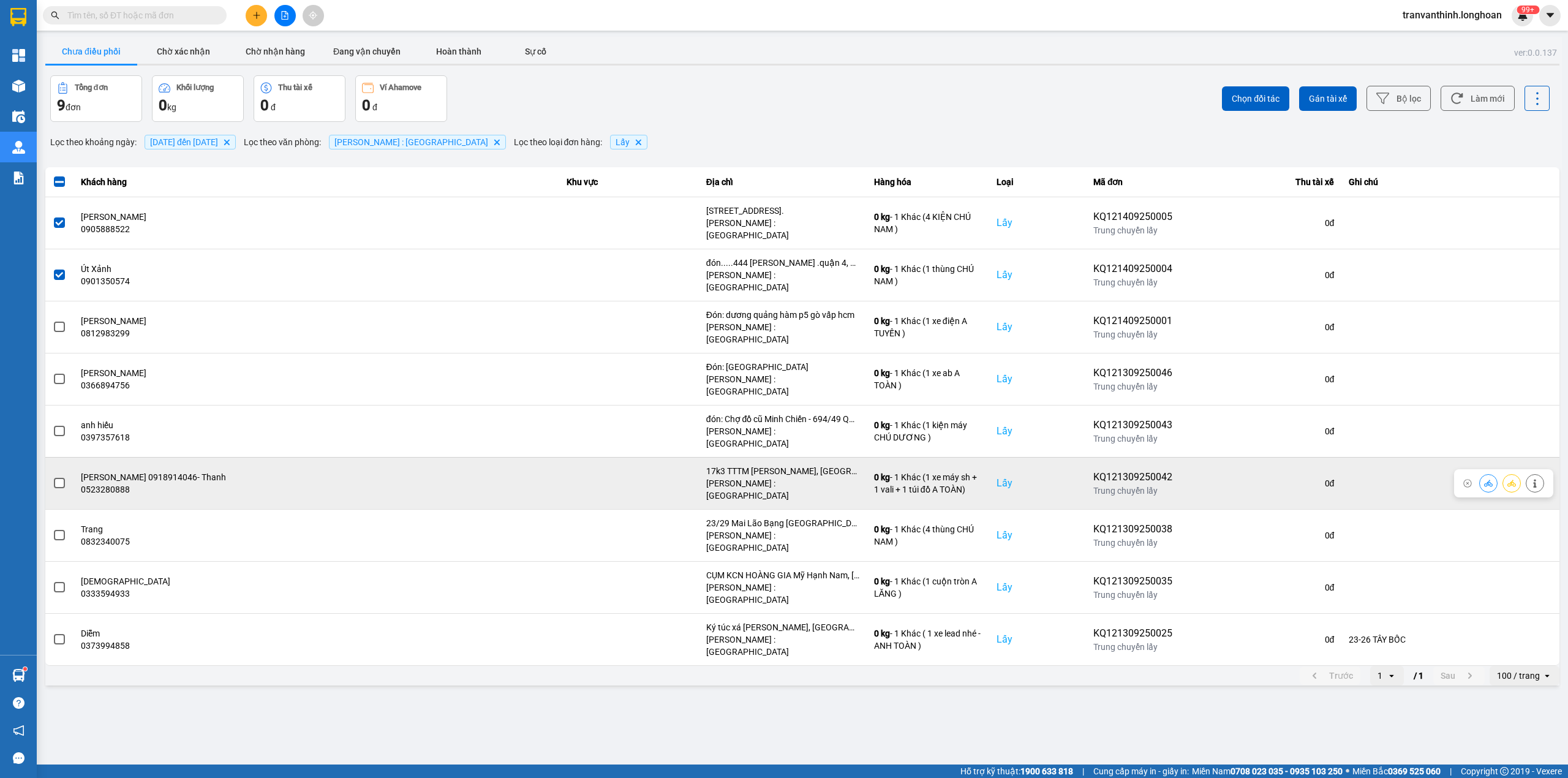
click at [768, 465] on div "17k3 TTTM NGUYỄN THÁI HỌC, Phường 7, TP VŨNG TÀU" at bounding box center [783, 471] width 153 height 12
click at [767, 465] on div "17k3 TTTM NGUYỄN THÁI HỌC, Phường 7, TP VŨNG TÀU" at bounding box center [783, 471] width 153 height 12
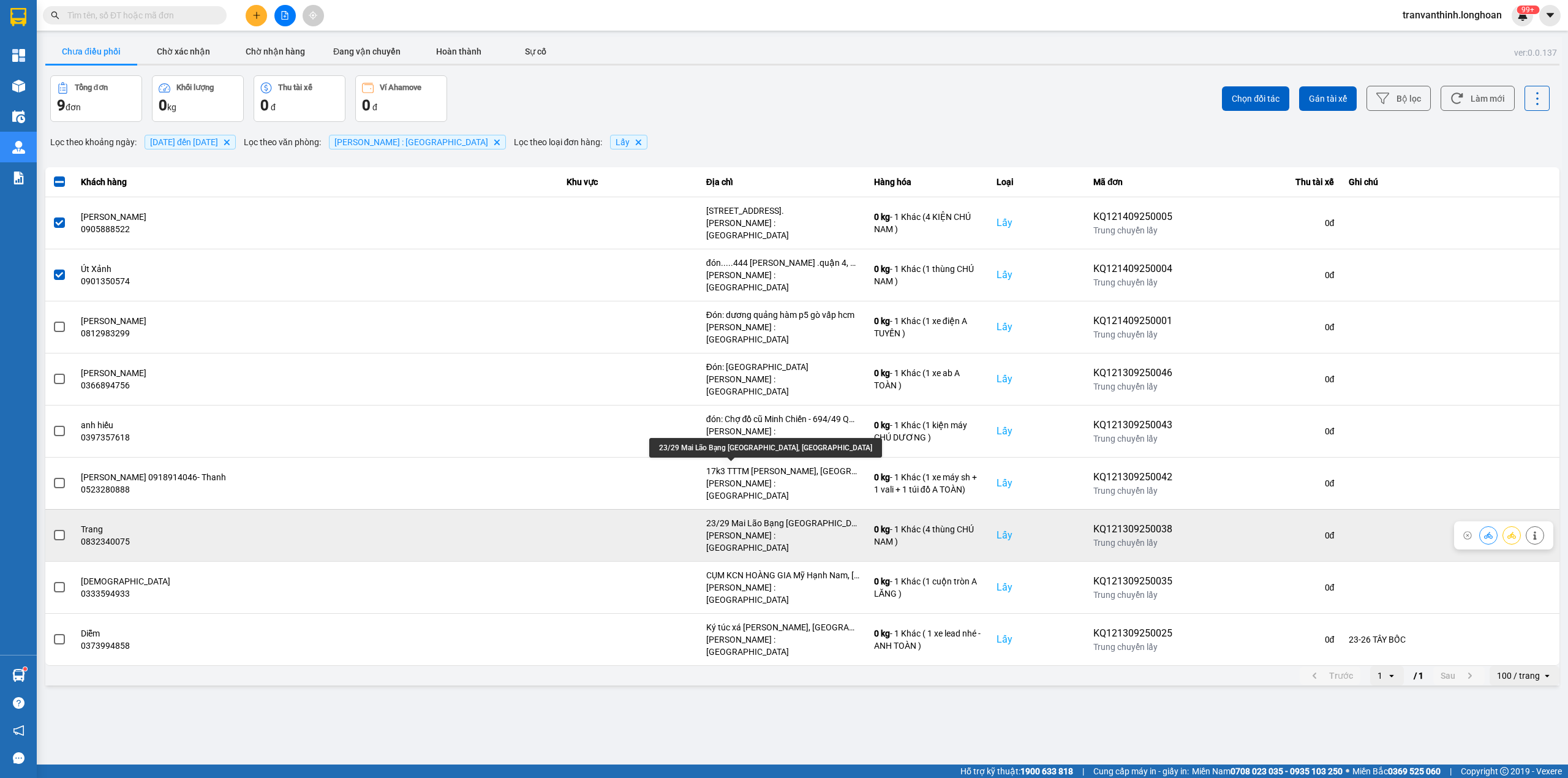
click at [771, 517] on div "23/29 Mai Lão Bạng phường Tân Bình, HCM" at bounding box center [783, 522] width 153 height 12
click at [768, 517] on div "23/29 Mai Lão Bạng phường Tân Bình, HCM" at bounding box center [783, 522] width 153 height 12
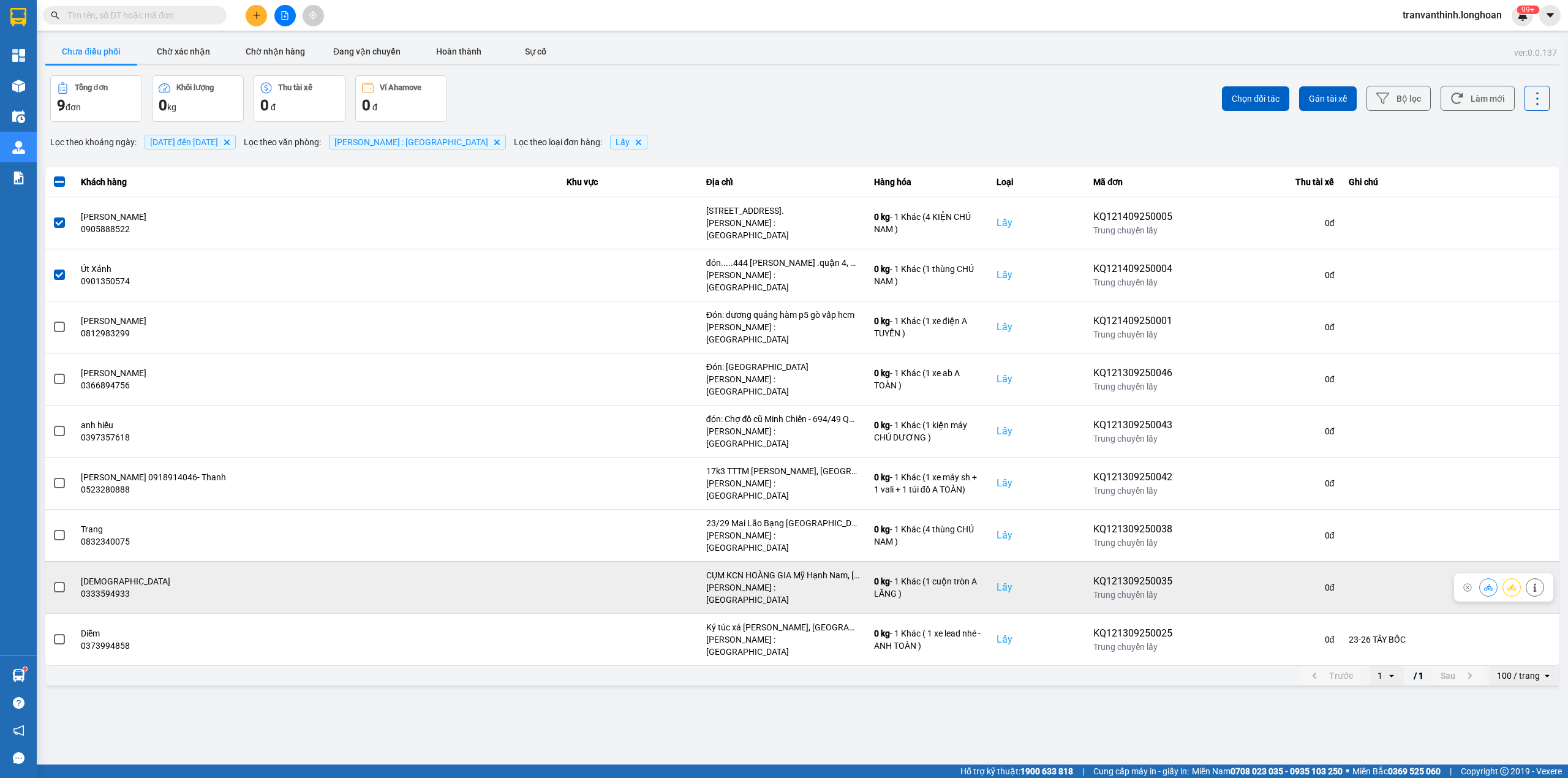
click at [769, 569] on div "CỤM KCN HOÀNG GIA Mỹ Hạnh Nam, Đức Hòa, Long An, Việt Nam" at bounding box center [783, 575] width 153 height 12
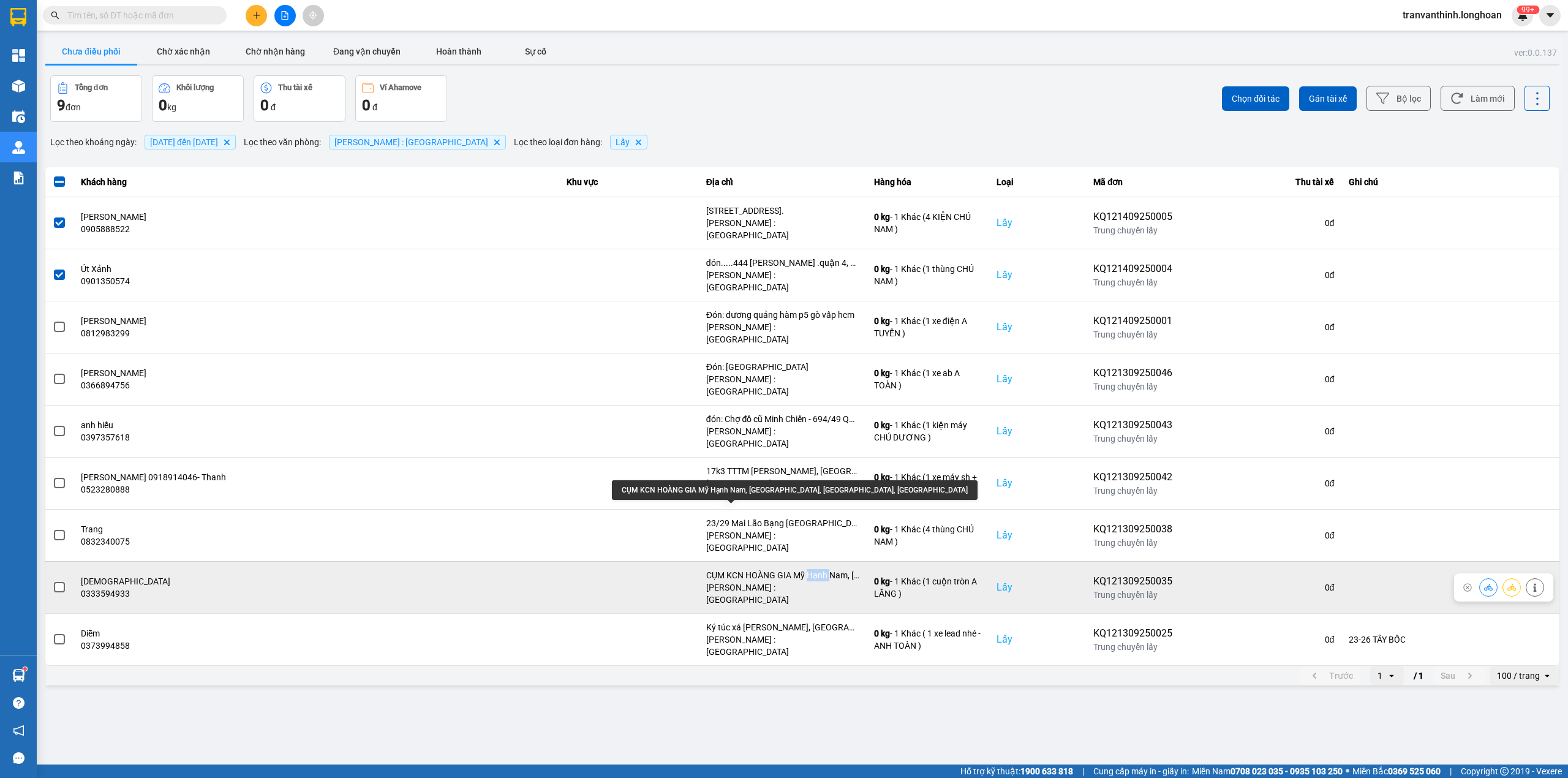
click at [769, 569] on div "CỤM KCN HOÀNG GIA Mỹ Hạnh Nam, Đức Hòa, Long An, Việt Nam" at bounding box center [783, 575] width 153 height 12
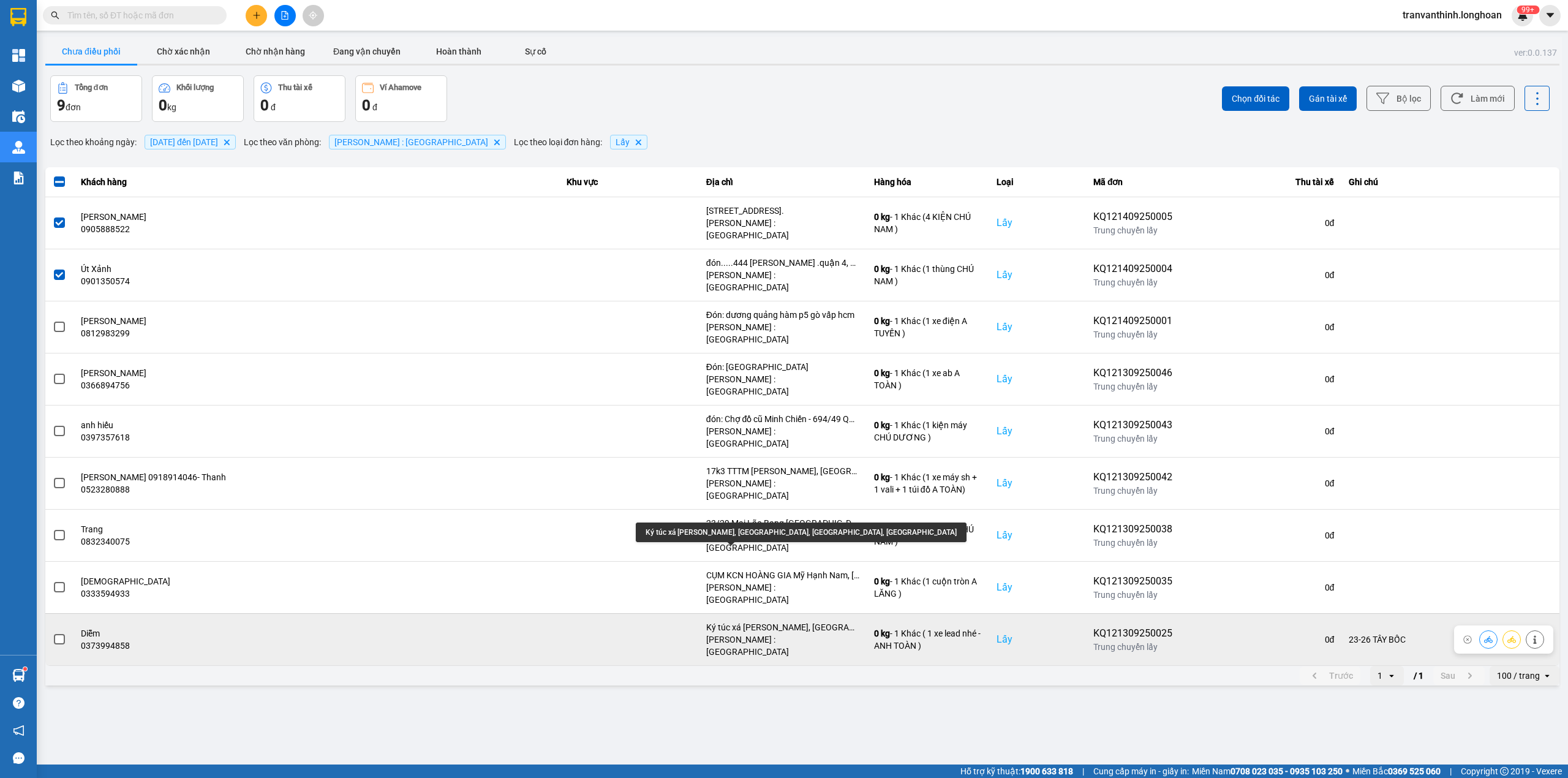
click at [774, 621] on div "Ký túc xá Hyosung, Long Thọ, Nhơn Trạch, Đồng Nai" at bounding box center [783, 626] width 153 height 12
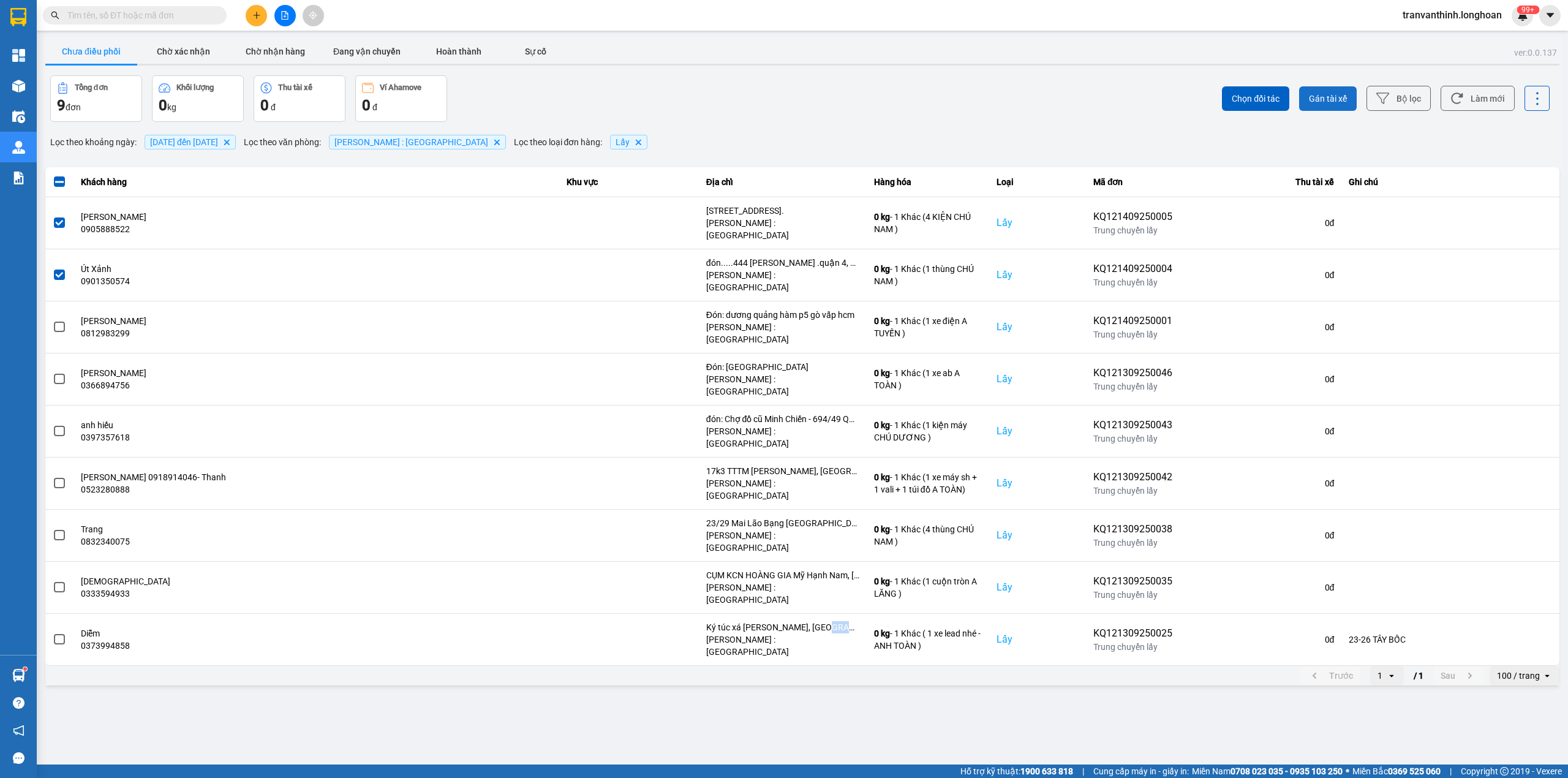
click at [1325, 93] on span "Gán tài xế" at bounding box center [1328, 98] width 38 height 12
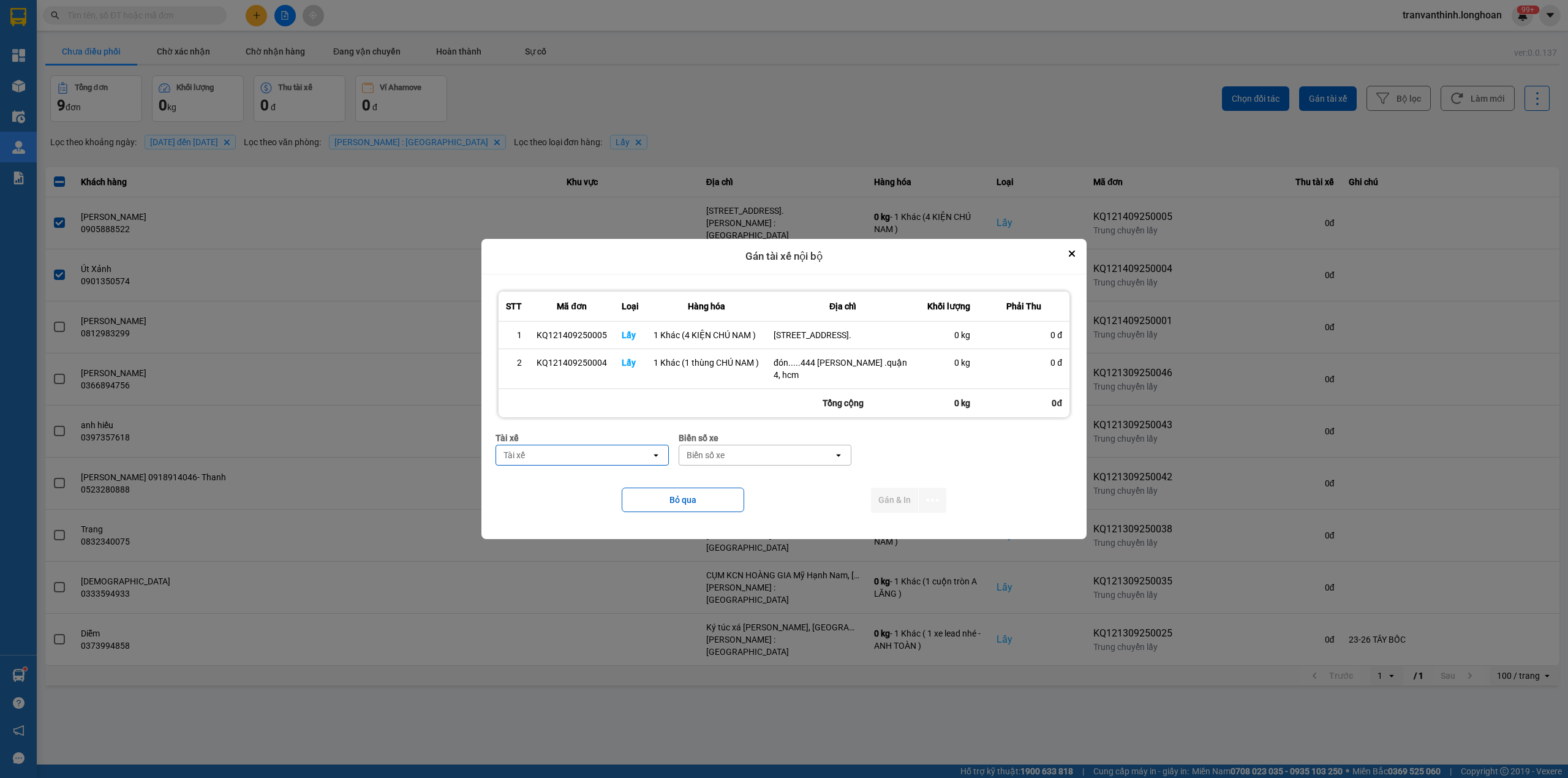
click at [576, 460] on div "Tài xế" at bounding box center [573, 455] width 155 height 19
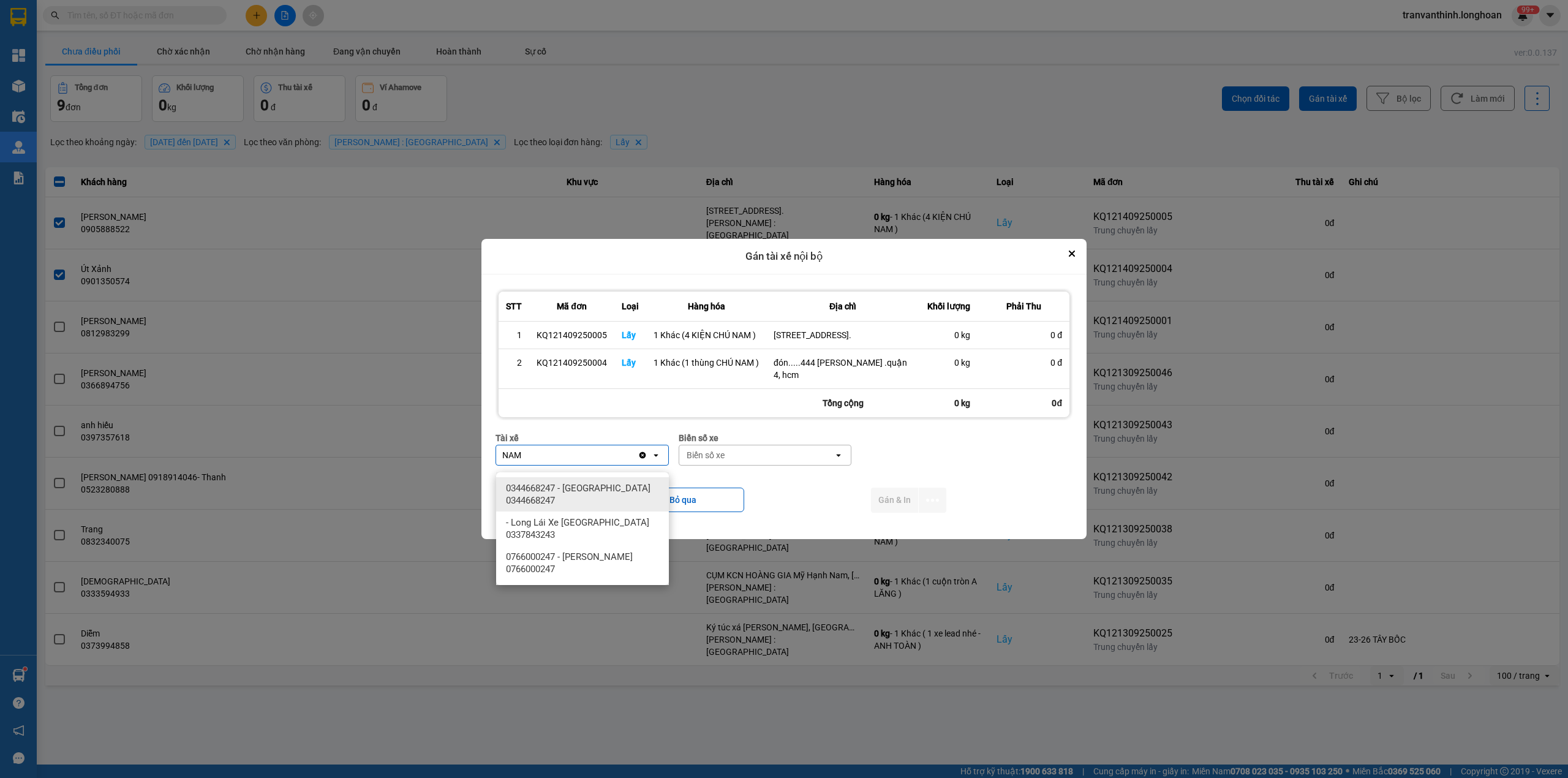
type input "NAM"
click at [586, 491] on span "0344668247 - Lê Đình Nam 0344668247" at bounding box center [585, 494] width 158 height 24
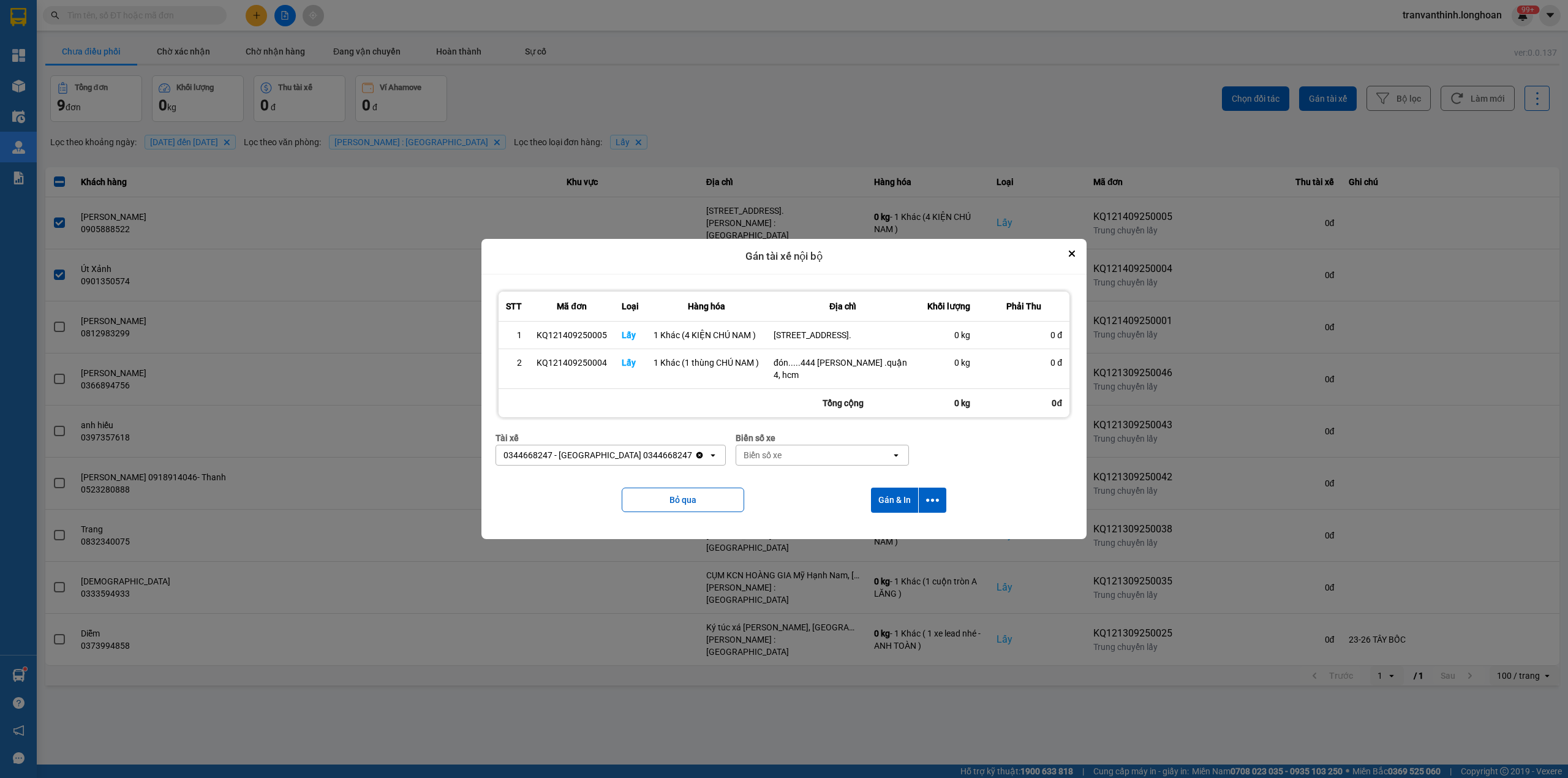
click at [760, 465] on div "Biển số xe" at bounding box center [813, 455] width 155 height 19
type input "5502"
click at [751, 486] on span "29H-955.02" at bounding box center [734, 488] width 46 height 12
click at [930, 505] on icon "dialog" at bounding box center [933, 500] width 13 height 13
click at [897, 539] on span "Chỉ gán tài" at bounding box center [884, 540] width 40 height 12
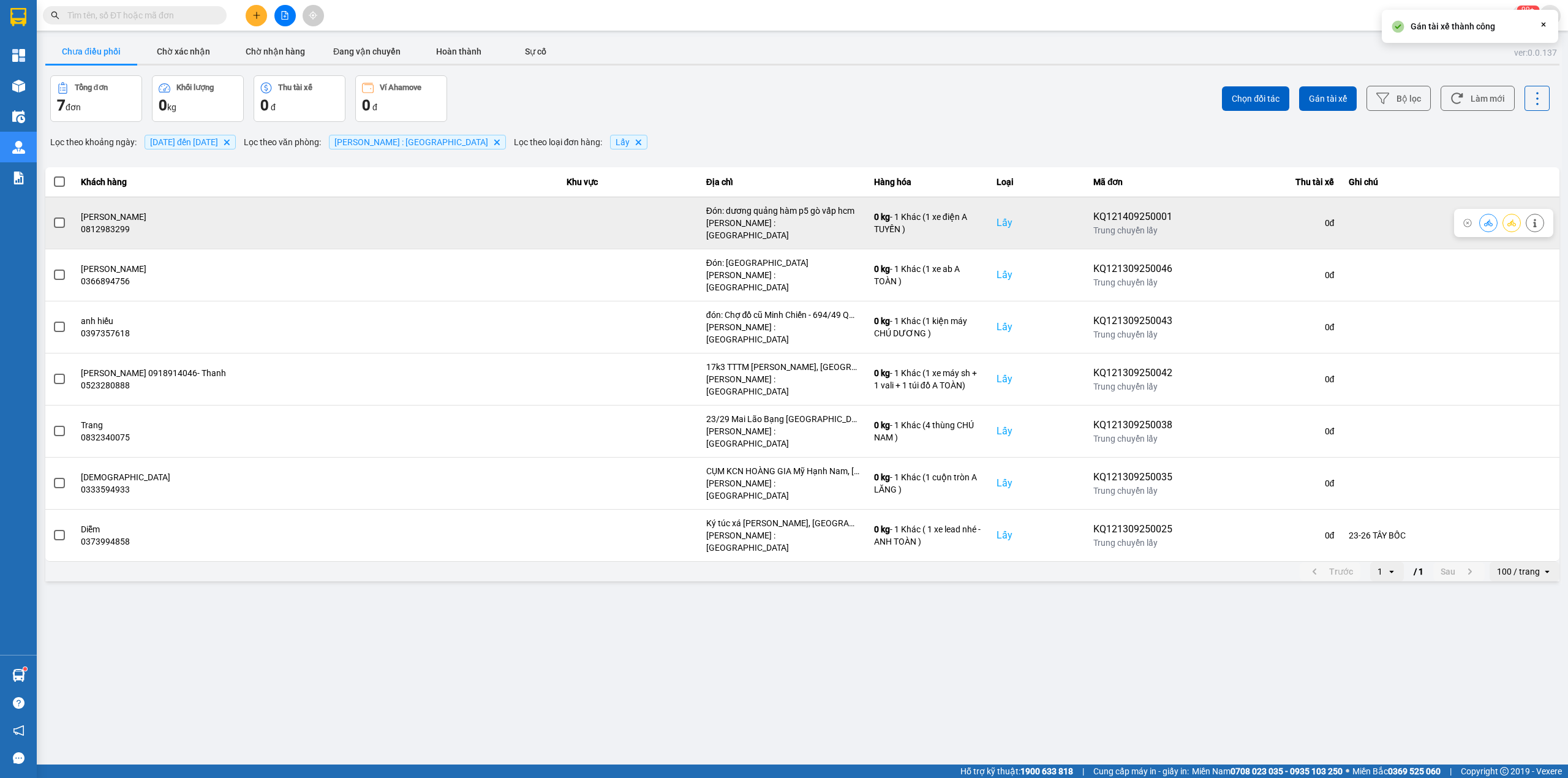
click at [766, 214] on div "Đón: dương quảng hàm p5 gò vấp hcm" at bounding box center [783, 210] width 153 height 12
drag, startPoint x: 766, startPoint y: 214, endPoint x: 766, endPoint y: 221, distance: 7.0
click at [766, 221] on div "Đón: dương quảng hàm p5 gò vấp hcm Hồ Chí Minh : Kho Quận 12" at bounding box center [783, 223] width 153 height 37
click at [57, 219] on span at bounding box center [60, 223] width 11 height 11
click at [52, 216] on input "checkbox" at bounding box center [52, 216] width 0 height 0
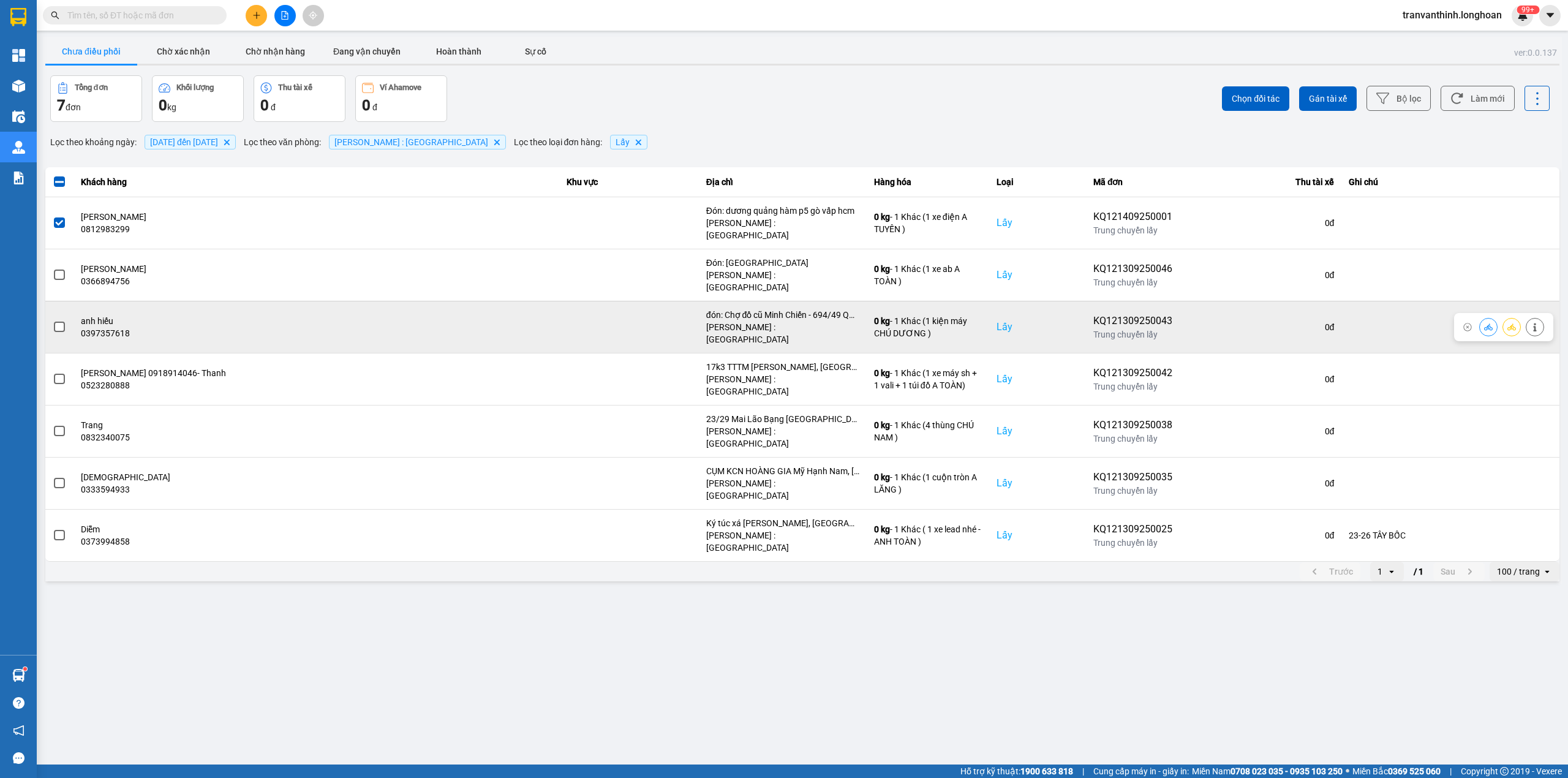
click at [768, 309] on div "đón: Chợ đồ cũ Minh Chiến - 694/49 QL1A, P.Thạnh Lộc, Q12, TPHCM" at bounding box center [783, 314] width 153 height 12
click at [767, 309] on div "đón: Chợ đồ cũ Minh Chiến - 694/49 QL1A, P.Thạnh Lộc, Q12, TPHCM" at bounding box center [783, 314] width 153 height 12
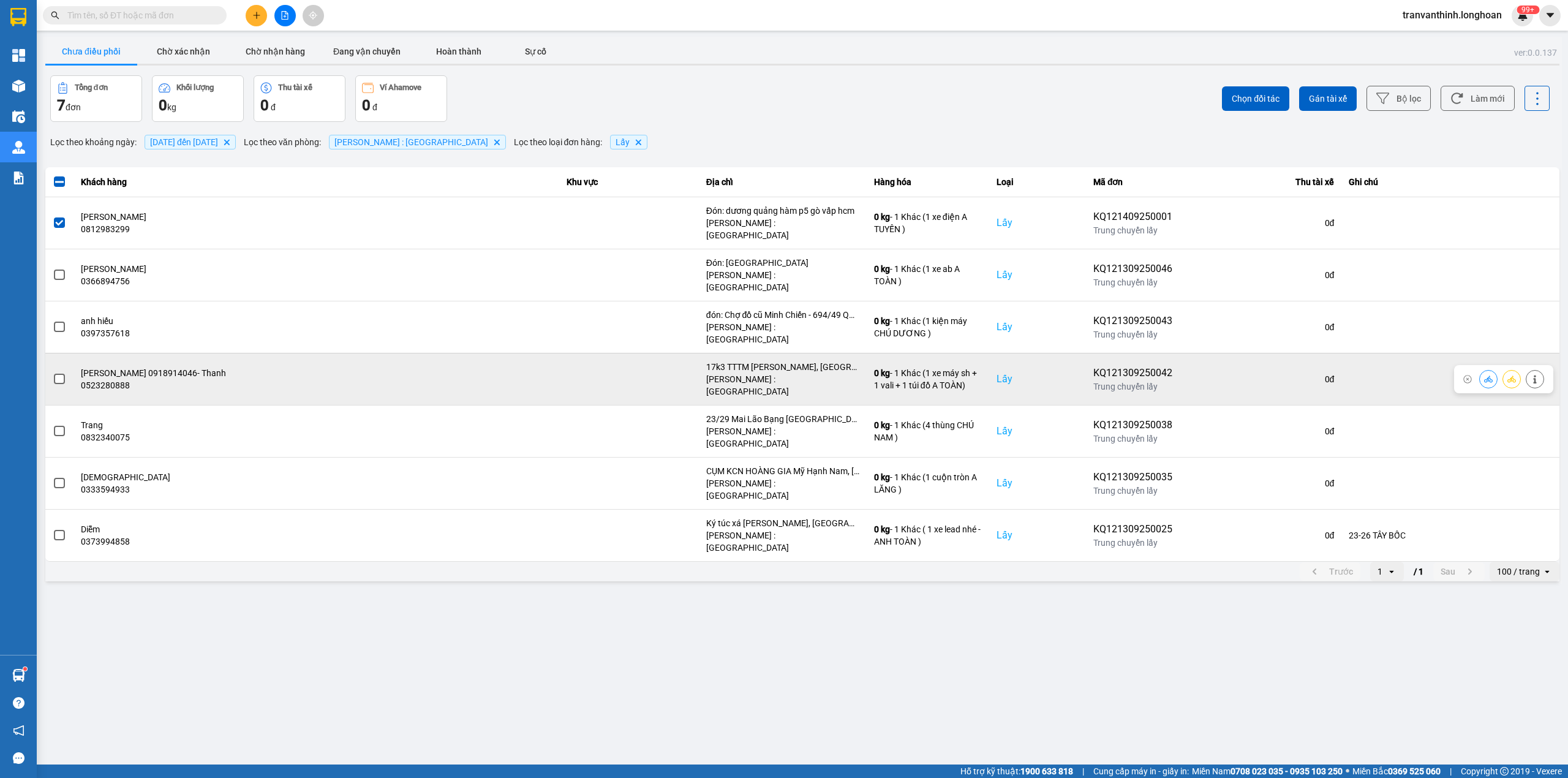
click at [767, 353] on td "17k3 TTTM NGUYỄN THÁI HỌC, Phường 7, TP VŨNG TÀU Hồ Chí Minh : Kho Quận 12" at bounding box center [783, 379] width 168 height 52
click at [767, 361] on div "17k3 TTTM NGUYỄN THÁI HỌC, Phường 7, TP VŨNG TÀU" at bounding box center [783, 367] width 153 height 12
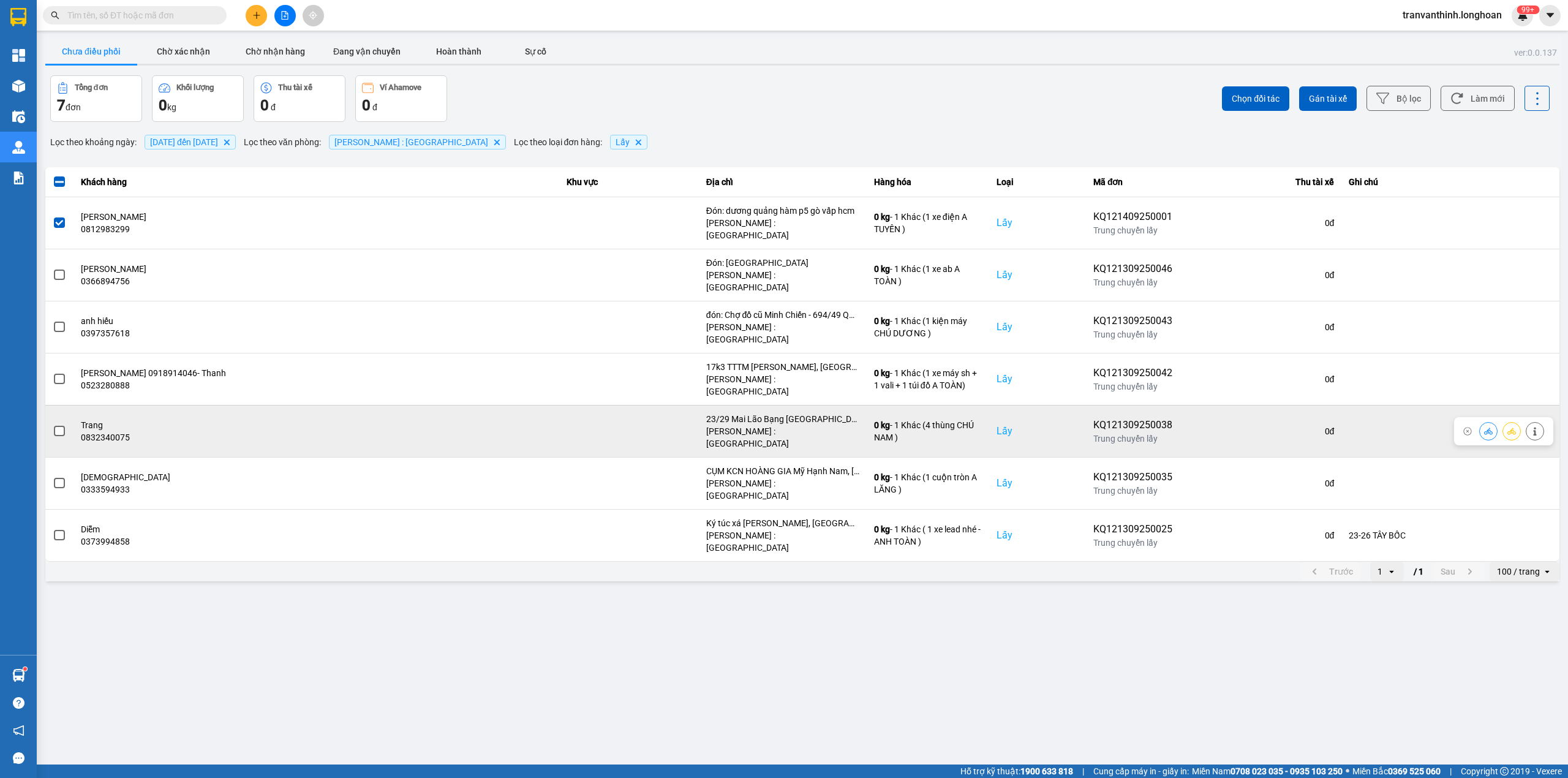
click at [770, 425] on div "[PERSON_NAME] : [GEOGRAPHIC_DATA]" at bounding box center [783, 437] width 153 height 24
click at [767, 413] on div "23/29 Mai Lão Bạng phường Tân Bình, HCM" at bounding box center [783, 418] width 153 height 12
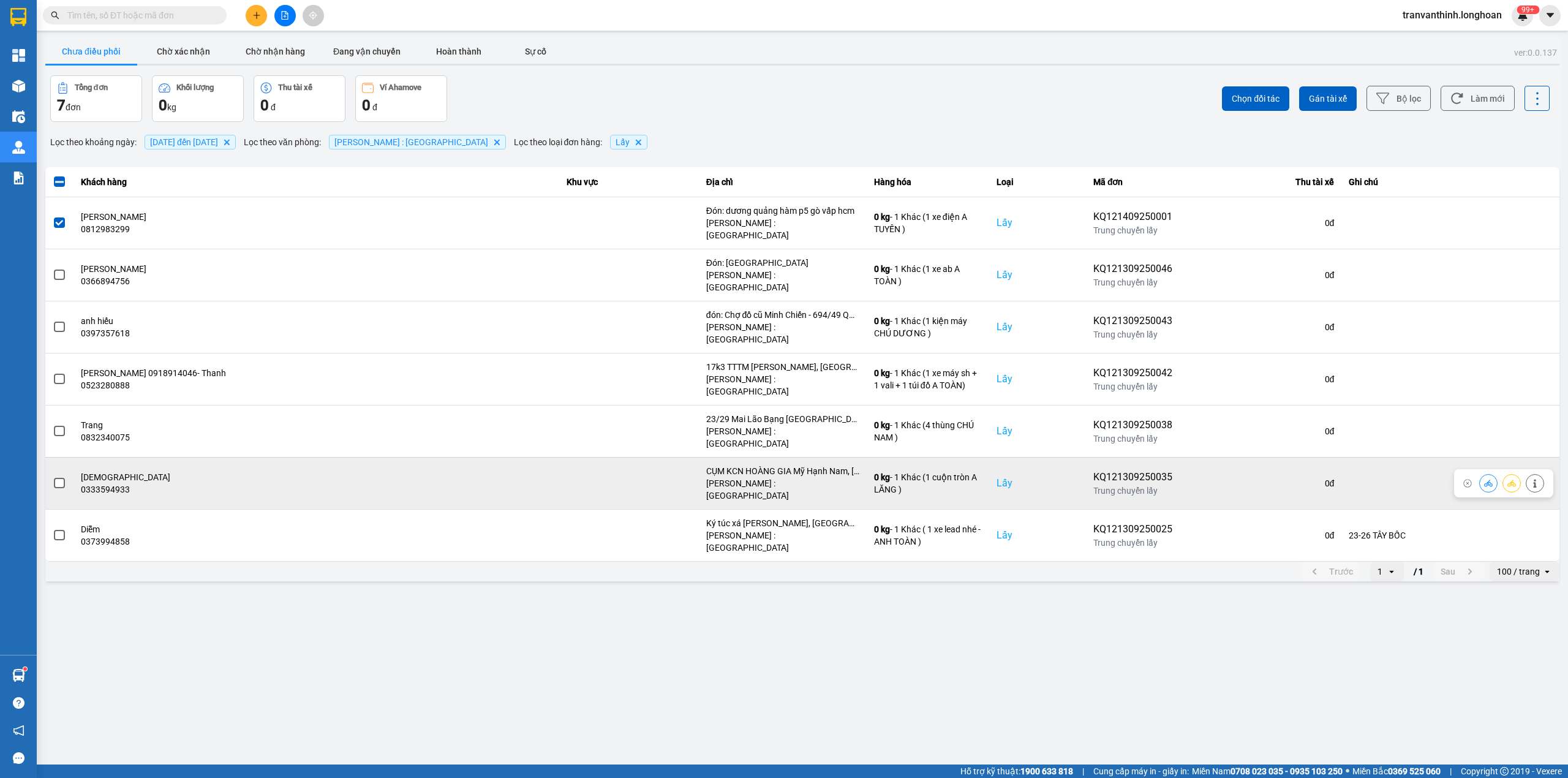
click at [771, 465] on div "CỤM KCN HOÀNG GIA Mỹ Hạnh Nam, Đức Hòa, Long An, Việt Nam" at bounding box center [783, 471] width 153 height 12
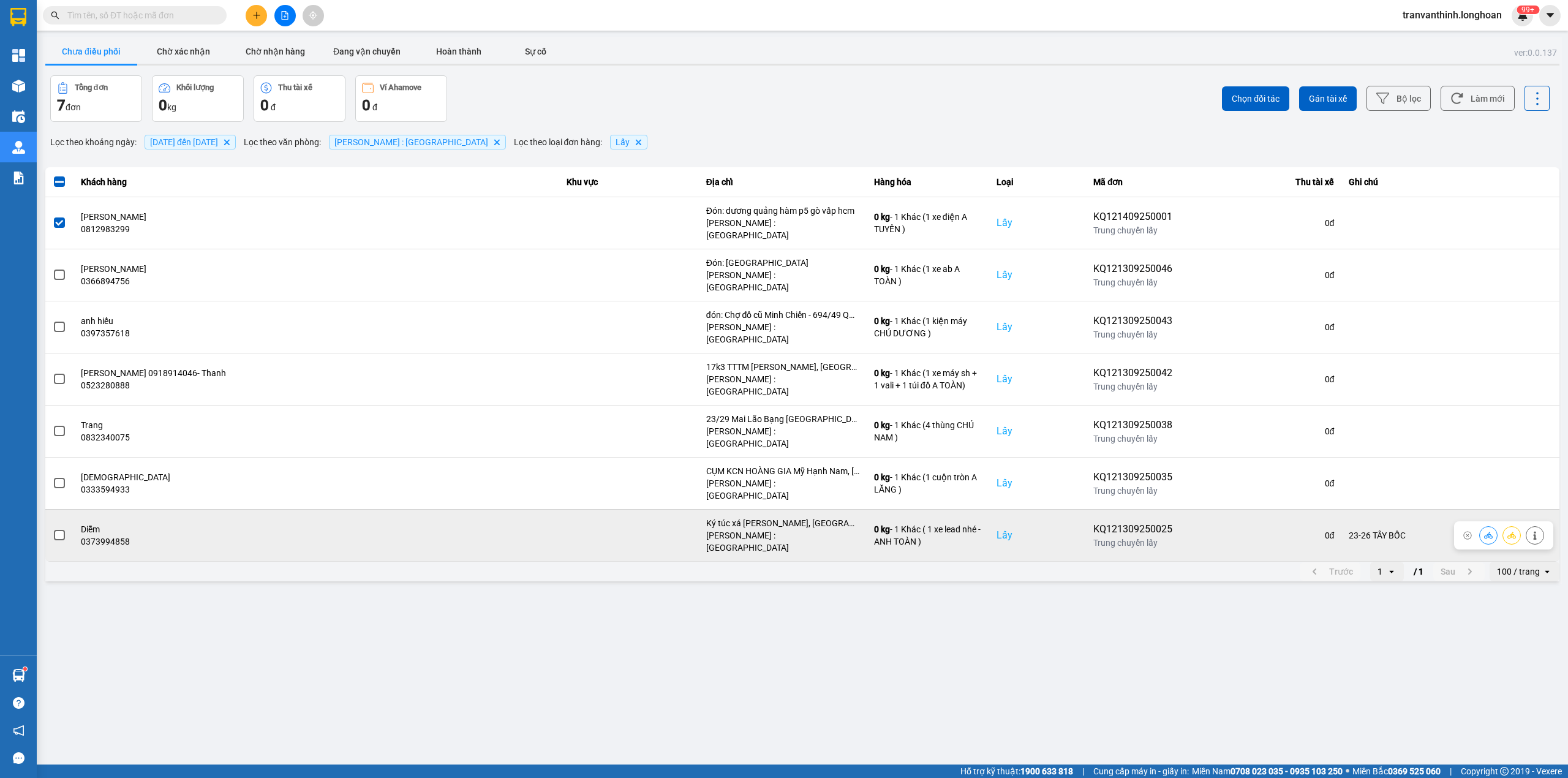
click at [770, 517] on div "Ký túc xá Hyosung, Long Thọ, Nhơn Trạch, Đồng Nai" at bounding box center [783, 522] width 153 height 12
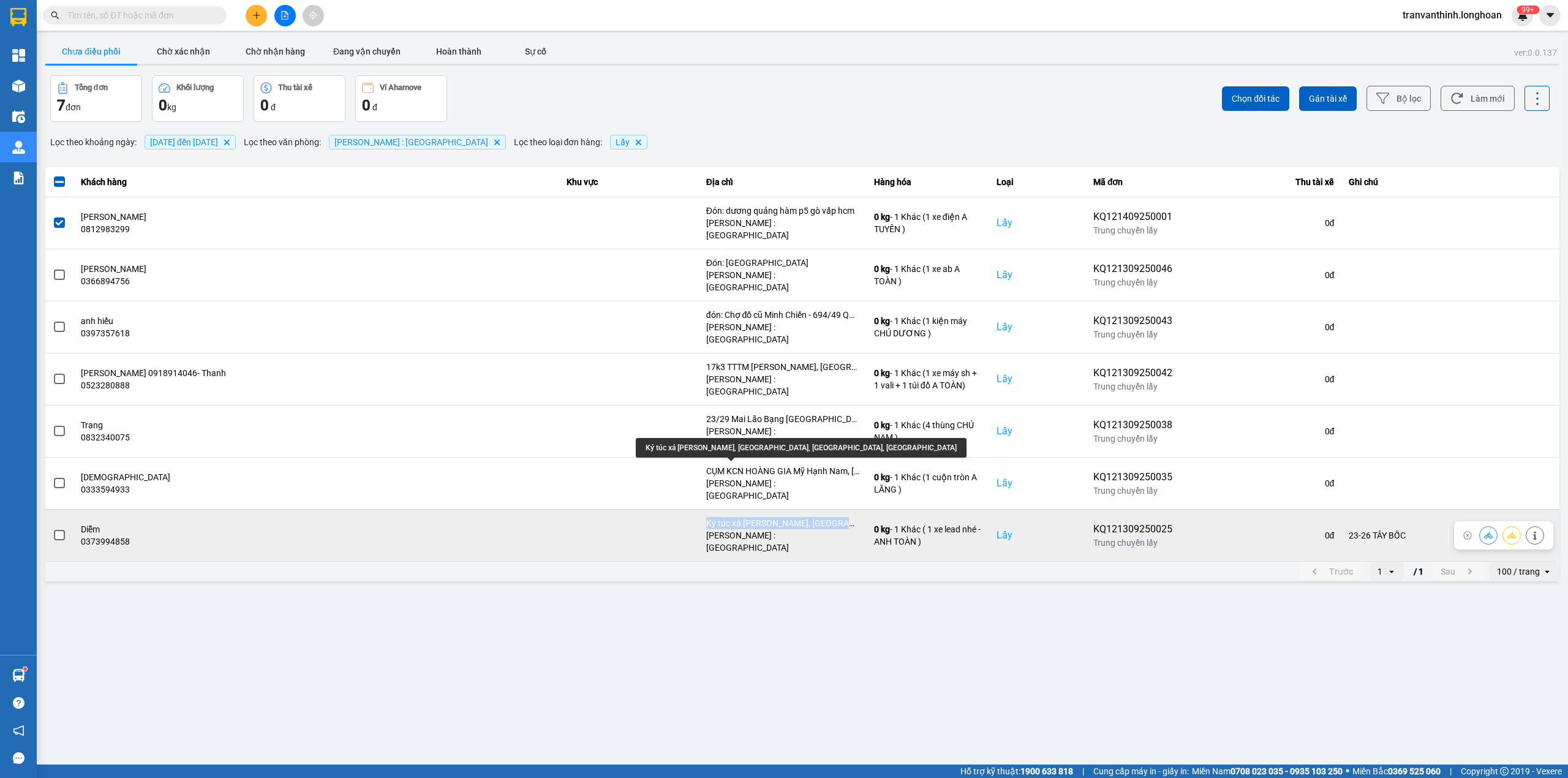
click at [770, 517] on div "Ký túc xá Hyosung, Long Thọ, Nhơn Trạch, Đồng Nai" at bounding box center [783, 522] width 153 height 12
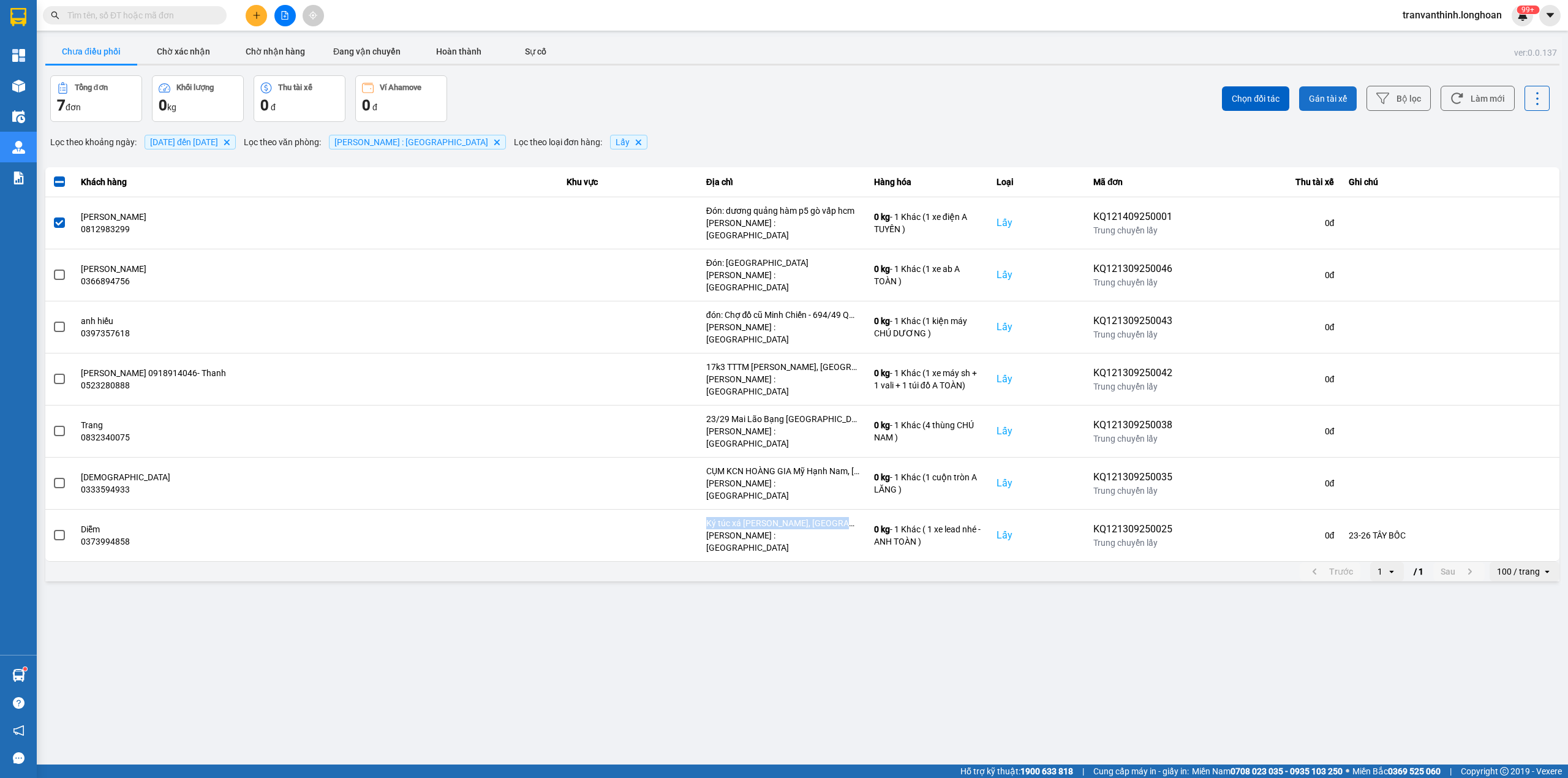
click at [1335, 90] on button "Gán tài xế" at bounding box center [1328, 98] width 57 height 24
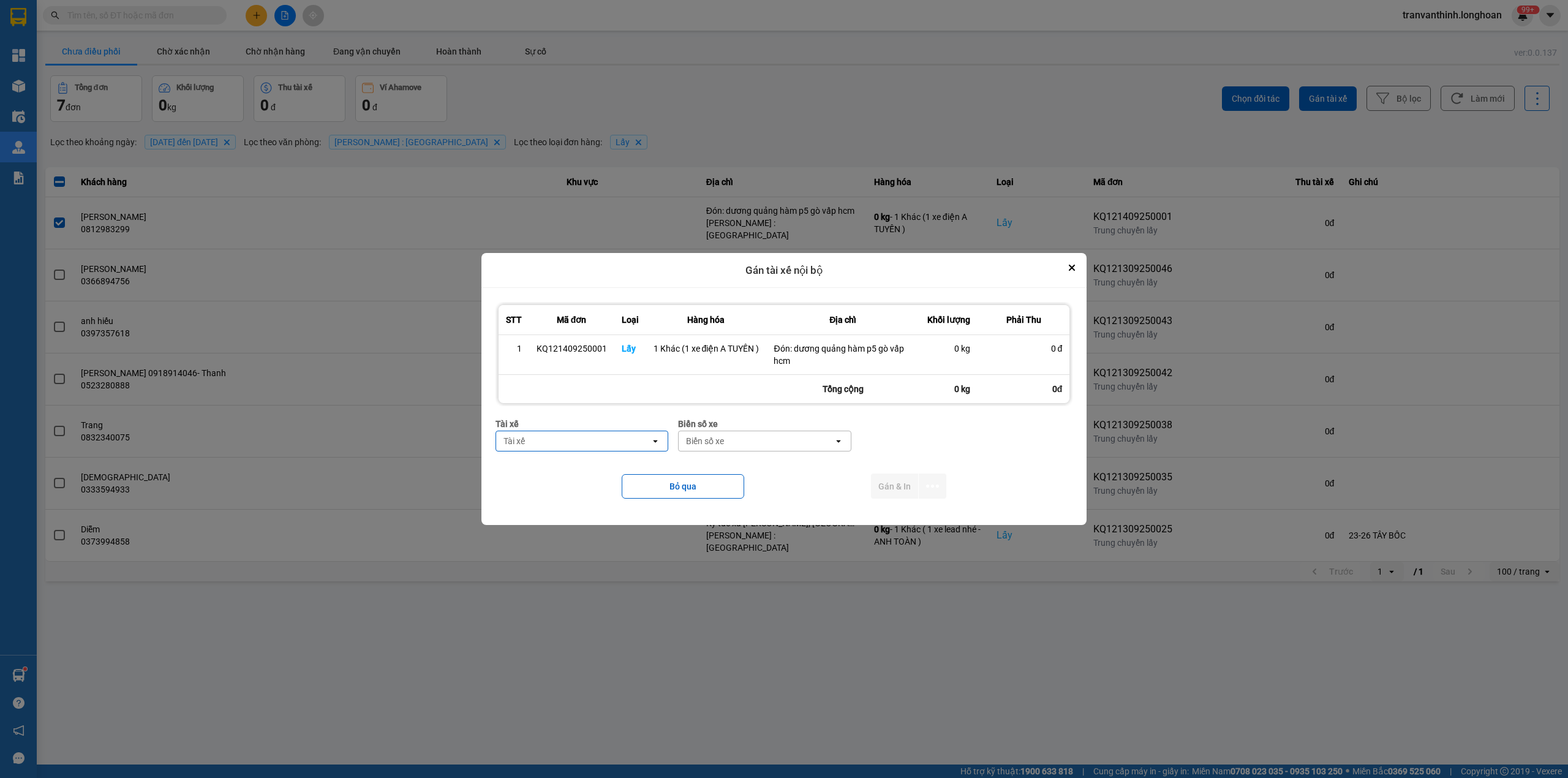
click at [568, 447] on div "Tài xế" at bounding box center [573, 441] width 155 height 19
type input "TUYẾN"
click at [608, 473] on span "0766000247 - NGUYỄN MINH TUYẾN 0766000247" at bounding box center [584, 474] width 158 height 24
click at [763, 443] on div "Biển số xe" at bounding box center [745, 440] width 38 height 12
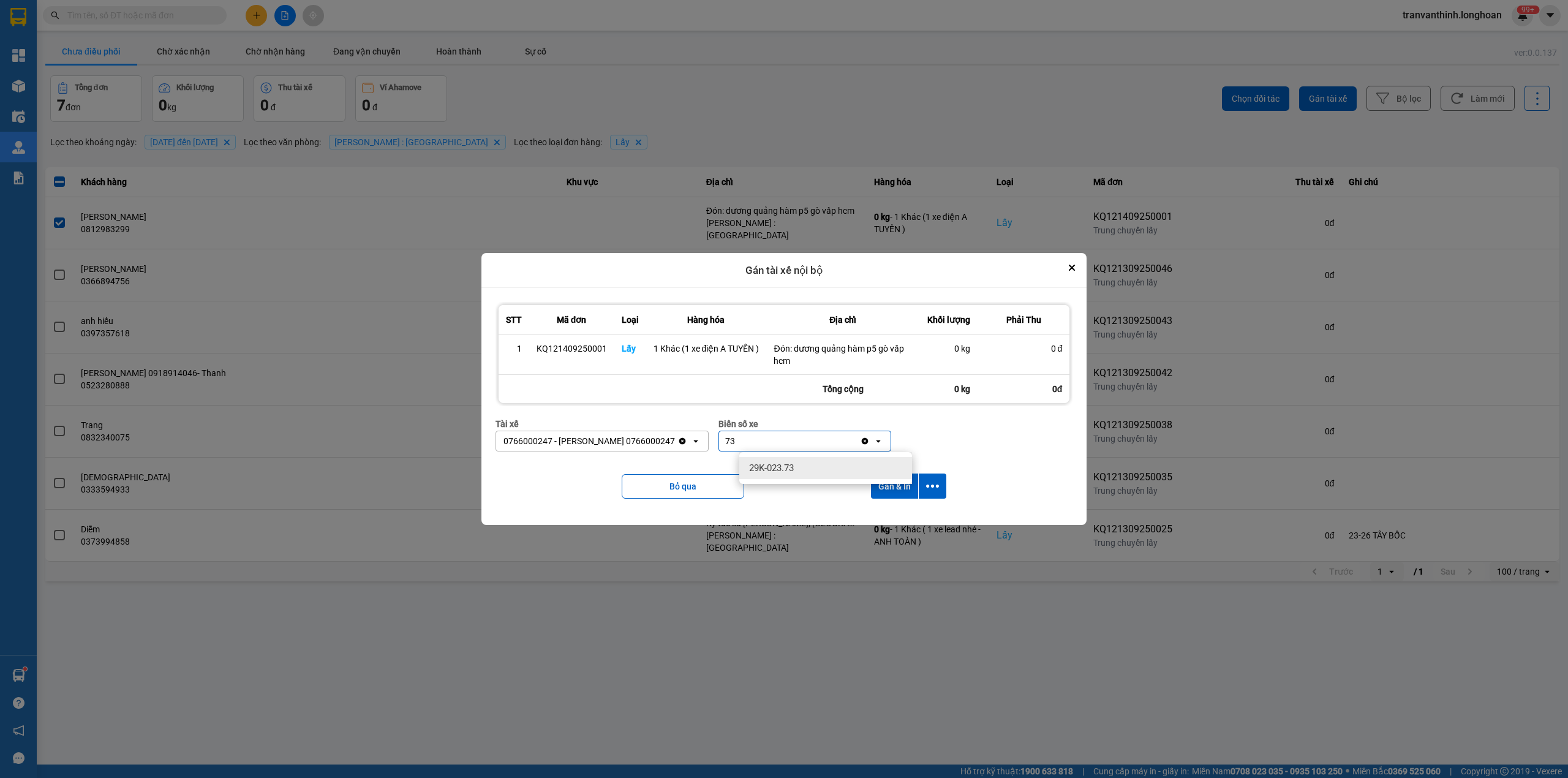
type input "73"
click at [809, 463] on div "29K-023.73" at bounding box center [826, 468] width 173 height 22
click at [934, 490] on icon "dialog" at bounding box center [933, 486] width 13 height 13
click at [879, 524] on span "Chỉ gán tài" at bounding box center [884, 519] width 40 height 12
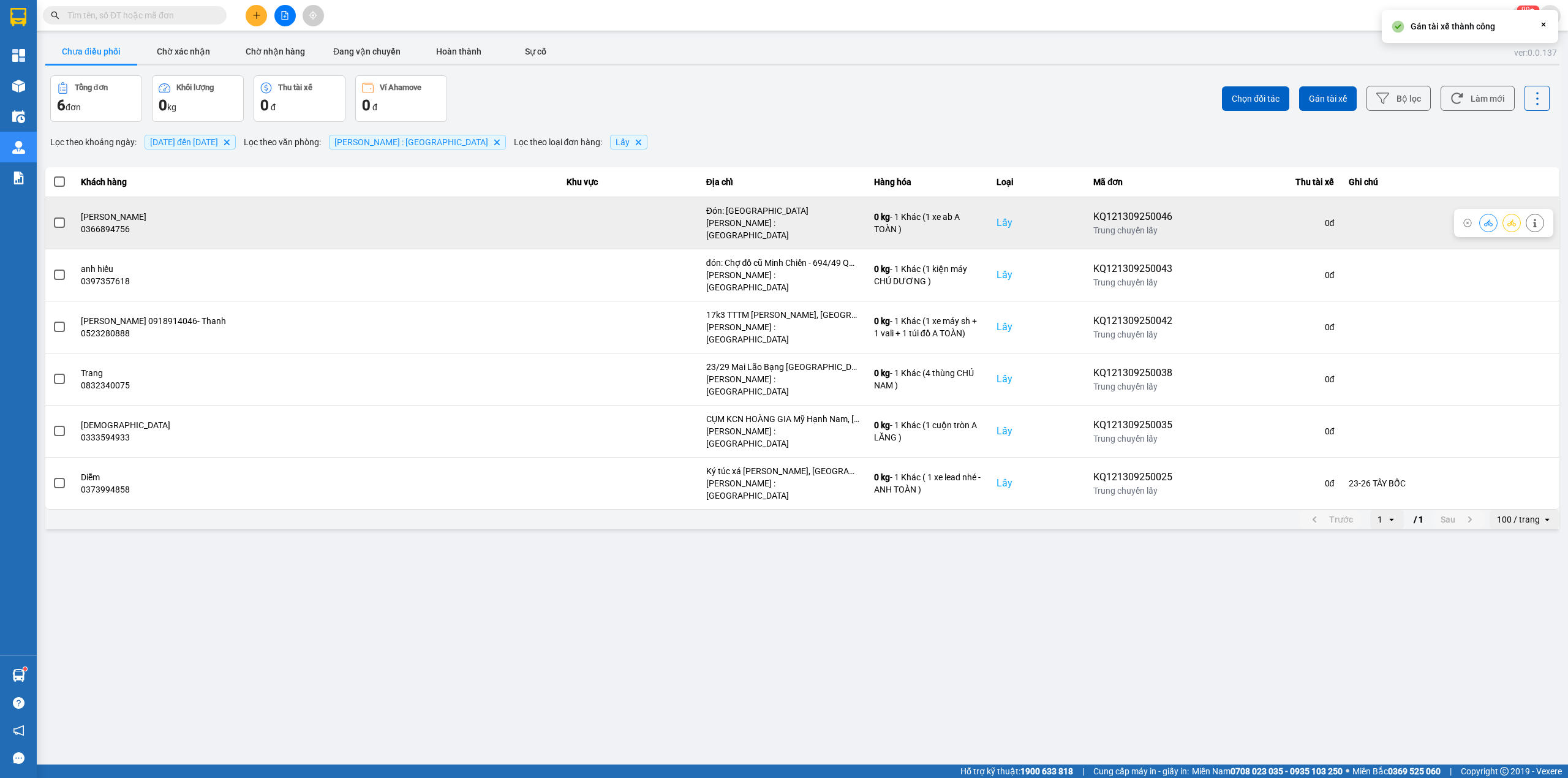
click at [765, 208] on div "Đón: Chợ bến cam phước thiền Nhơn Trạch đồng nai" at bounding box center [783, 210] width 153 height 12
click at [57, 218] on span at bounding box center [60, 223] width 11 height 11
click at [52, 216] on input "checkbox" at bounding box center [52, 216] width 0 height 0
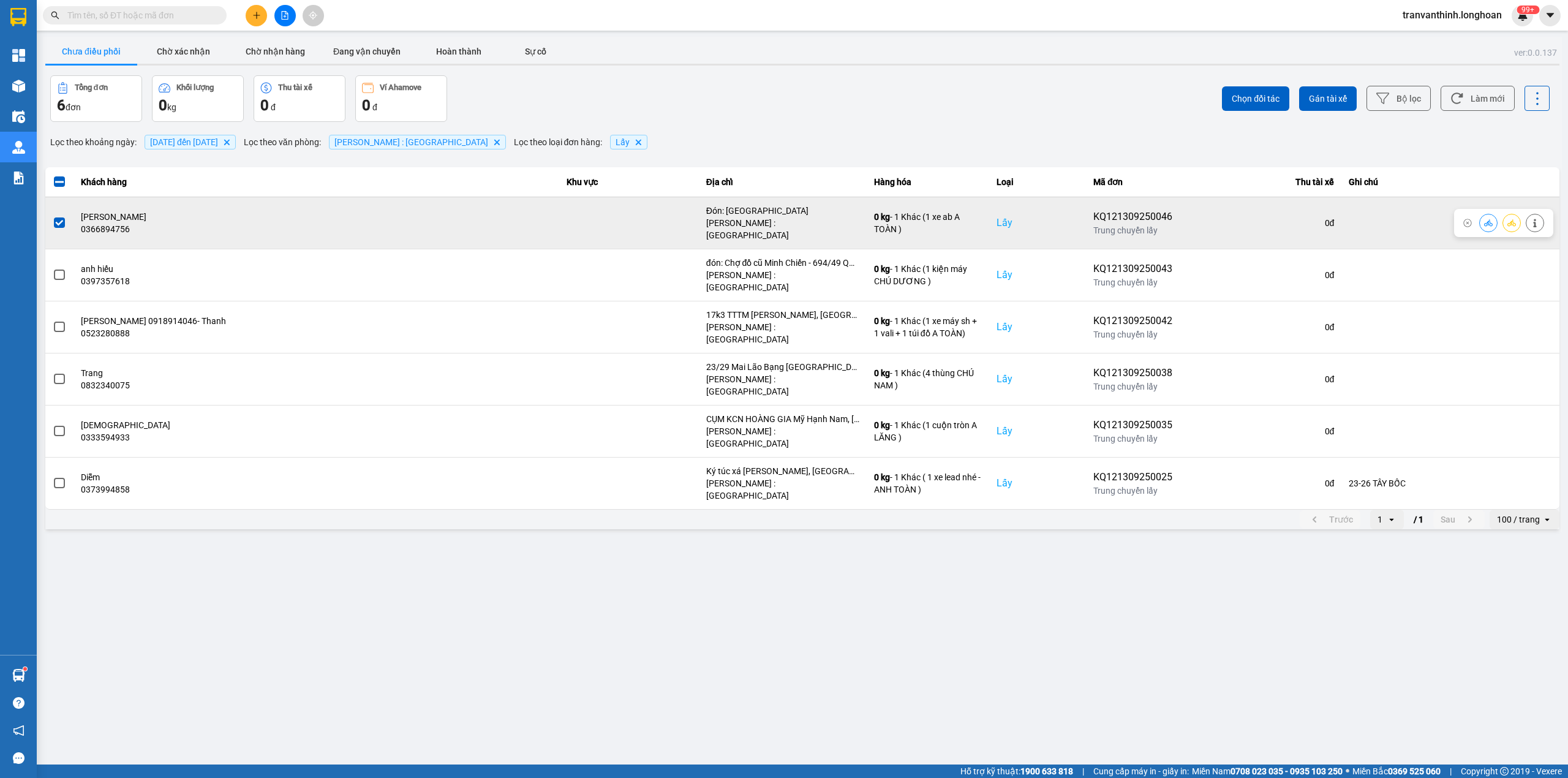
click at [738, 208] on div "Đón: Chợ bến cam phước thiền Nhơn Trạch đồng nai" at bounding box center [783, 210] width 153 height 12
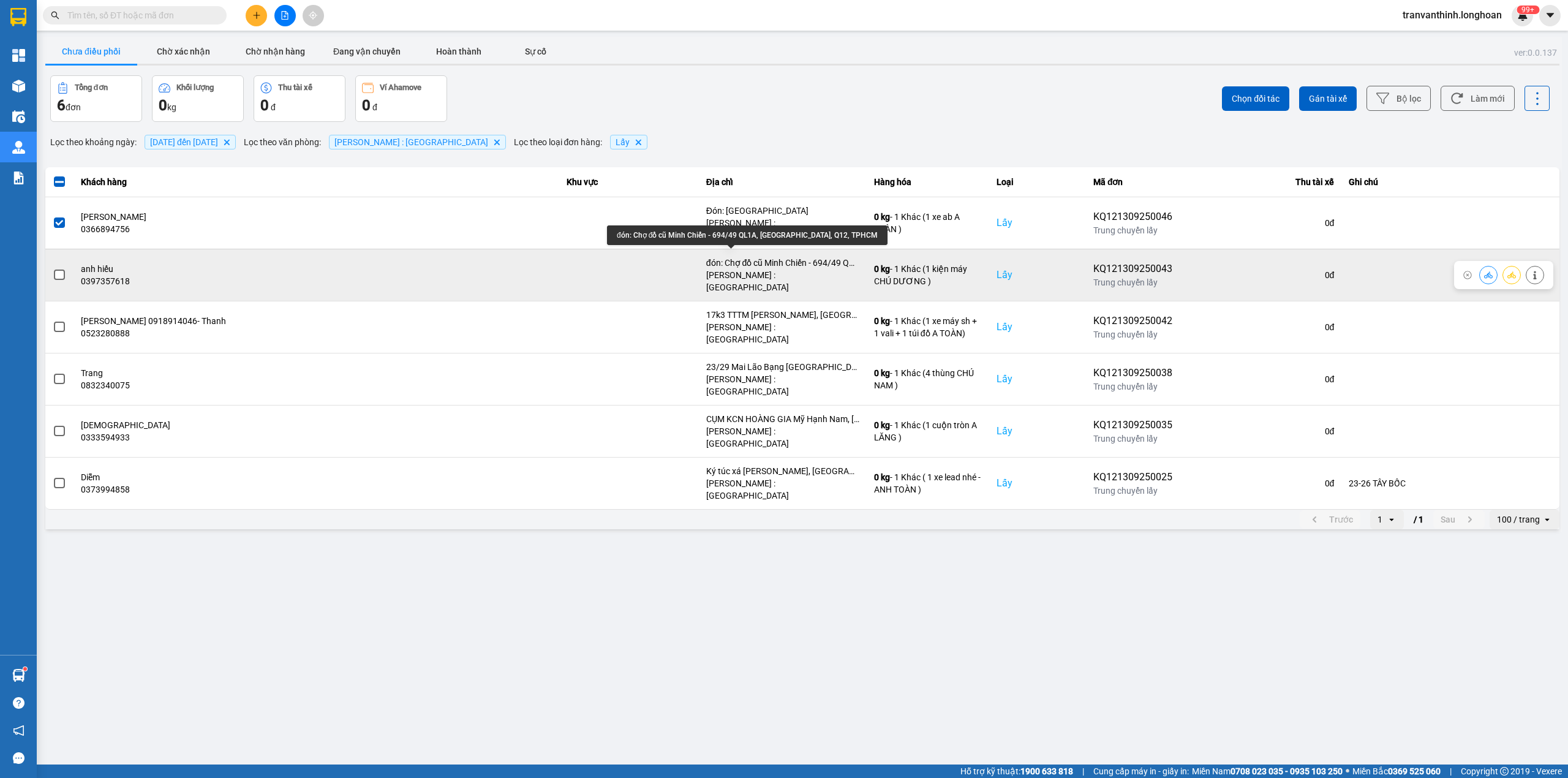
click at [762, 256] on div "đón: Chợ đồ cũ Minh Chiến - 694/49 QL1A, P.Thạnh Lộc, Q12, TPHCM" at bounding box center [783, 262] width 153 height 12
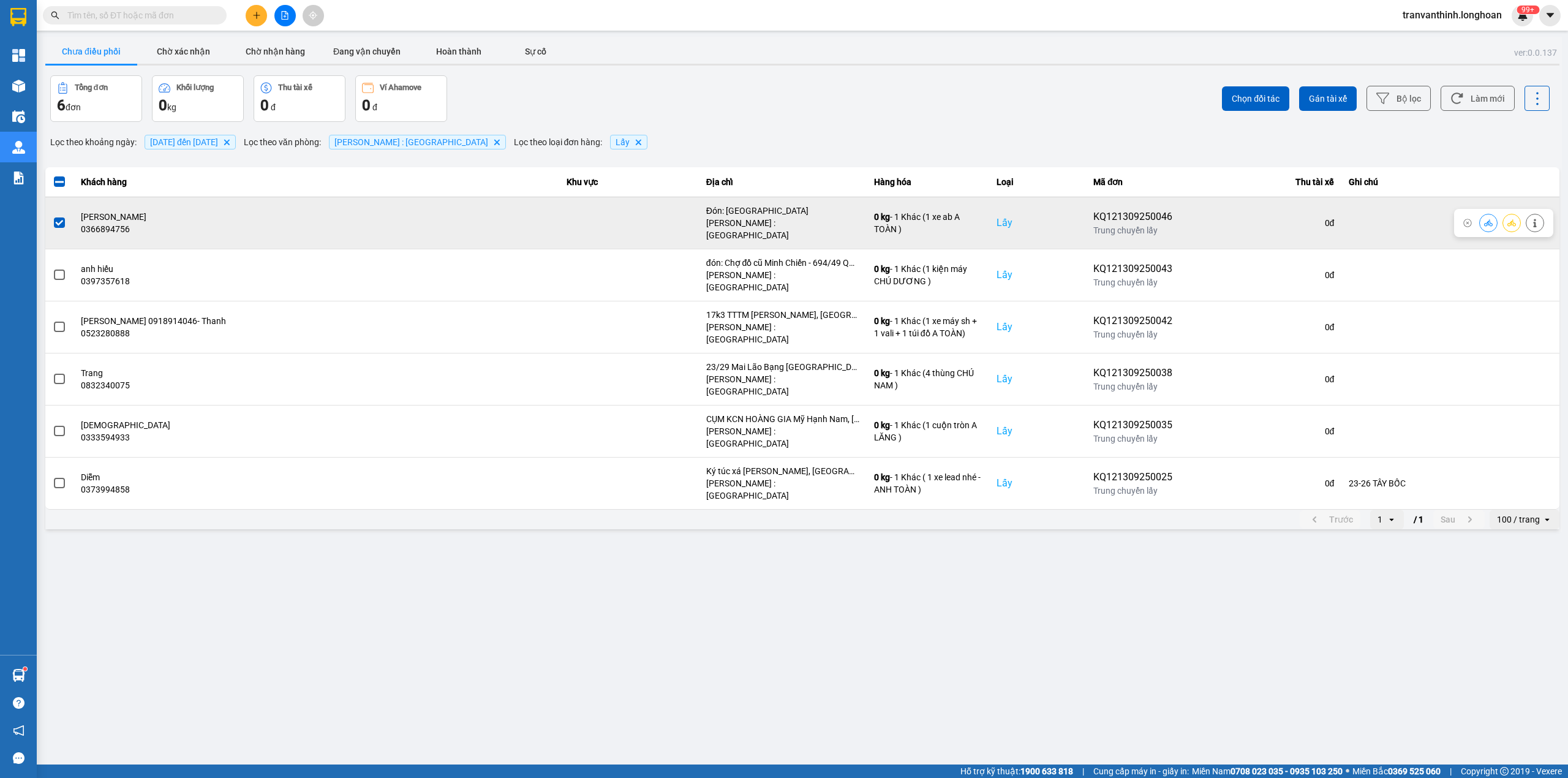
click at [759, 214] on div "Đón: Chợ bến cam phước thiền Nhơn Trạch đồng nai" at bounding box center [783, 210] width 153 height 12
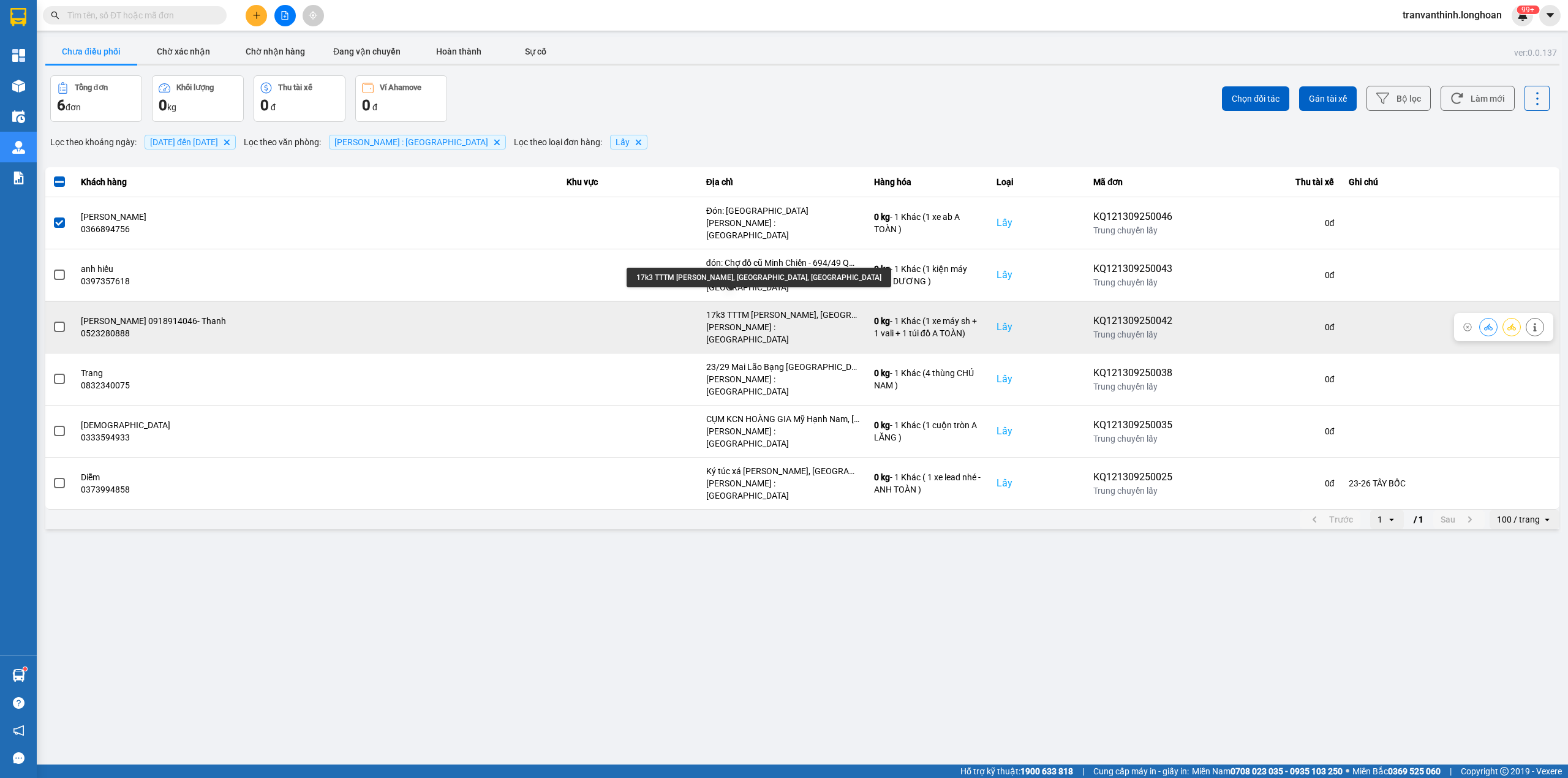
click at [760, 309] on div "17k3 TTTM NGUYỄN THÁI HỌC, Phường 7, TP VŨNG TÀU" at bounding box center [783, 314] width 153 height 12
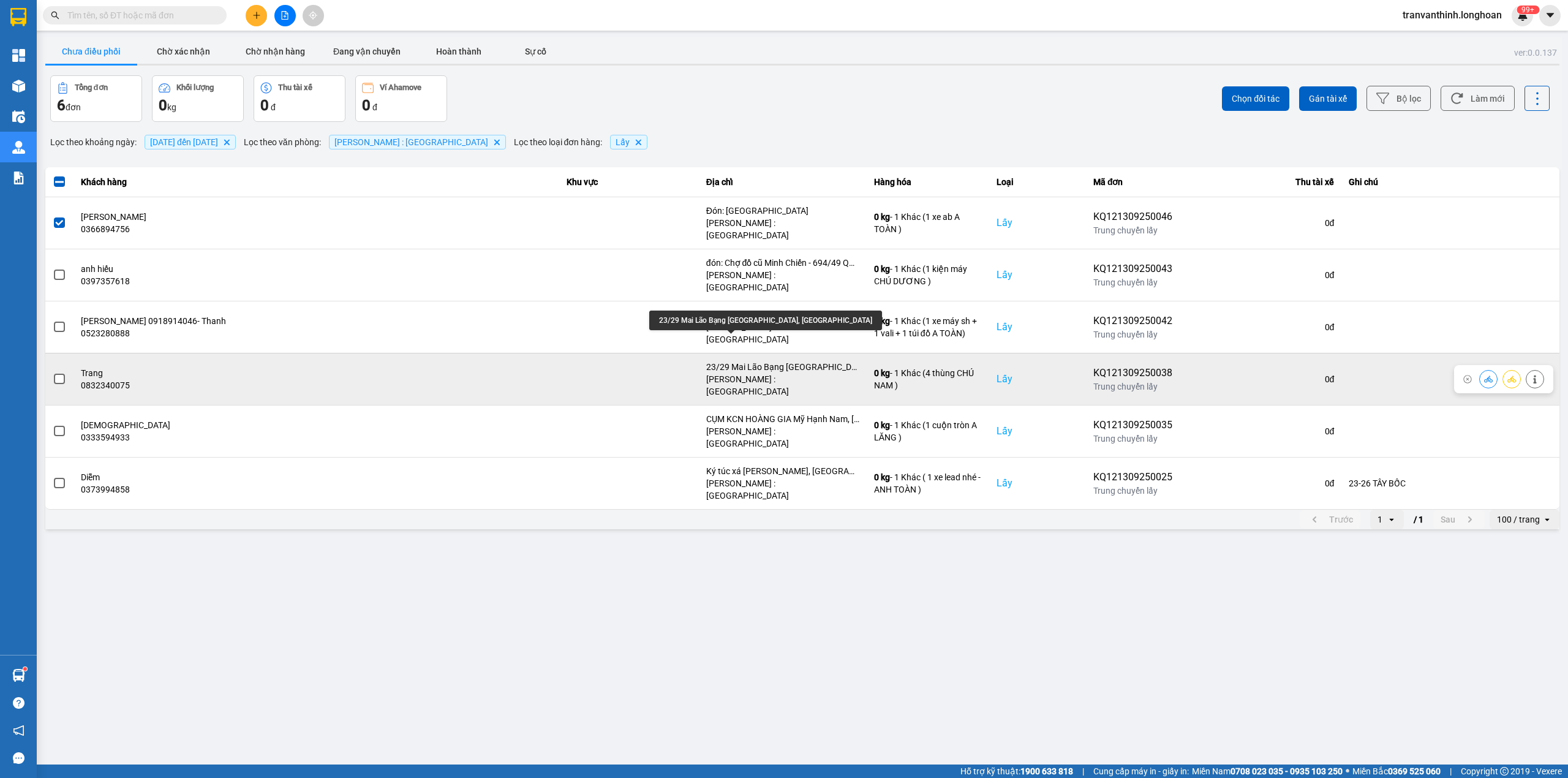
click at [762, 361] on div "23/29 Mai Lão Bạng phường Tân Bình, HCM" at bounding box center [783, 367] width 153 height 12
click at [761, 361] on div "23/29 Mai Lão Bạng phường Tân Bình, HCM" at bounding box center [783, 367] width 153 height 12
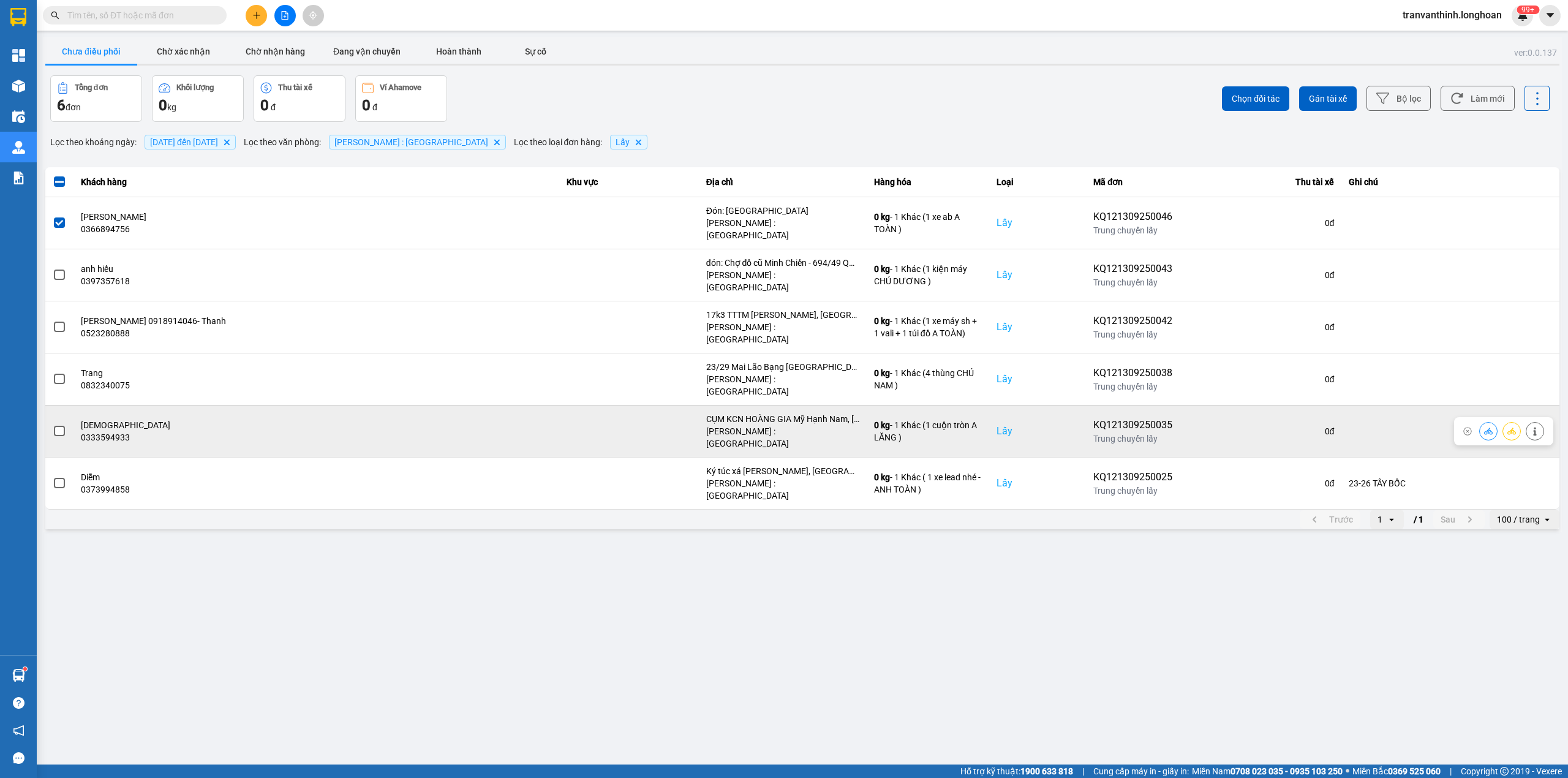
click at [763, 413] on div "CỤM KCN HOÀNG GIA Mỹ Hạnh Nam, Đức Hòa, Long An, Việt Nam" at bounding box center [783, 418] width 153 height 12
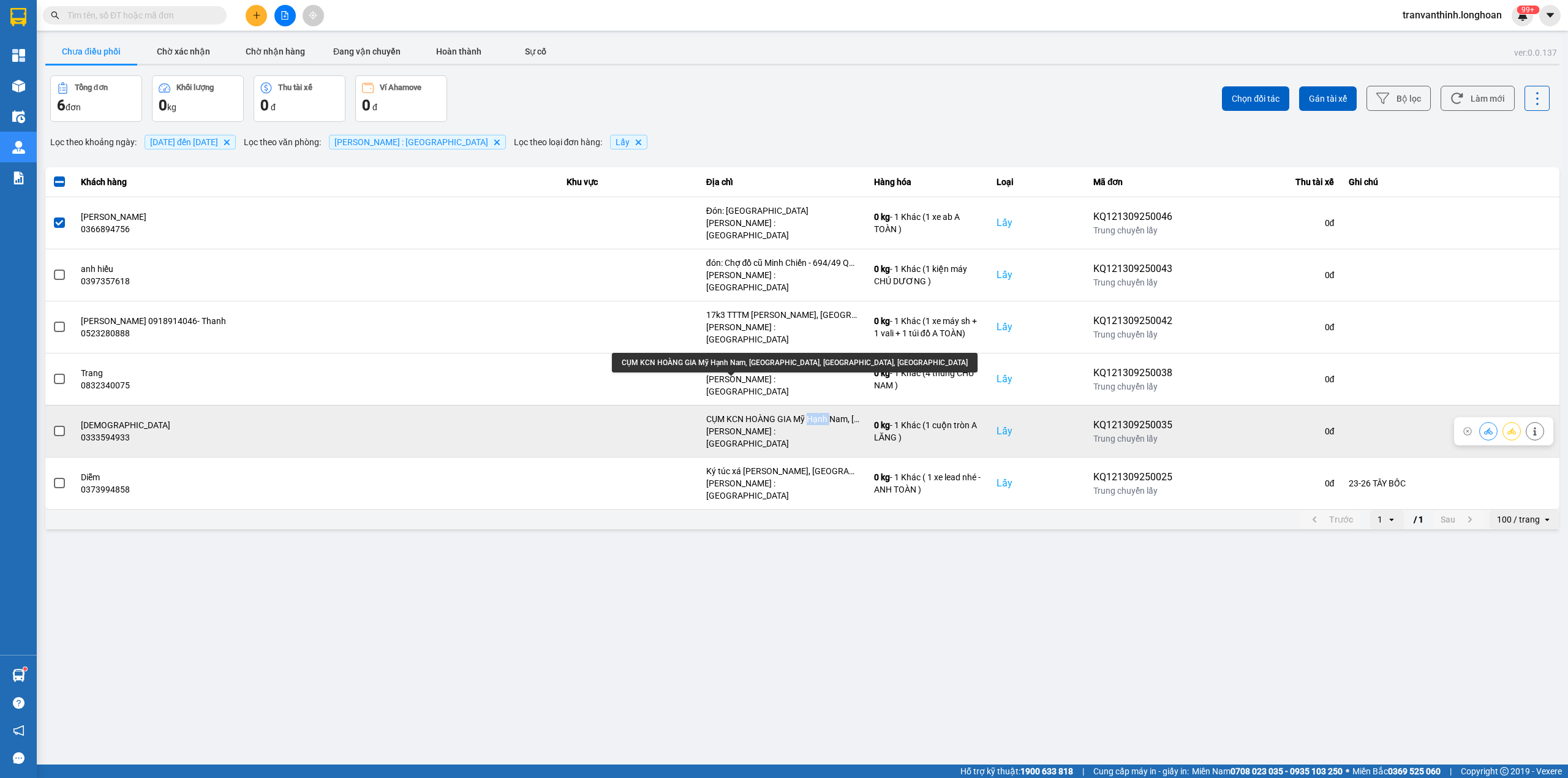
click at [763, 413] on div "CỤM KCN HOÀNG GIA Mỹ Hạnh Nam, Đức Hòa, Long An, Việt Nam" at bounding box center [783, 418] width 153 height 12
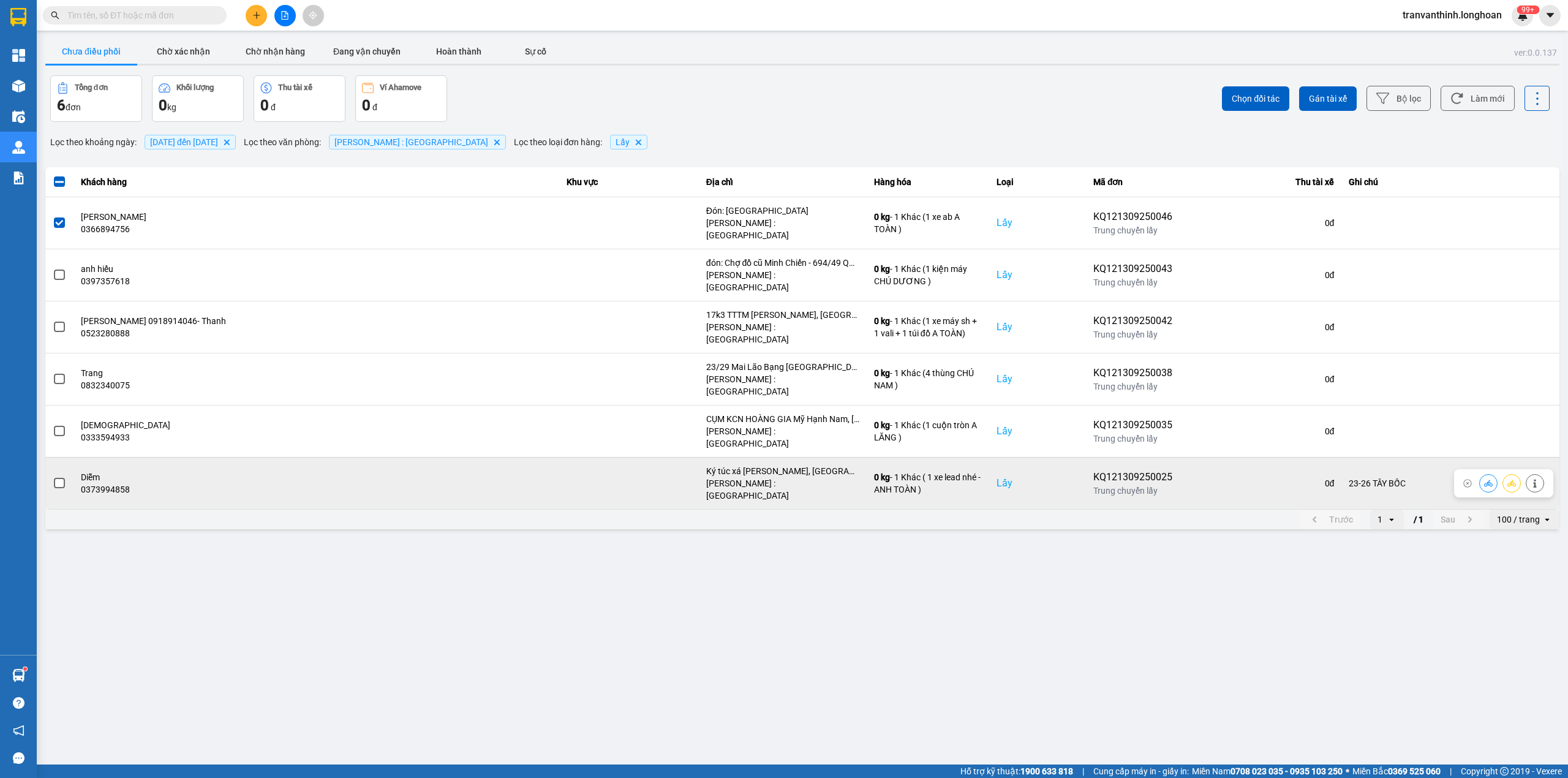
click at [733, 465] on div "Ký túc xá Hyosung, Long Thọ, Nhơn Trạch, Đồng Nai" at bounding box center [783, 471] width 153 height 12
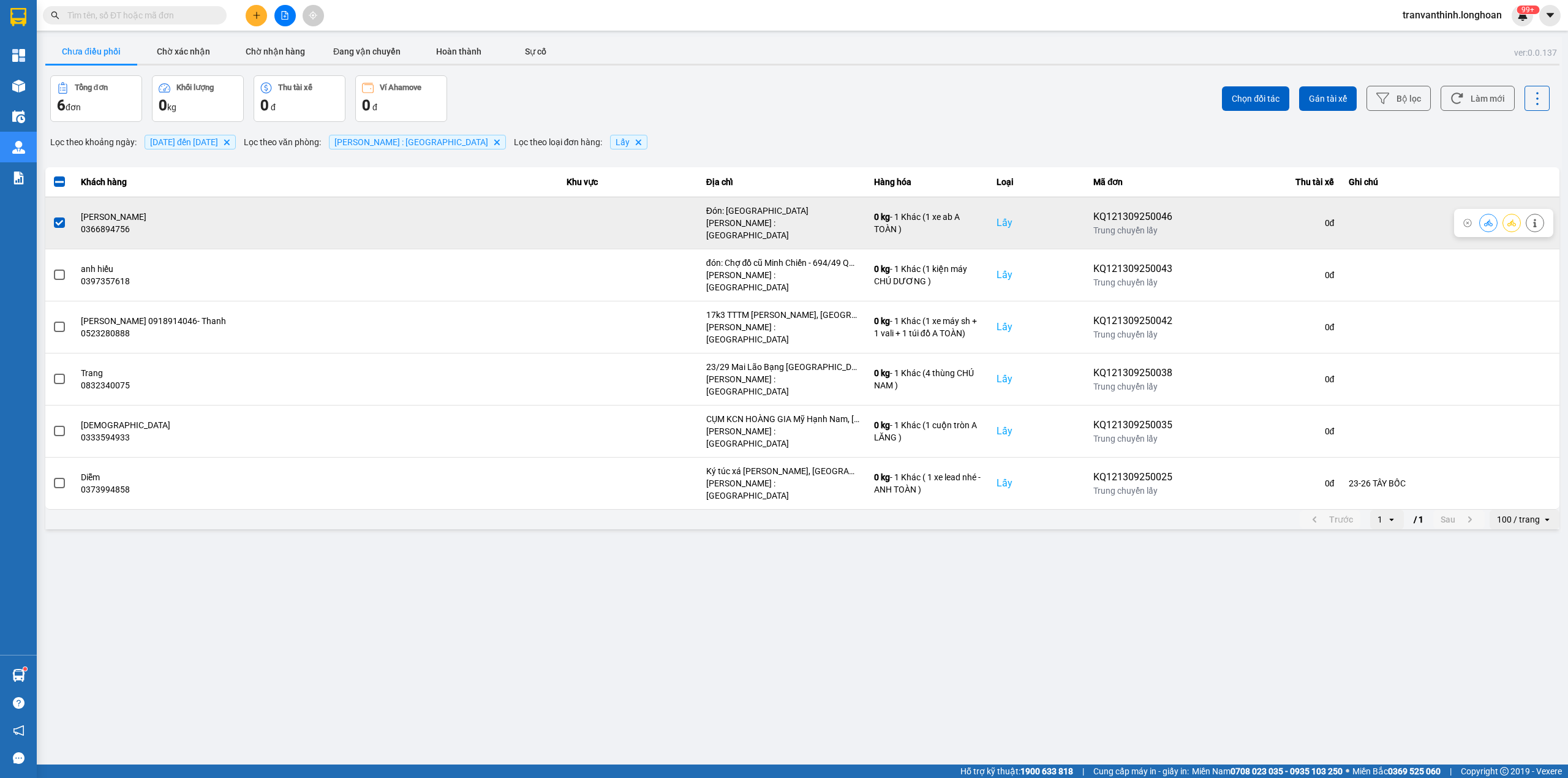
click at [782, 217] on div "Đón: Chợ bến cam phước thiền Nhơn Trạch đồng nai" at bounding box center [783, 210] width 153 height 12
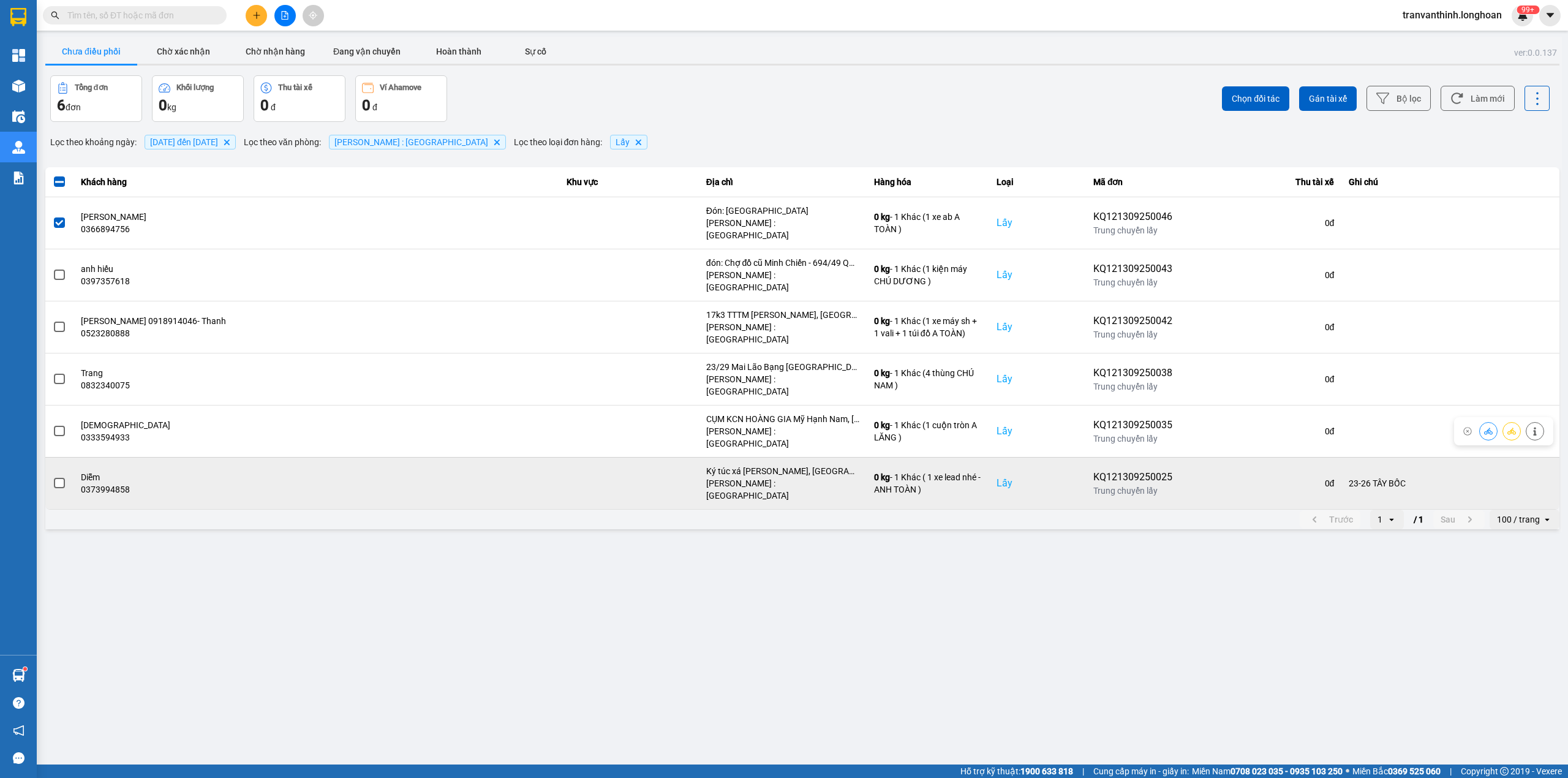
click at [759, 465] on div "Ký túc xá Hyosung, Long Thọ, Nhơn Trạch, Đồng Nai" at bounding box center [783, 471] width 153 height 12
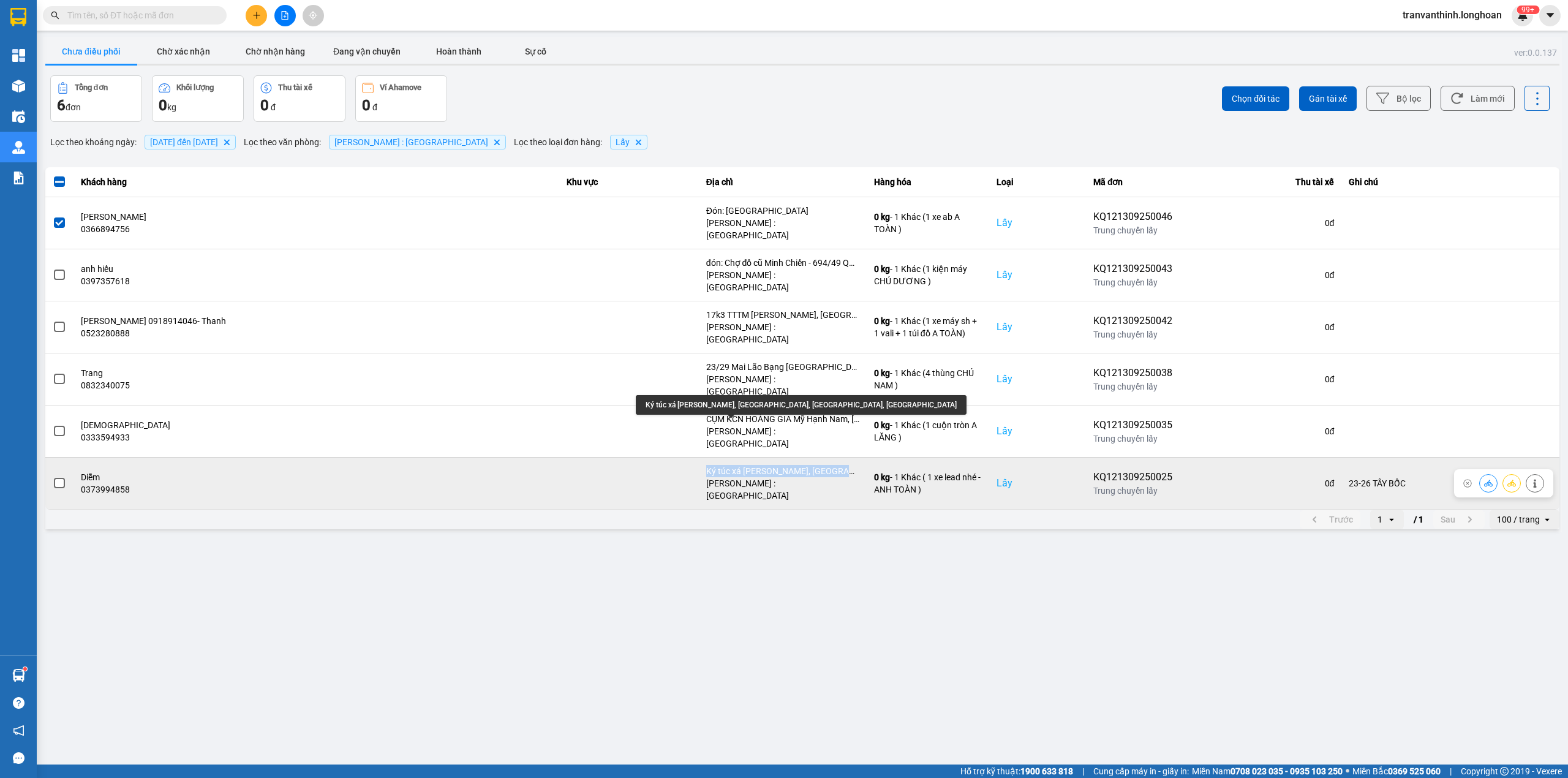
click at [759, 465] on div "Ký túc xá Hyosung, Long Thọ, Nhơn Trạch, Đồng Nai" at bounding box center [783, 471] width 153 height 12
click at [59, 478] on span at bounding box center [60, 484] width 11 height 11
click at [52, 476] on input "checkbox" at bounding box center [52, 476] width 0 height 0
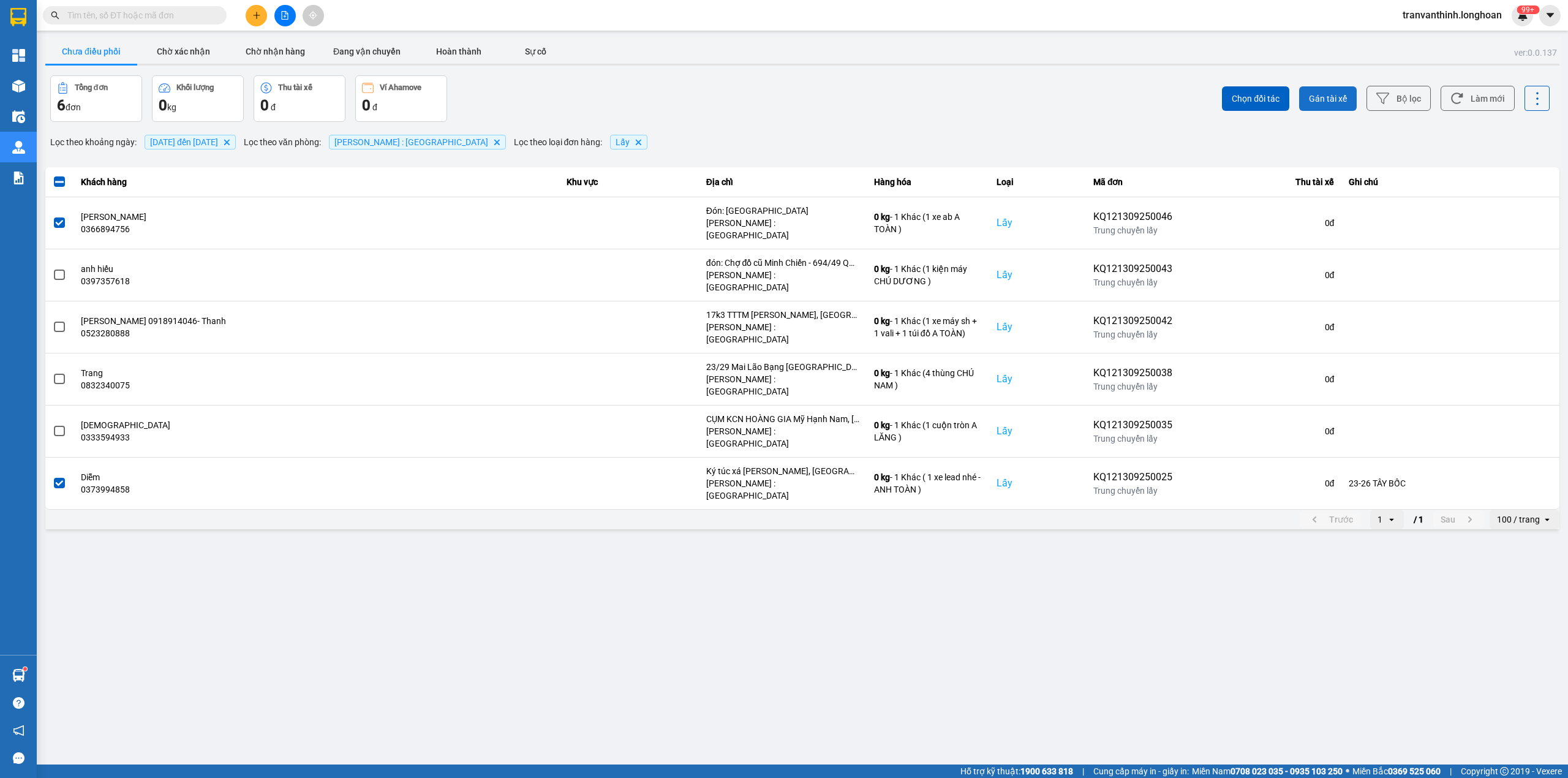
click at [1320, 101] on span "Gán tài xế" at bounding box center [1328, 98] width 38 height 12
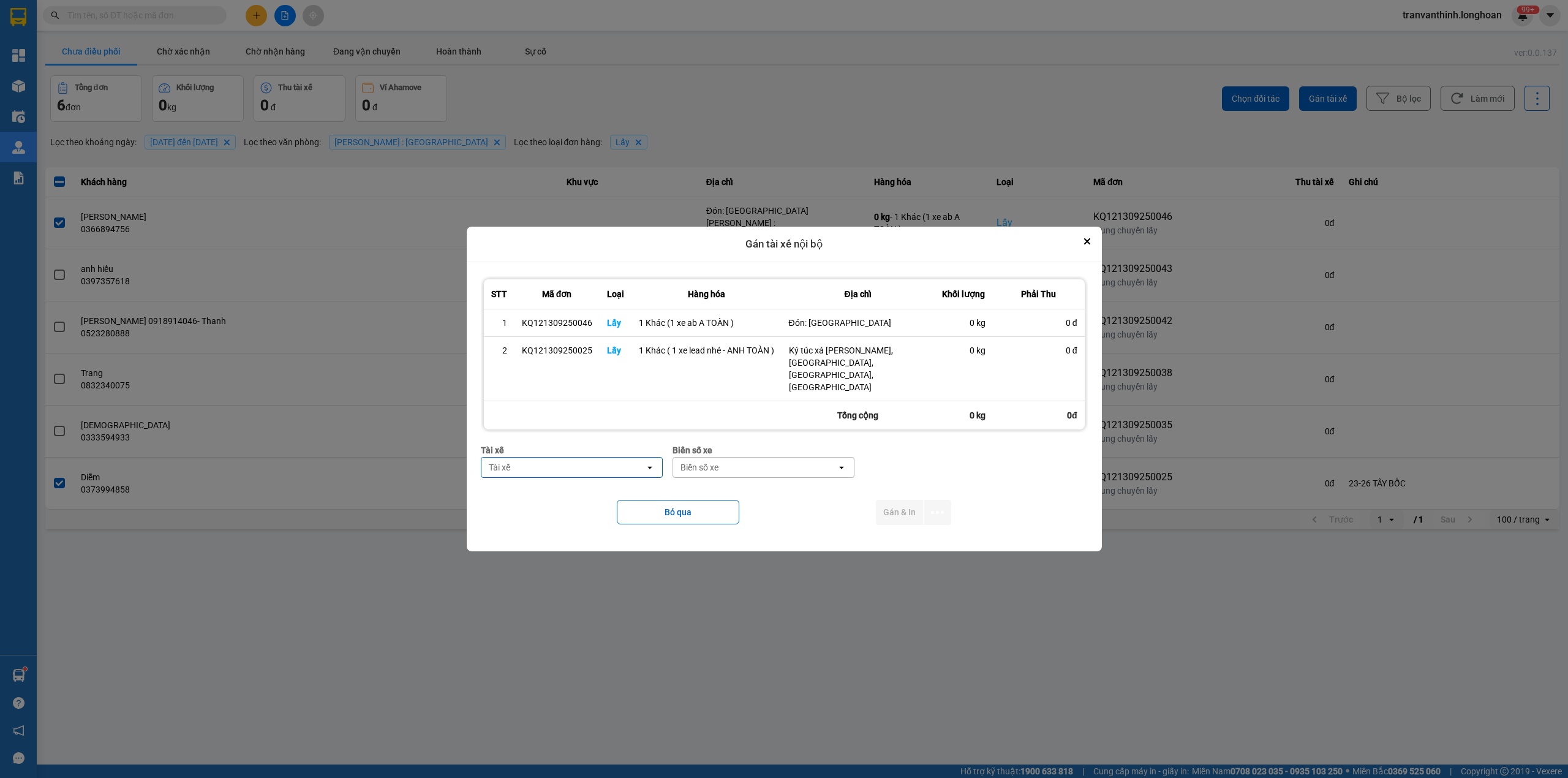
click at [542, 460] on div "Tài xế" at bounding box center [563, 468] width 164 height 19
type input "TOÀN"
click at [557, 498] on span "0702555247 - TRẦN XUÂN TOÀN 0702555247" at bounding box center [573, 494] width 167 height 24
click at [784, 464] on div "Biển số xe" at bounding box center [786, 468] width 164 height 19
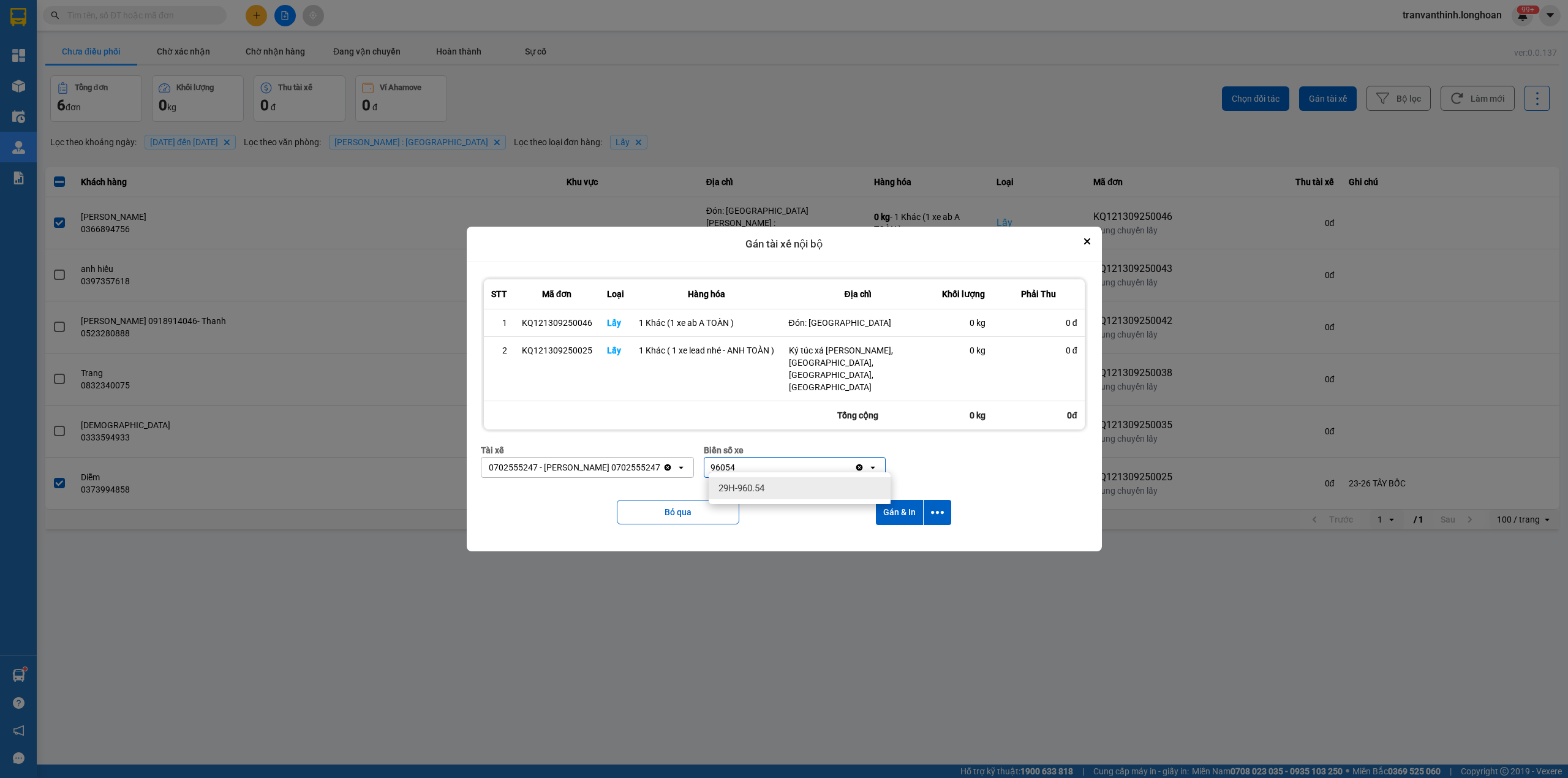
type input "96054"
click at [774, 493] on div "29H-960.54" at bounding box center [800, 488] width 182 height 22
click at [946, 506] on button "dialog" at bounding box center [938, 512] width 27 height 25
click at [900, 539] on span "Chỉ gán tài" at bounding box center [888, 540] width 40 height 12
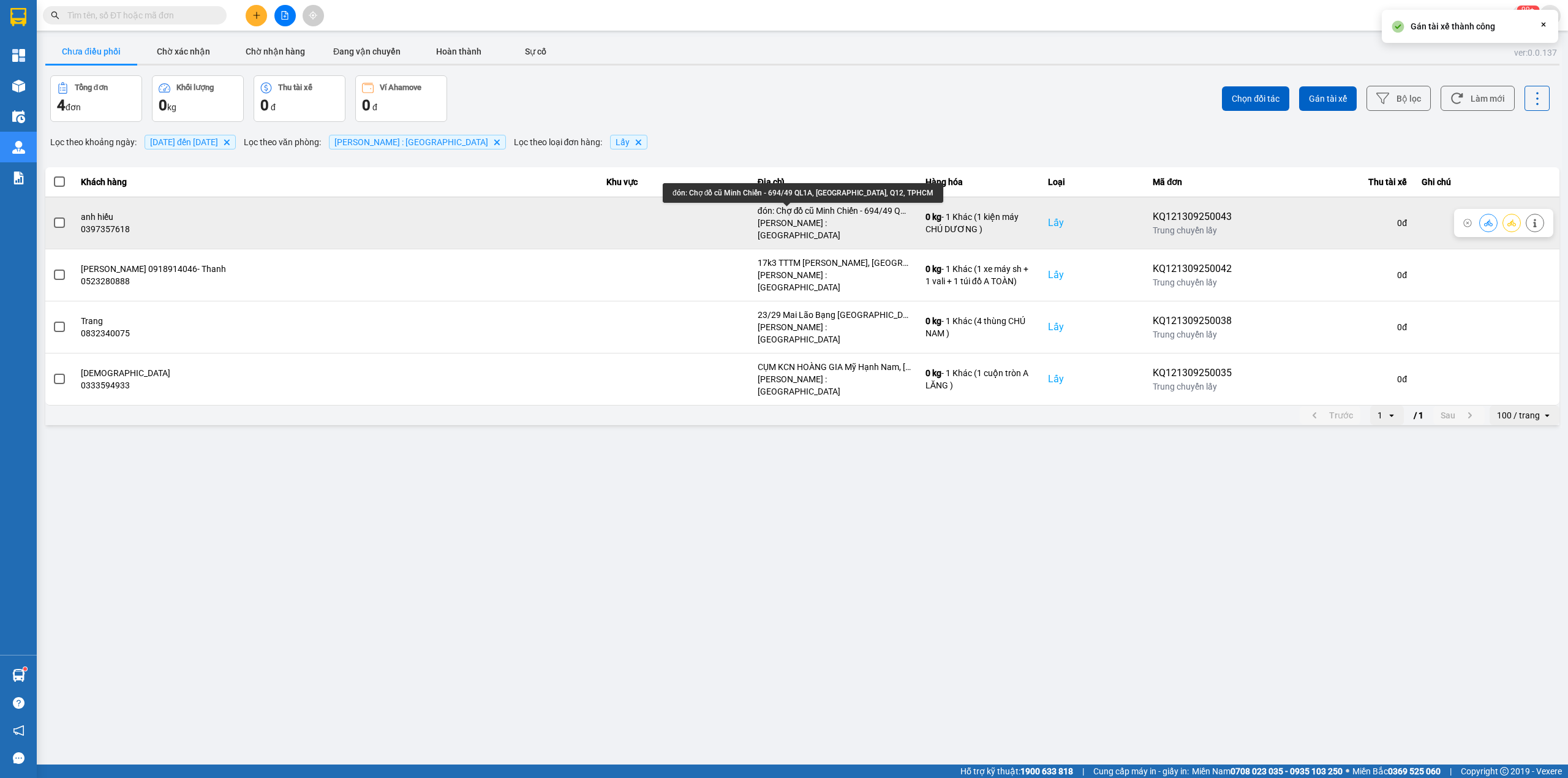
click at [812, 208] on div "đón: Chợ đồ cũ Minh Chiến - 694/49 QL1A, P.Thạnh Lộc, Q12, TPHCM" at bounding box center [834, 210] width 153 height 12
click at [61, 218] on span at bounding box center [60, 223] width 11 height 11
click at [52, 216] on input "checkbox" at bounding box center [52, 216] width 0 height 0
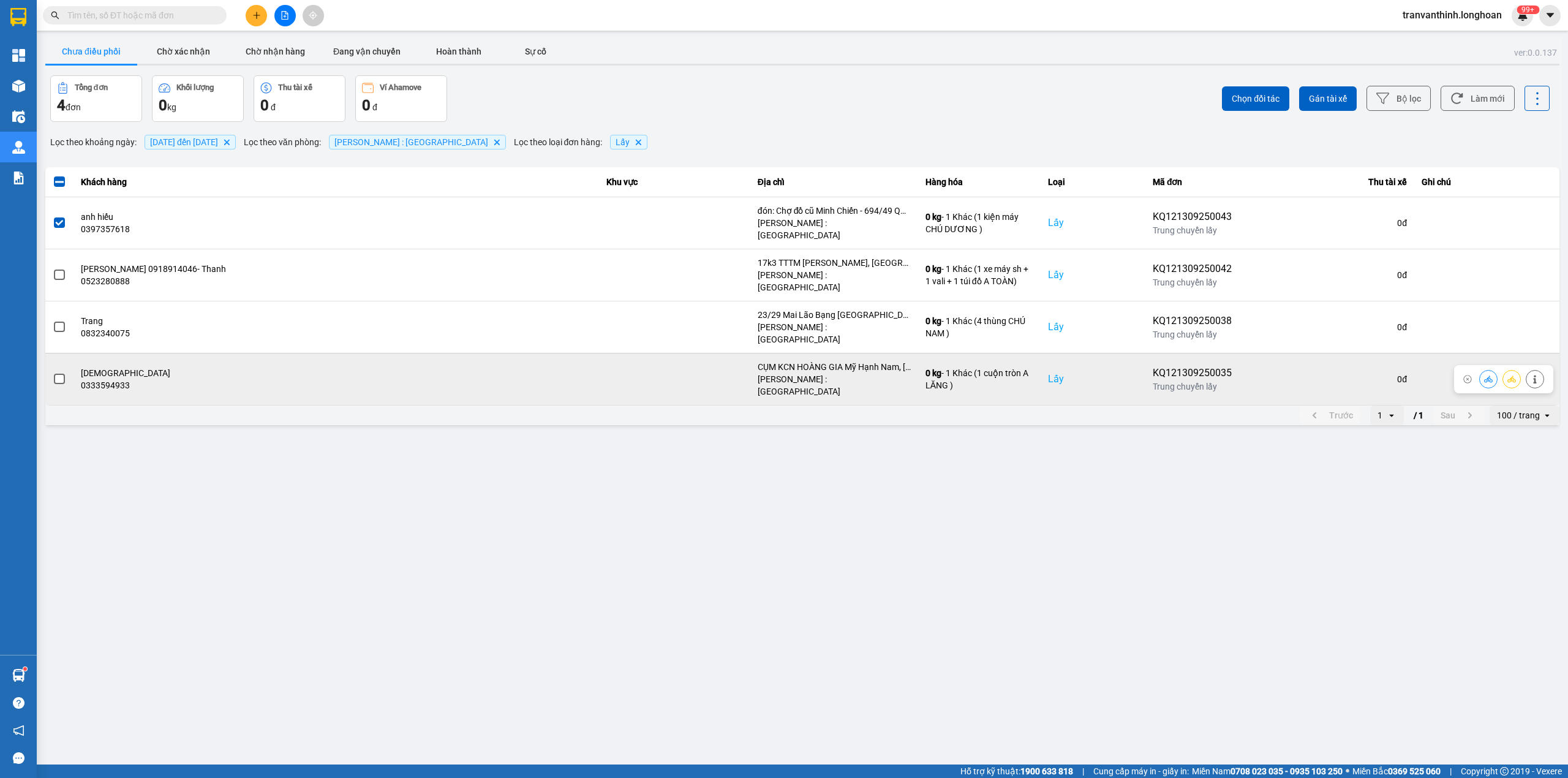
click at [833, 361] on div "CỤM KCN HOÀNG GIA Mỹ Hạnh Nam, Đức Hòa, Long An, Việt Nam" at bounding box center [834, 367] width 153 height 12
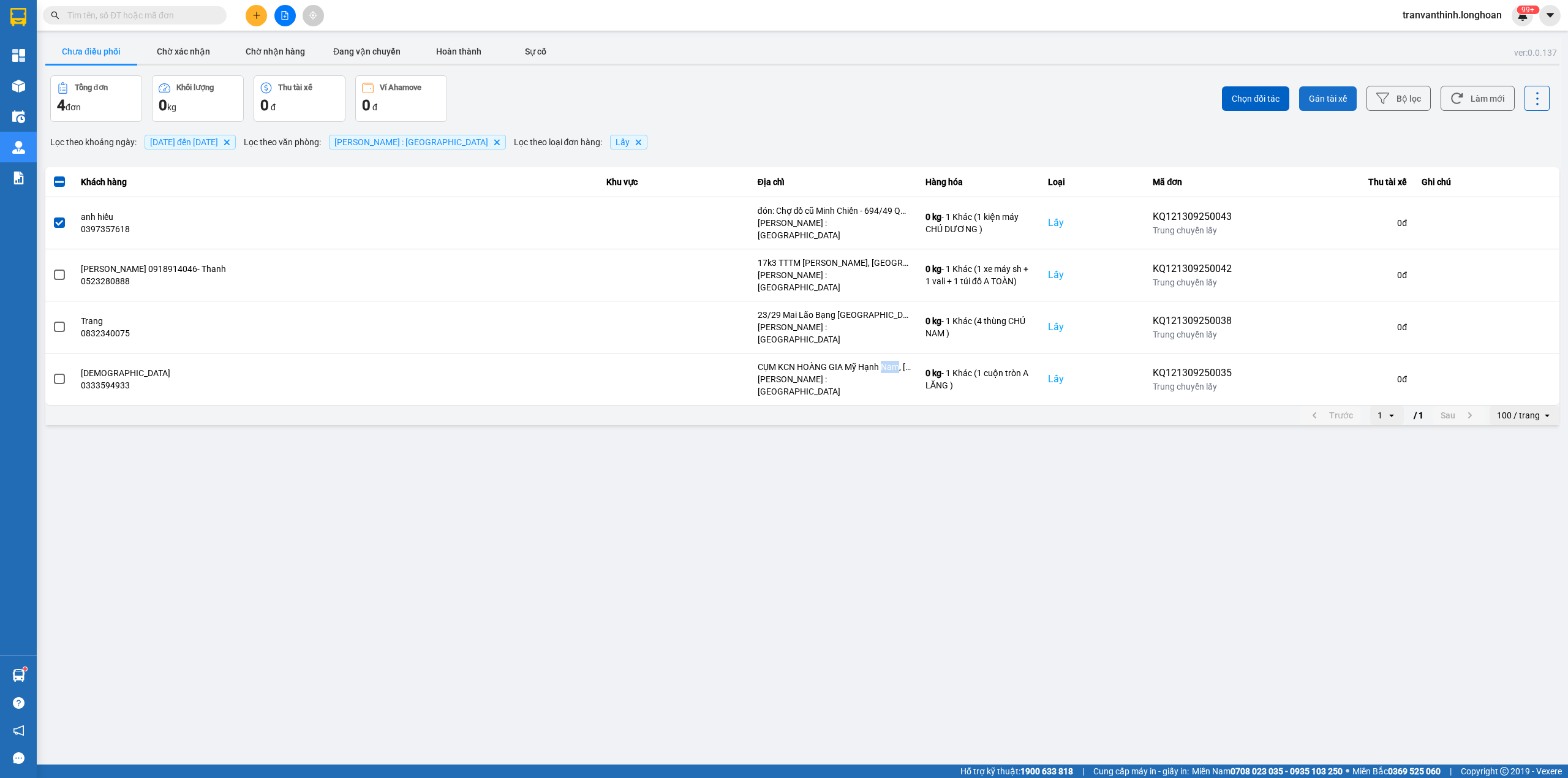
click at [1328, 101] on span "Gán tài xế" at bounding box center [1328, 98] width 38 height 12
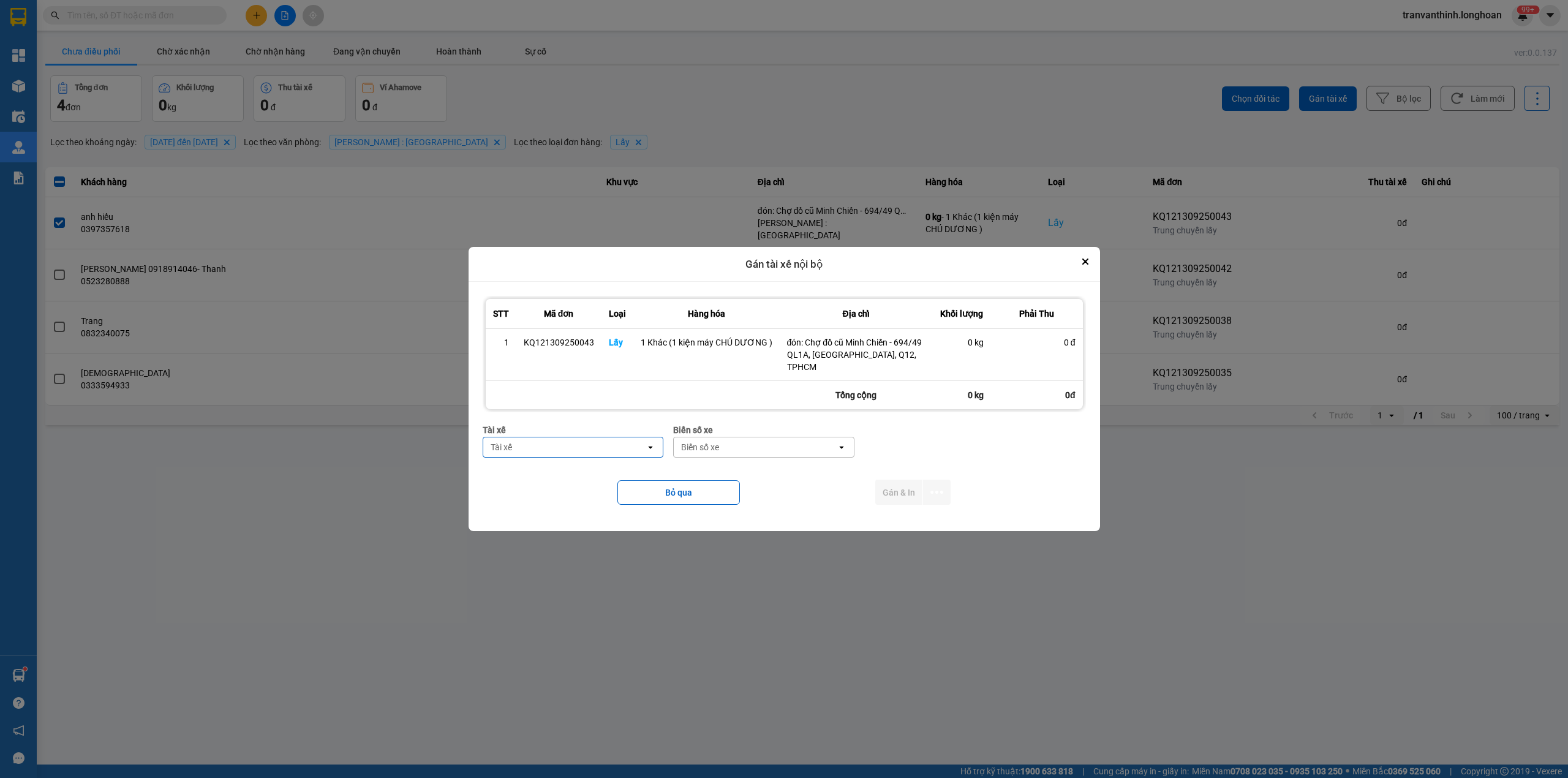
click at [591, 444] on div "Tài xế" at bounding box center [564, 447] width 163 height 19
type input "DƯƠNG"
click at [657, 476] on span "0774555247 - TRƯƠNG DUY DƯƠNG 0774555247" at bounding box center [577, 474] width 164 height 24
click at [825, 439] on div "Biển số xe" at bounding box center [788, 447] width 163 height 19
type input "28105"
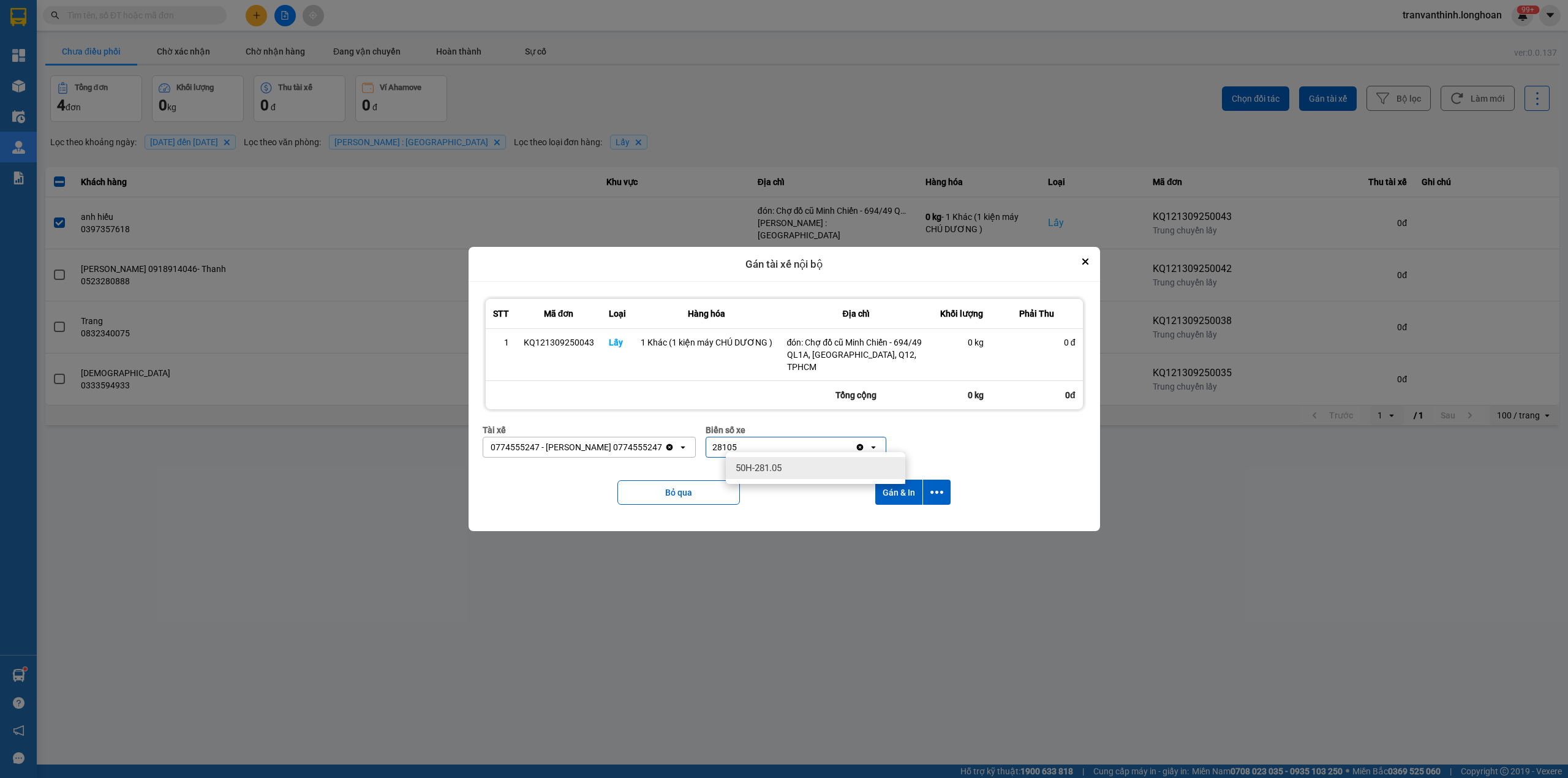
click at [795, 473] on div "50H-281.05" at bounding box center [815, 468] width 180 height 22
click at [937, 480] on button "dialog" at bounding box center [937, 492] width 27 height 25
click at [900, 519] on span "Chỉ gán tài" at bounding box center [888, 519] width 40 height 12
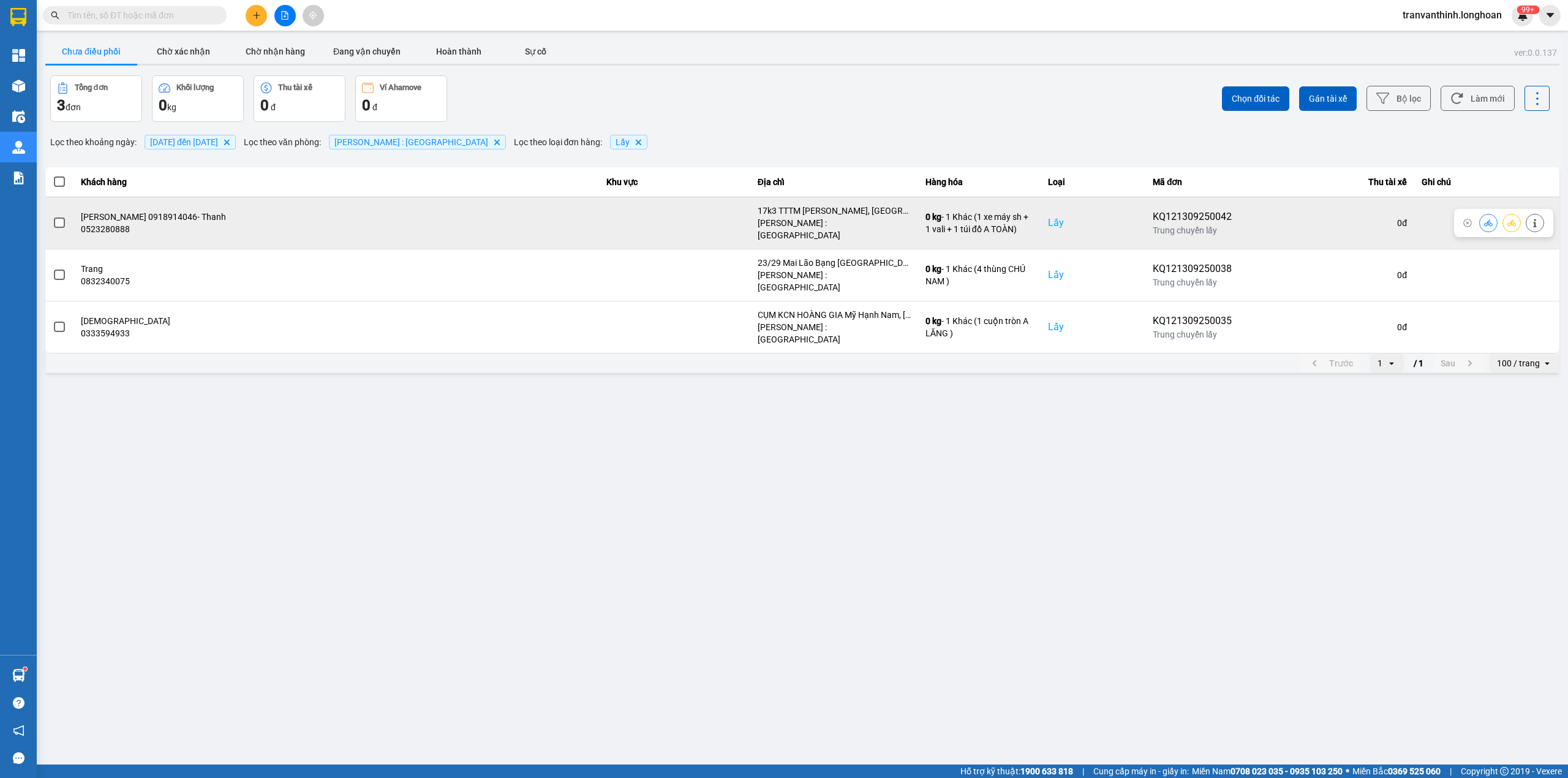
click at [1508, 223] on button at bounding box center [1512, 223] width 17 height 22
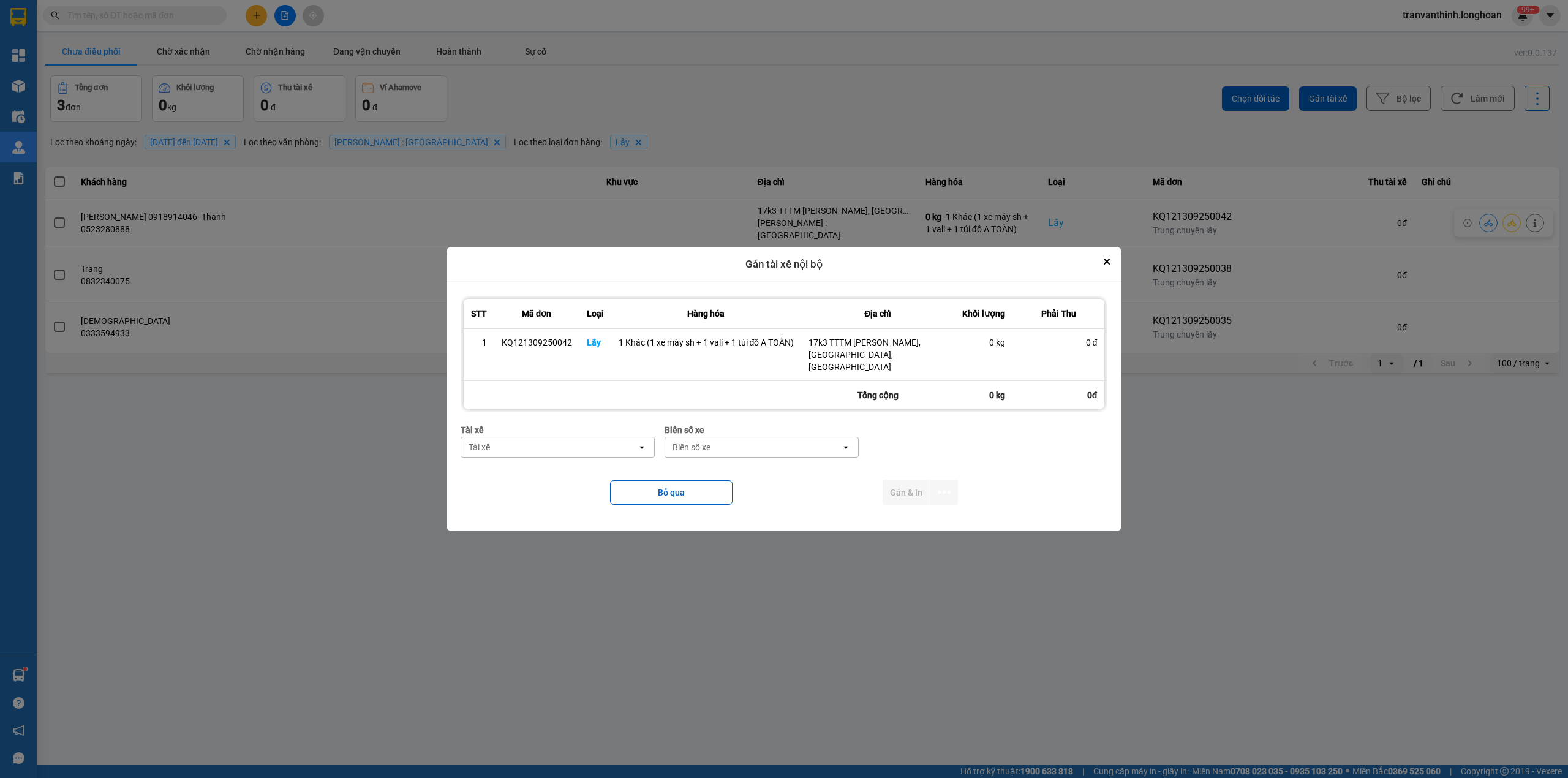
click at [597, 444] on div "Tài xế" at bounding box center [549, 447] width 176 height 19
type input "TOÀN"
click at [583, 474] on span "0702555247 - TRẦN XUÂN TOÀN 0702555247" at bounding box center [559, 468] width 178 height 12
click at [797, 440] on div "Biển số xe" at bounding box center [772, 447] width 176 height 19
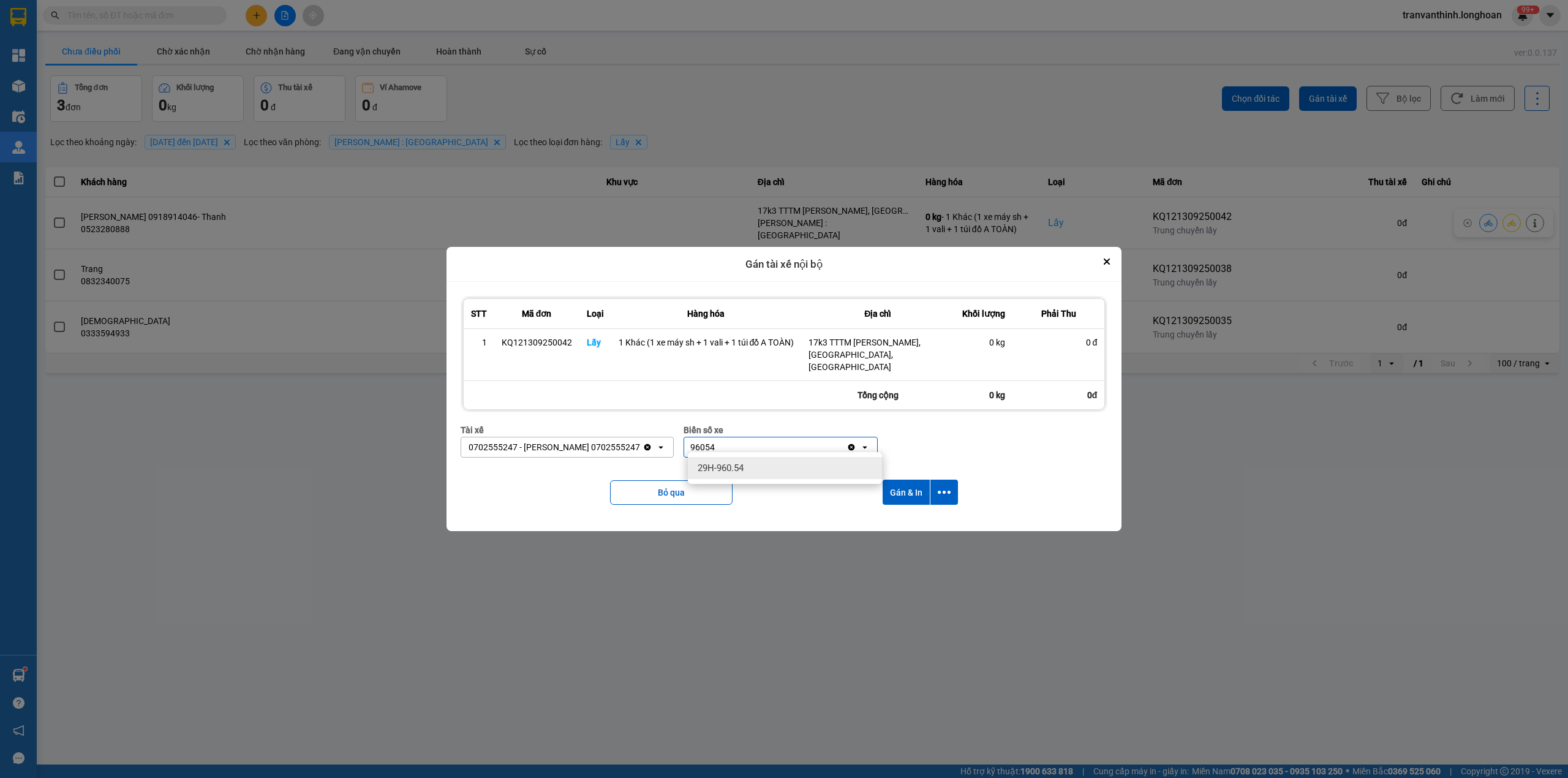
type input "96054"
click at [784, 466] on div "29H-960.54" at bounding box center [784, 468] width 194 height 22
click at [945, 489] on icon "dialog" at bounding box center [944, 493] width 13 height 13
click at [881, 522] on span "Chỉ gán tài" at bounding box center [896, 519] width 40 height 12
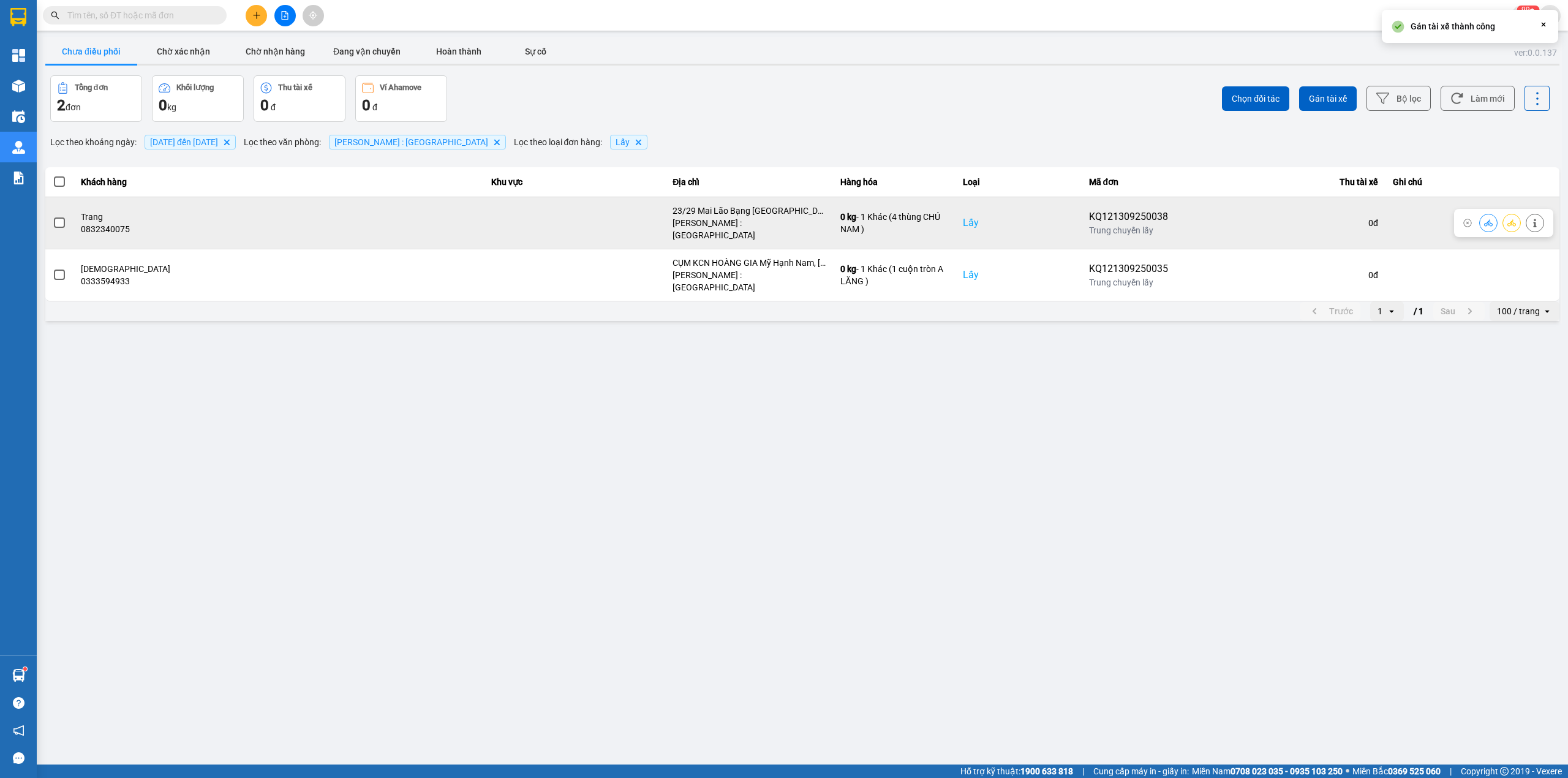
click at [684, 213] on div "23/29 Mai Lão Bạng phường Tân Bình, HCM" at bounding box center [749, 210] width 153 height 12
click at [52, 218] on label at bounding box center [59, 223] width 14 height 14
click at [52, 216] on input "checkbox" at bounding box center [52, 216] width 0 height 0
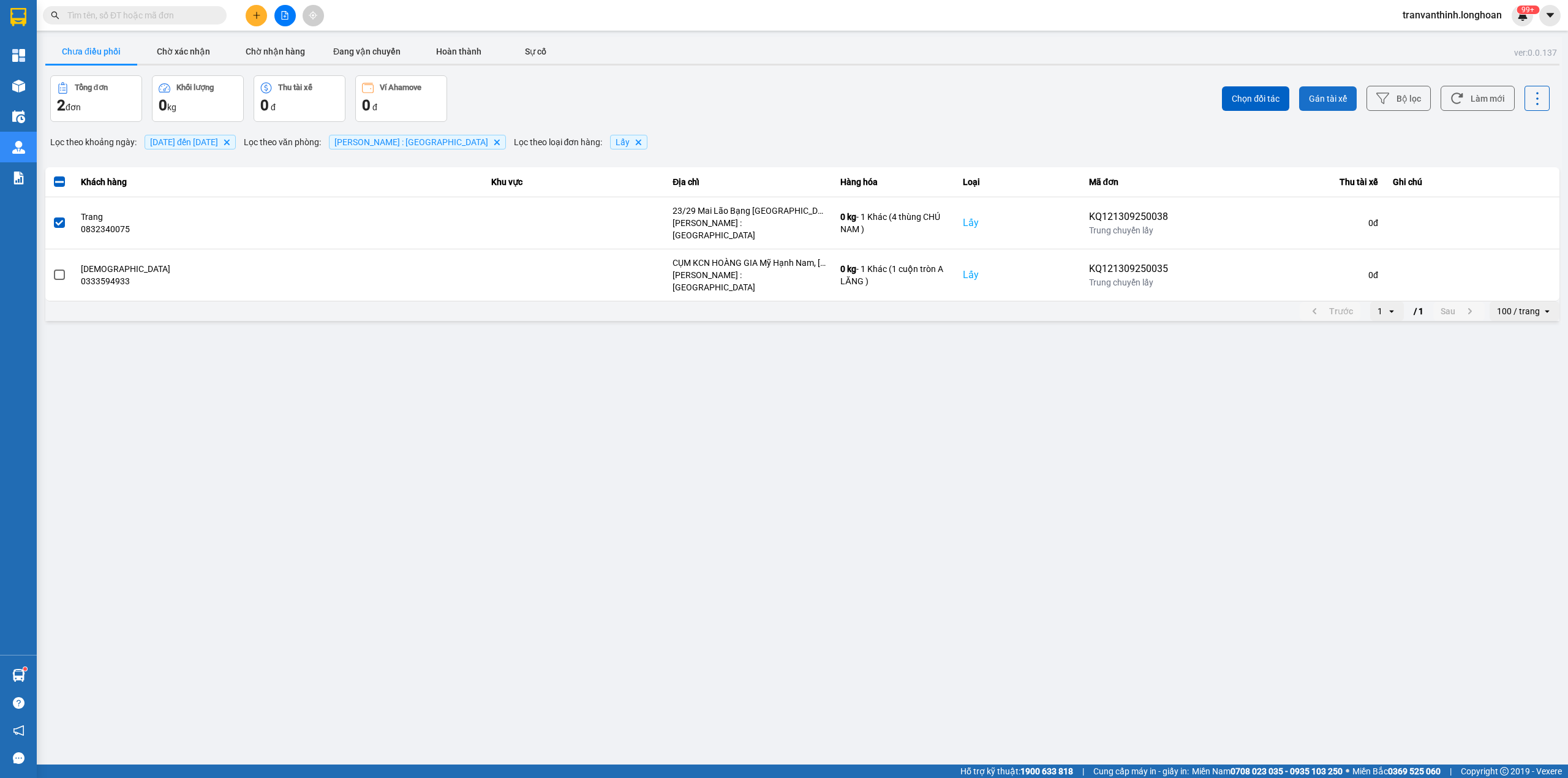
click at [1325, 101] on span "Gán tài xế" at bounding box center [1328, 98] width 38 height 12
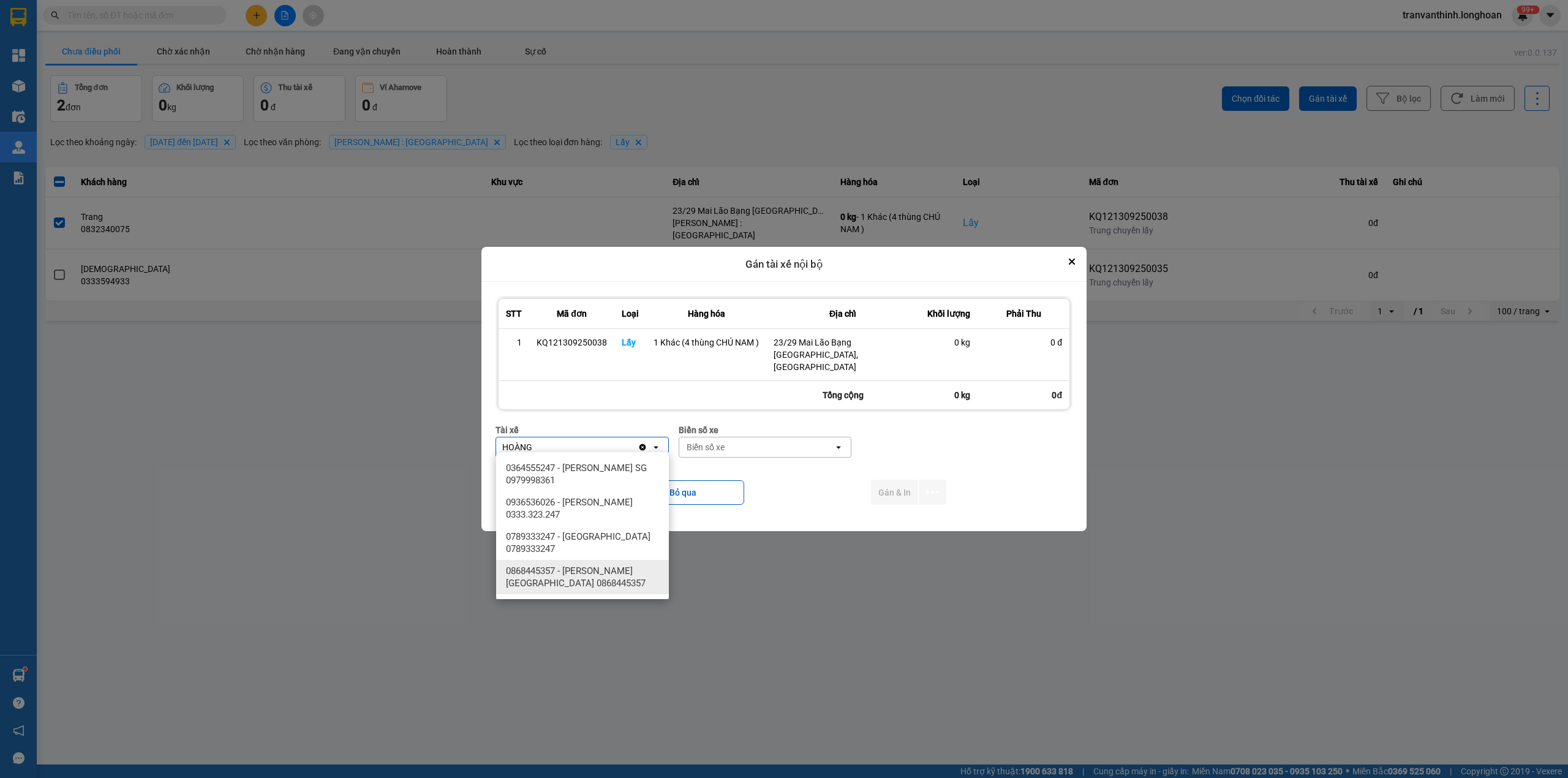
type input "HOÀNG"
click at [628, 571] on span "0868445357 - Đỗ Minh Hoàng Sài Gòn 0868445357" at bounding box center [585, 577] width 158 height 24
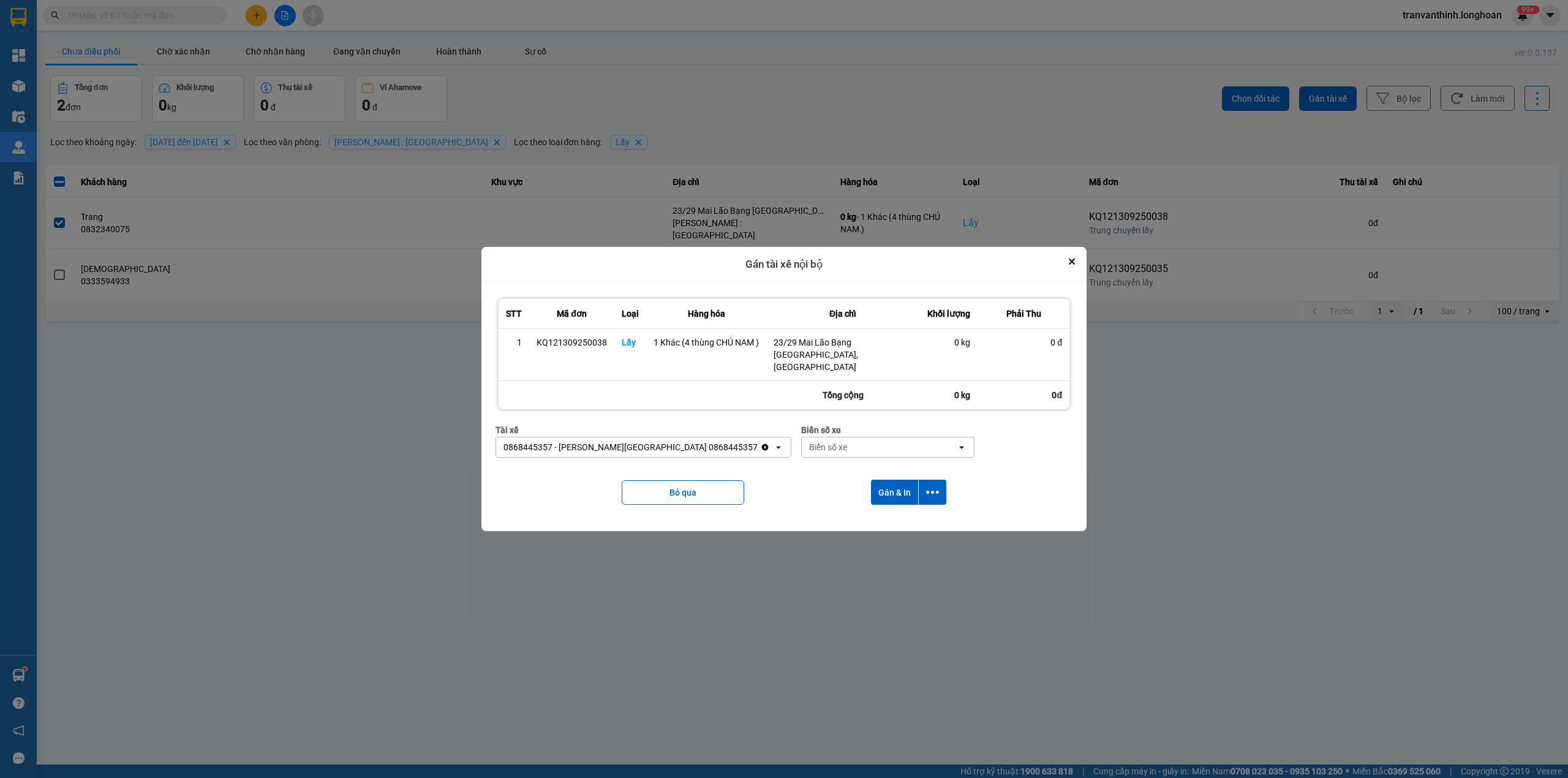
click at [809, 443] on div "Biển số xe" at bounding box center [828, 447] width 38 height 12
type input "8"
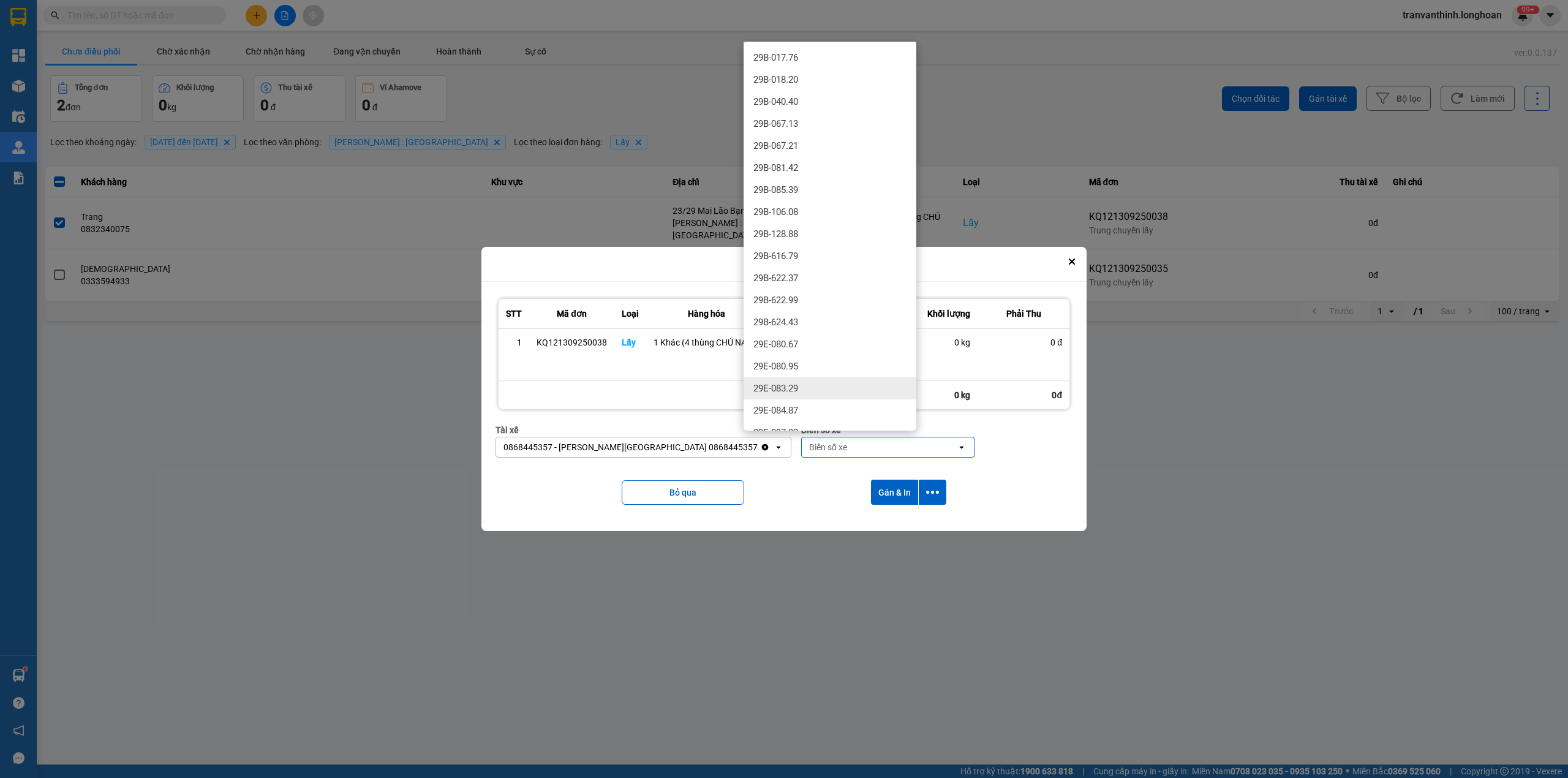
click at [1037, 456] on div "Tài xế 0868445357 - Đỗ Minh Hoàng Sài Gòn 0868445357 Clear value open Biển số x…" at bounding box center [784, 445] width 577 height 44
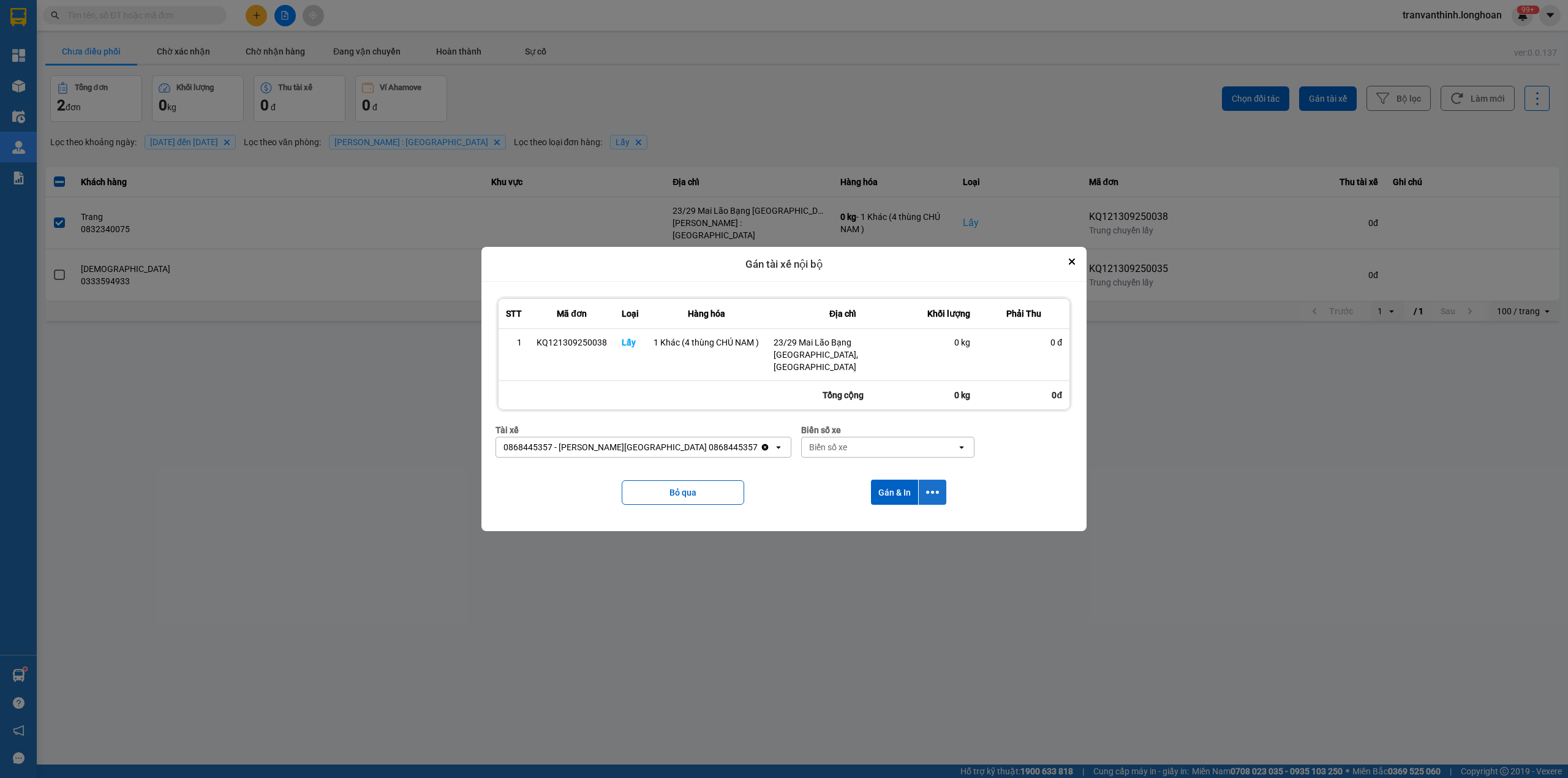
click at [919, 490] on button "dialog" at bounding box center [933, 492] width 27 height 25
click at [886, 521] on span "Chỉ gán tài" at bounding box center [884, 519] width 40 height 12
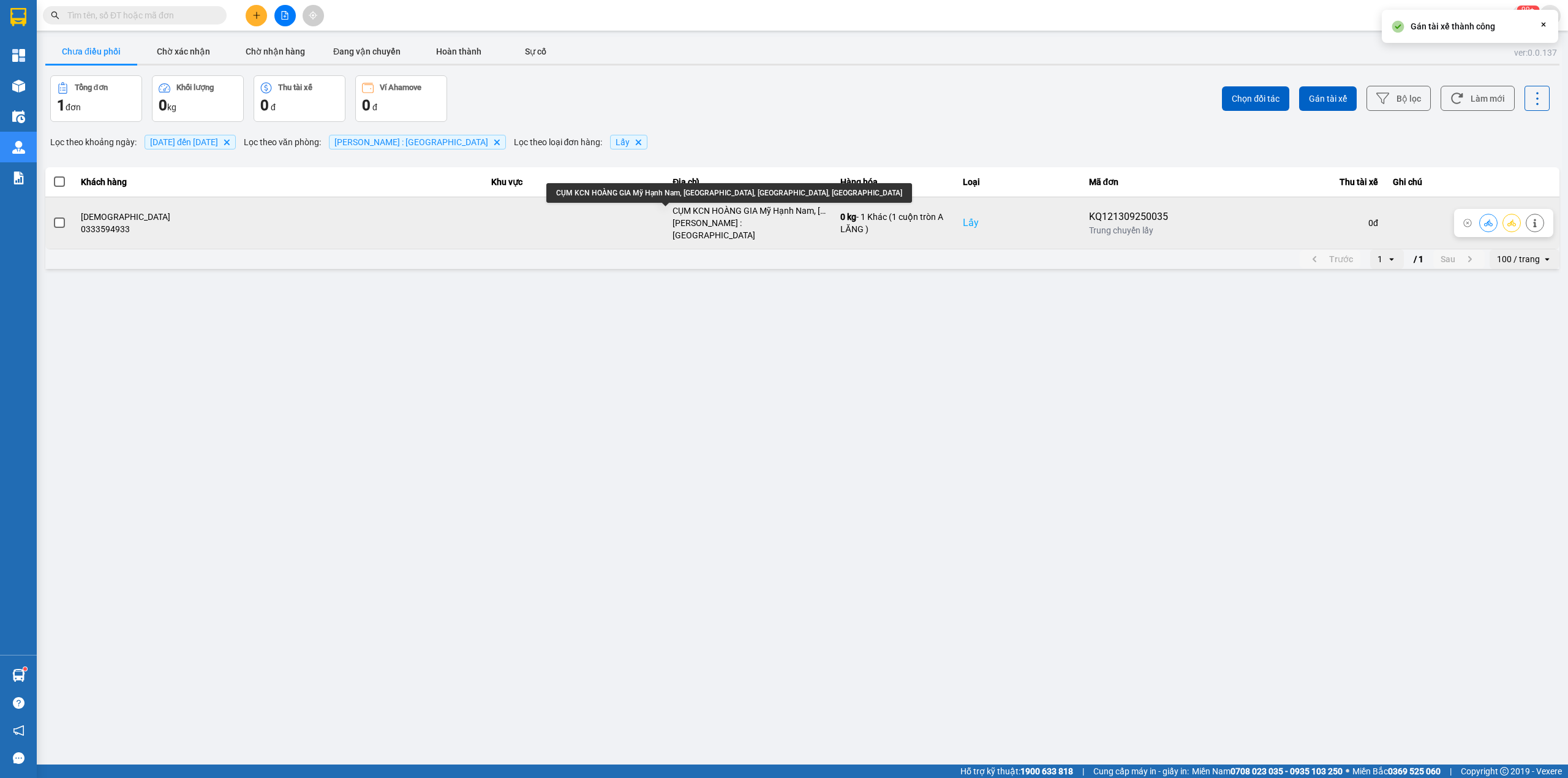
click at [672, 212] on div "CỤM KCN HOÀNG GIA Mỹ Hạnh Nam, Đức Hòa, Long An, Việt Nam" at bounding box center [749, 210] width 153 height 12
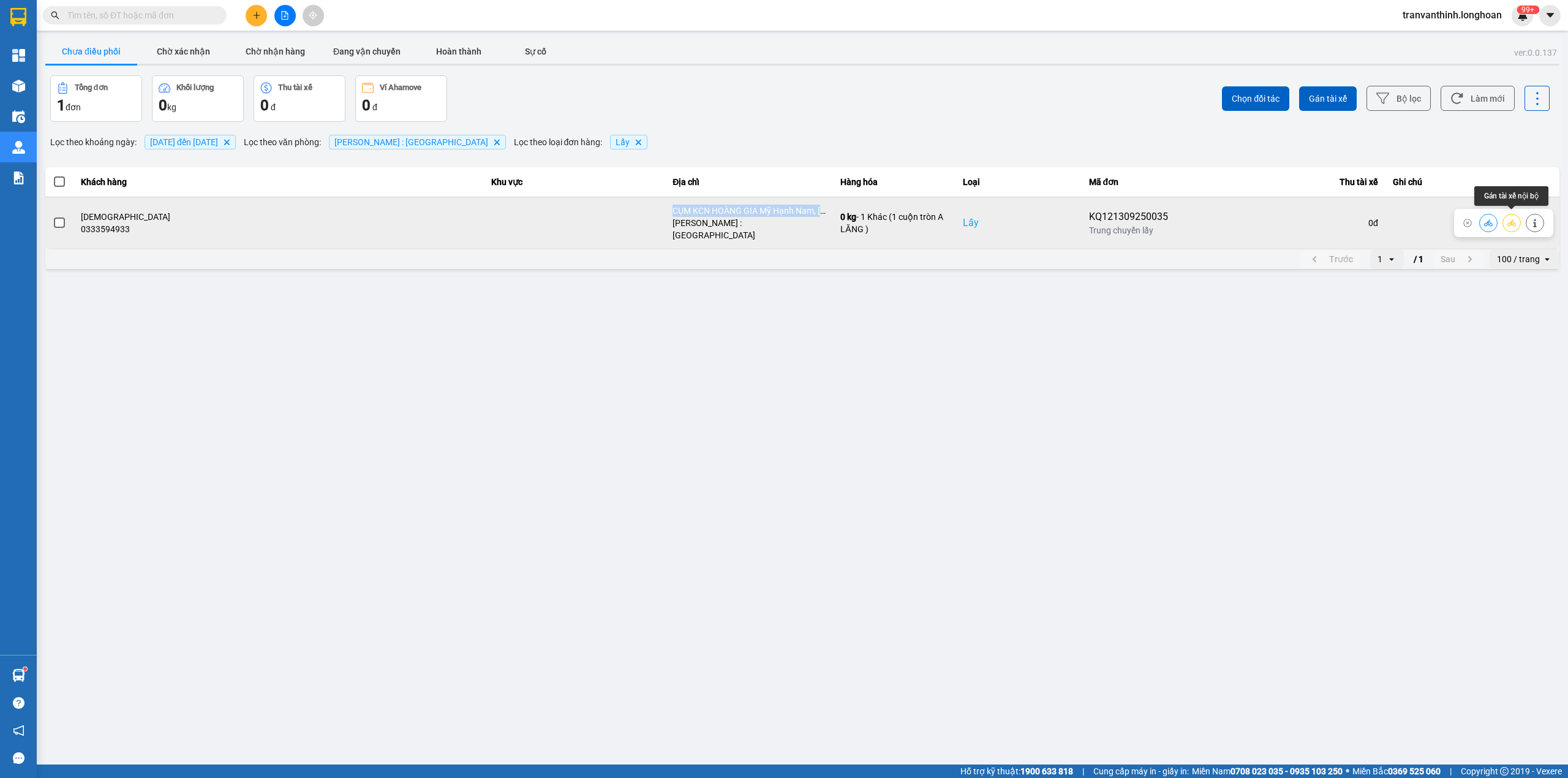
click at [1515, 218] on icon at bounding box center [1512, 223] width 9 height 9
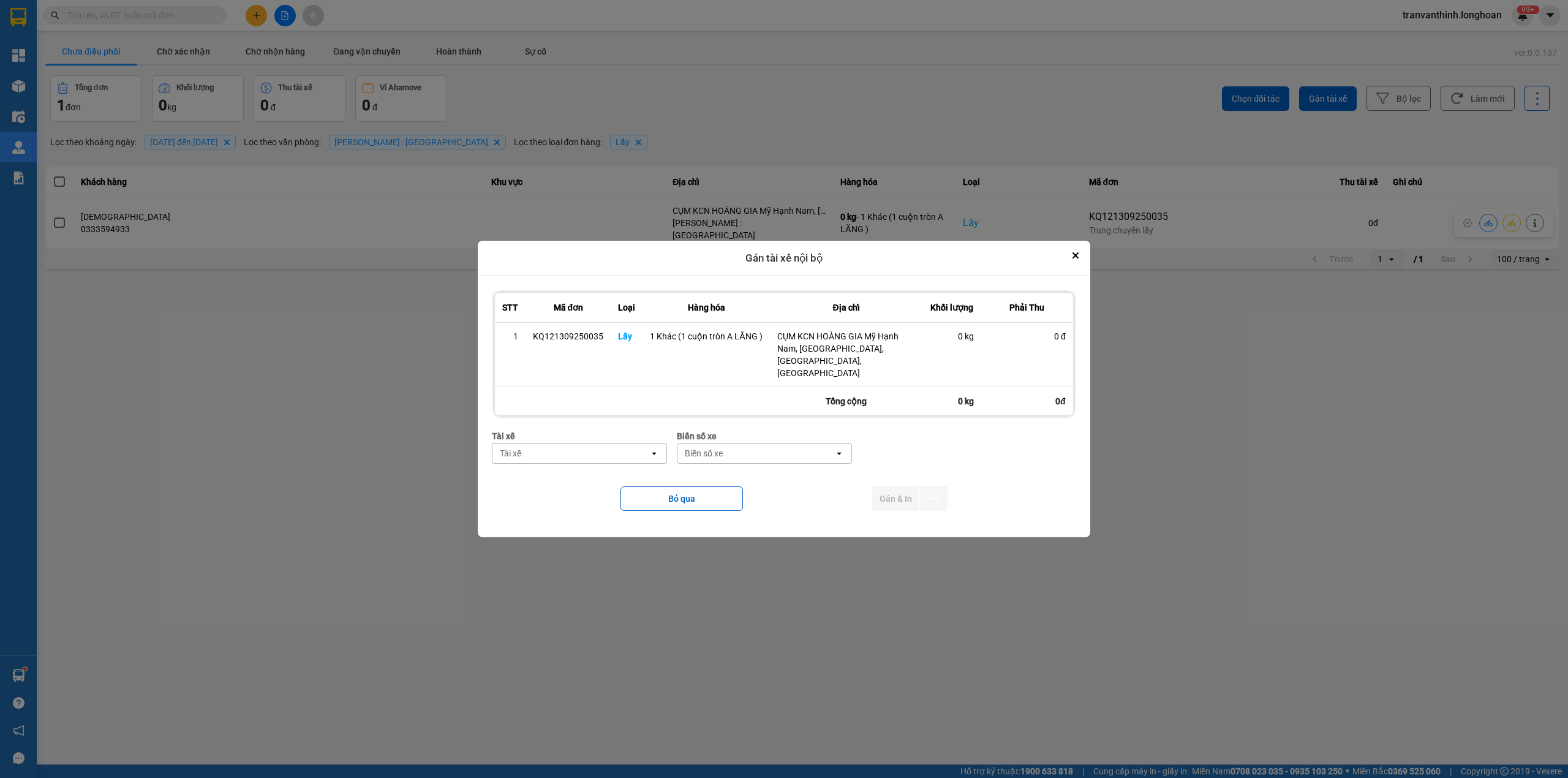
click at [580, 443] on div "Tài xế" at bounding box center [571, 453] width 157 height 19
type input "LĂNG"
click at [583, 498] on span "0962777247 - BÙI VĂN LĂNG 0708717824 - 0962777247" at bounding box center [584, 508] width 160 height 24
click at [822, 443] on div "Biển số xe" at bounding box center [849, 453] width 157 height 19
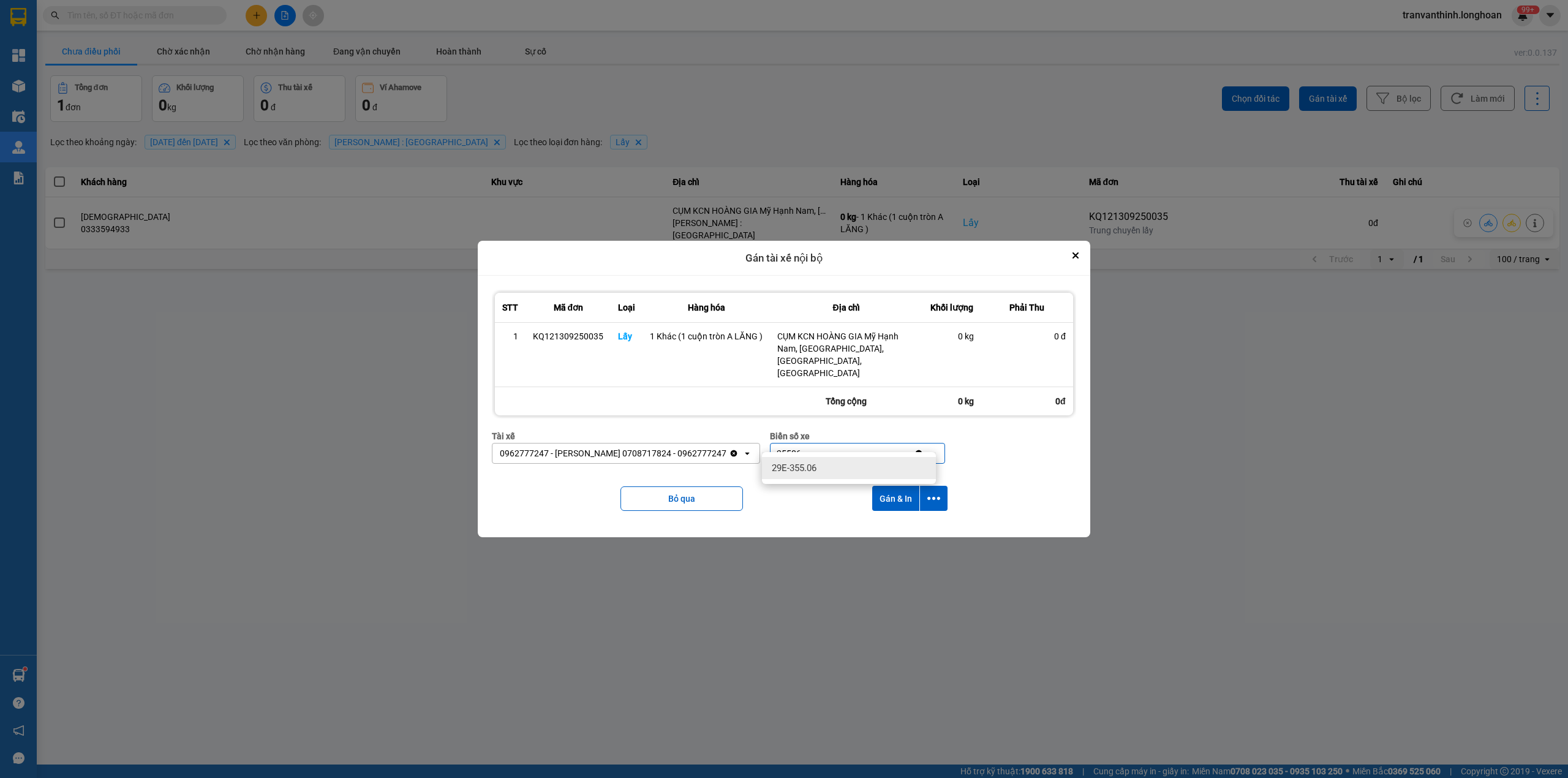
type input "35506"
click at [868, 464] on div "29E-355.06" at bounding box center [849, 468] width 174 height 22
click at [932, 497] on icon "dialog" at bounding box center [934, 498] width 13 height 3
click at [899, 518] on span "Chỉ gán tài" at bounding box center [884, 519] width 40 height 12
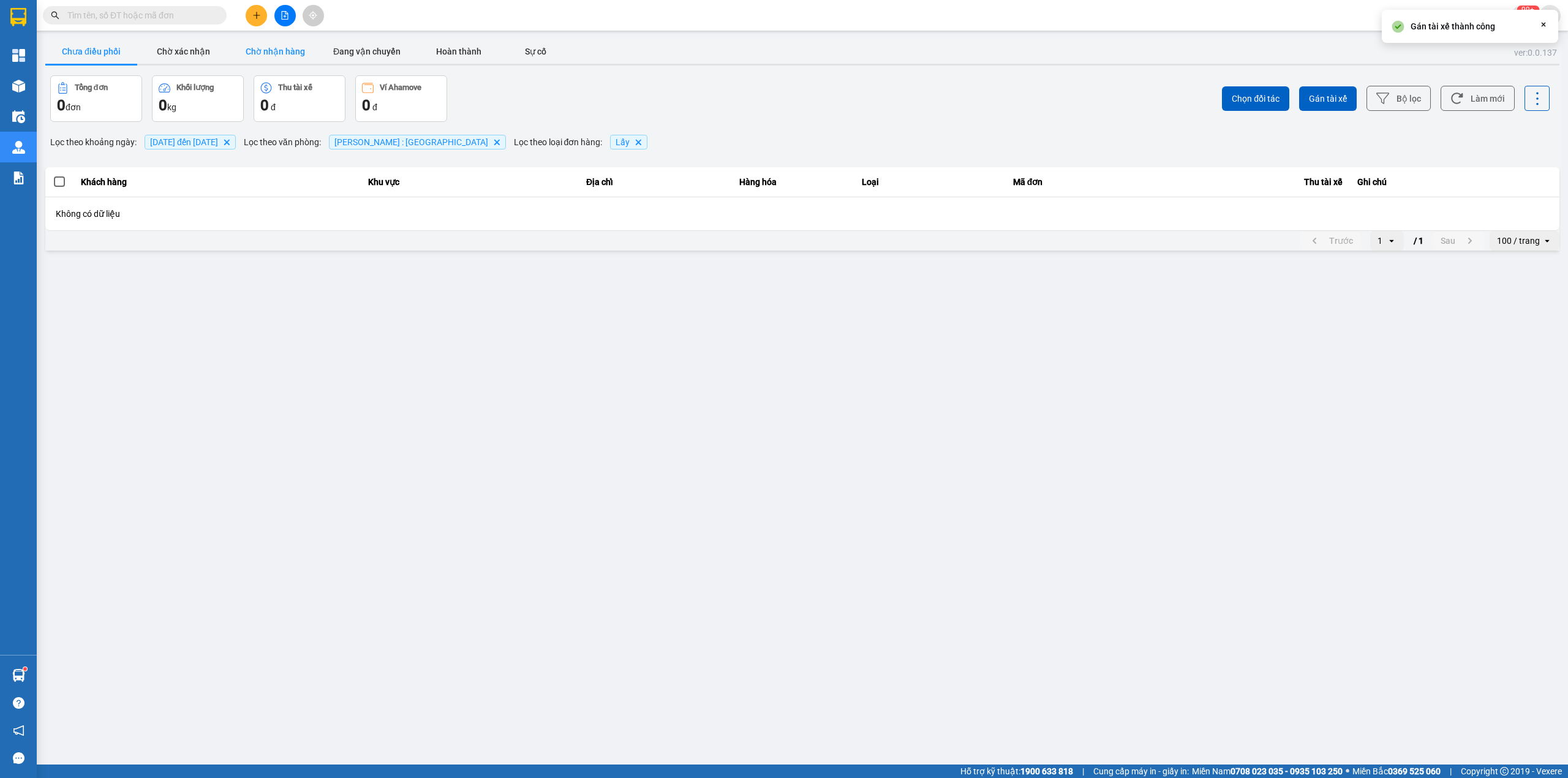
click at [282, 48] on button "Chờ nhận hàng" at bounding box center [275, 52] width 92 height 24
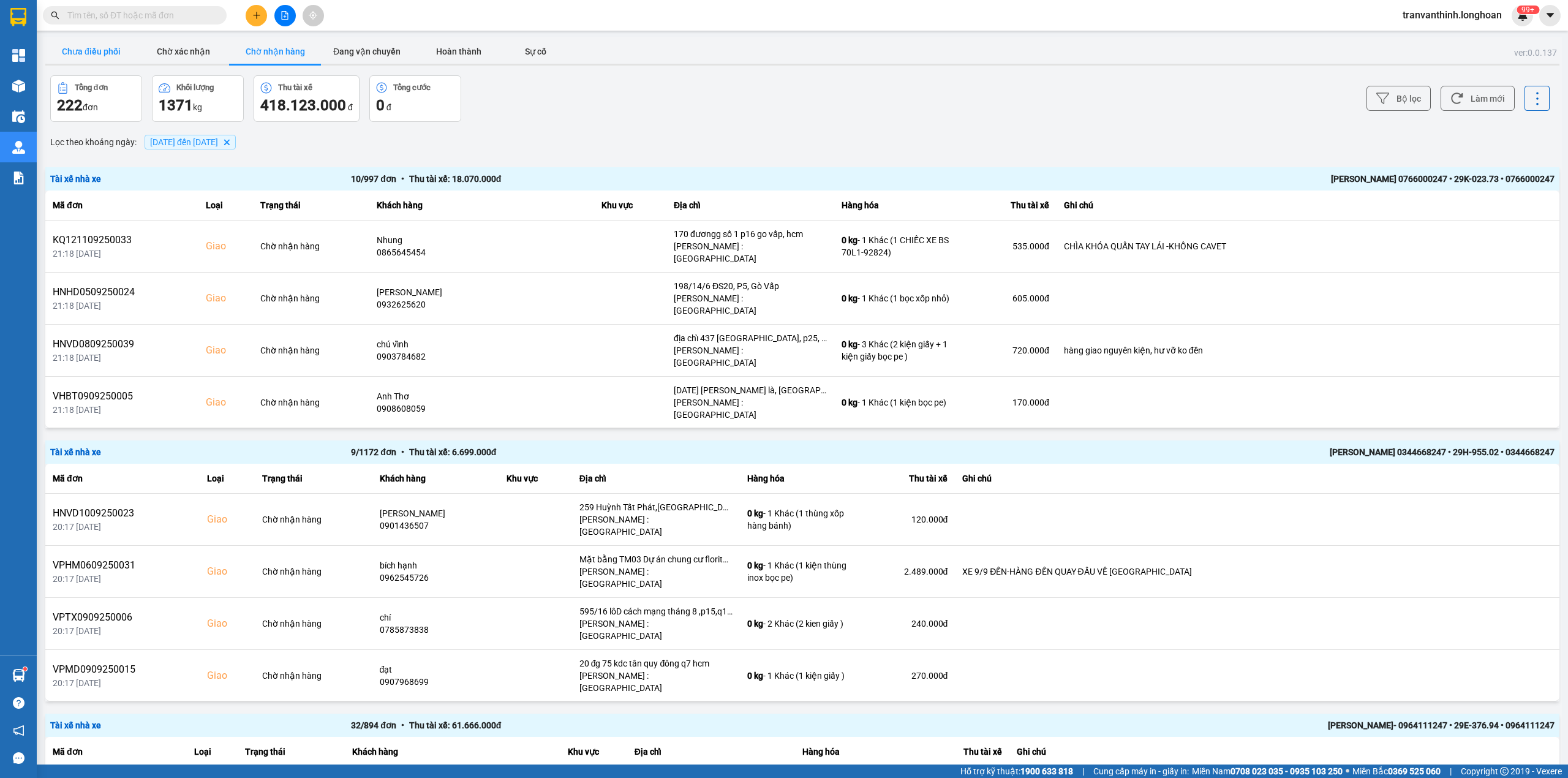
click at [94, 48] on button "Chưa điều phối" at bounding box center [91, 52] width 92 height 24
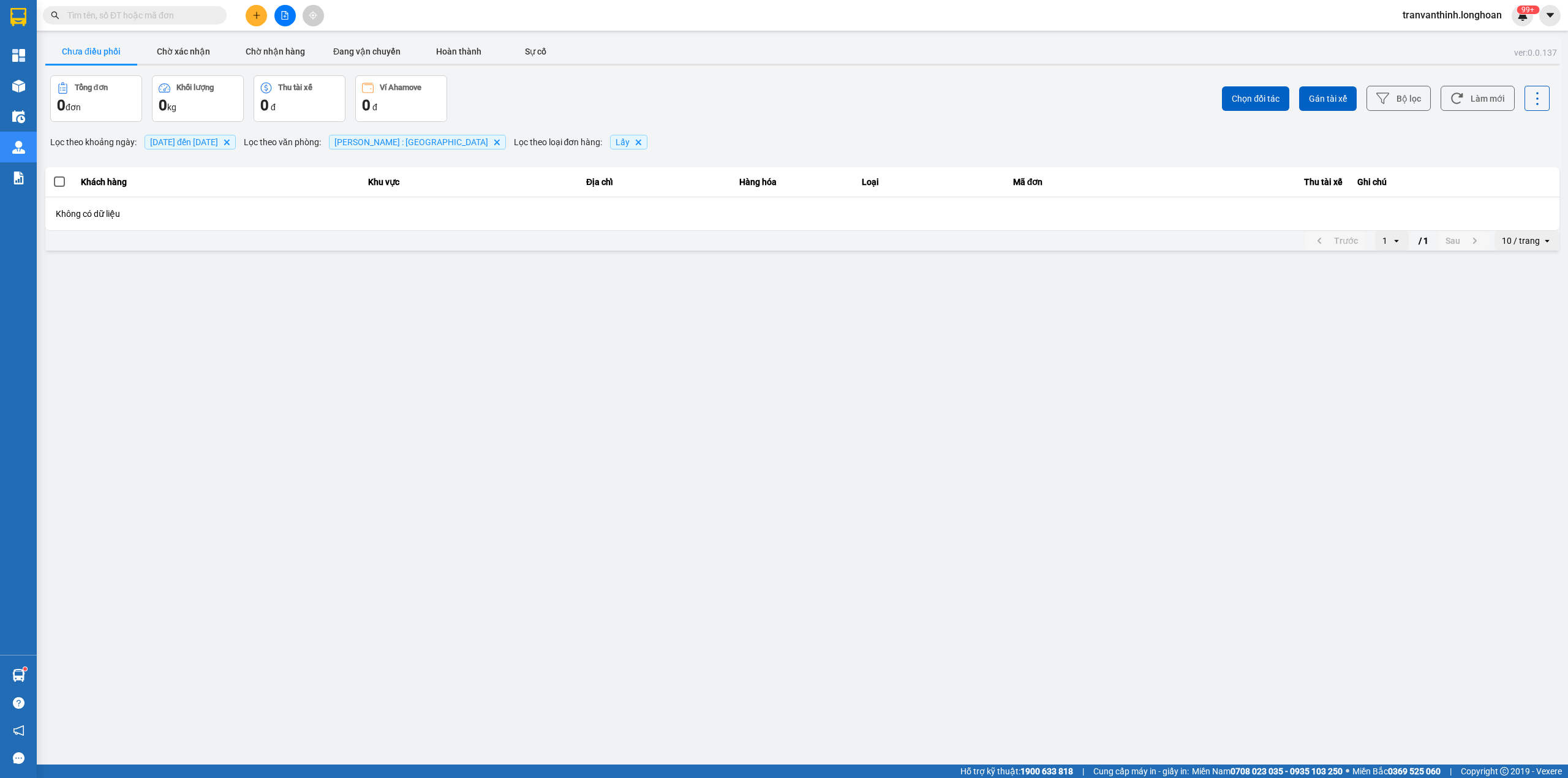
click at [216, 142] on span "01/08/2025 đến 14/09/2025" at bounding box center [184, 142] width 68 height 10
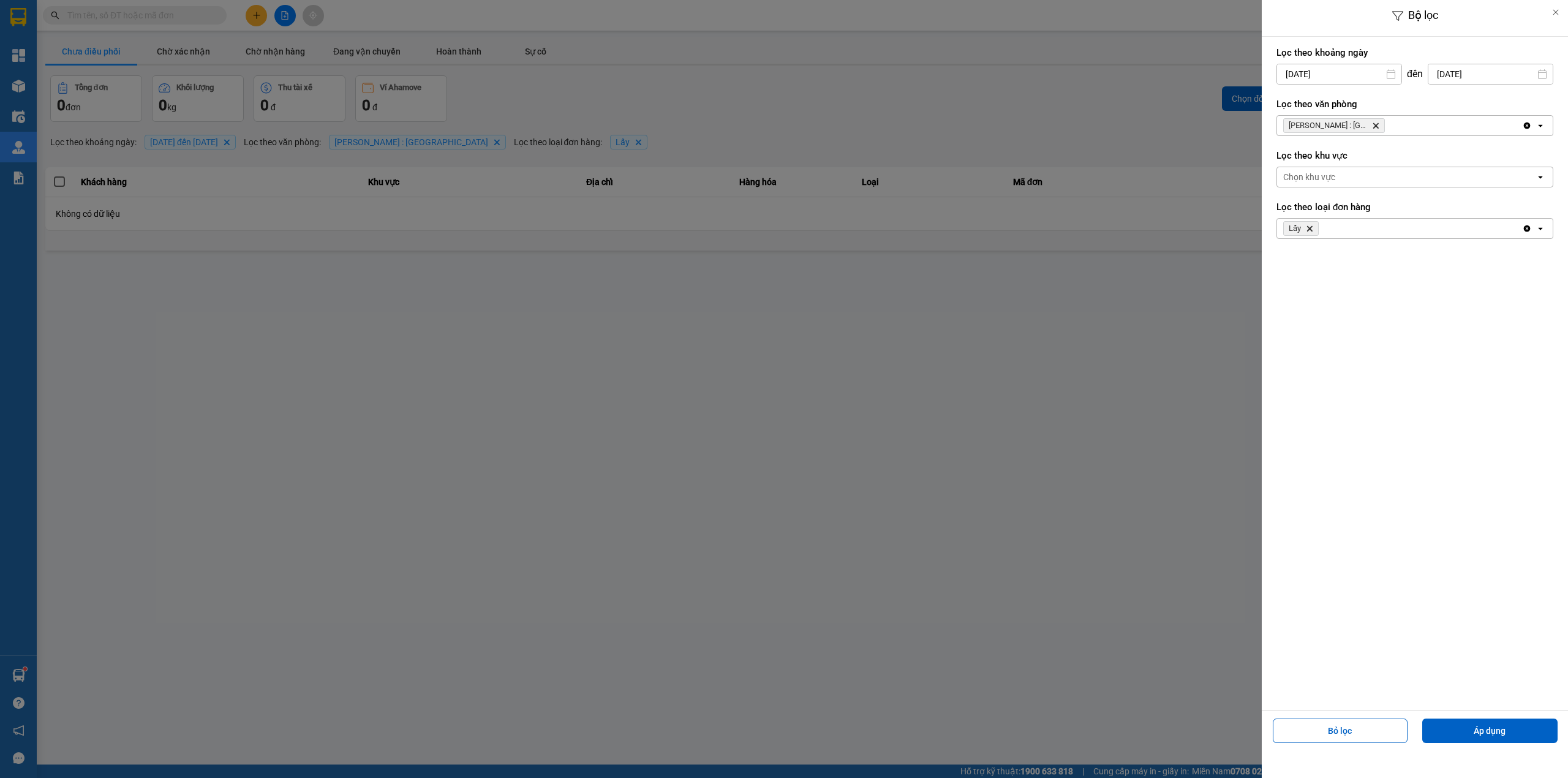
click at [1355, 74] on input "01/08/2025" at bounding box center [1339, 74] width 124 height 19
click at [1384, 162] on div "1" at bounding box center [1381, 164] width 17 height 15
click at [1505, 728] on button "Áp dụng" at bounding box center [1490, 730] width 135 height 24
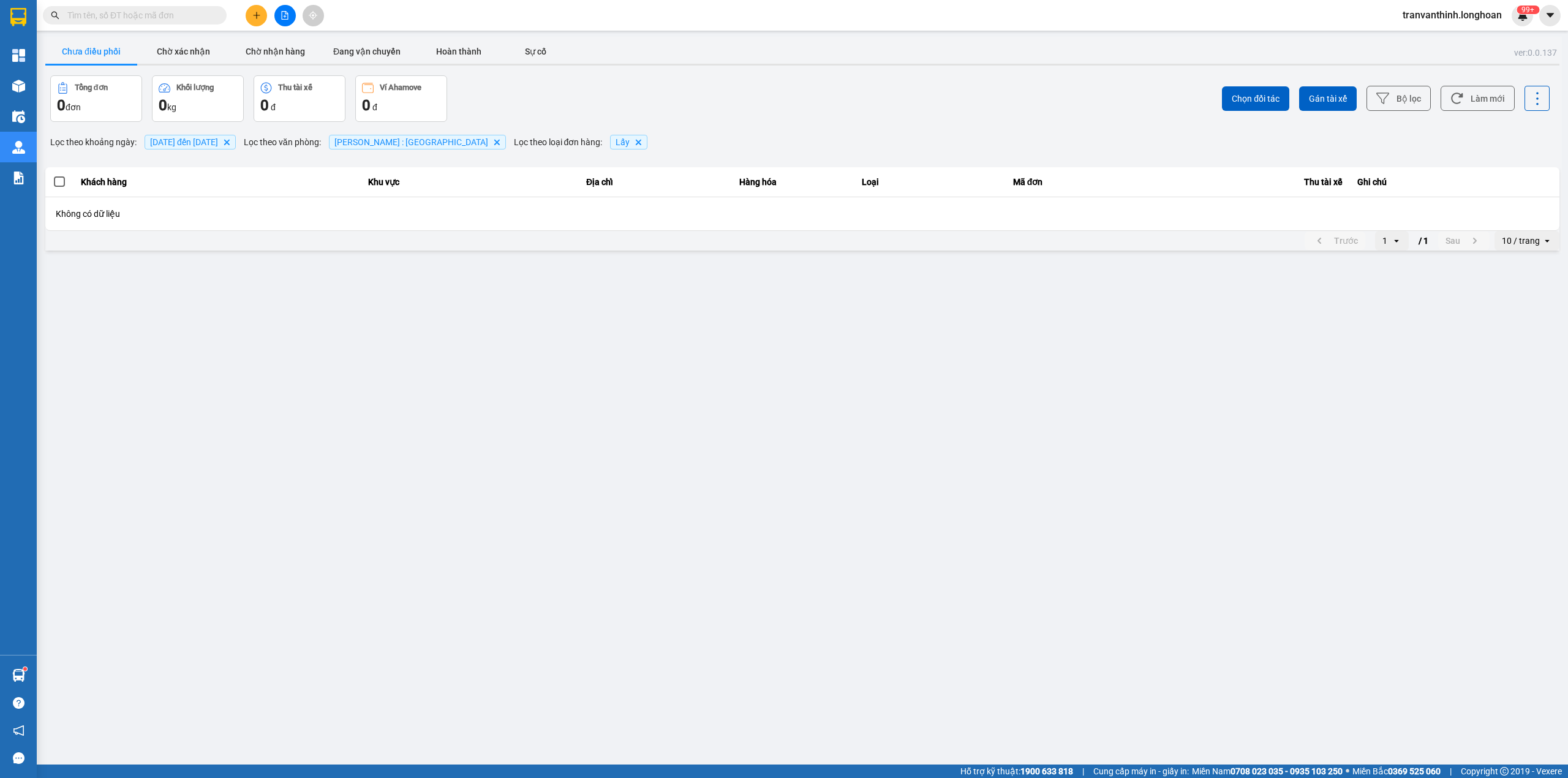
click at [616, 139] on span "Lấy" at bounding box center [622, 142] width 14 height 10
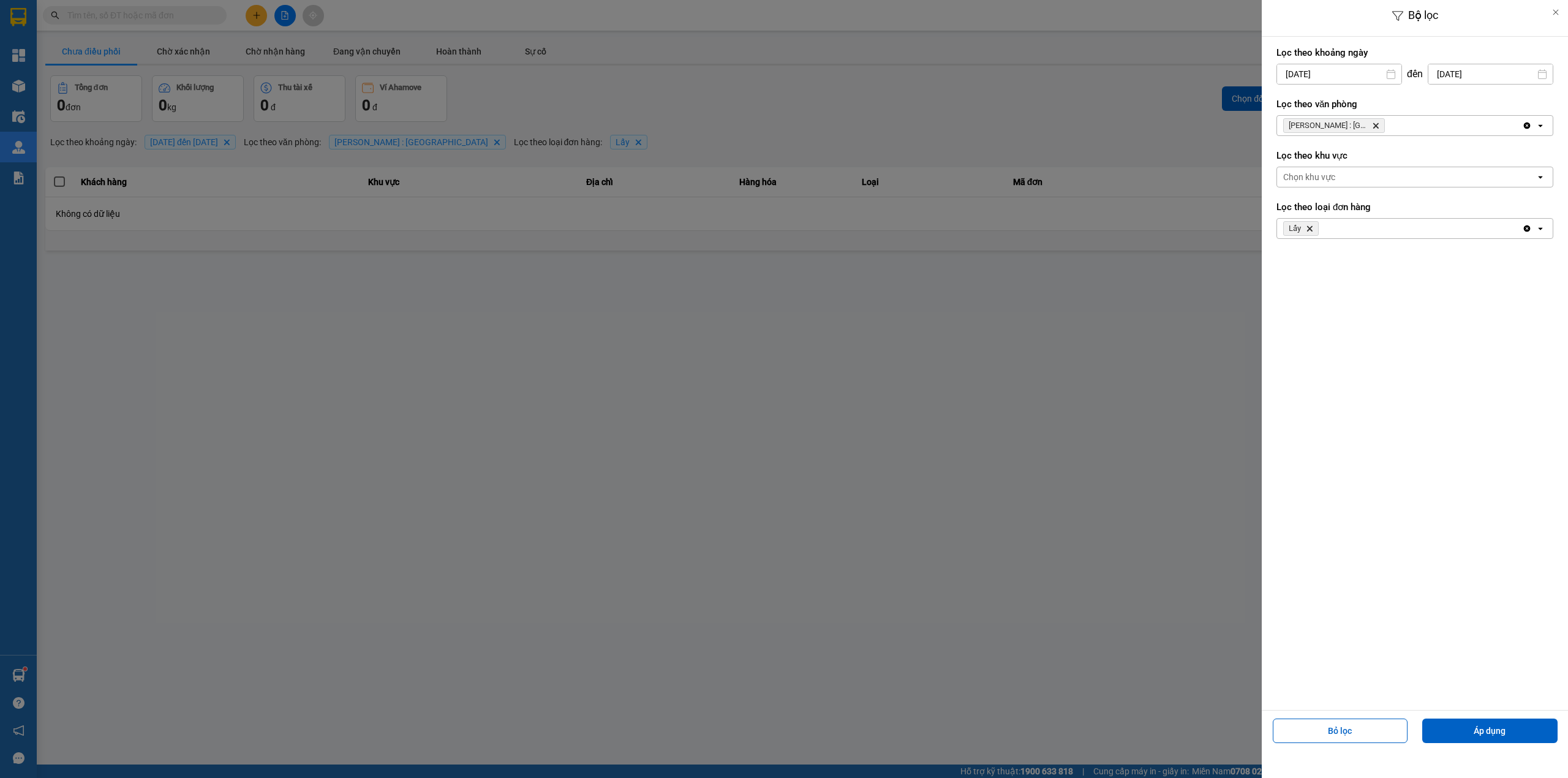
click at [1311, 228] on icon "Delete" at bounding box center [1309, 228] width 7 height 7
click at [1319, 231] on div "Chọn loại đơn" at bounding box center [1309, 228] width 52 height 12
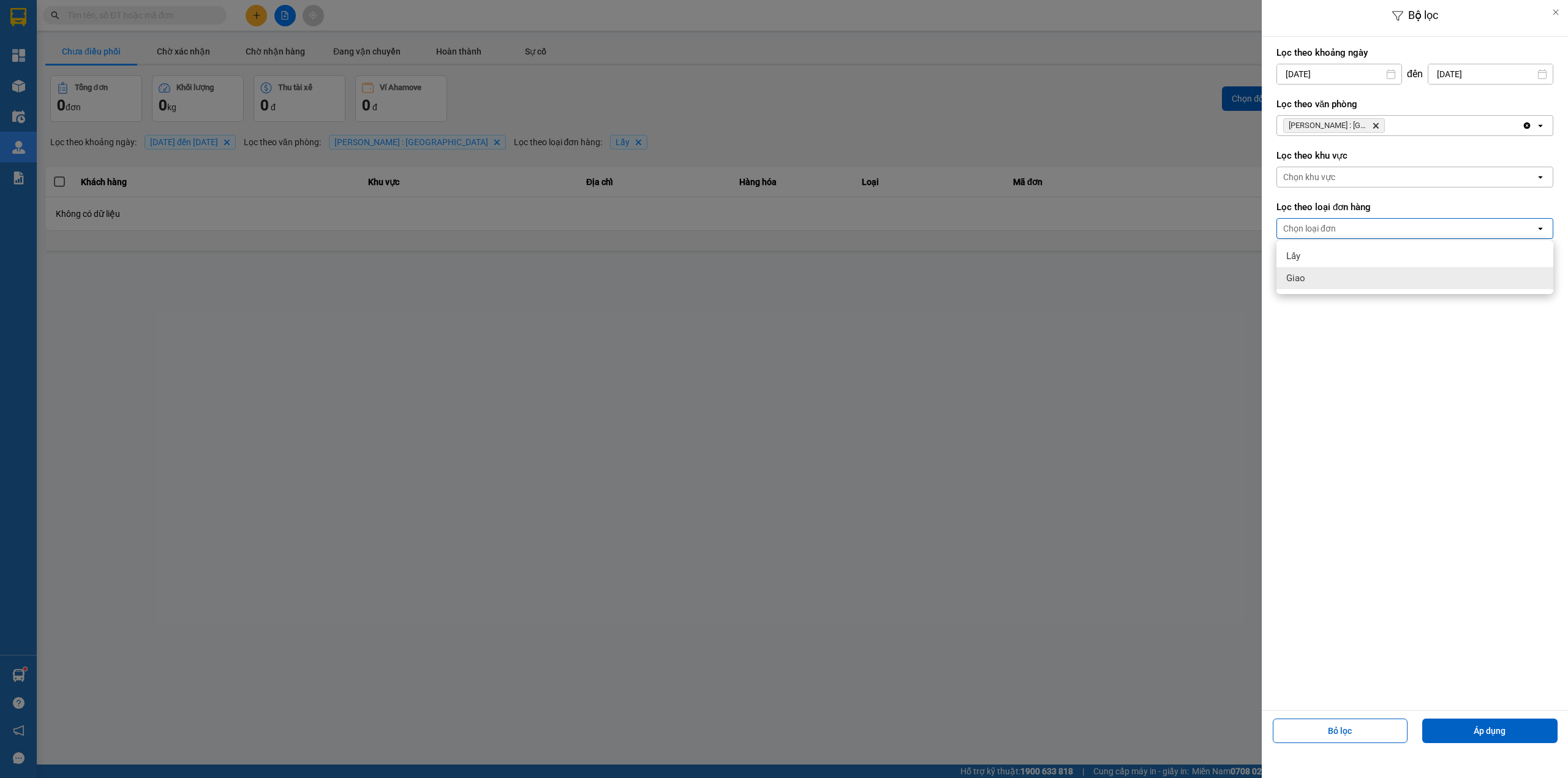
click at [1314, 274] on div "Giao" at bounding box center [1414, 277] width 277 height 22
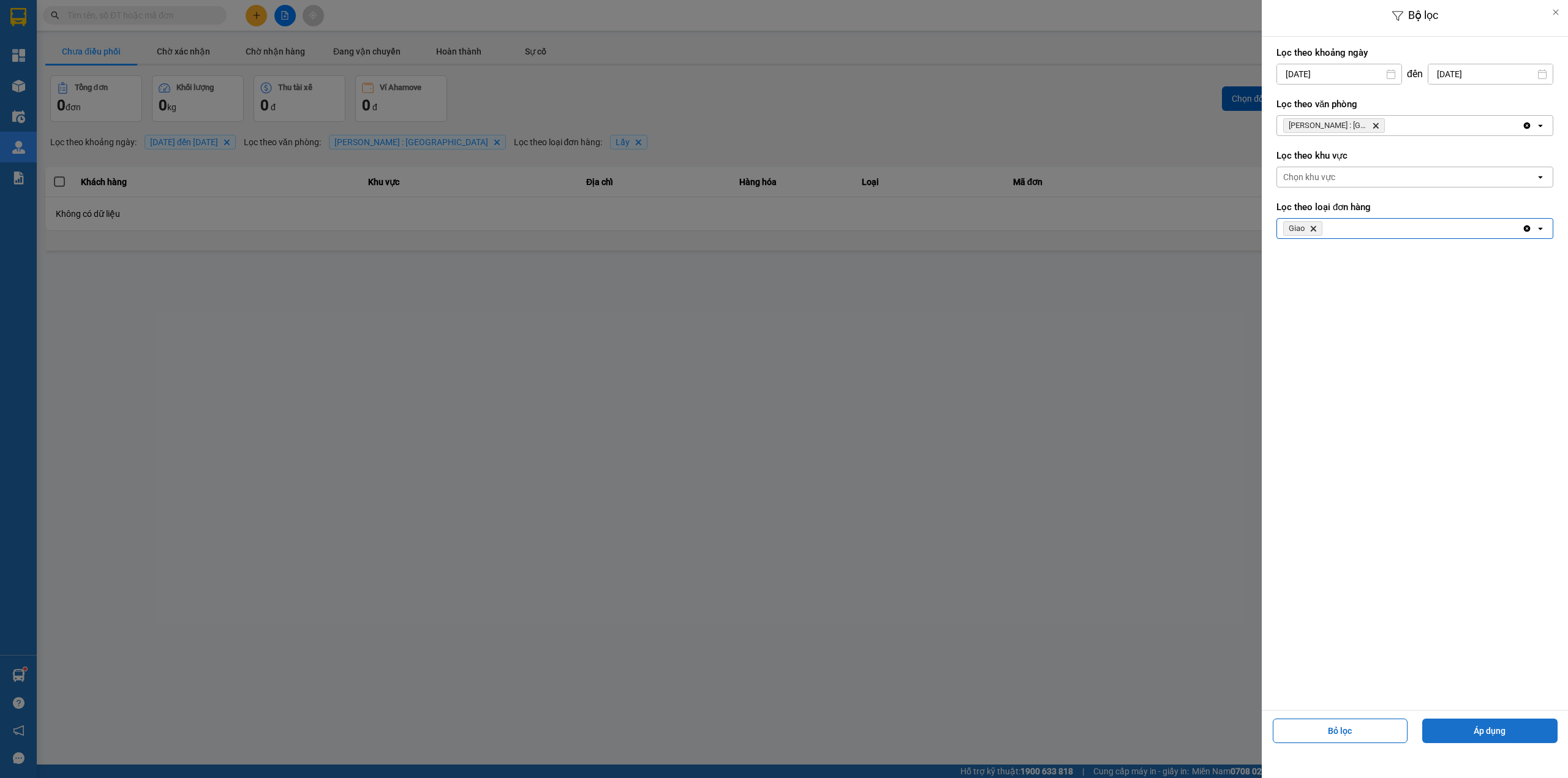
click at [1499, 734] on button "Áp dụng" at bounding box center [1490, 730] width 135 height 24
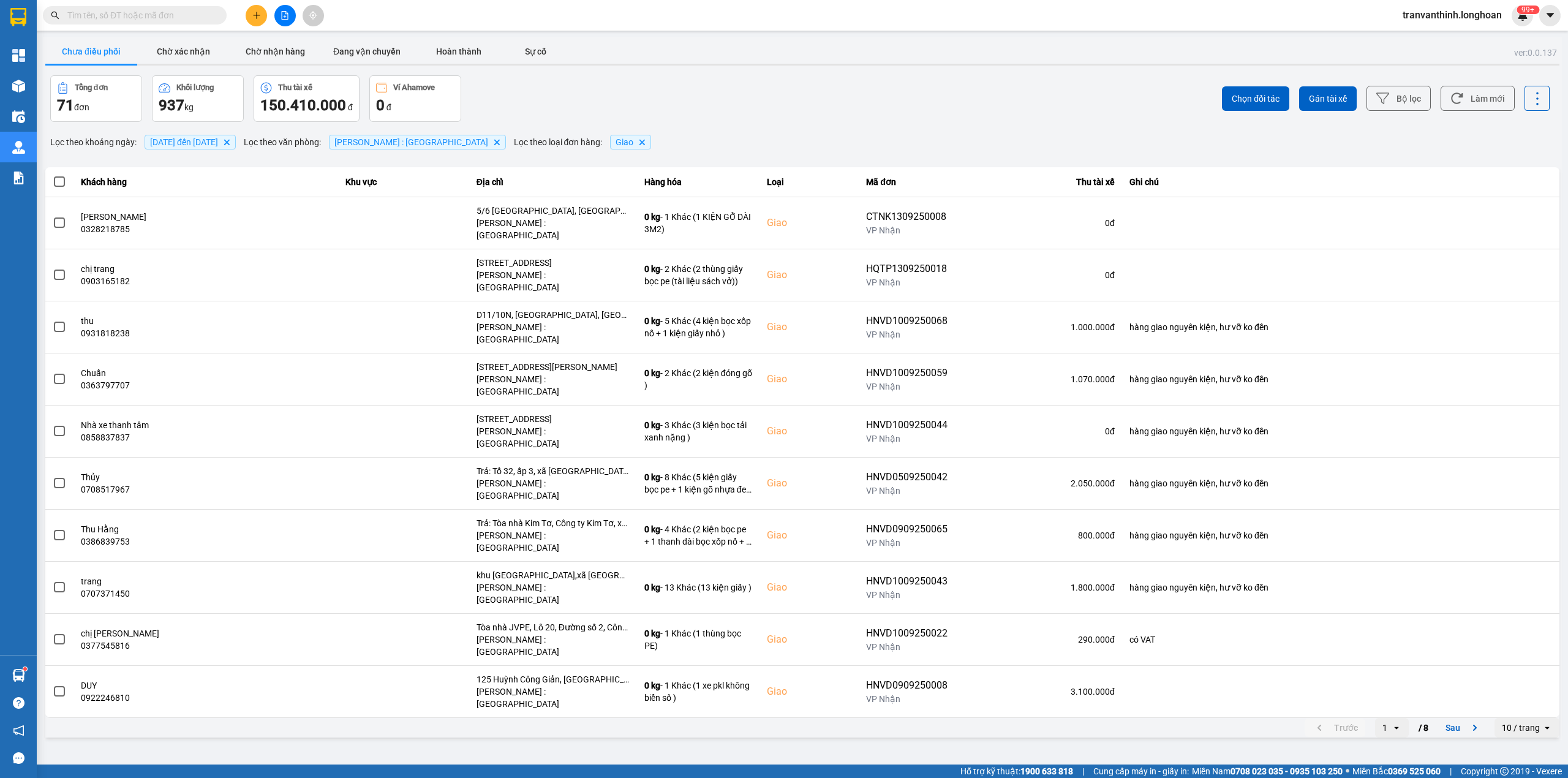
click at [1537, 722] on div "10 / trang" at bounding box center [1520, 727] width 38 height 12
click at [1519, 748] on div "100 / trang" at bounding box center [1527, 746] width 44 height 12
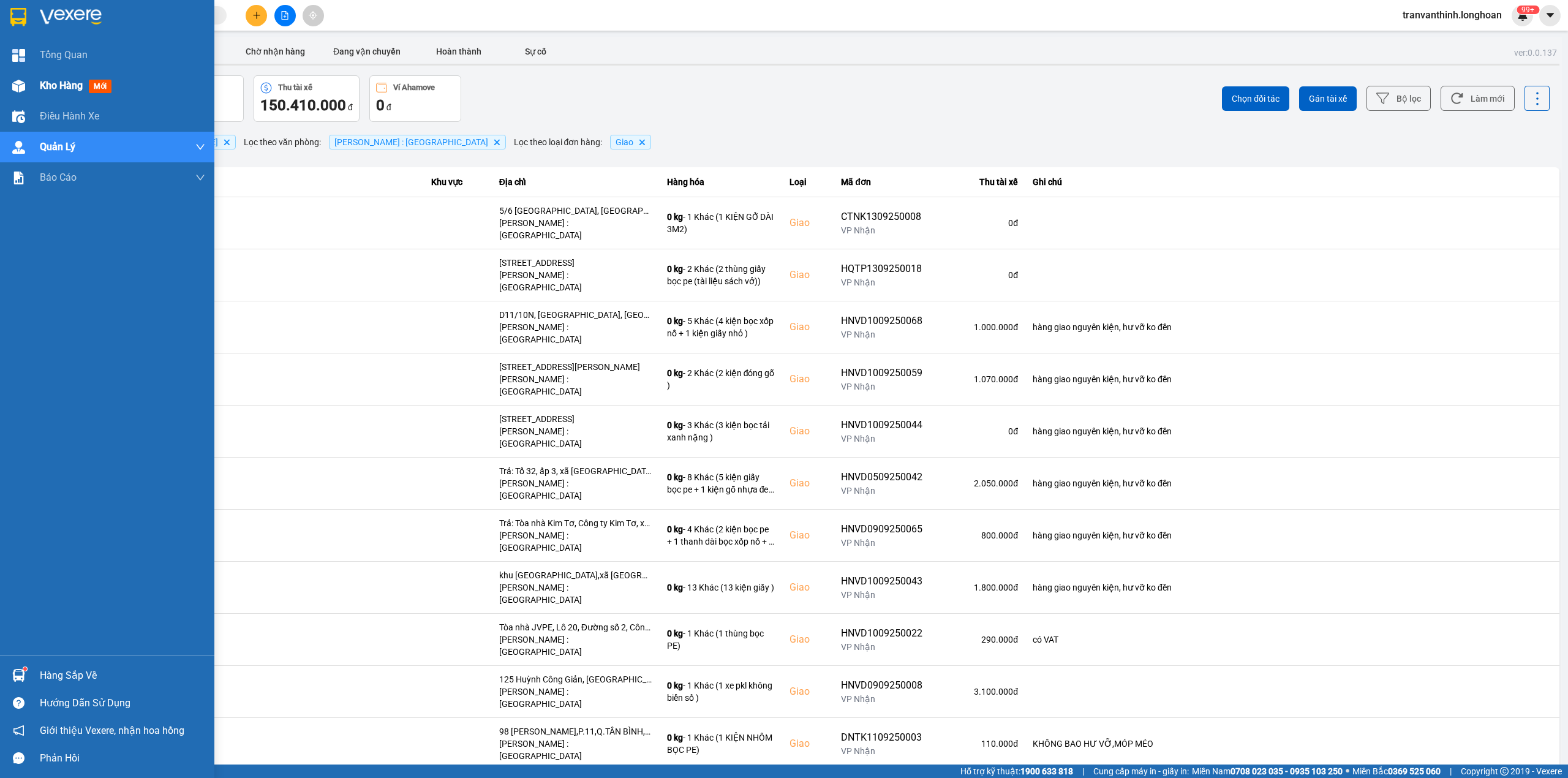
click at [25, 88] on div at bounding box center [19, 85] width 22 height 22
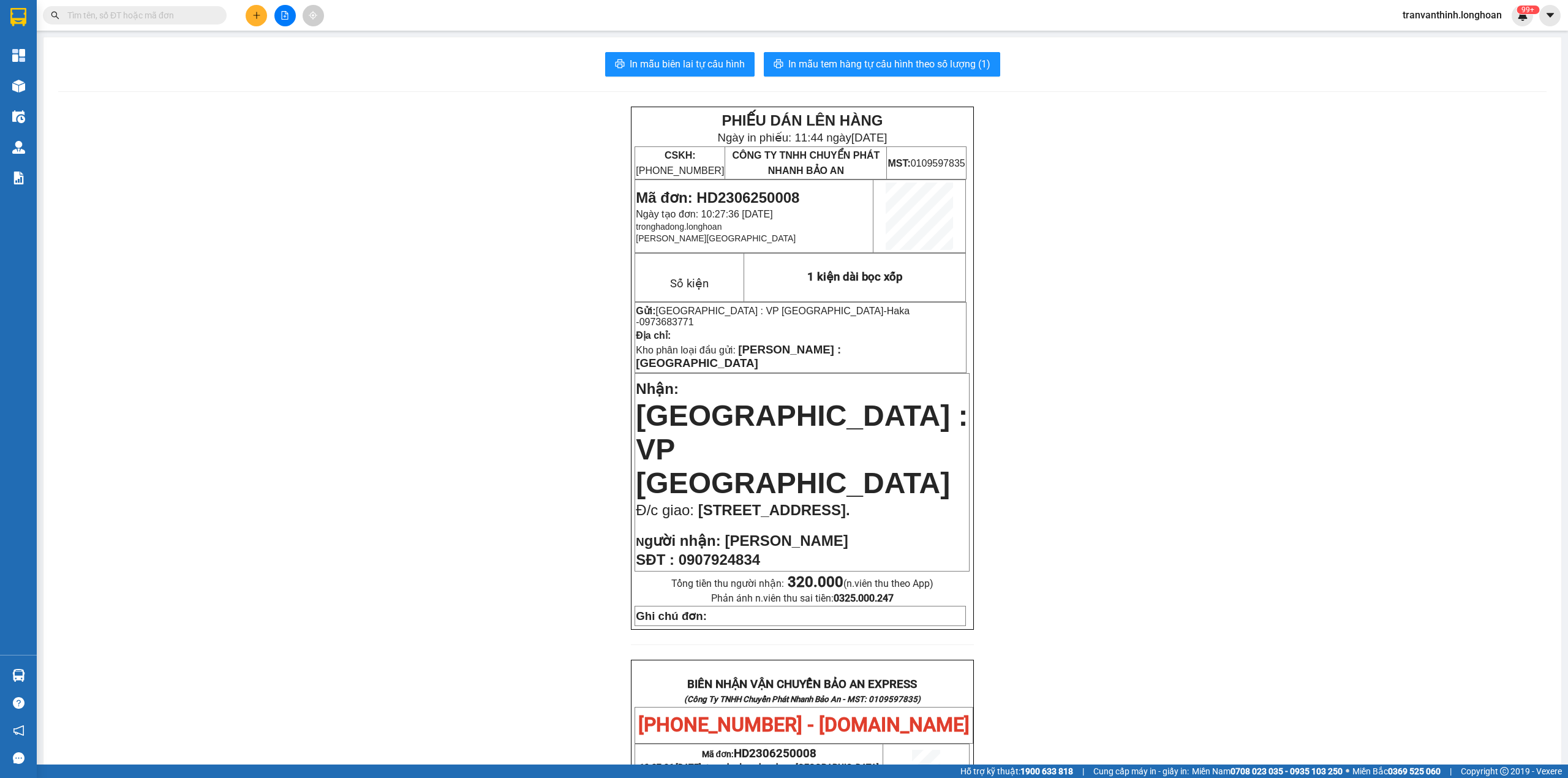
click at [151, 12] on input "text" at bounding box center [139, 15] width 144 height 14
paste input "KQ121409250007"
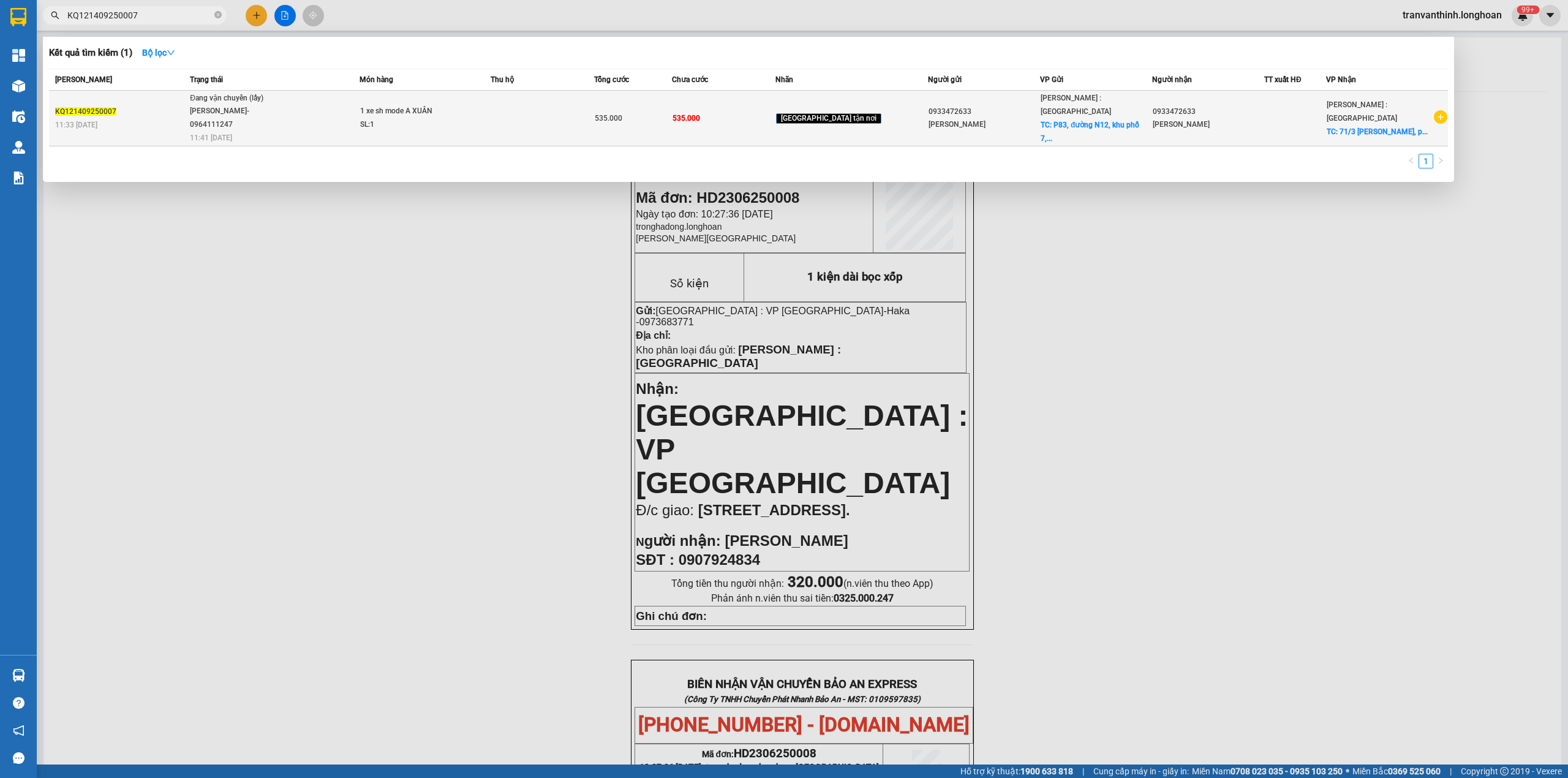
type input "KQ121409250007"
click at [1018, 110] on div "0933472633" at bounding box center [984, 112] width 111 height 13
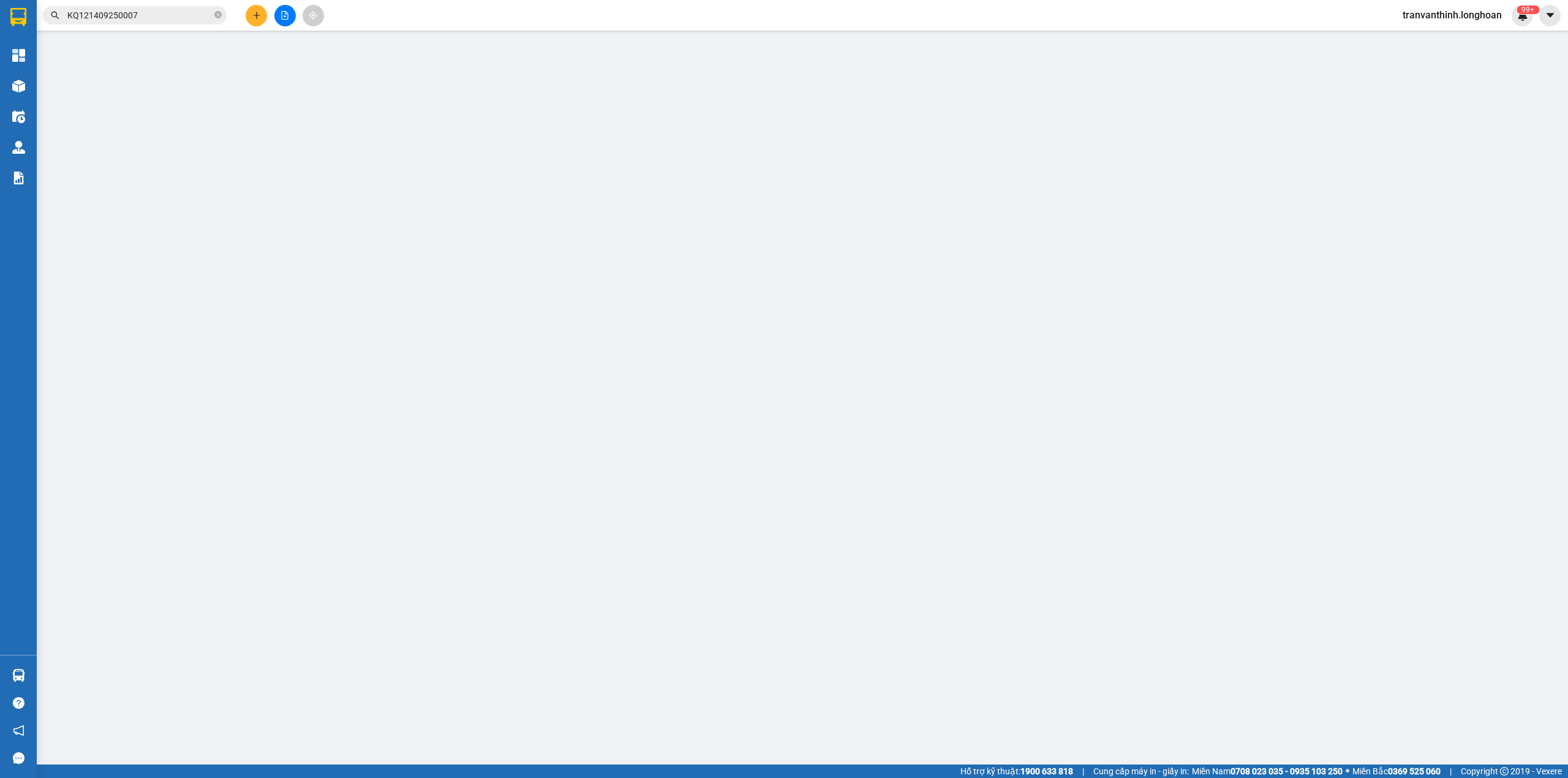
type input "0933472633"
type input "[PERSON_NAME]"
checkbox input "true"
type input "[STREET_ADDRESS]"
type input "0933472633"
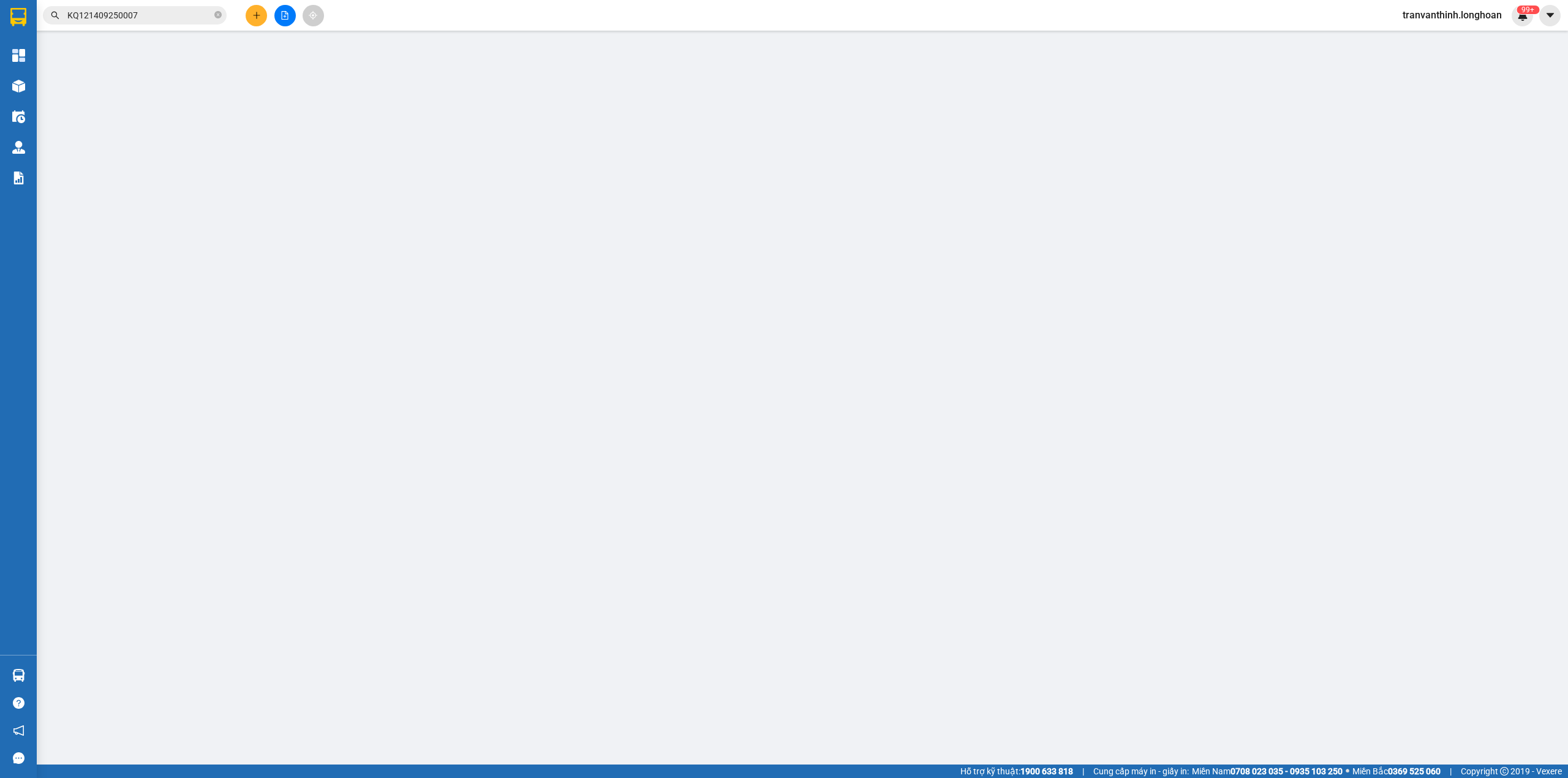
type input "[PERSON_NAME]"
checkbox input "true"
type input "[STREET_ADDRESS][PERSON_NAME] ([GEOGRAPHIC_DATA] sảnh WT1)"
type input "535.000"
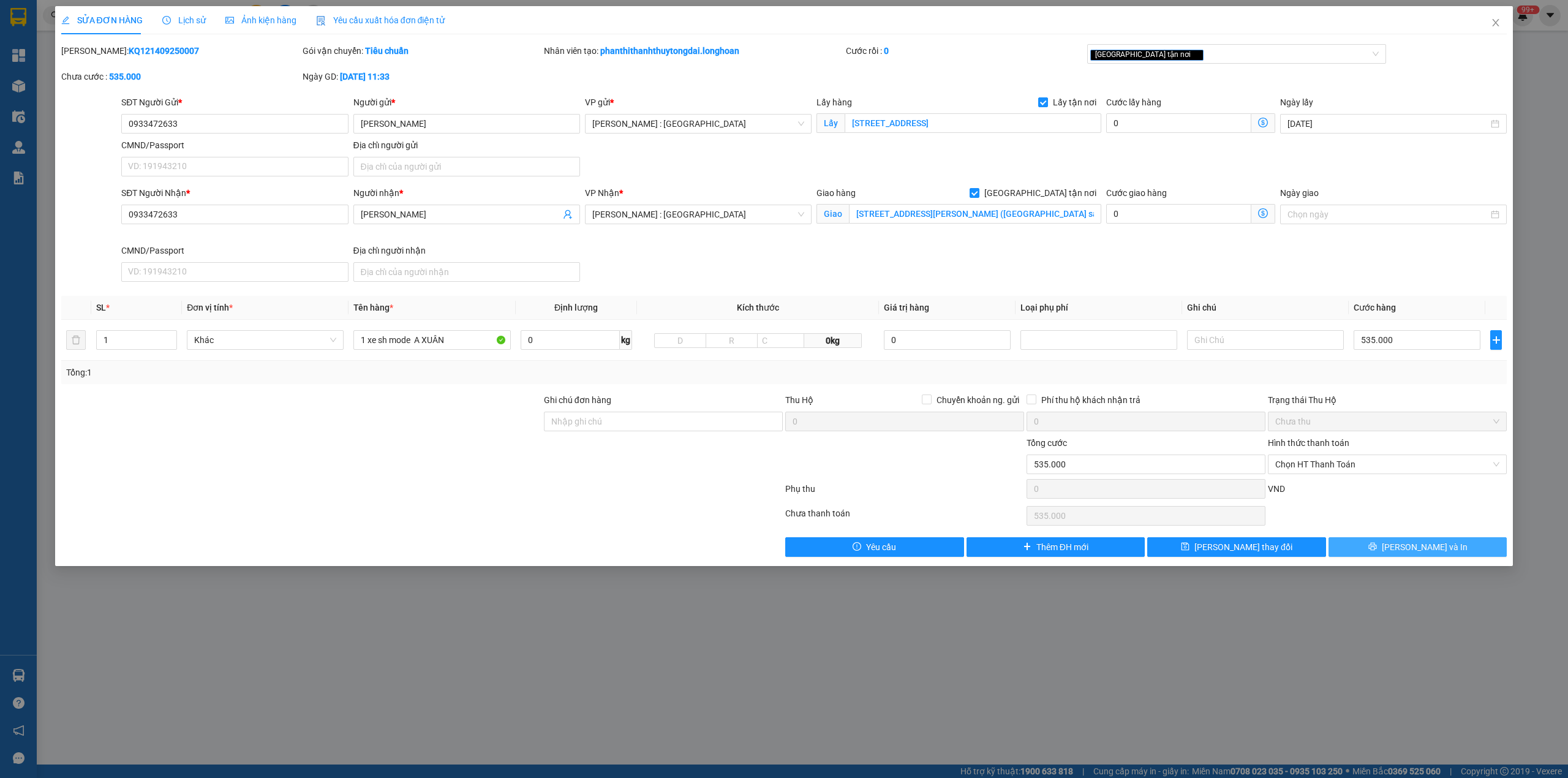
click at [1453, 555] on button "[PERSON_NAME] và In" at bounding box center [1418, 547] width 179 height 19
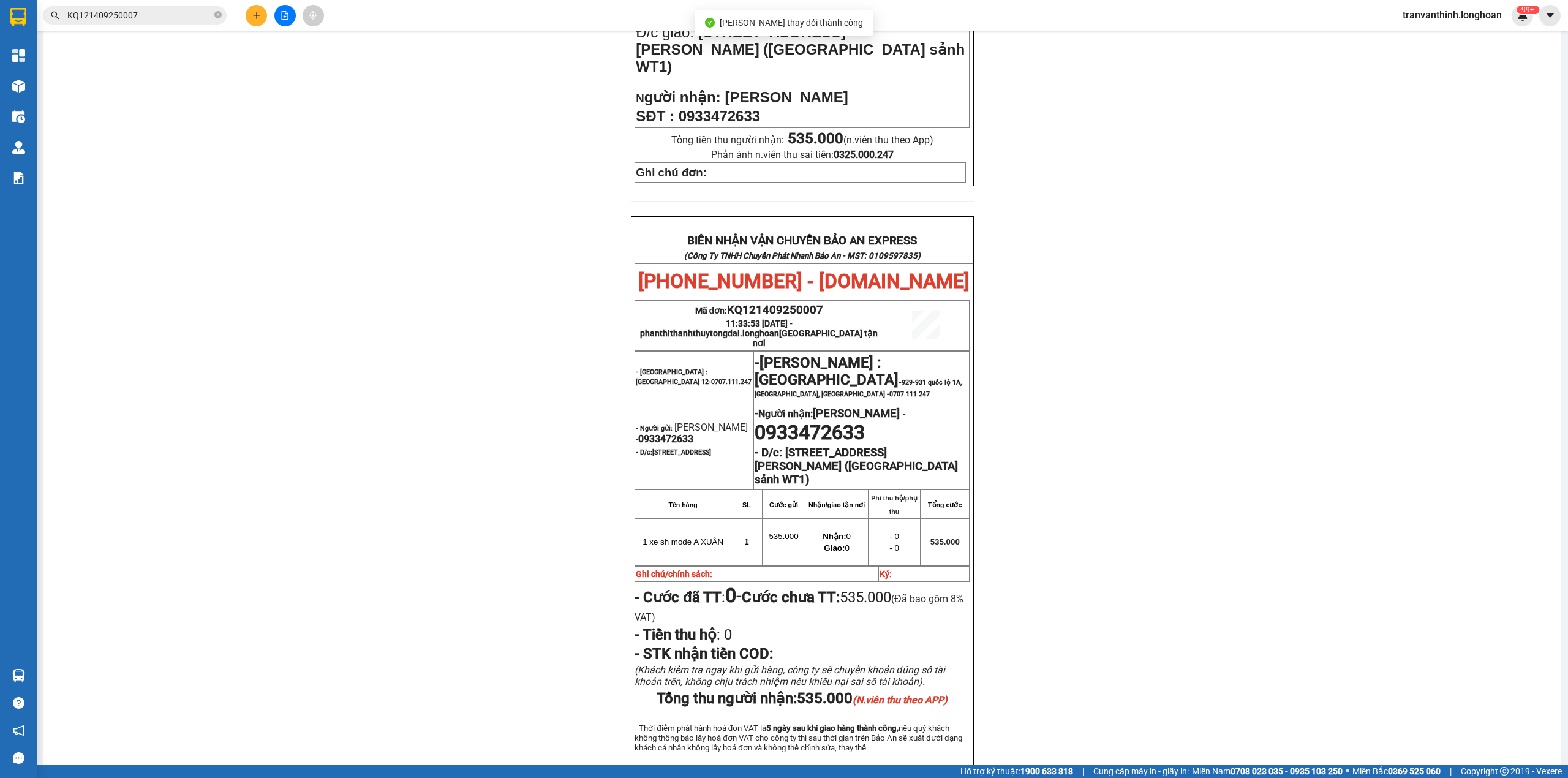
scroll to position [516, 0]
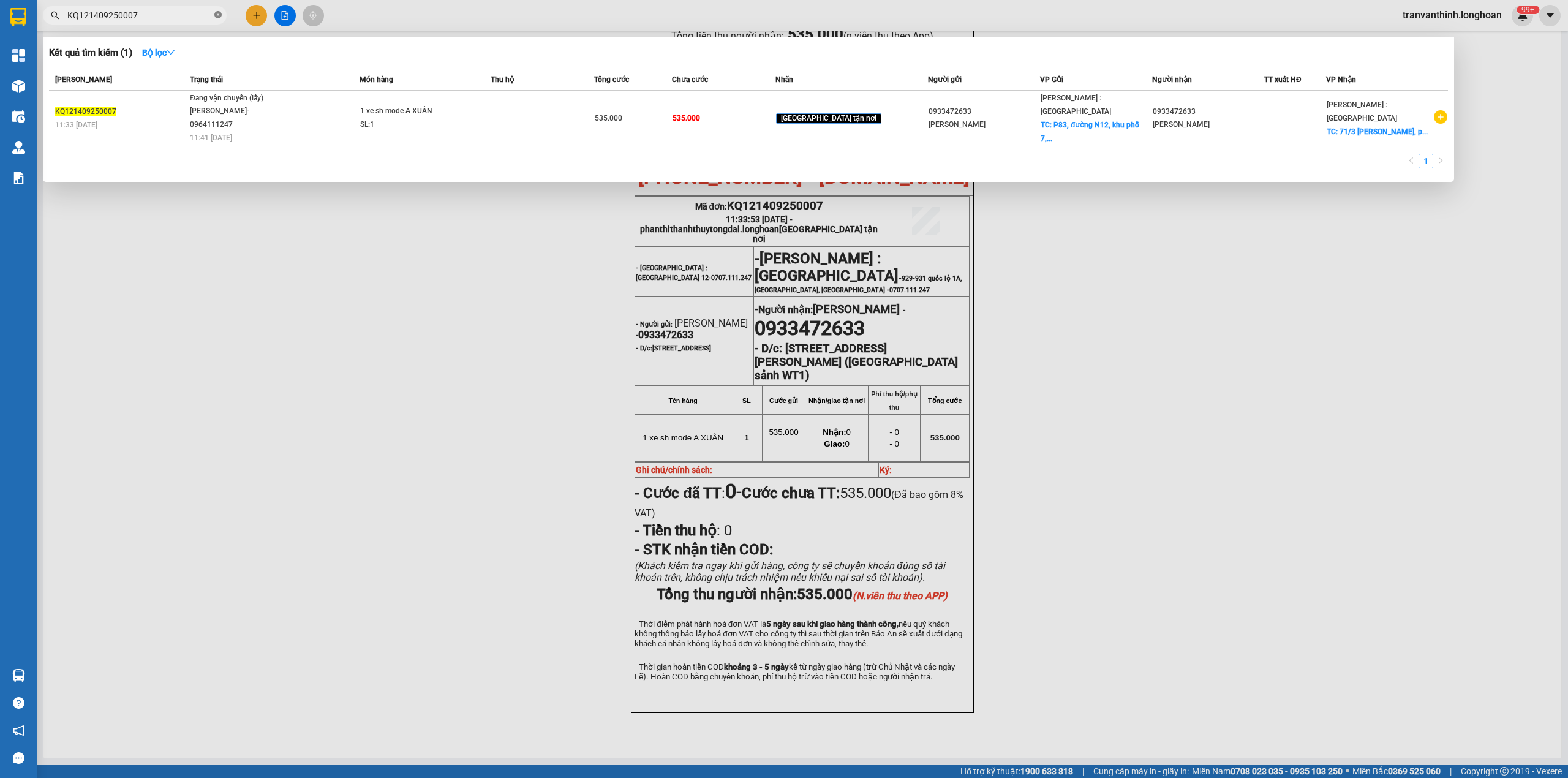
click at [218, 15] on icon "close-circle" at bounding box center [218, 15] width 7 height 7
paste input "KQ121309250040"
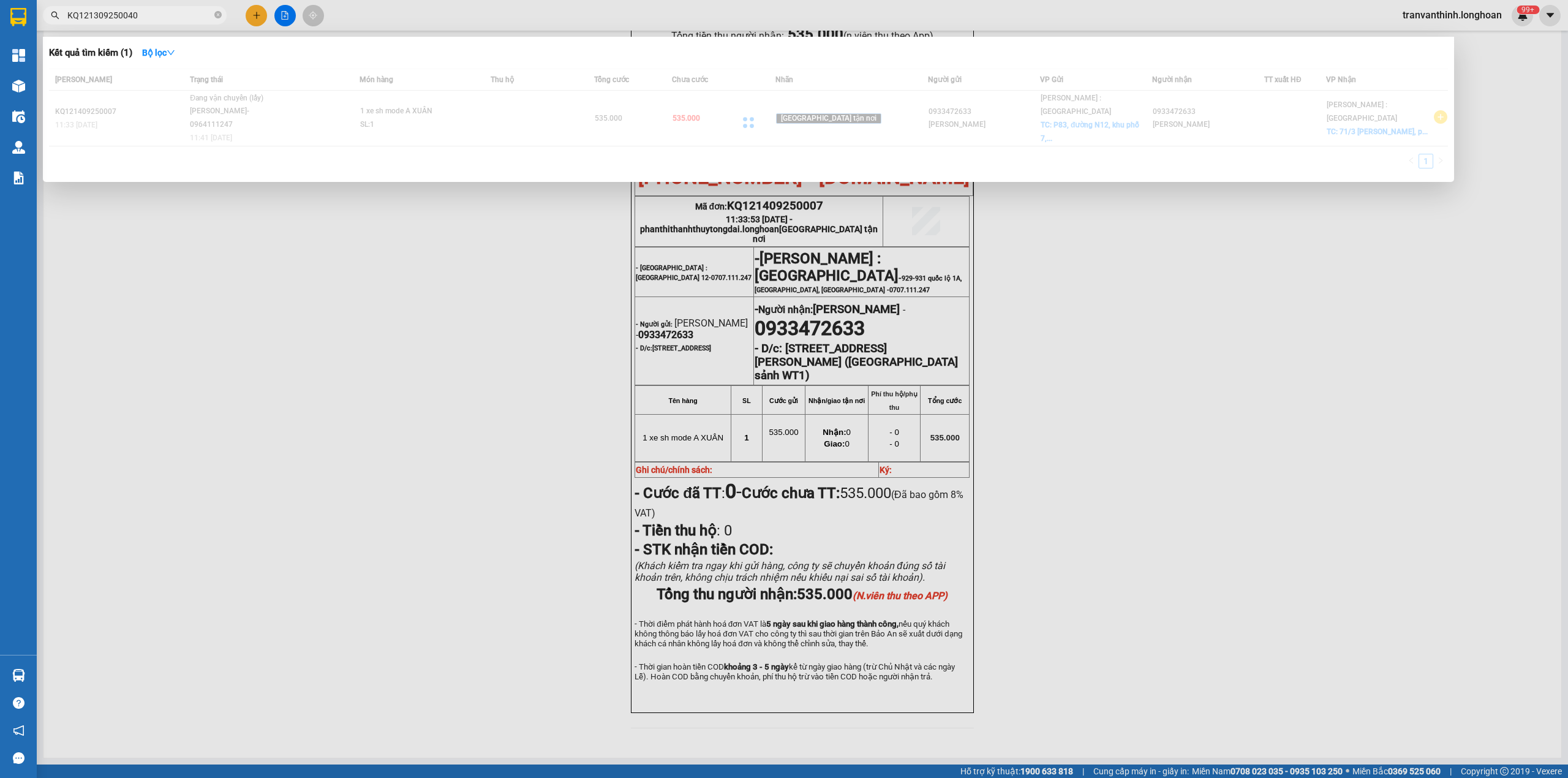
type input "KQ121309250040"
click at [909, 121] on div at bounding box center [748, 122] width 1399 height 107
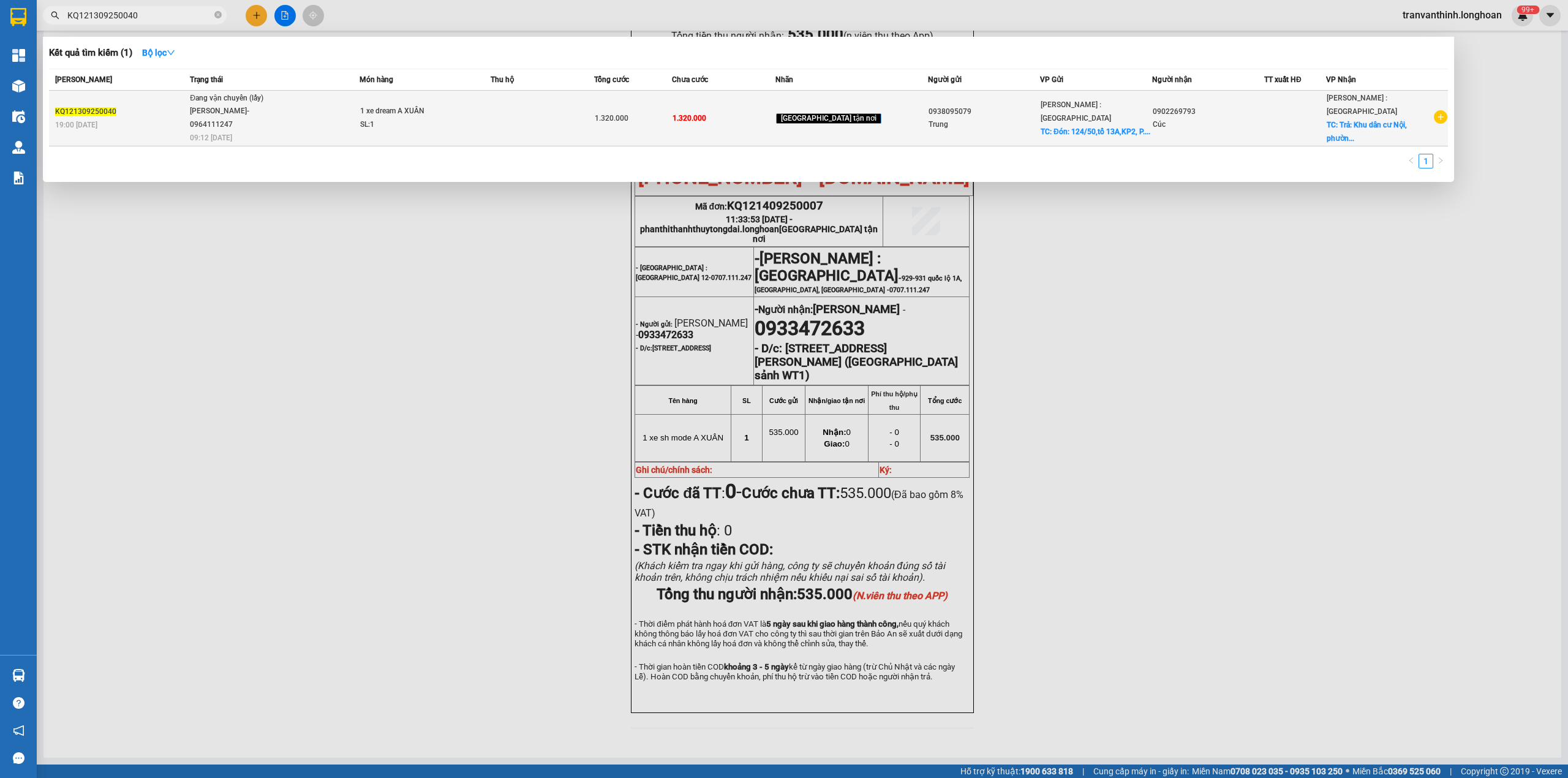
click at [929, 121] on div "Trung" at bounding box center [984, 125] width 111 height 13
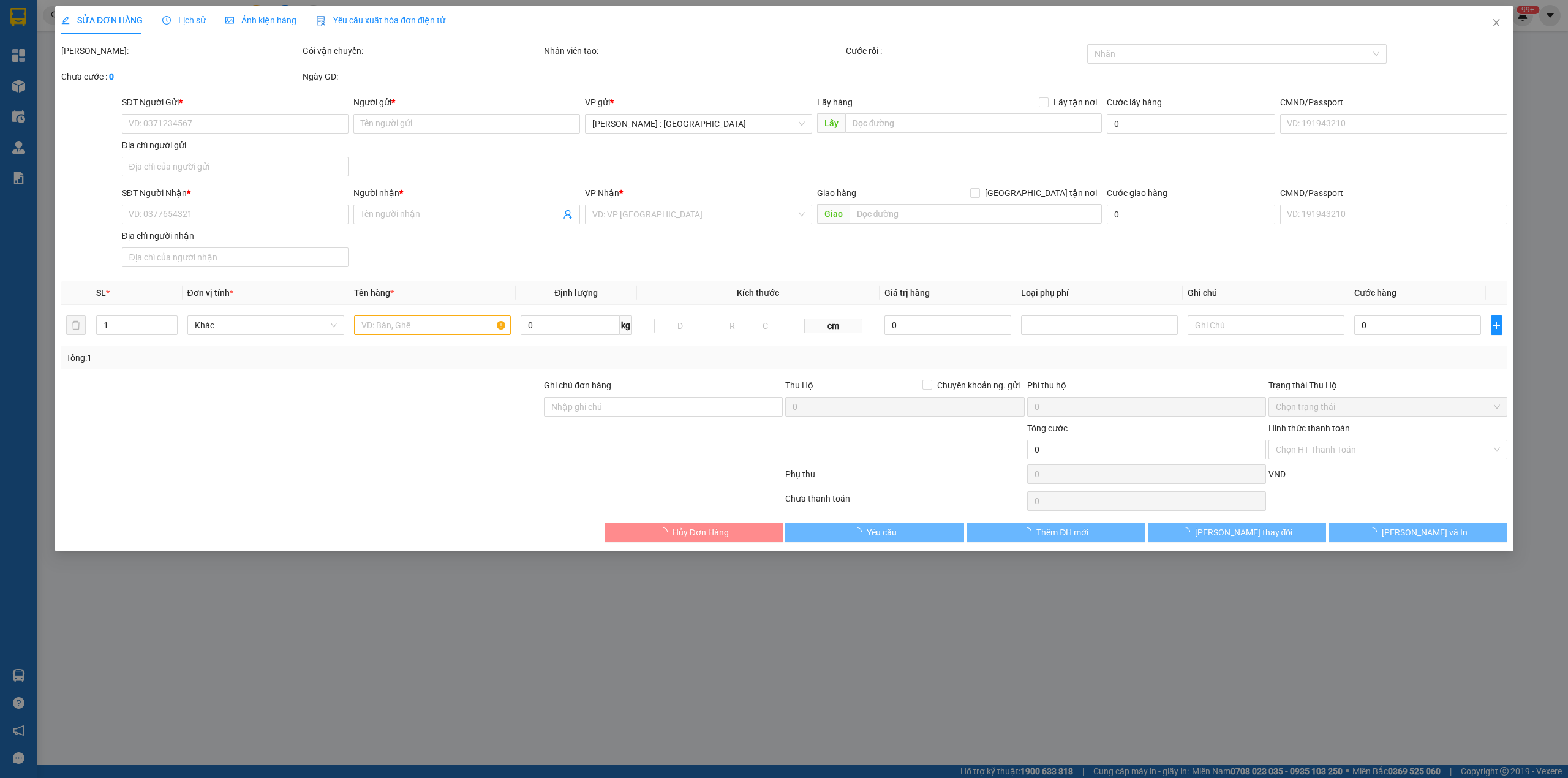
type input "0938095079"
type input "Trung"
checkbox input "true"
type input "Đón: 124/50,tổ 13A,KP2, P.Trảng Dài, Tỉnh [GEOGRAPHIC_DATA]."
type input "0902269793"
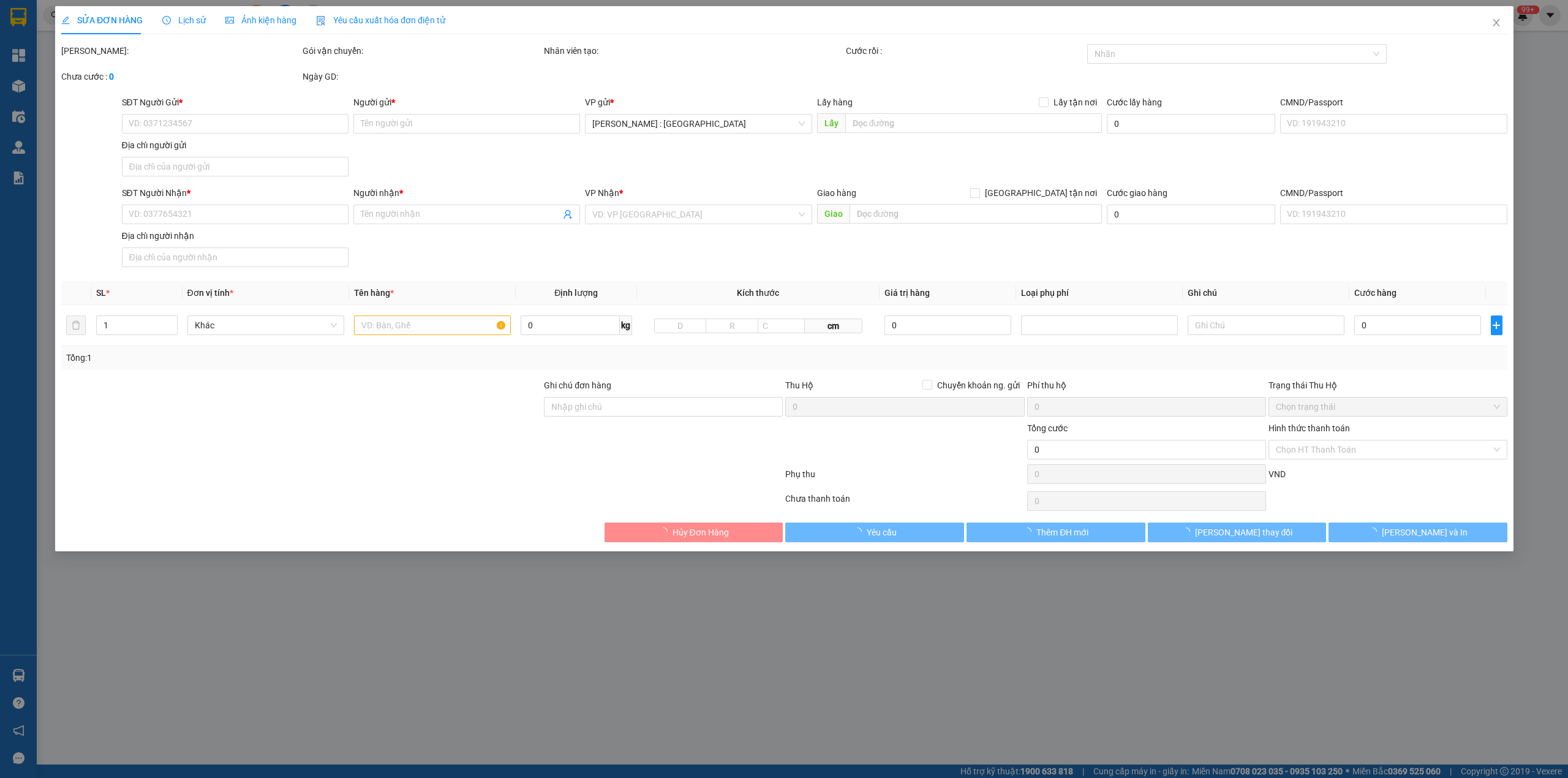
type input "Cúc"
checkbox input "true"
type input "Trả: Khu dân [GEOGRAPHIC_DATA], [GEOGRAPHIC_DATA], [GEOGRAPHIC_DATA] (cũ)"
type input "1.320.000"
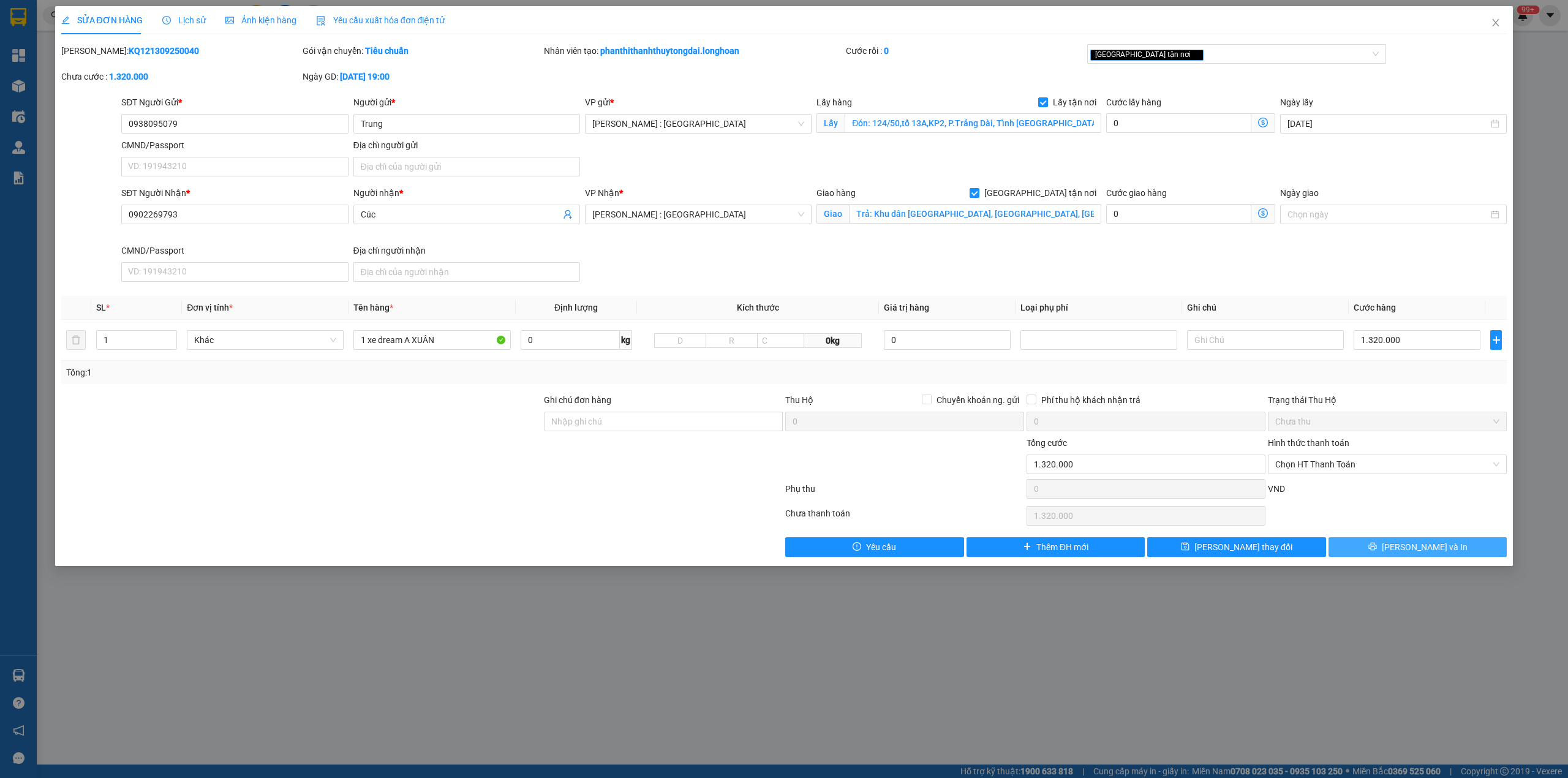
click at [1370, 552] on button "[PERSON_NAME] và In" at bounding box center [1418, 547] width 179 height 19
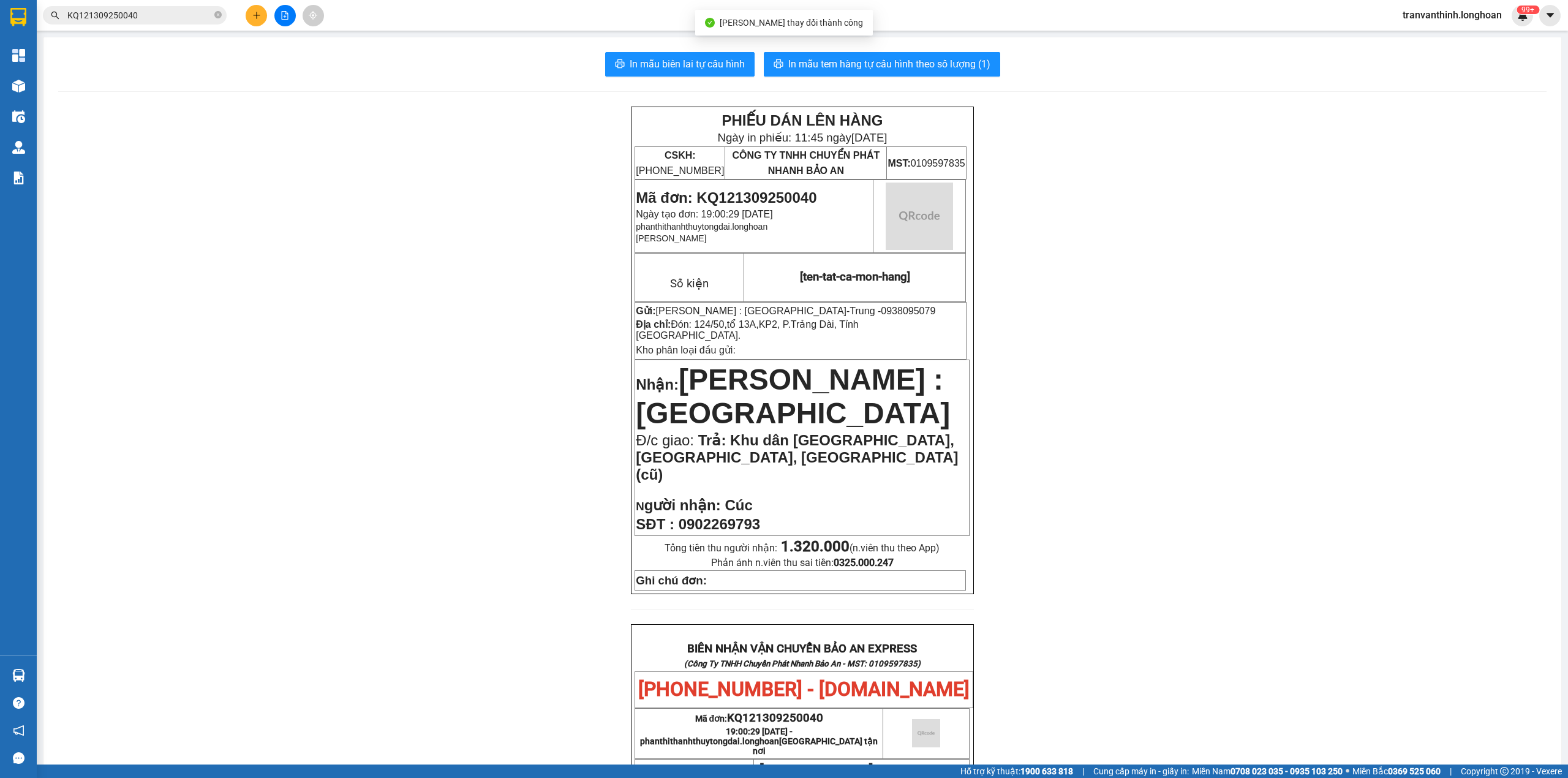
scroll to position [496, 0]
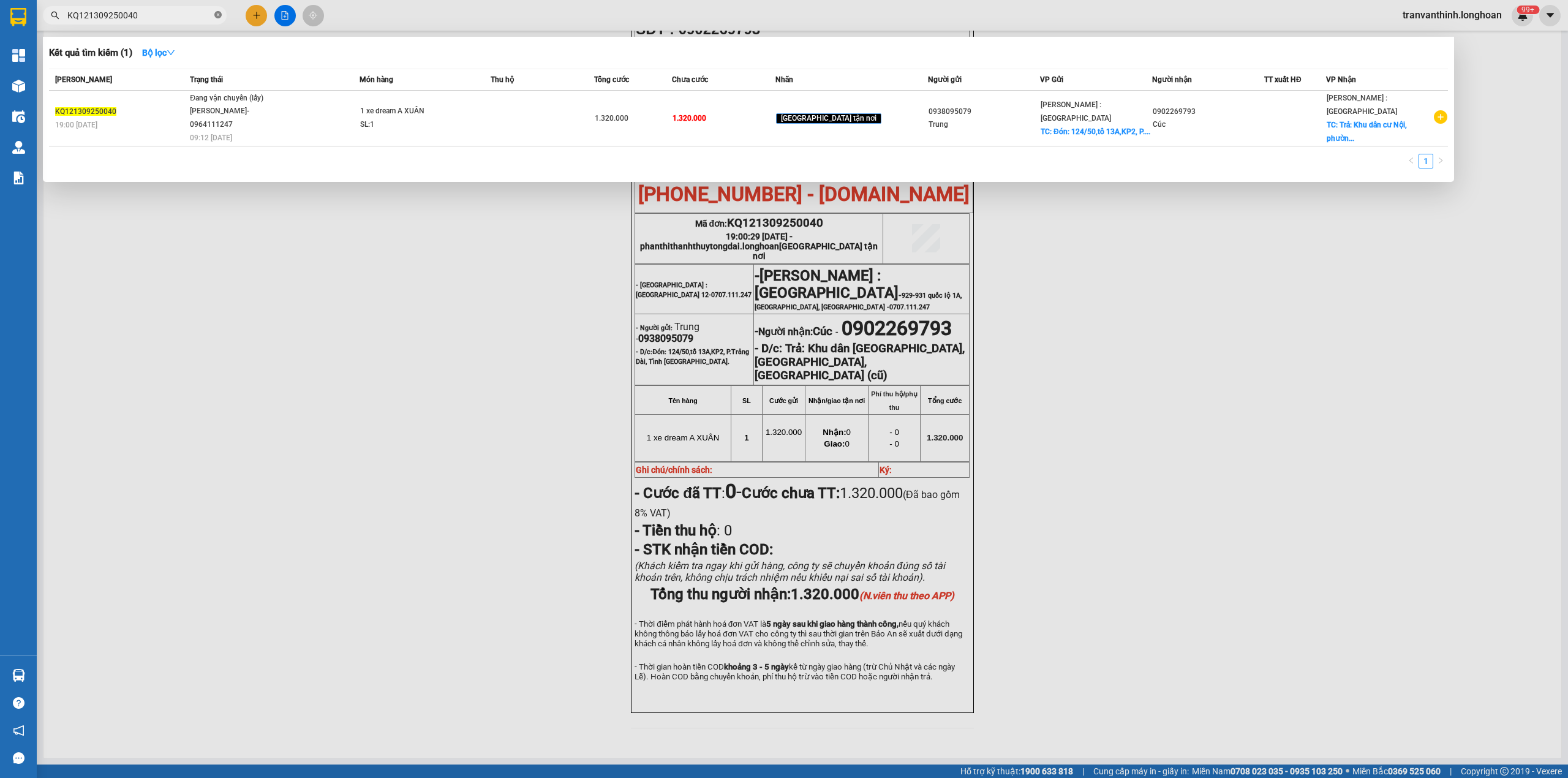
click at [218, 19] on icon "close-circle" at bounding box center [218, 15] width 7 height 7
paste input "KQ121309250044"
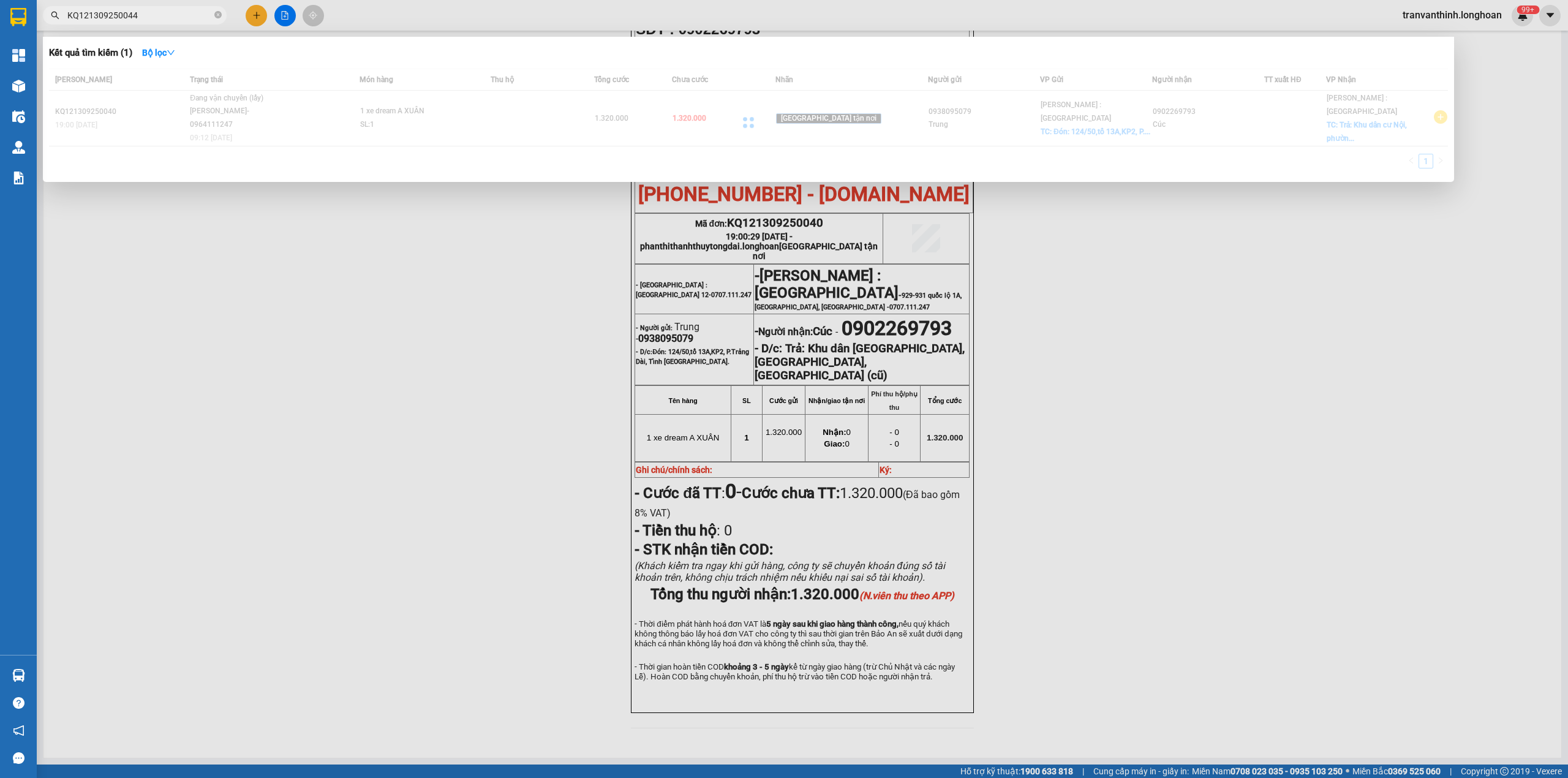
type input "KQ121309250044"
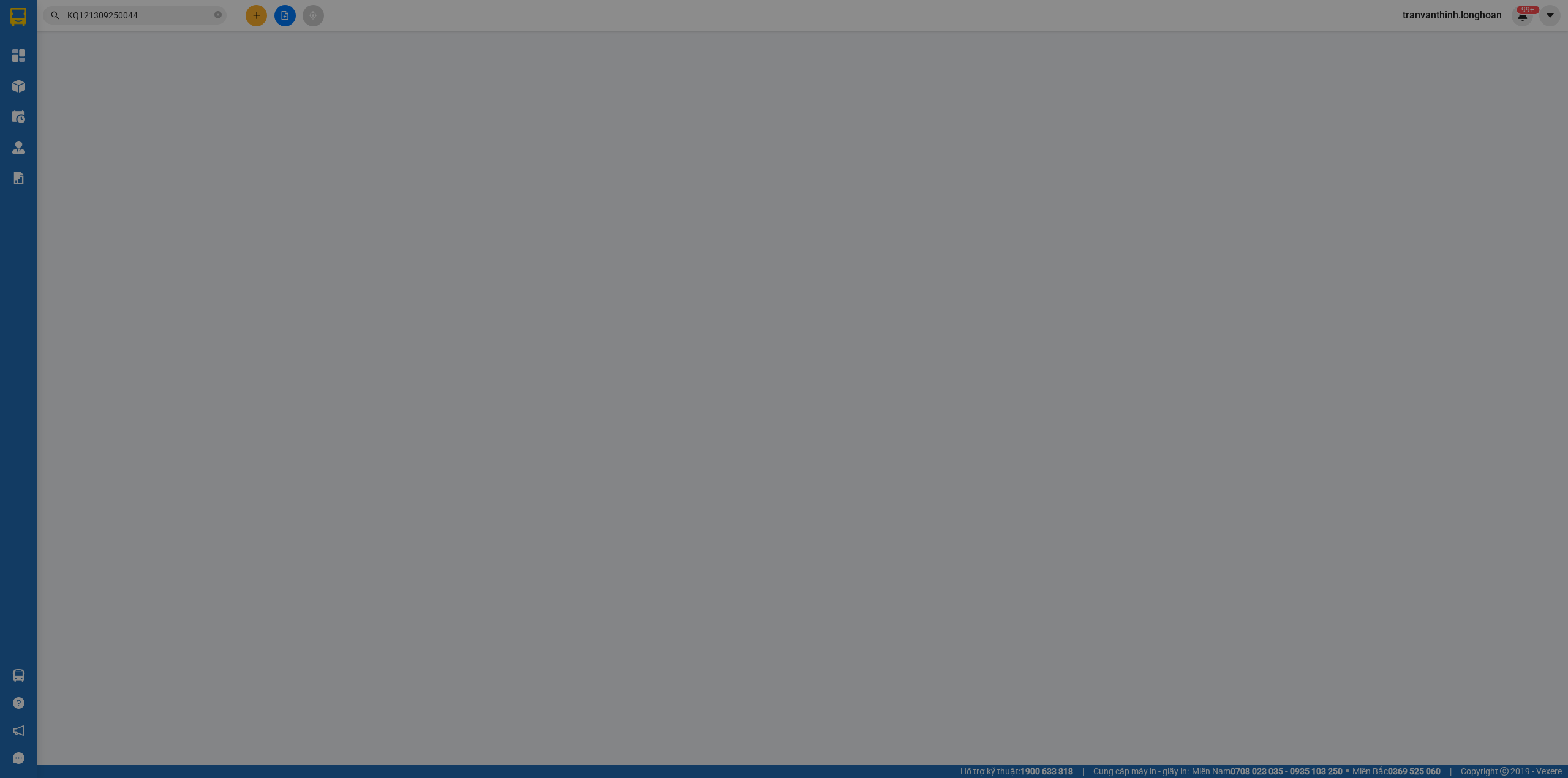
type input "0898615676"
type input "TOÀN"
checkbox input "true"
type input "Đón: 19 [PERSON_NAME] bình biên hòa đồng nai"
type input "0706066009"
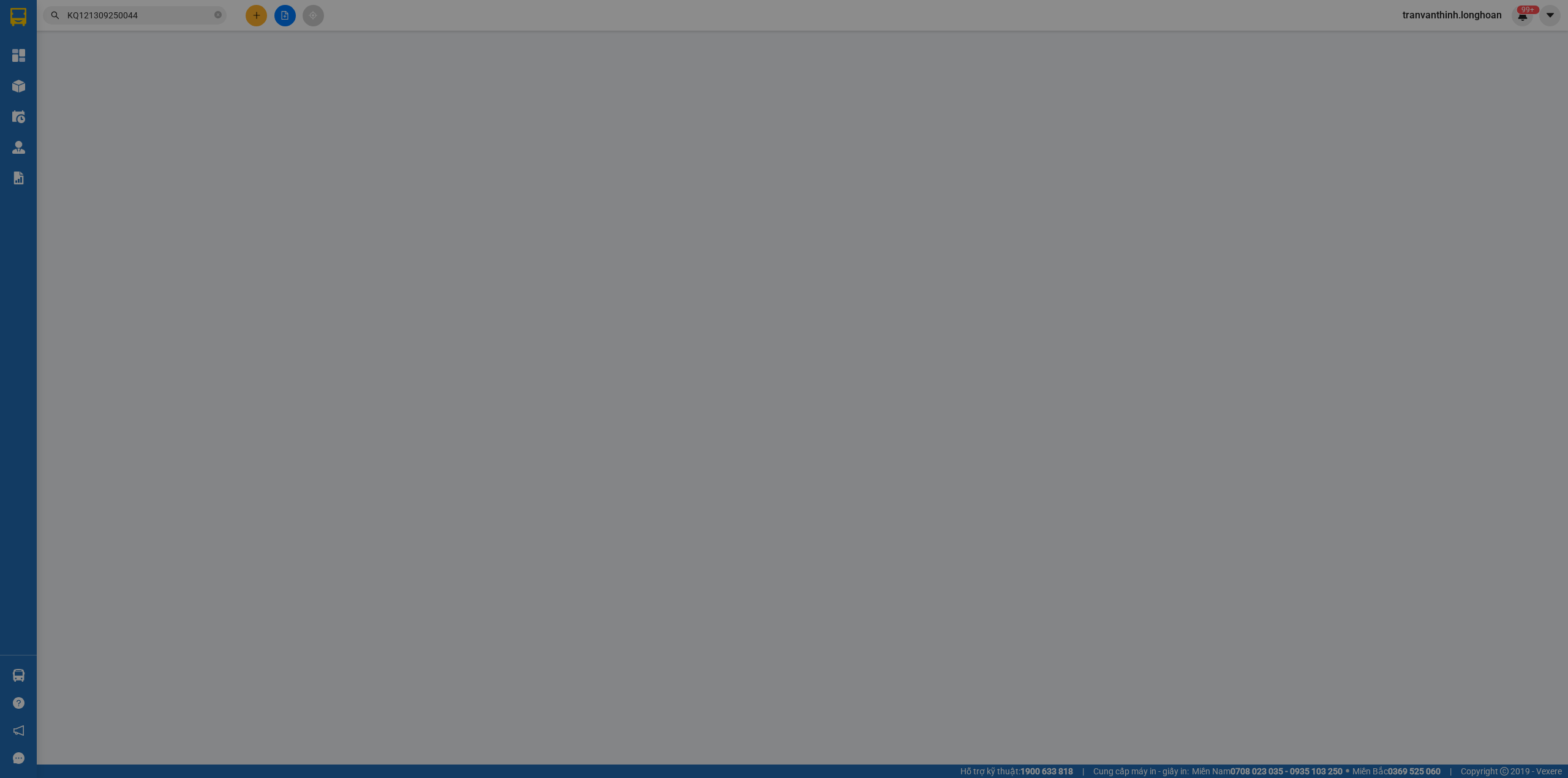
type input "TÀI"
checkbox input "true"
type input "Trả: 108 [PERSON_NAME] [GEOGRAPHIC_DATA]"
type input "1.300.000"
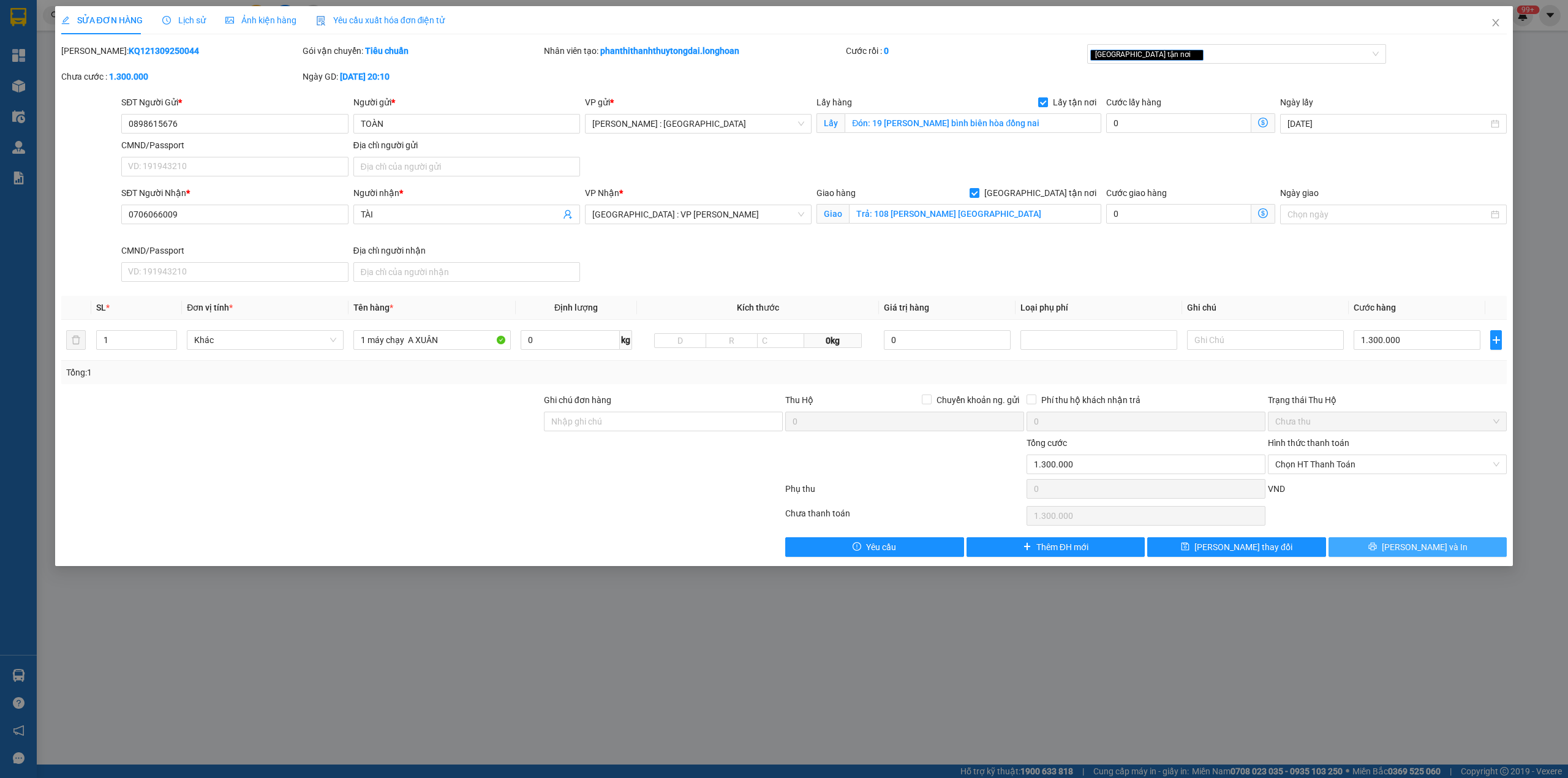
click at [1409, 552] on span "Lưu và In" at bounding box center [1425, 547] width 85 height 14
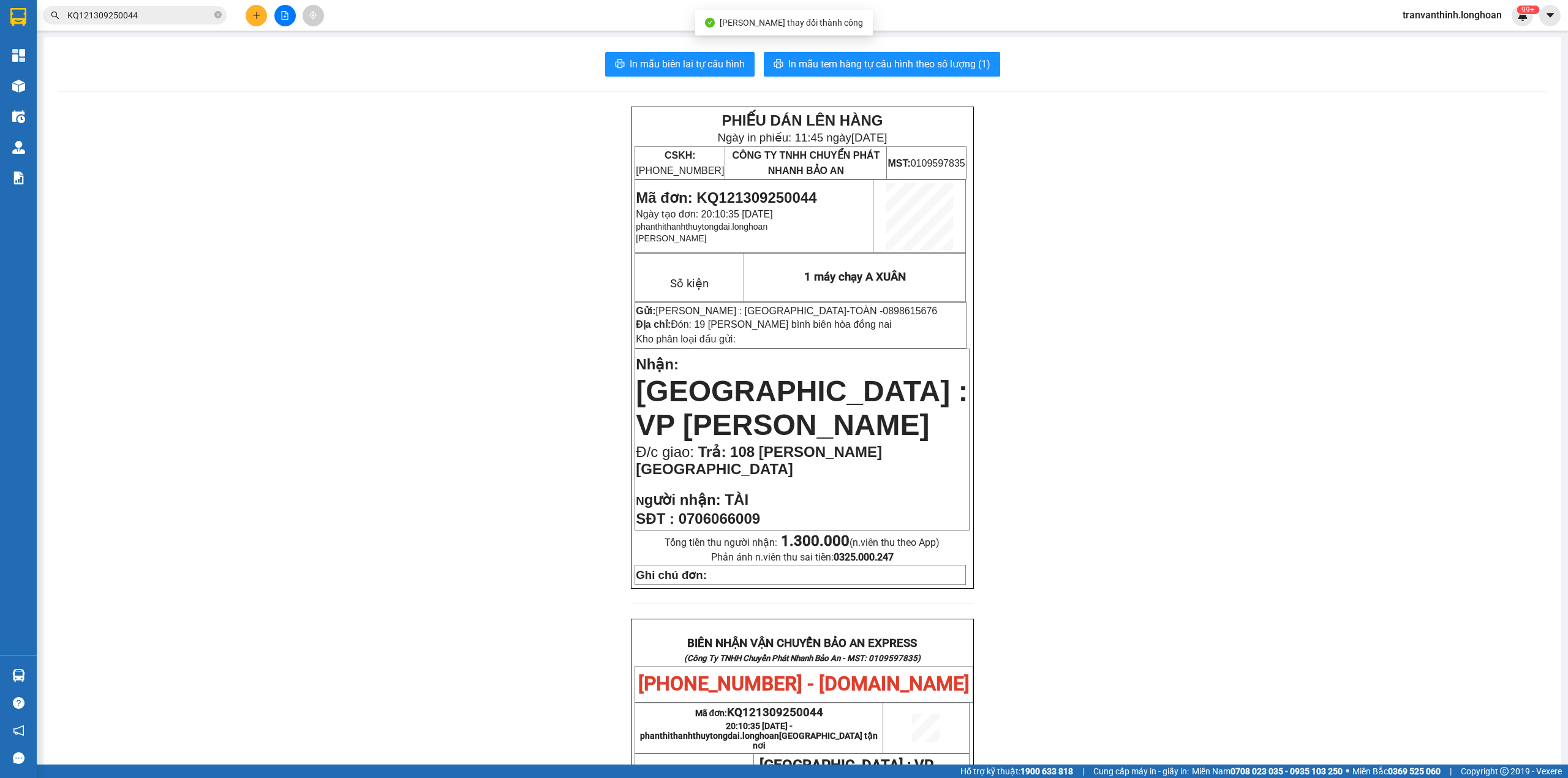
scroll to position [486, 0]
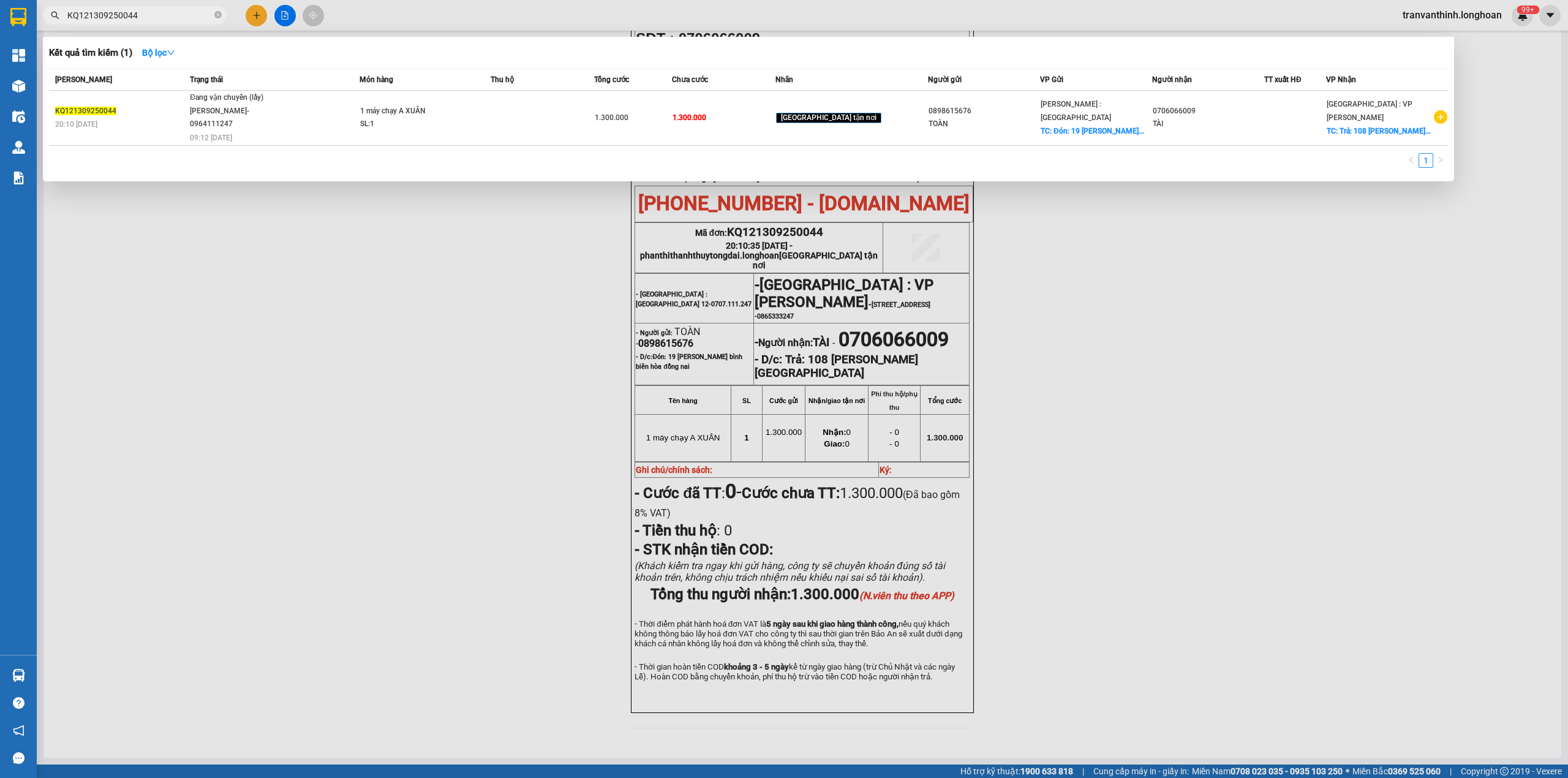
drag, startPoint x: 164, startPoint y: 15, endPoint x: 170, endPoint y: 19, distance: 7.2
click at [164, 15] on input "KQ121309250044" at bounding box center [139, 15] width 144 height 14
click at [218, 16] on icon "close-circle" at bounding box center [218, 15] width 7 height 7
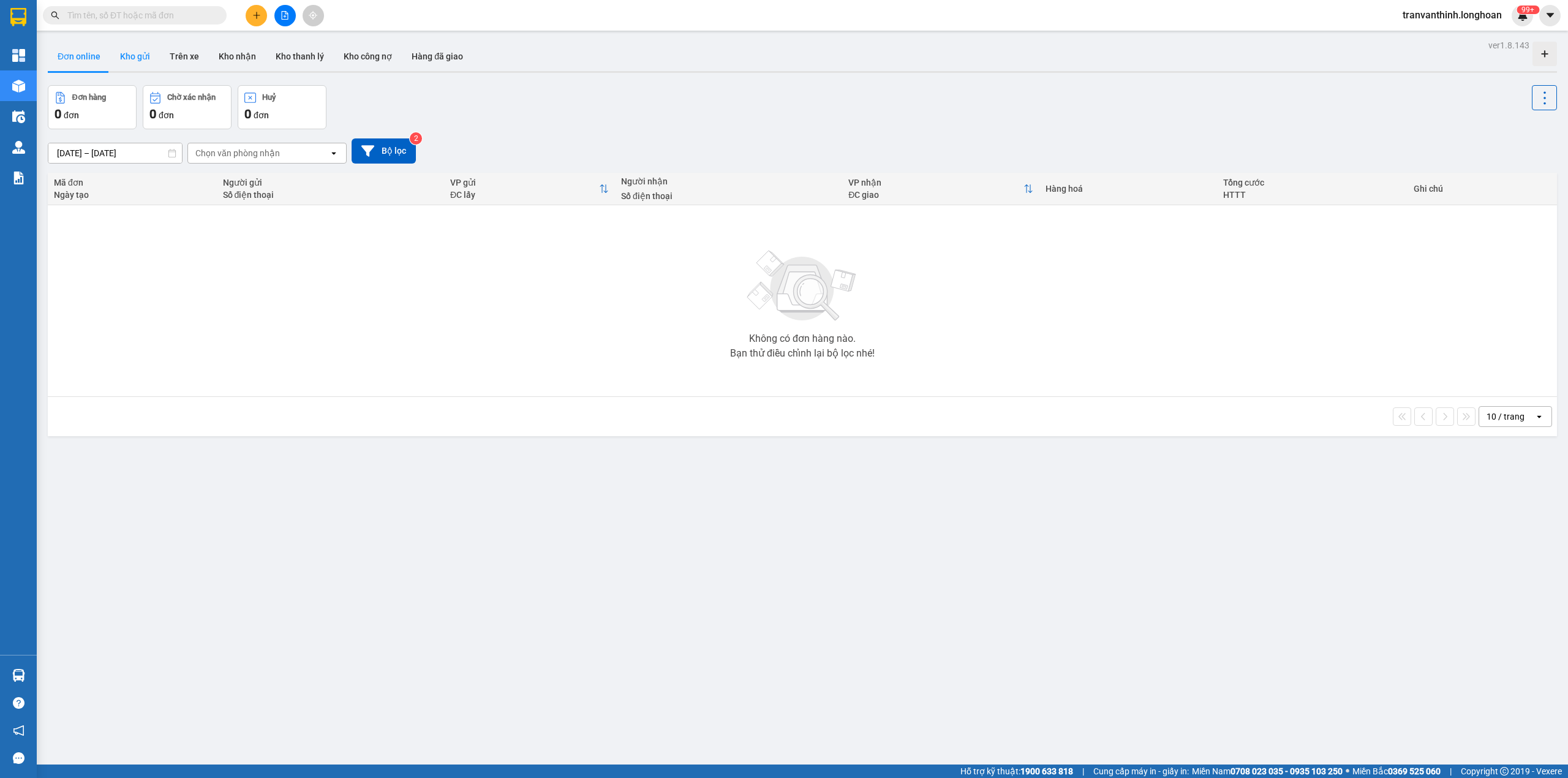
click at [138, 57] on button "Kho gửi" at bounding box center [135, 56] width 50 height 29
type input "16/08/2025 – 14/09/2025"
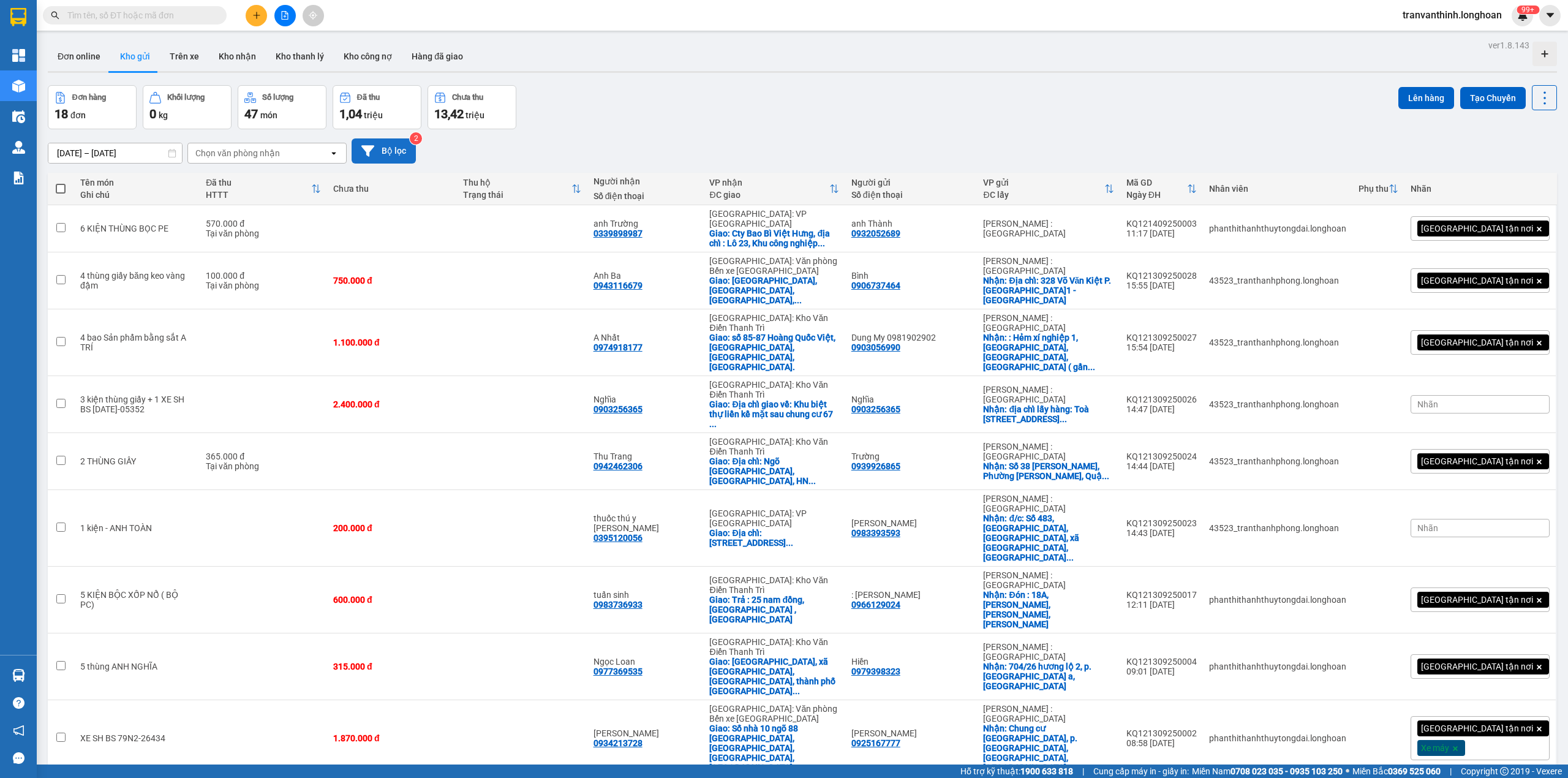
click at [387, 144] on button "Bộ lọc" at bounding box center [384, 151] width 64 height 25
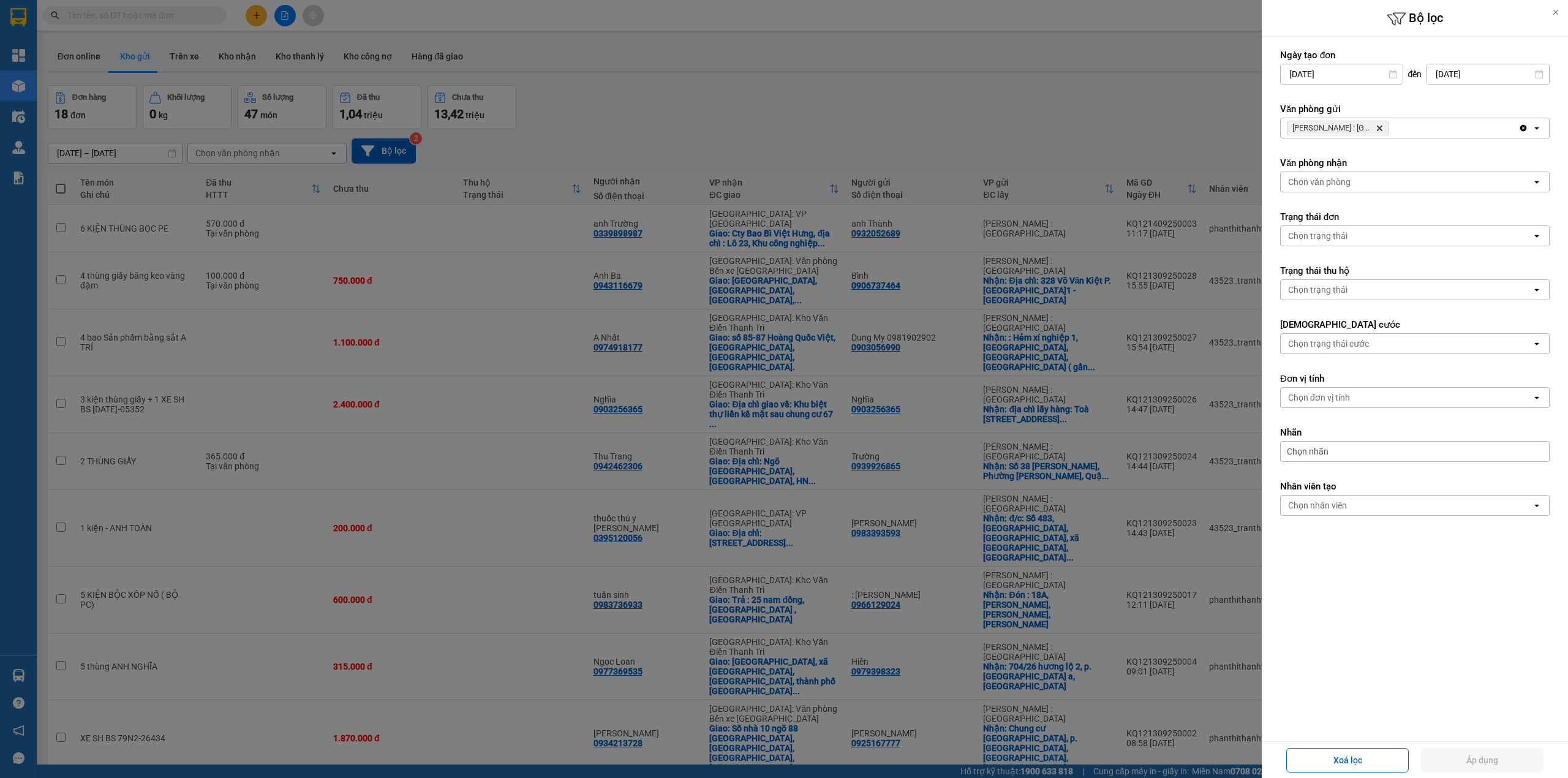
click at [1378, 130] on icon "Delete" at bounding box center [1379, 127] width 7 height 7
click at [1373, 129] on div "Chọn văn phòng" at bounding box center [1407, 128] width 252 height 19
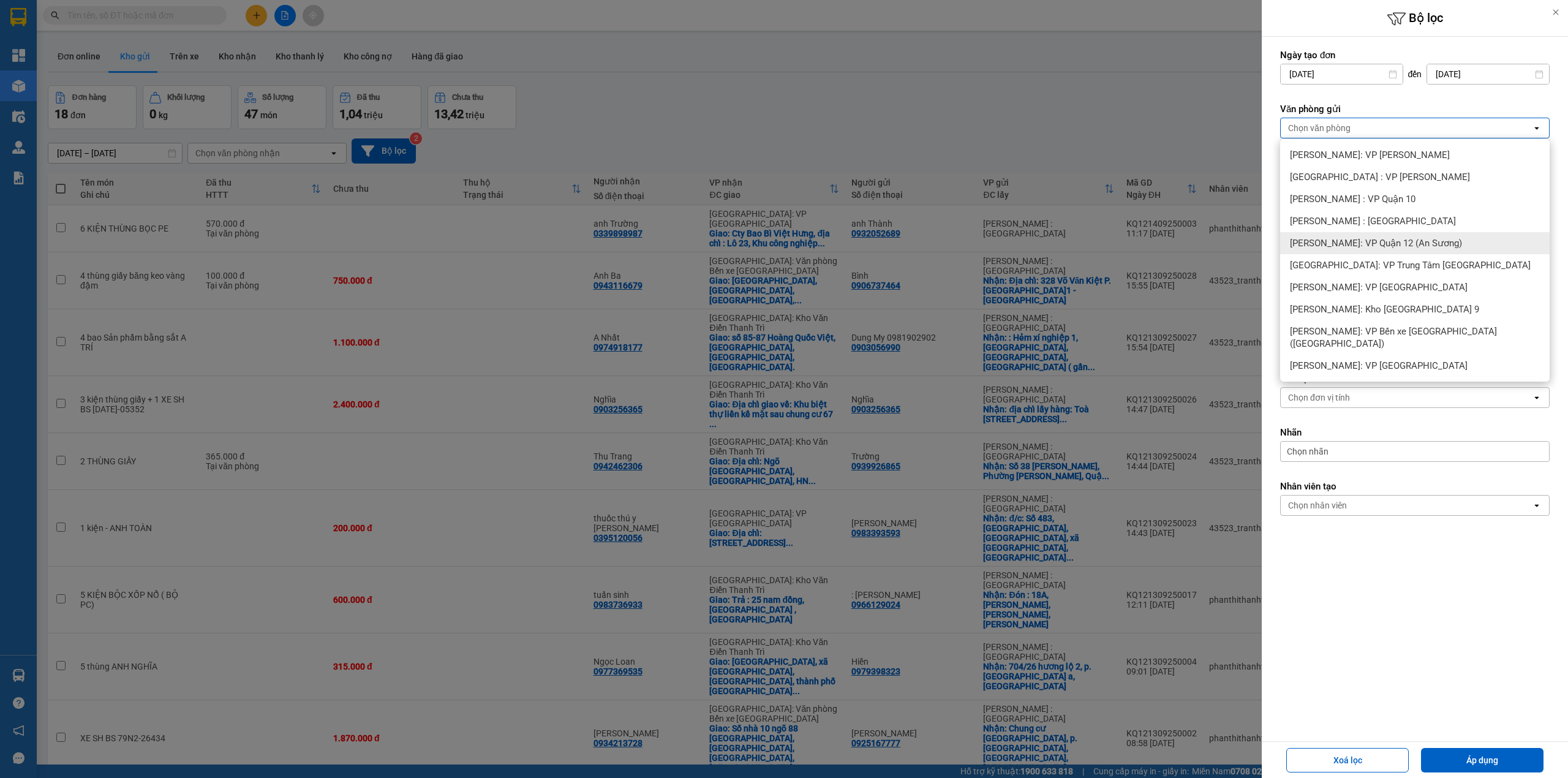
click at [1429, 246] on span "Hồ Chí Minh: VP Quận 12 (An Sương)" at bounding box center [1375, 243] width 172 height 12
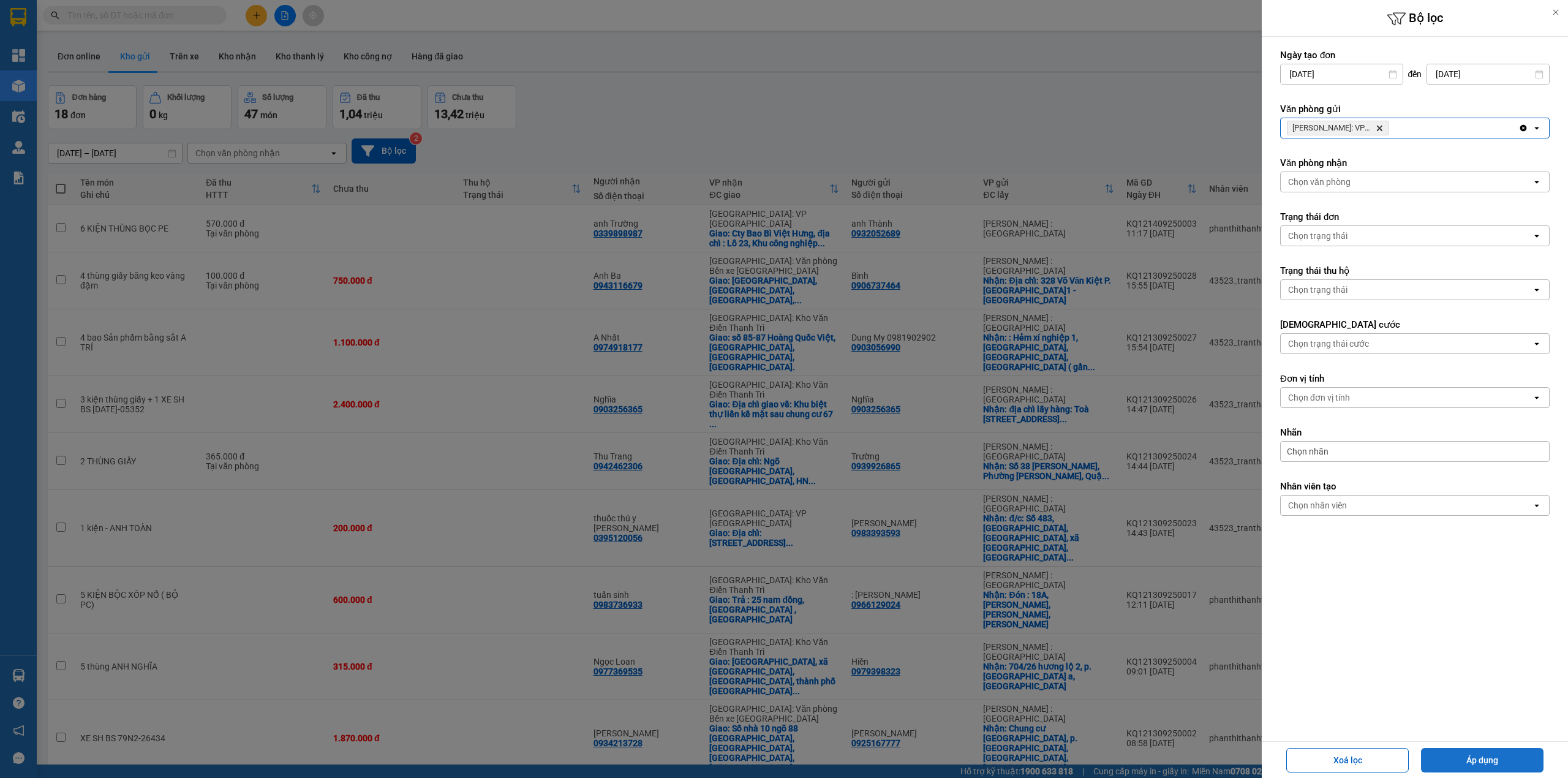
click at [1500, 756] on button "Áp dụng" at bounding box center [1483, 760] width 123 height 24
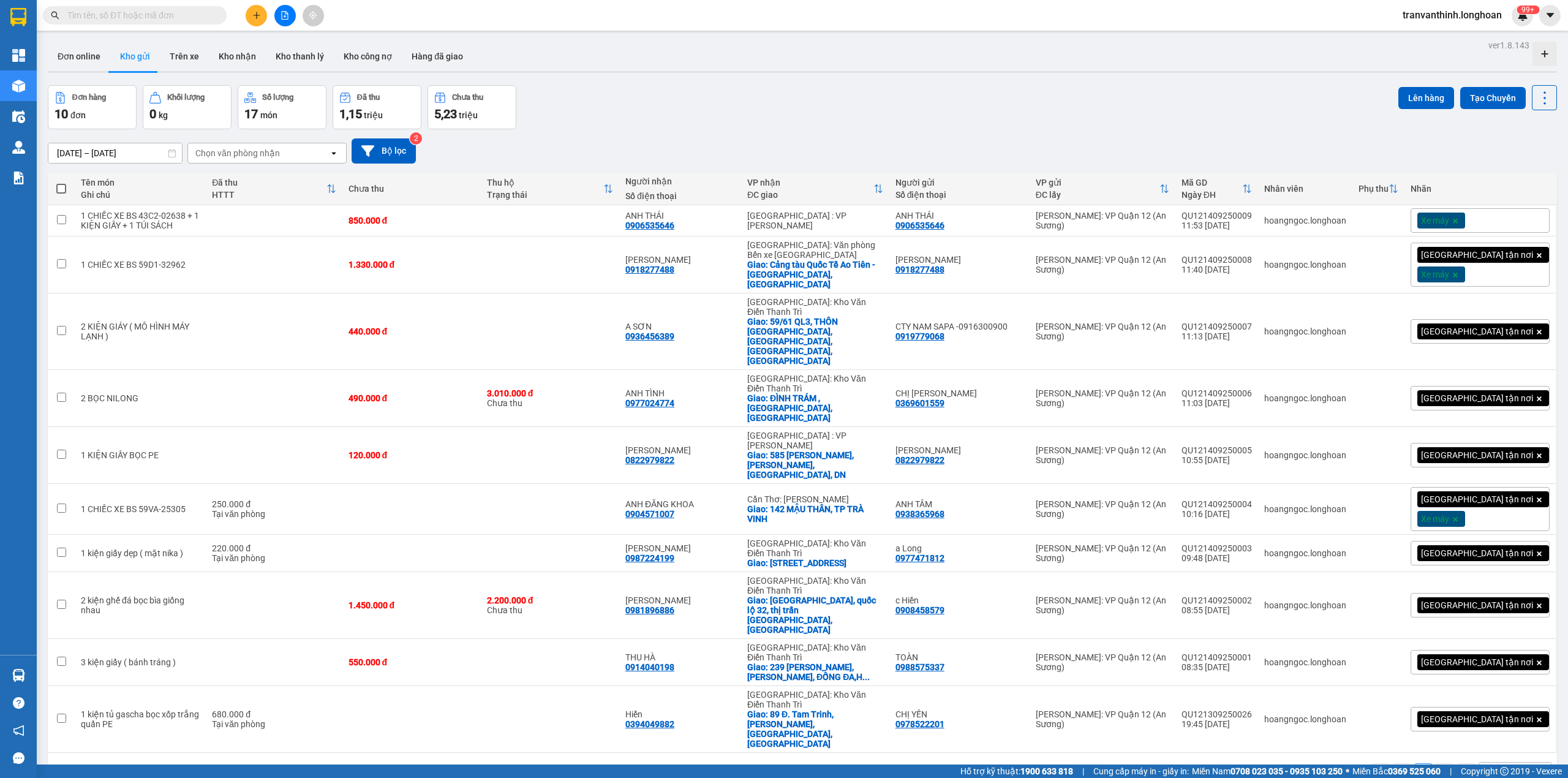
click at [123, 18] on input "text" at bounding box center [139, 15] width 144 height 14
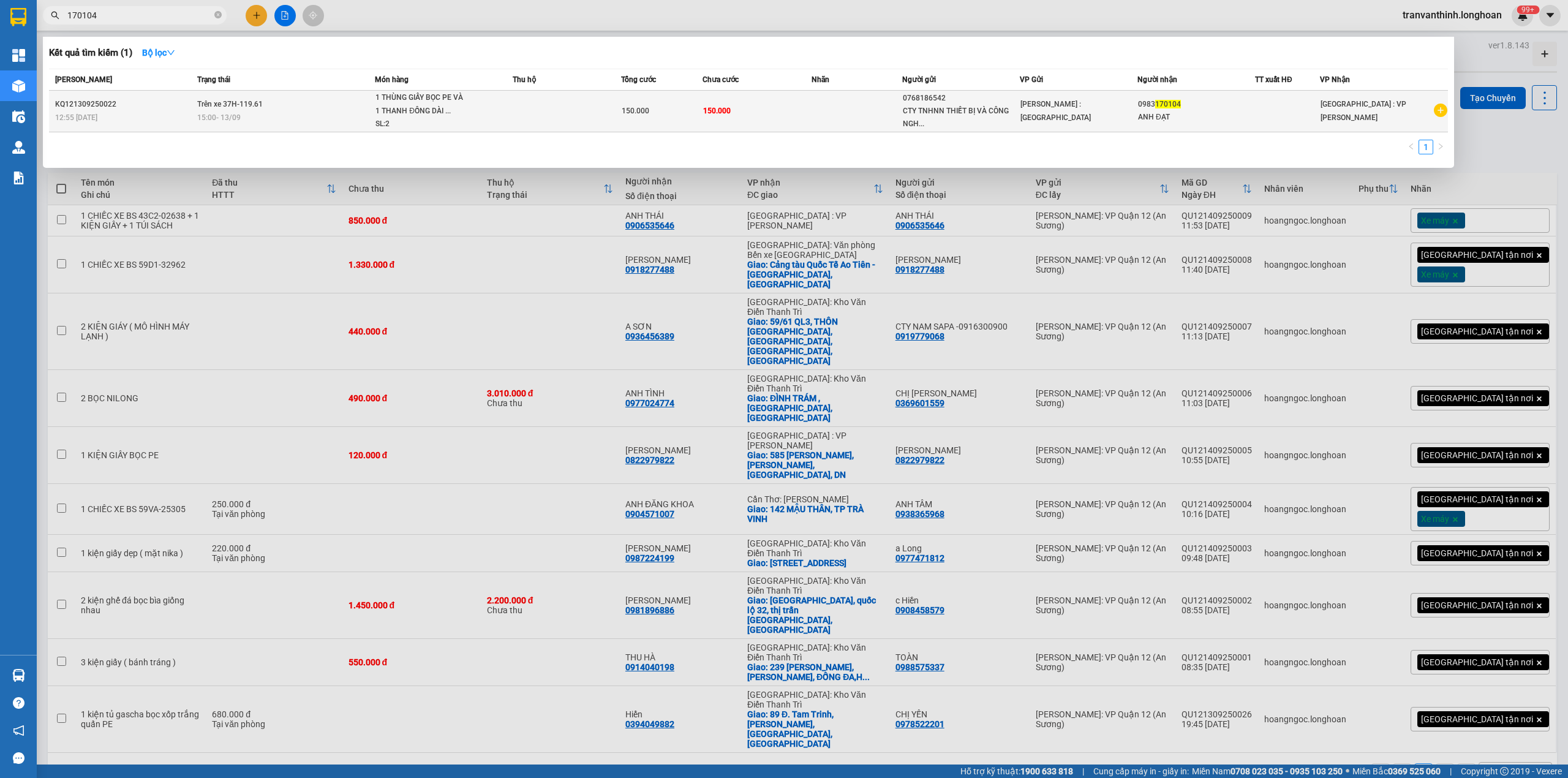
type input "170104"
click at [817, 103] on td at bounding box center [857, 111] width 90 height 42
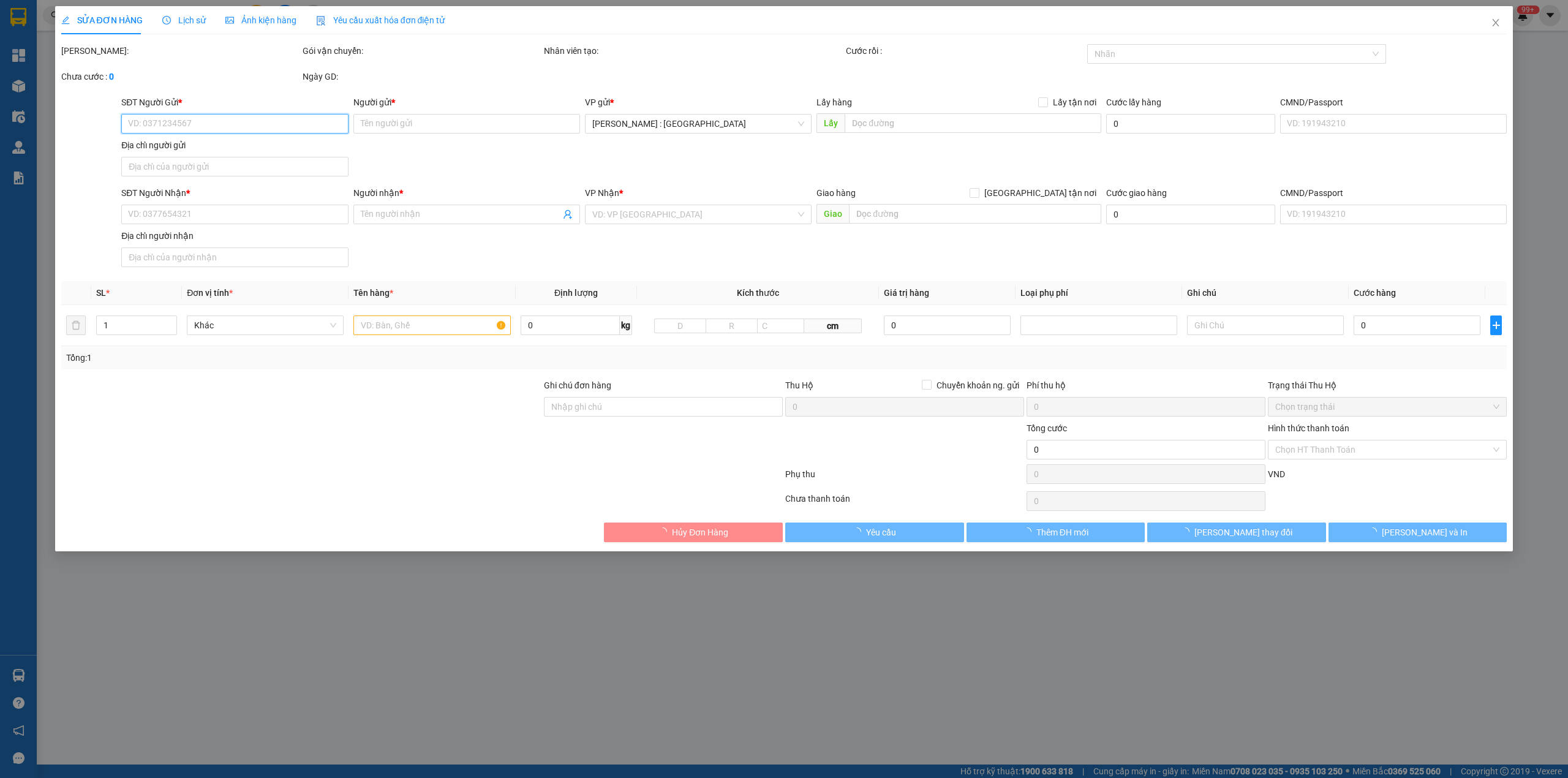
type input "0768186542"
type input "CTY TNHNN THIẾT BỊ VÀ CÔNG NGHỆ MÔI TRƯỜNG SÀI GÒN SEENTECH"
type input "0983170104"
type input "ANH ĐẠT"
type input "150.000"
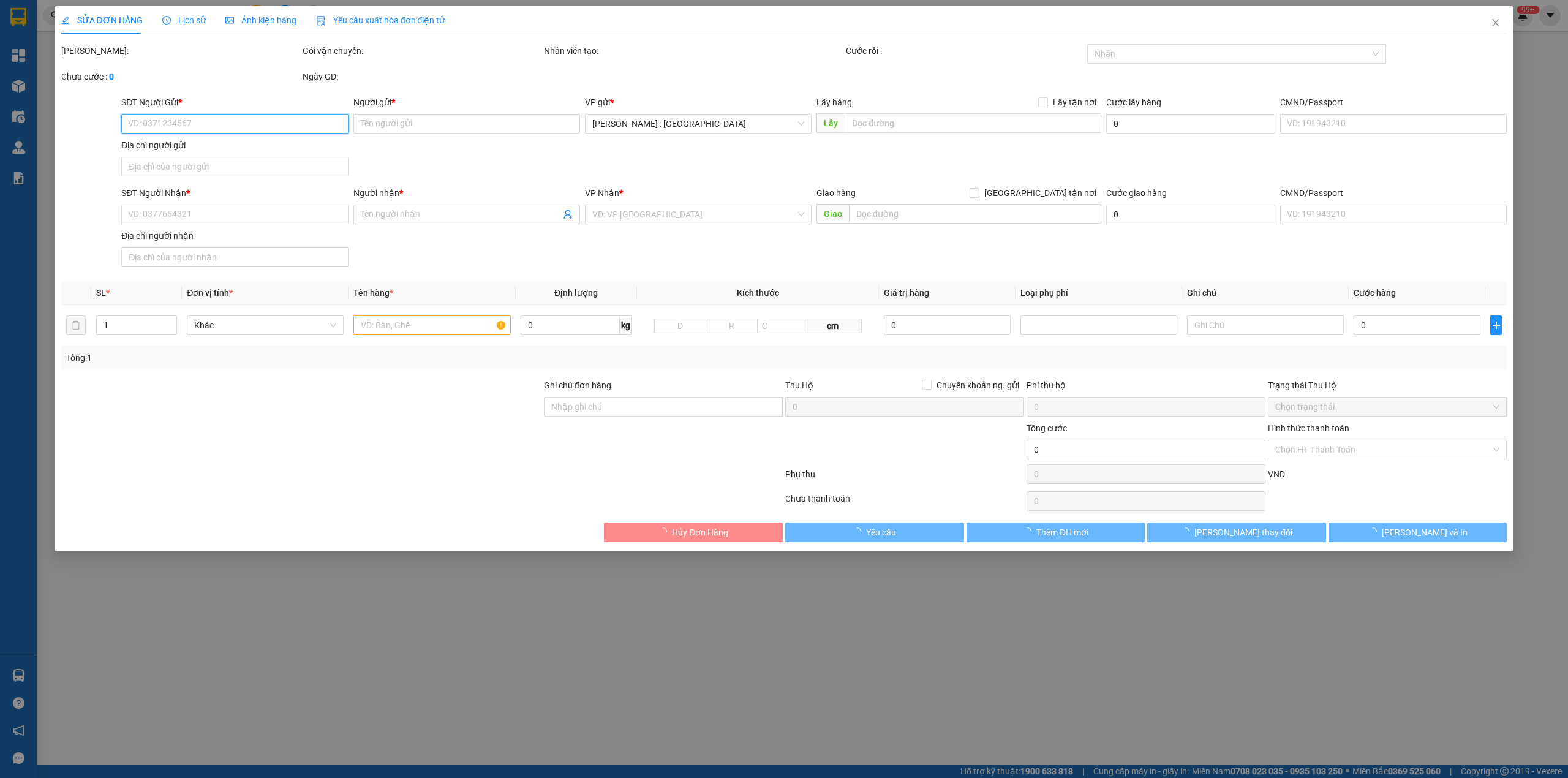
type input "150.000"
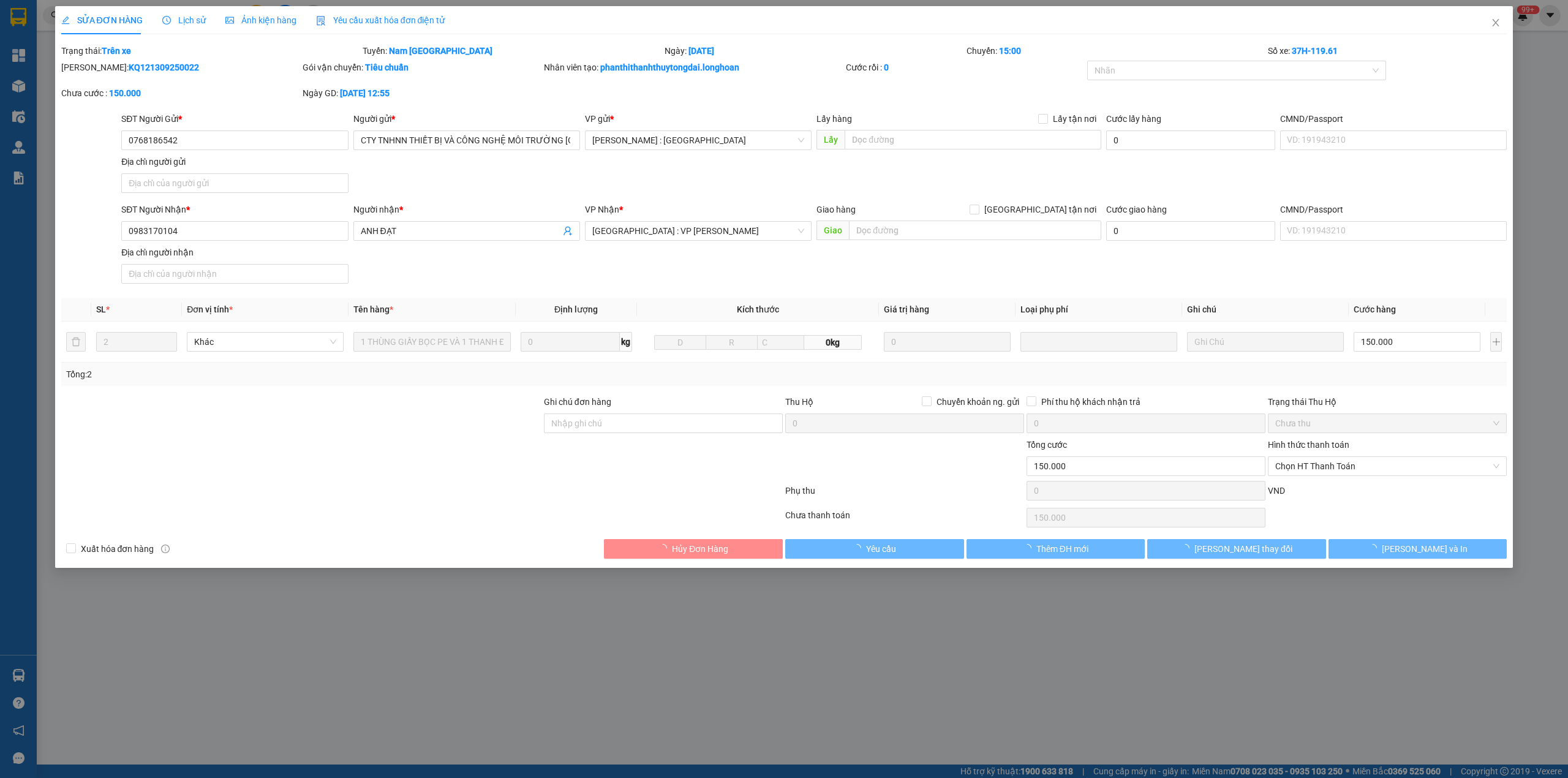
click at [177, 15] on span "Lịch sử" at bounding box center [184, 20] width 44 height 10
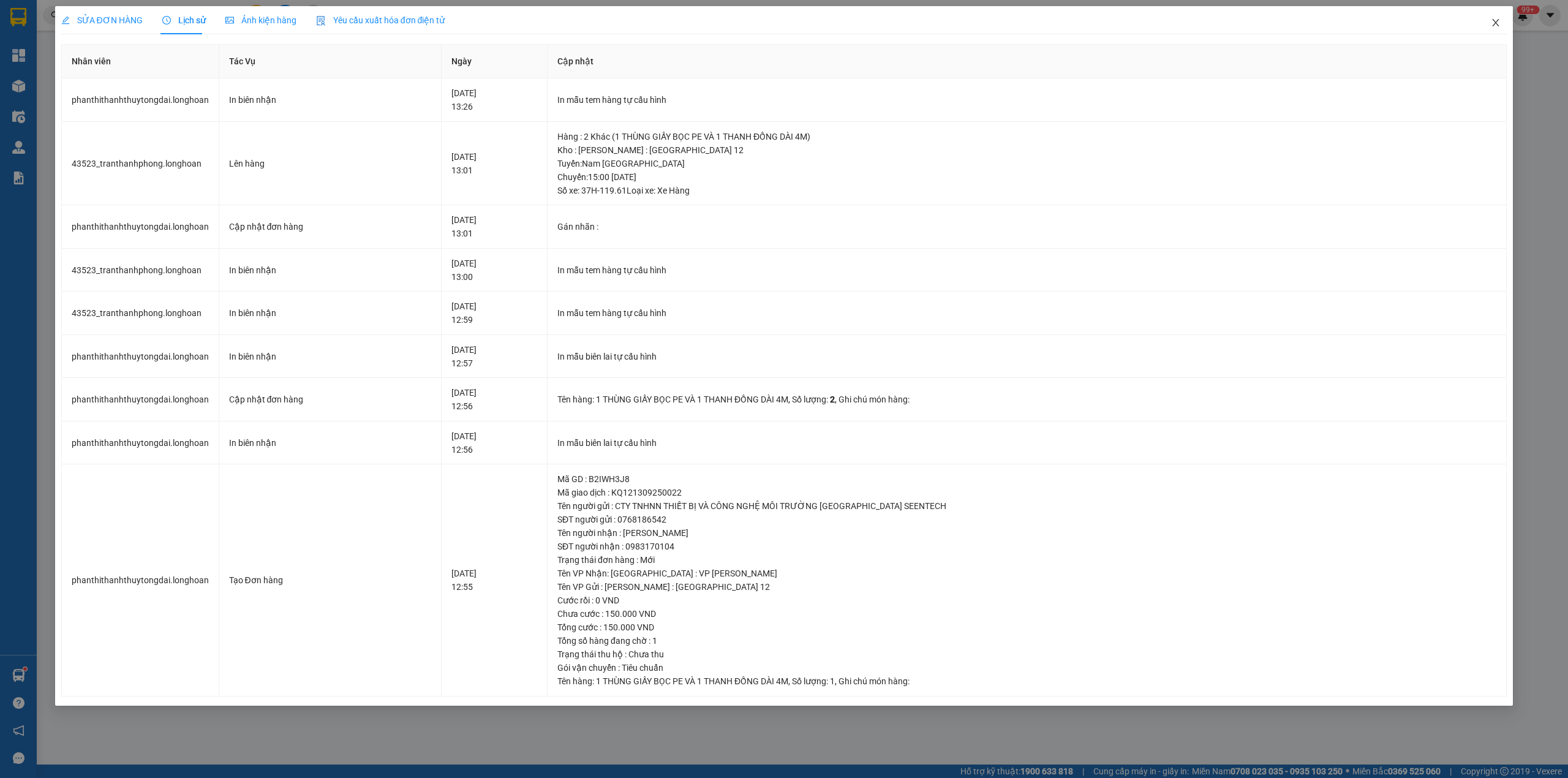
click at [1493, 20] on icon "close" at bounding box center [1496, 23] width 6 height 7
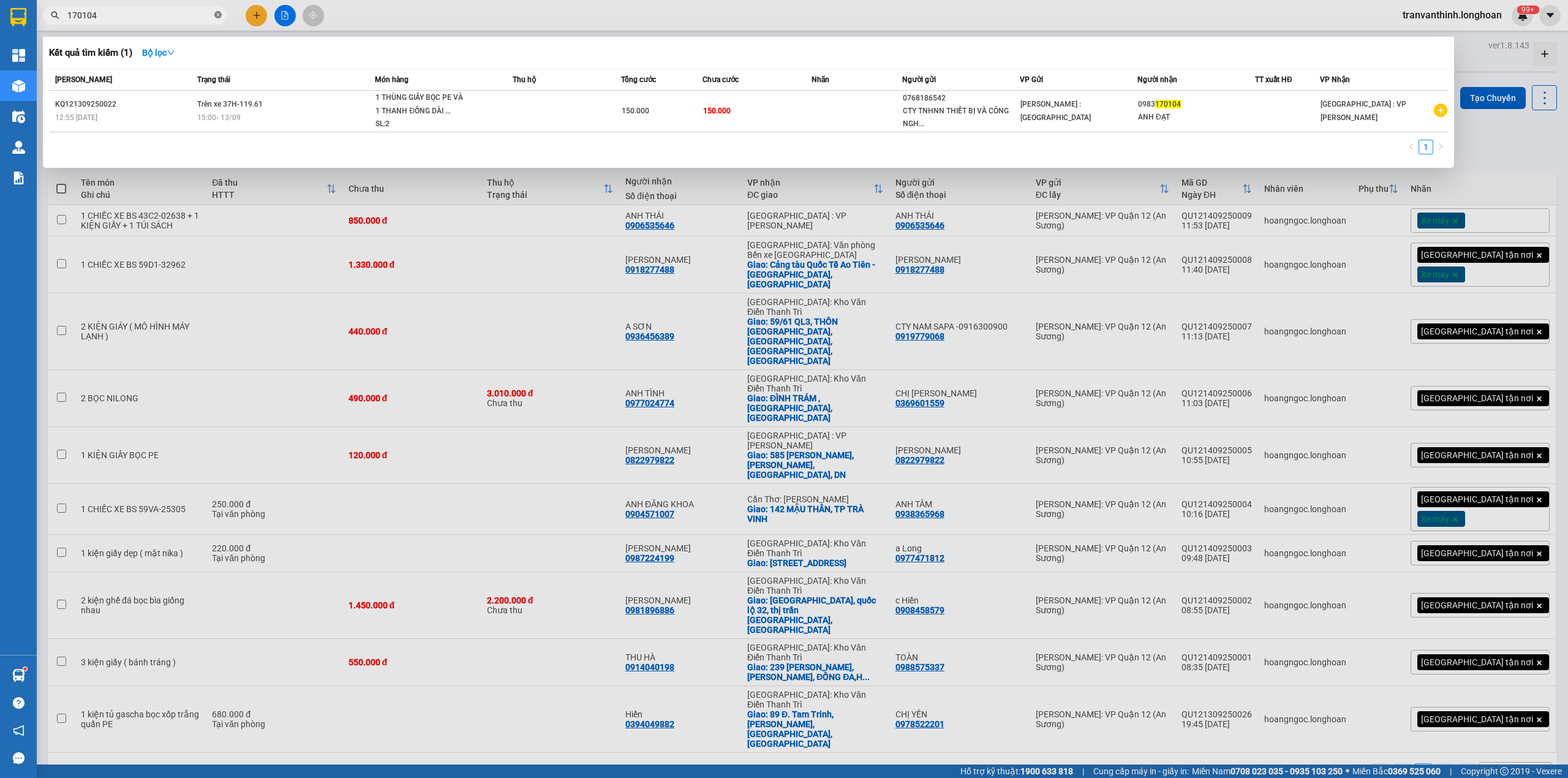
click at [219, 15] on icon "close-circle" at bounding box center [218, 15] width 7 height 7
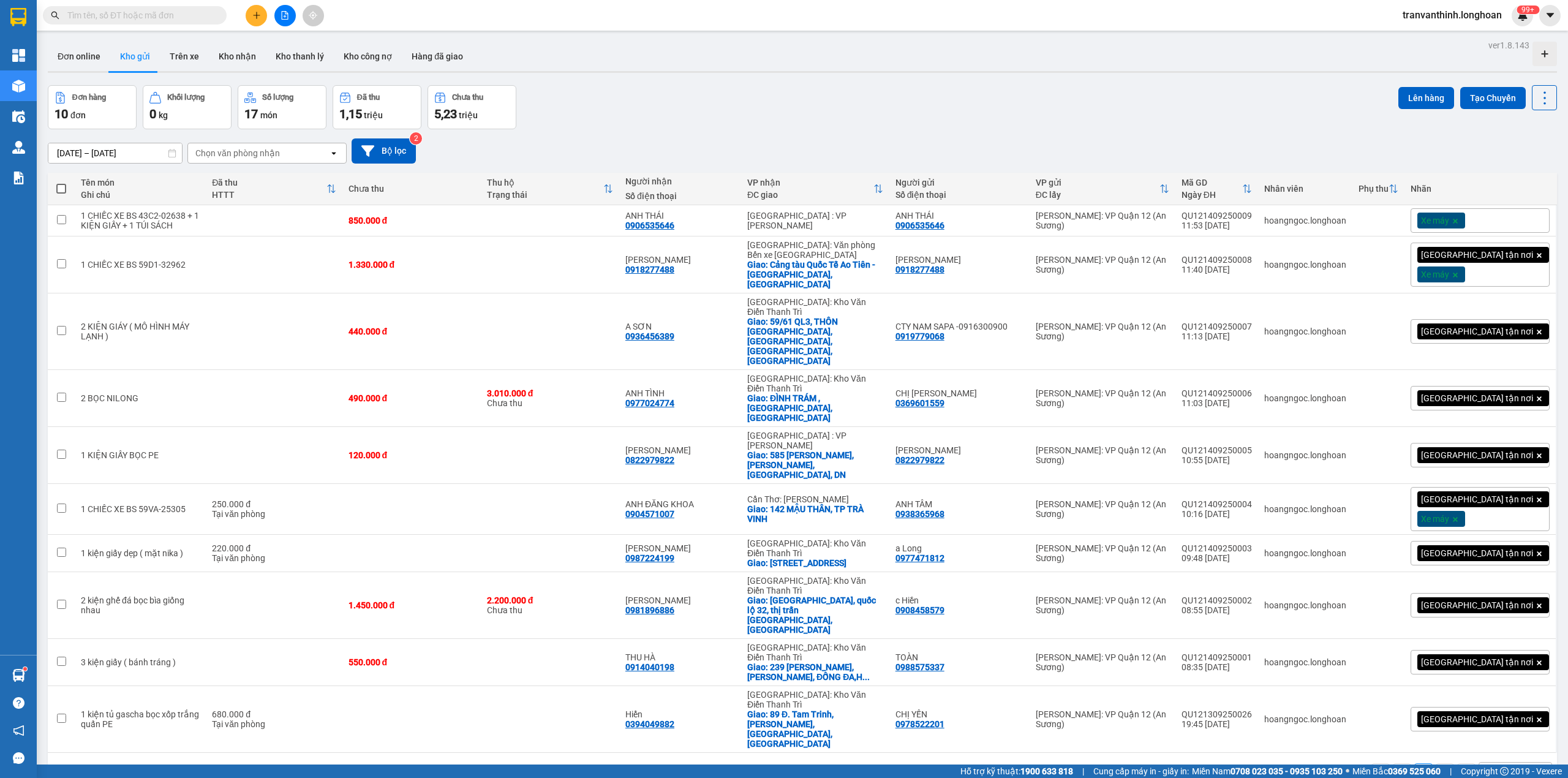
click at [167, 19] on input "text" at bounding box center [139, 15] width 144 height 14
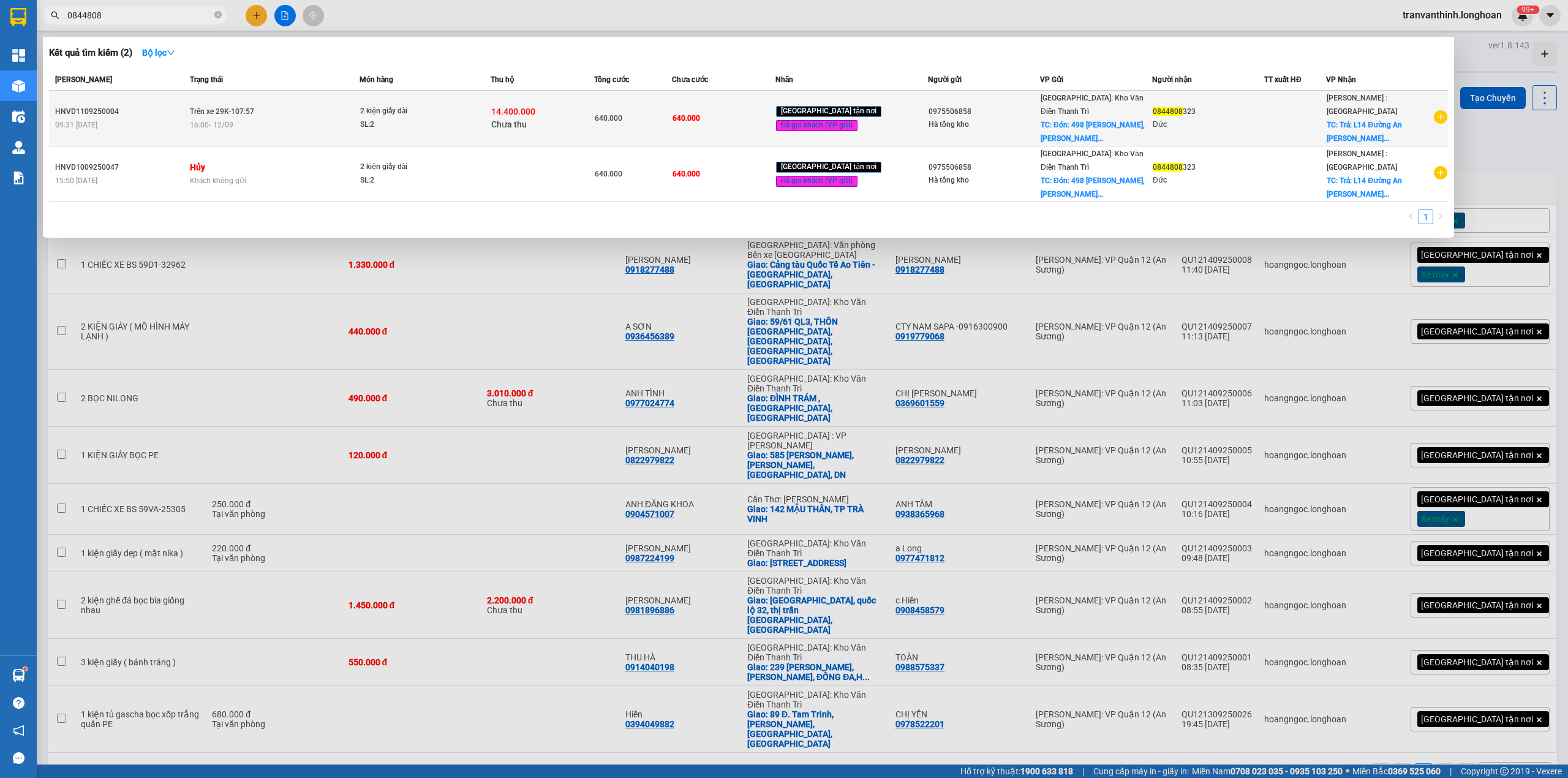
type input "0844808"
click at [1309, 112] on div at bounding box center [1295, 119] width 60 height 13
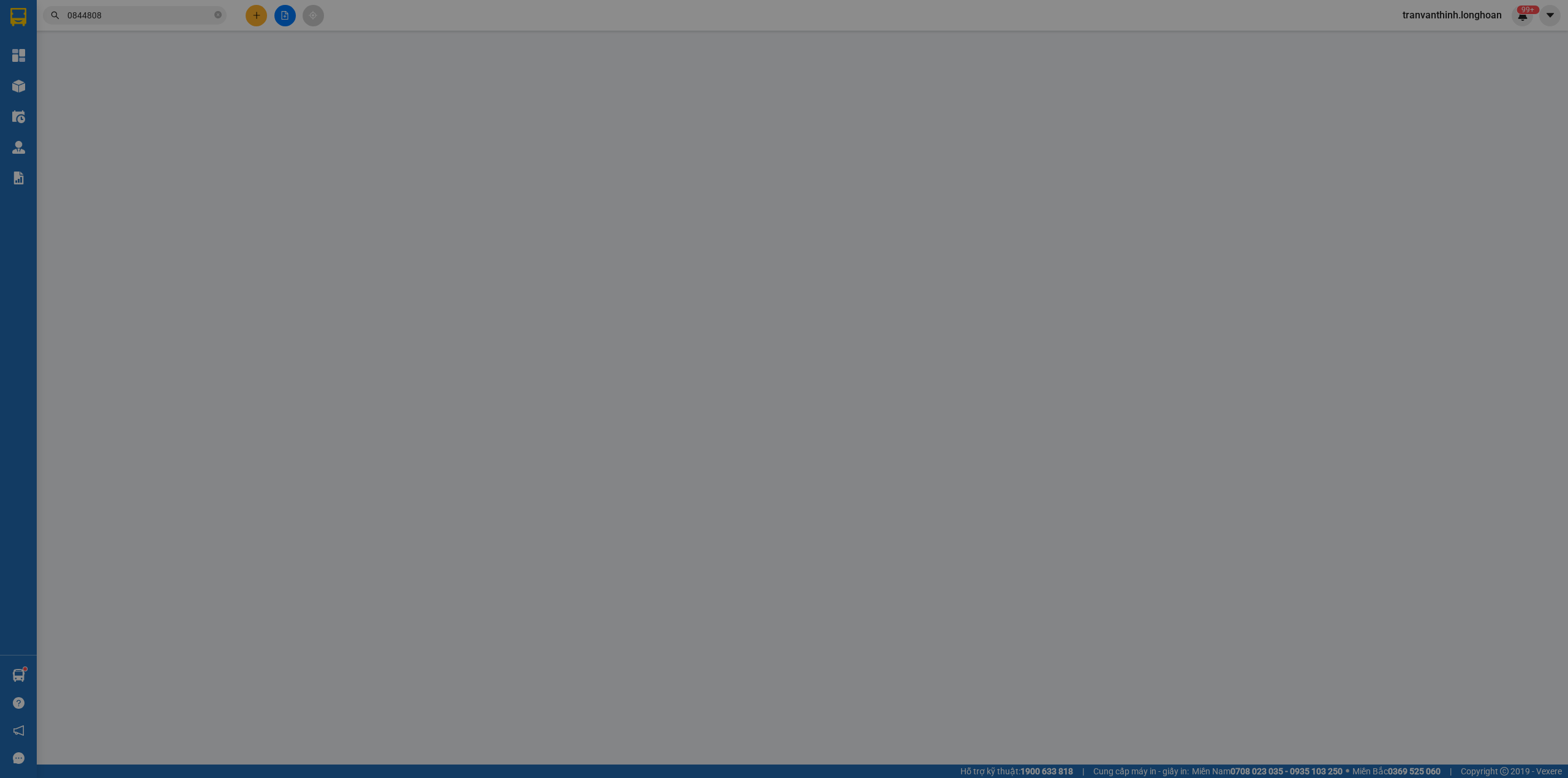
type input "0975506858"
type input "Hà tổng kho"
checkbox input "true"
type input "Đón: 498 Phúc Diễn, Xuân Phương, Nam Từ Liêm"
type input "0844808323"
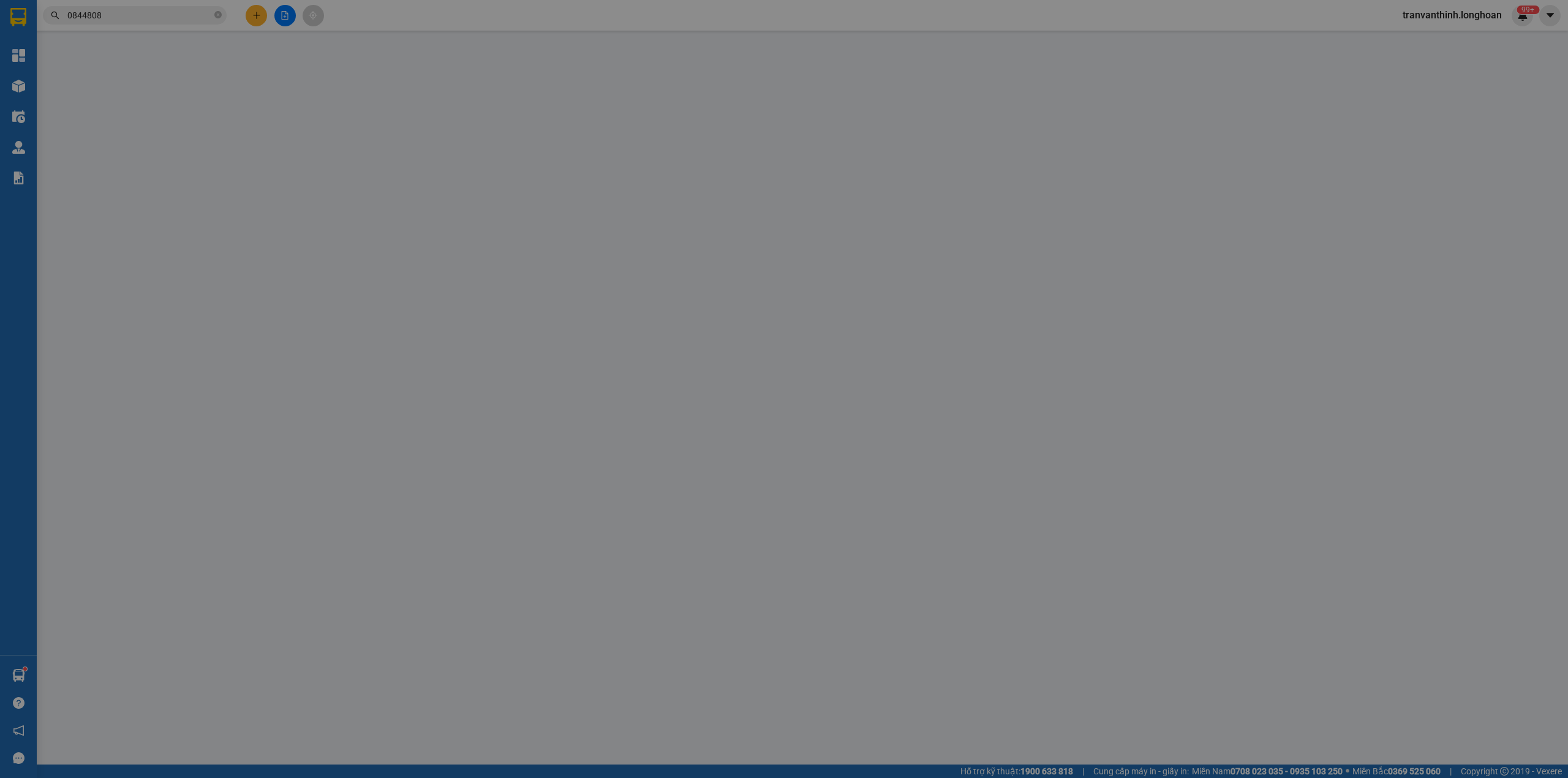
type input "Đức"
checkbox input "true"
type input "Trả: L14 Đường An Dương Vương, KP Thương Mại UNI TOWN, Phường Hòa Phú, Thủ dầu …"
type input "hàng giao nguyên kiện, hư vỡ ko đền"
type input "640.000"
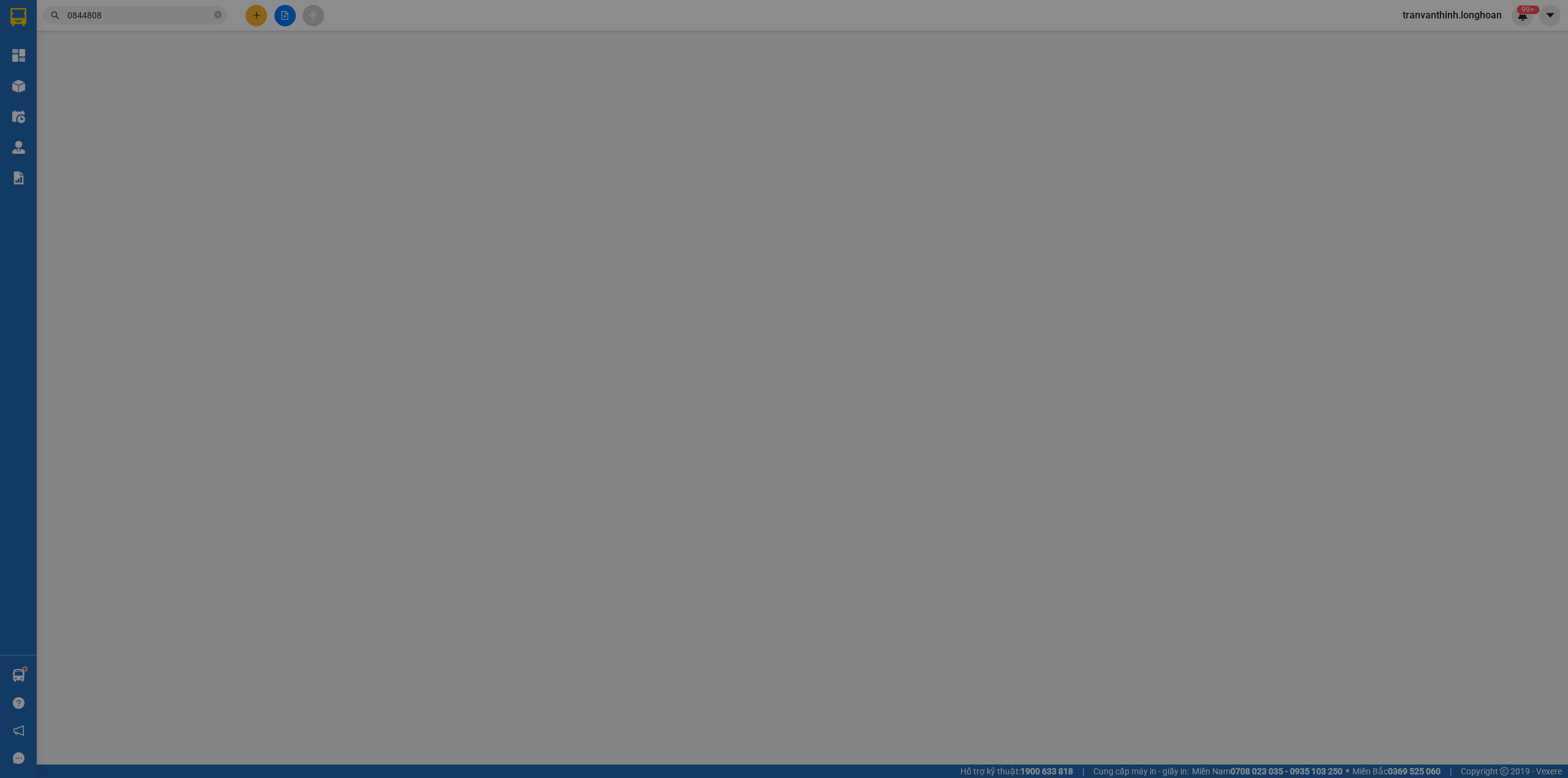
type input "640.000"
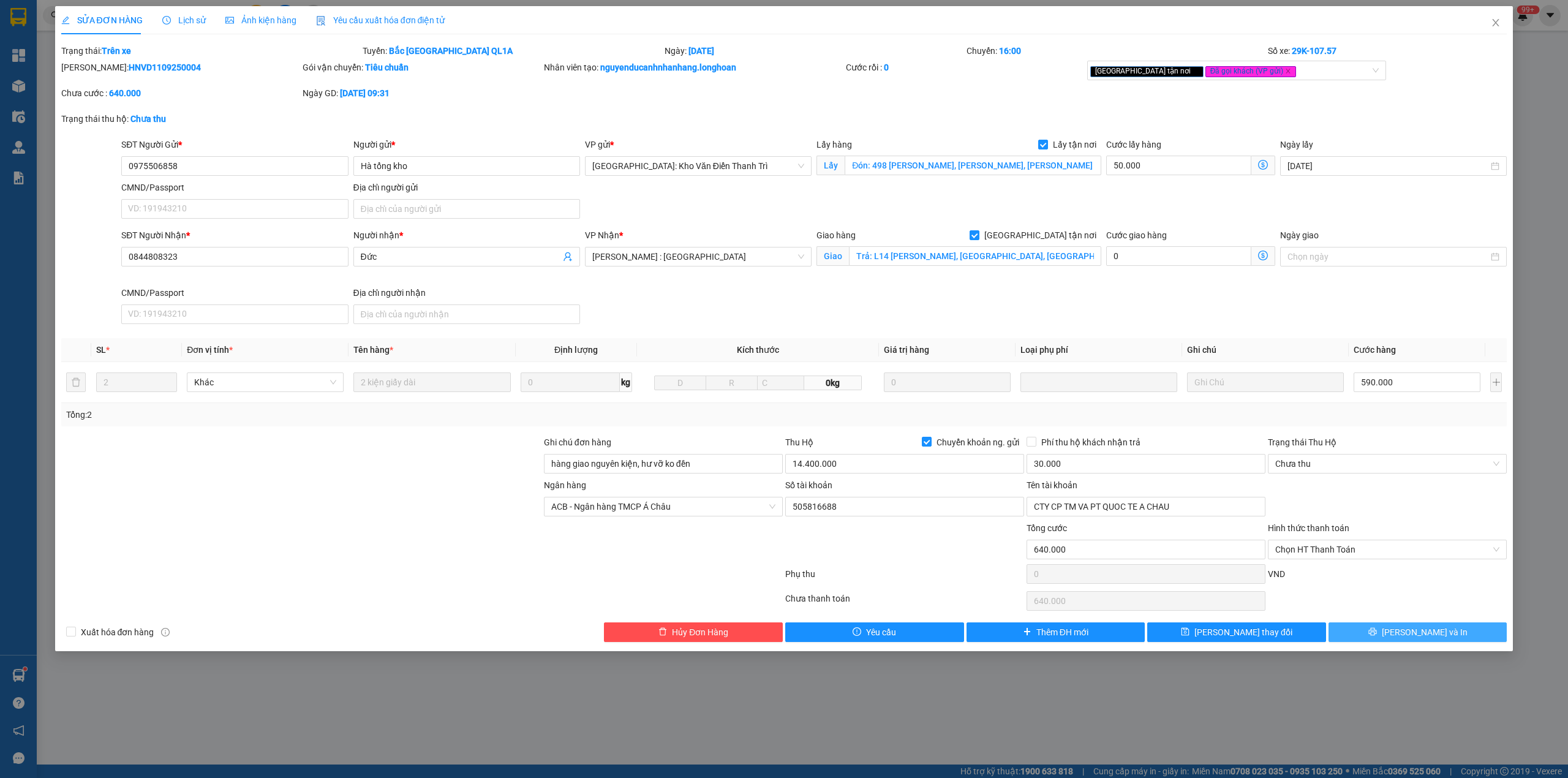
click at [1426, 639] on span "[PERSON_NAME] và In" at bounding box center [1425, 632] width 85 height 14
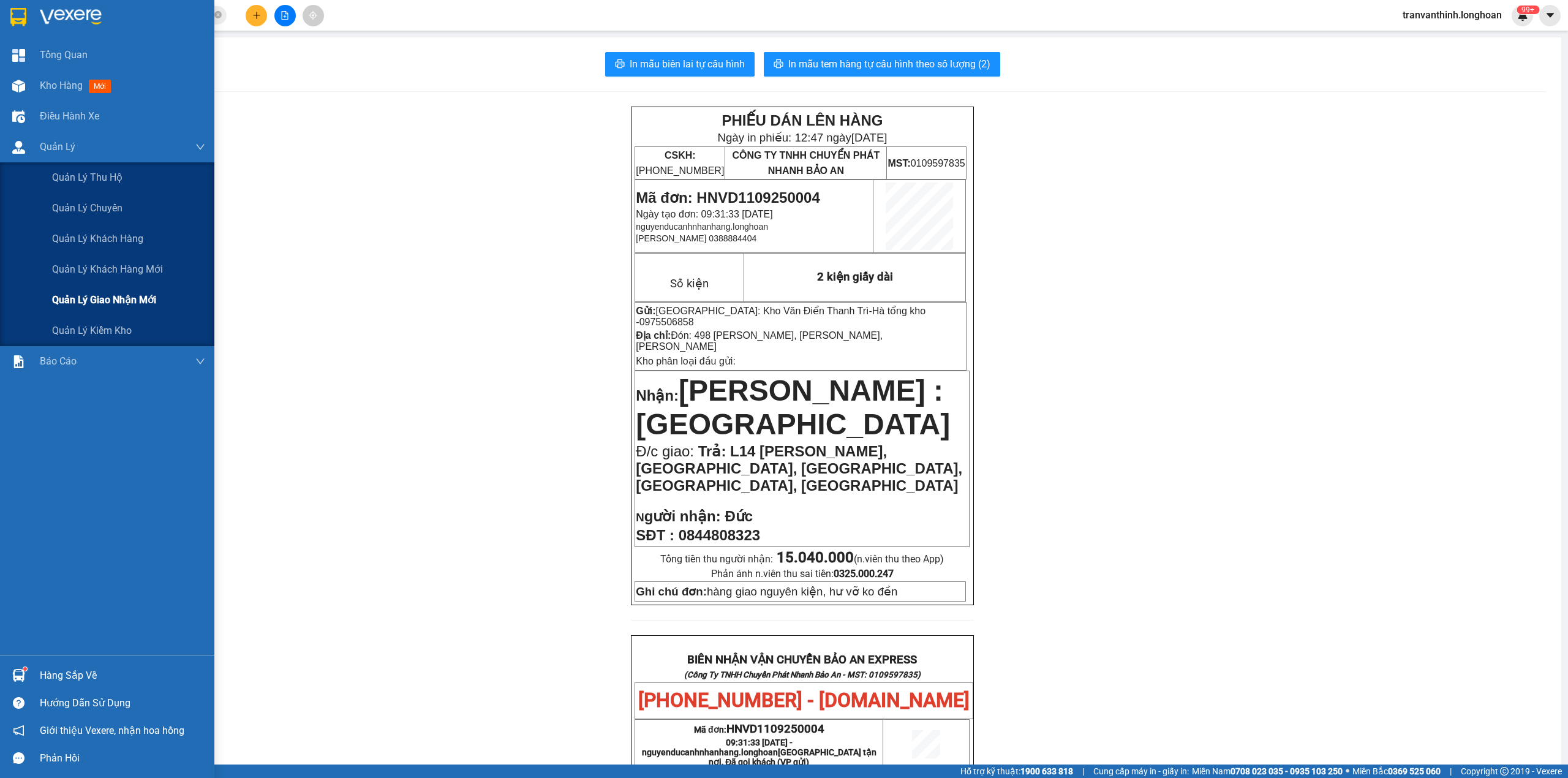
click at [119, 293] on span "Quản lý giao nhận mới" at bounding box center [104, 299] width 104 height 15
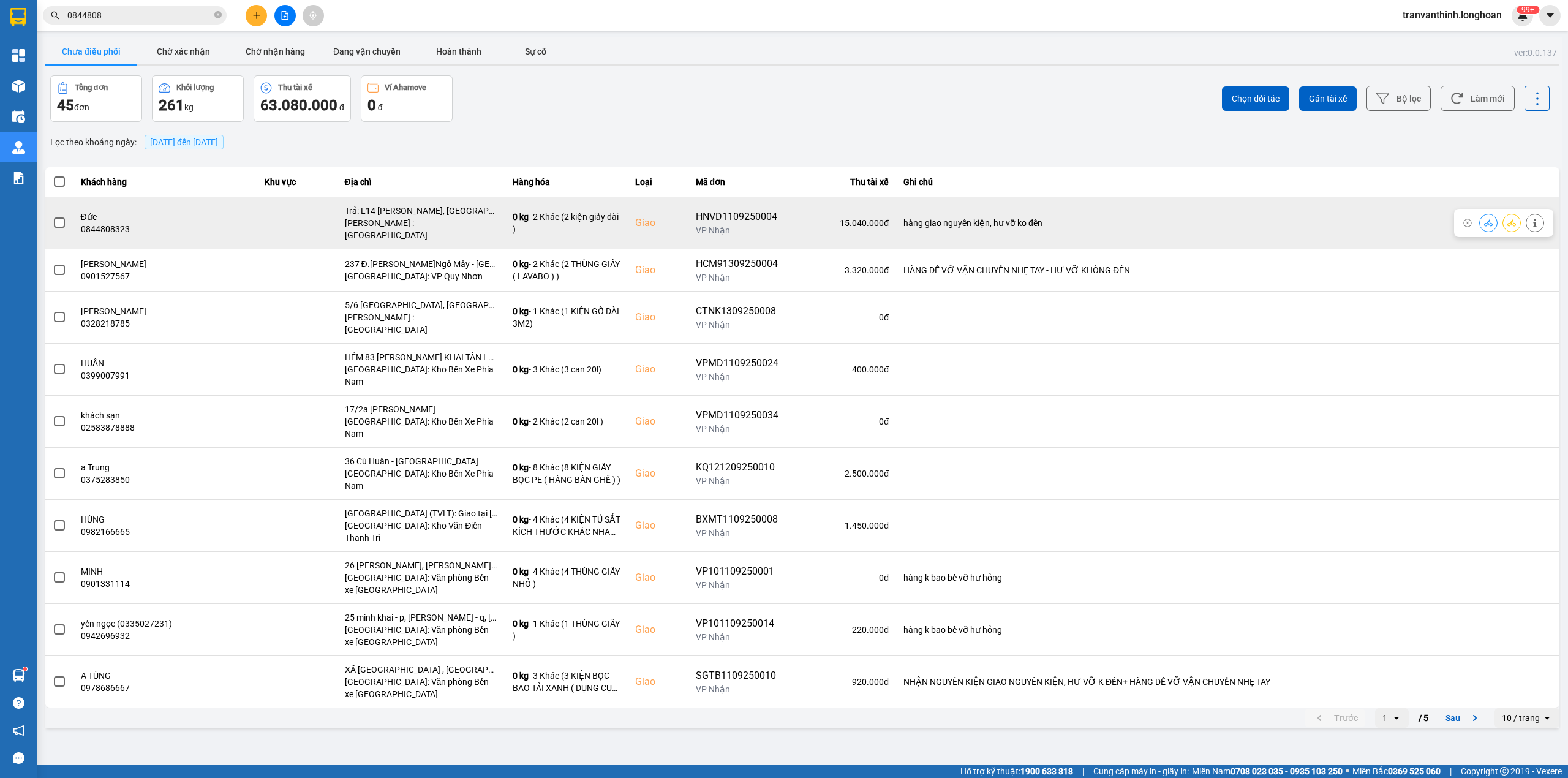
click at [52, 221] on label at bounding box center [59, 223] width 14 height 14
click at [52, 216] on input "checkbox" at bounding box center [52, 216] width 0 height 0
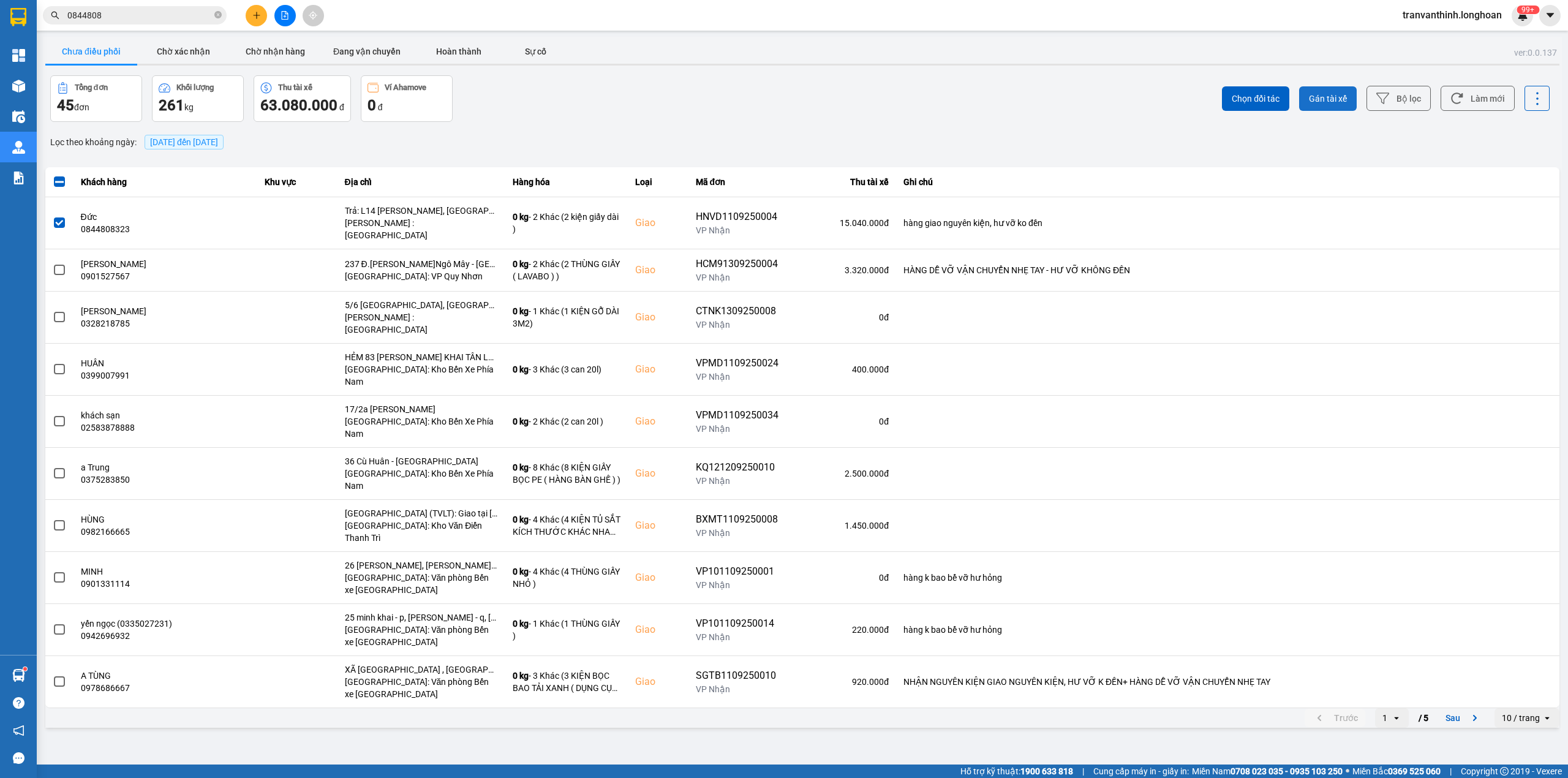
click at [1327, 96] on span "Gán tài xế" at bounding box center [1328, 98] width 38 height 12
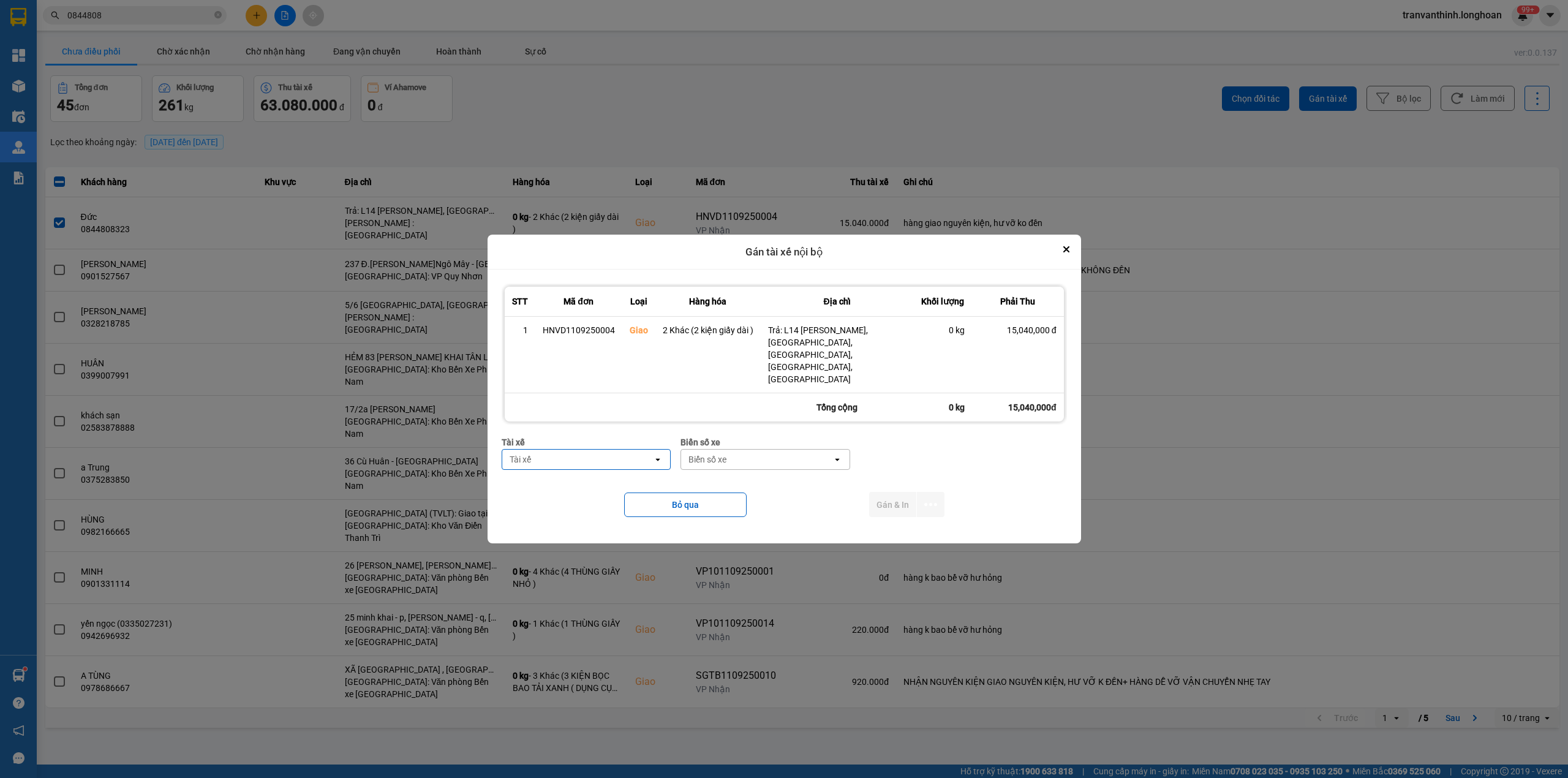
click at [616, 450] on div "Tài xế" at bounding box center [578, 460] width 152 height 19
type input "TRÍ"
drag, startPoint x: 587, startPoint y: 498, endPoint x: 815, endPoint y: 430, distance: 237.9
click at [589, 498] on span "0762111247 - ĐINH HÒA TRÍ 0762111247" at bounding box center [589, 502] width 154 height 24
click at [790, 436] on div "Biển số xe" at bounding box center [809, 442] width 169 height 14
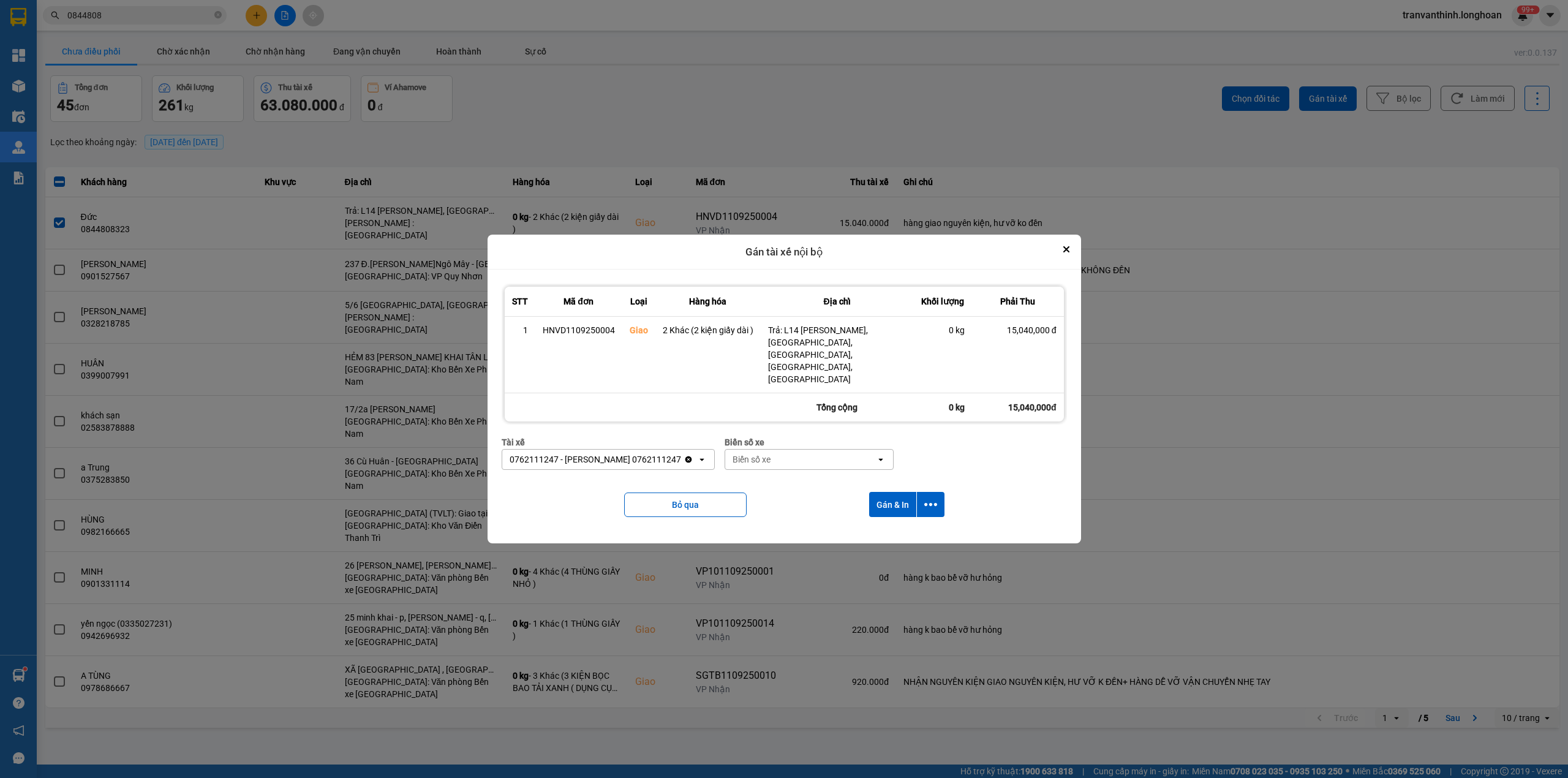
click at [794, 450] on div "Biển số xe" at bounding box center [801, 460] width 152 height 19
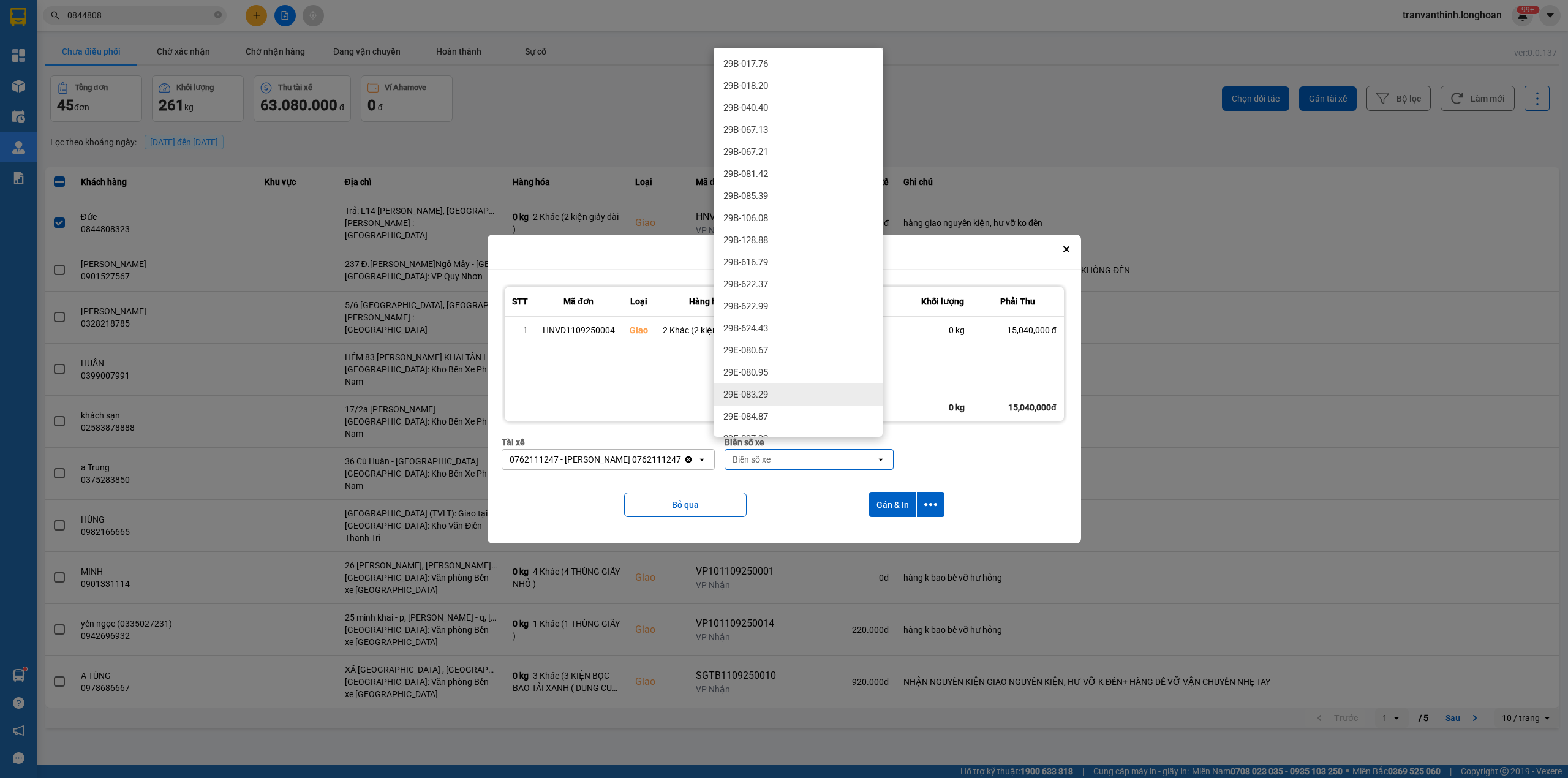
click at [770, 395] on div "29E-083.29" at bounding box center [798, 394] width 169 height 22
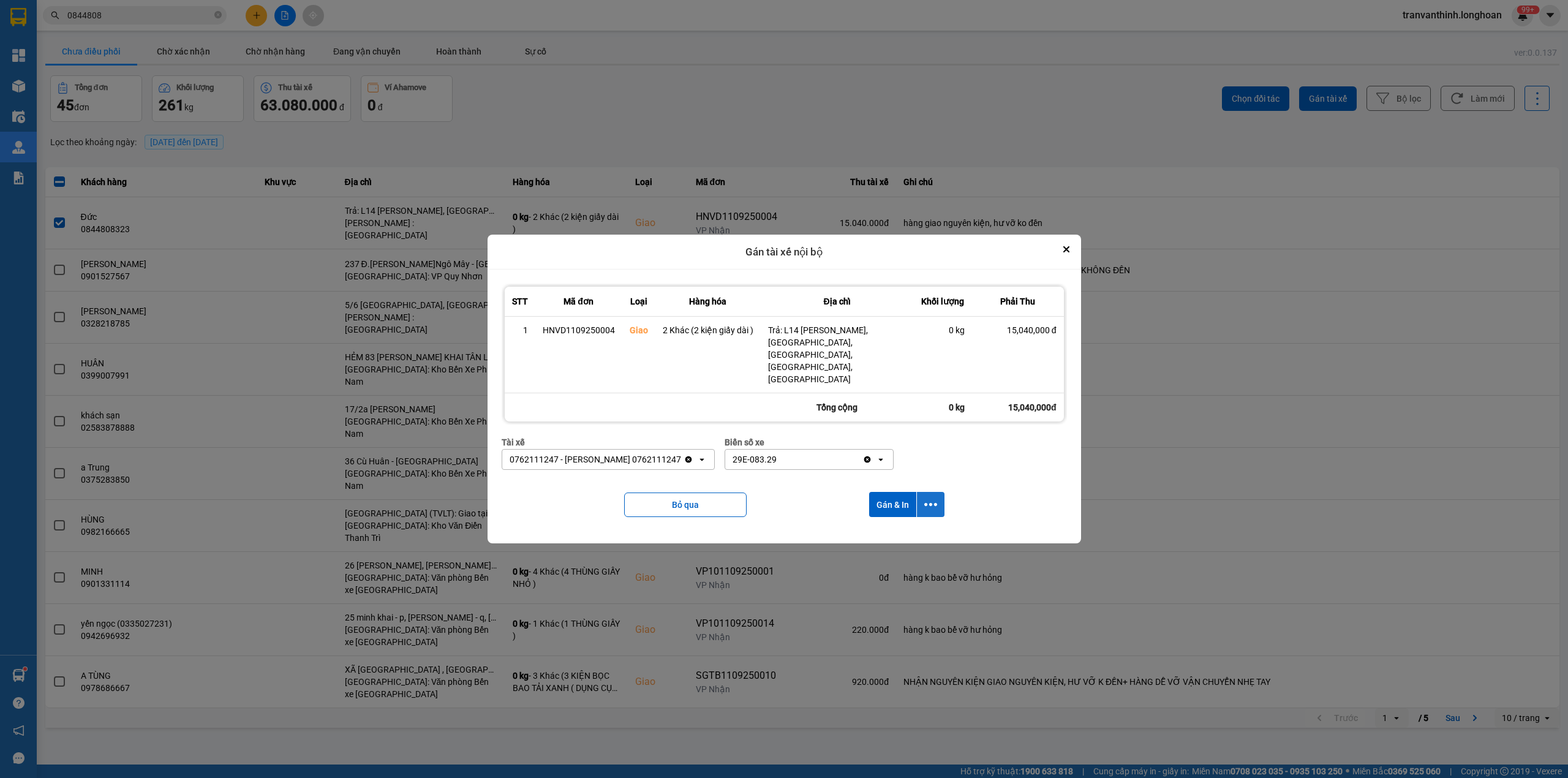
click at [927, 498] on icon "dialog" at bounding box center [931, 505] width 13 height 13
click at [891, 522] on span "Chỉ gán tài" at bounding box center [881, 526] width 40 height 12
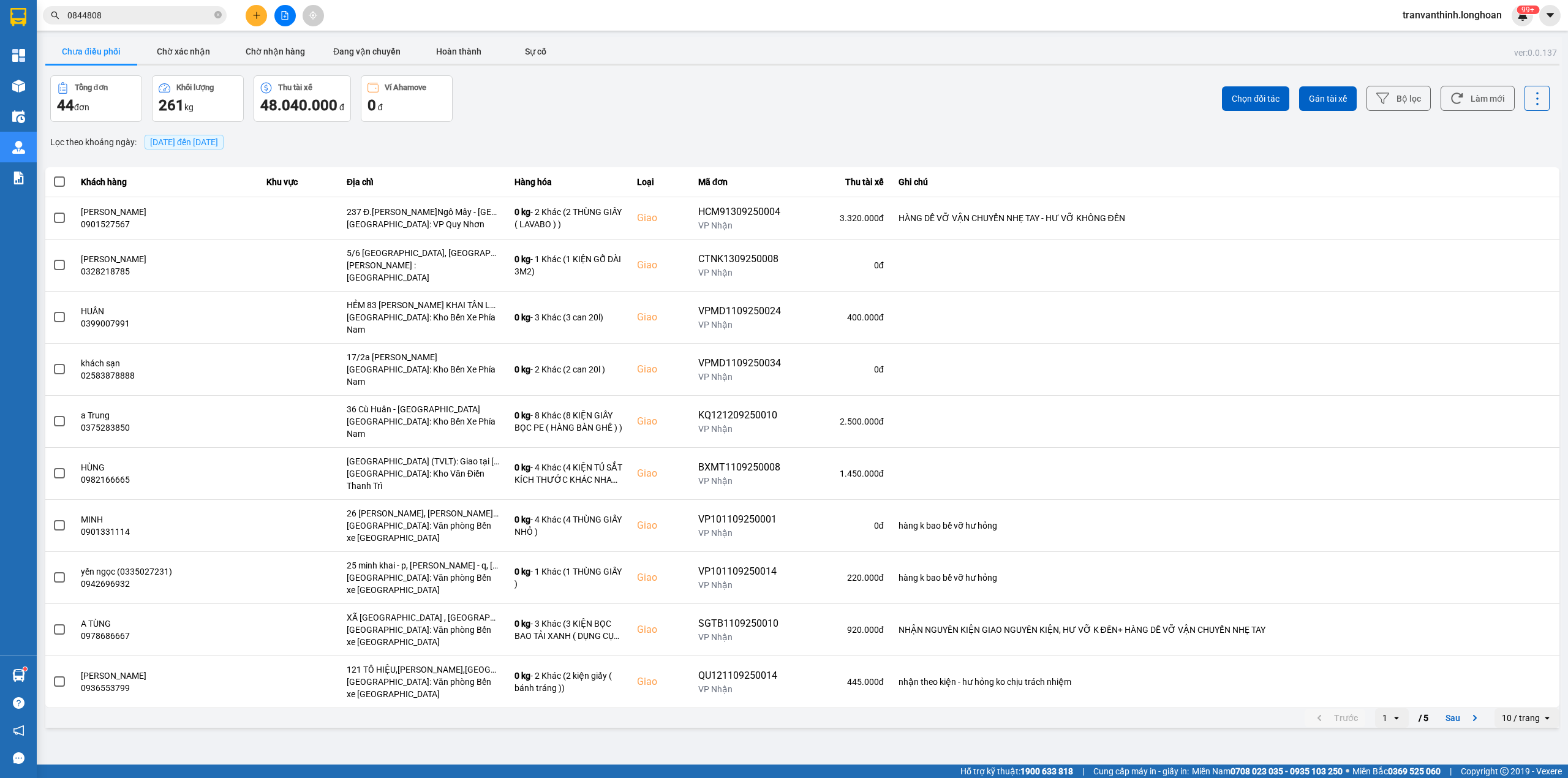
click at [1523, 712] on div "10 / trang" at bounding box center [1520, 718] width 38 height 12
click at [1529, 643] on div "100 / trang" at bounding box center [1527, 645] width 44 height 12
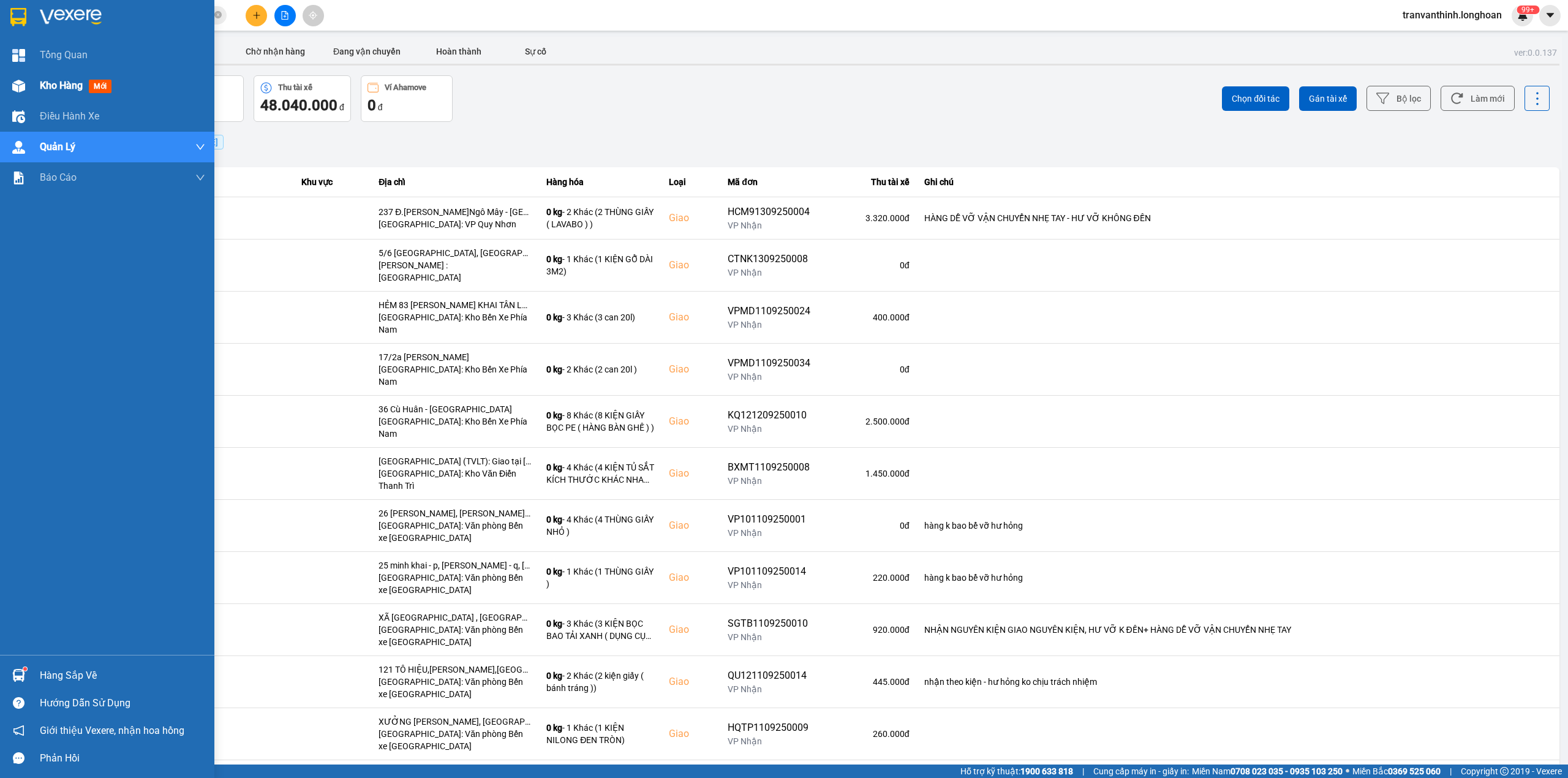
click at [49, 84] on span "Kho hàng" at bounding box center [60, 85] width 43 height 11
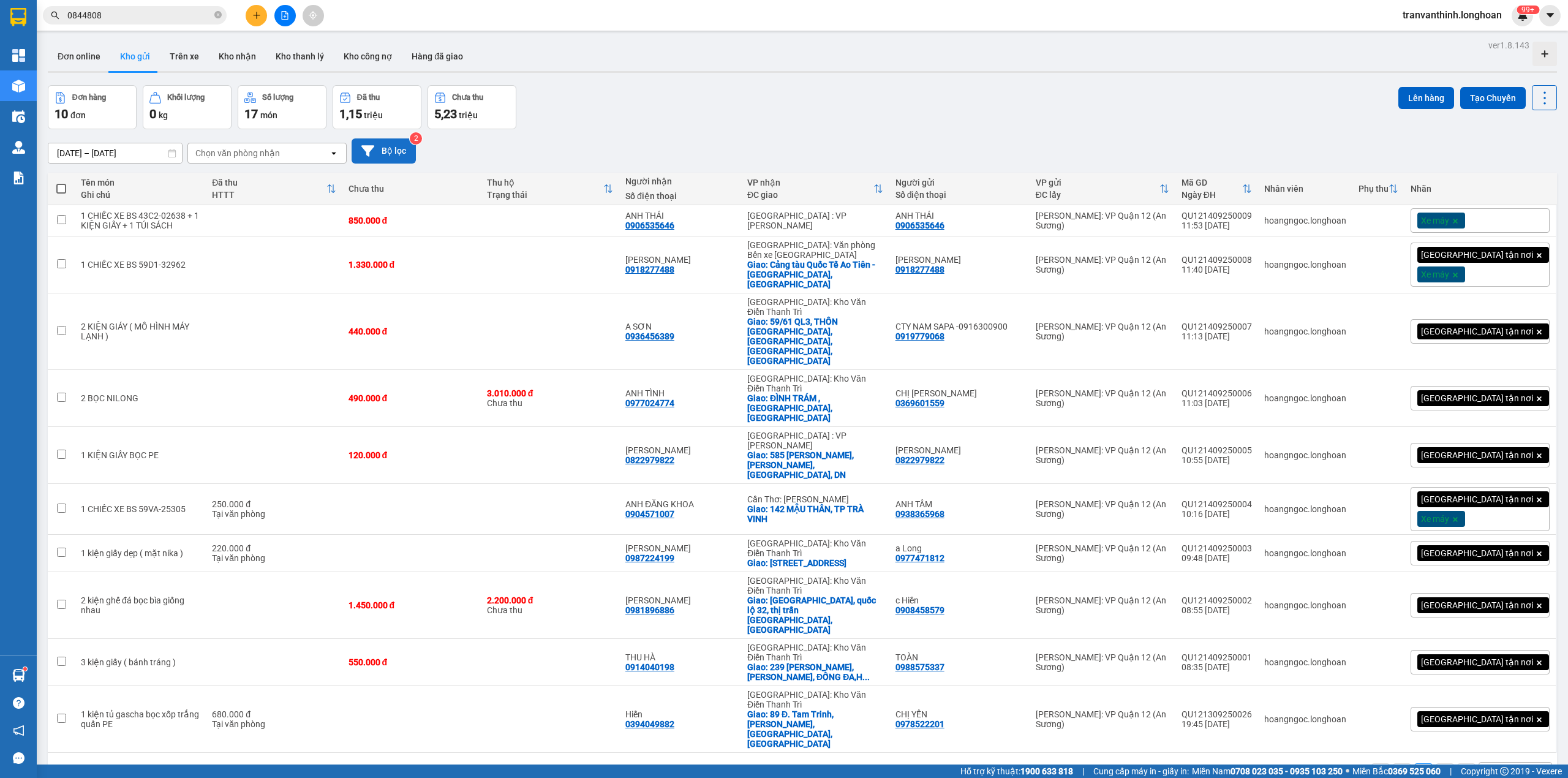
click at [393, 155] on button "Bộ lọc" at bounding box center [384, 151] width 64 height 25
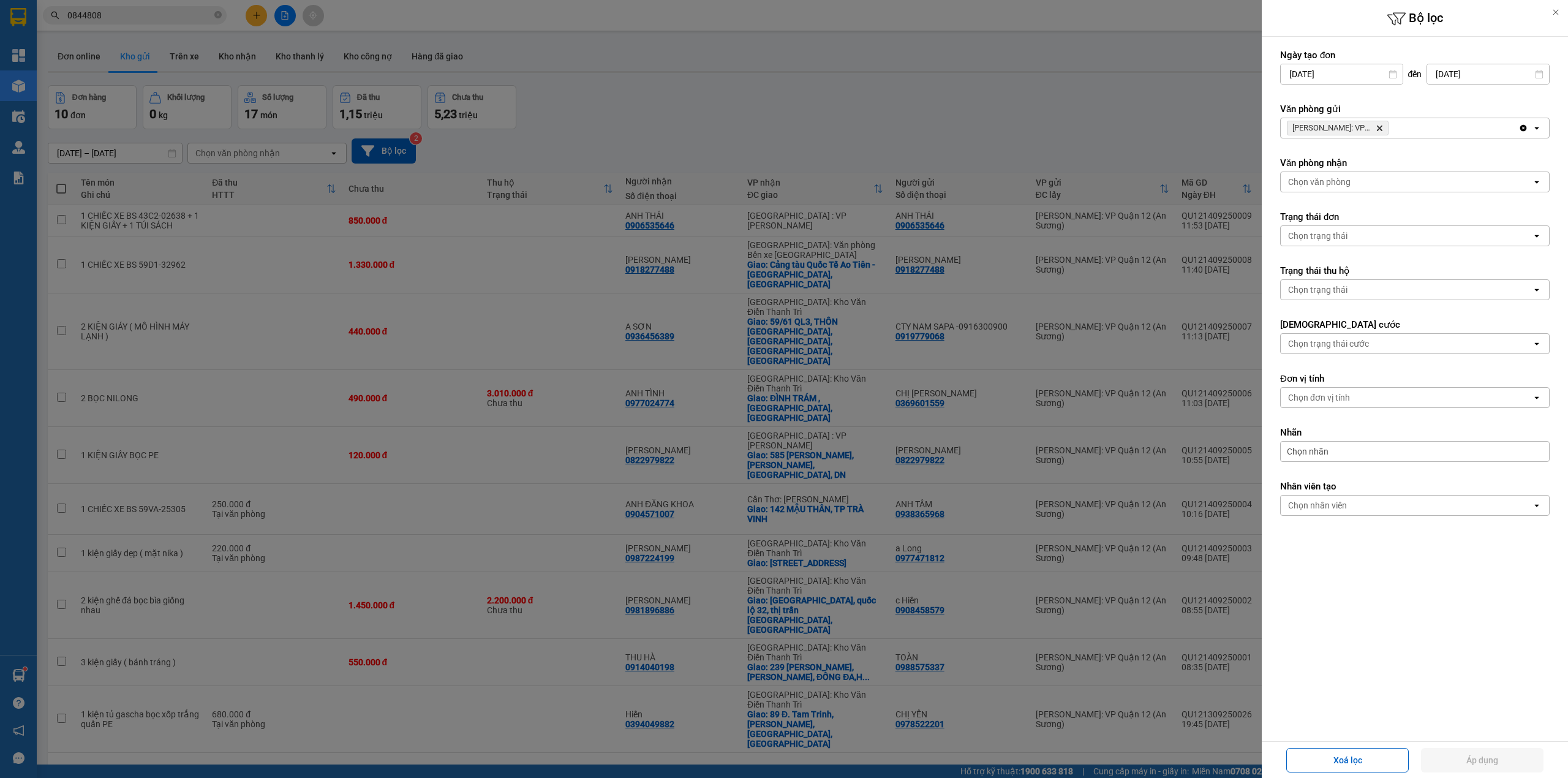
click at [1380, 129] on icon "Hồ Chí Minh: VP Quận 12 (An Sương), close by backspace" at bounding box center [1379, 128] width 6 height 6
click at [1383, 130] on div "Chọn văn phòng" at bounding box center [1407, 128] width 252 height 19
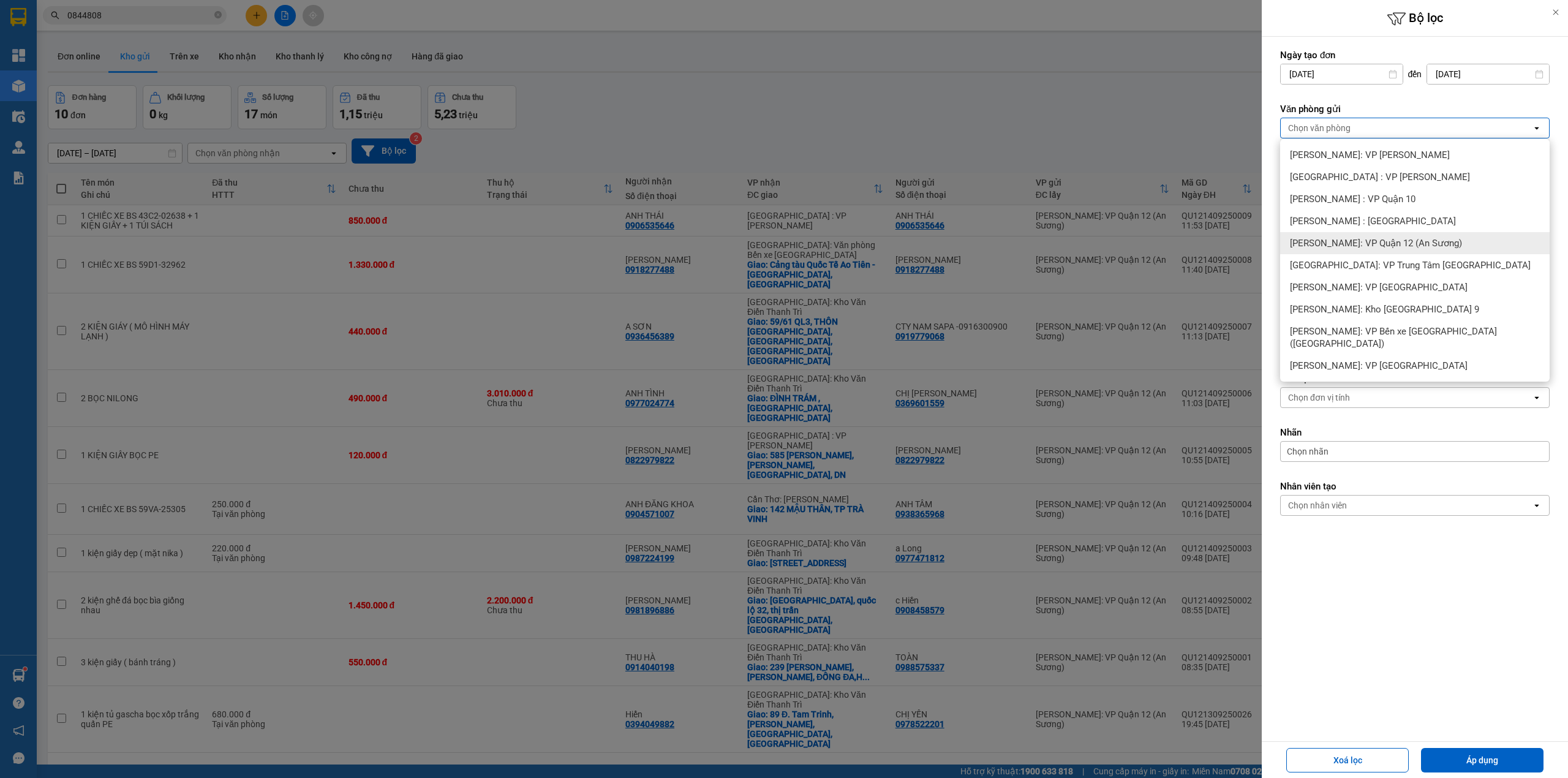
click at [1409, 245] on span "Hồ Chí Minh: VP Quận 12 (An Sương)" at bounding box center [1375, 243] width 172 height 12
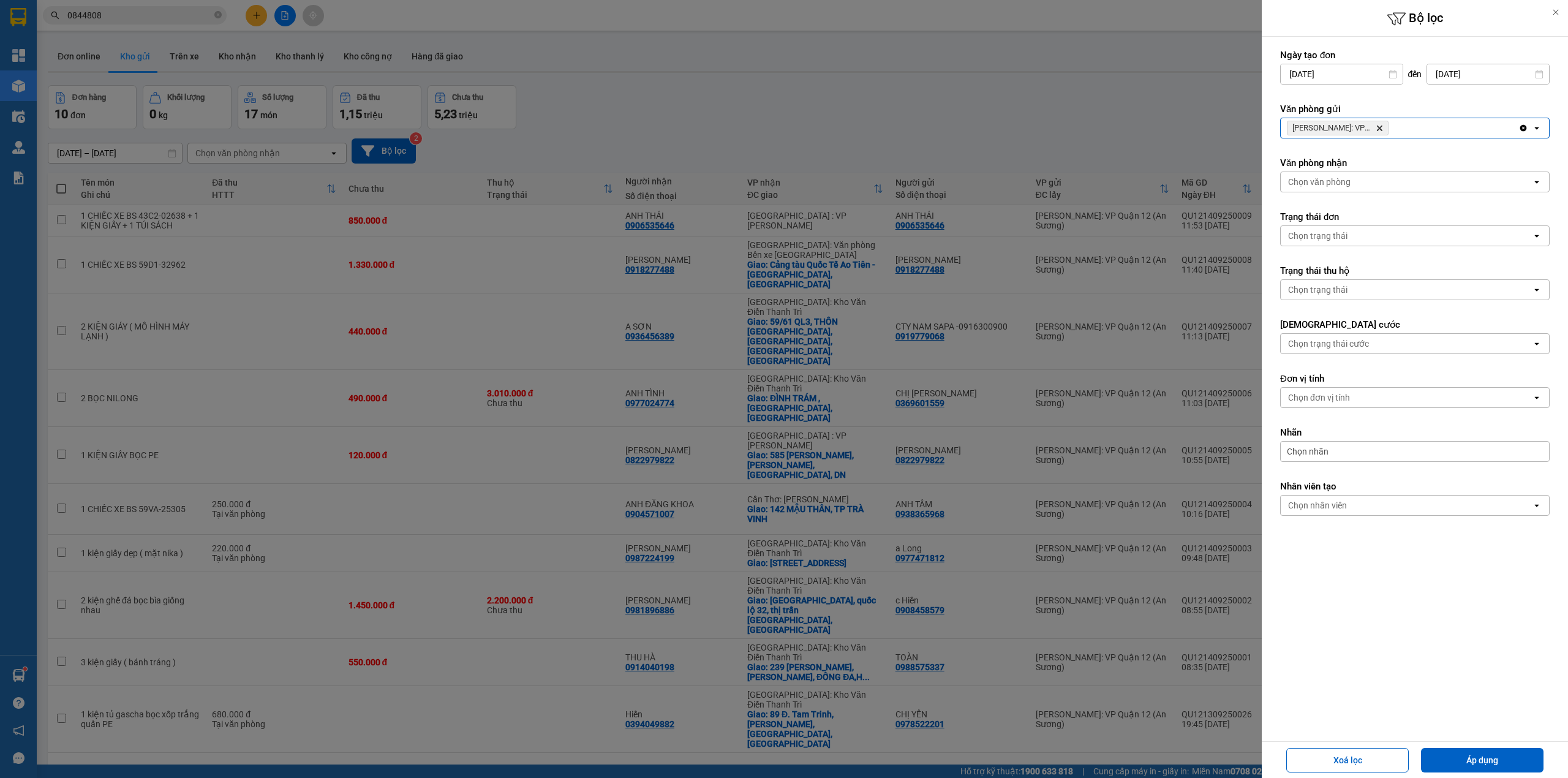
click at [1381, 127] on icon "Hồ Chí Minh: VP Quận 12 (An Sương), close by backspace" at bounding box center [1379, 128] width 6 height 6
click at [1381, 131] on div "Chọn văn phòng" at bounding box center [1407, 128] width 252 height 19
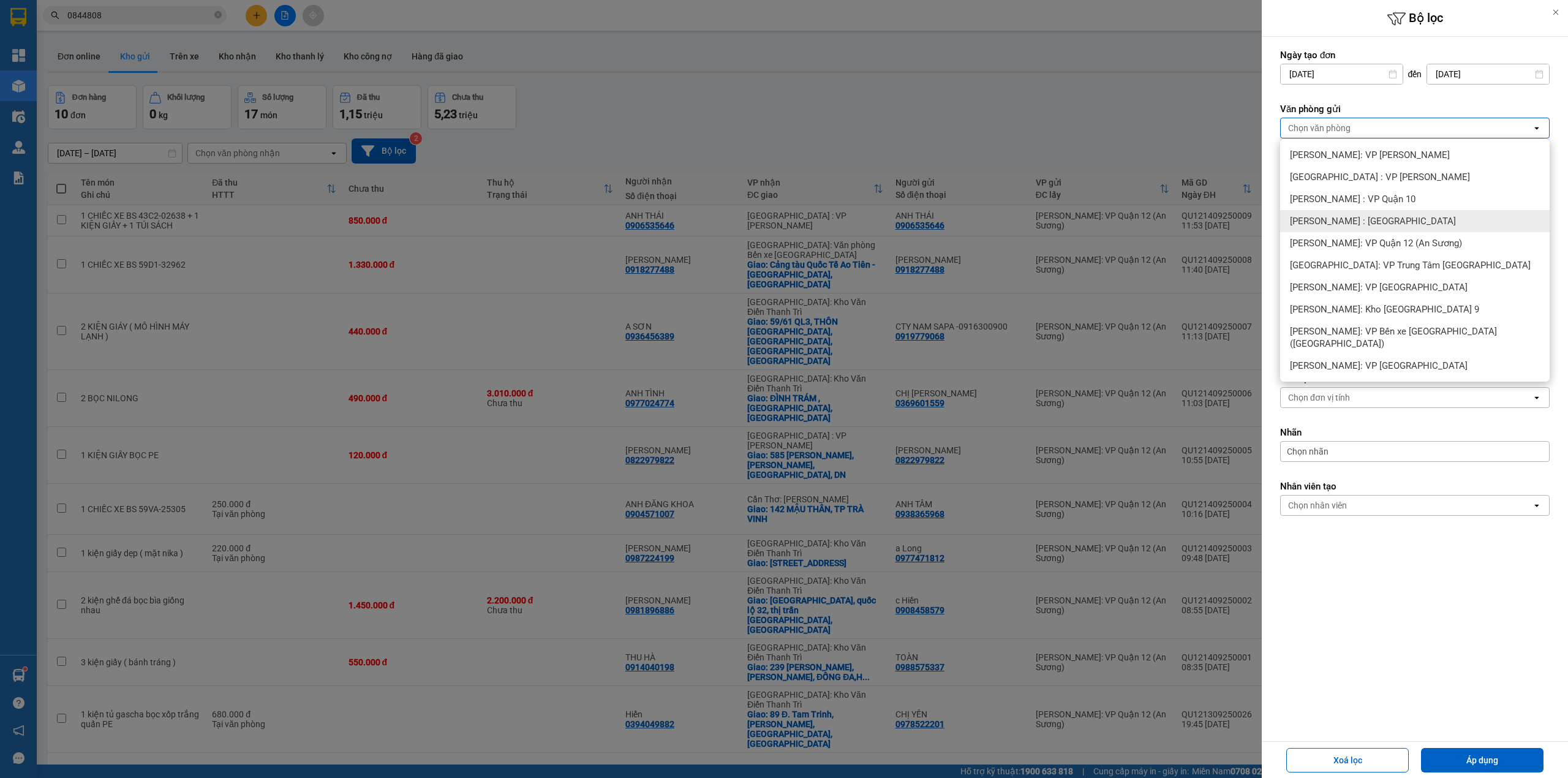
click at [1406, 218] on div "[PERSON_NAME] : [GEOGRAPHIC_DATA]" at bounding box center [1415, 221] width 269 height 22
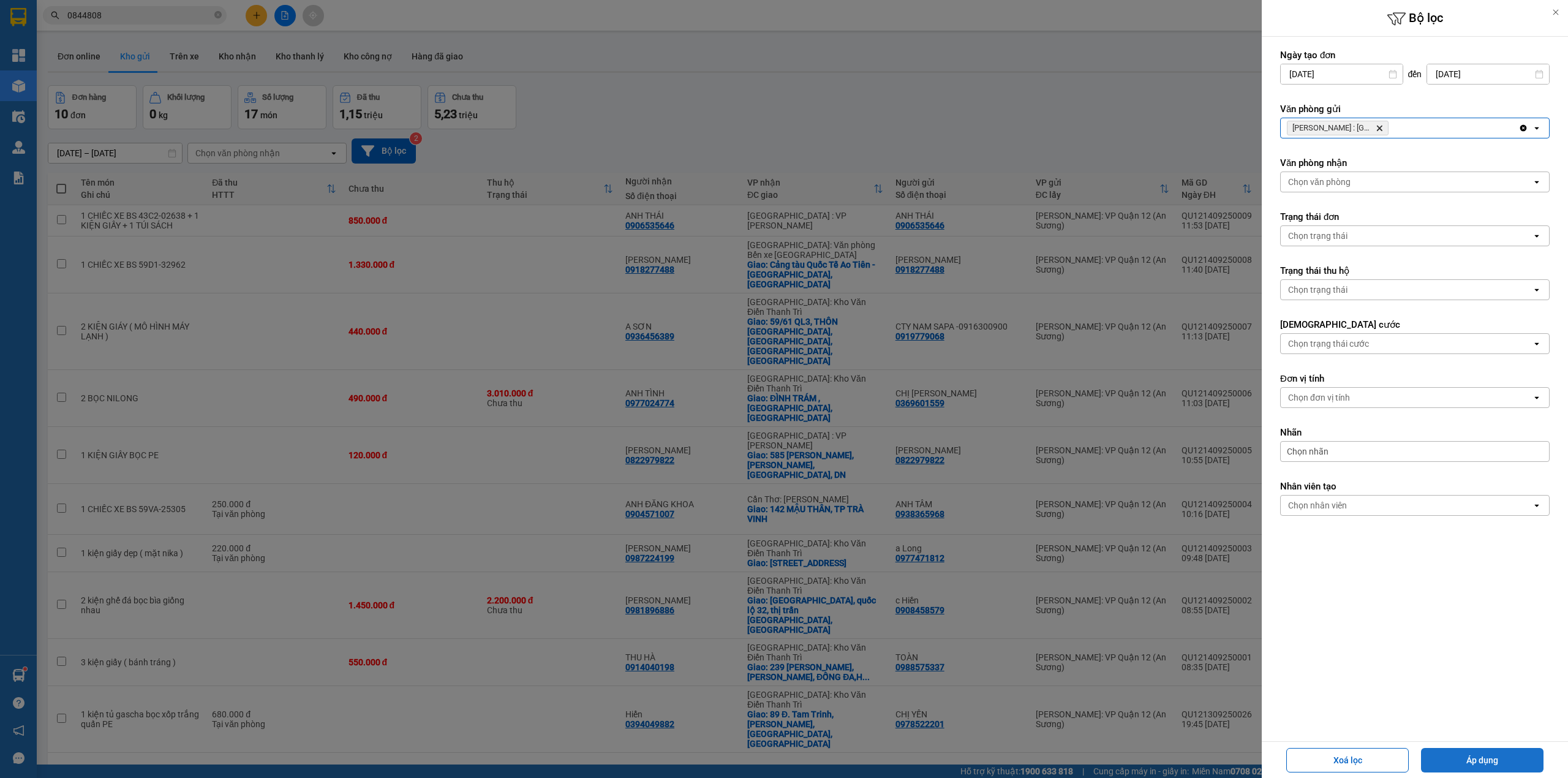
click at [1488, 765] on button "Áp dụng" at bounding box center [1483, 760] width 123 height 24
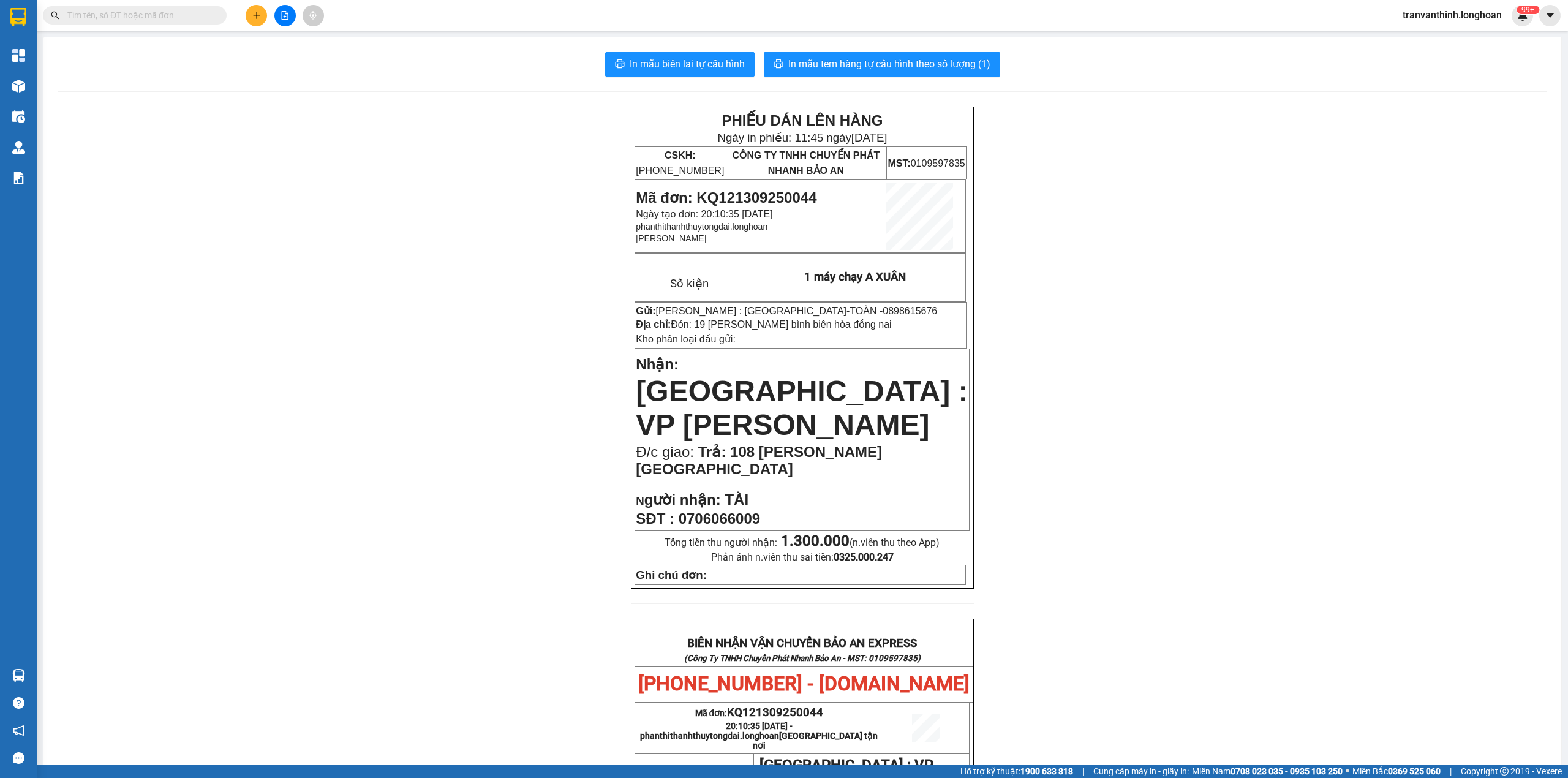
scroll to position [486, 0]
